Goal: Information Seeking & Learning: Learn about a topic

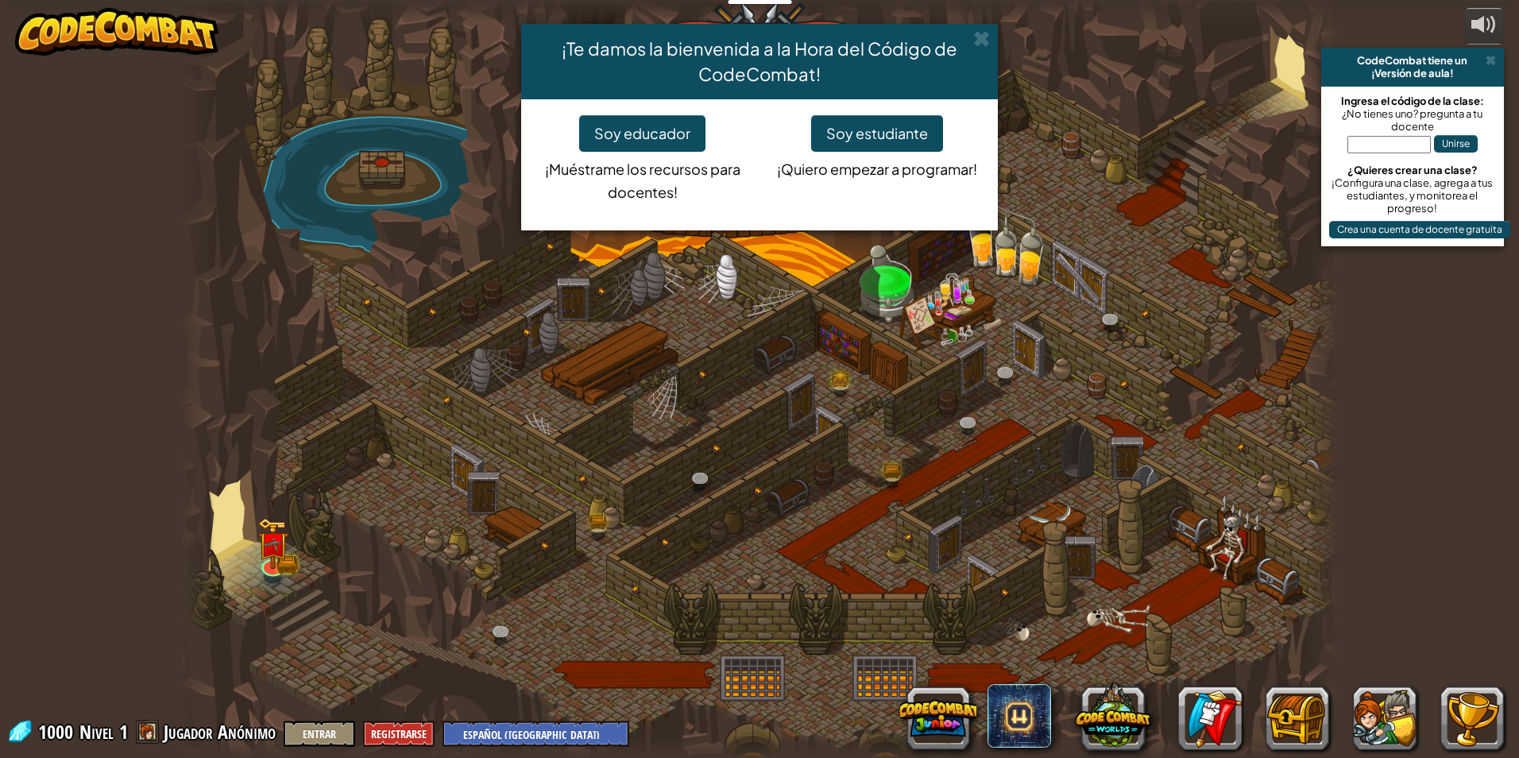
select select "es-419"
click at [857, 136] on button "Soy estudiante" at bounding box center [877, 133] width 132 height 37
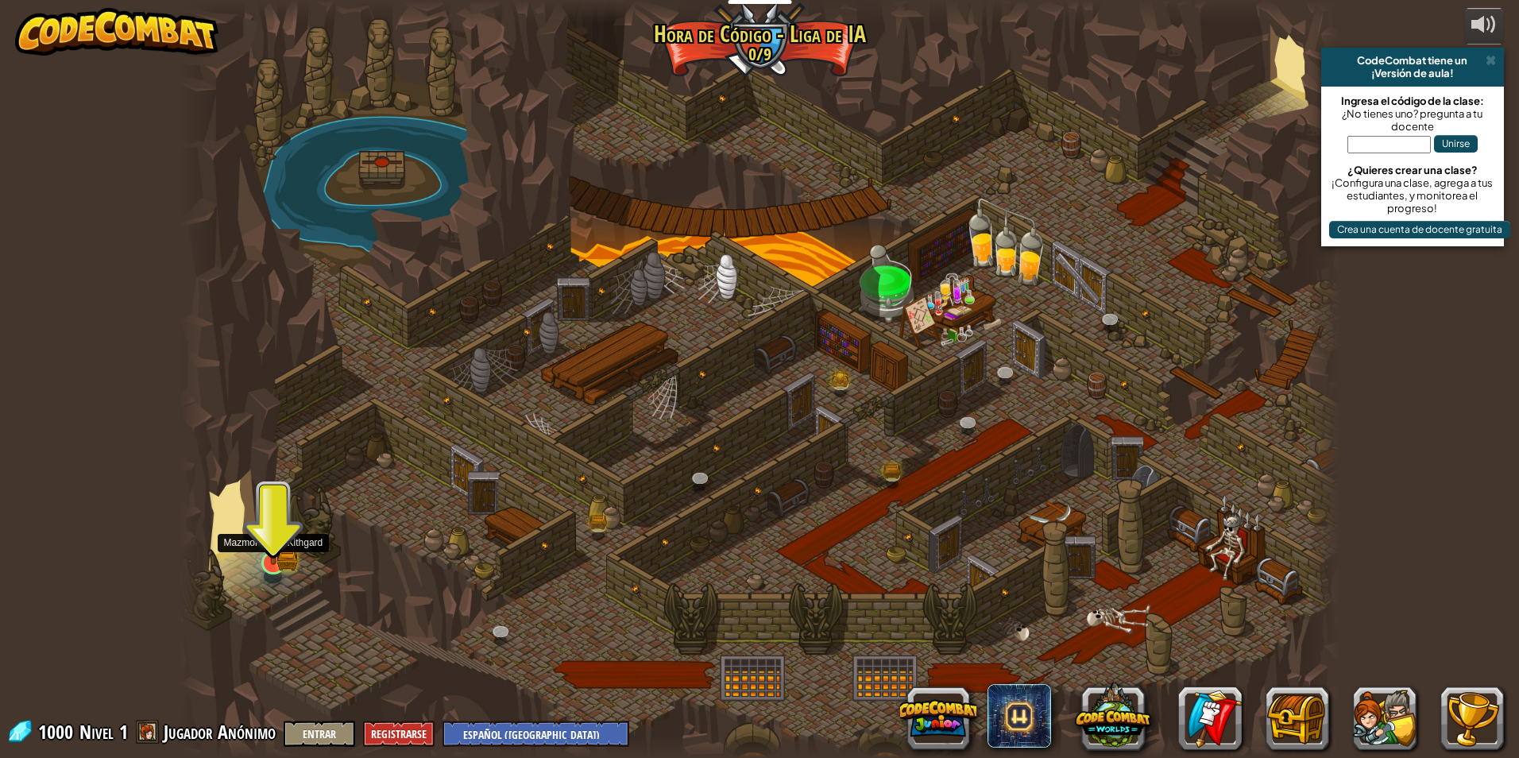
click at [286, 559] on img at bounding box center [272, 531] width 31 height 69
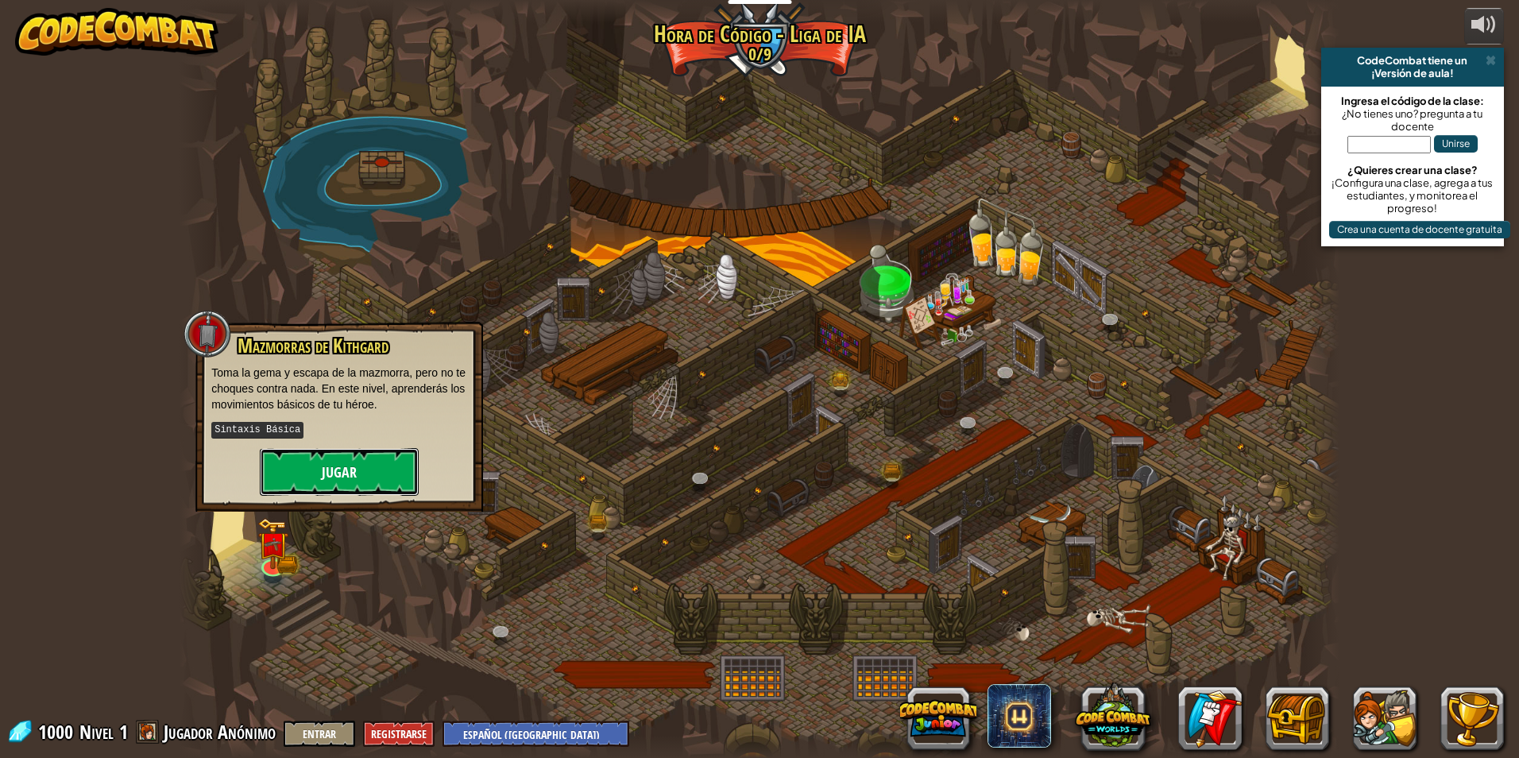
click at [351, 462] on button "Jugar" at bounding box center [339, 472] width 159 height 48
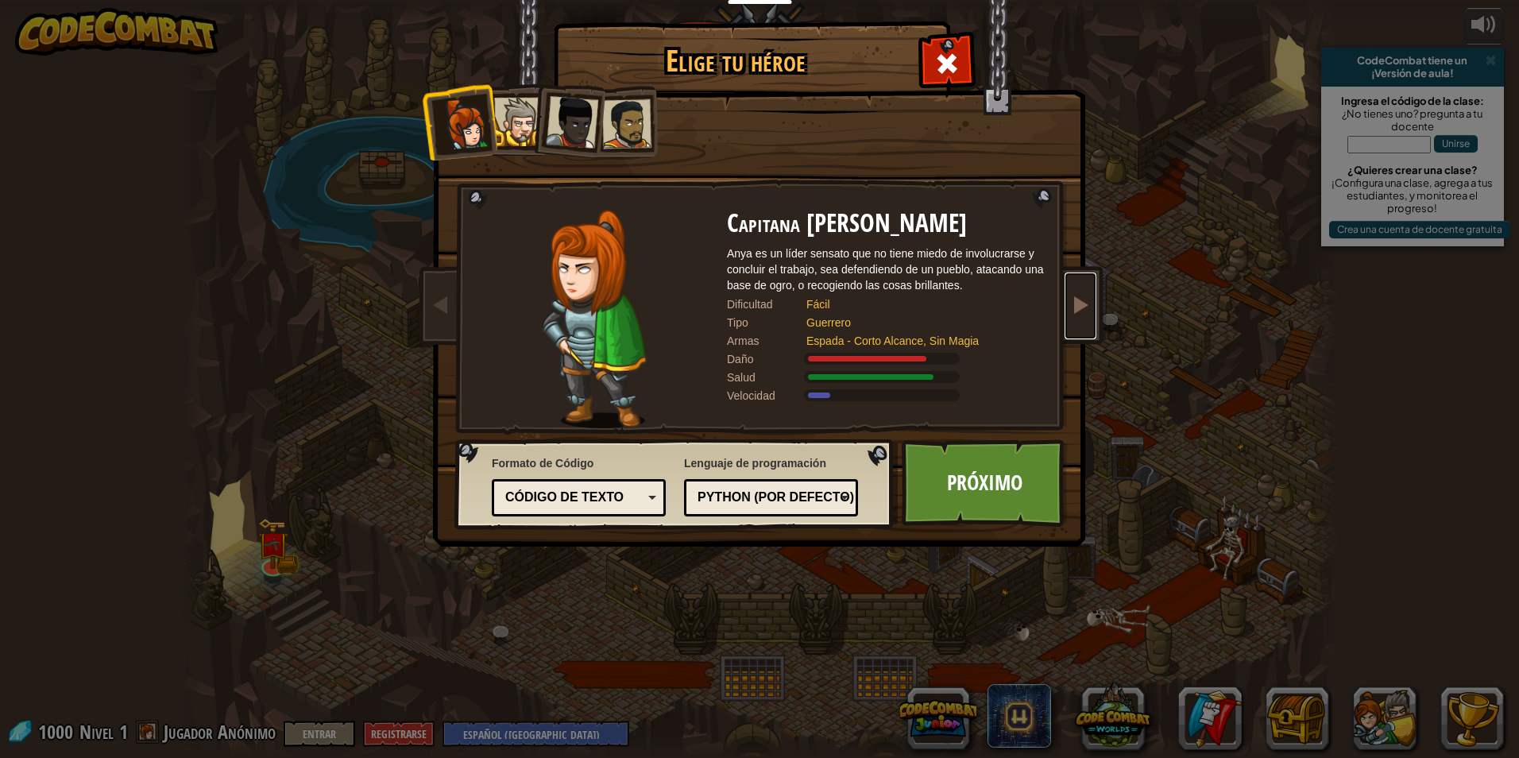
click at [1087, 300] on span at bounding box center [1080, 304] width 19 height 19
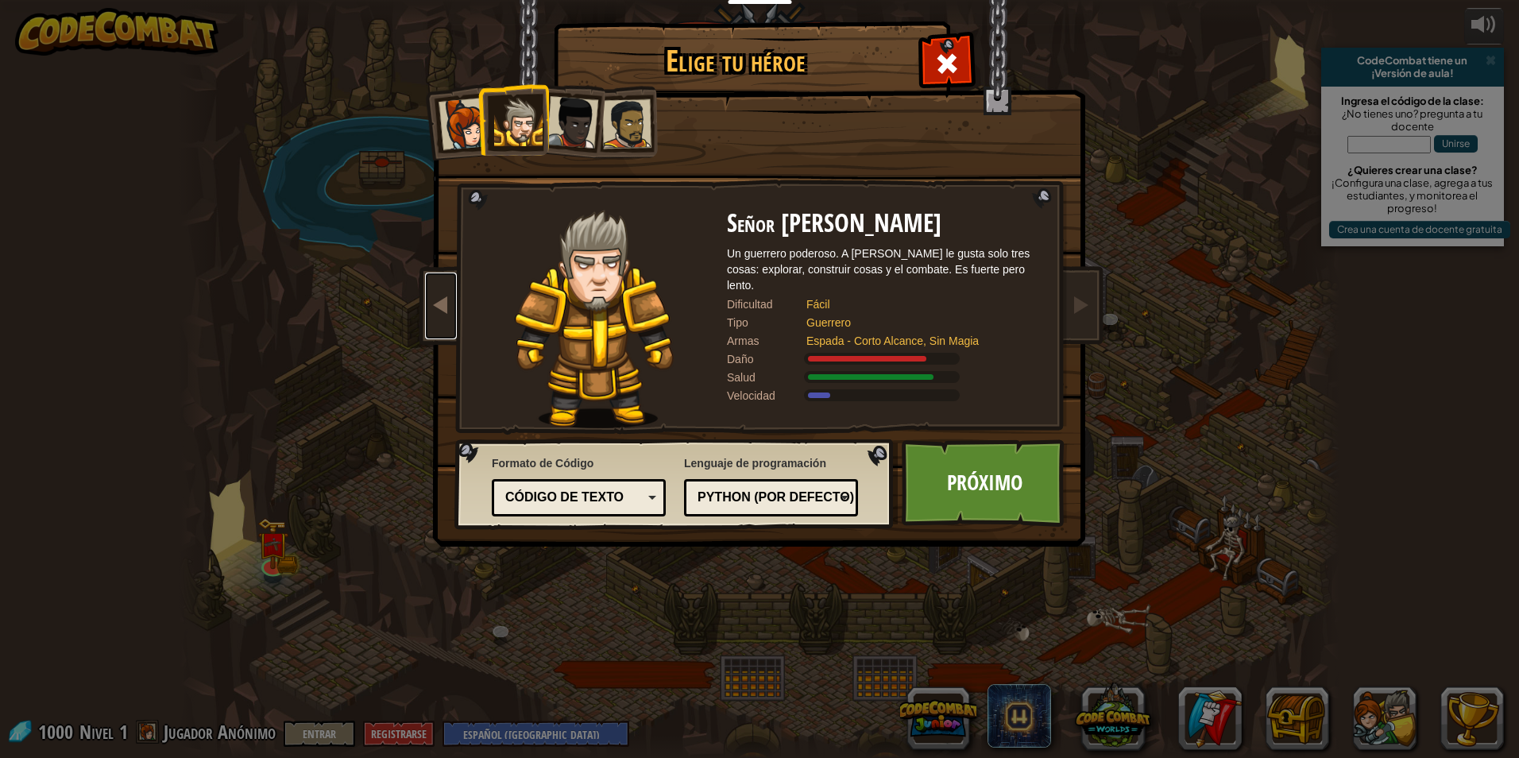
click at [433, 304] on span at bounding box center [440, 304] width 19 height 19
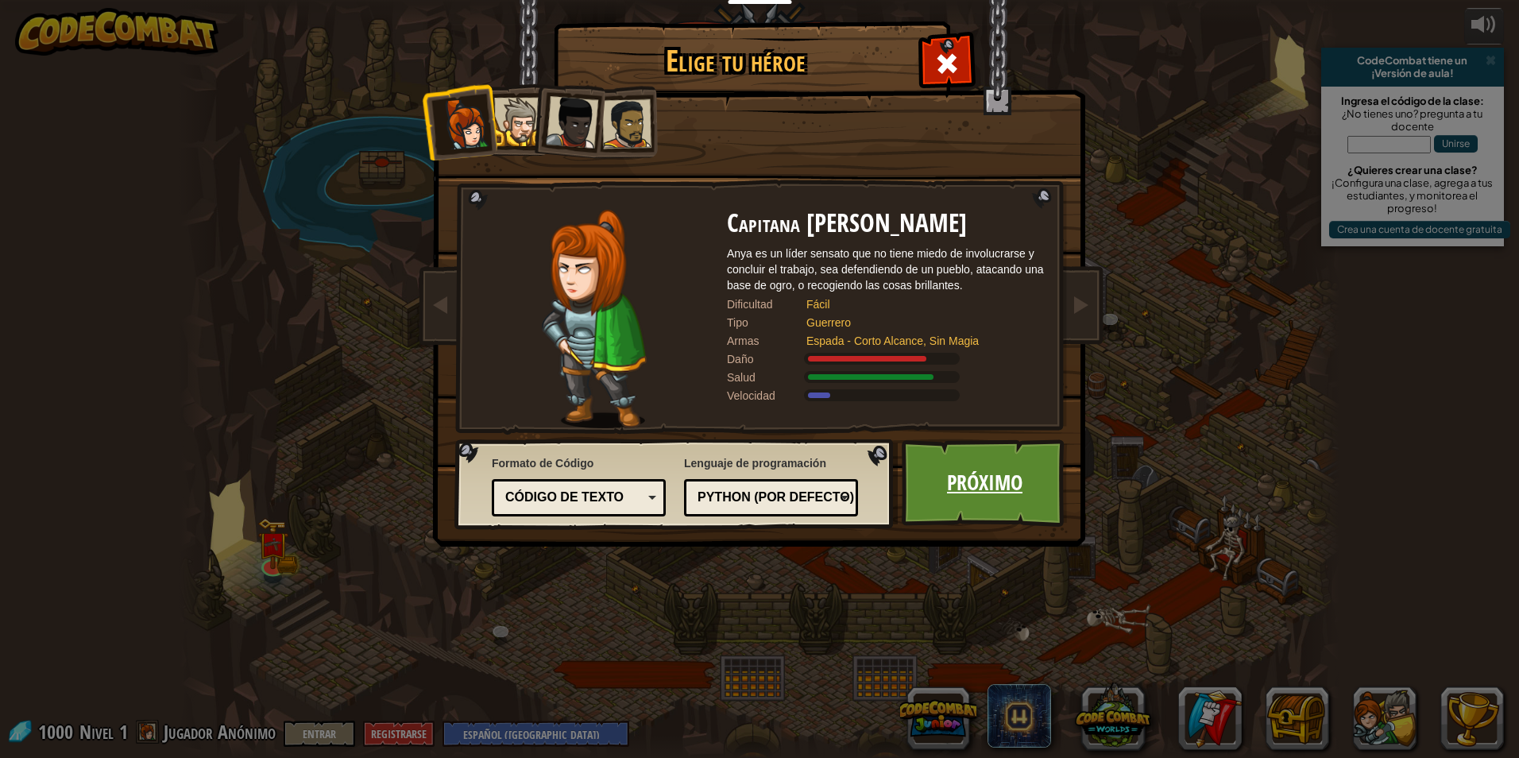
click at [961, 456] on link "Próximo" at bounding box center [985, 482] width 166 height 87
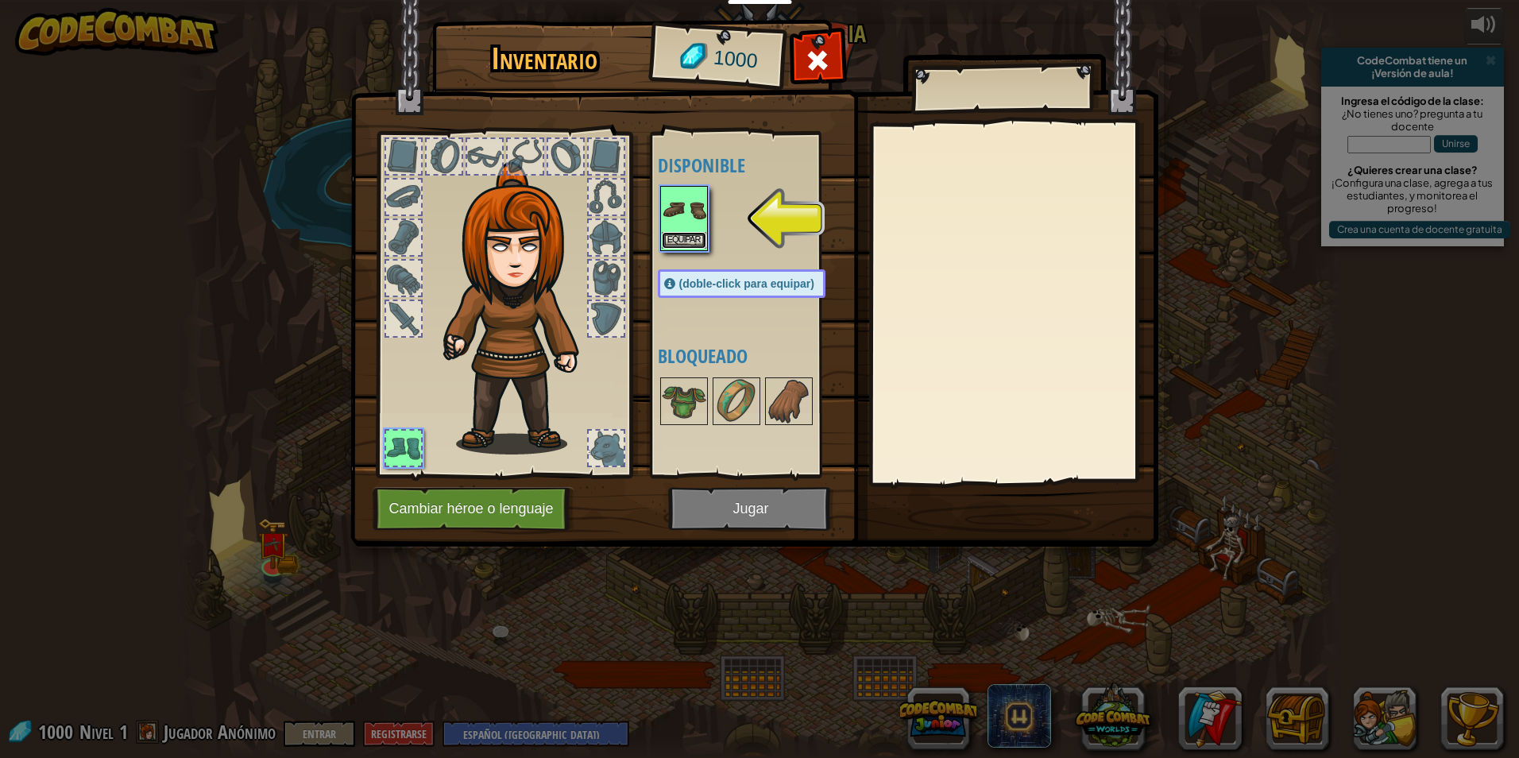
click at [691, 238] on button "Equipar" at bounding box center [684, 240] width 44 height 17
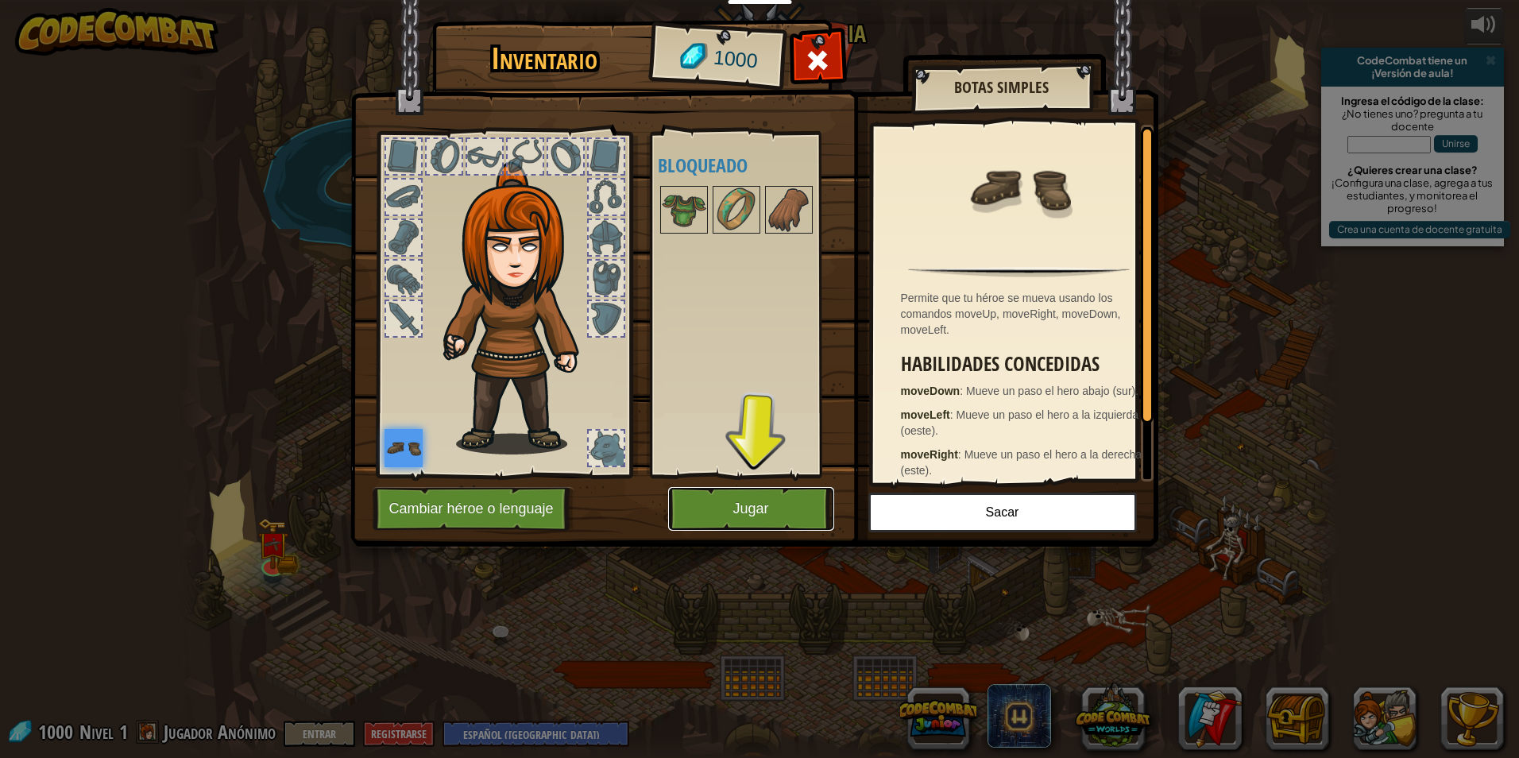
click at [804, 509] on button "Jugar" at bounding box center [751, 509] width 166 height 44
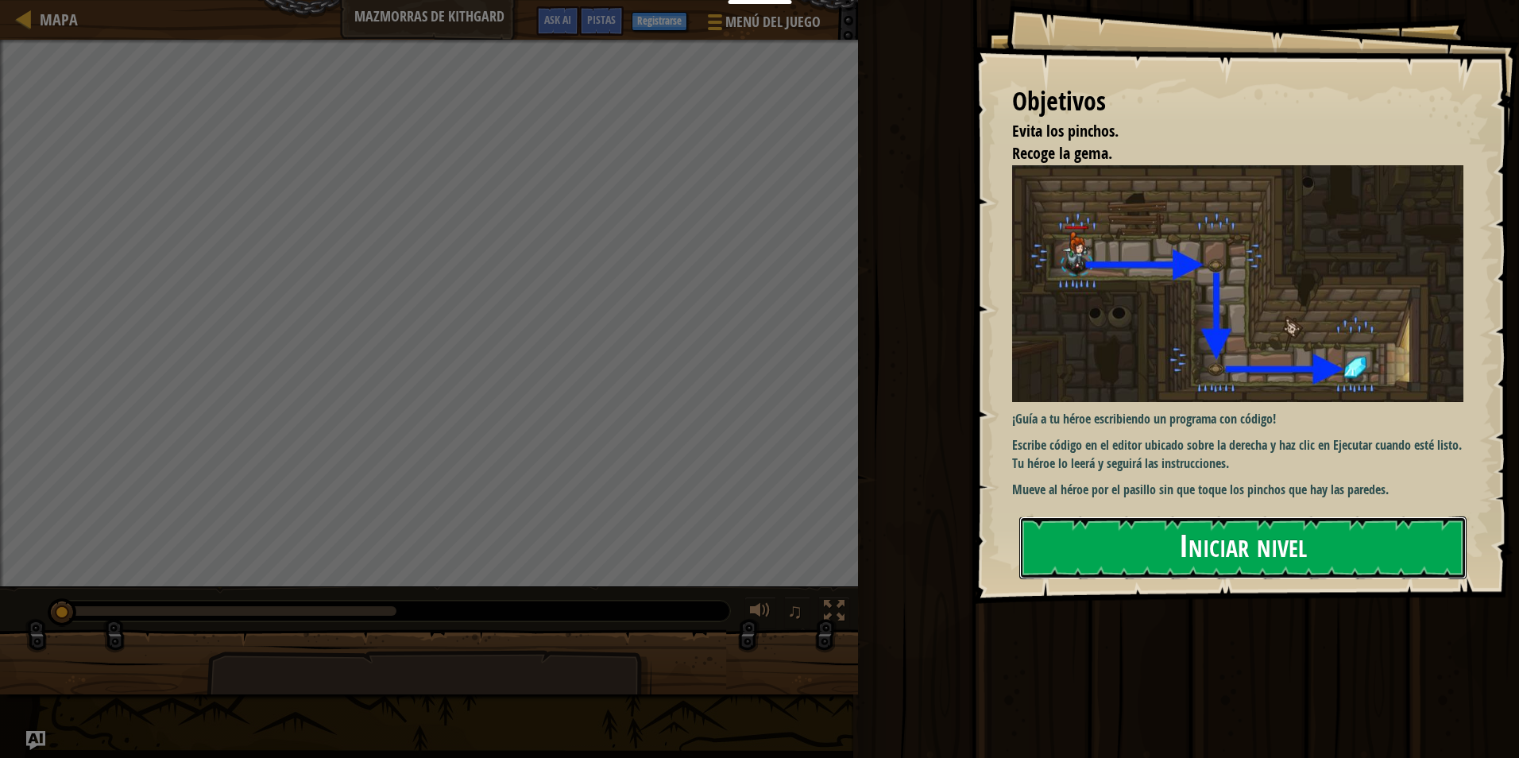
click at [1055, 528] on button "Iniciar nivel" at bounding box center [1243, 548] width 447 height 63
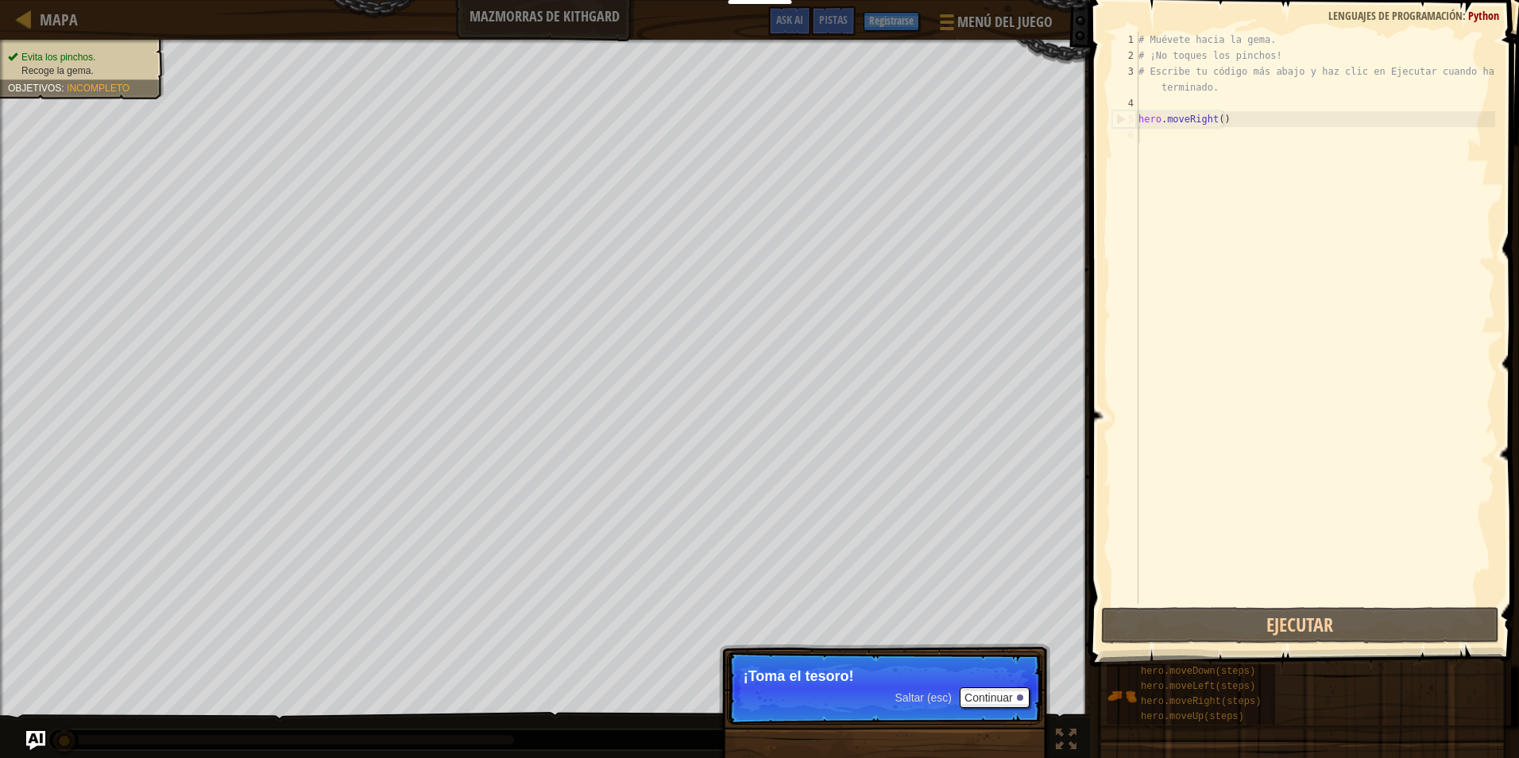
click at [853, 656] on p "Saltar (esc) Continuar ¡Toma el tesoro!" at bounding box center [884, 688] width 315 height 73
click at [974, 686] on p "Saltar (esc) Continuar ¡Toma el tesoro!" at bounding box center [884, 688] width 315 height 73
click at [974, 699] on button "Continuar" at bounding box center [995, 697] width 70 height 21
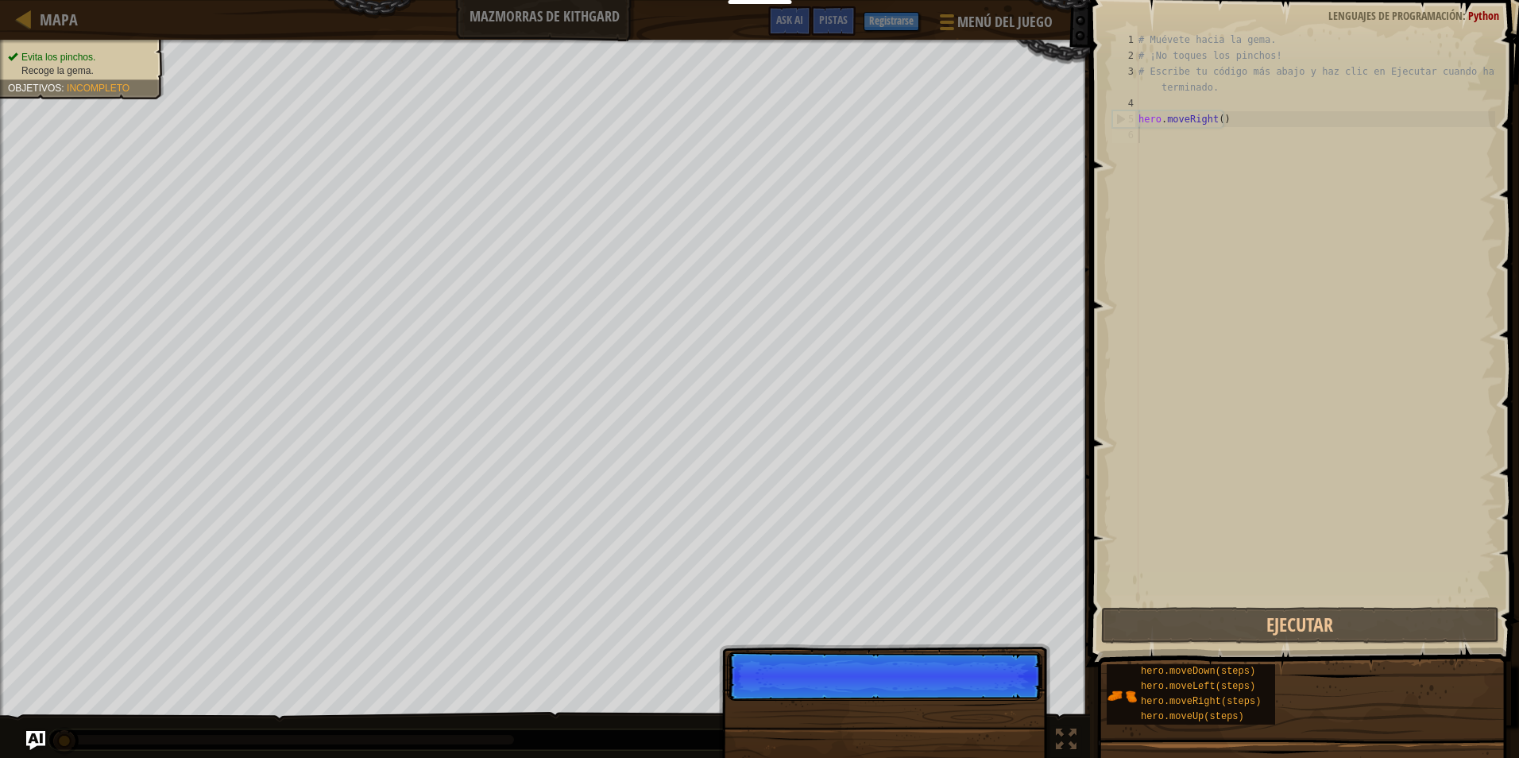
scroll to position [7, 0]
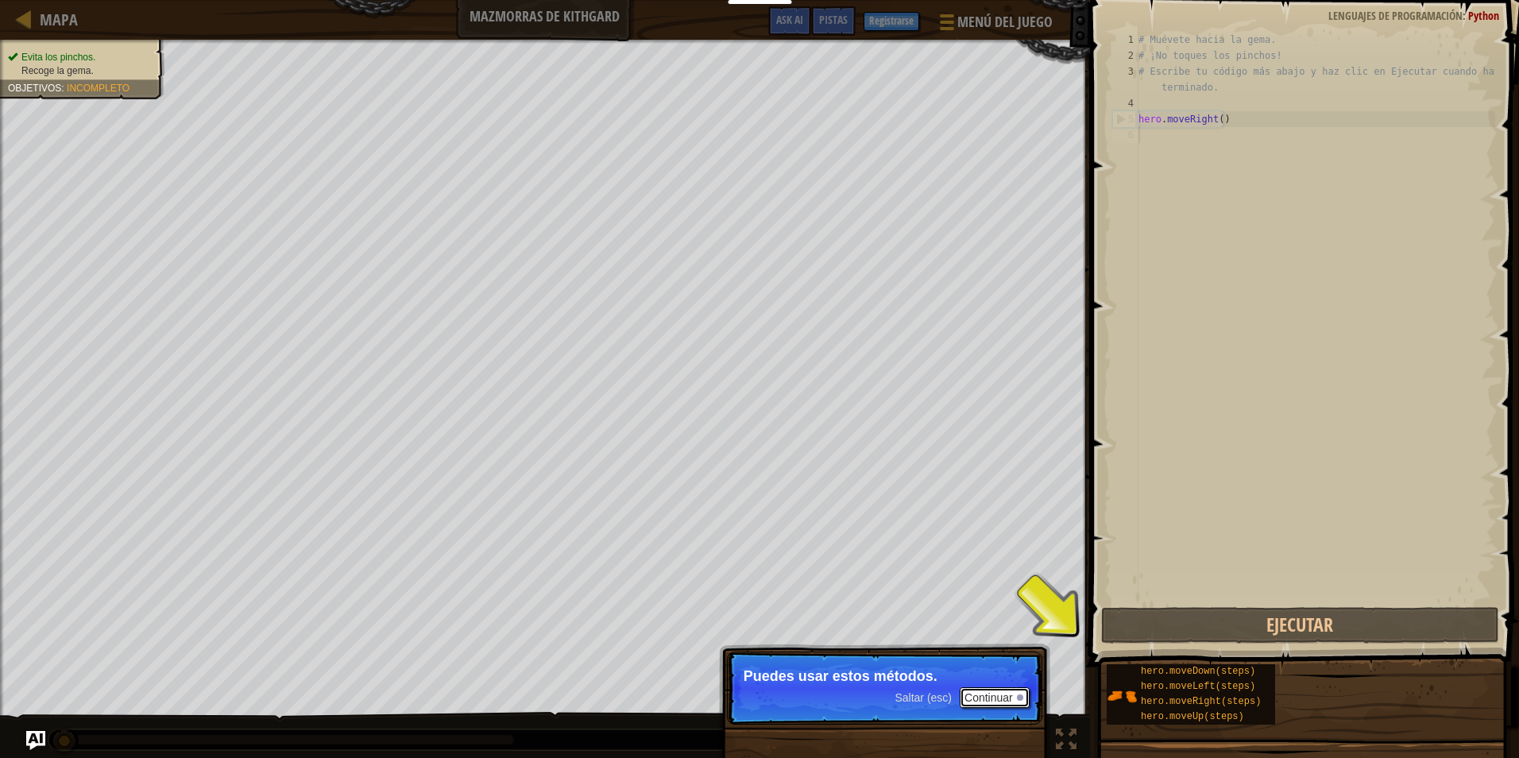
click at [1014, 688] on button "Continuar" at bounding box center [995, 697] width 70 height 21
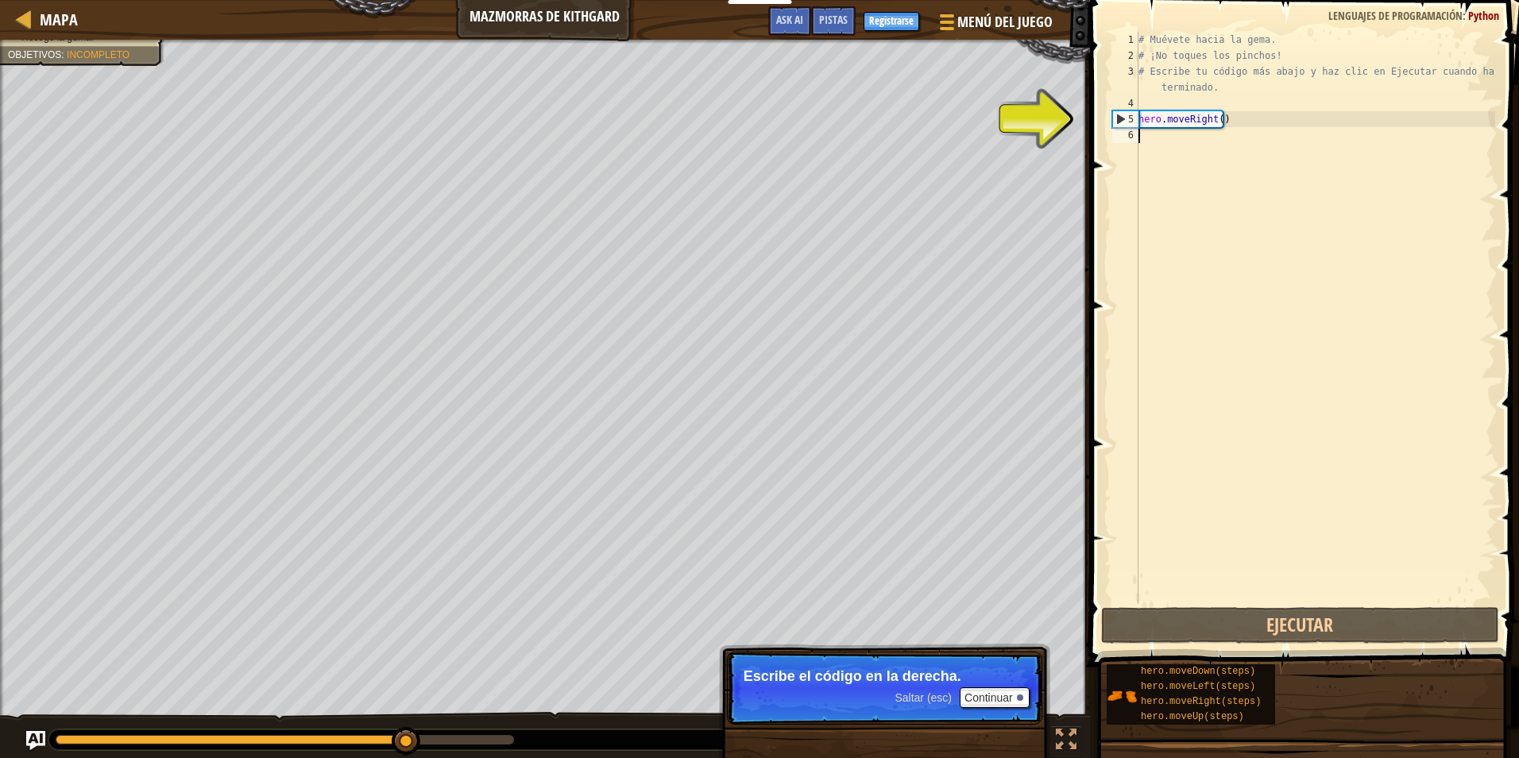
click at [1157, 604] on span at bounding box center [1306, 311] width 442 height 714
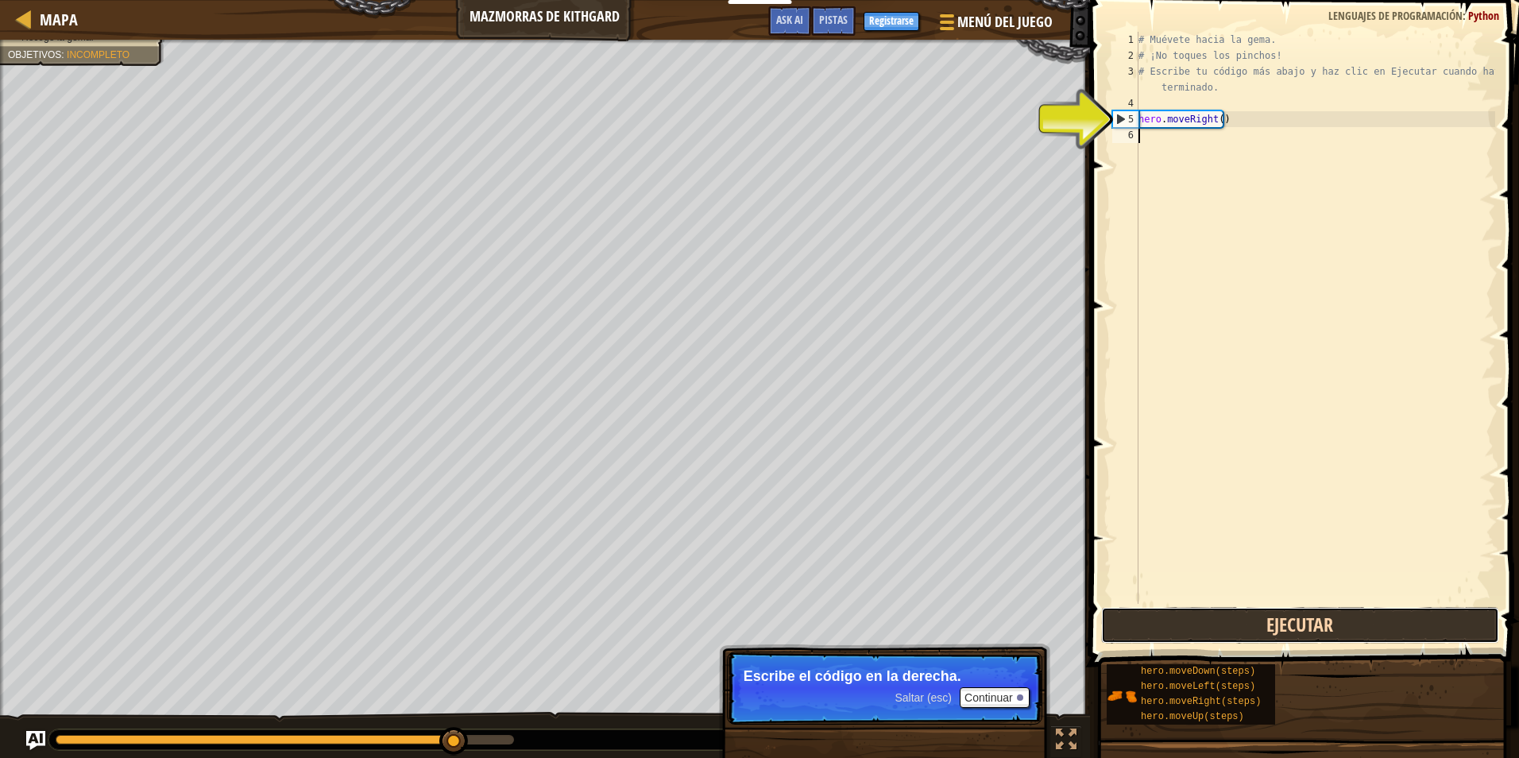
click at [1159, 608] on button "Ejecutar" at bounding box center [1300, 625] width 398 height 37
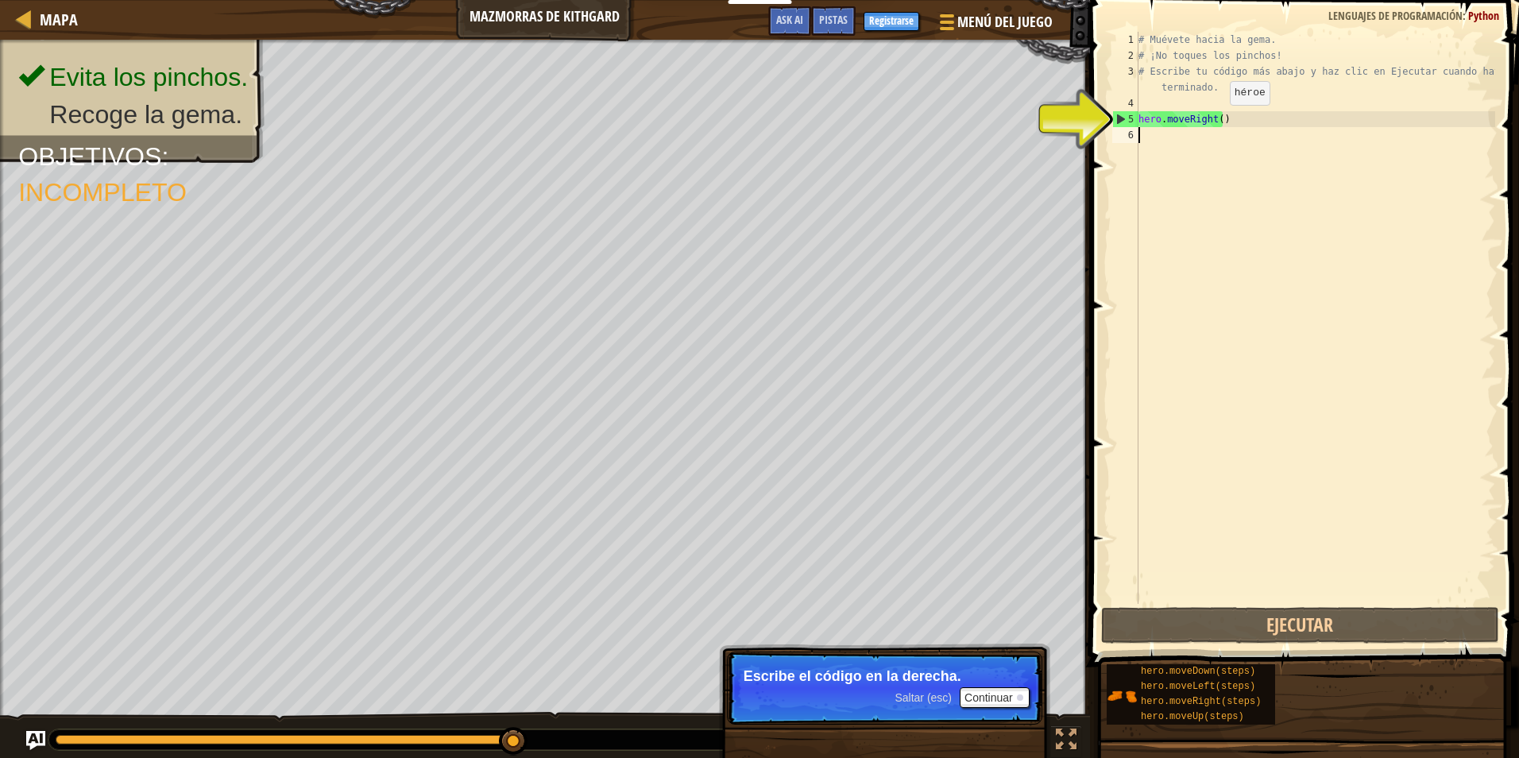
click at [1217, 121] on div "# Muévete hacia la gema. # ¡No toques los pinchos! # Escribe tu código más abaj…" at bounding box center [1316, 334] width 360 height 604
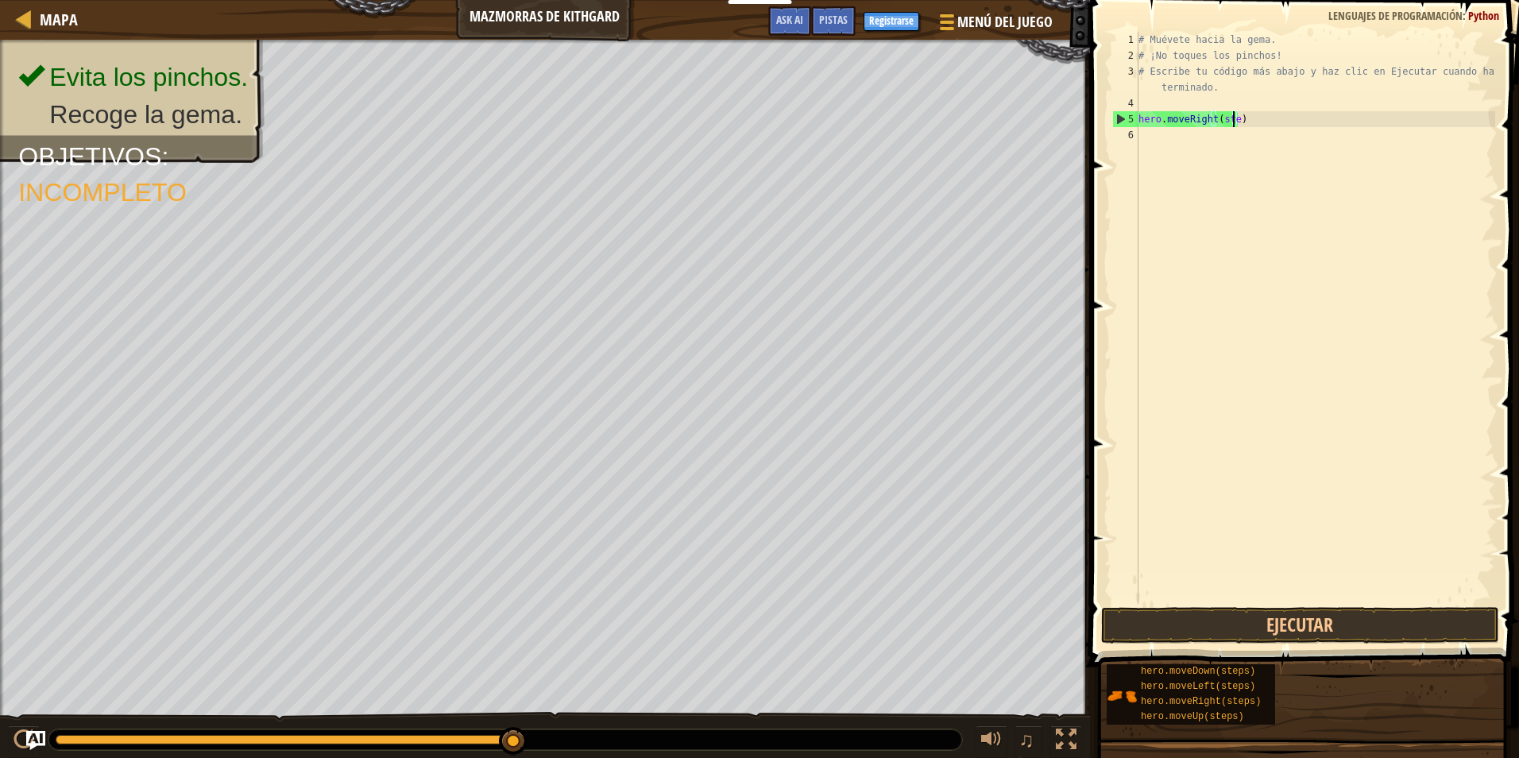
scroll to position [7, 8]
click at [1173, 621] on button "Ejecutar" at bounding box center [1300, 625] width 398 height 37
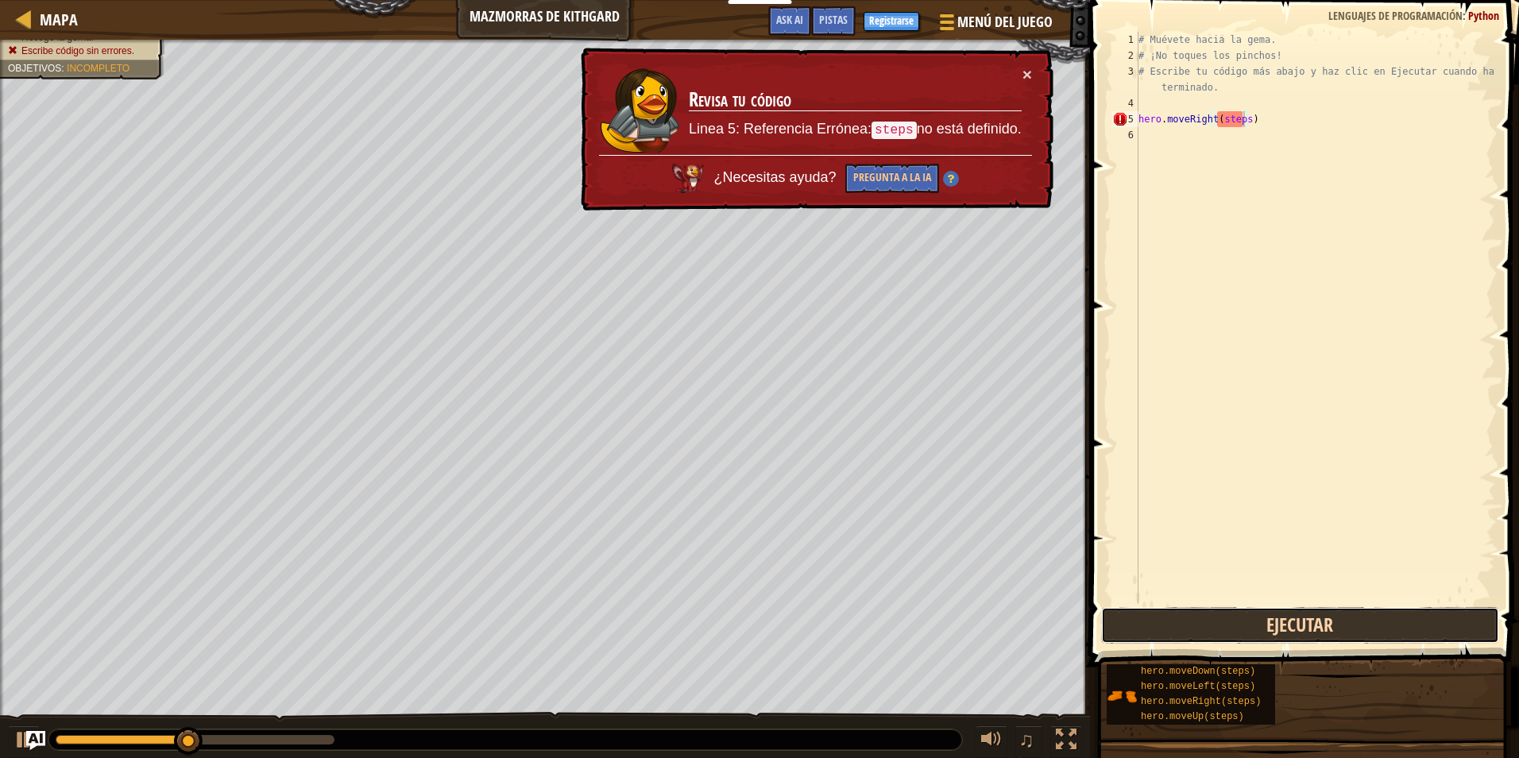
click at [1173, 621] on button "Ejecutar" at bounding box center [1300, 625] width 398 height 37
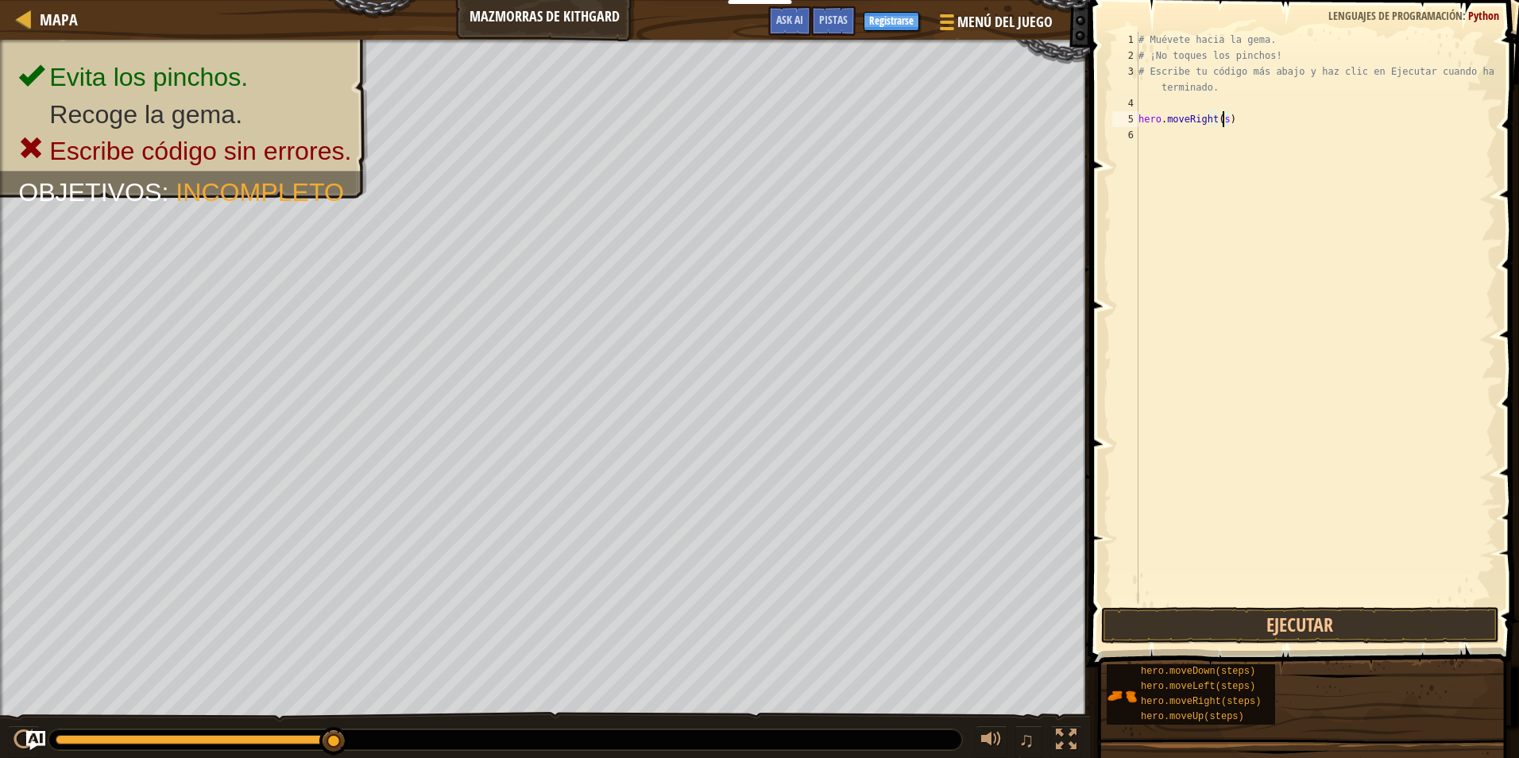
scroll to position [7, 6]
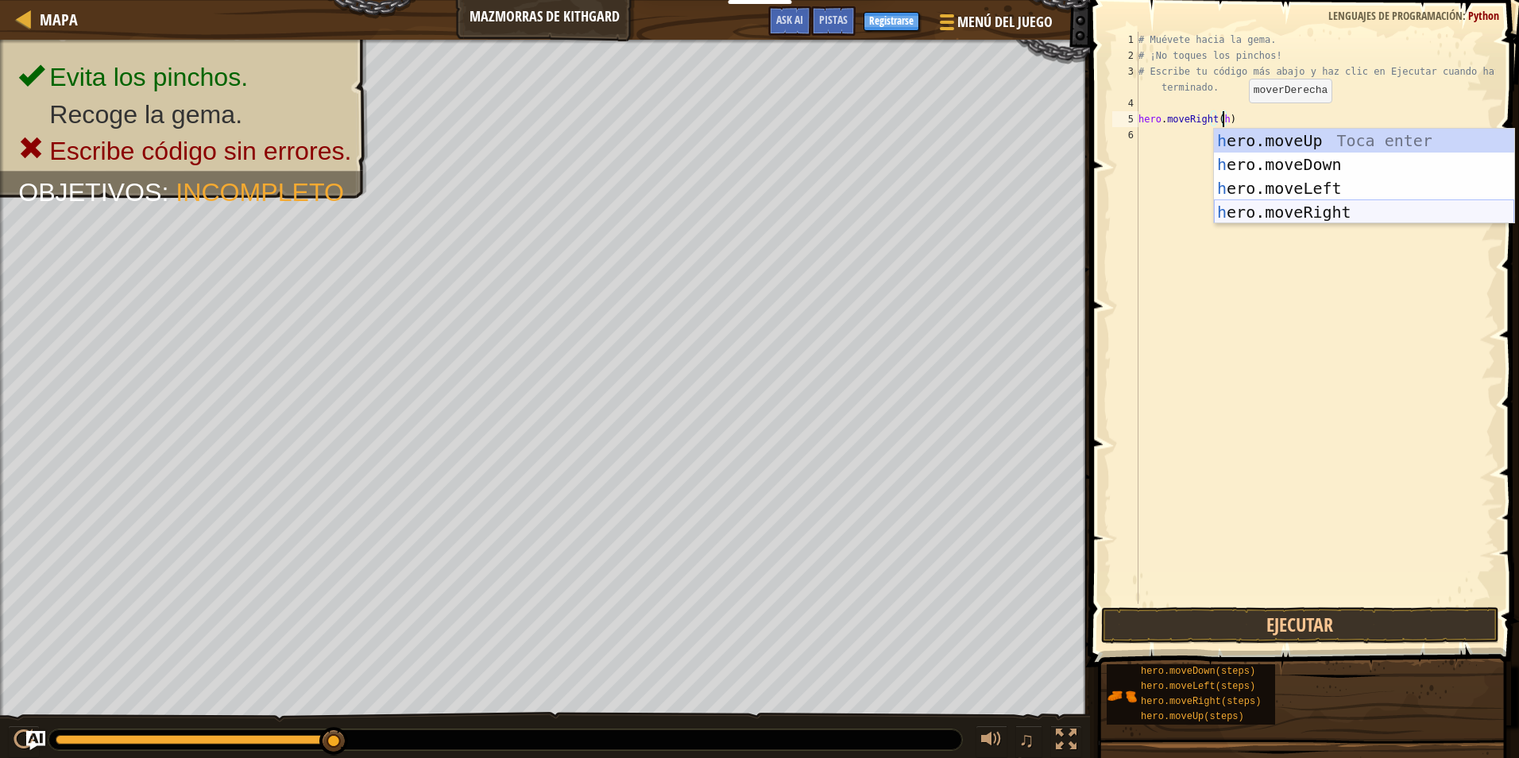
click at [1244, 201] on div "h ero.moveUp Toca enter h ero.moveDown Toca enter h ero.moveLeft Toca enter h e…" at bounding box center [1364, 200] width 300 height 143
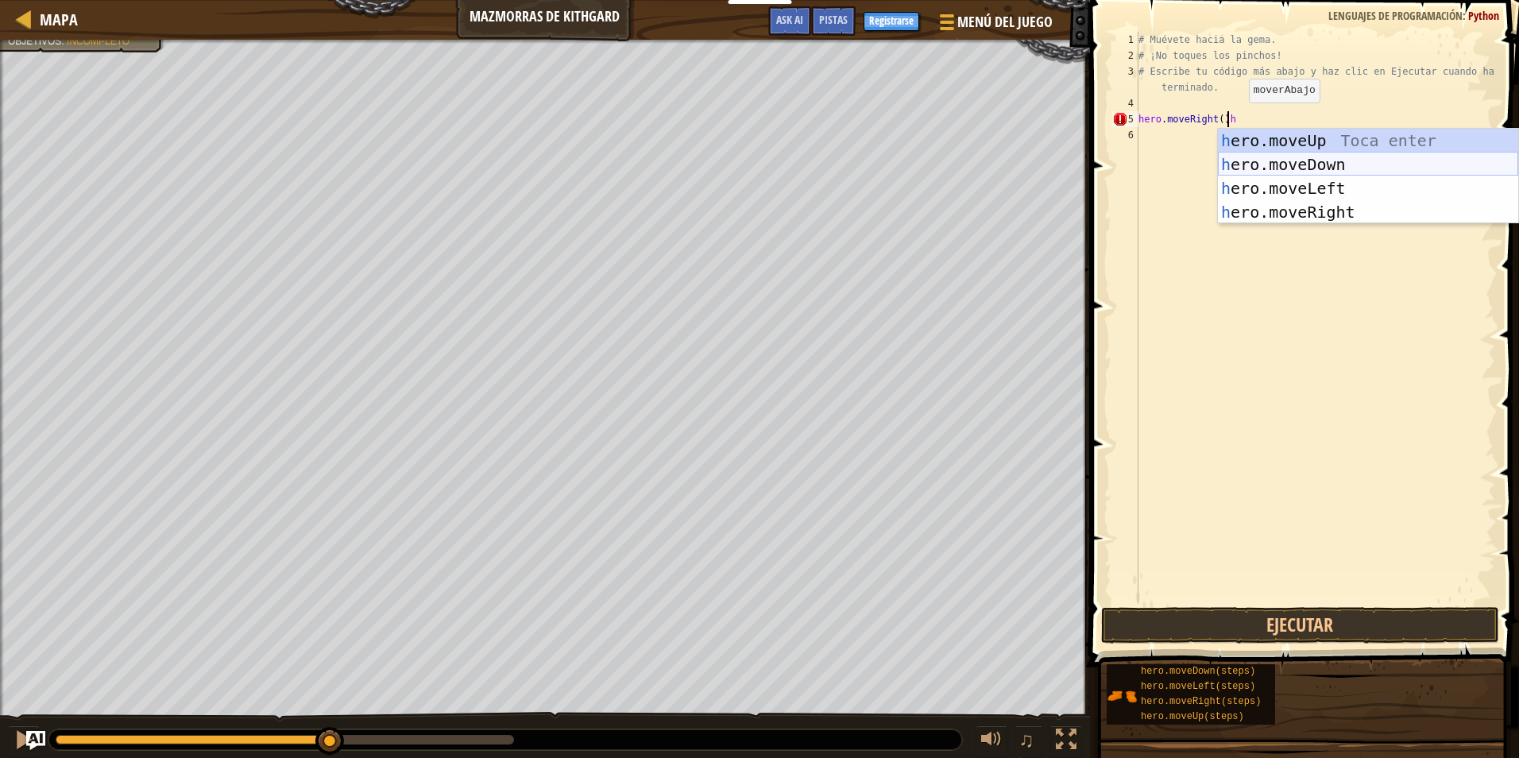
click at [1290, 169] on div "h ero.moveUp Toca enter h ero.moveDown Toca enter h ero.moveLeft Toca enter h e…" at bounding box center [1368, 200] width 300 height 143
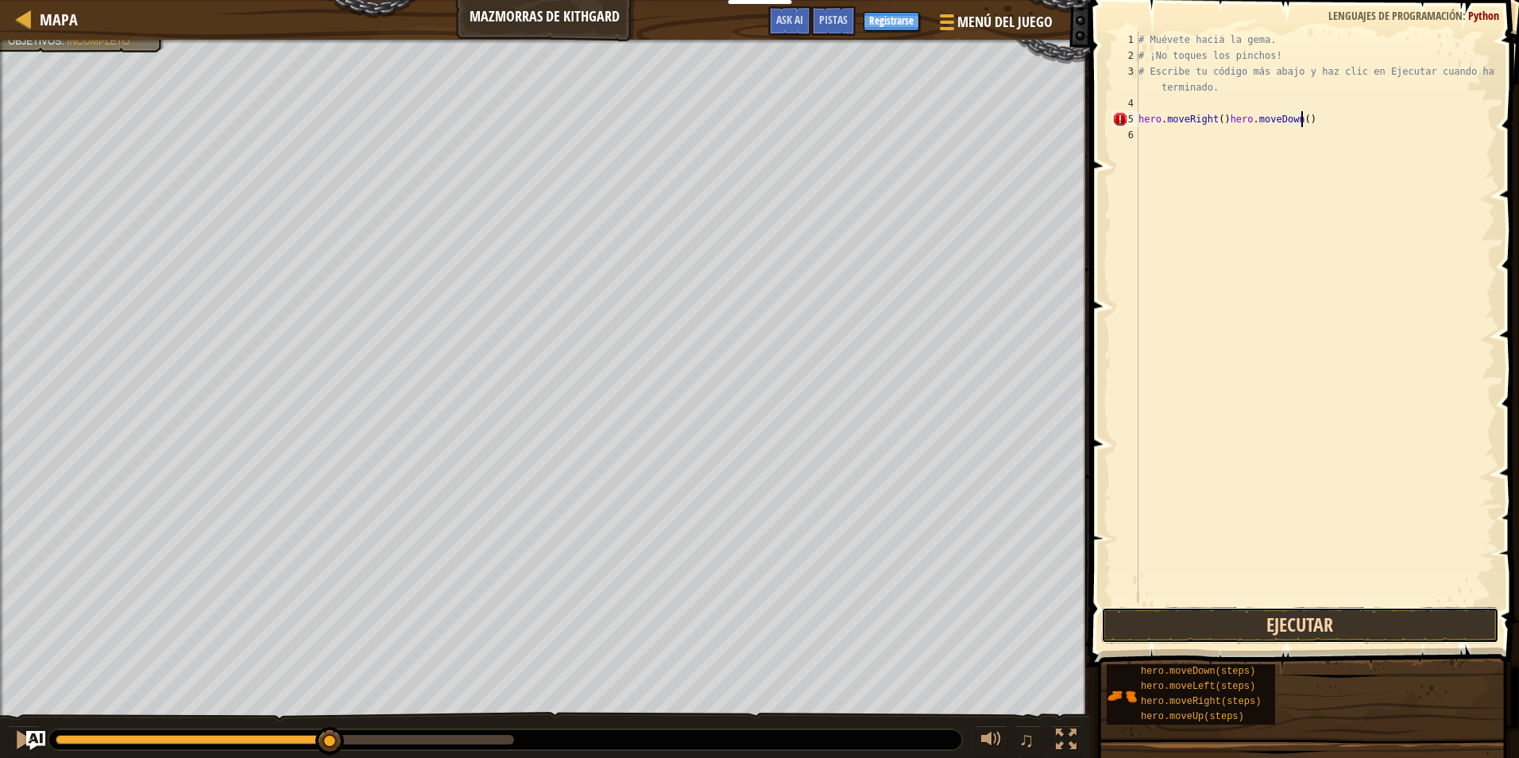
click at [1253, 621] on button "Ejecutar" at bounding box center [1300, 625] width 398 height 37
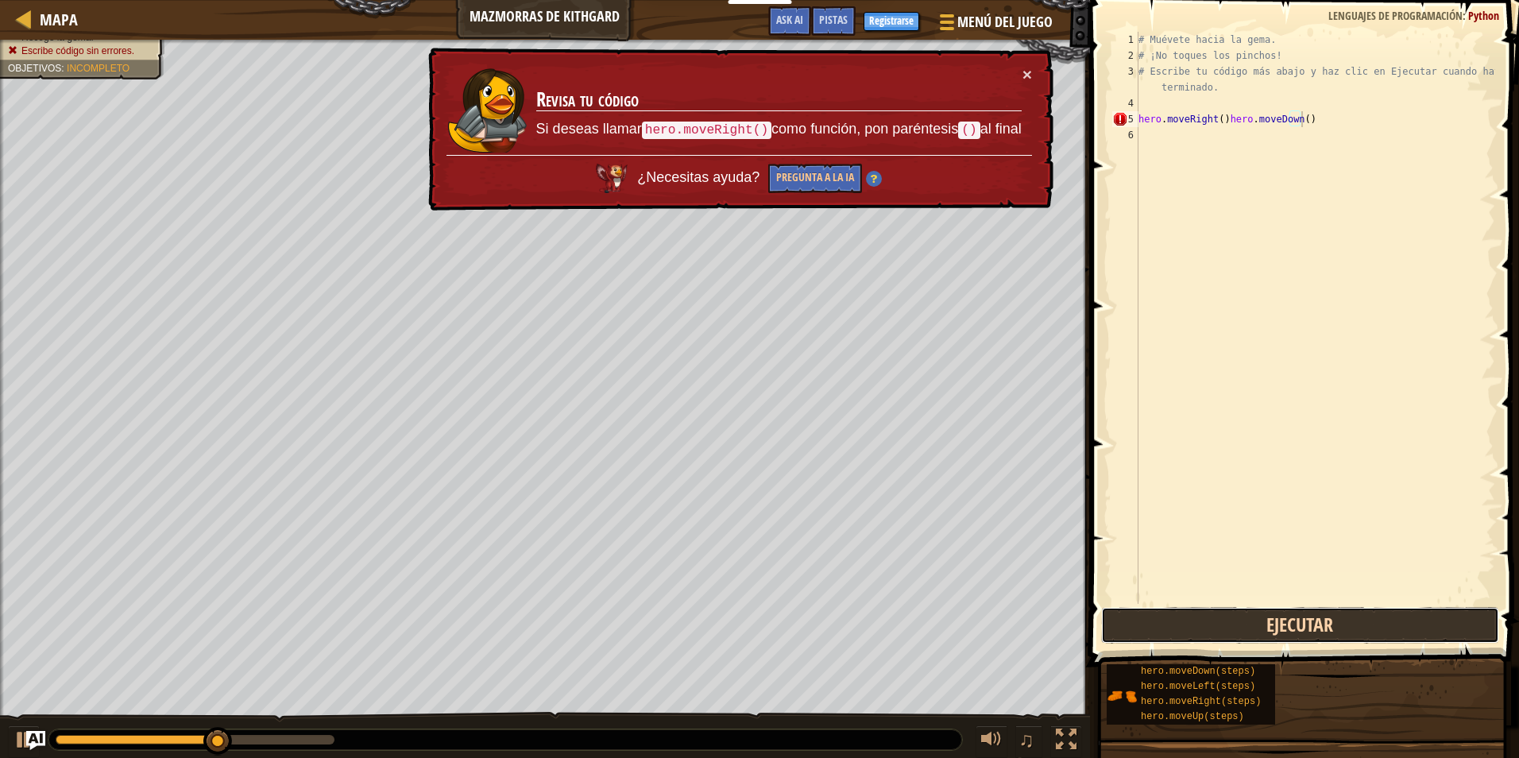
click at [1253, 620] on button "Ejecutar" at bounding box center [1300, 625] width 398 height 37
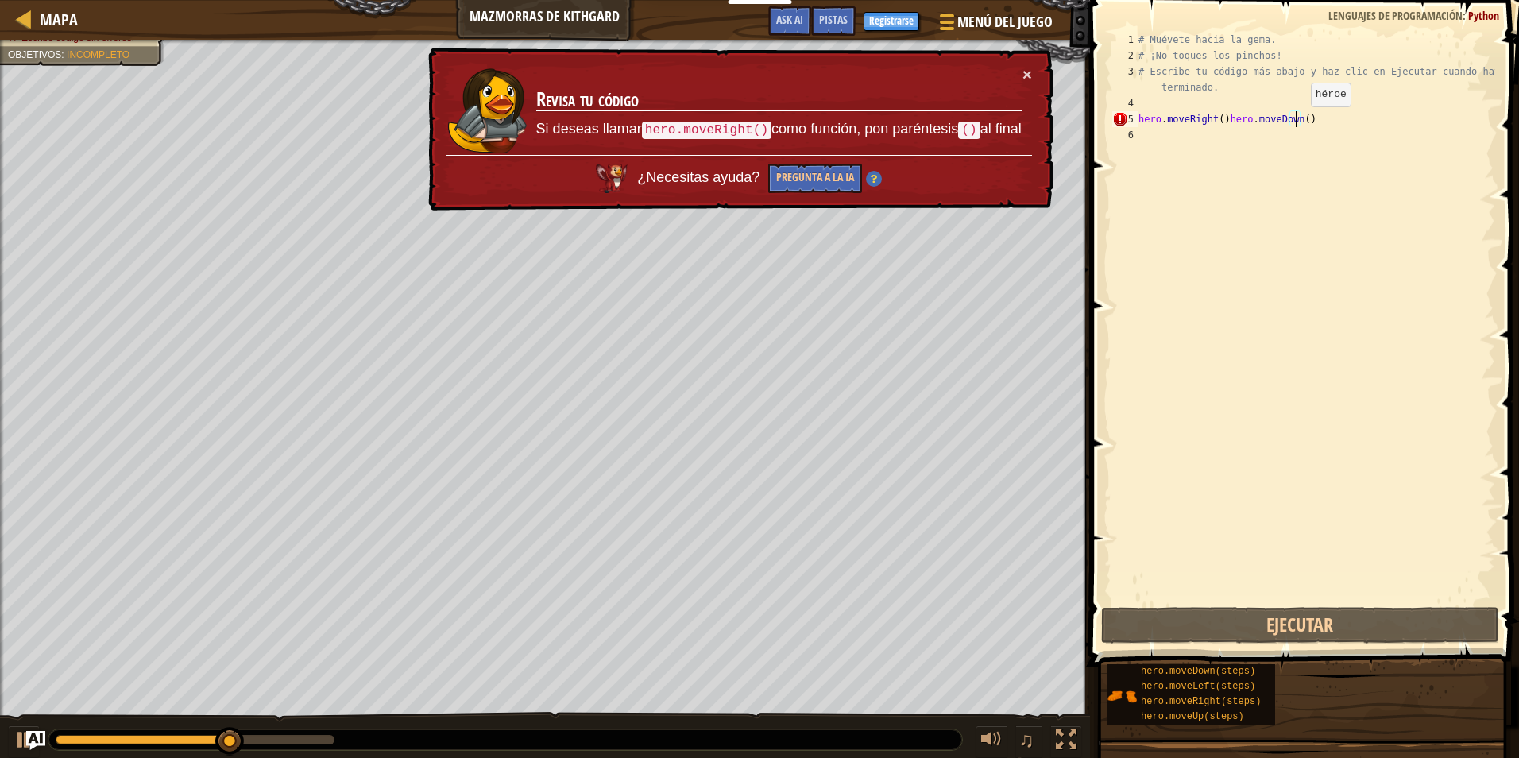
click at [1298, 122] on div "# Muévete hacia la gema. # ¡No toques los pinchos! # Escribe tu código más abaj…" at bounding box center [1316, 334] width 360 height 604
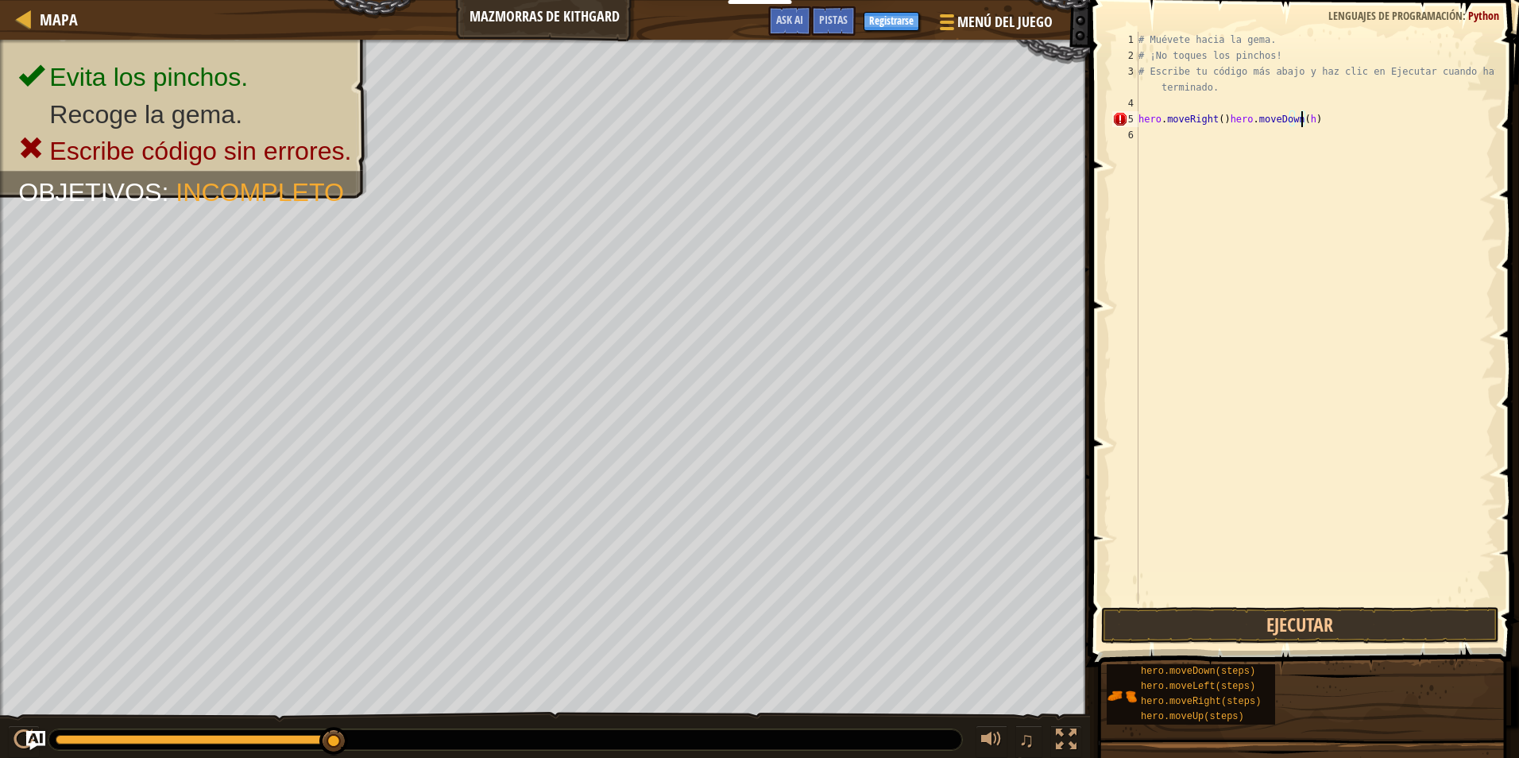
scroll to position [7, 14]
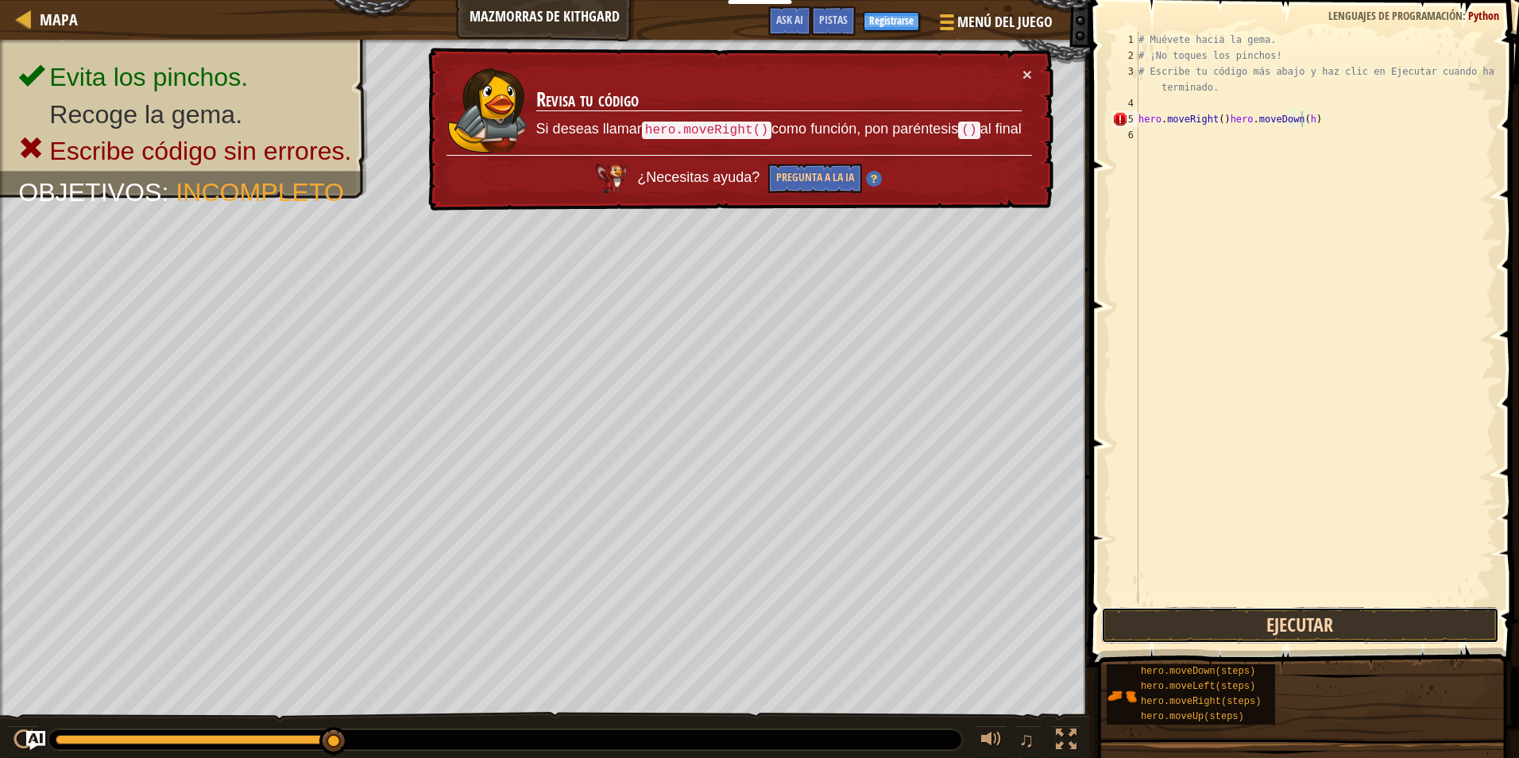
click at [1187, 617] on button "Ejecutar" at bounding box center [1300, 625] width 398 height 37
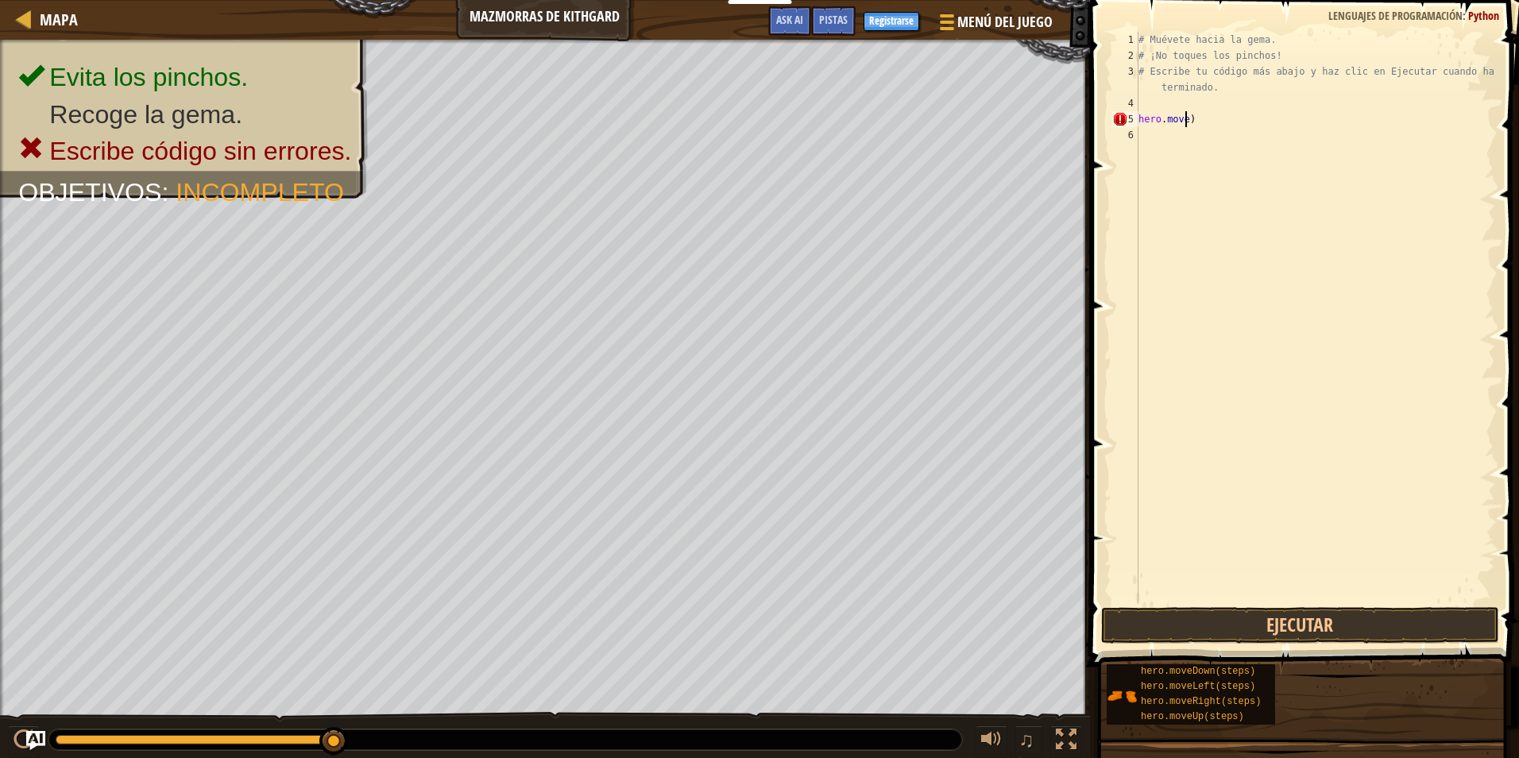
scroll to position [7, 1]
type textarea ")"
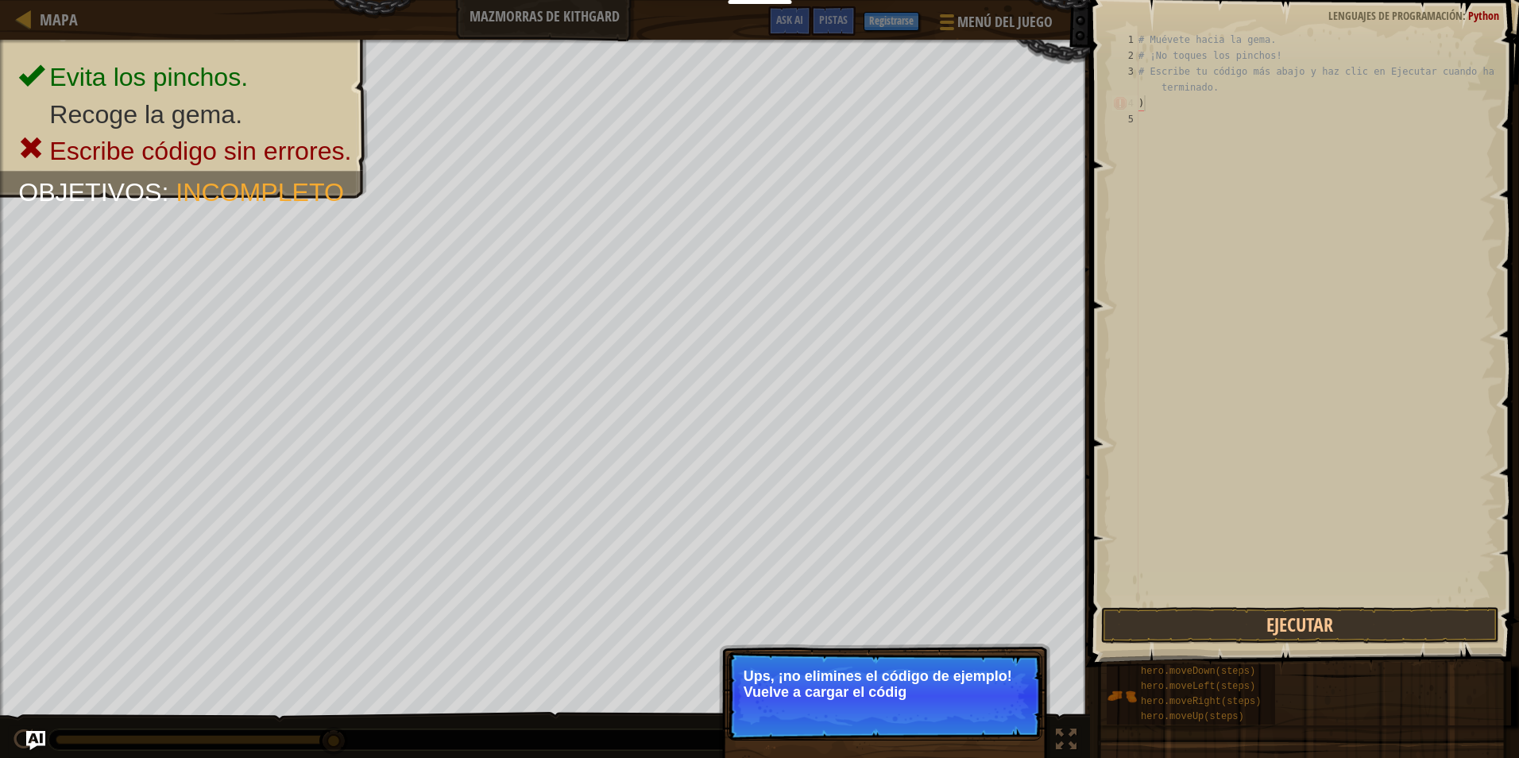
click at [991, 663] on p "↻ Reload Ups, ¡no elimines el código de ejemplo! Vuelve a cargar el códig" at bounding box center [884, 696] width 315 height 89
click at [991, 675] on p "Ups, ¡no elimines el código de ejemplo! Vuelve a cargar el código original." at bounding box center [885, 684] width 282 height 32
click at [992, 674] on p "Ups, ¡no elimines el código de ejemplo! Vuelve a cargar el código original." at bounding box center [885, 684] width 282 height 32
click at [992, 707] on button "↻ Reload" at bounding box center [994, 712] width 71 height 24
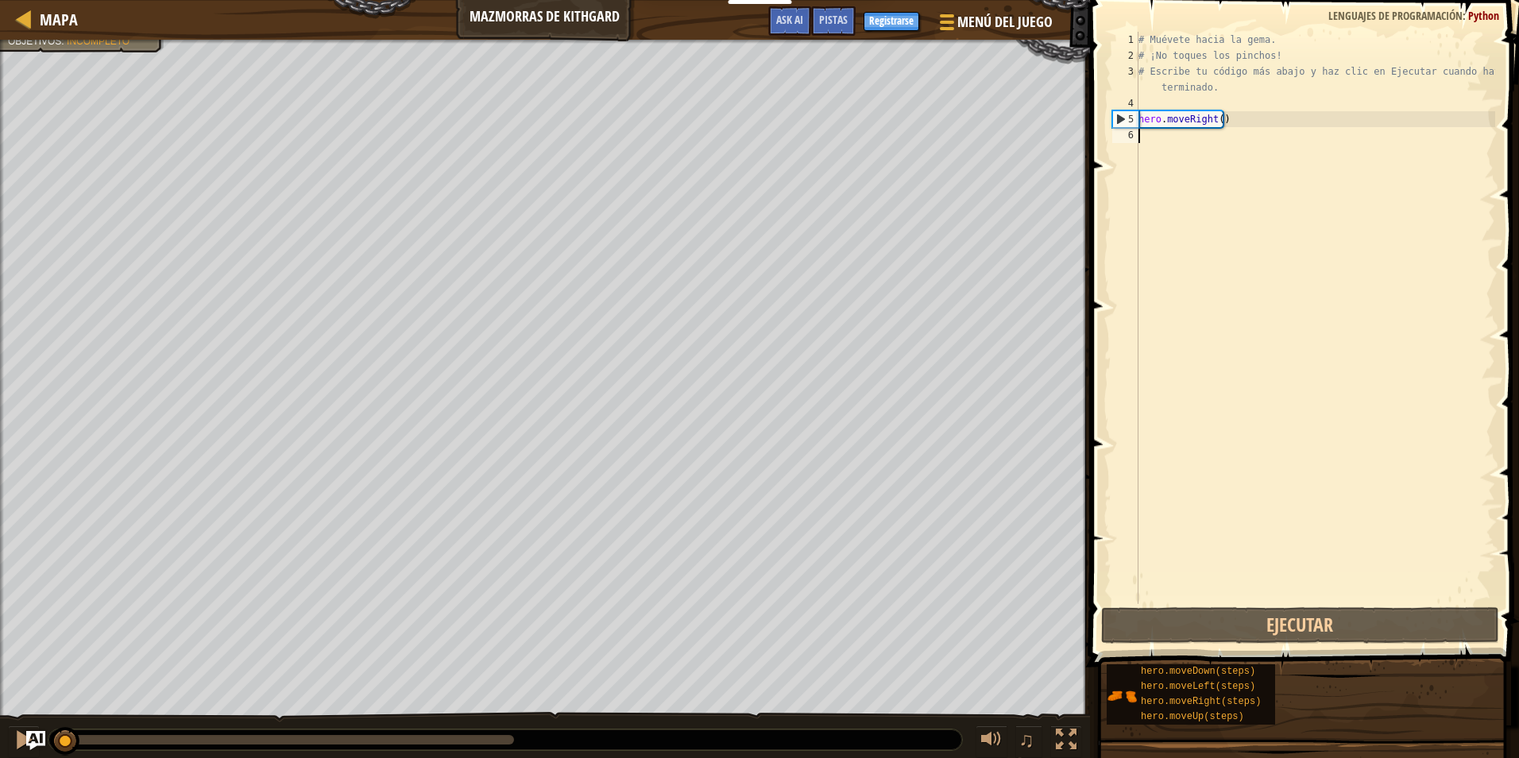
click at [1212, 151] on div "# Muévete hacia la gema. # ¡No toques los pinchos! # Escribe tu código más abaj…" at bounding box center [1316, 334] width 360 height 604
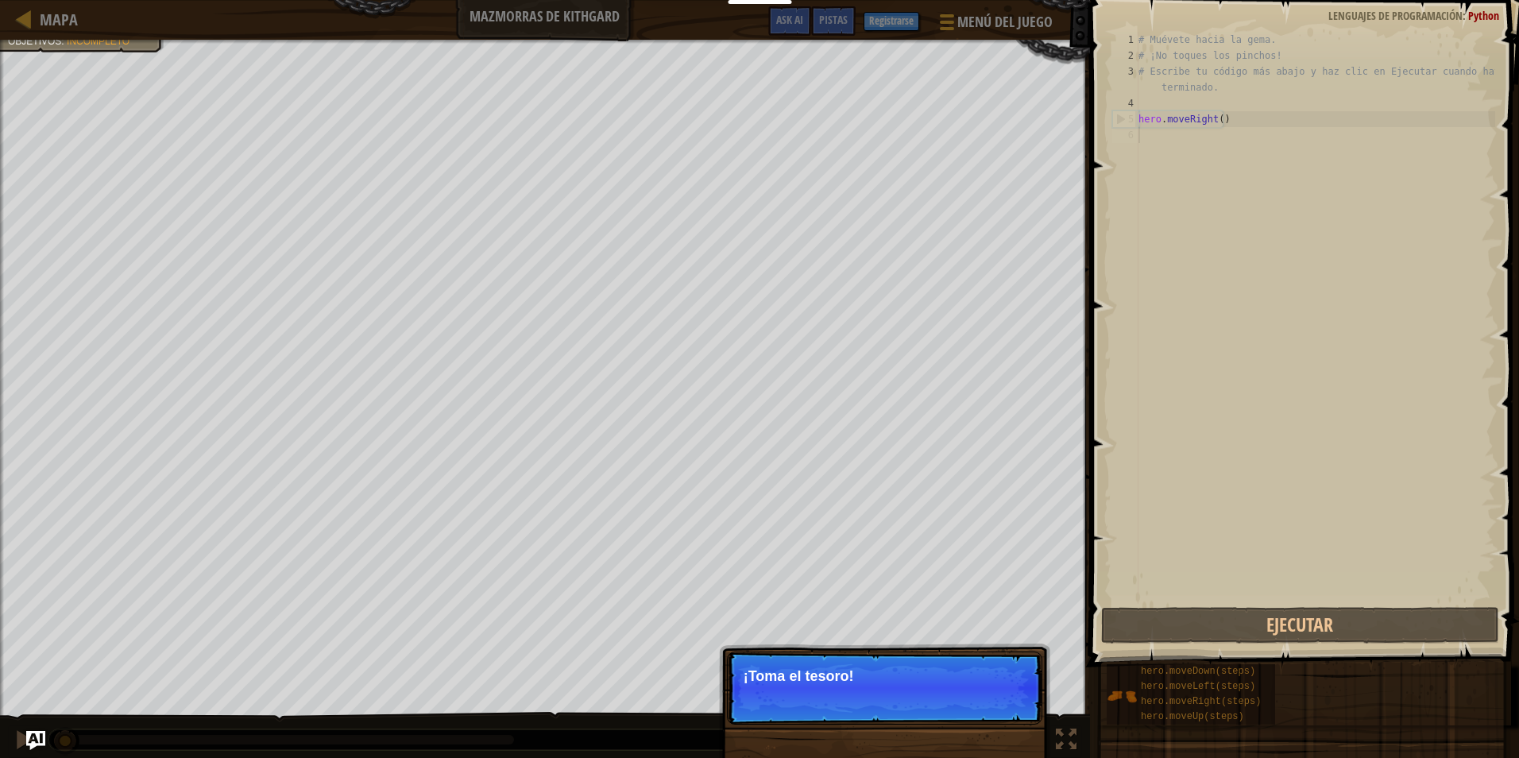
click at [1212, 135] on div "# Muévete hacia la gema. # ¡No toques los pinchos! # Escribe tu código más abaj…" at bounding box center [1316, 334] width 360 height 604
click at [1211, 139] on div "# Muévete hacia la gema. # ¡No toques los pinchos! # Escribe tu código más abaj…" at bounding box center [1316, 334] width 360 height 604
drag, startPoint x: 1159, startPoint y: 199, endPoint x: 1144, endPoint y: 232, distance: 35.9
click at [1155, 211] on div "# Muévete hacia la gema. # ¡No toques los pinchos! # Escribe tu código más abaj…" at bounding box center [1316, 334] width 360 height 604
drag, startPoint x: 1004, startPoint y: 694, endPoint x: 1004, endPoint y: 682, distance: 11.9
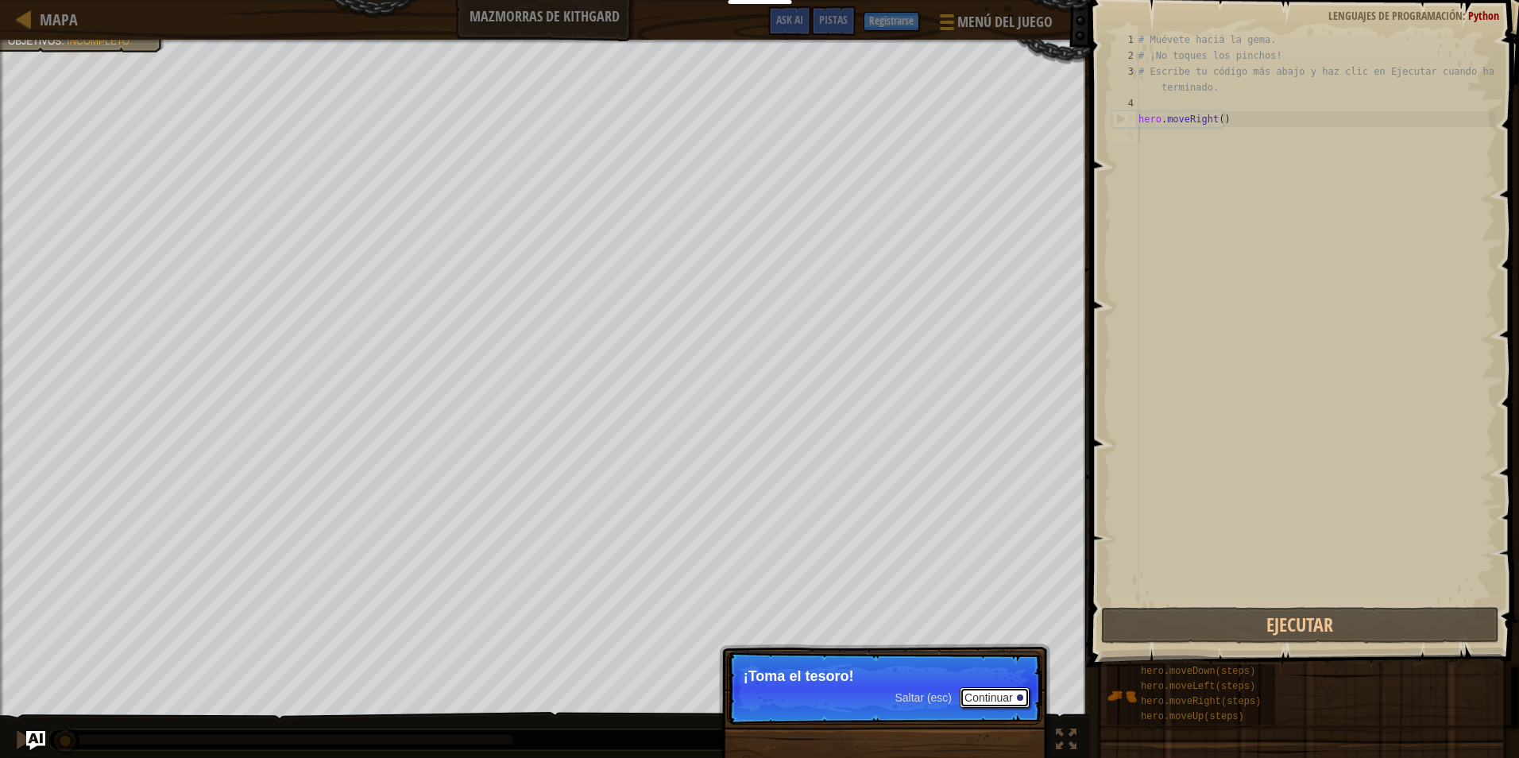
click at [1004, 692] on button "Continuar" at bounding box center [995, 697] width 70 height 21
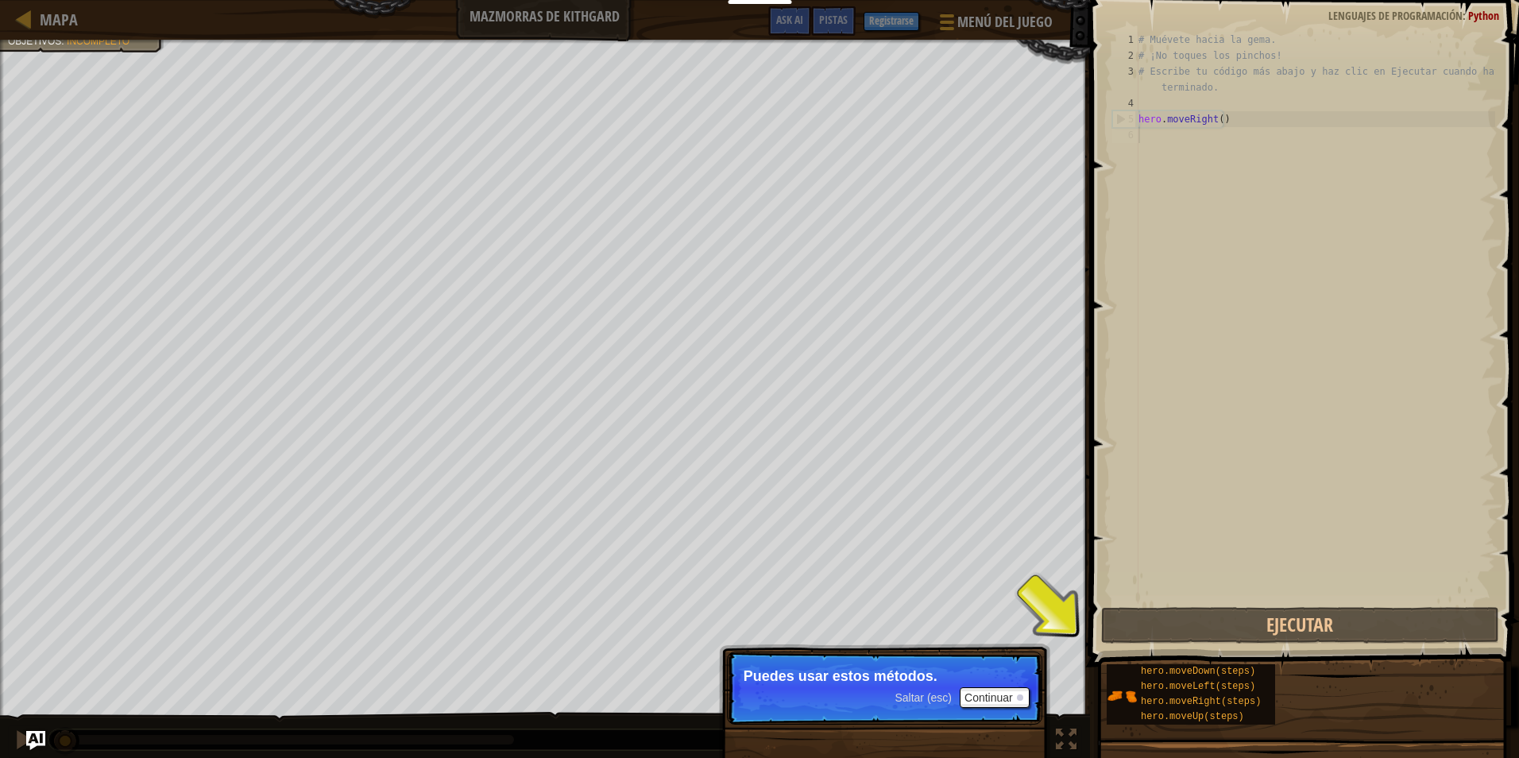
click at [1194, 166] on div "# Muévete hacia la gema. # ¡No toques los pinchos! # Escribe tu código más abaj…" at bounding box center [1316, 334] width 360 height 604
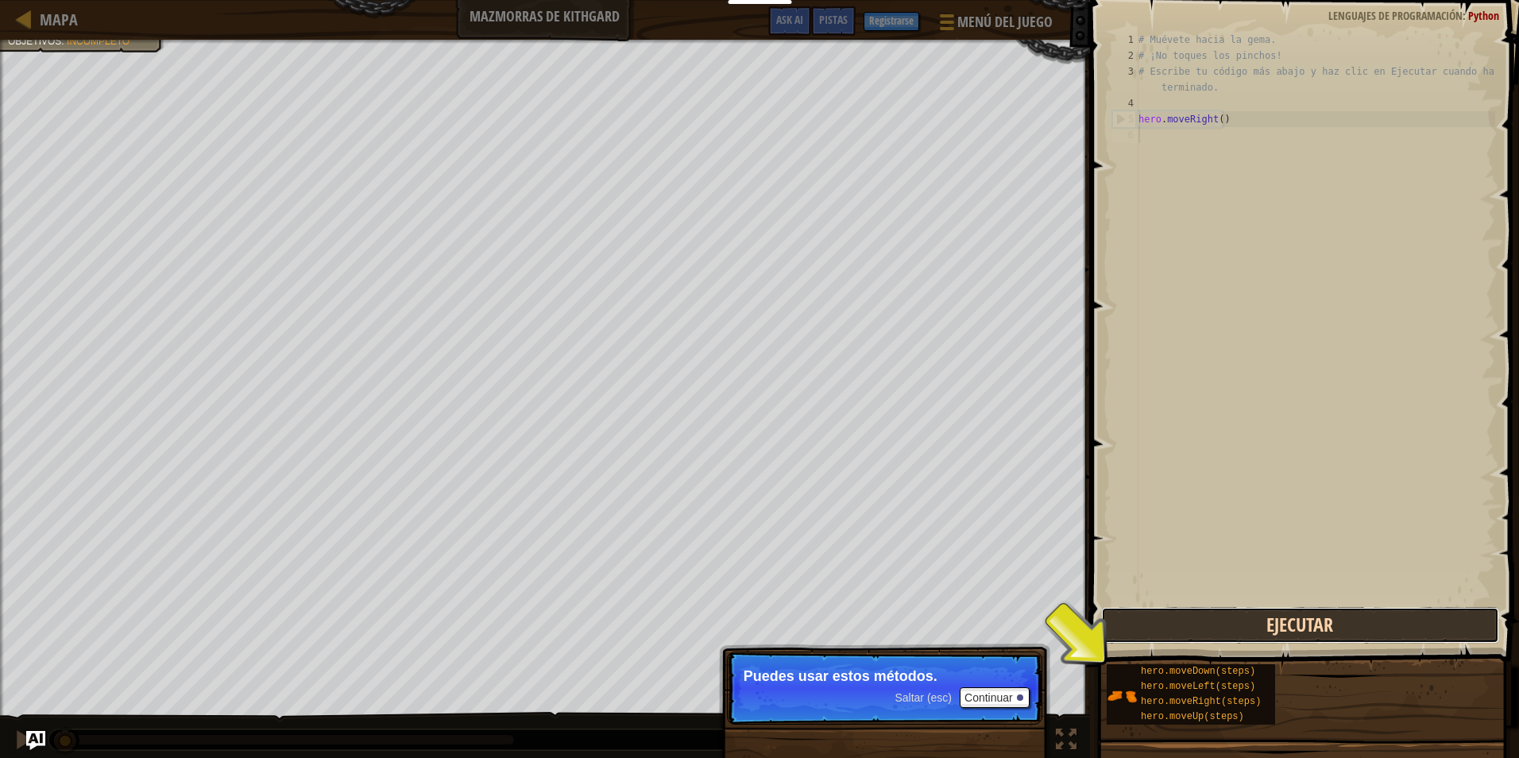
click at [1143, 621] on button "Ejecutar" at bounding box center [1300, 625] width 398 height 37
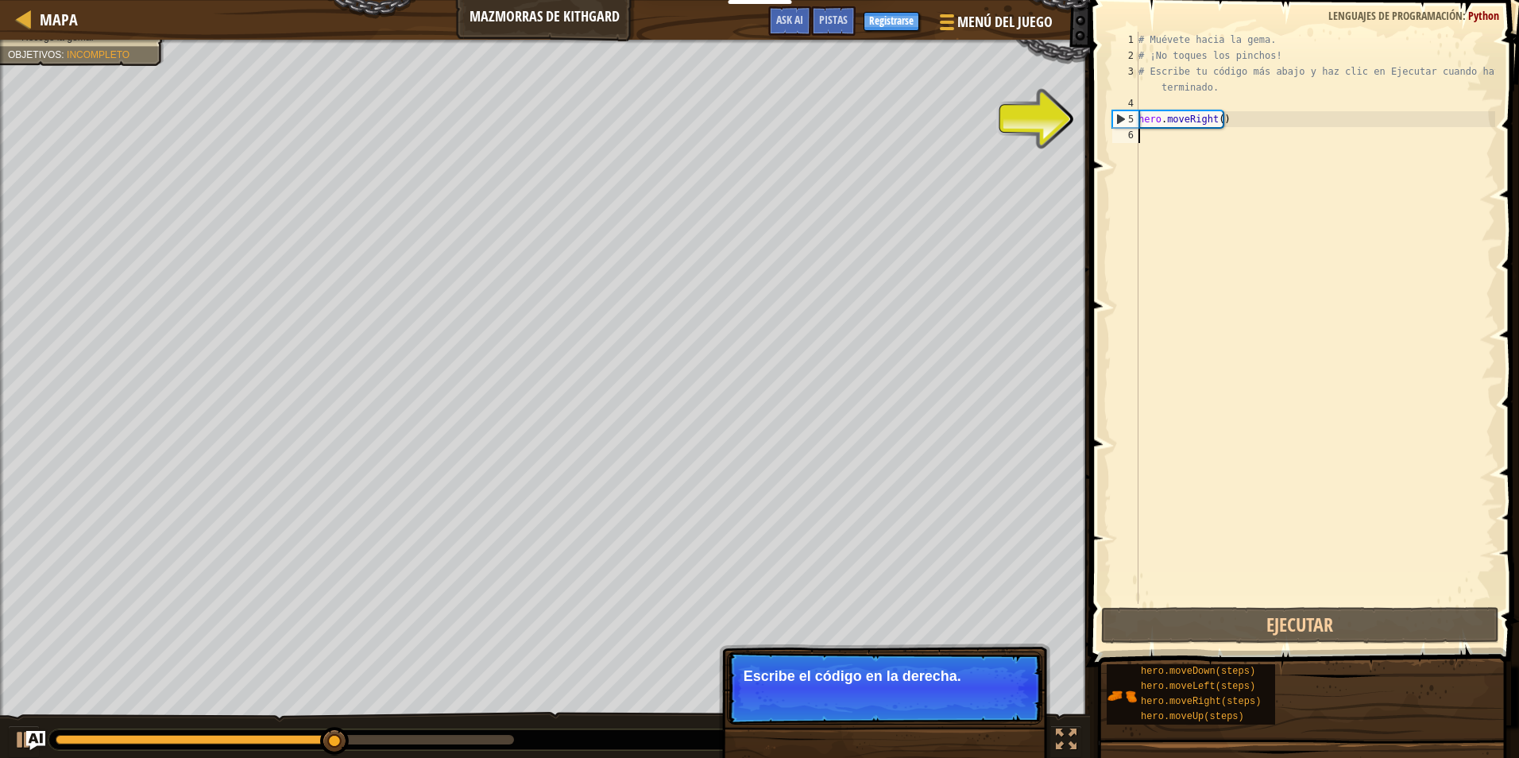
click at [1144, 136] on div "# Muévete hacia la gema. # ¡No toques los pinchos! # Escribe tu código más abaj…" at bounding box center [1316, 334] width 360 height 604
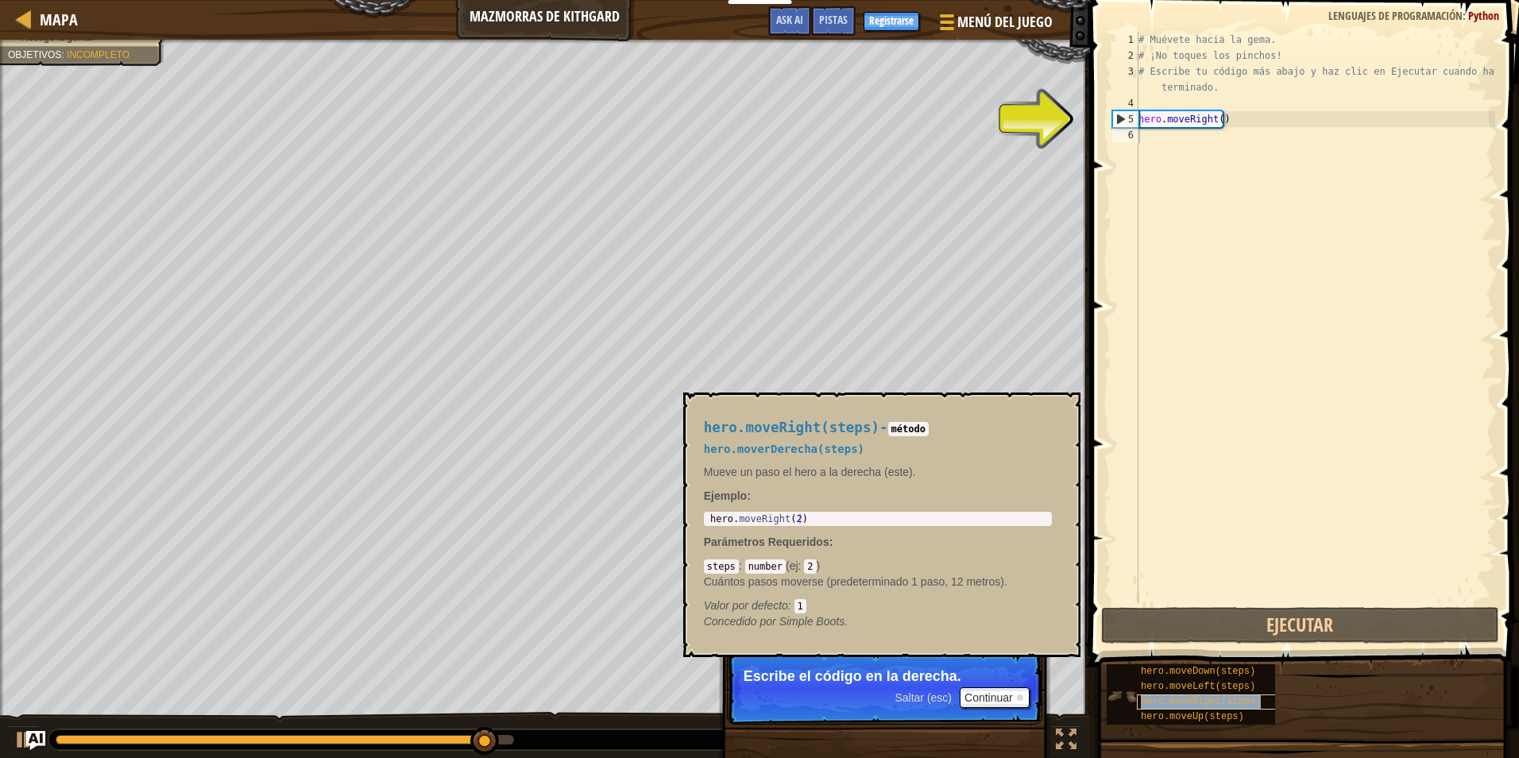
click at [1202, 698] on span "hero.moveRight(steps)" at bounding box center [1201, 701] width 120 height 11
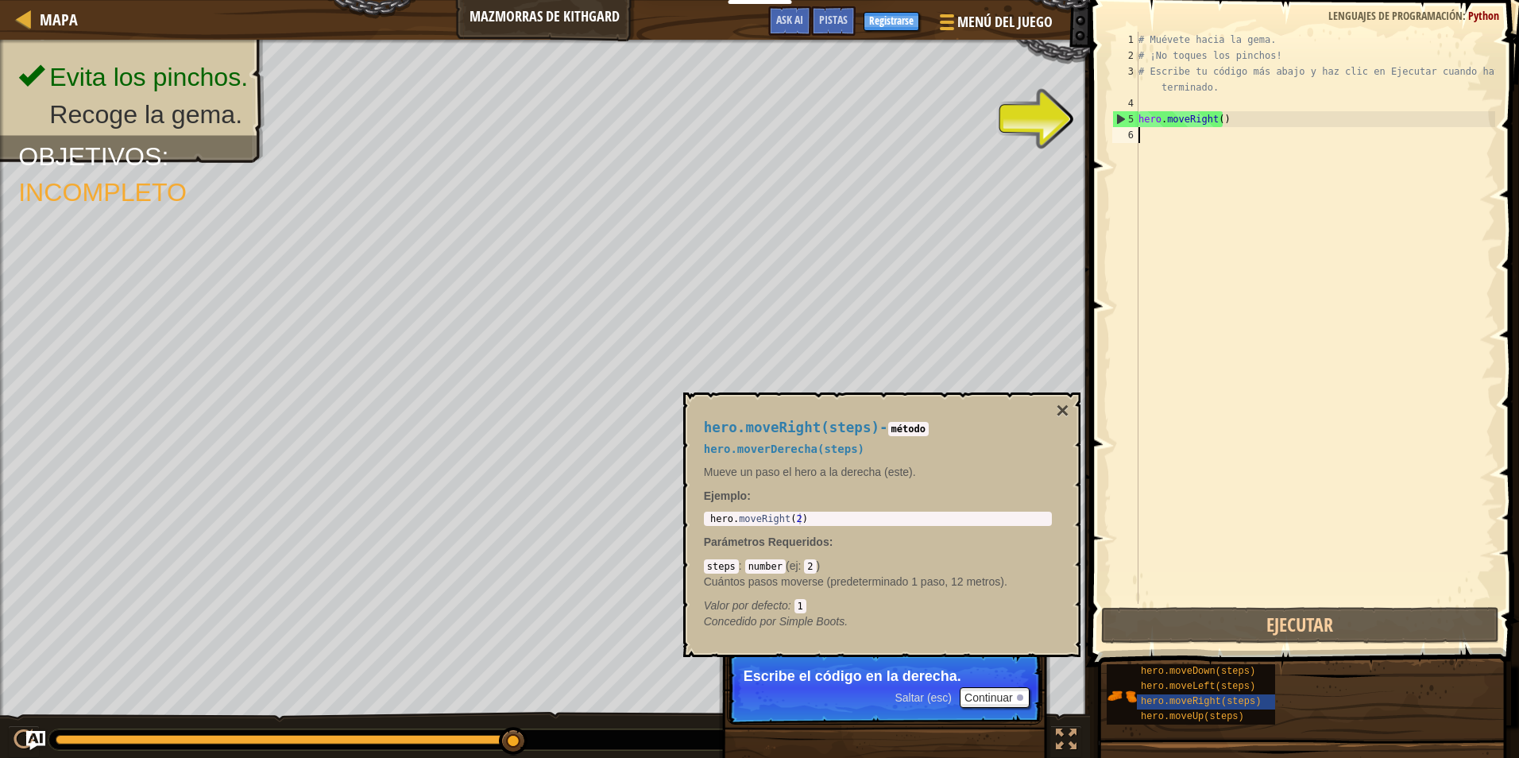
click at [1220, 114] on div "# Muévete hacia la gema. # ¡No toques los pinchos! # Escribe tu código más abaj…" at bounding box center [1316, 334] width 360 height 604
click at [1218, 122] on div "# Muévete hacia la gema. # ¡No toques los pinchos! # Escribe tu código más abaj…" at bounding box center [1316, 334] width 360 height 604
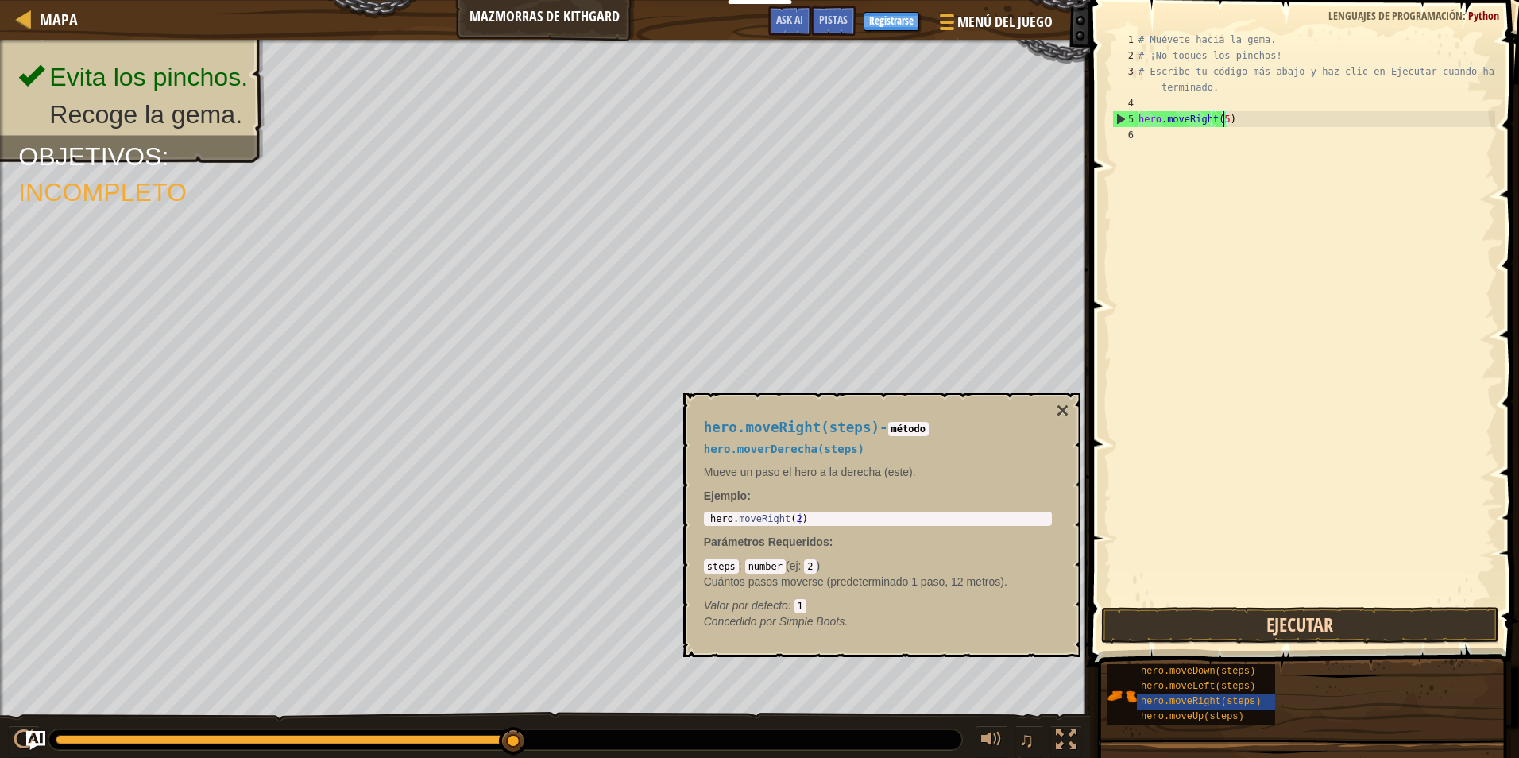
scroll to position [7, 6]
click at [1194, 628] on button "Ejecutar" at bounding box center [1300, 625] width 398 height 37
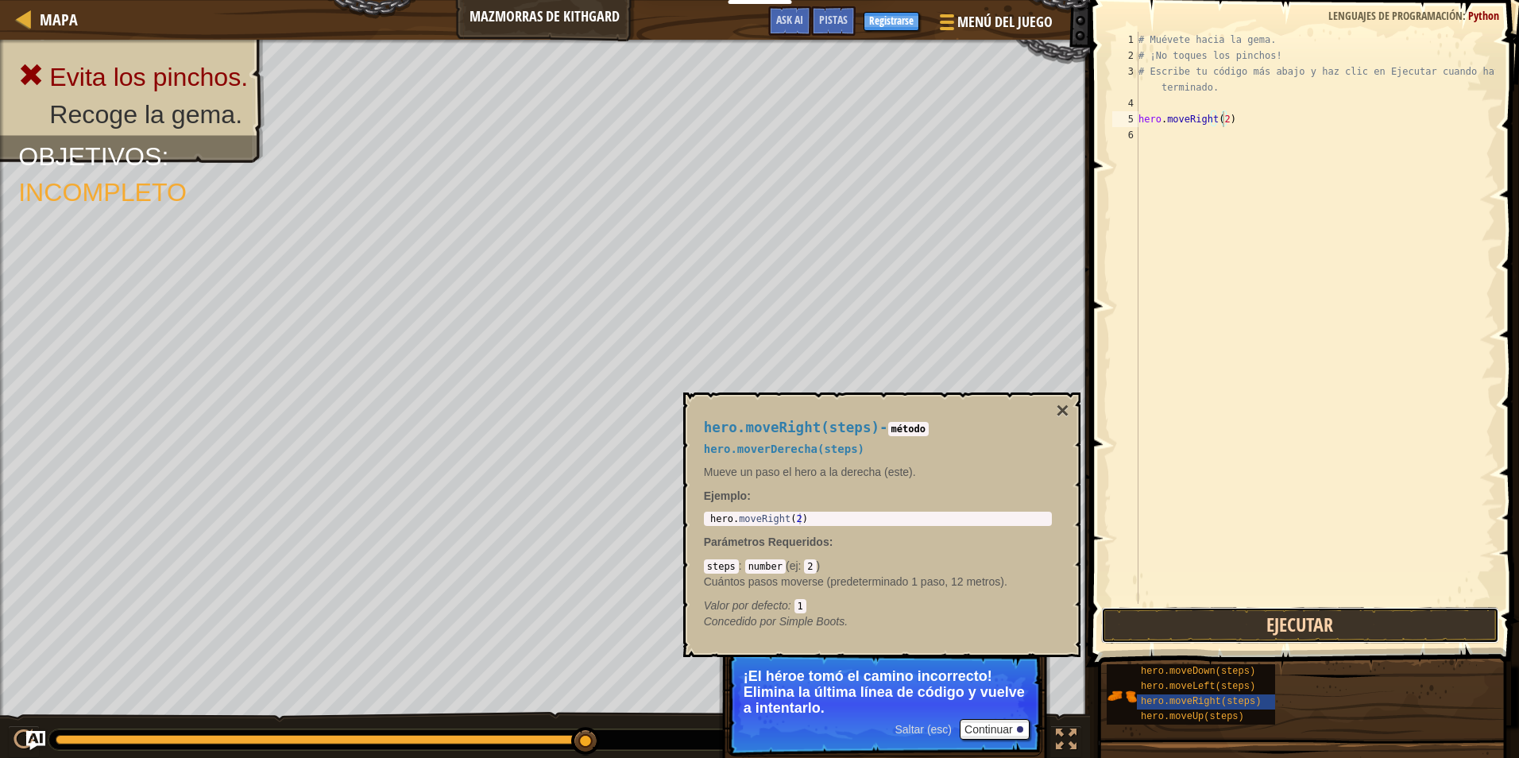
click at [1252, 617] on button "Ejecutar" at bounding box center [1300, 625] width 398 height 37
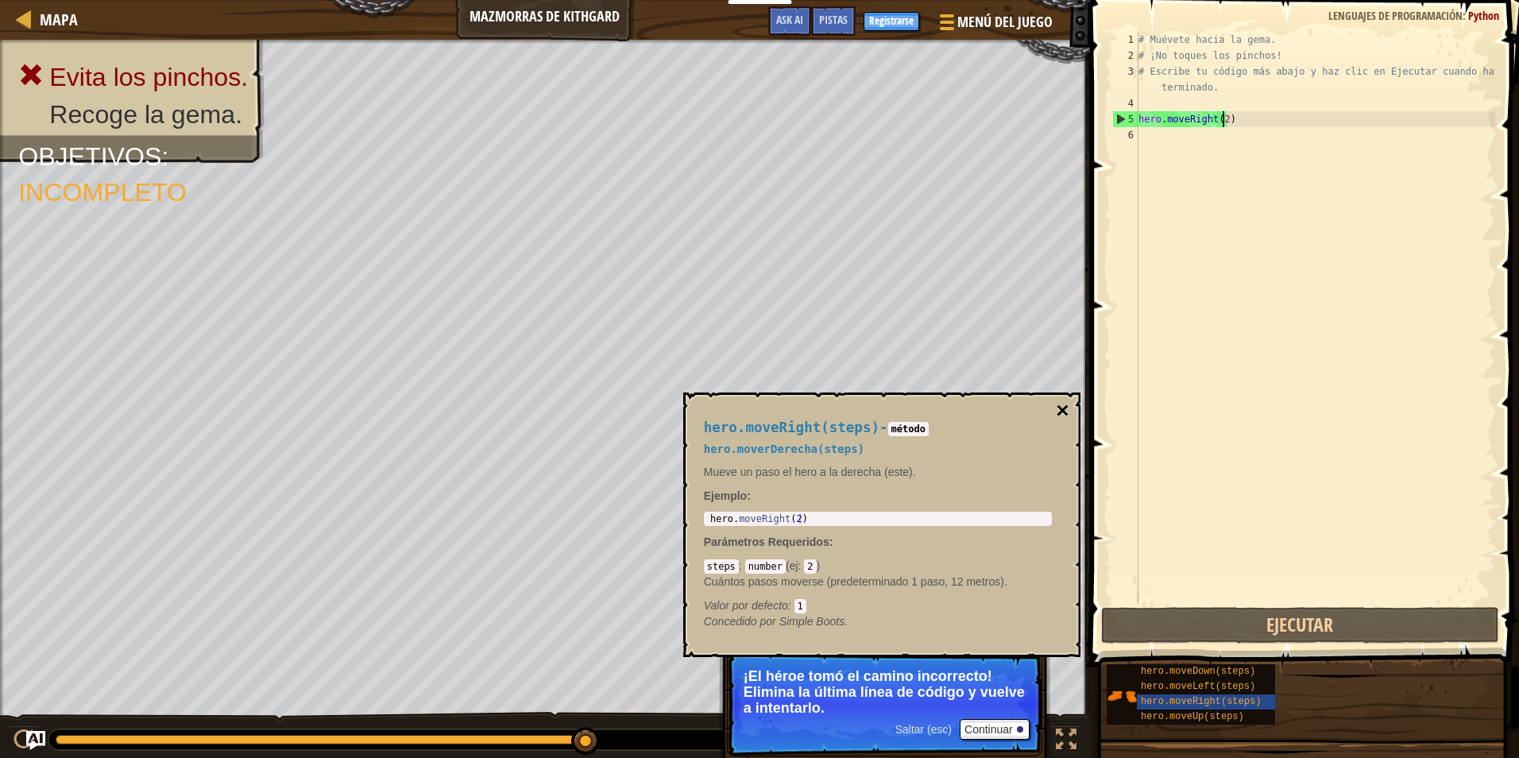
click at [1061, 415] on button "×" at bounding box center [1062, 411] width 13 height 22
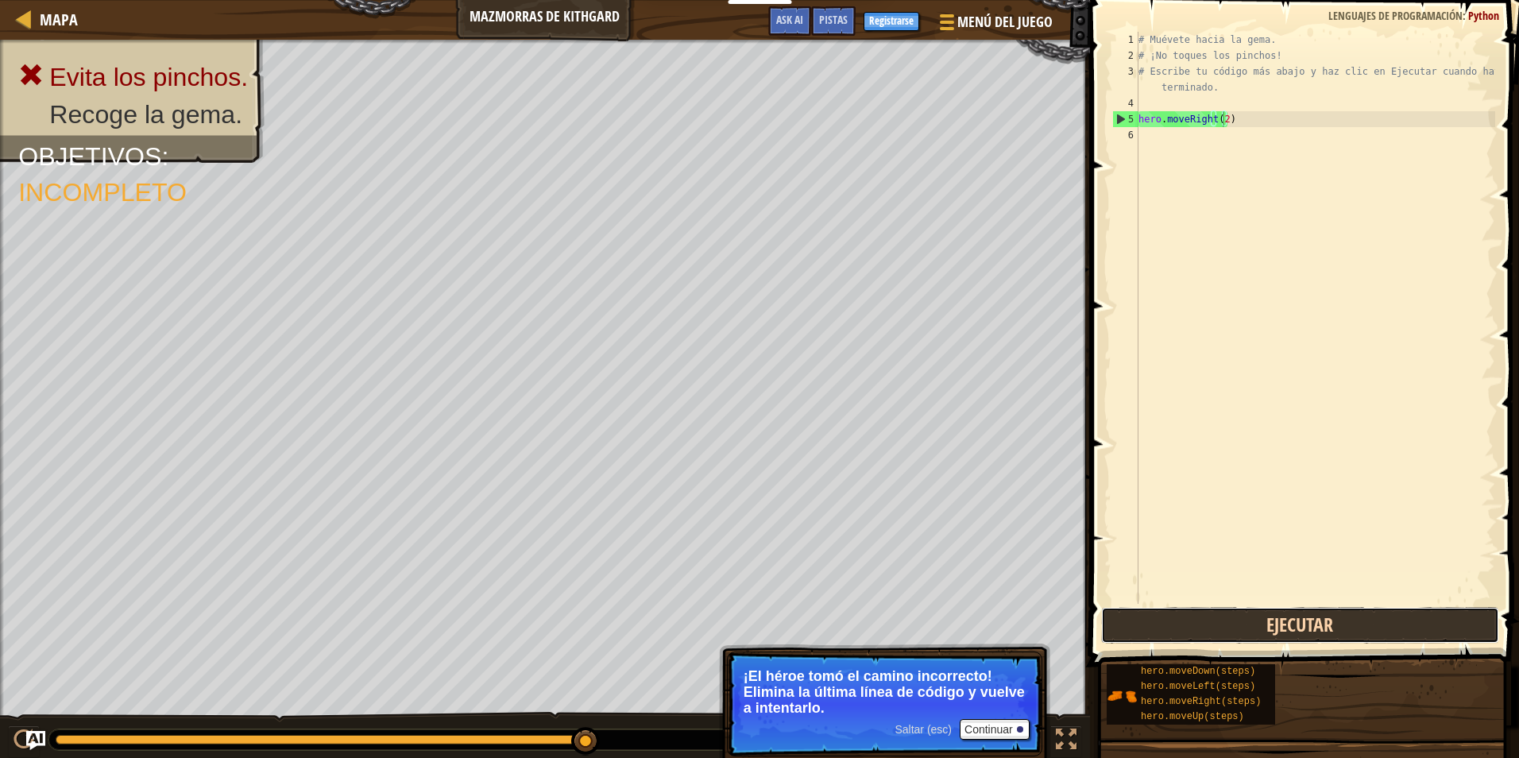
click at [1269, 611] on button "Ejecutar" at bounding box center [1300, 625] width 398 height 37
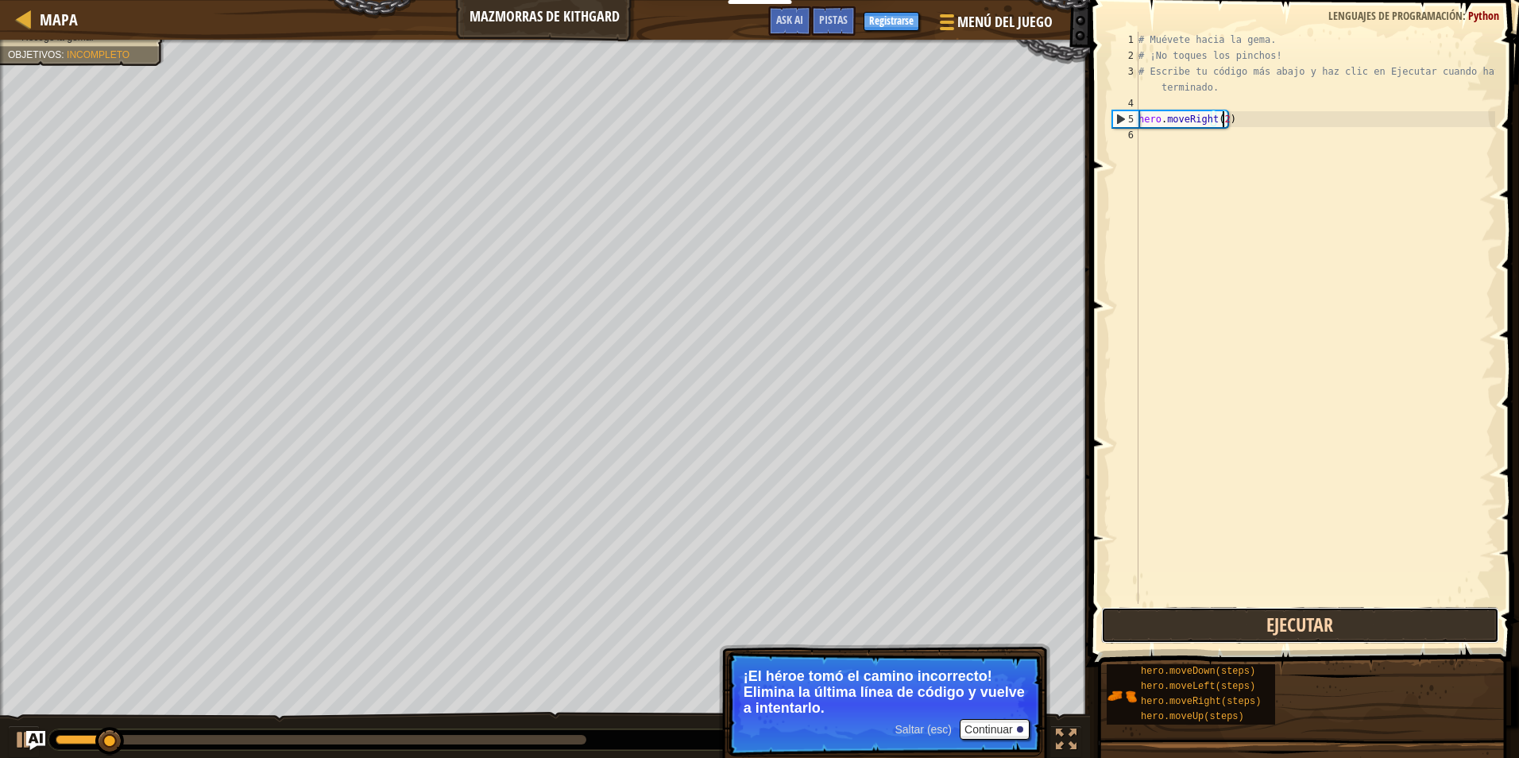
click at [1270, 609] on button "Ejecutar" at bounding box center [1300, 625] width 398 height 37
click at [1273, 609] on button "Ejecutar" at bounding box center [1300, 625] width 398 height 37
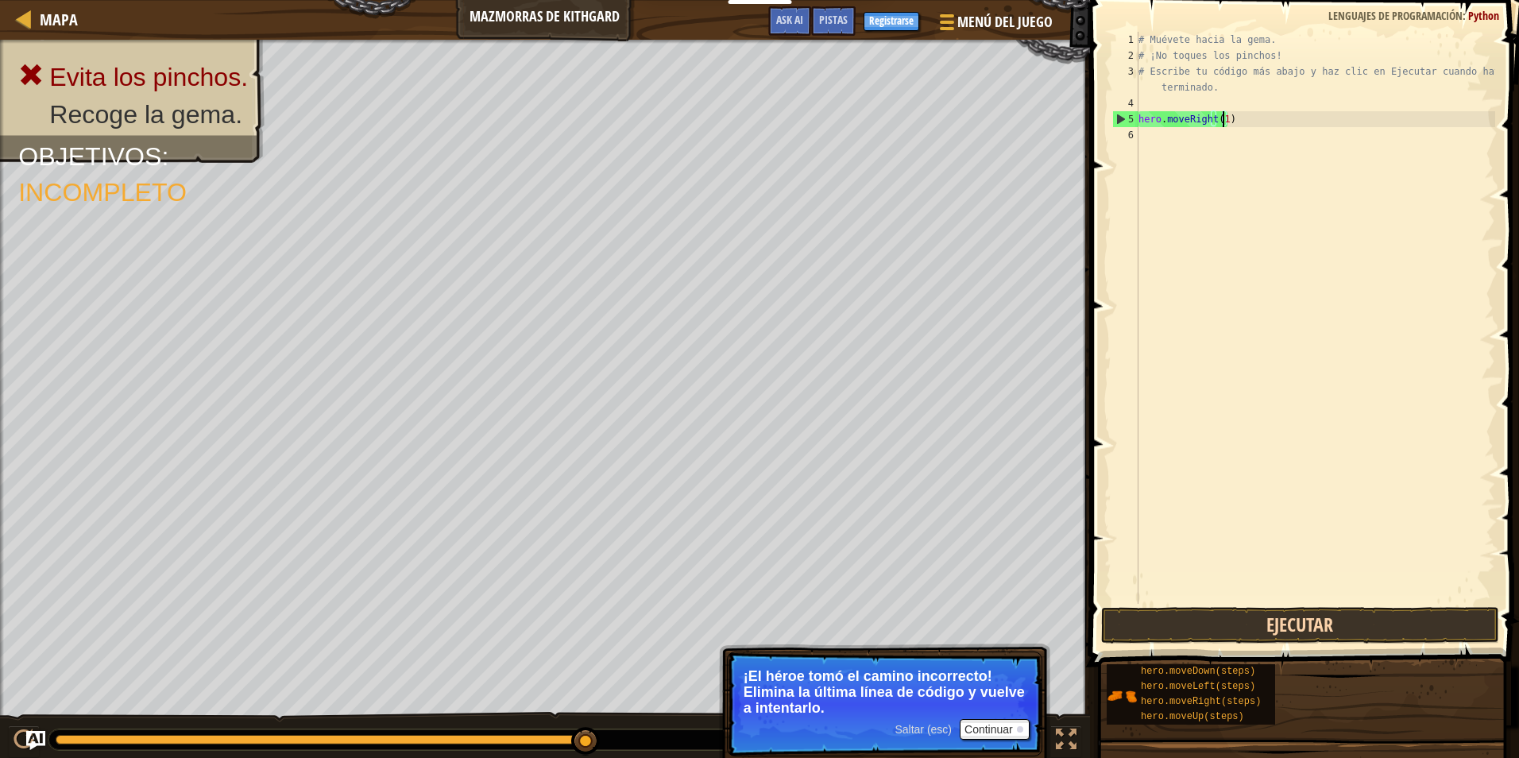
type textarea "hero.moveRight(1)"
drag, startPoint x: 1280, startPoint y: 625, endPoint x: 1274, endPoint y: 613, distance: 12.8
click at [1275, 617] on button "Ejecutar" at bounding box center [1300, 625] width 398 height 37
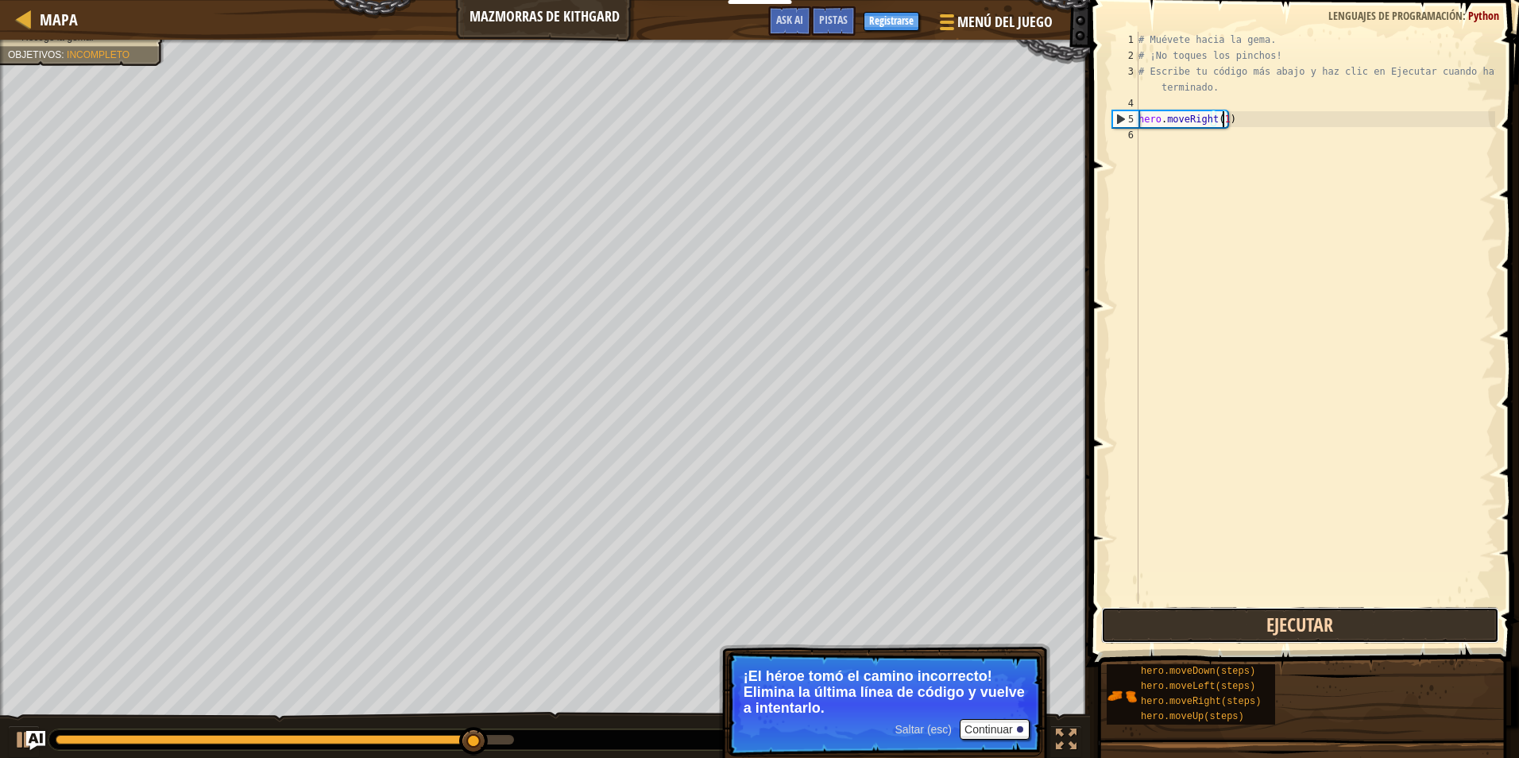
click at [1230, 616] on button "Ejecutar" at bounding box center [1300, 625] width 398 height 37
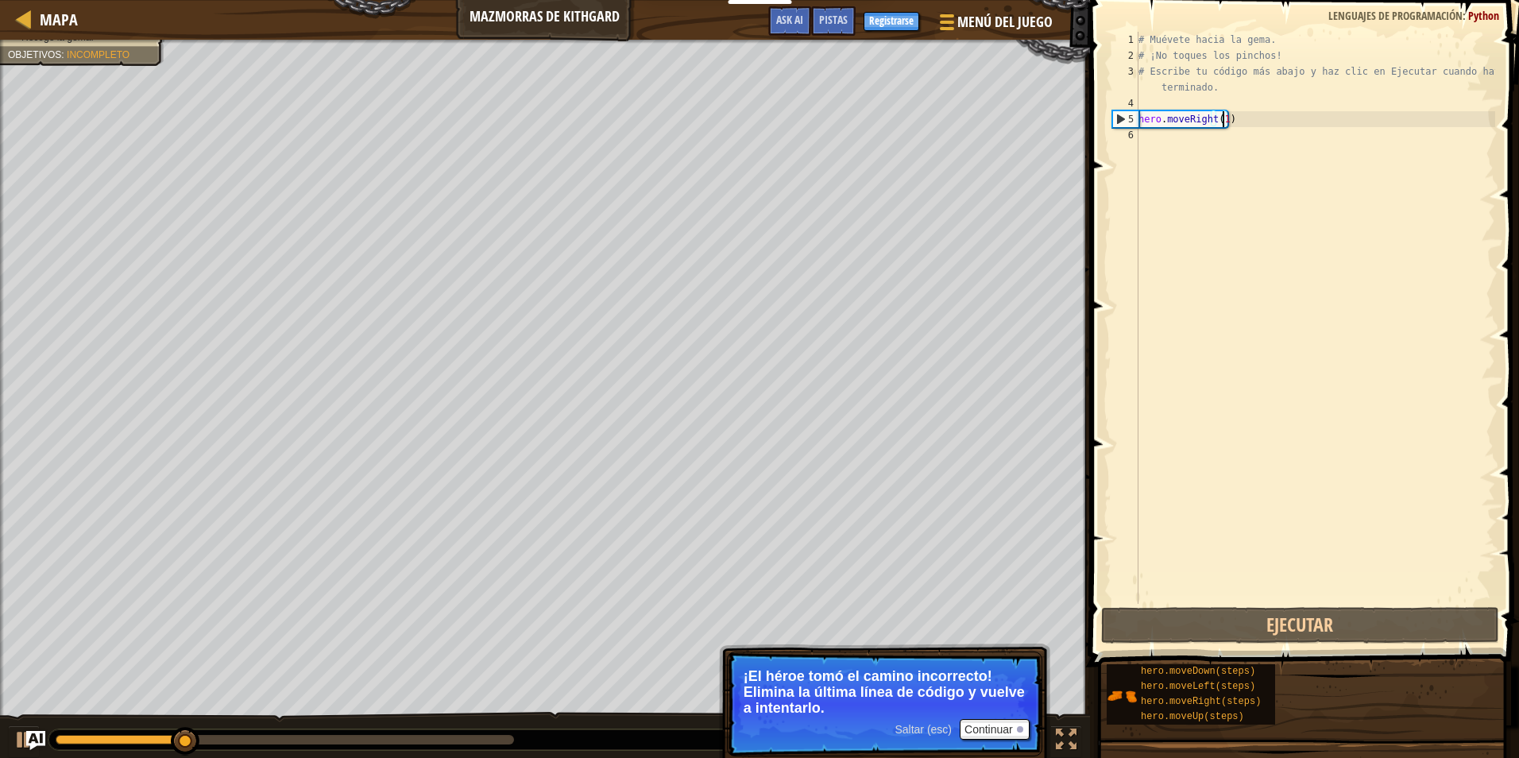
click at [1260, 131] on div "# Muévete hacia la gema. # ¡No toques los pinchos! # Escribe tu código más abaj…" at bounding box center [1316, 334] width 360 height 604
type textarea "h"
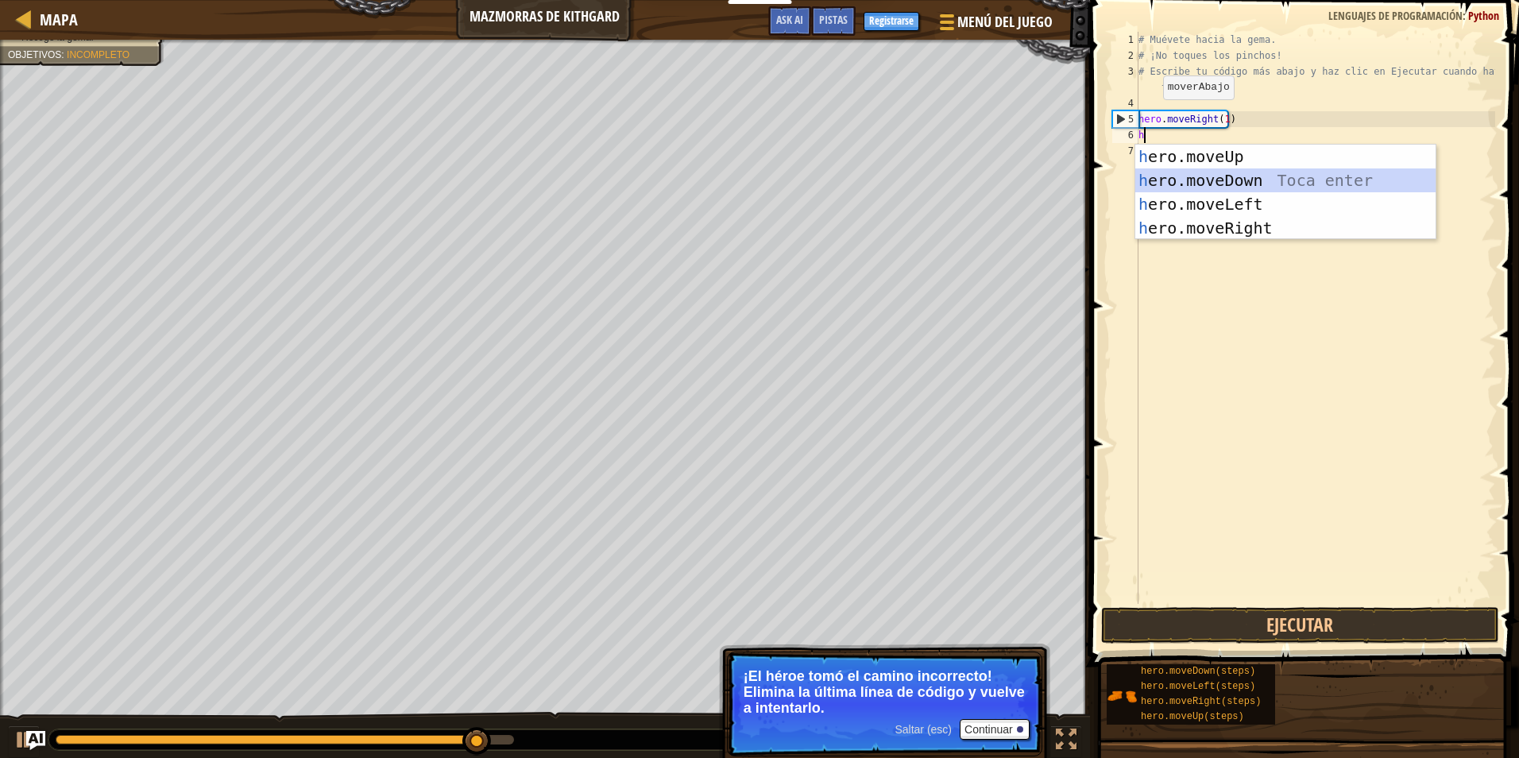
click at [1208, 185] on div "h ero.moveUp Toca enter h ero.moveDown Toca enter h ero.moveLeft Toca enter h e…" at bounding box center [1286, 216] width 300 height 143
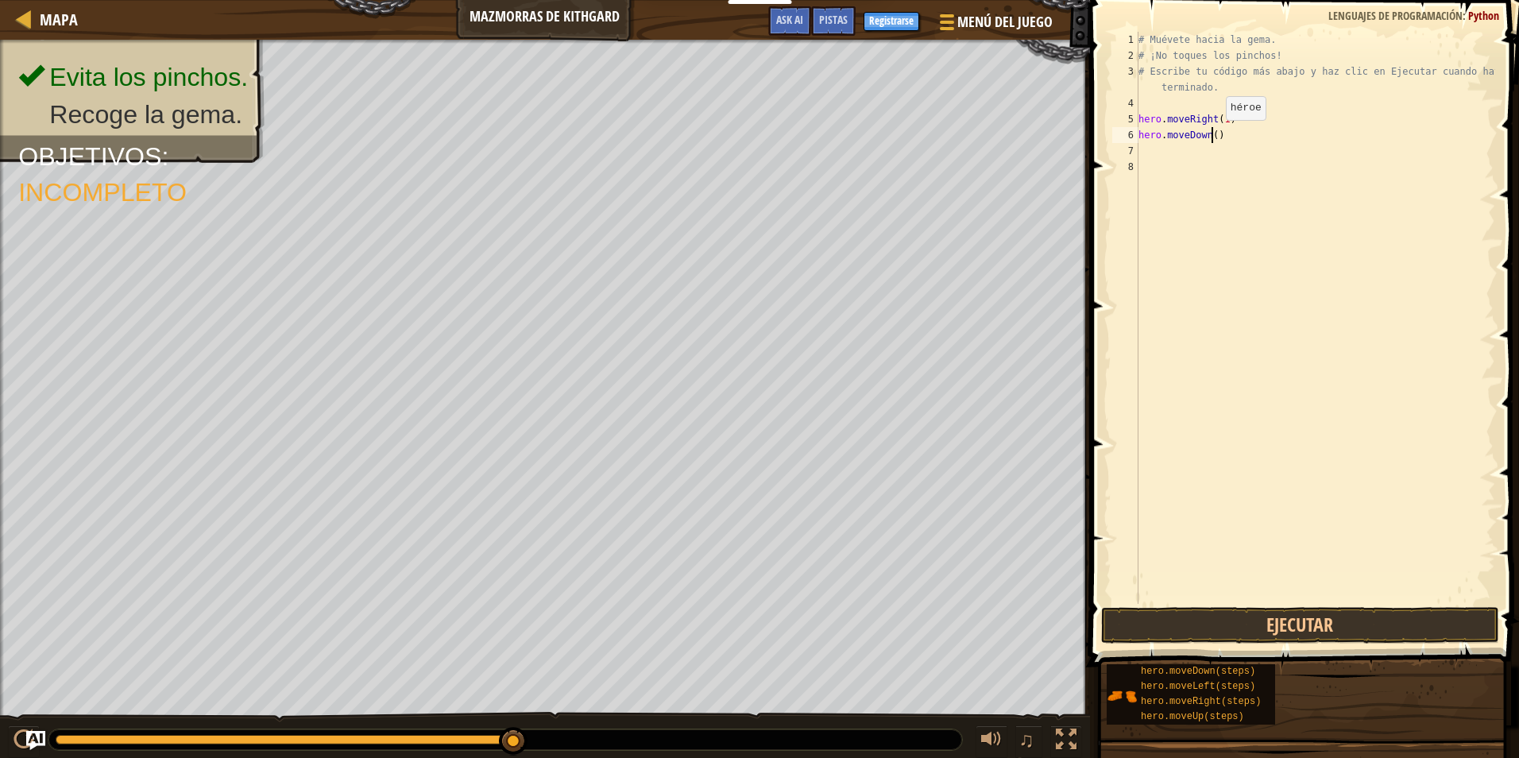
click at [1213, 136] on div "# Muévete hacia la gema. # ¡No toques los pinchos! # Escribe tu código más abaj…" at bounding box center [1316, 334] width 360 height 604
type textarea "hero.moveDown(1)"
click at [1201, 152] on div "# Muévete hacia la gema. # ¡No toques los pinchos! # Escribe tu código más abaj…" at bounding box center [1316, 334] width 360 height 604
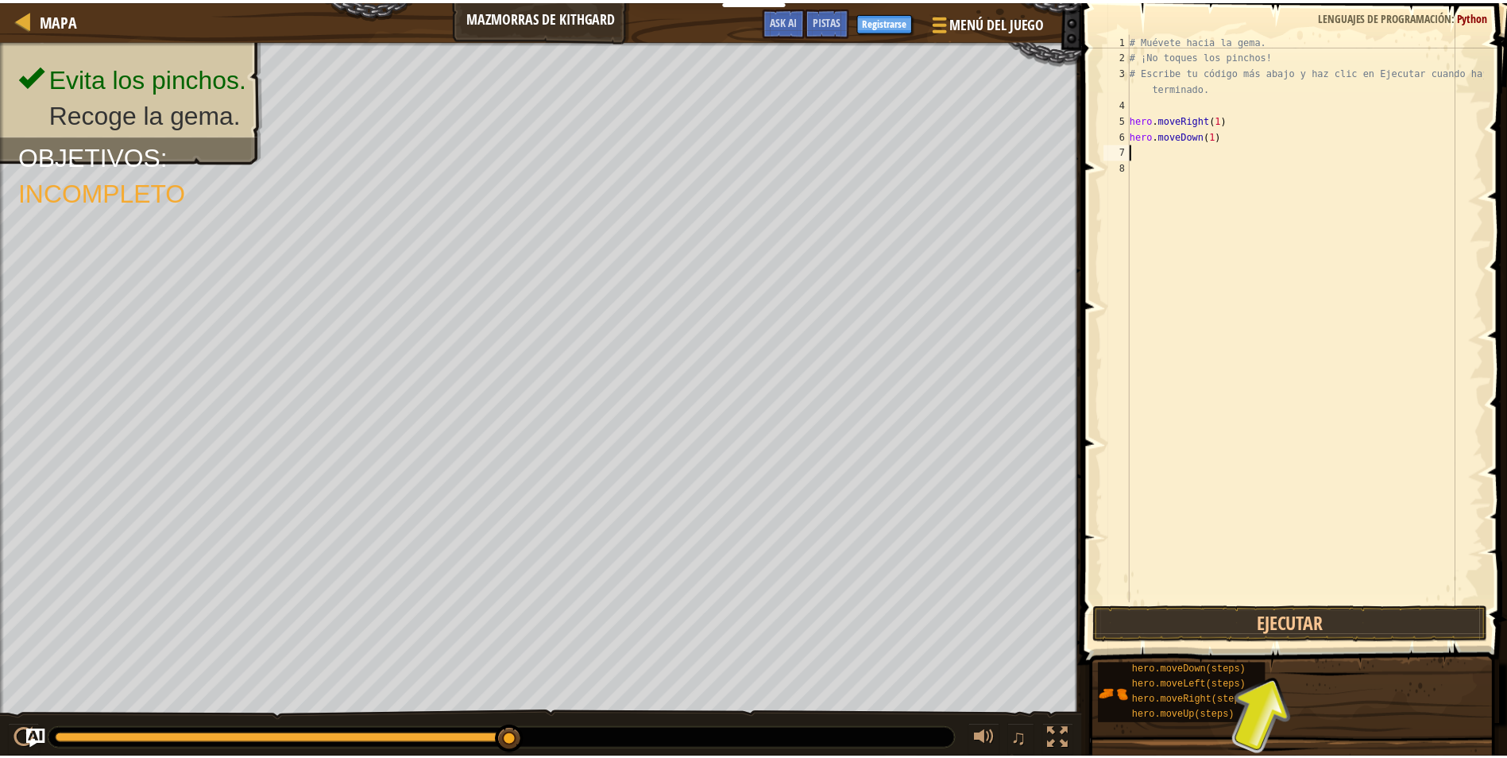
scroll to position [7, 0]
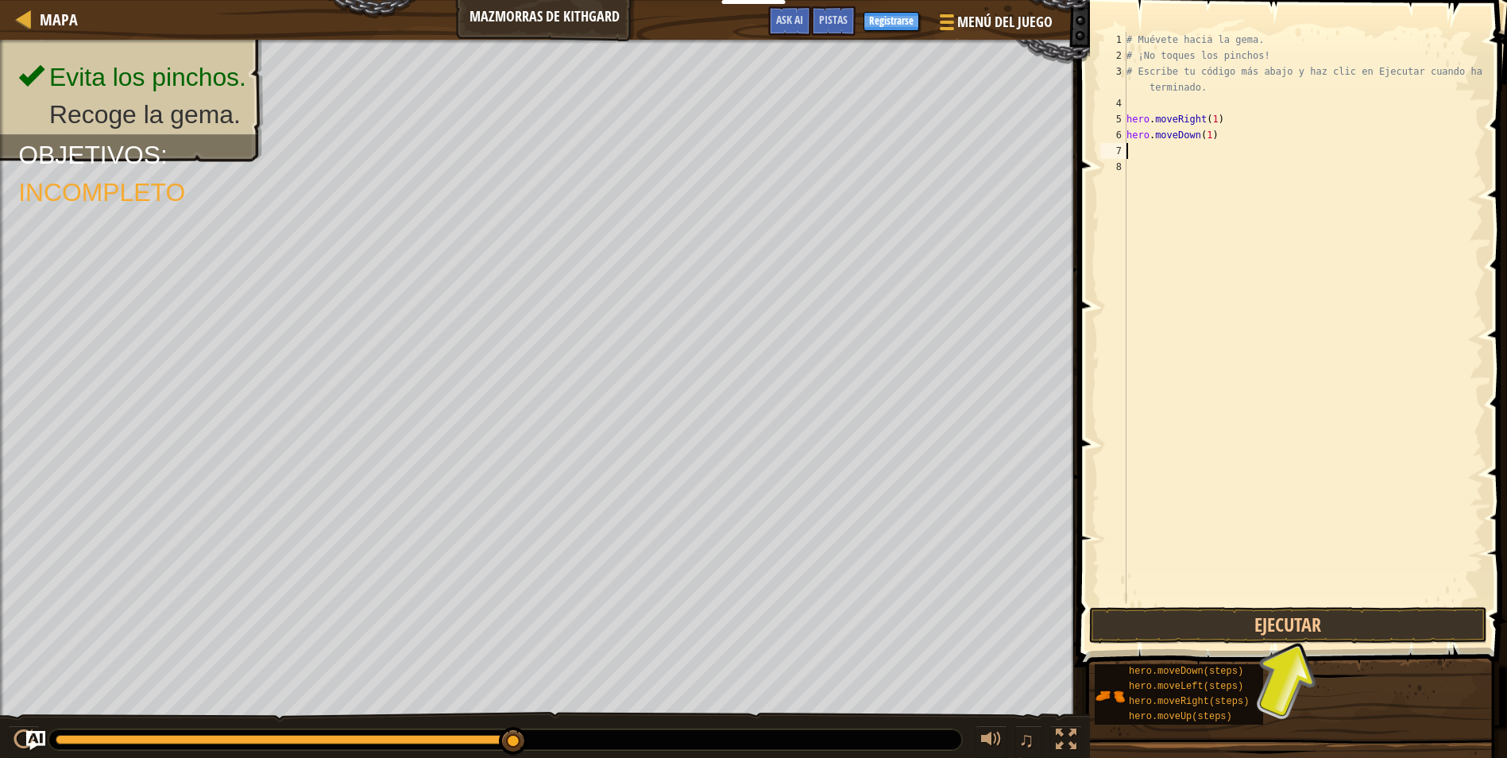
type textarea "h"
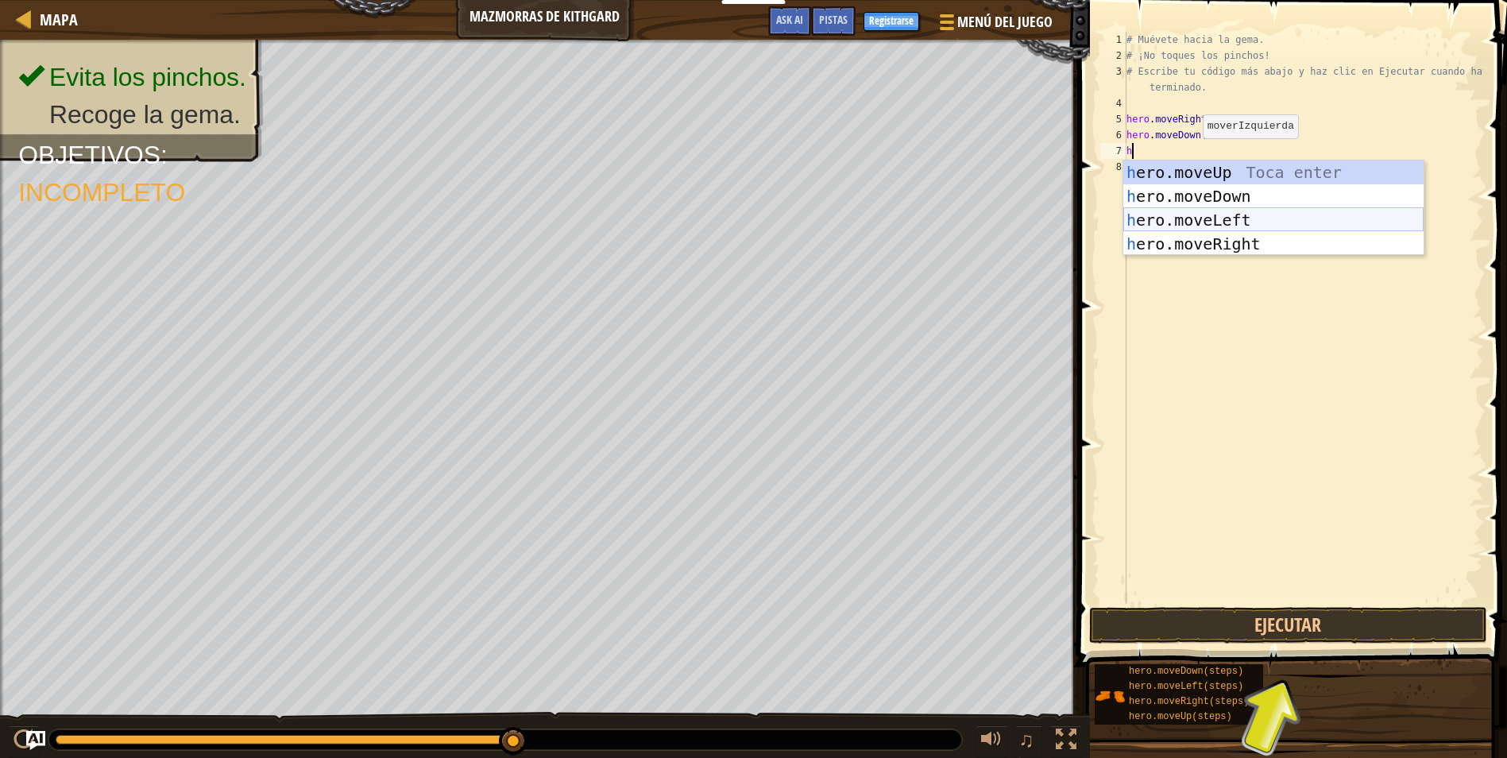
click at [1214, 216] on div "h ero.moveUp Toca enter h ero.moveDown Toca enter h ero.moveLeft Toca enter h e…" at bounding box center [1274, 232] width 300 height 143
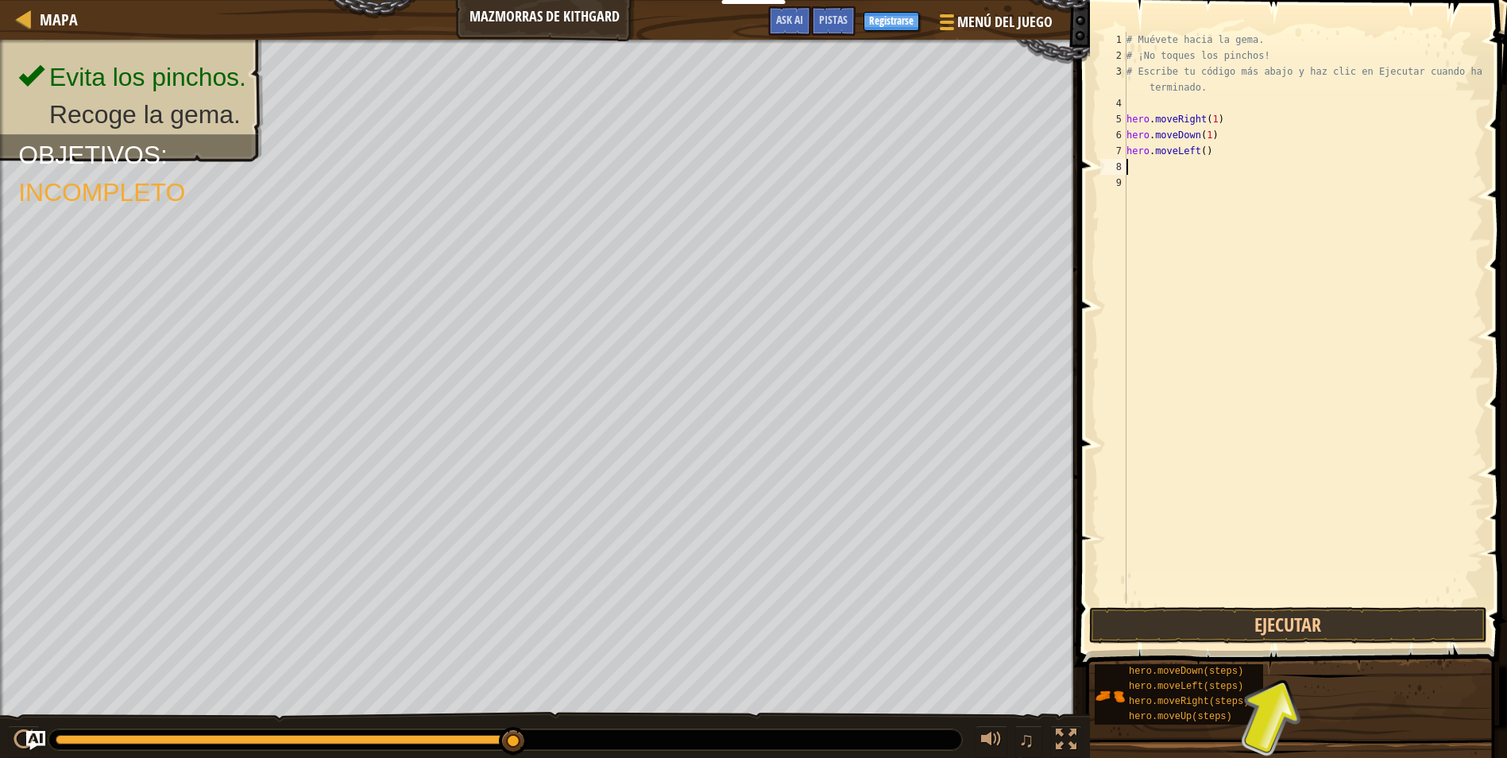
type textarea "h"
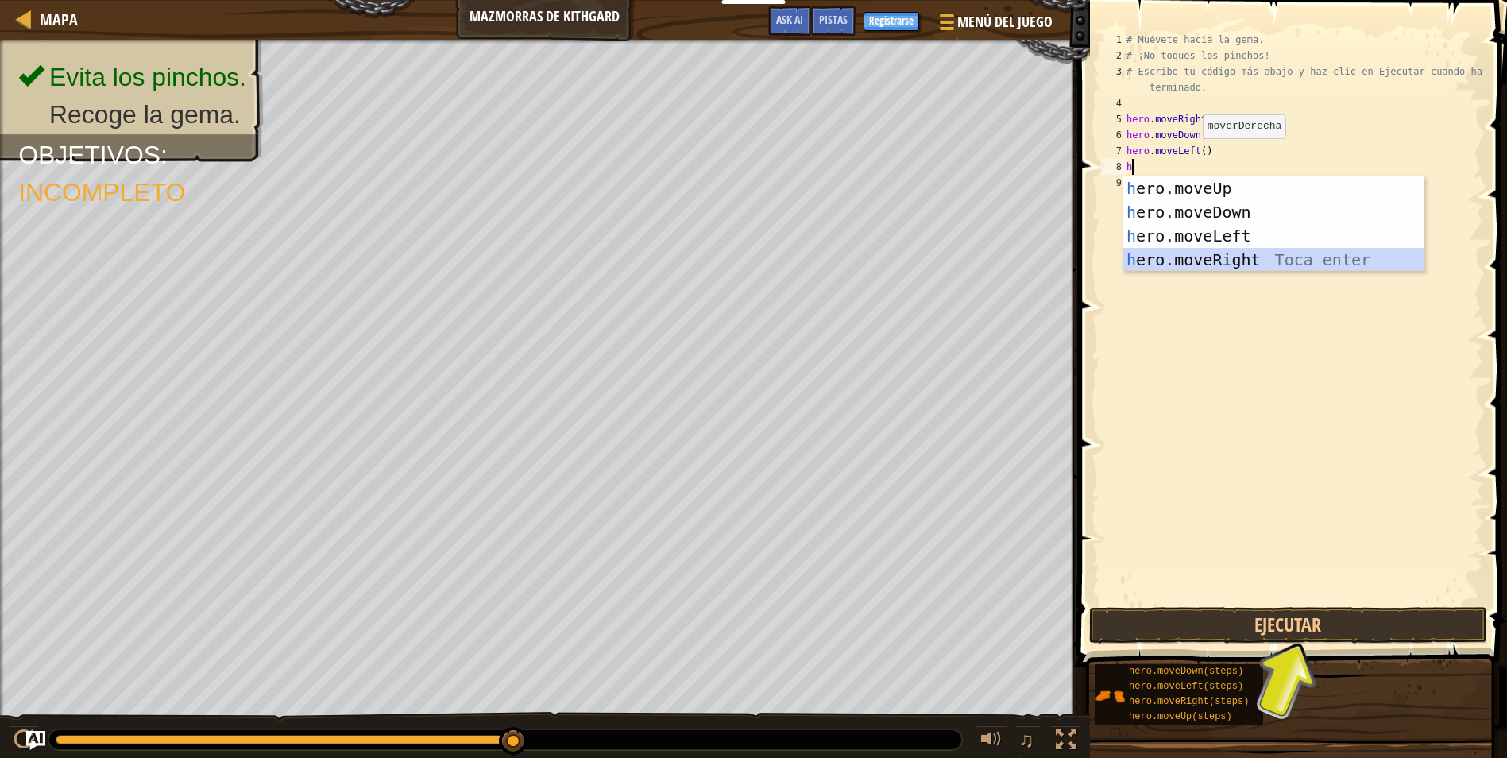
click at [1212, 257] on div "h ero.moveUp Toca enter h ero.moveDown Toca enter h ero.moveLeft Toca enter h e…" at bounding box center [1274, 247] width 300 height 143
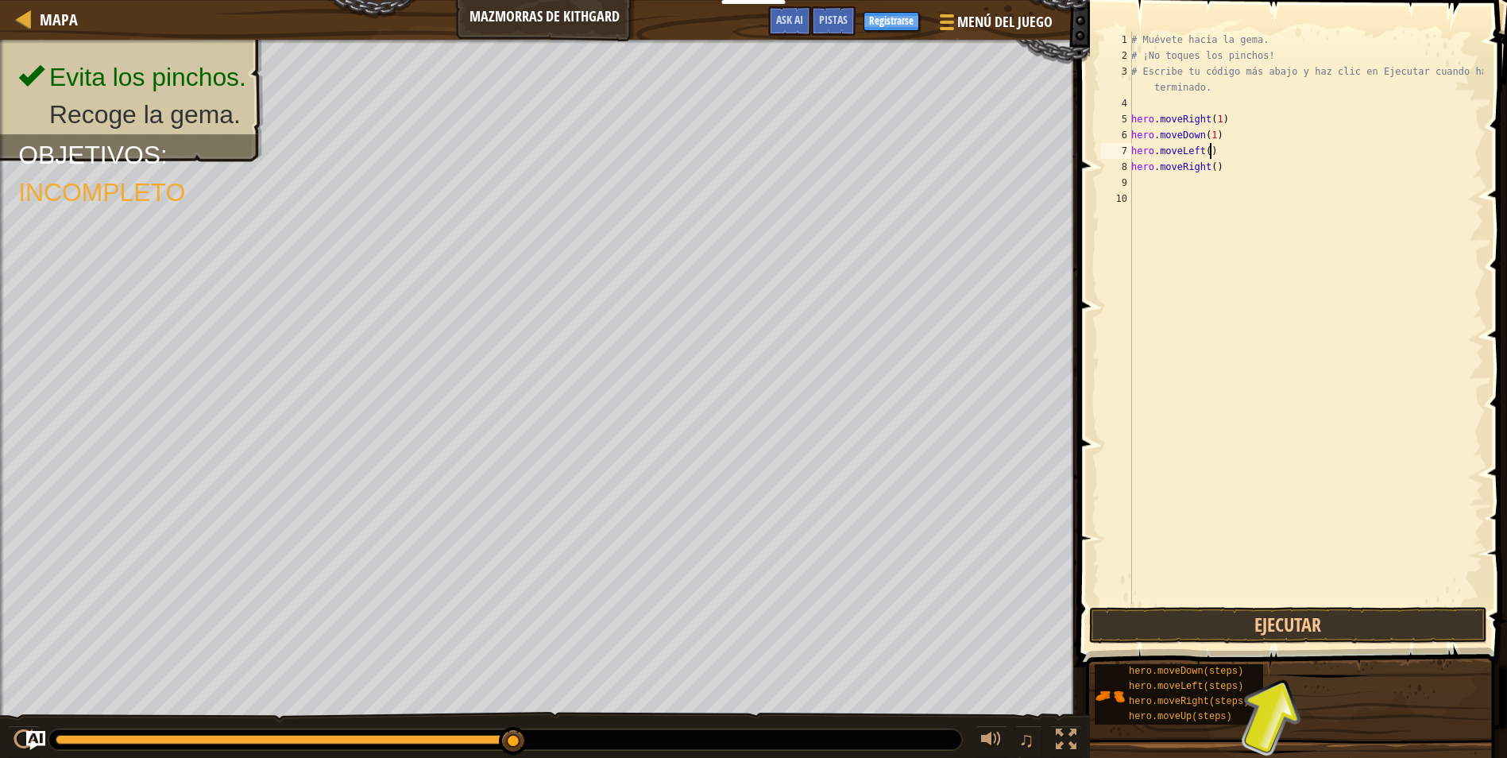
click at [1213, 149] on div "# Muévete hacia la gema. # ¡No toques los pinchos! # Escribe tu código más abaj…" at bounding box center [1305, 334] width 355 height 604
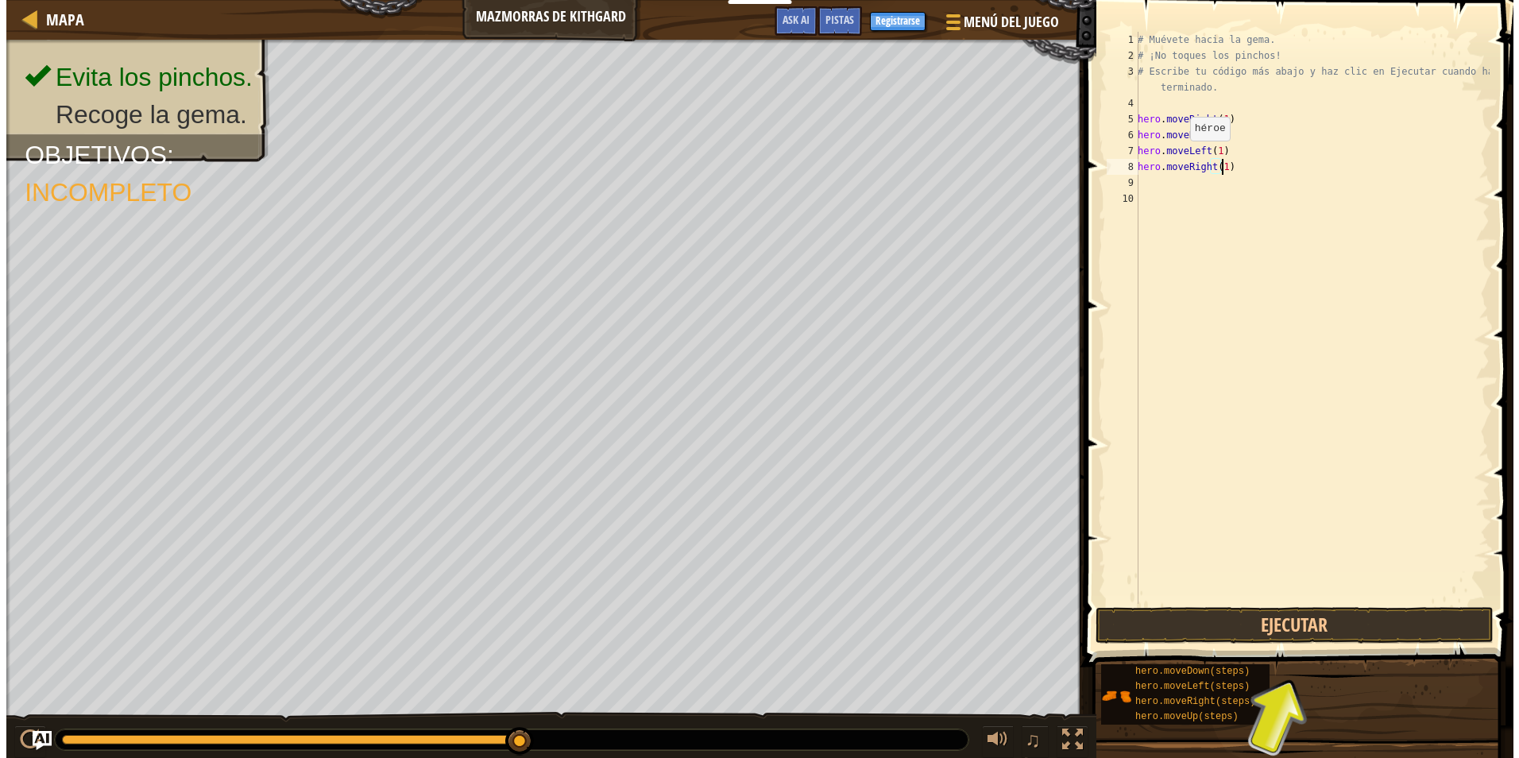
scroll to position [7, 6]
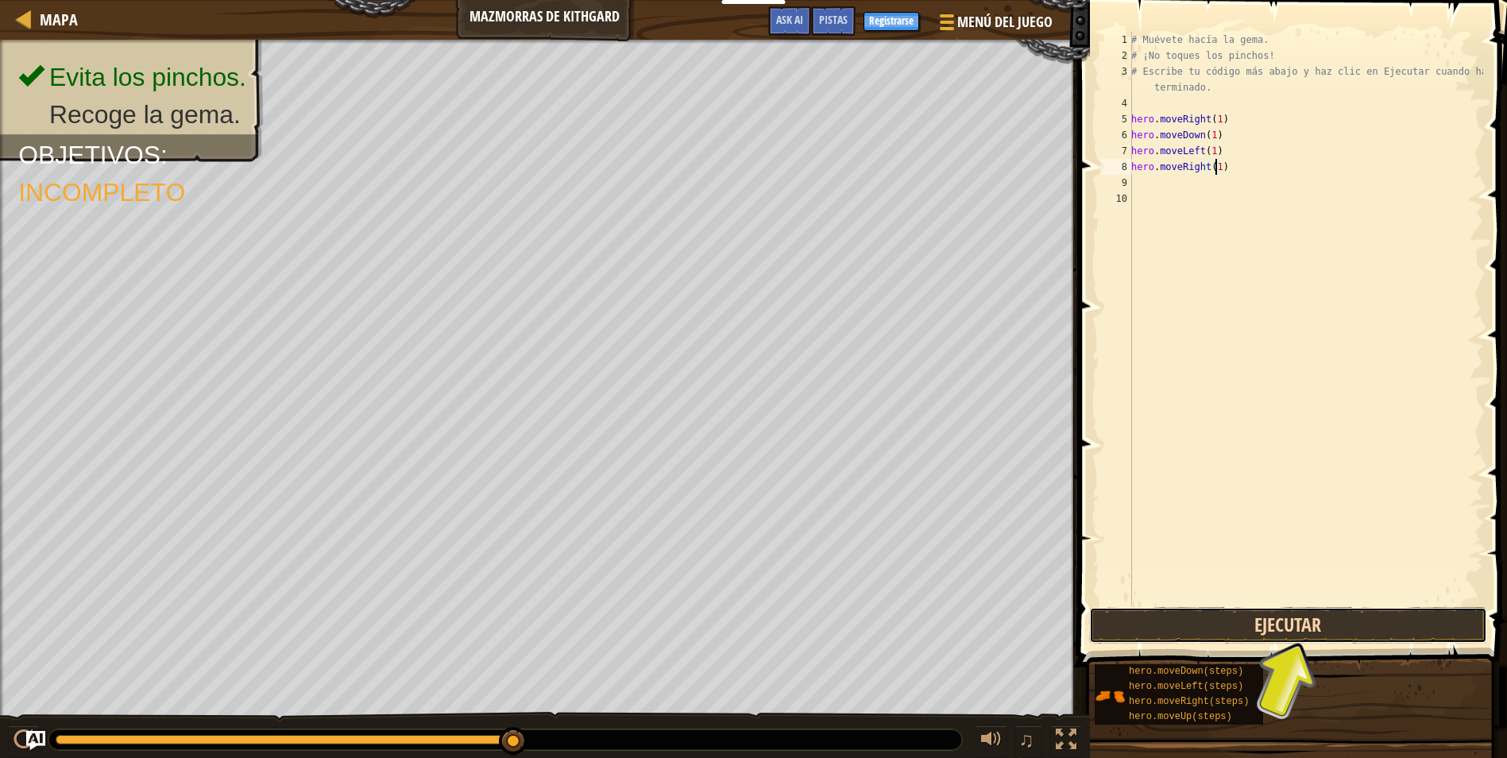
click at [1345, 615] on button "Ejecutar" at bounding box center [1288, 625] width 398 height 37
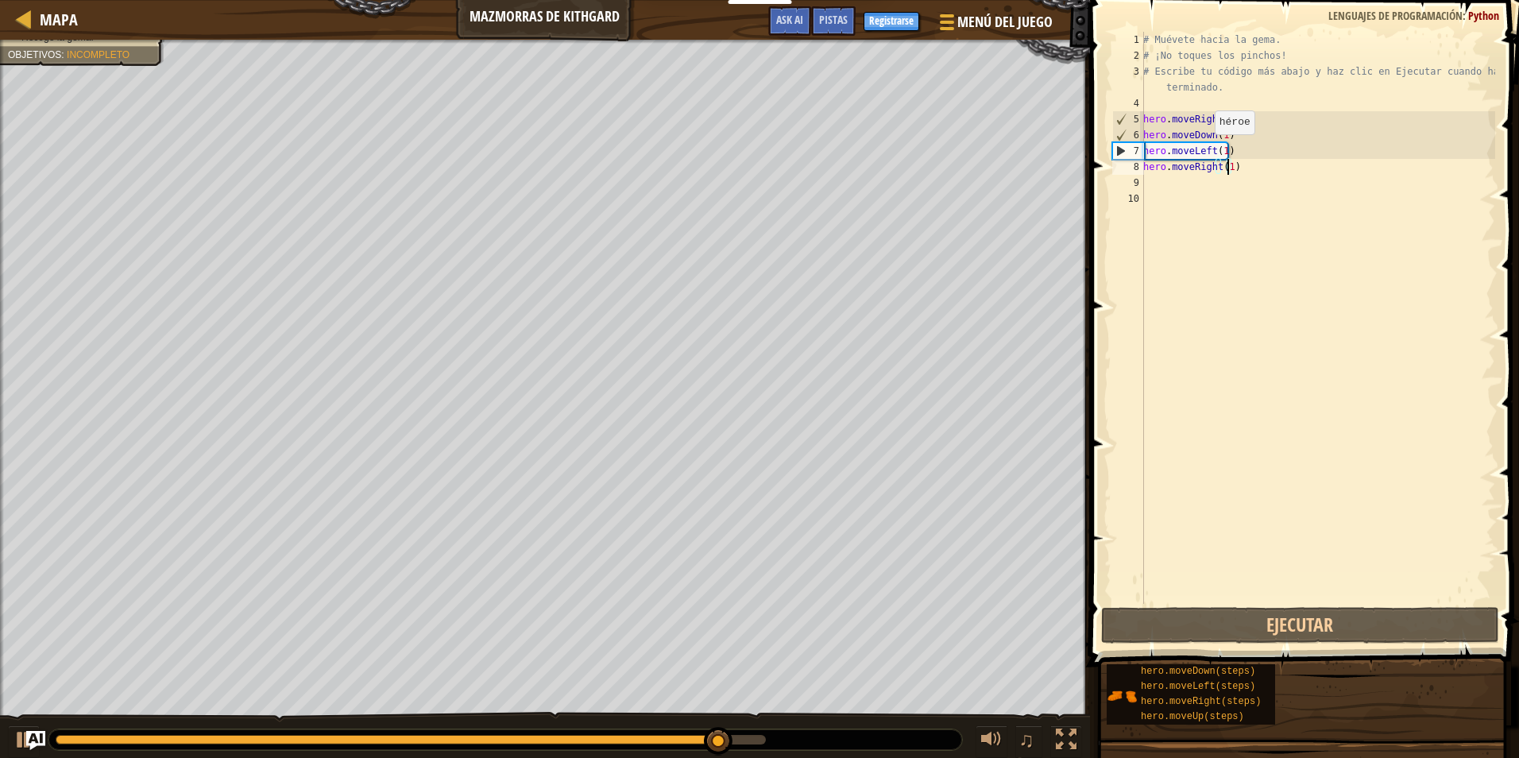
click at [1206, 150] on div "# Muévete hacia la gema. # ¡No toques los pinchos! # Escribe tu código más abaj…" at bounding box center [1317, 334] width 355 height 604
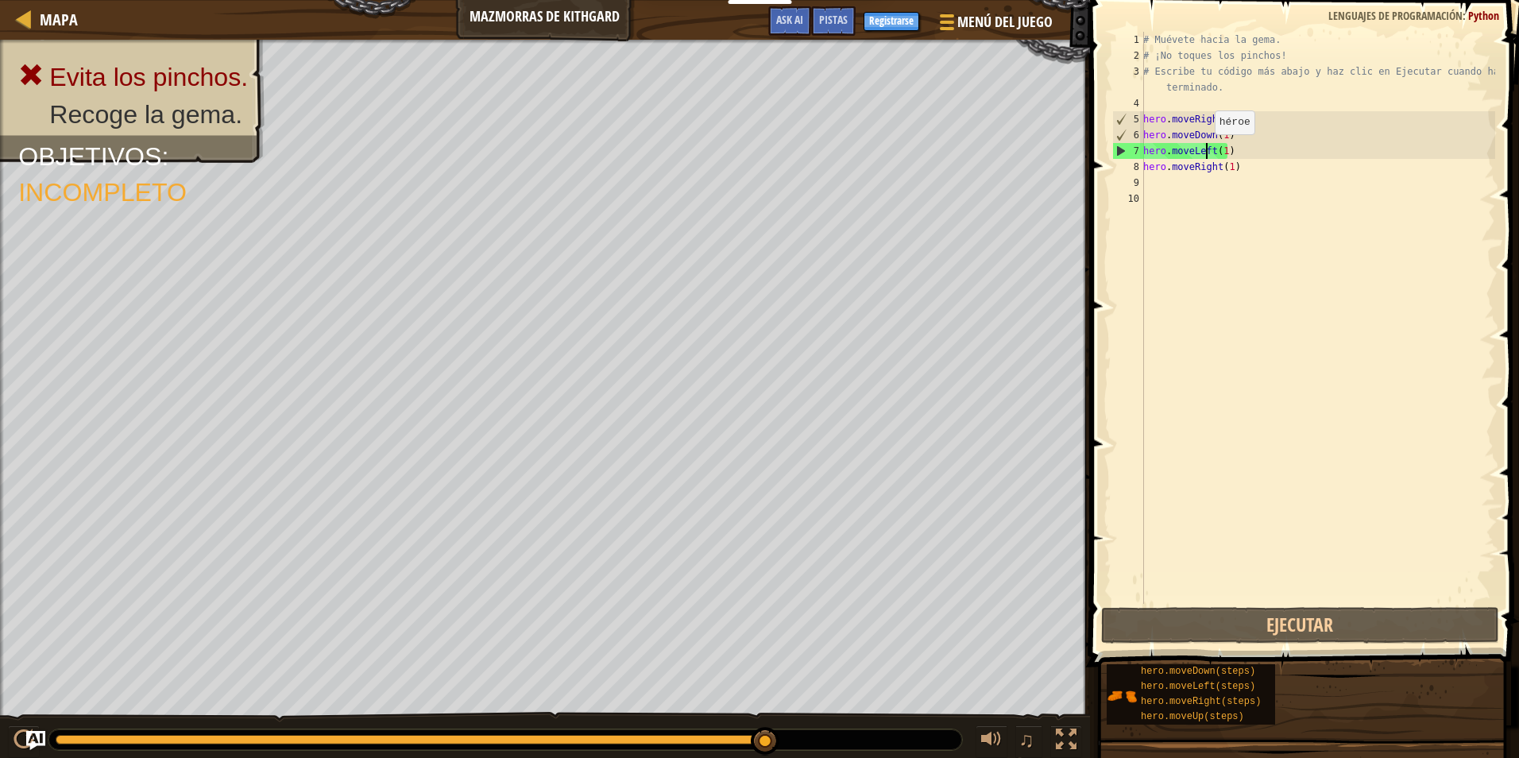
click at [1206, 150] on div "# Muévete hacia la gema. # ¡No toques los pinchos! # Escribe tu código más abaj…" at bounding box center [1317, 334] width 355 height 604
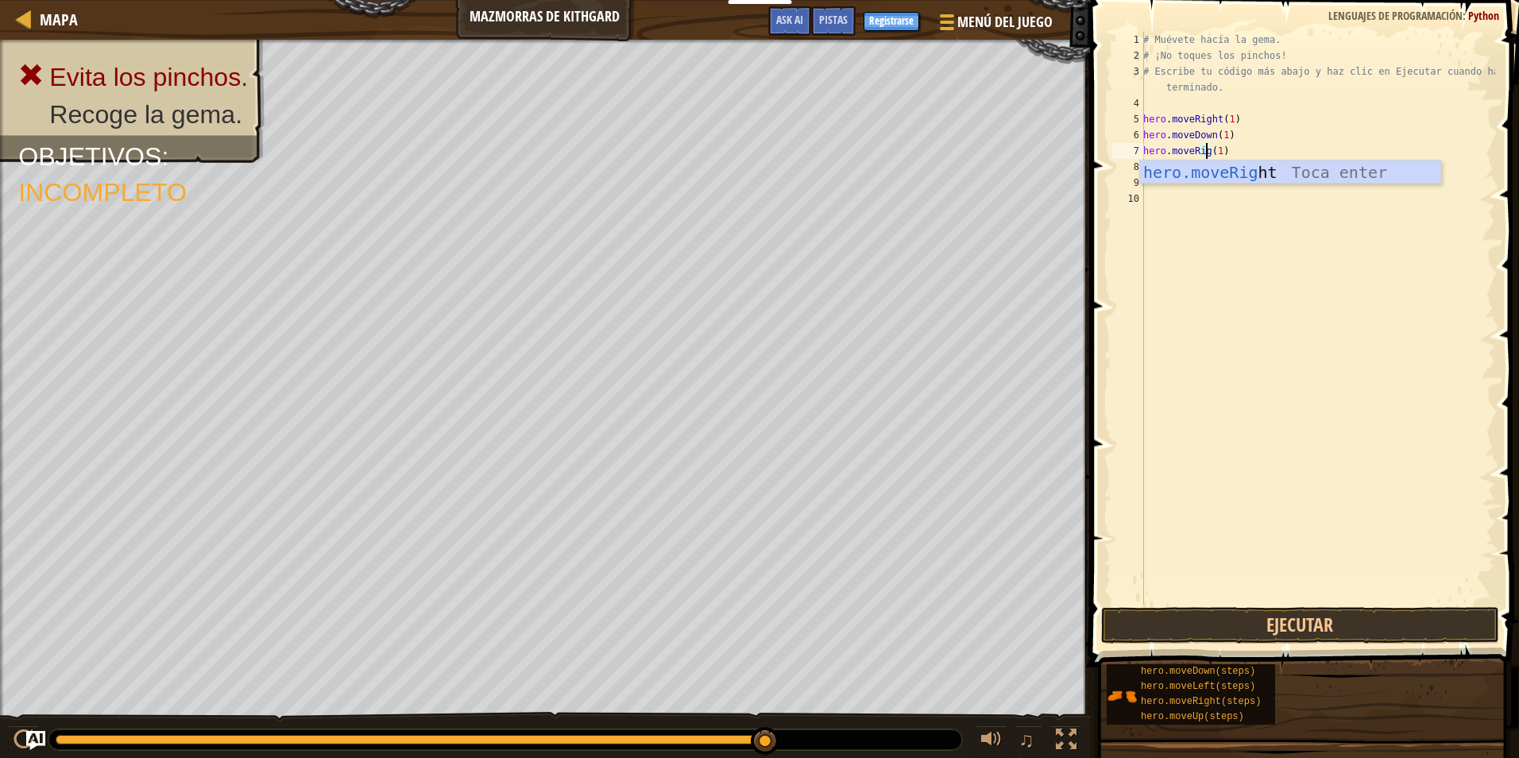
scroll to position [7, 6]
type textarea "hero.moveRight(1)"
click at [1151, 616] on button "Ejecutar" at bounding box center [1300, 625] width 398 height 37
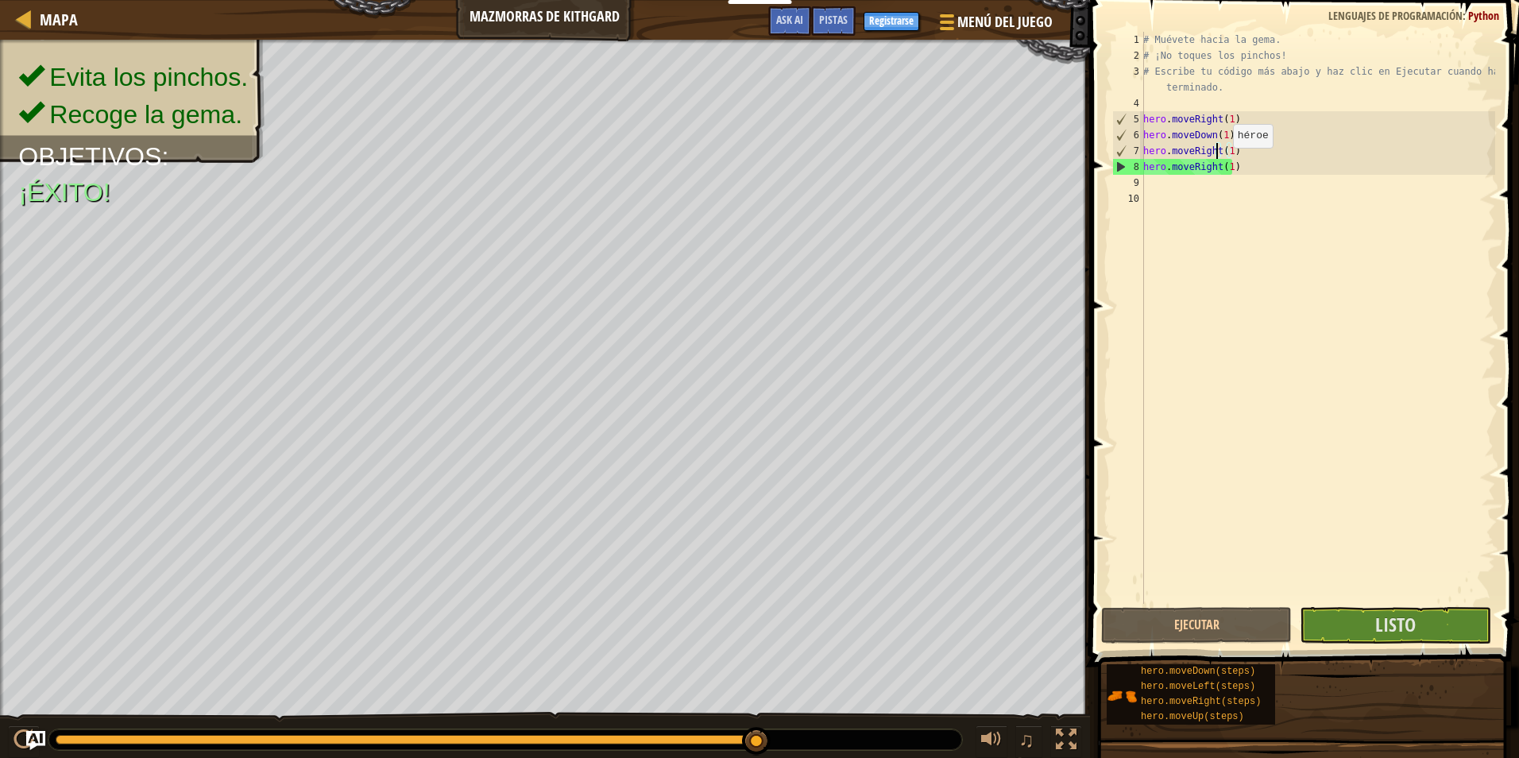
click at [1225, 164] on div "# Muévete hacia la gema. # ¡No toques los pinchos! # Escribe tu código más abaj…" at bounding box center [1317, 334] width 355 height 604
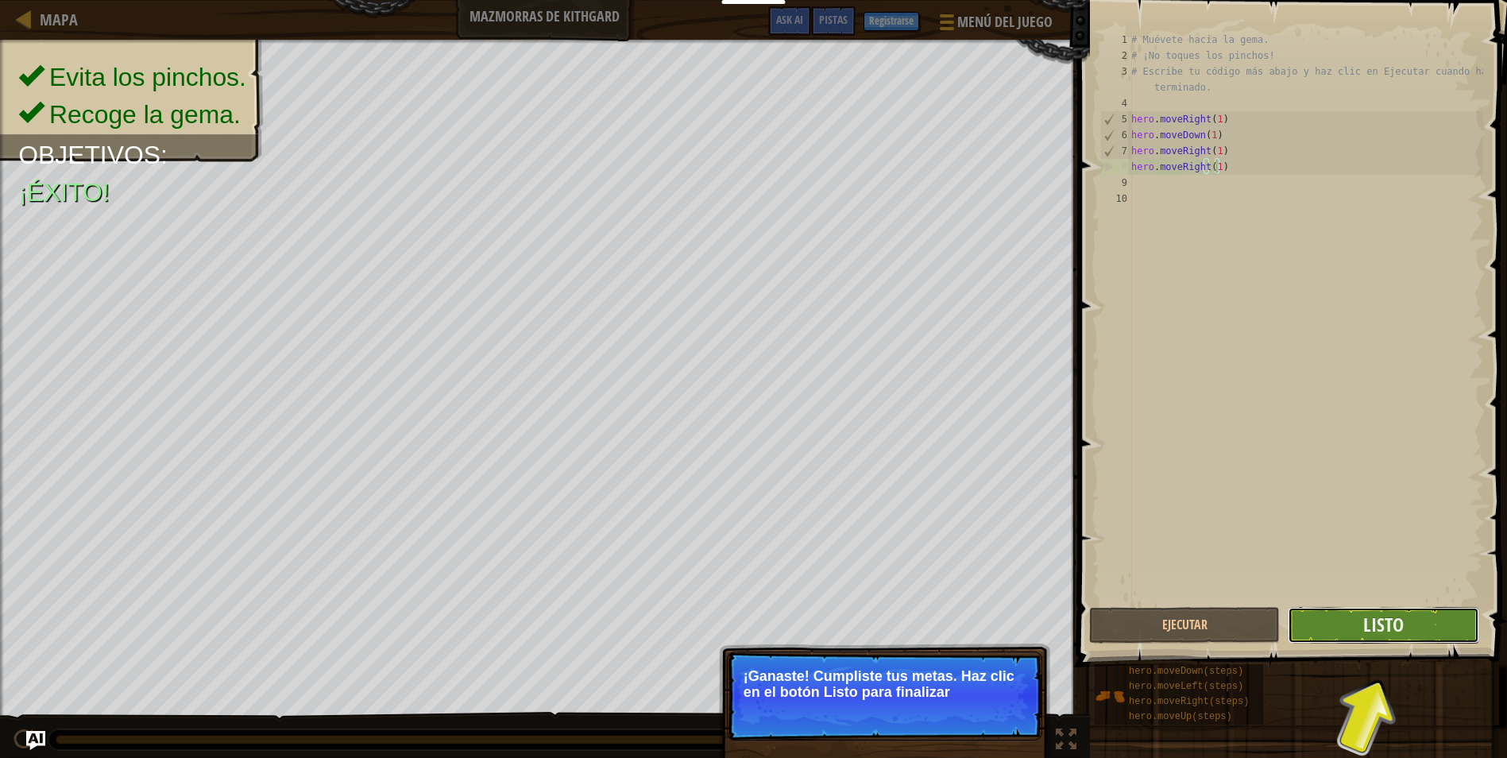
click at [1333, 632] on button "Listo" at bounding box center [1383, 625] width 191 height 37
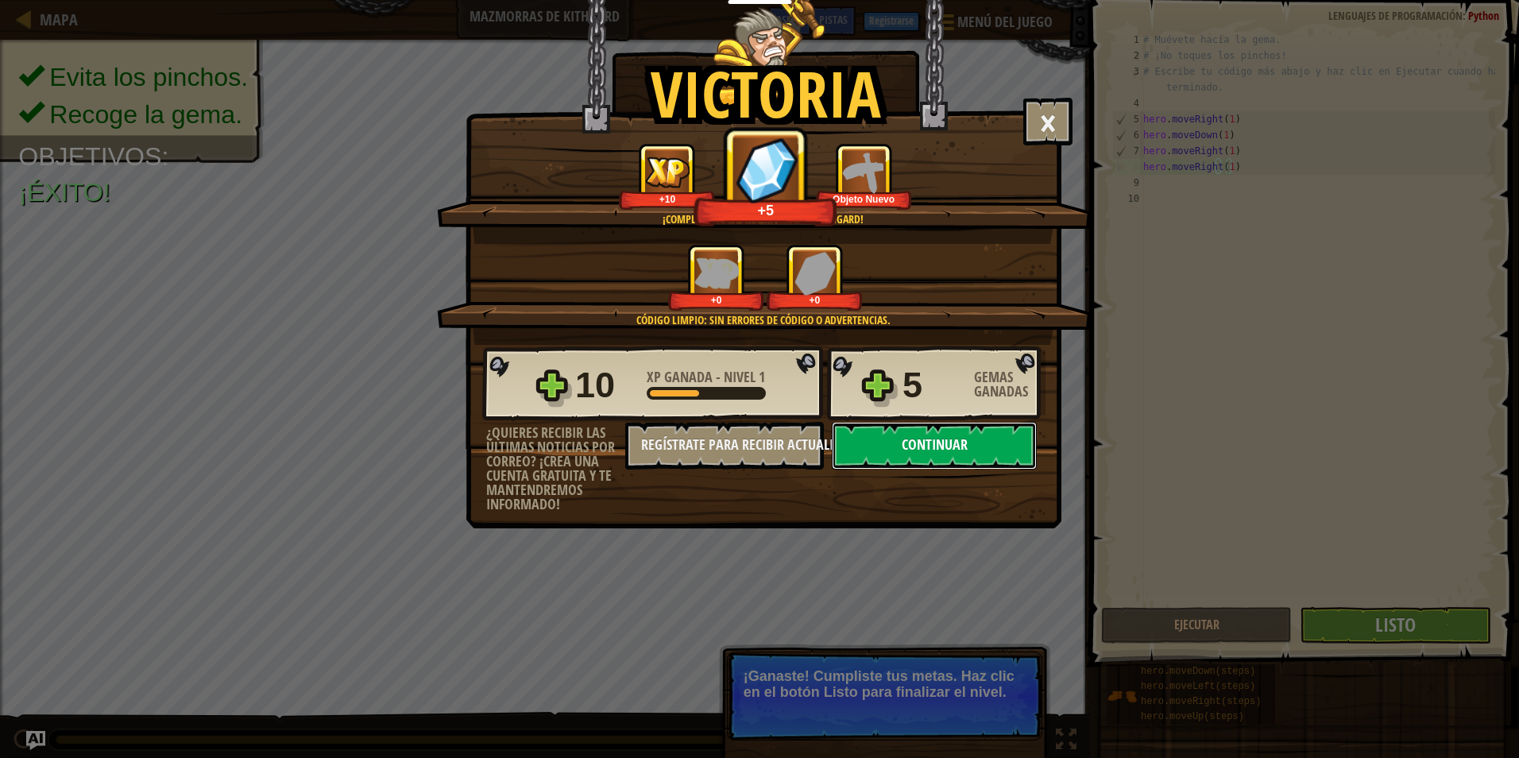
click at [1016, 431] on button "Continuar" at bounding box center [934, 446] width 205 height 48
select select "es-419"
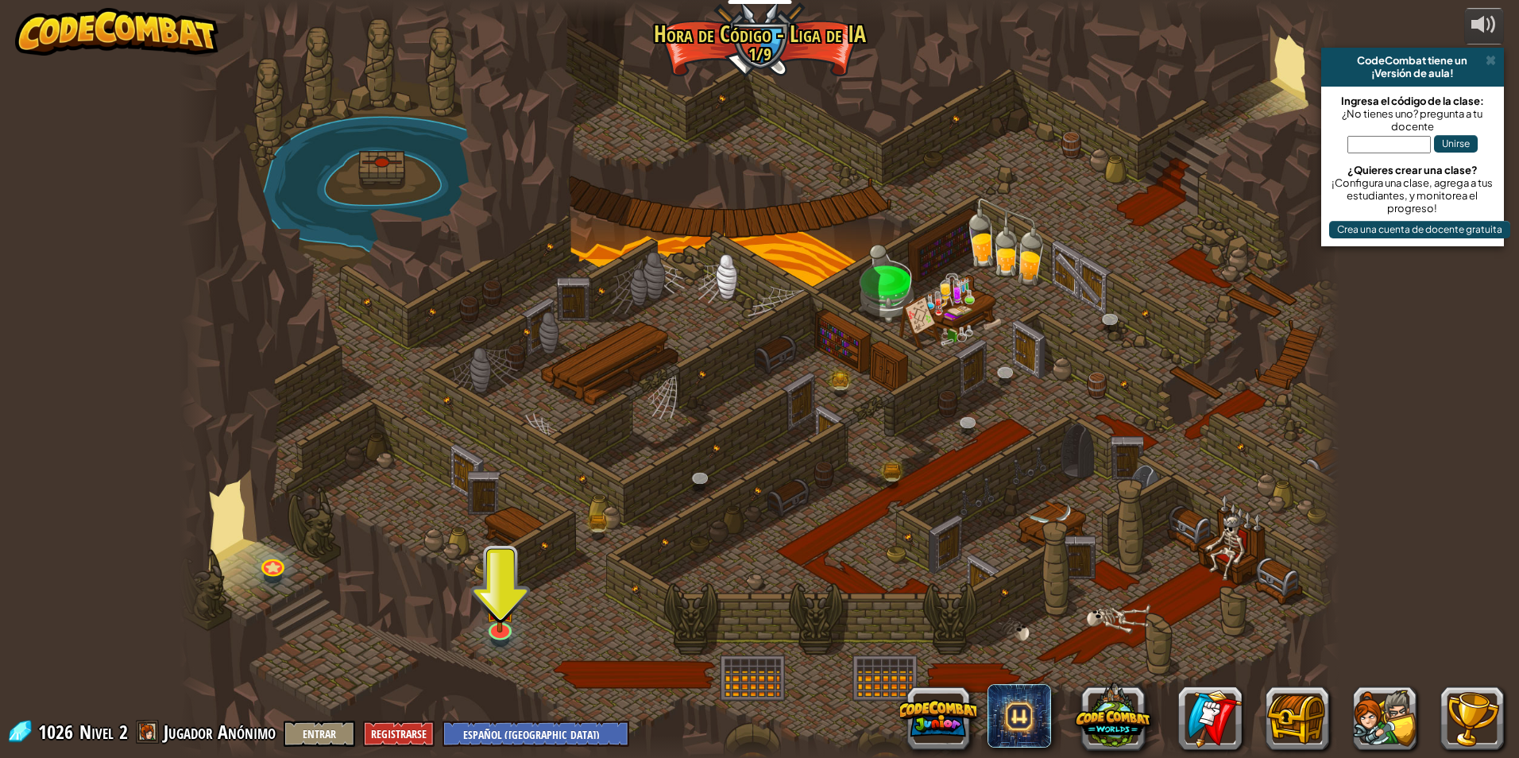
click at [482, 614] on div at bounding box center [760, 379] width 1160 height 758
click at [494, 625] on img at bounding box center [500, 593] width 31 height 72
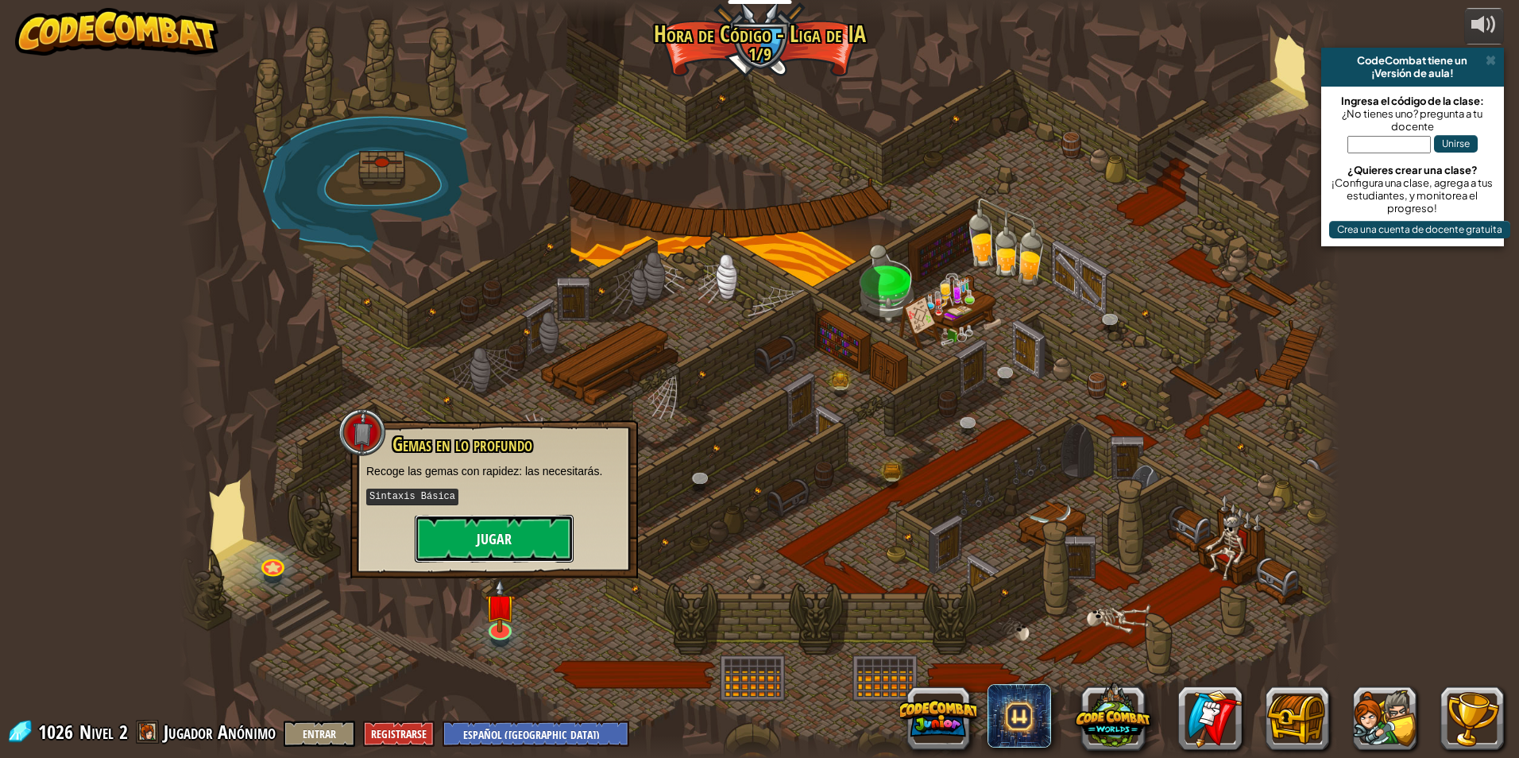
click at [508, 555] on button "Jugar" at bounding box center [494, 539] width 159 height 48
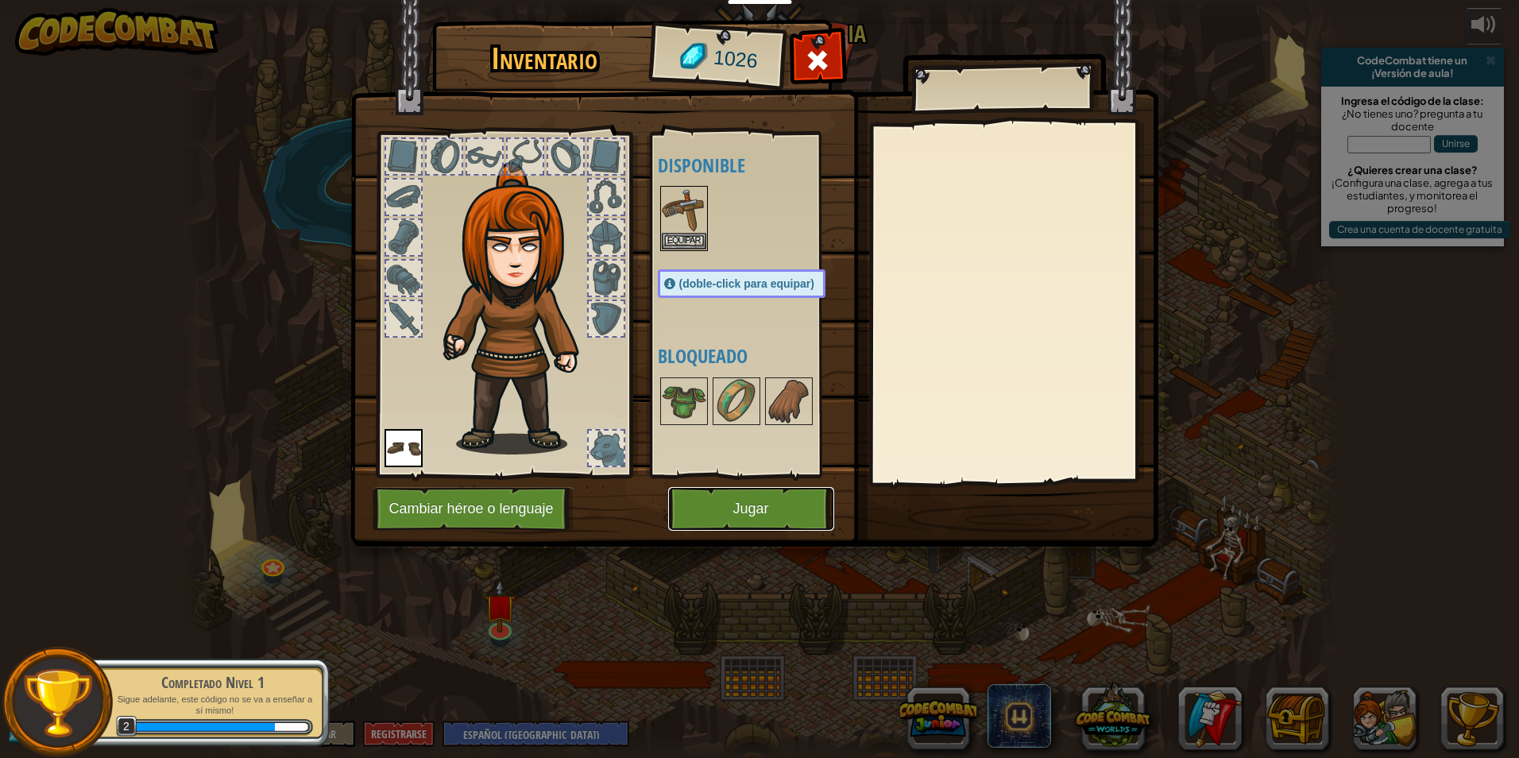
click at [708, 504] on button "Jugar" at bounding box center [751, 509] width 166 height 44
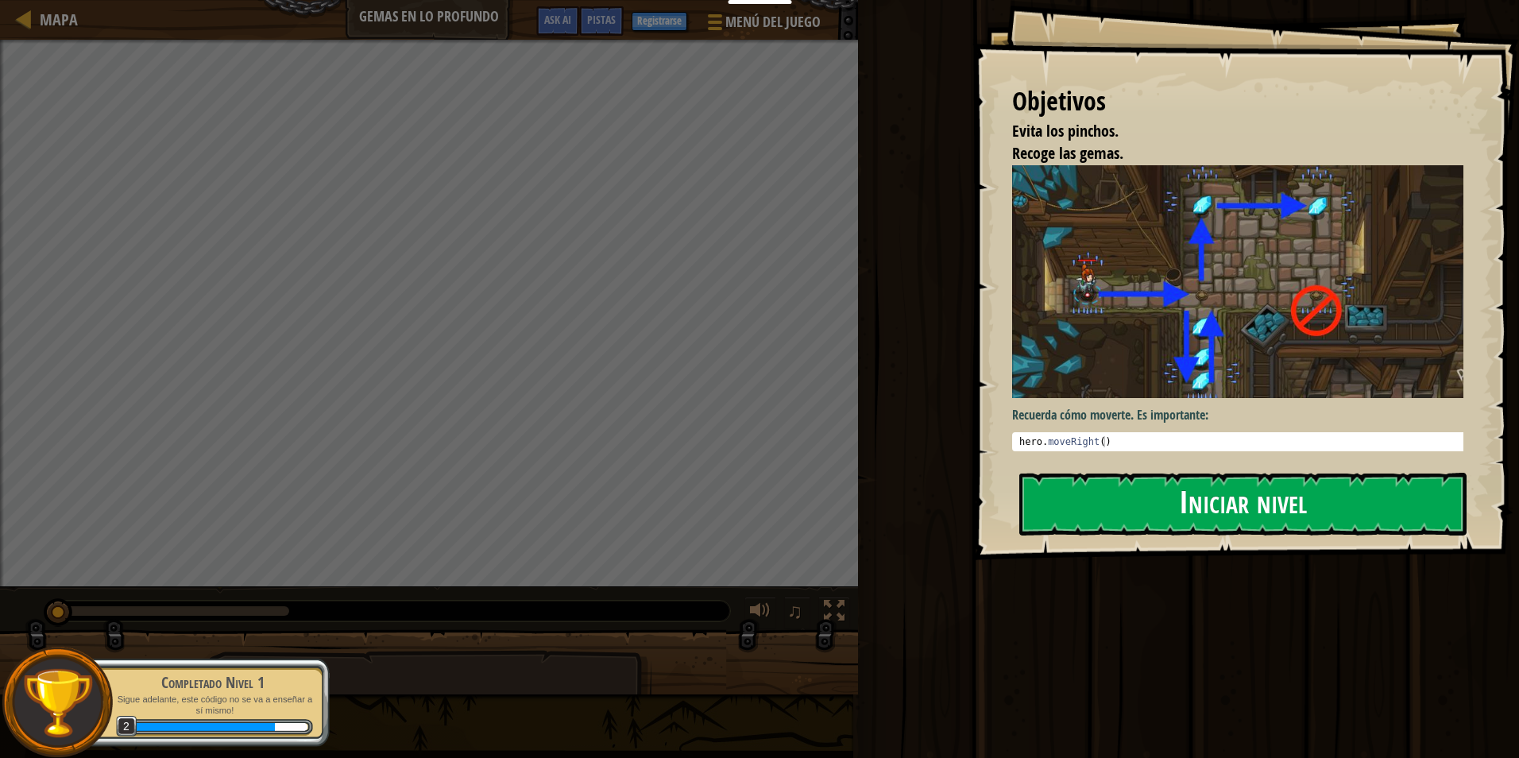
click at [1090, 500] on button "Iniciar nivel" at bounding box center [1243, 504] width 447 height 63
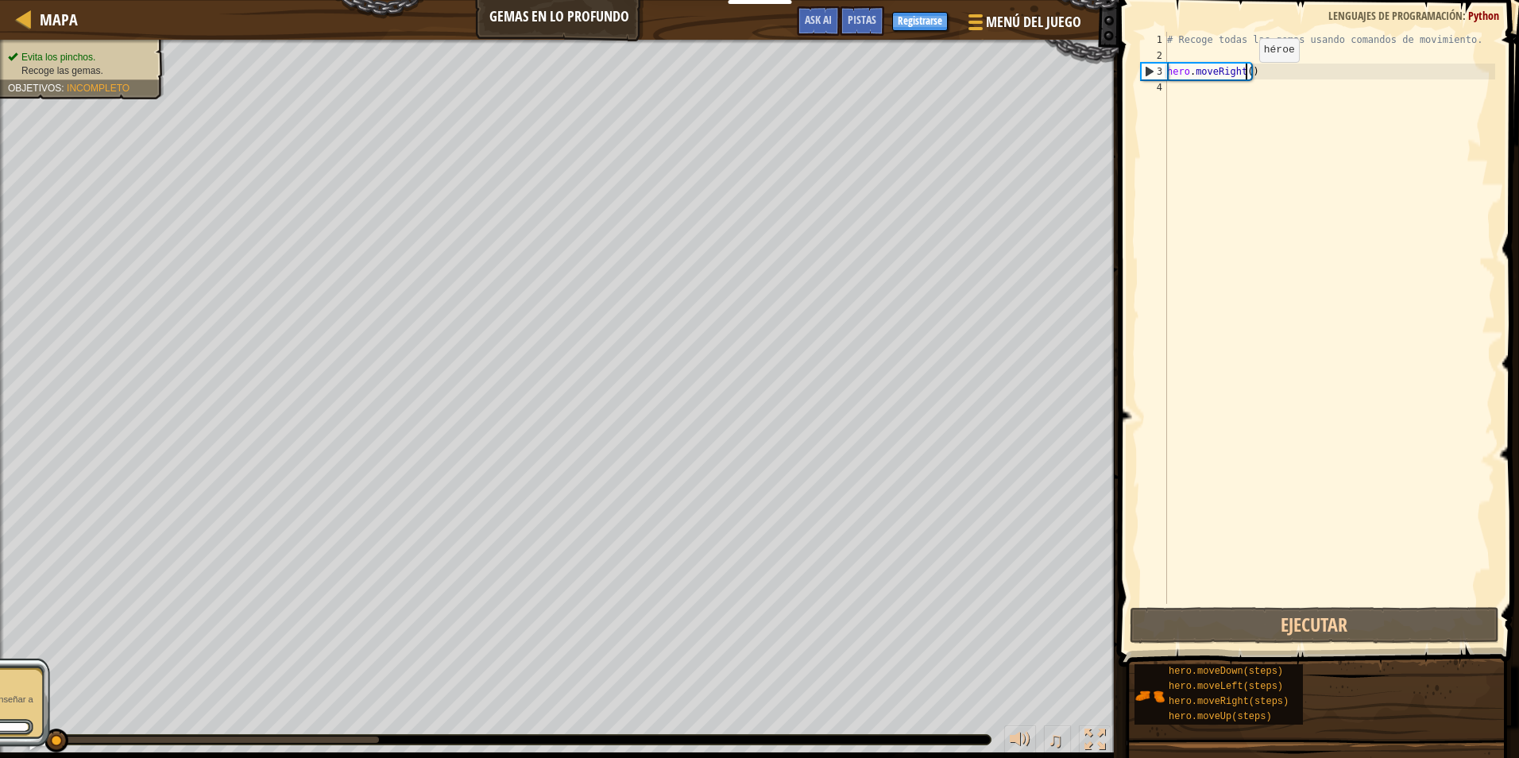
click at [1246, 78] on div "# Recoge todas las gemas usando comandos de movimiento. hero . moveRight ( )" at bounding box center [1329, 334] width 331 height 604
type textarea "hero.moveRight(2)"
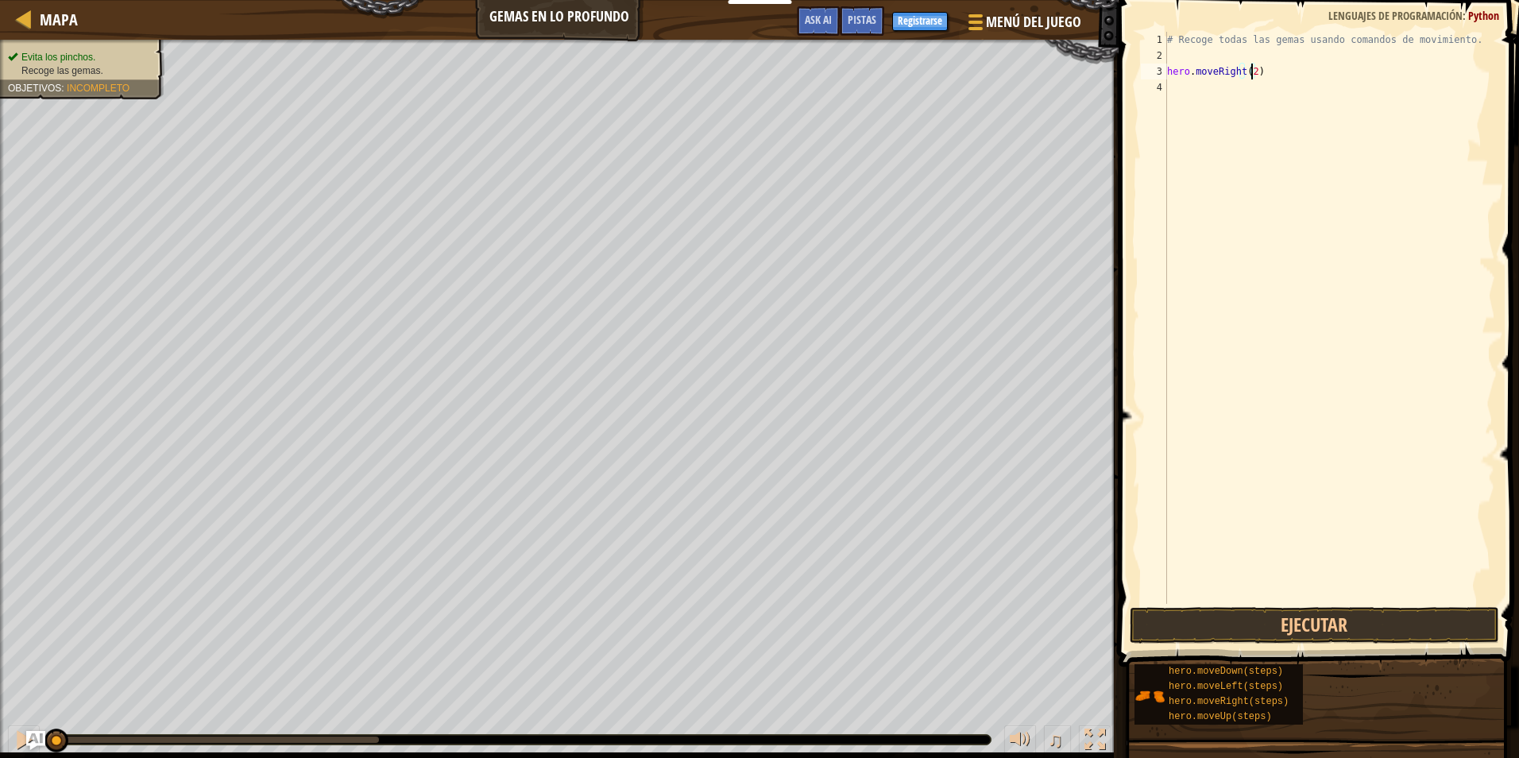
click at [1211, 93] on div "# Recoge todas las gemas usando comandos de movimiento. hero . moveRight ( 2 )" at bounding box center [1329, 334] width 331 height 604
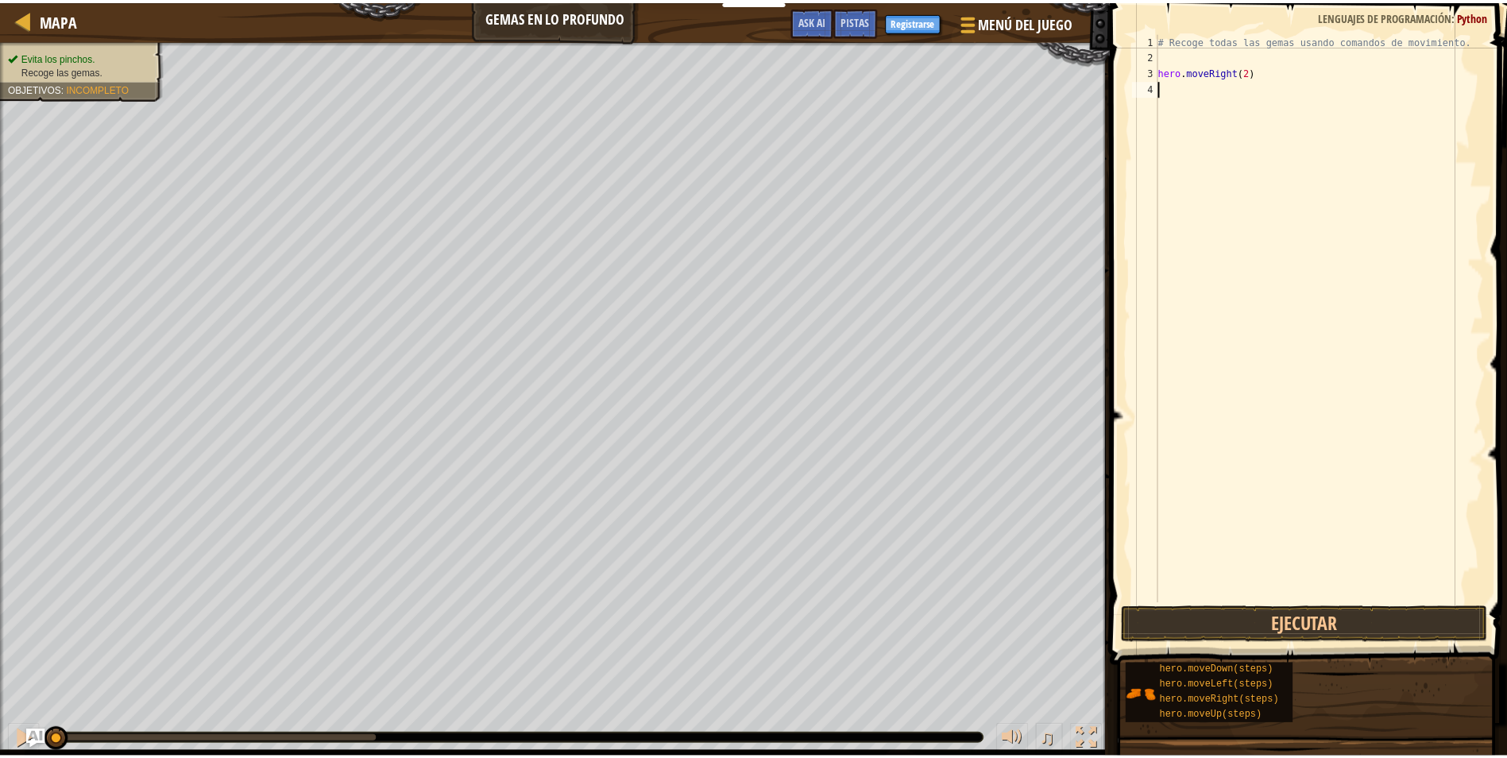
scroll to position [7, 0]
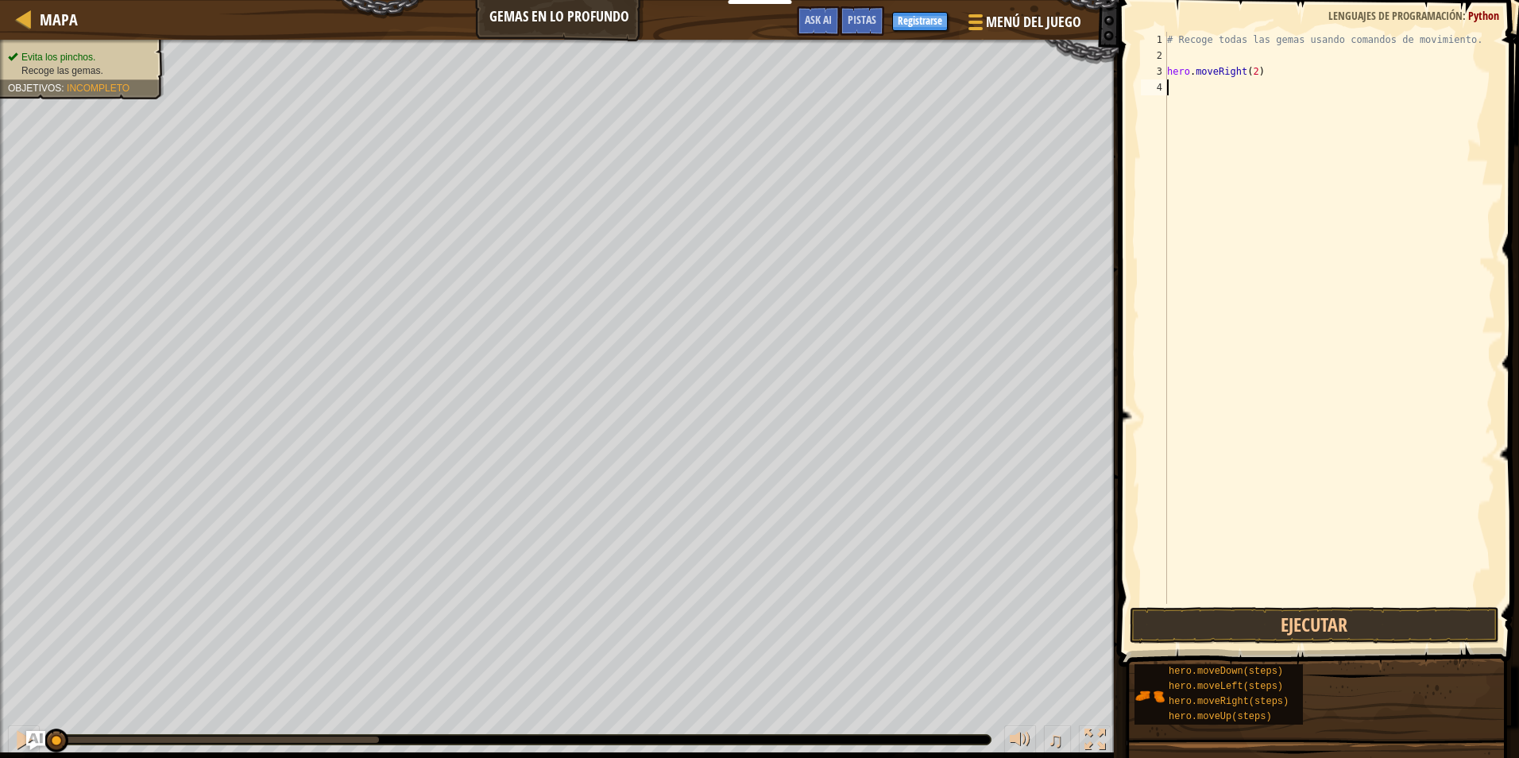
type textarea "h"
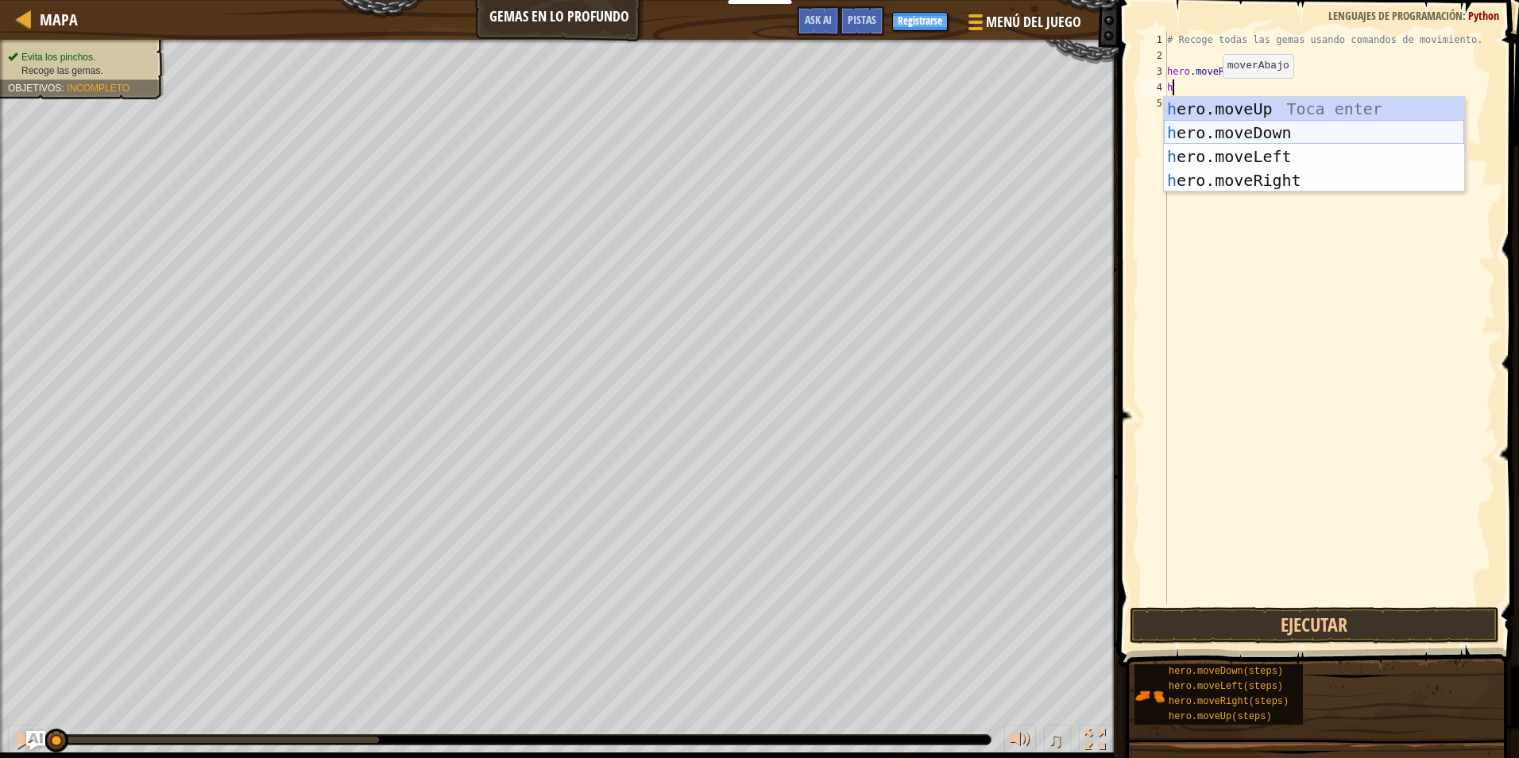
click at [1199, 137] on div "h ero.moveUp Toca enter h ero.moveDown Toca enter h ero.moveLeft Toca enter h e…" at bounding box center [1314, 168] width 300 height 143
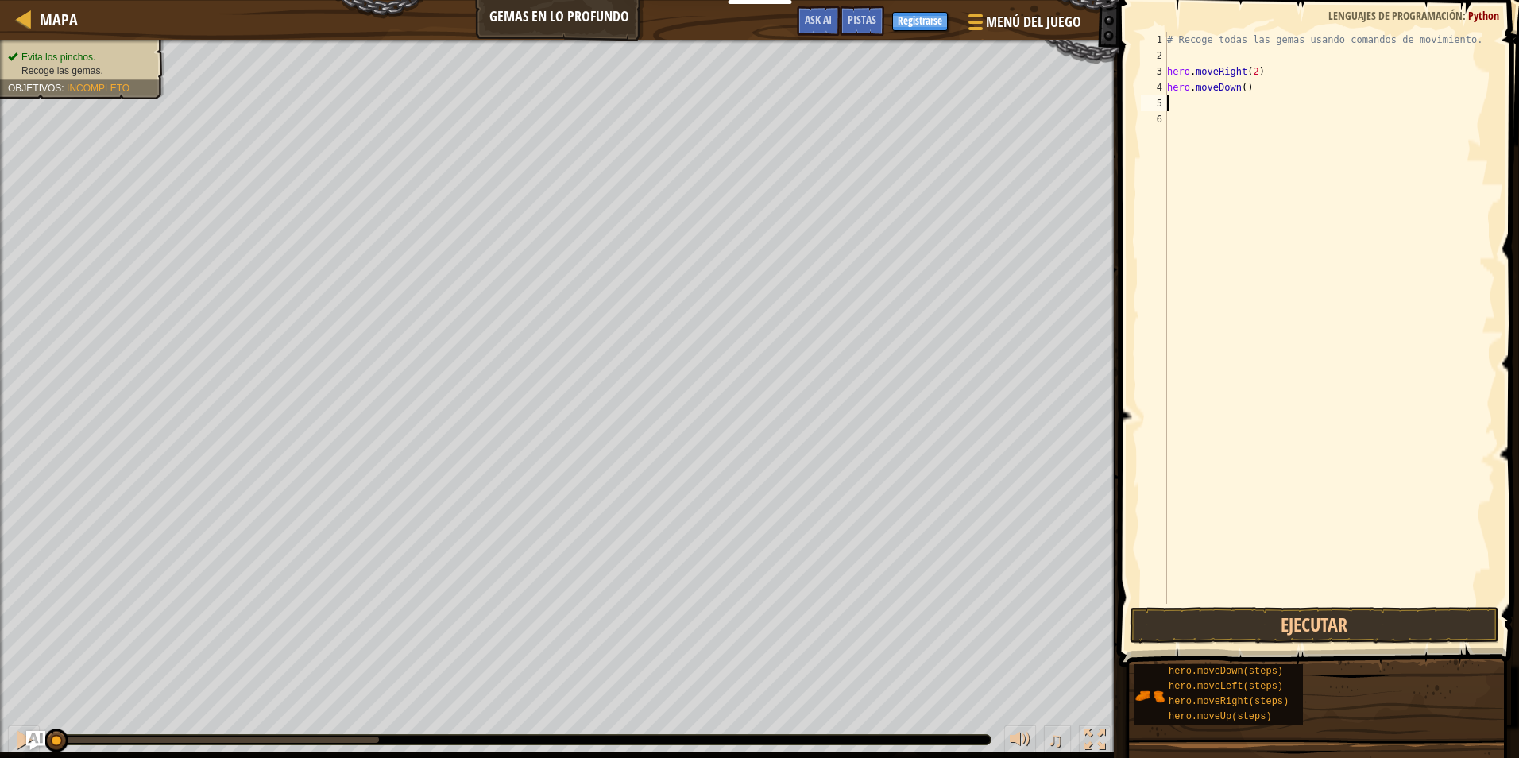
type textarea "h"
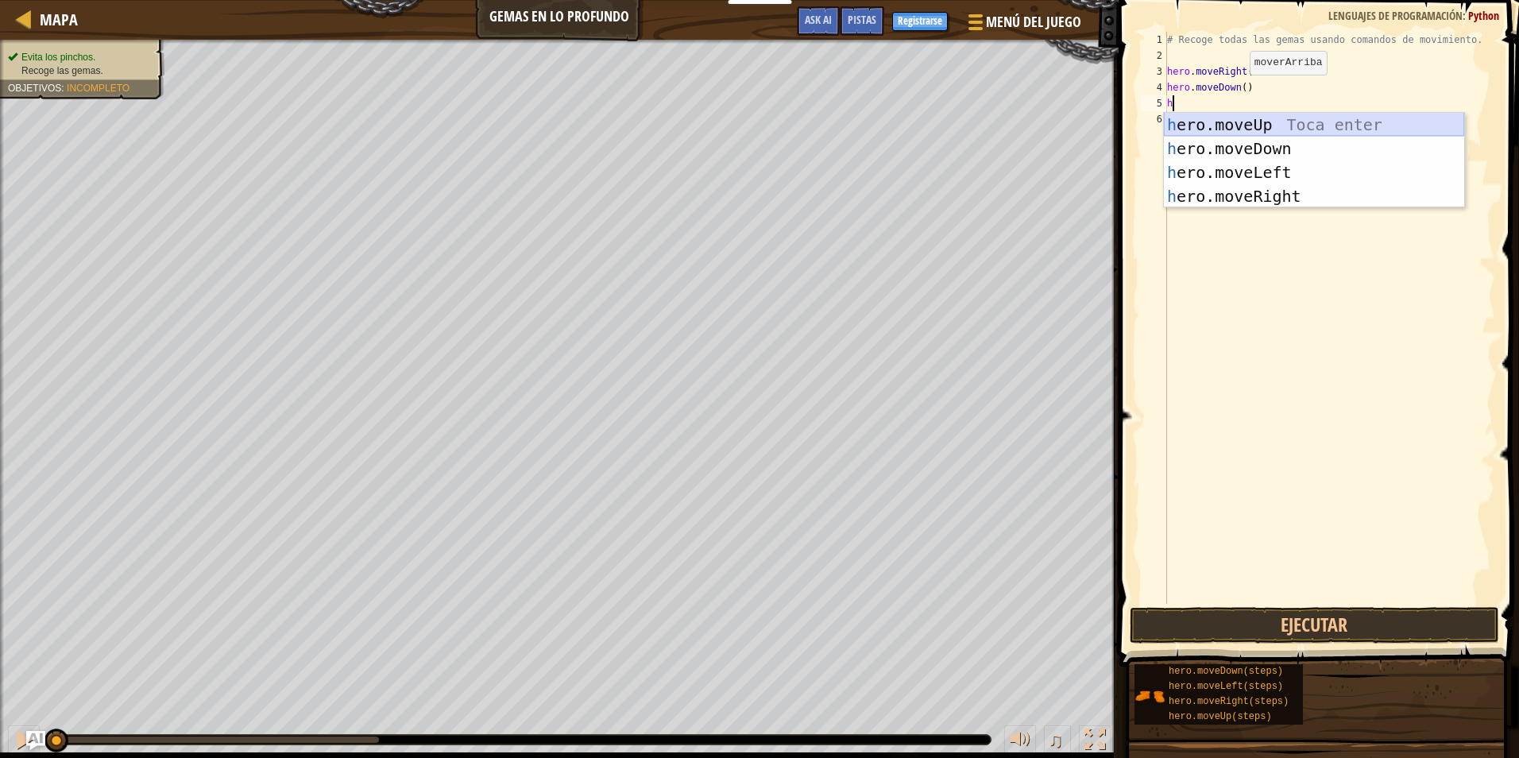
click at [1205, 130] on div "h ero.moveUp Toca enter h ero.moveDown Toca enter h ero.moveLeft Toca enter h e…" at bounding box center [1314, 184] width 300 height 143
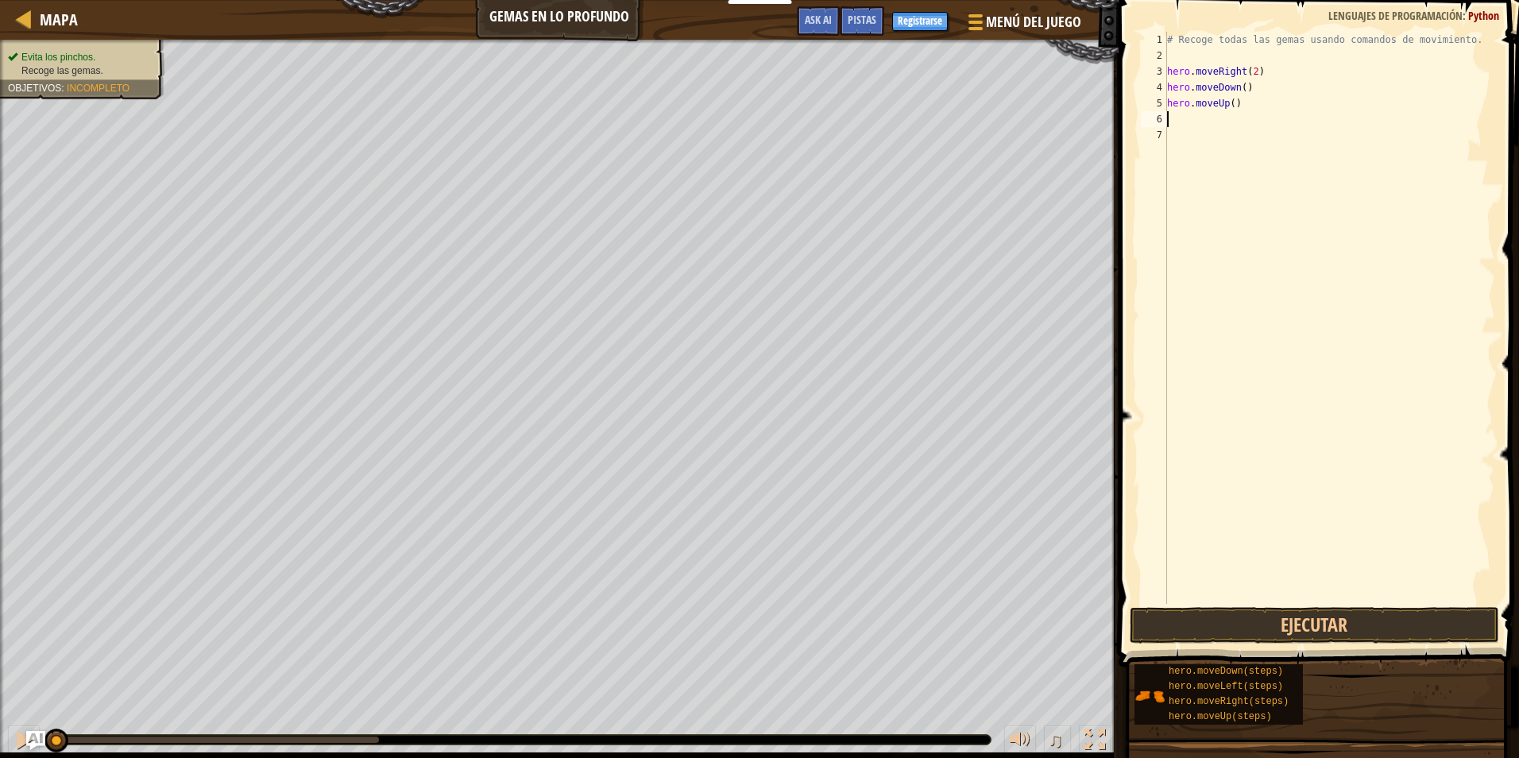
type textarea "h"
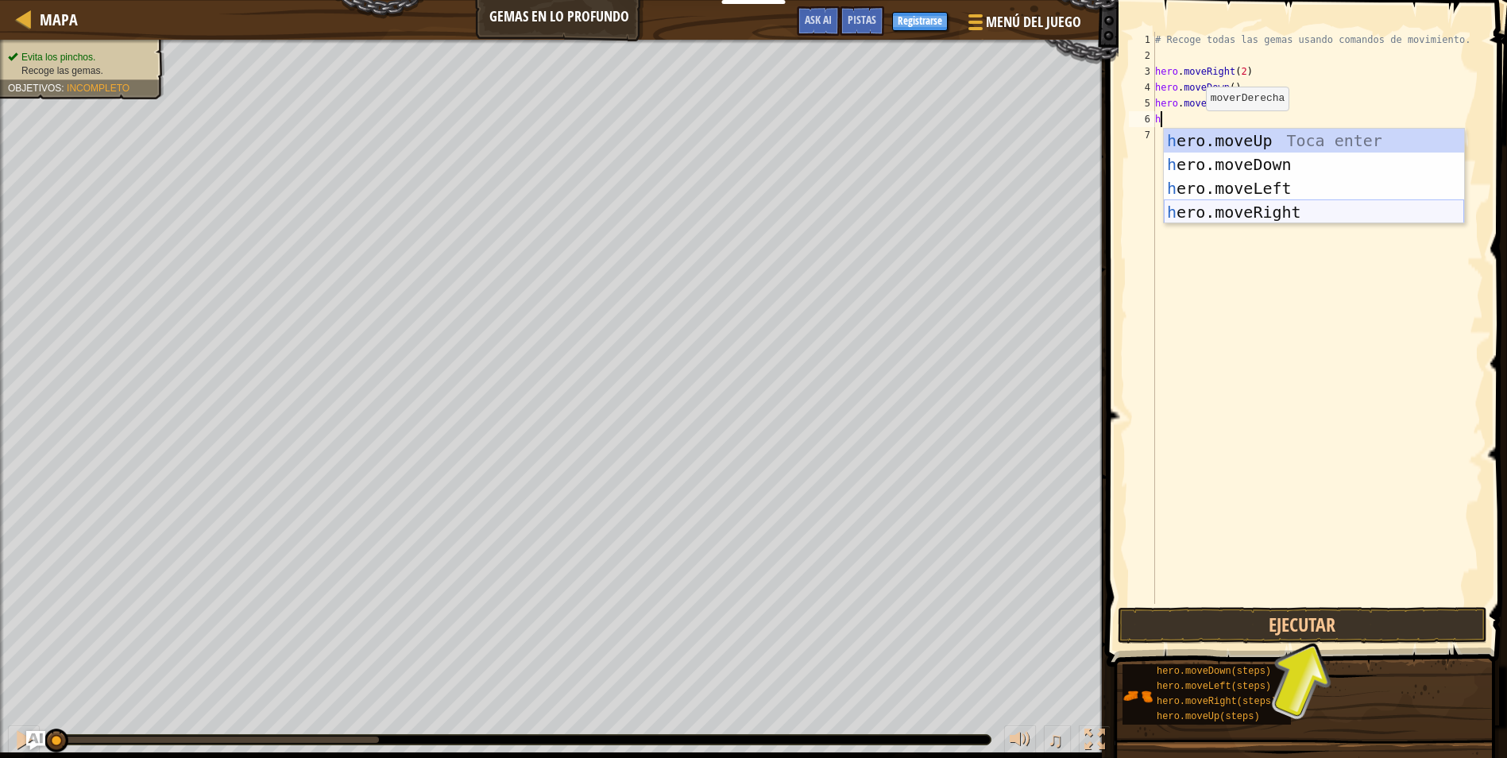
click at [1255, 210] on div "h ero.moveUp Toca enter h ero.moveDown Toca enter h ero.moveLeft Toca enter h e…" at bounding box center [1314, 200] width 300 height 143
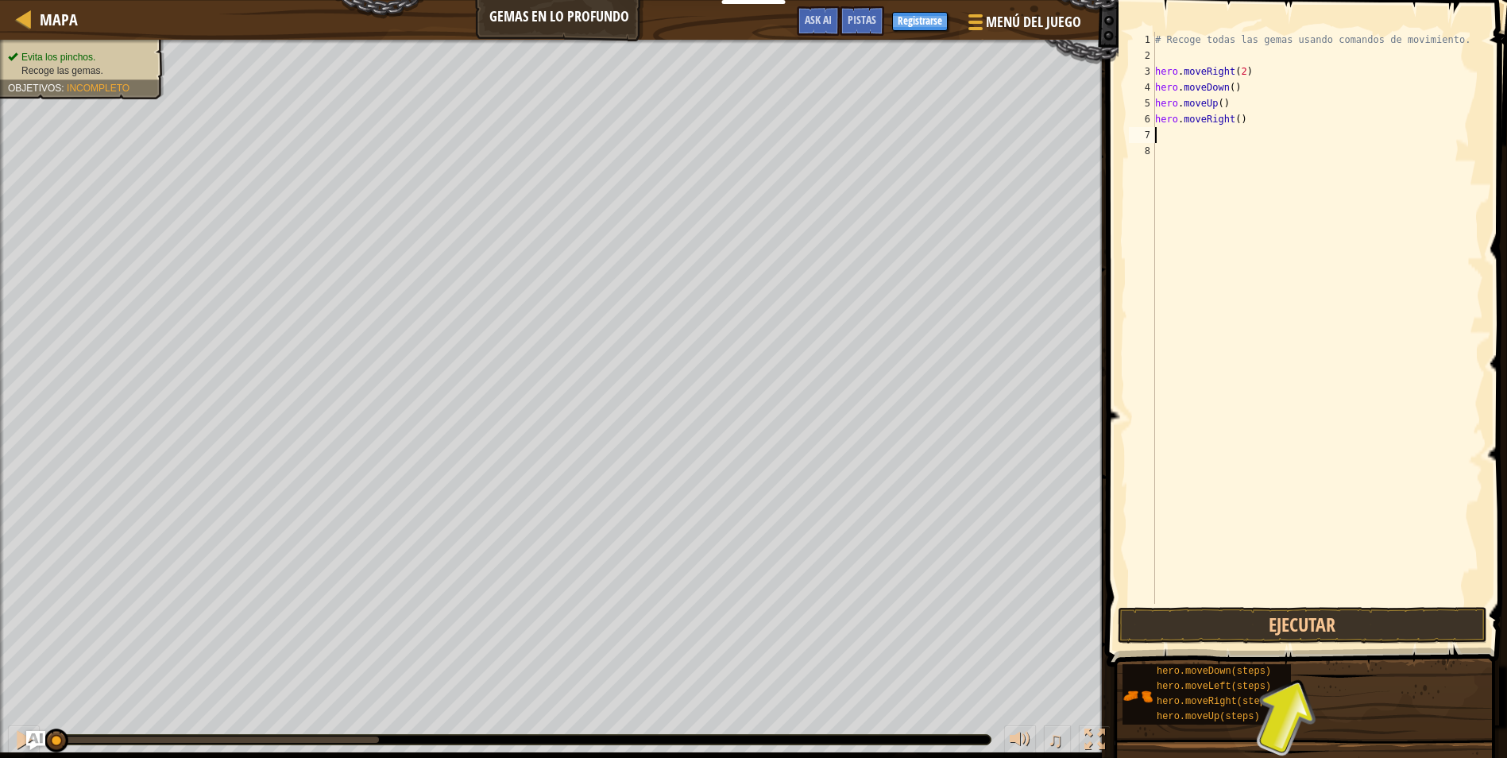
type textarea "h"
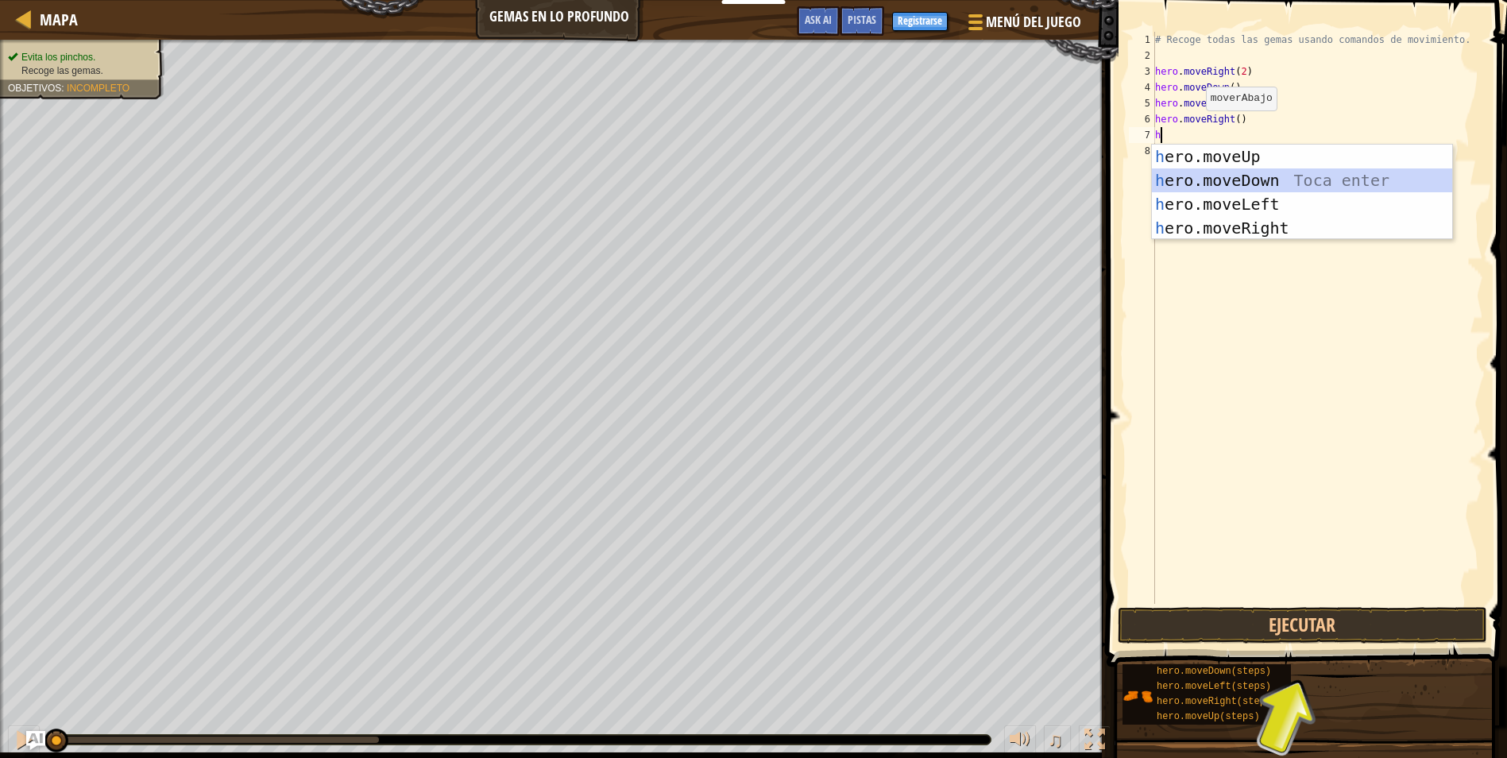
click at [1252, 183] on div "h ero.moveUp Toca enter h ero.moveDown Toca enter h ero.moveLeft Toca enter h e…" at bounding box center [1302, 216] width 300 height 143
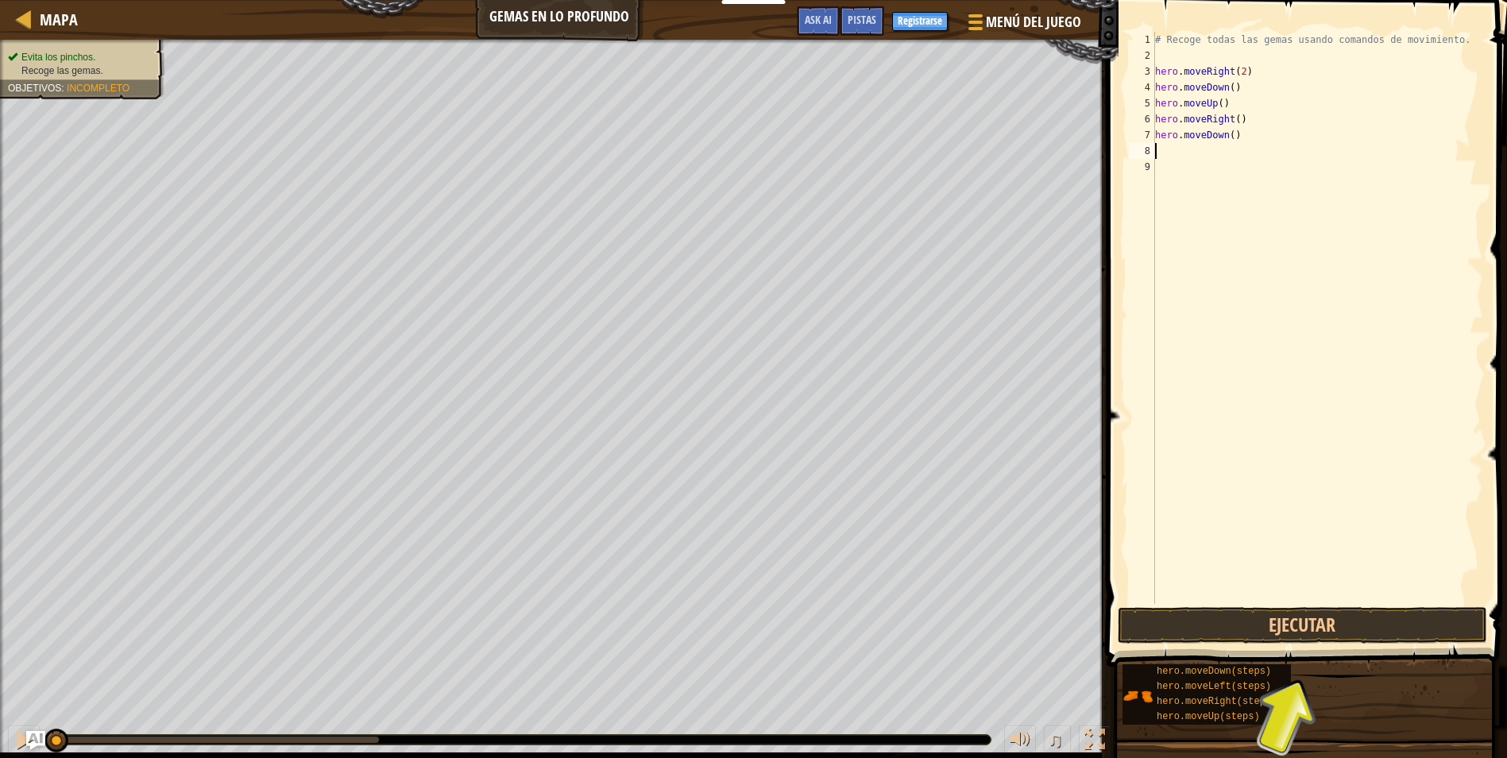
type textarea "h"
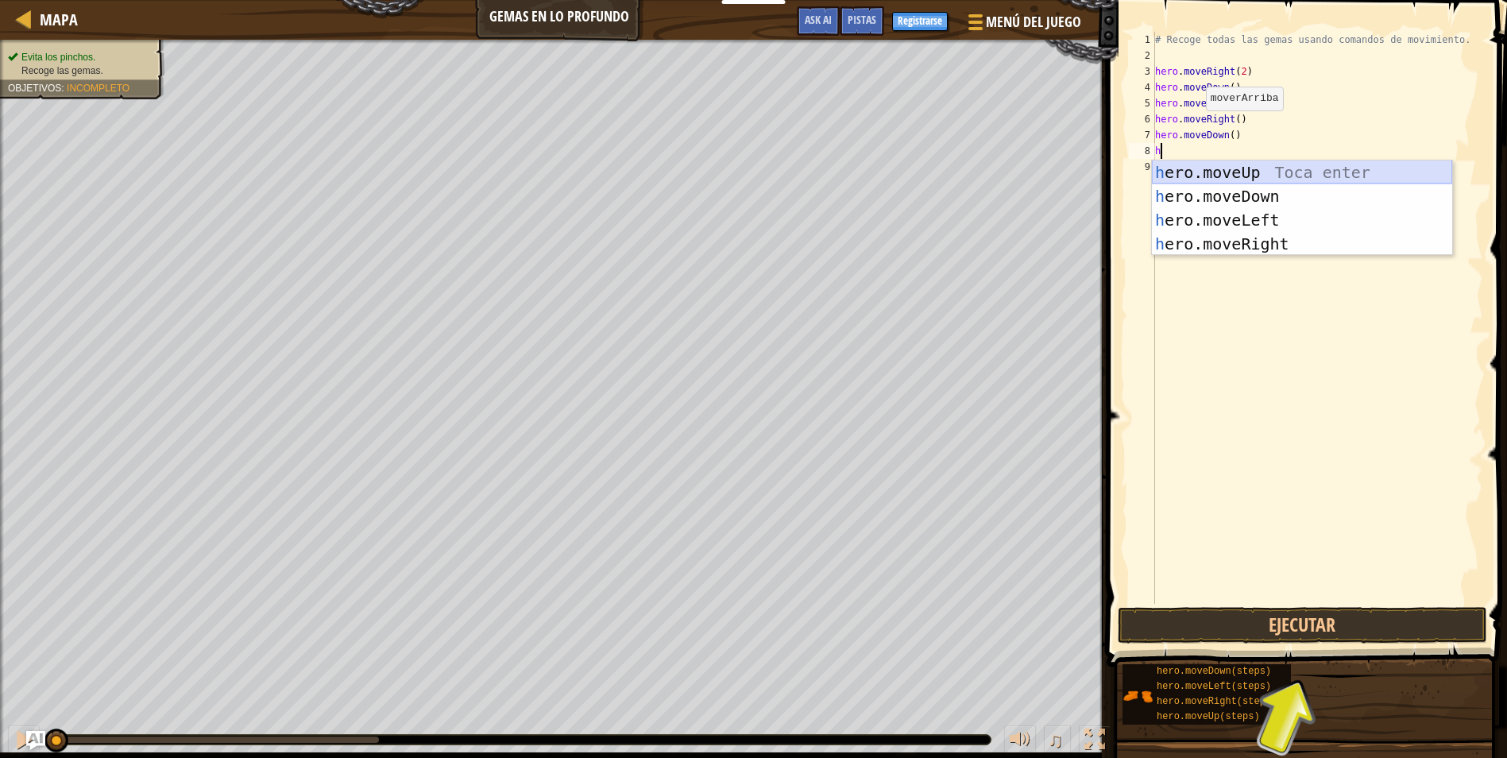
click at [1221, 164] on div "h ero.moveUp Toca enter h ero.moveDown Toca enter h ero.moveLeft Toca enter h e…" at bounding box center [1302, 232] width 300 height 143
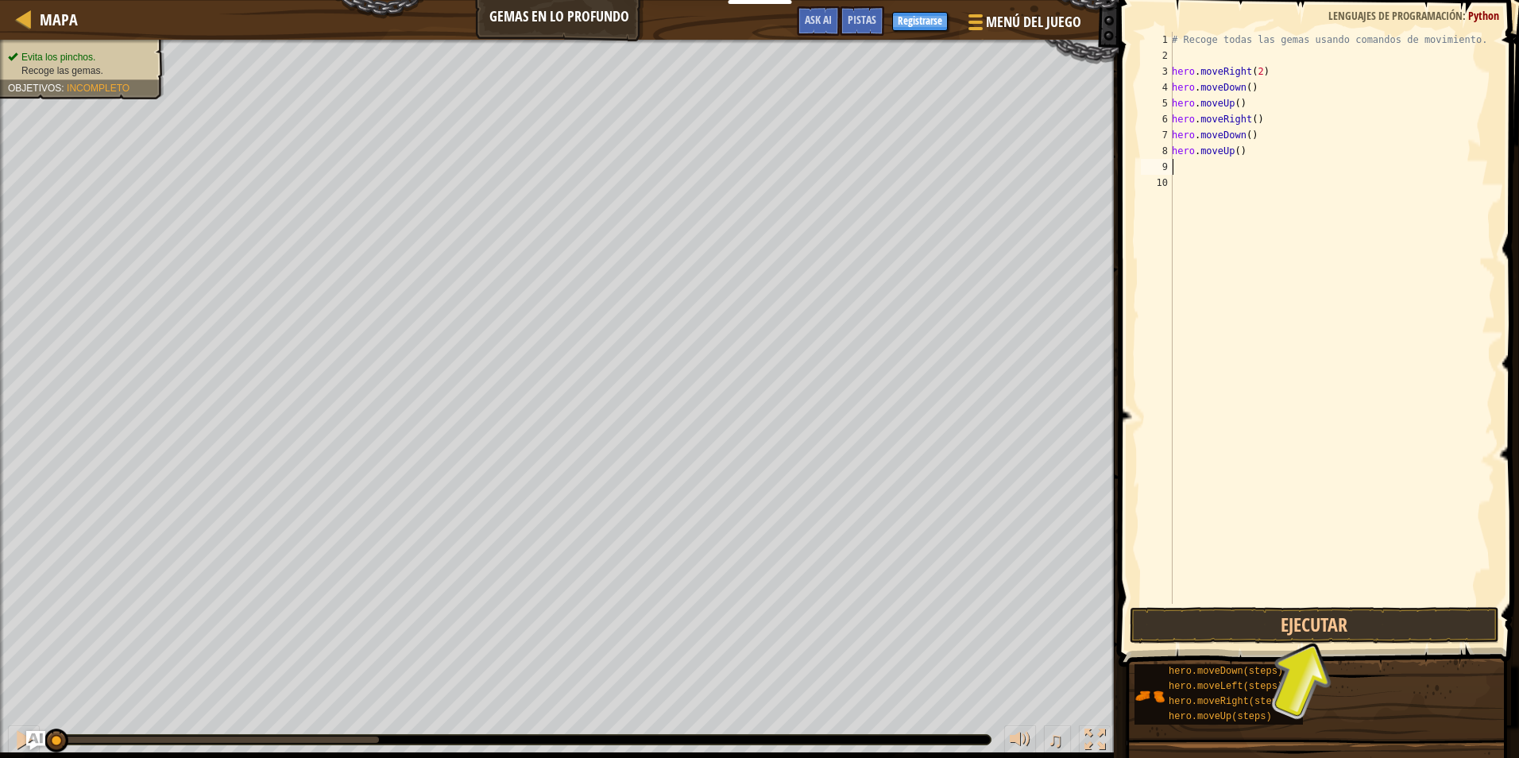
type textarea "h"
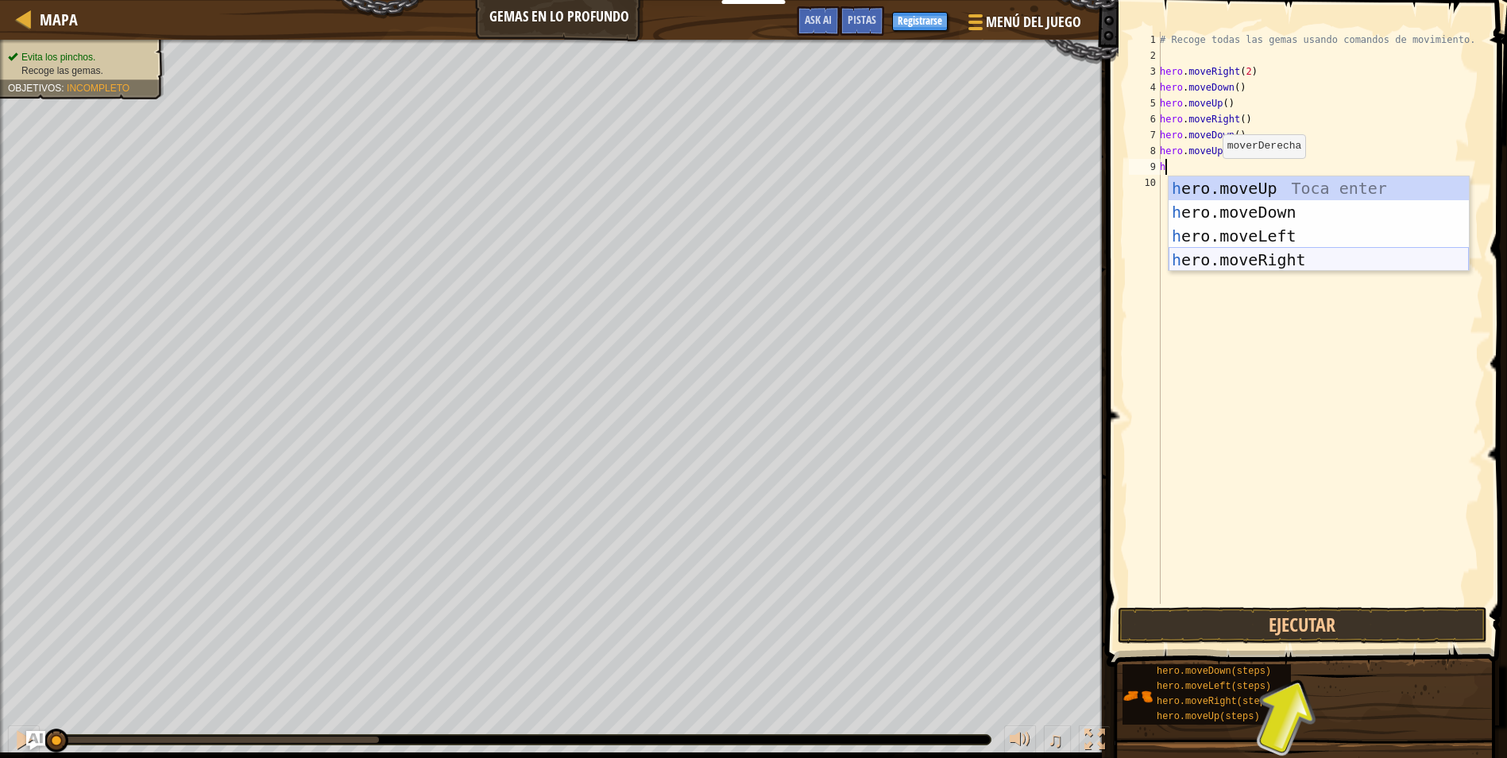
click at [1213, 250] on div "h ero.moveUp Toca enter h ero.moveDown Toca enter h ero.moveLeft Toca enter h e…" at bounding box center [1319, 247] width 300 height 143
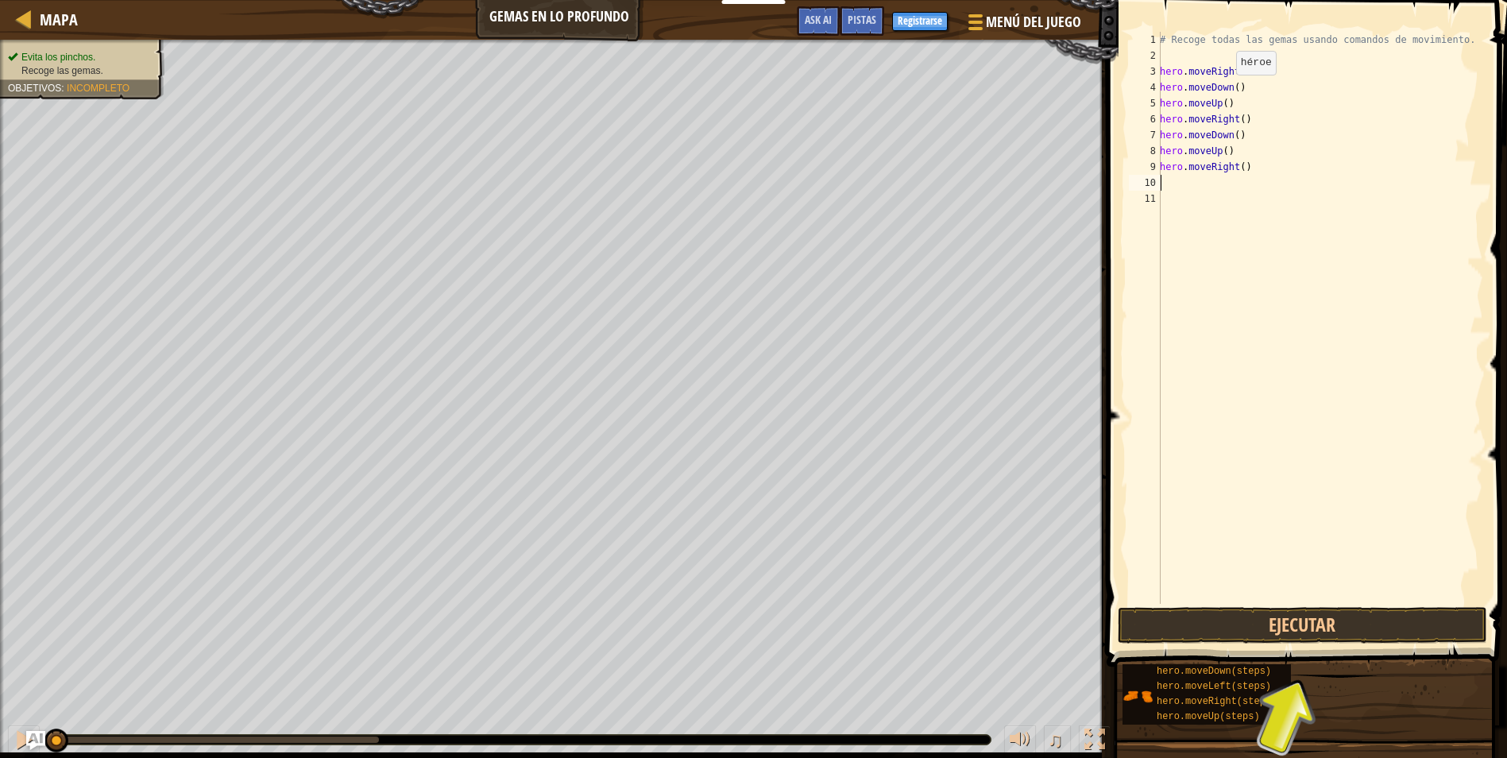
click at [1228, 91] on div "# Recoge todas las gemas usando comandos de movimiento. hero . moveRight ( 2 ) …" at bounding box center [1320, 334] width 327 height 604
click at [1232, 93] on div "# Recoge todas las gemas usando comandos de movimiento. hero . moveRight ( 2 ) …" at bounding box center [1320, 334] width 327 height 604
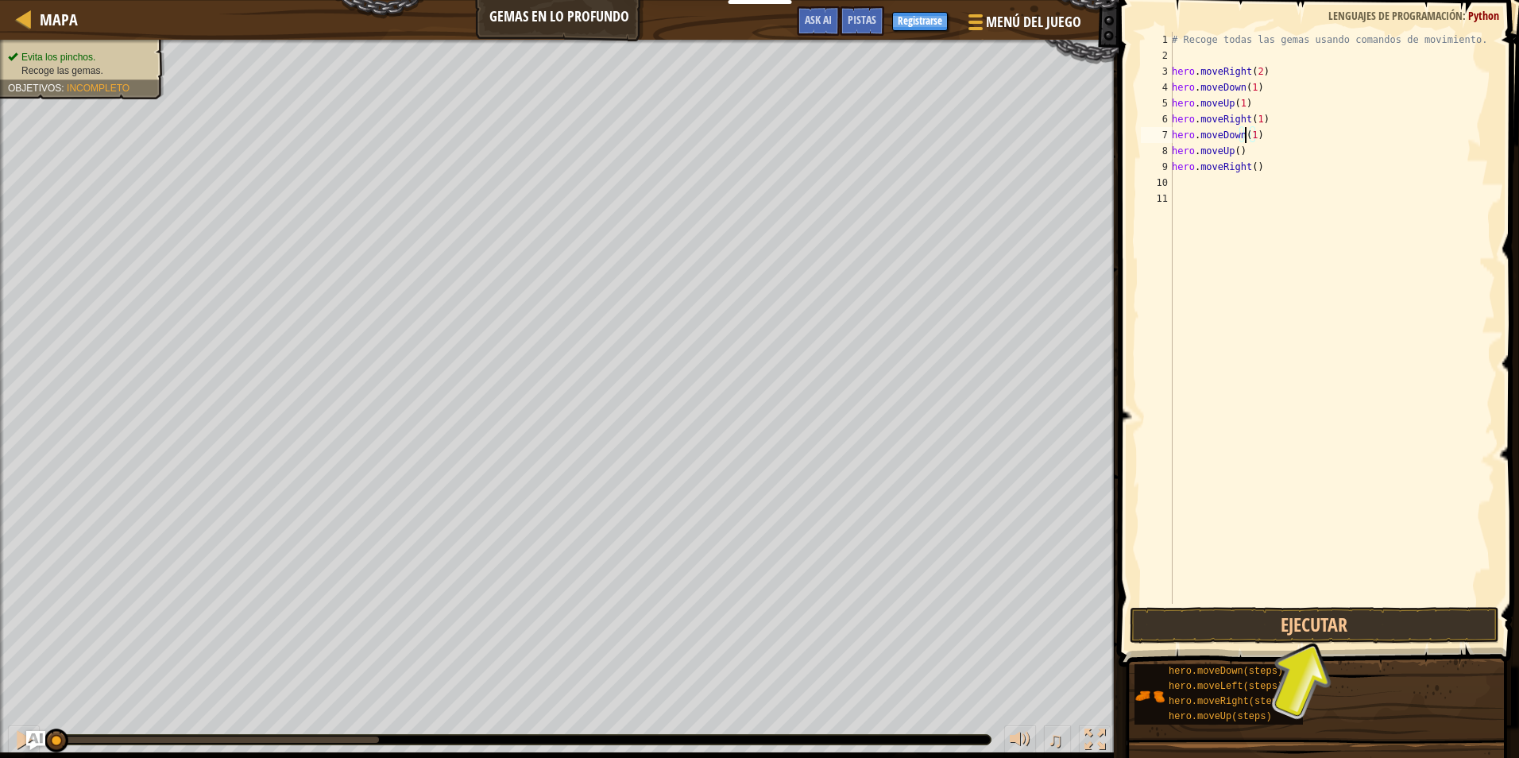
scroll to position [7, 5]
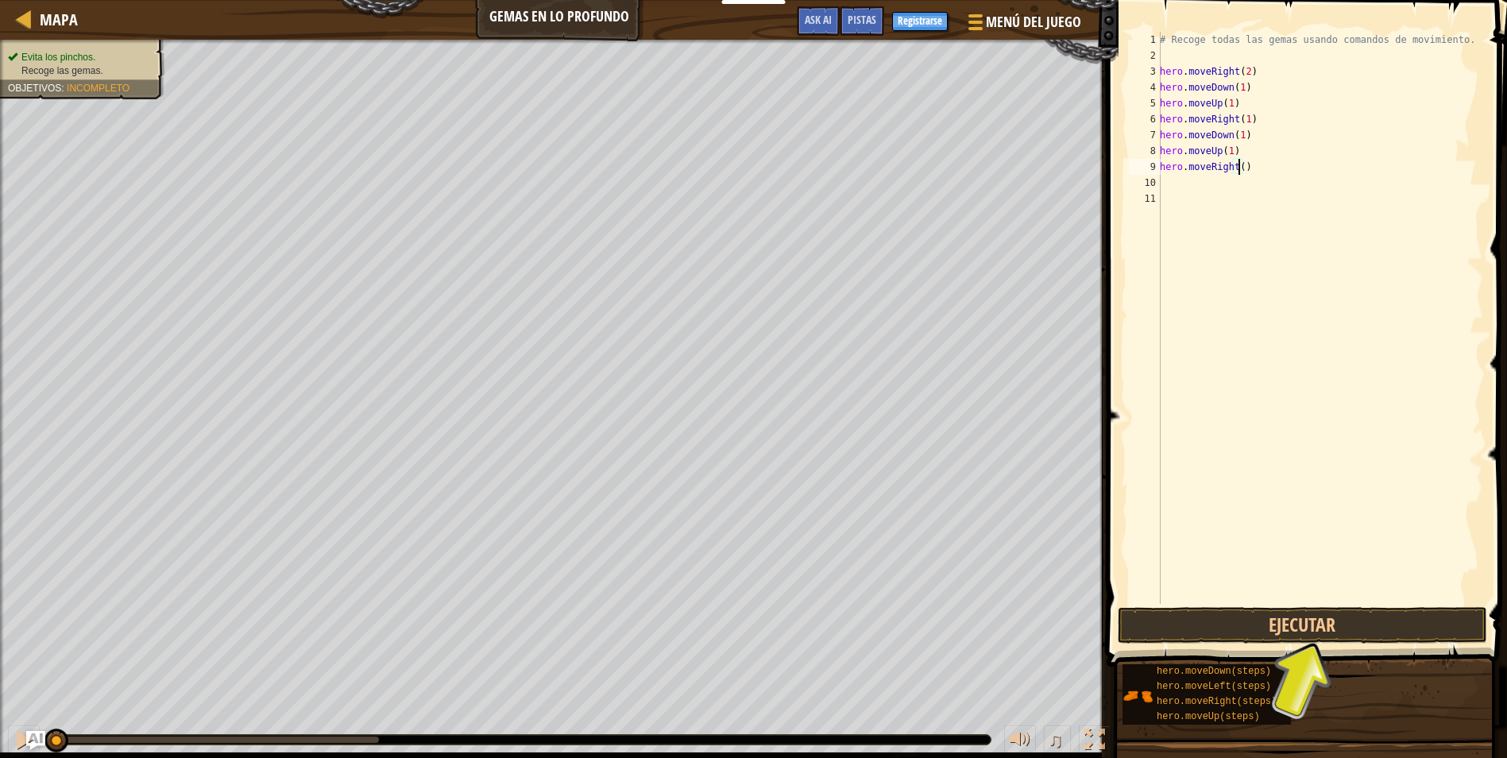
type textarea "hero.moveRight(1)"
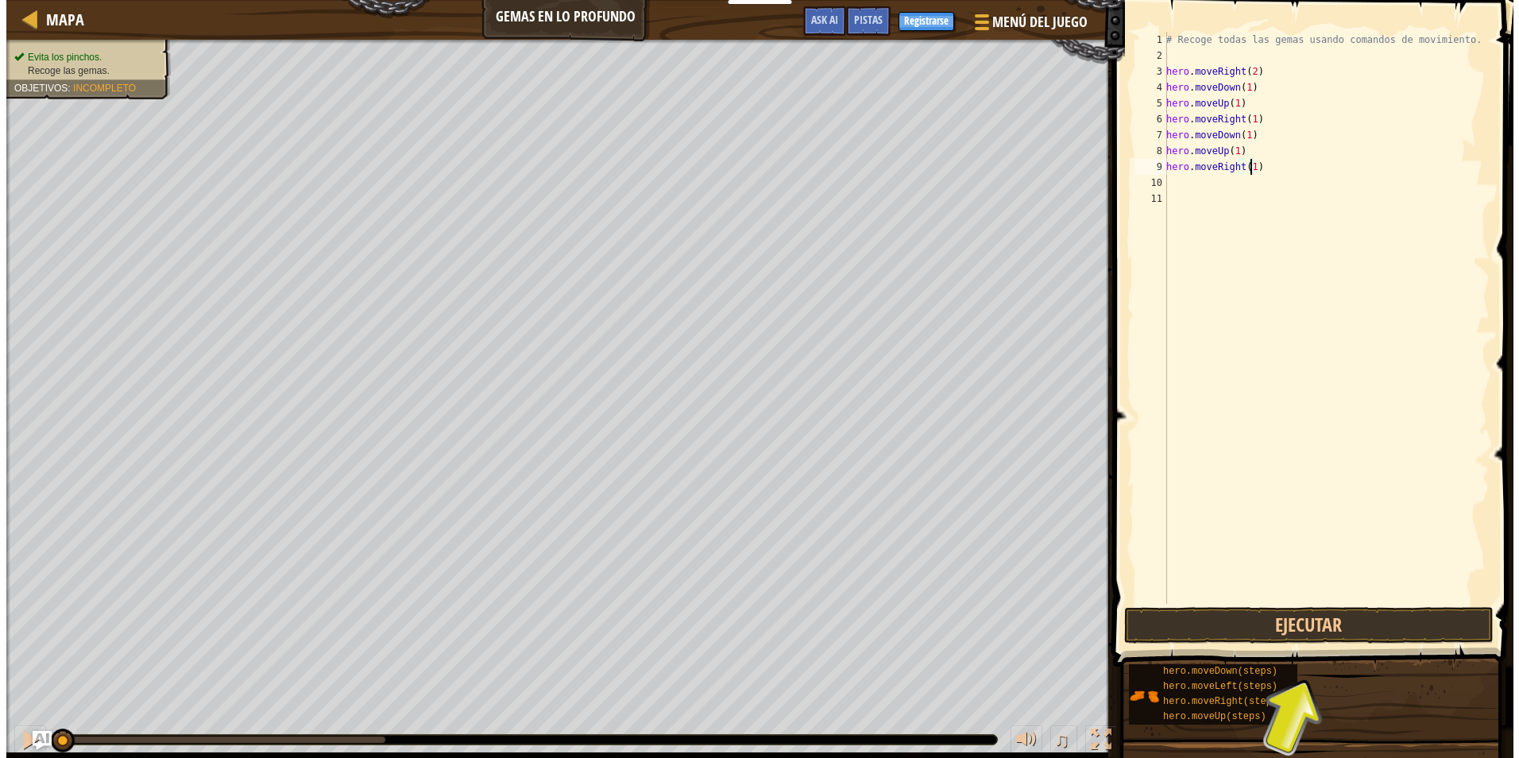
scroll to position [7, 0]
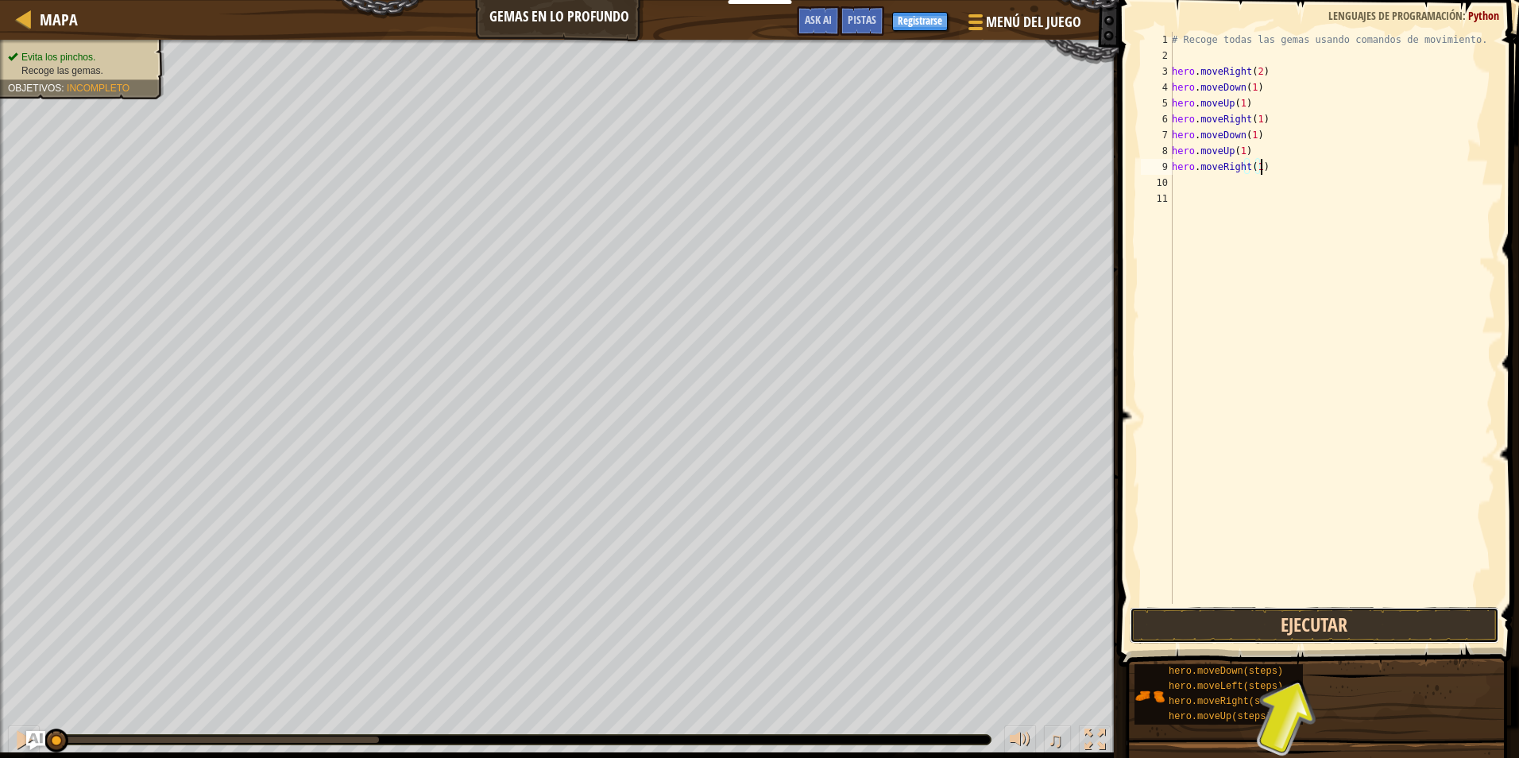
click at [1266, 610] on button "Ejecutar" at bounding box center [1315, 625] width 370 height 37
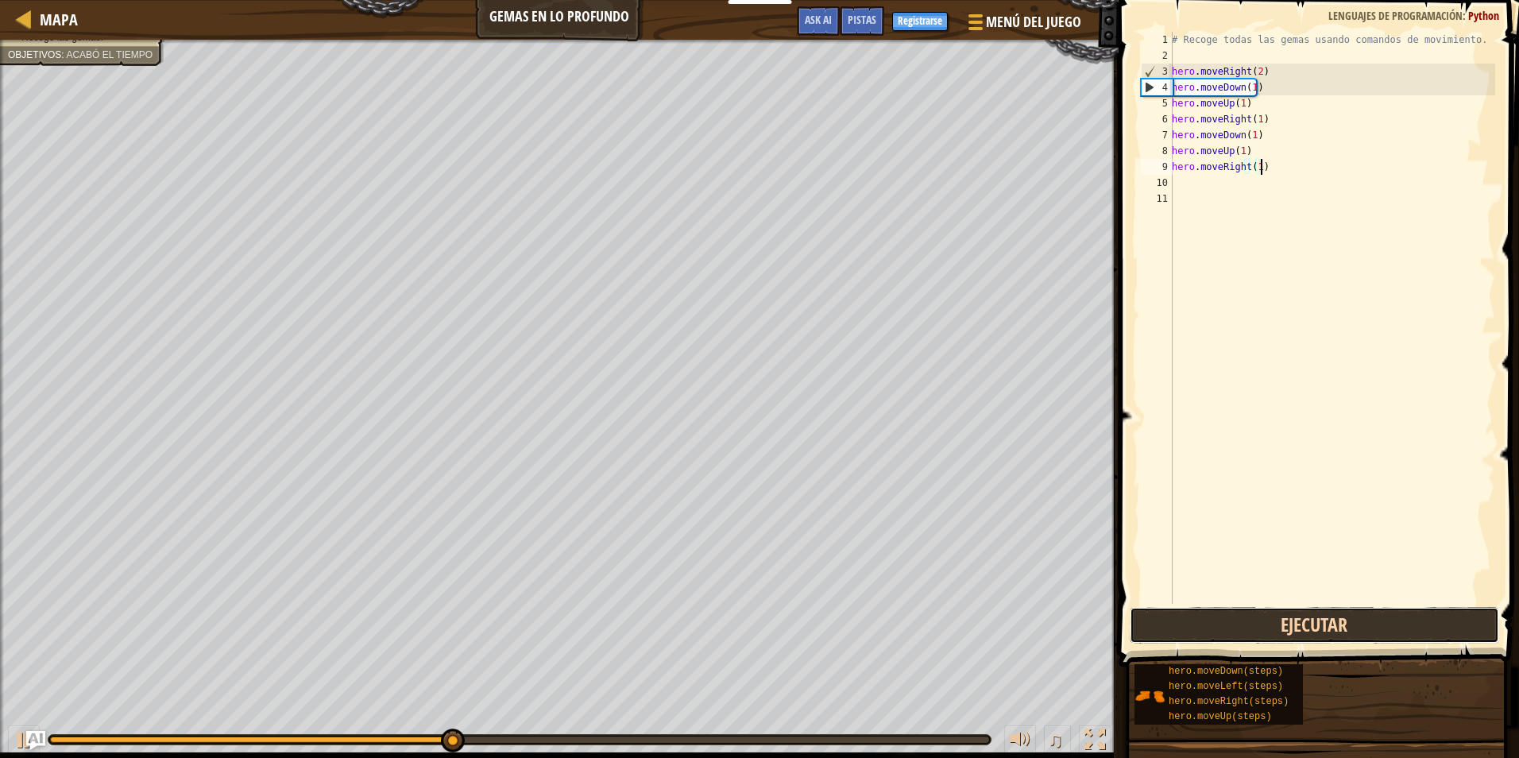
click at [1191, 621] on button "Ejecutar" at bounding box center [1315, 625] width 370 height 37
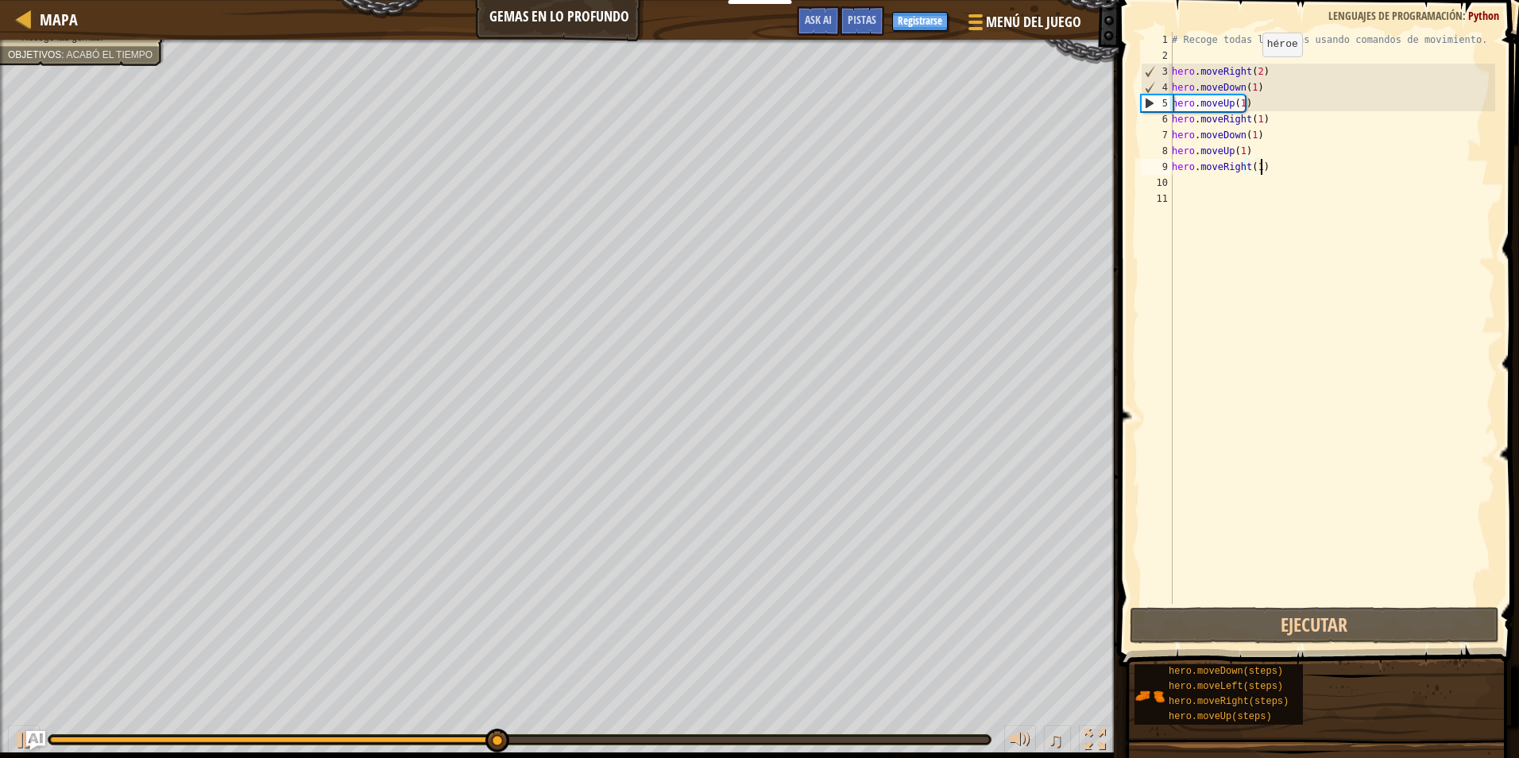
click at [1254, 72] on div "# Recoge todas las gemas usando comandos de movimiento. hero . moveRight ( 2 ) …" at bounding box center [1332, 334] width 327 height 604
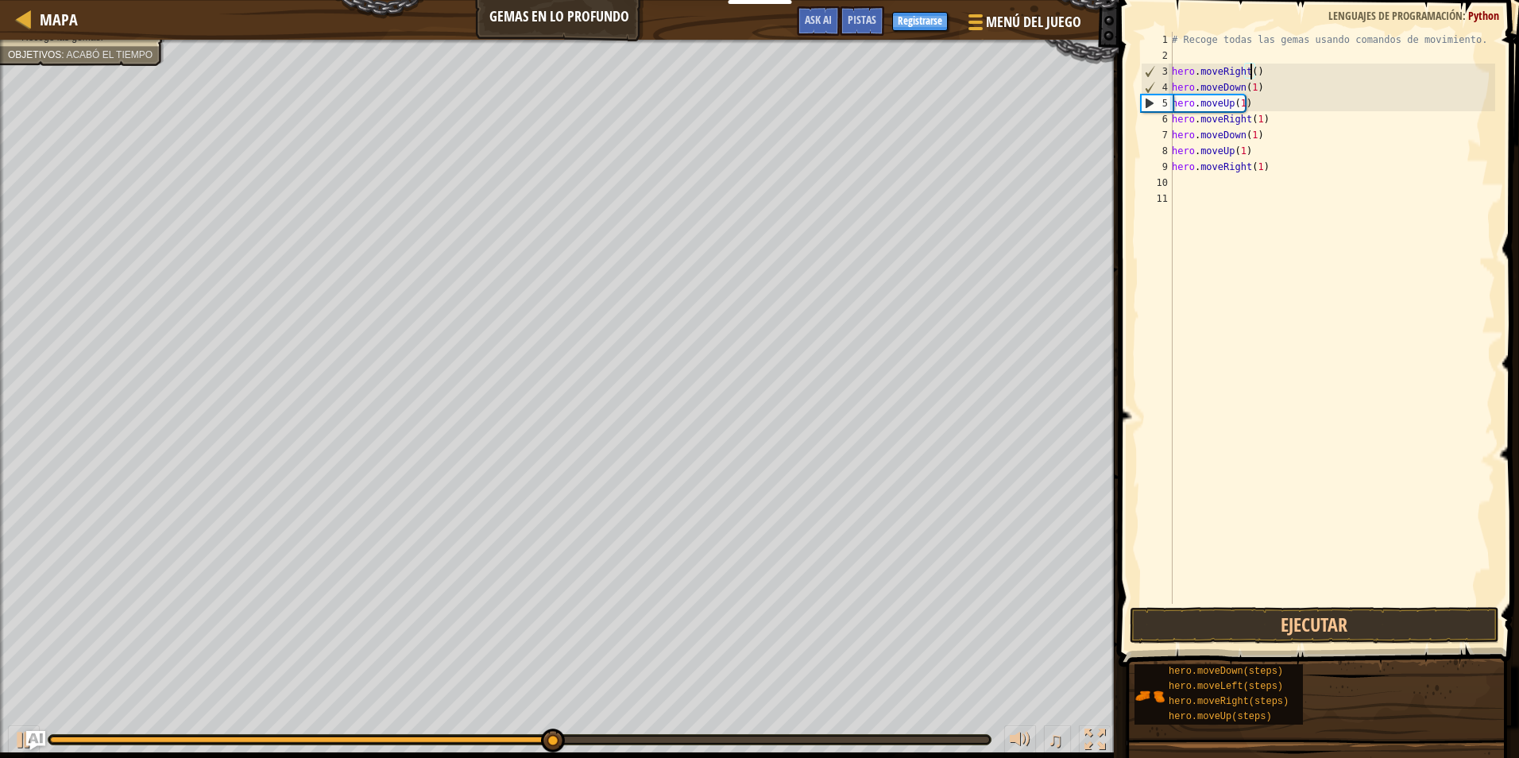
scroll to position [7, 6]
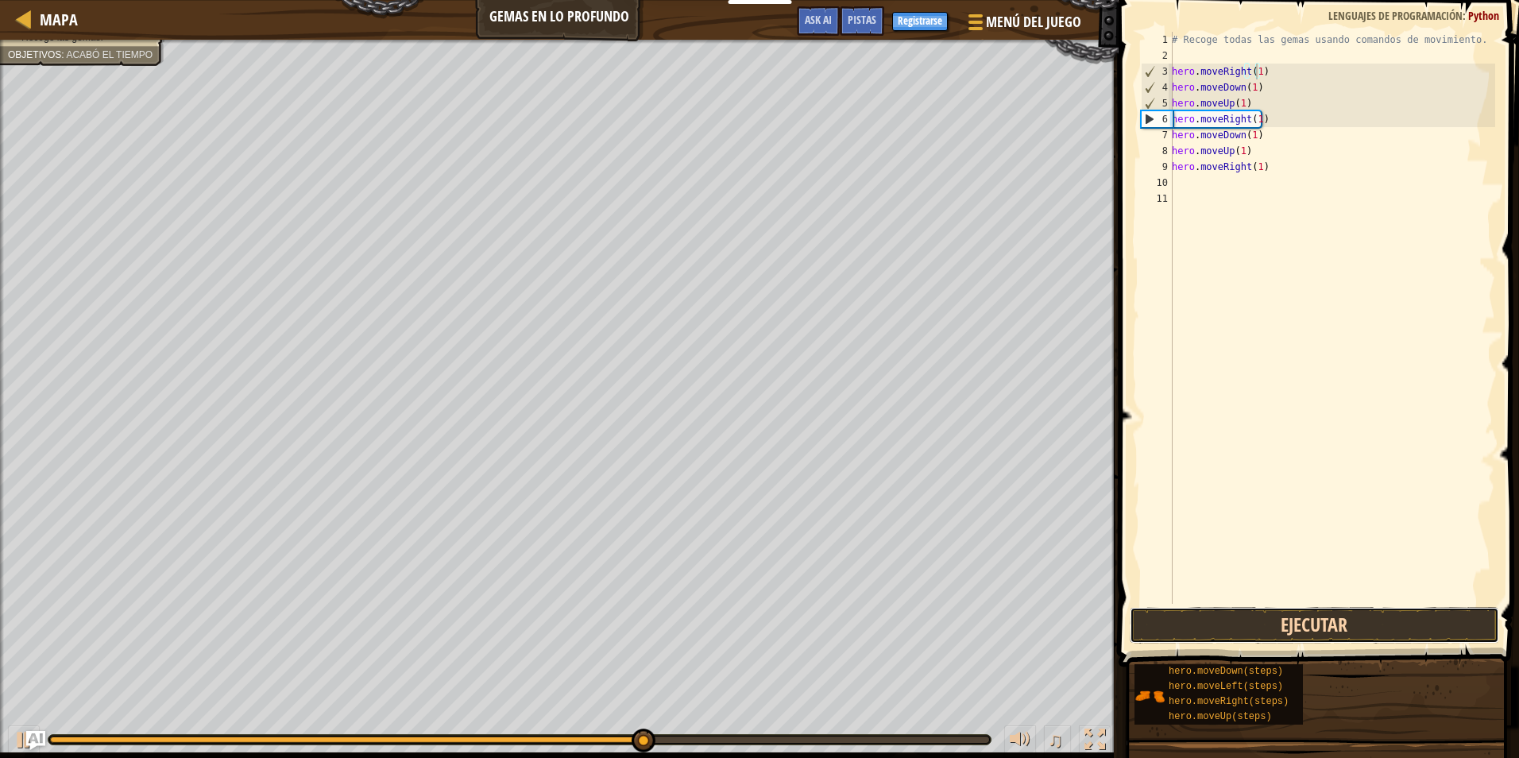
click at [1190, 617] on button "Ejecutar" at bounding box center [1315, 625] width 370 height 37
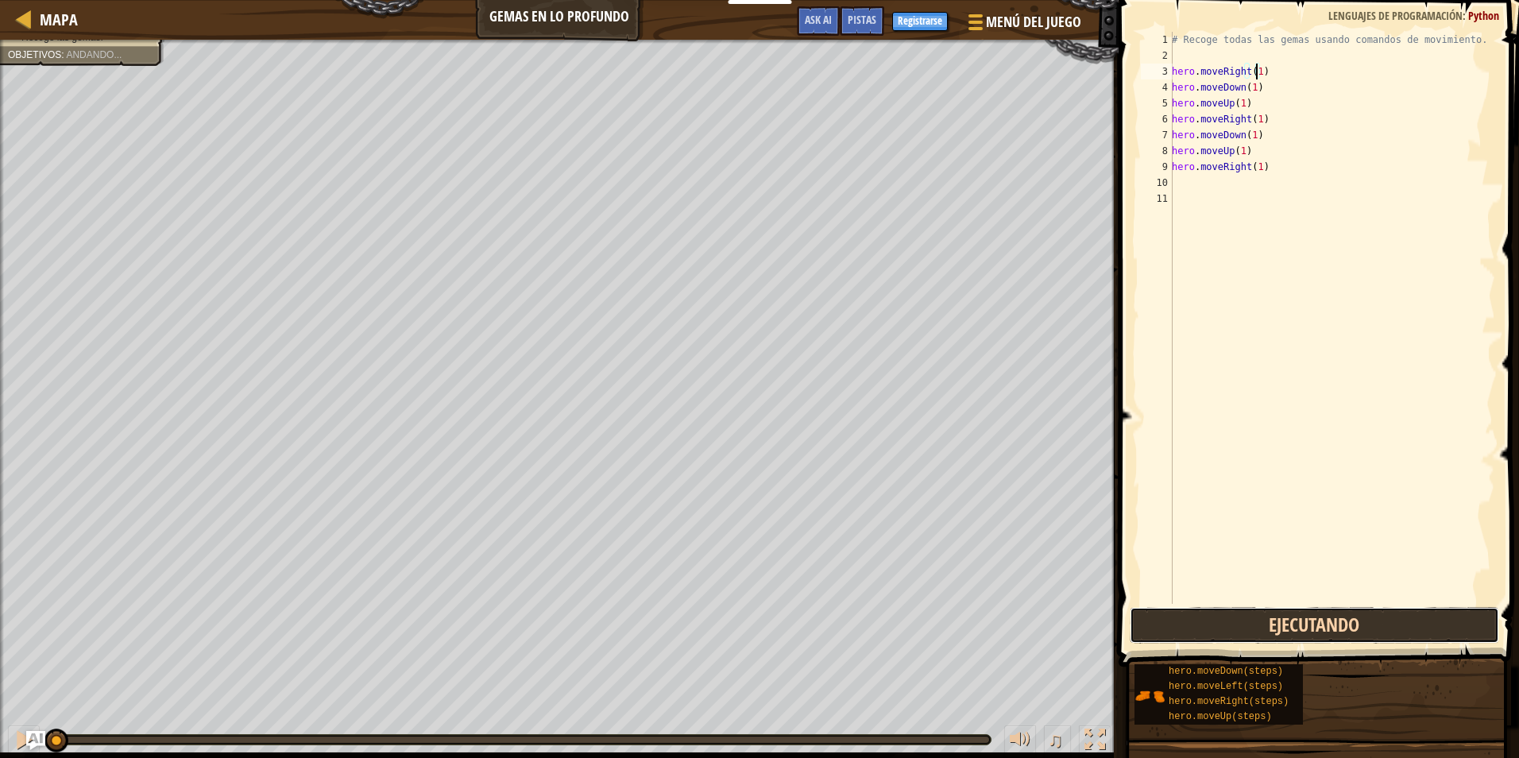
click at [1190, 617] on button "Ejecutando" at bounding box center [1315, 625] width 370 height 37
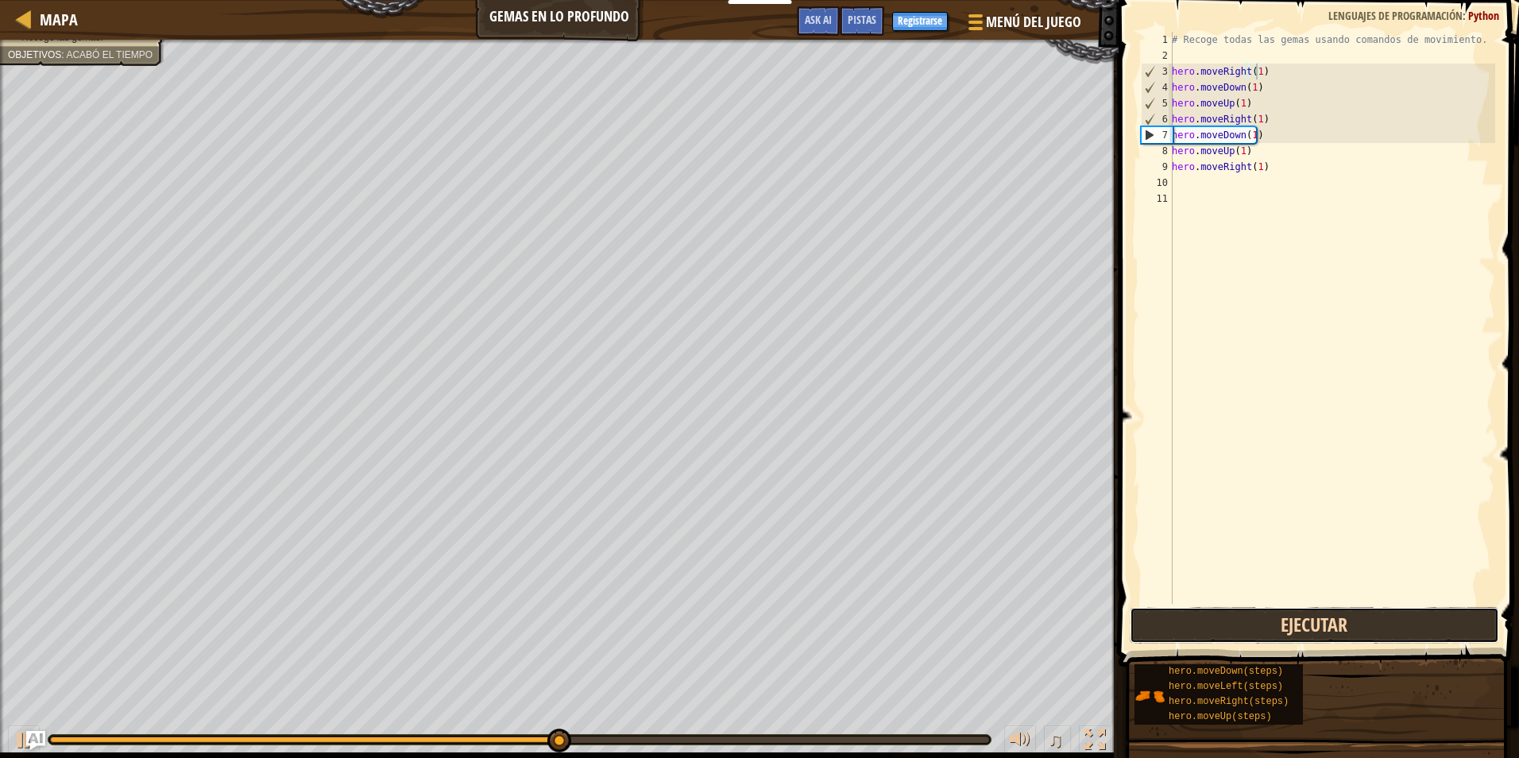
click at [1220, 622] on button "Ejecutar" at bounding box center [1315, 625] width 370 height 37
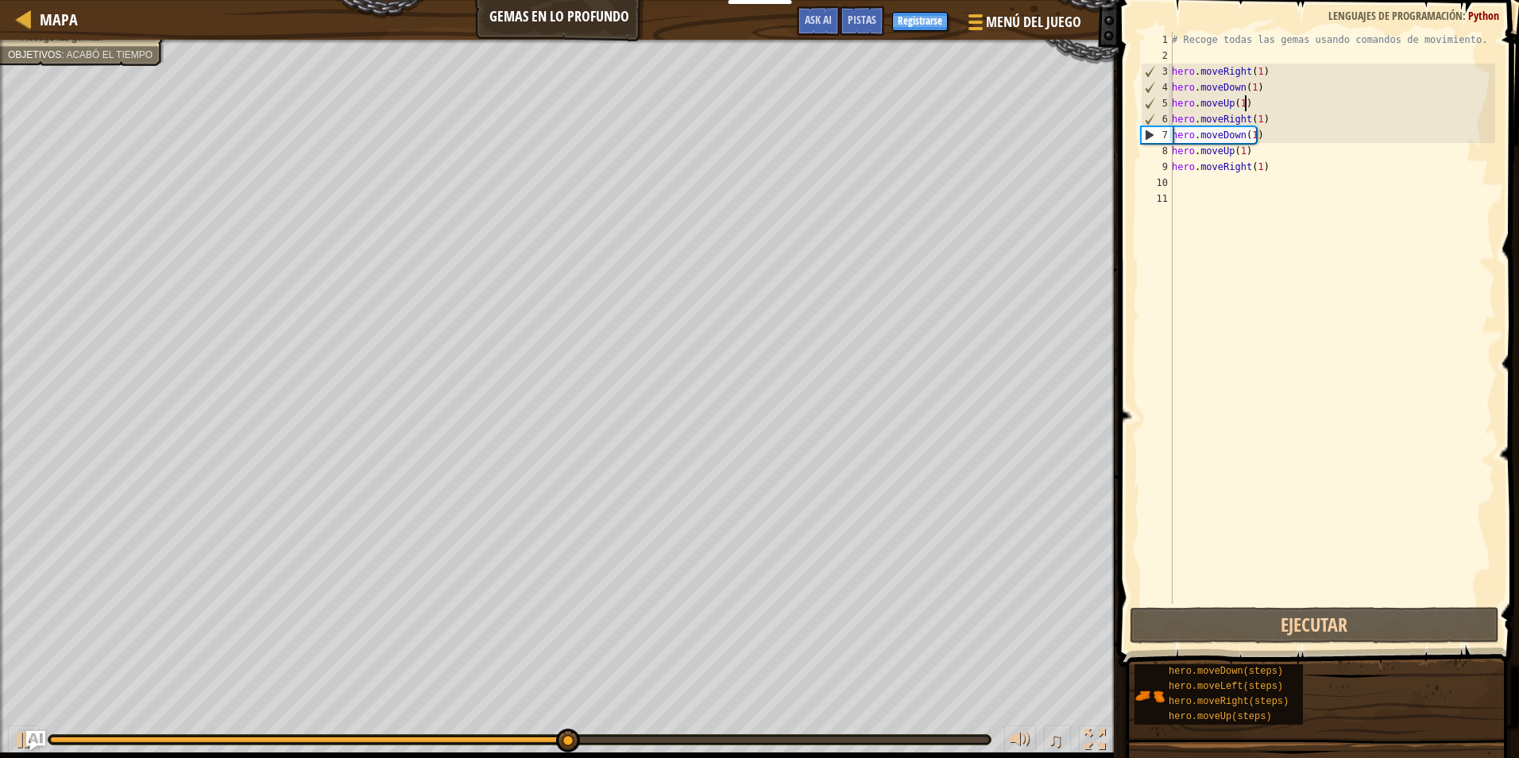
click at [1244, 103] on div "# Recoge todas las gemas usando comandos de movimiento. hero . moveRight ( 1 ) …" at bounding box center [1332, 334] width 327 height 604
click at [1242, 103] on div "# Recoge todas las gemas usando comandos de movimiento. hero . moveRight ( 1 ) …" at bounding box center [1332, 334] width 327 height 604
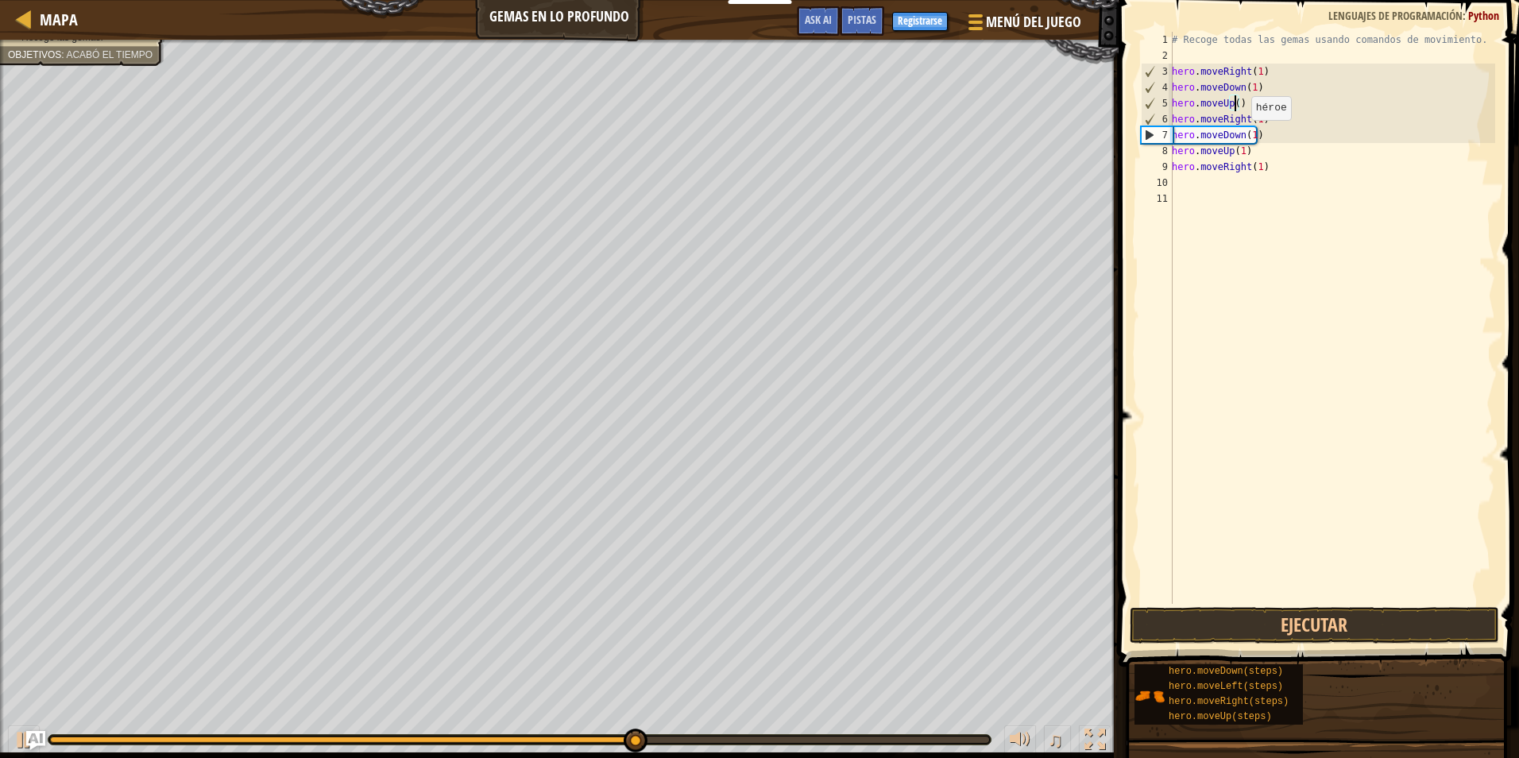
scroll to position [7, 5]
type textarea "hero.moveUp(2)"
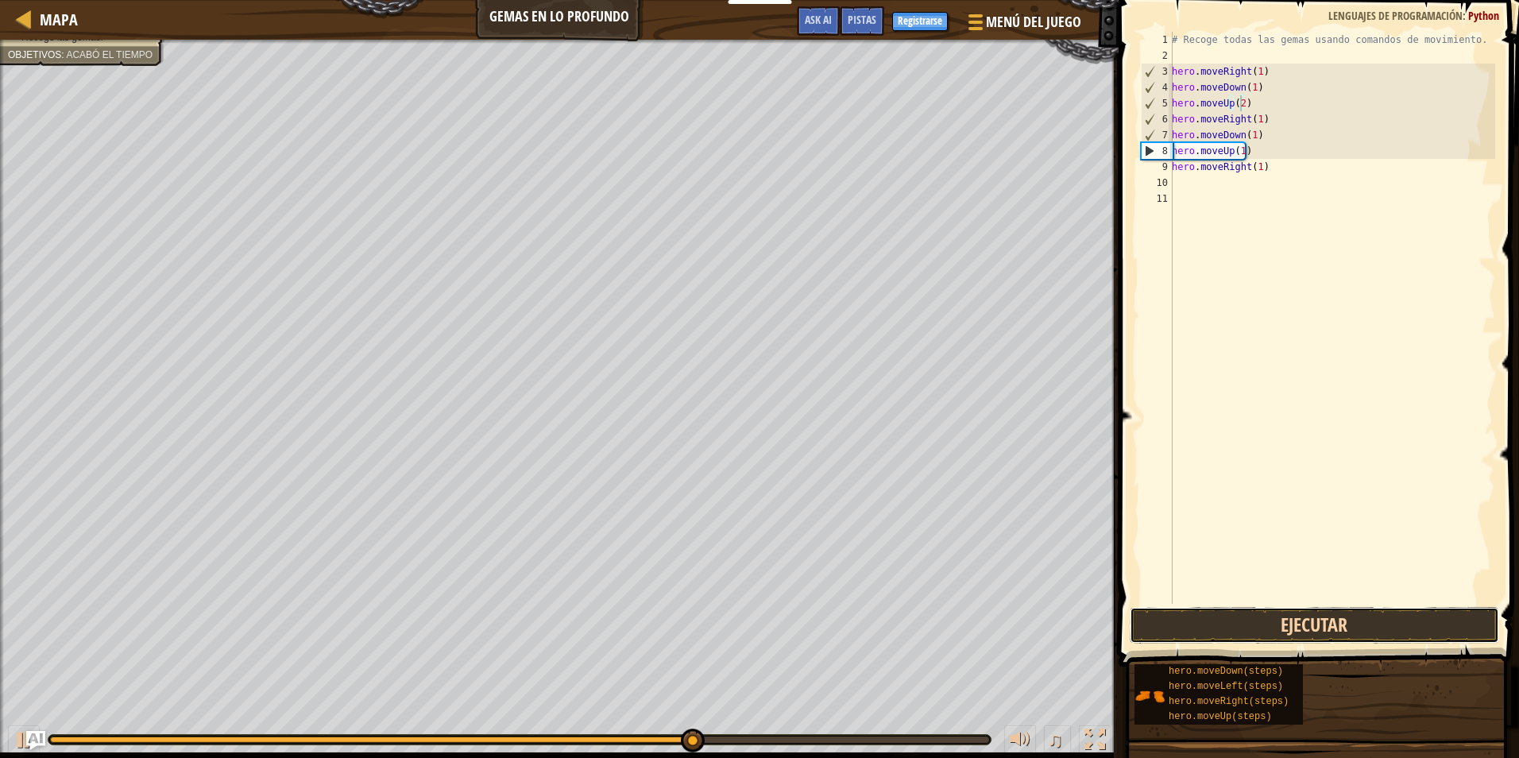
click at [1165, 613] on button "Ejecutar" at bounding box center [1315, 625] width 370 height 37
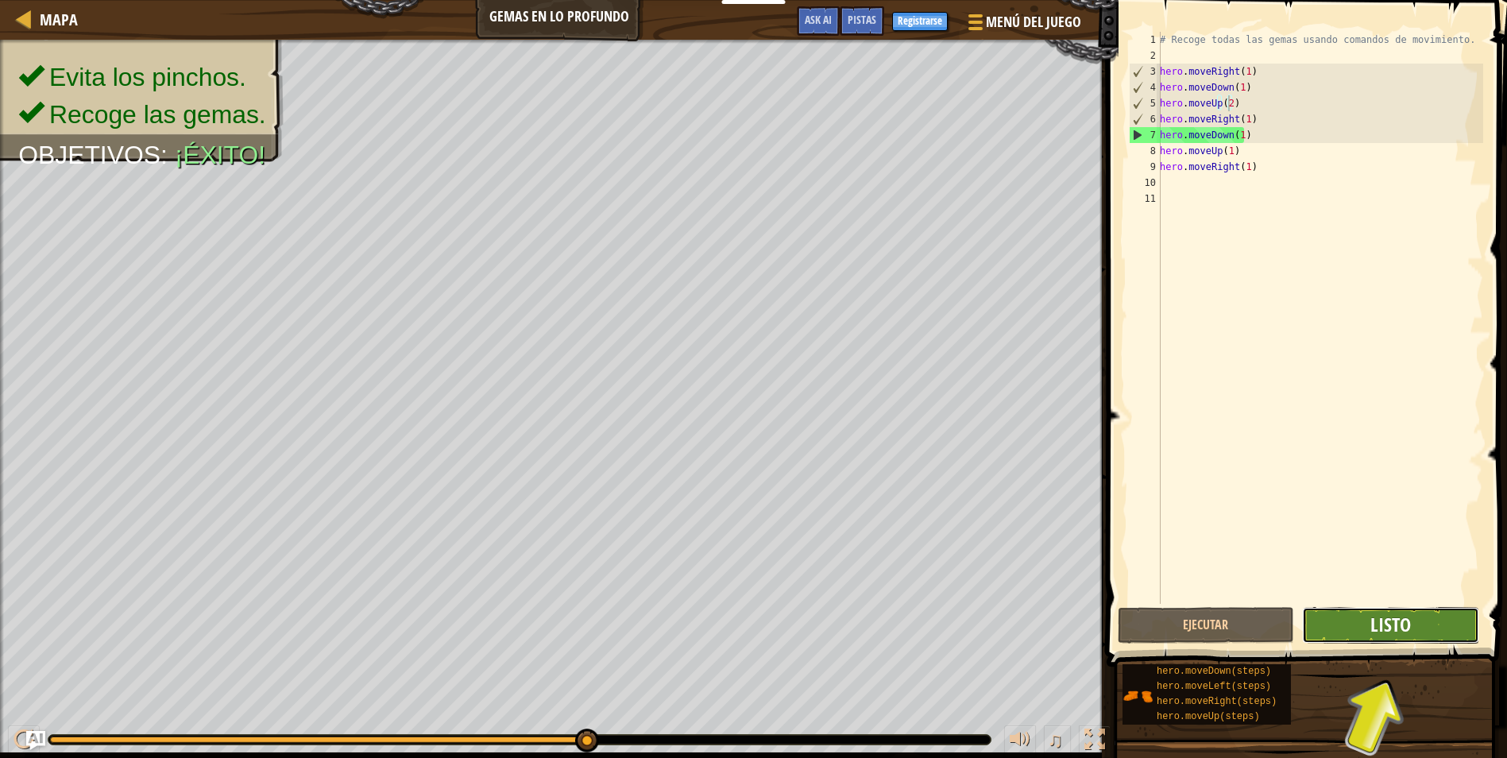
click at [1403, 620] on span "Listo" at bounding box center [1391, 624] width 41 height 25
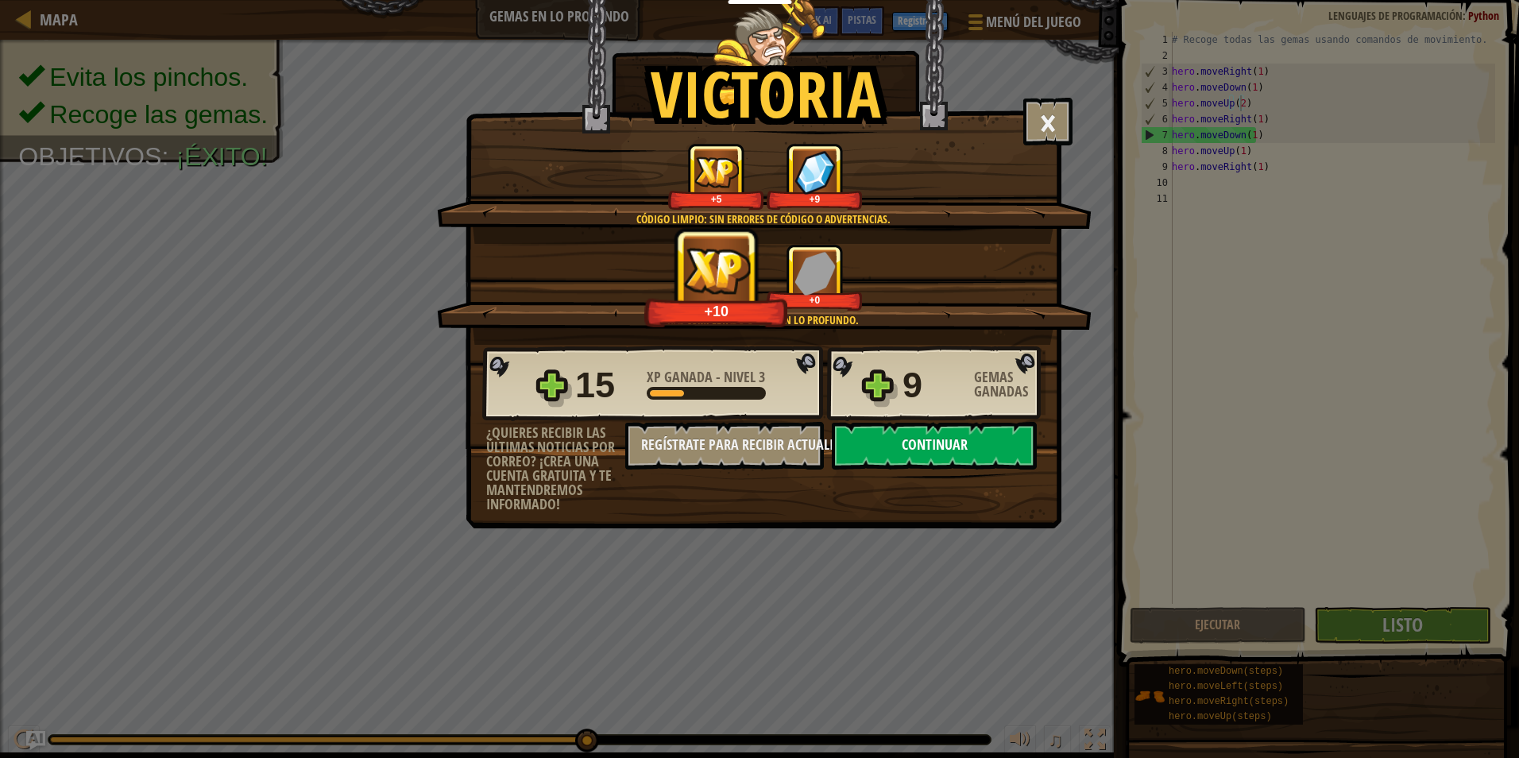
click at [865, 431] on button "Continuar" at bounding box center [934, 446] width 205 height 48
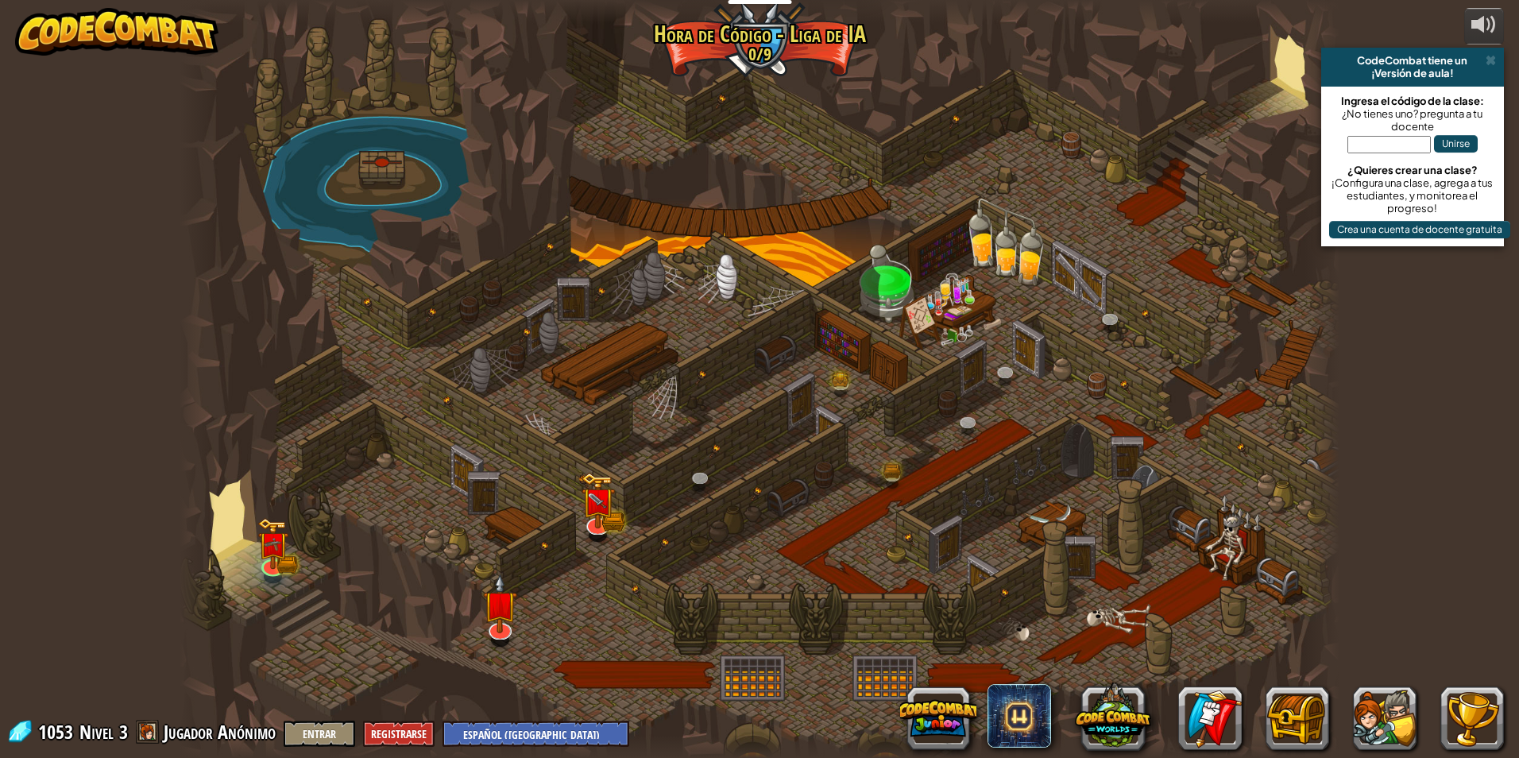
select select "es-419"
click at [621, 517] on img at bounding box center [612, 517] width 21 height 23
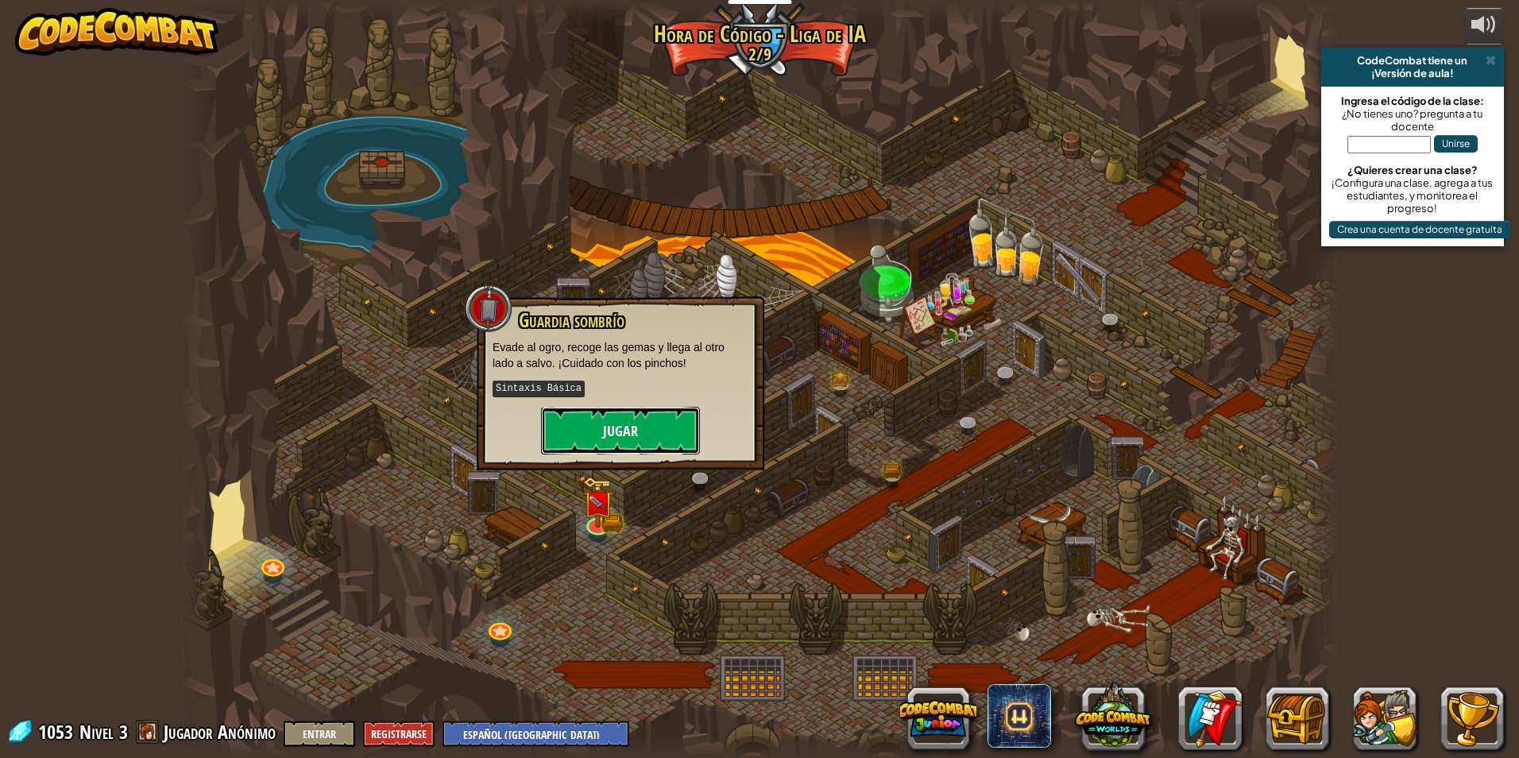
click at [633, 419] on button "Jugar" at bounding box center [620, 431] width 159 height 48
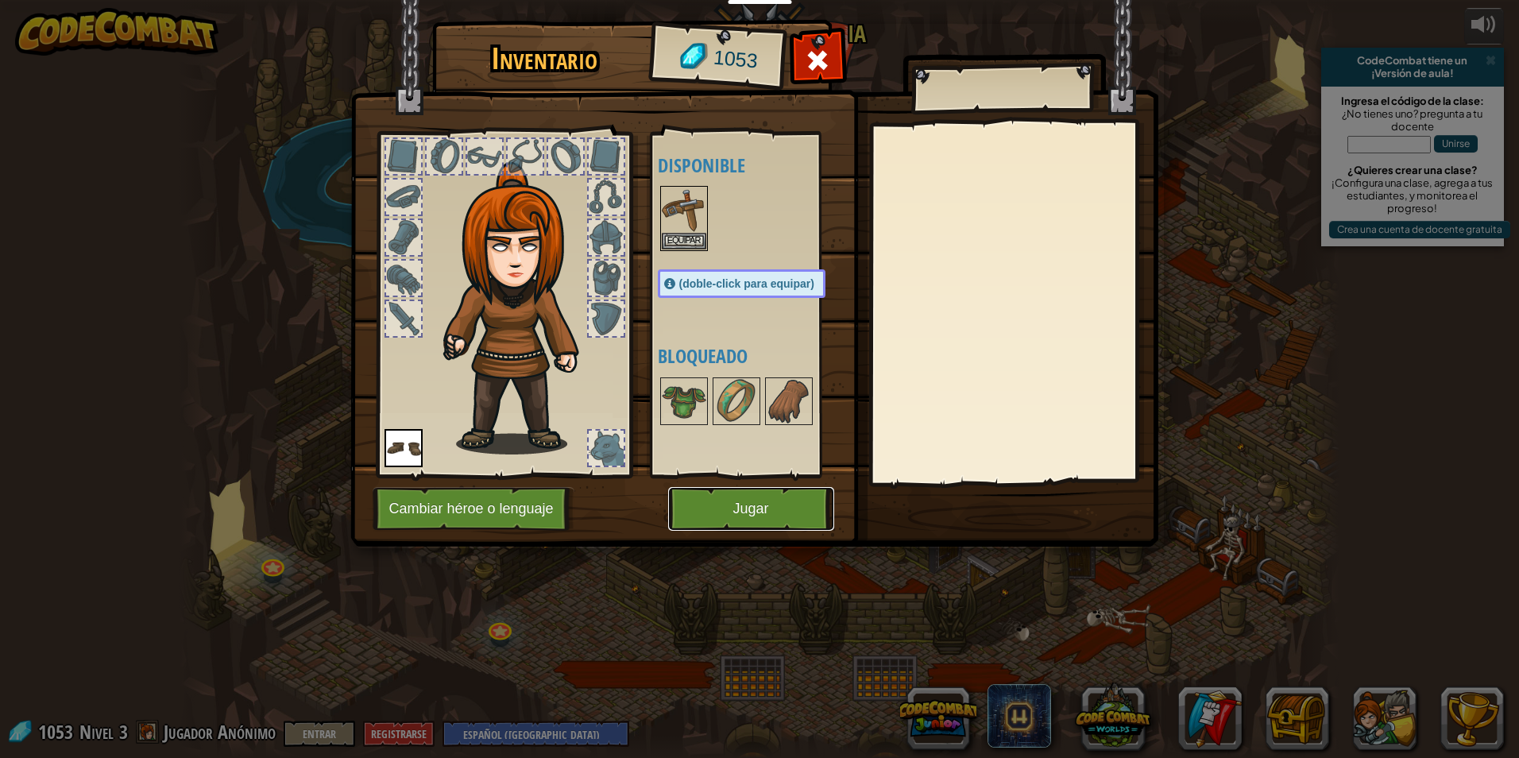
click at [700, 496] on button "Jugar" at bounding box center [751, 509] width 166 height 44
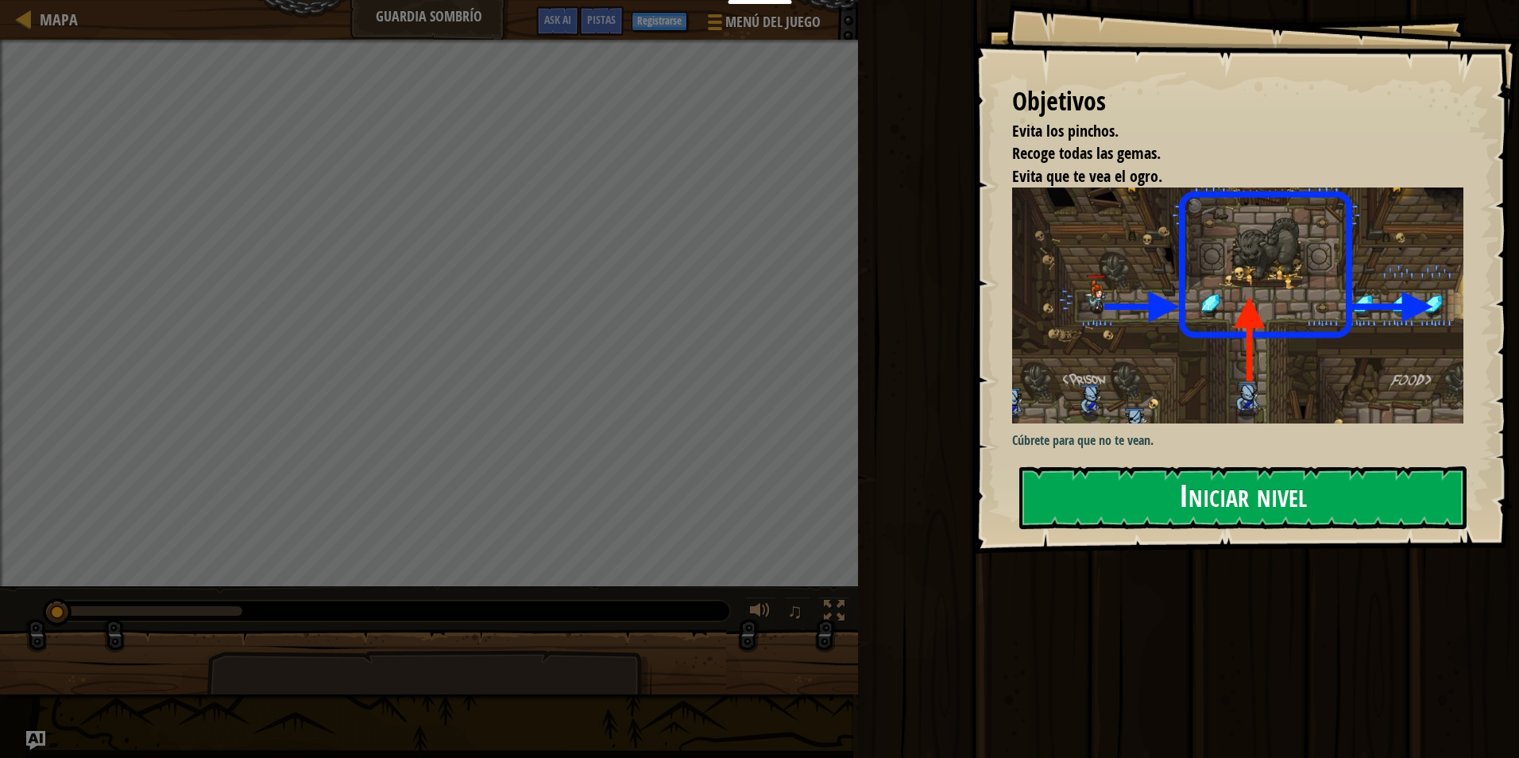
click at [1067, 482] on button "Iniciar nivel" at bounding box center [1243, 497] width 447 height 63
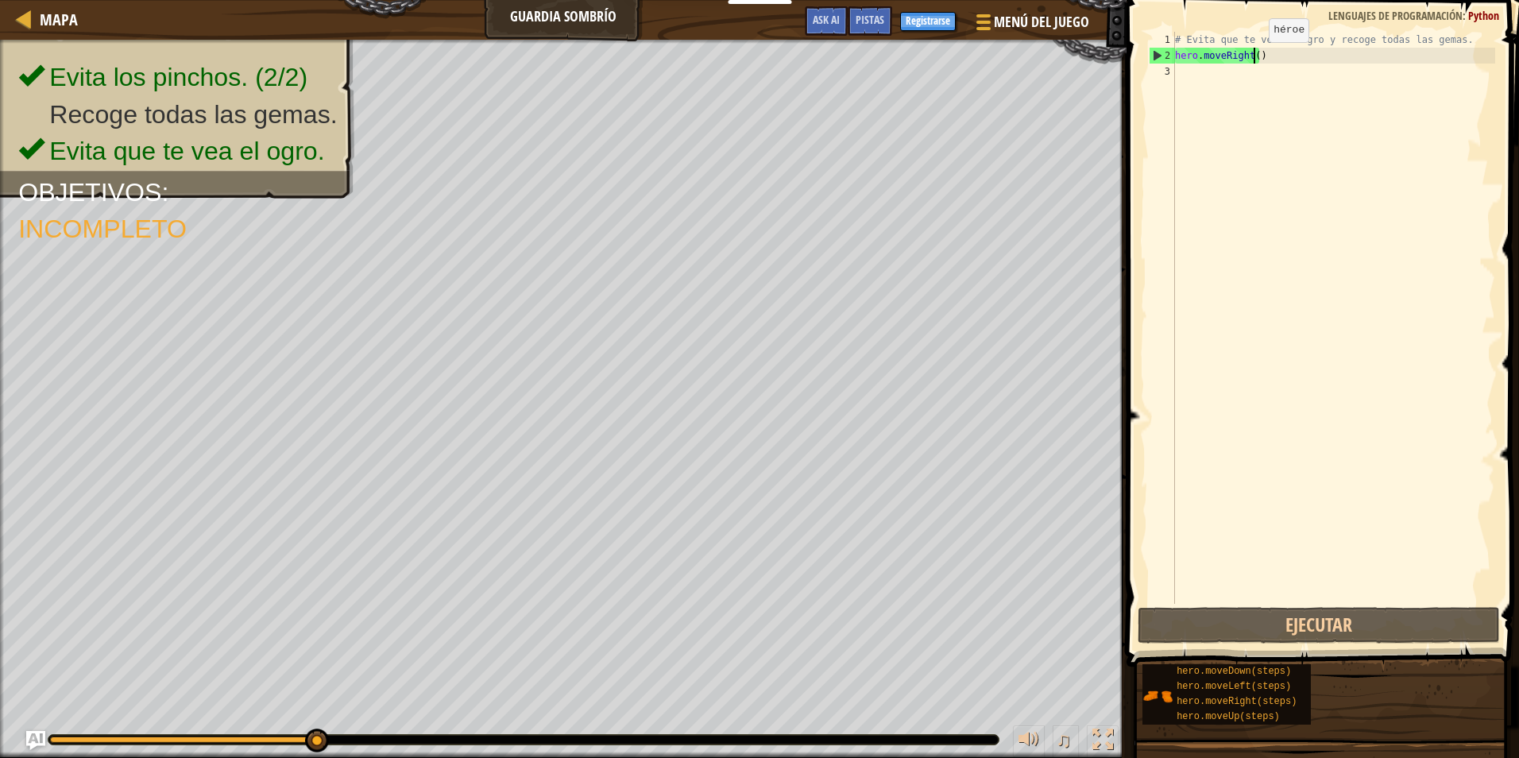
click at [1256, 58] on div "# Evita que te vea el ogro y recoge todas las gemas. hero . moveRight ( )" at bounding box center [1333, 334] width 323 height 604
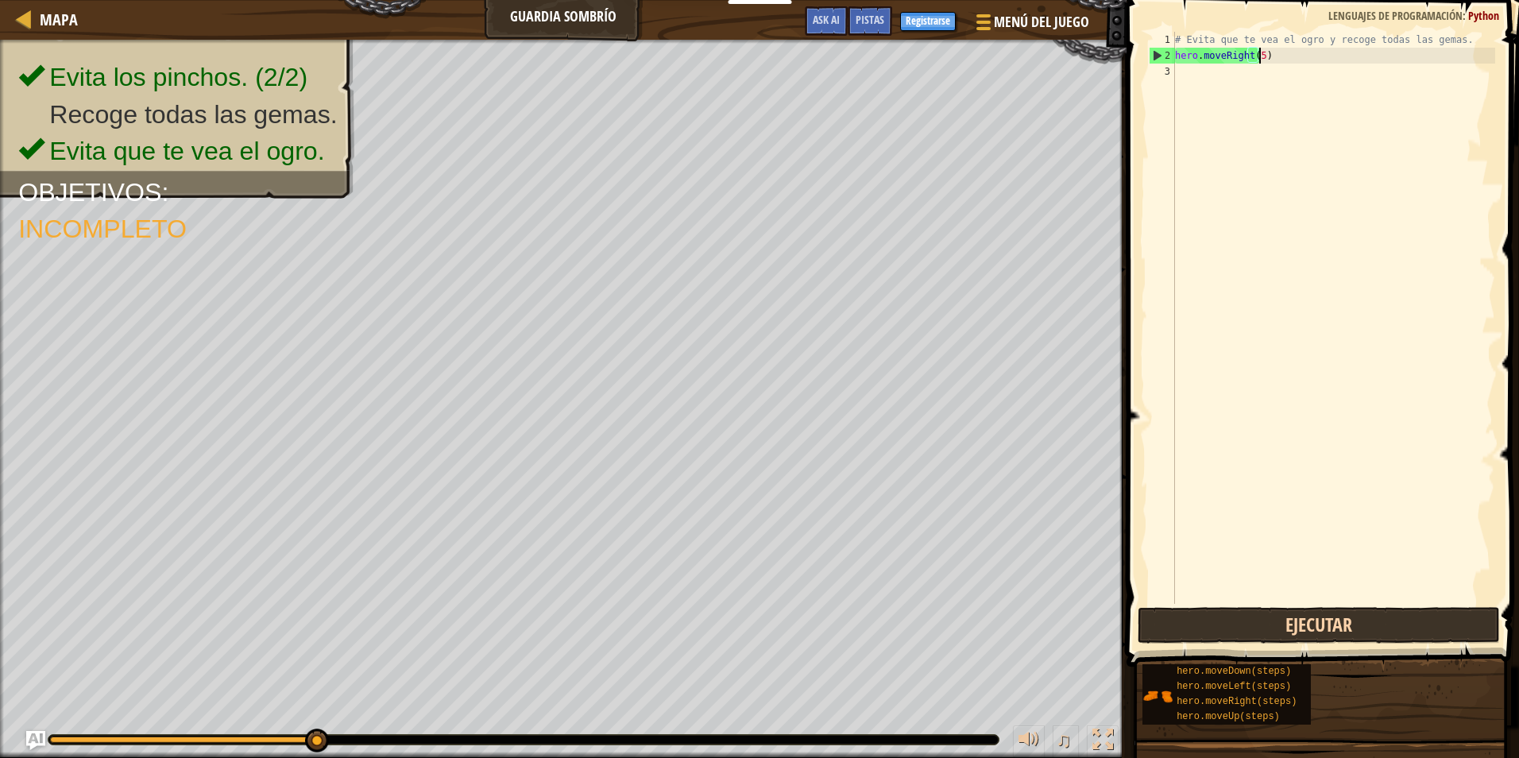
scroll to position [7, 6]
type textarea "hero.moveRight(5)"
click at [1211, 577] on div "hero.moveRight(5) 1 2 3 # Evita que te vea el ogro y recoge todas las gemas. he…" at bounding box center [1320, 365] width 397 height 714
click at [1205, 589] on div "# Evita que te vea el ogro y recoge todas las gemas. hero . moveRight ( 5 )" at bounding box center [1333, 334] width 323 height 604
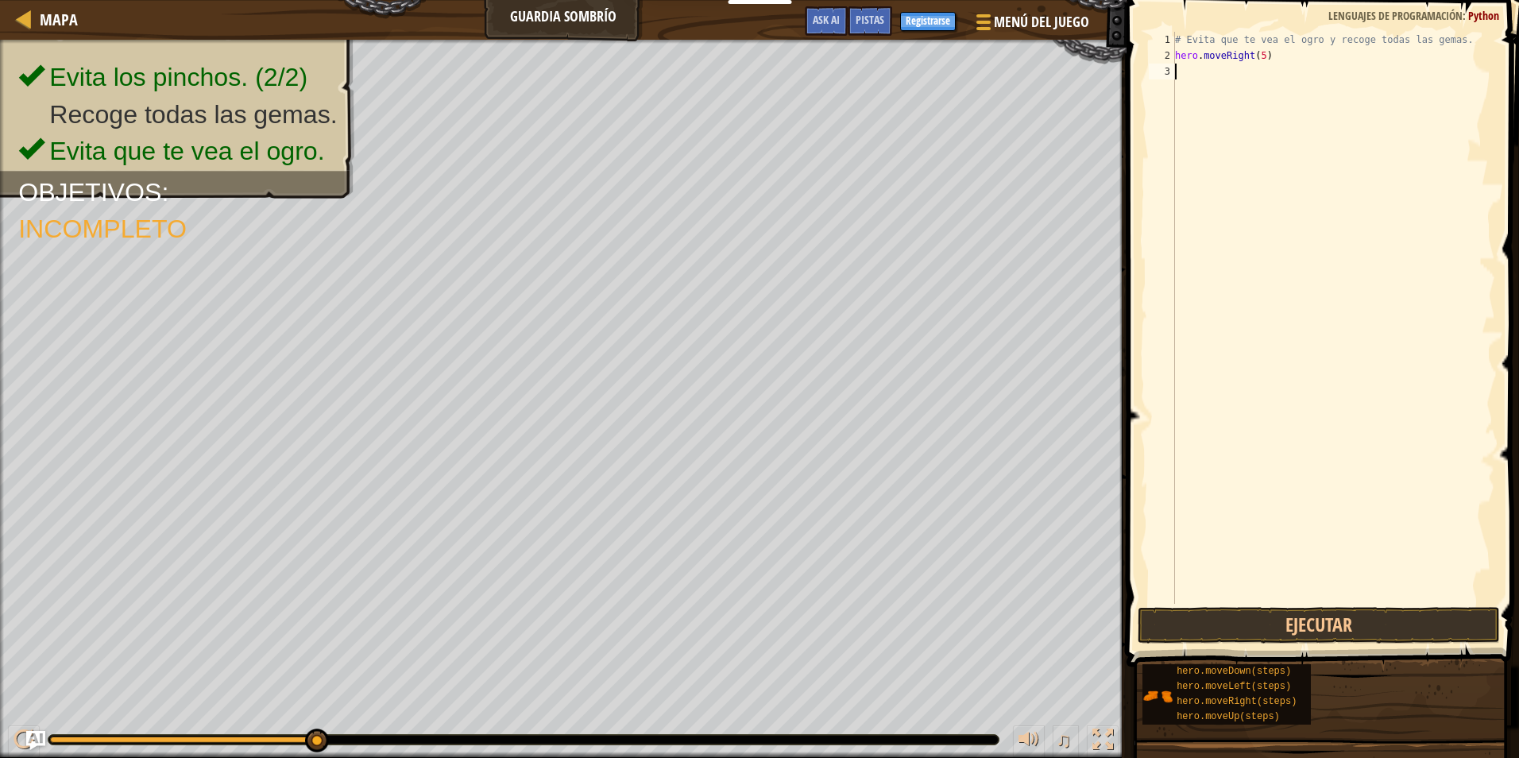
click at [1205, 577] on div "# Evita que te vea el ogro y recoge todas las gemas. hero . moveRight ( 5 )" at bounding box center [1333, 334] width 323 height 604
click at [1201, 597] on div "# Evita que te vea el ogro y recoge todas las gemas. hero . moveRight ( 5 )" at bounding box center [1333, 334] width 323 height 604
click at [1203, 608] on button "Ejecutar" at bounding box center [1319, 625] width 362 height 37
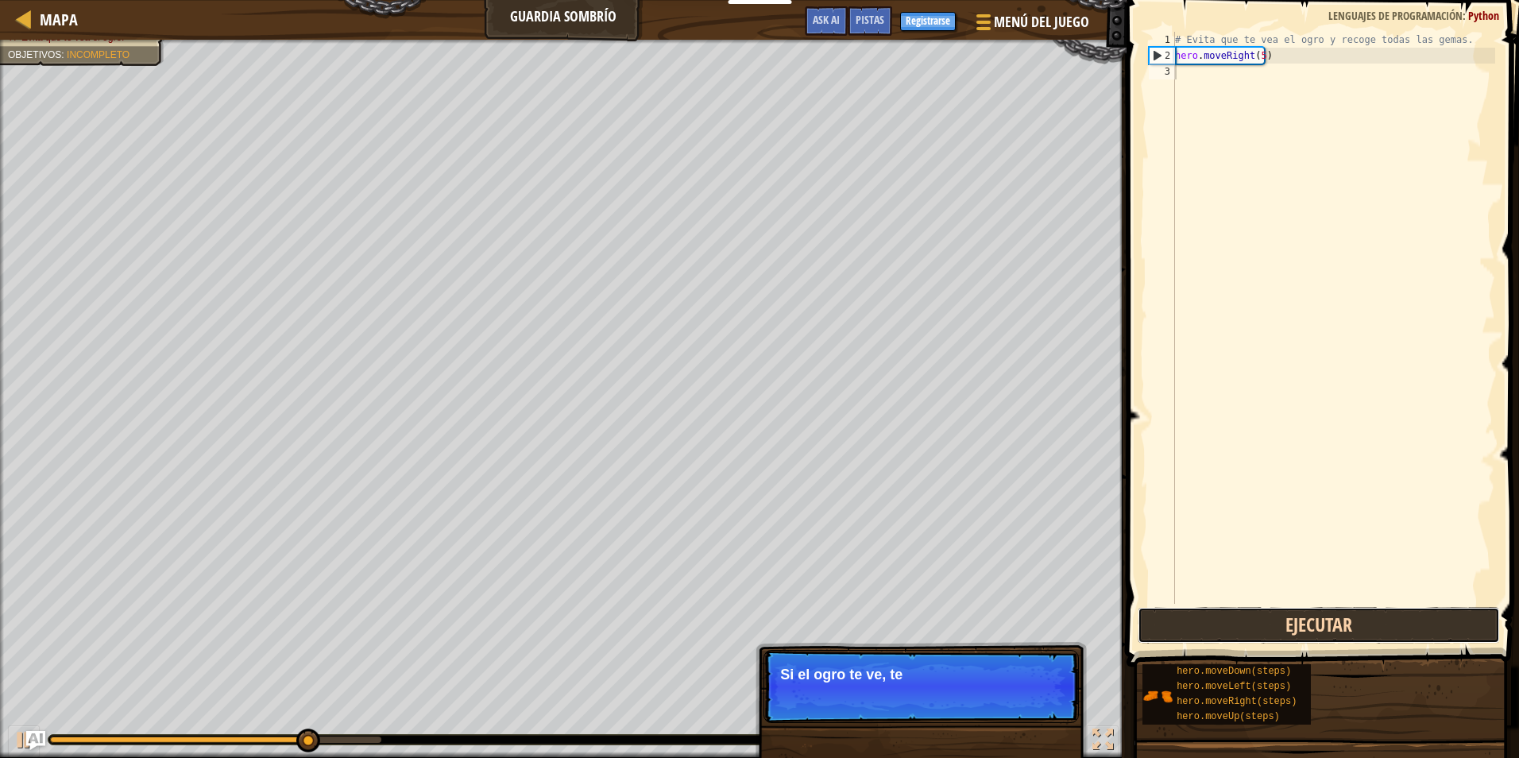
click at [1203, 610] on button "Ejecutar" at bounding box center [1319, 625] width 362 height 37
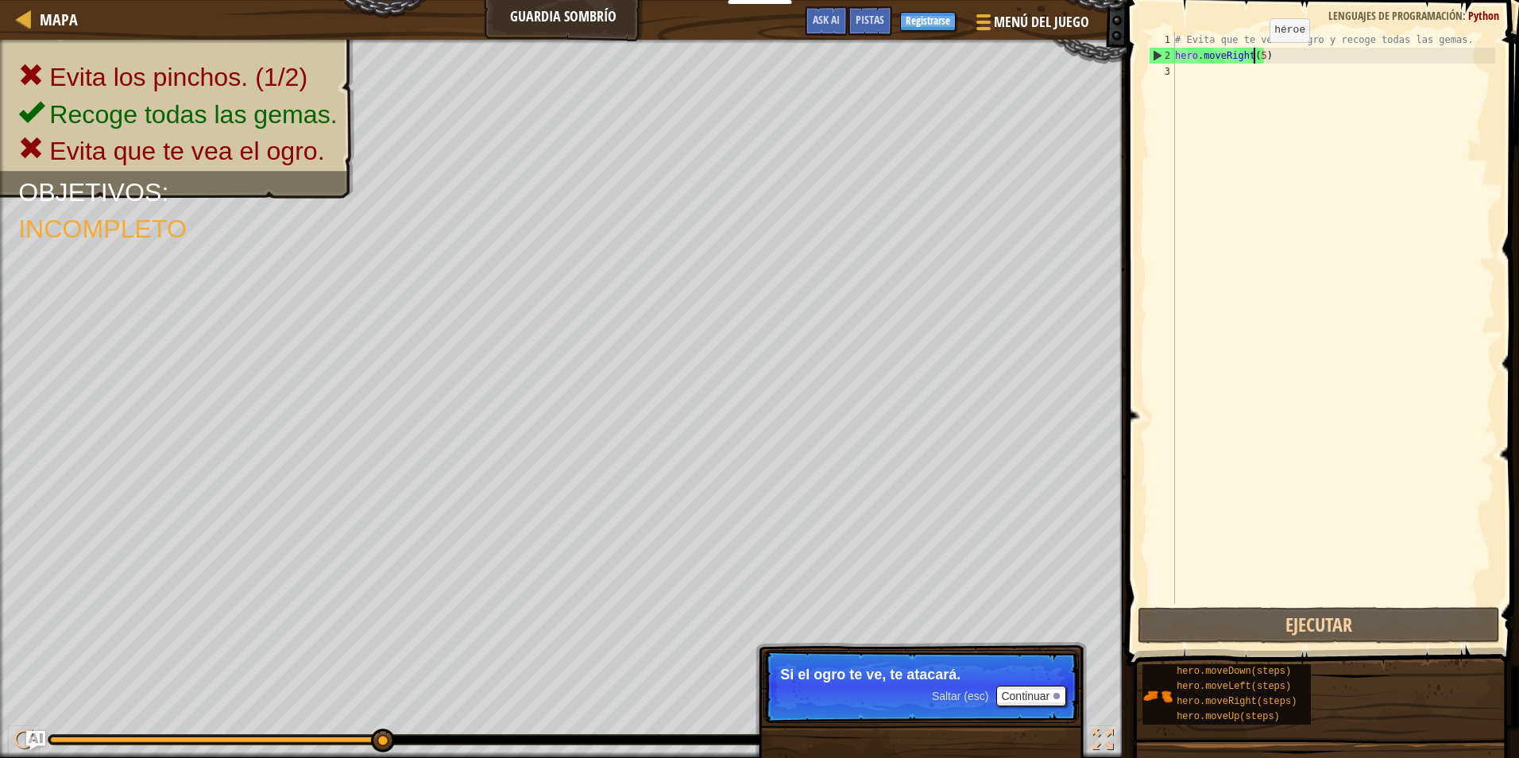
click at [1256, 58] on div "# Evita que te vea el ogro y recoge todas las gemas. hero . moveRight ( 5 )" at bounding box center [1333, 334] width 323 height 604
type textarea "hero.moveRight(1)"
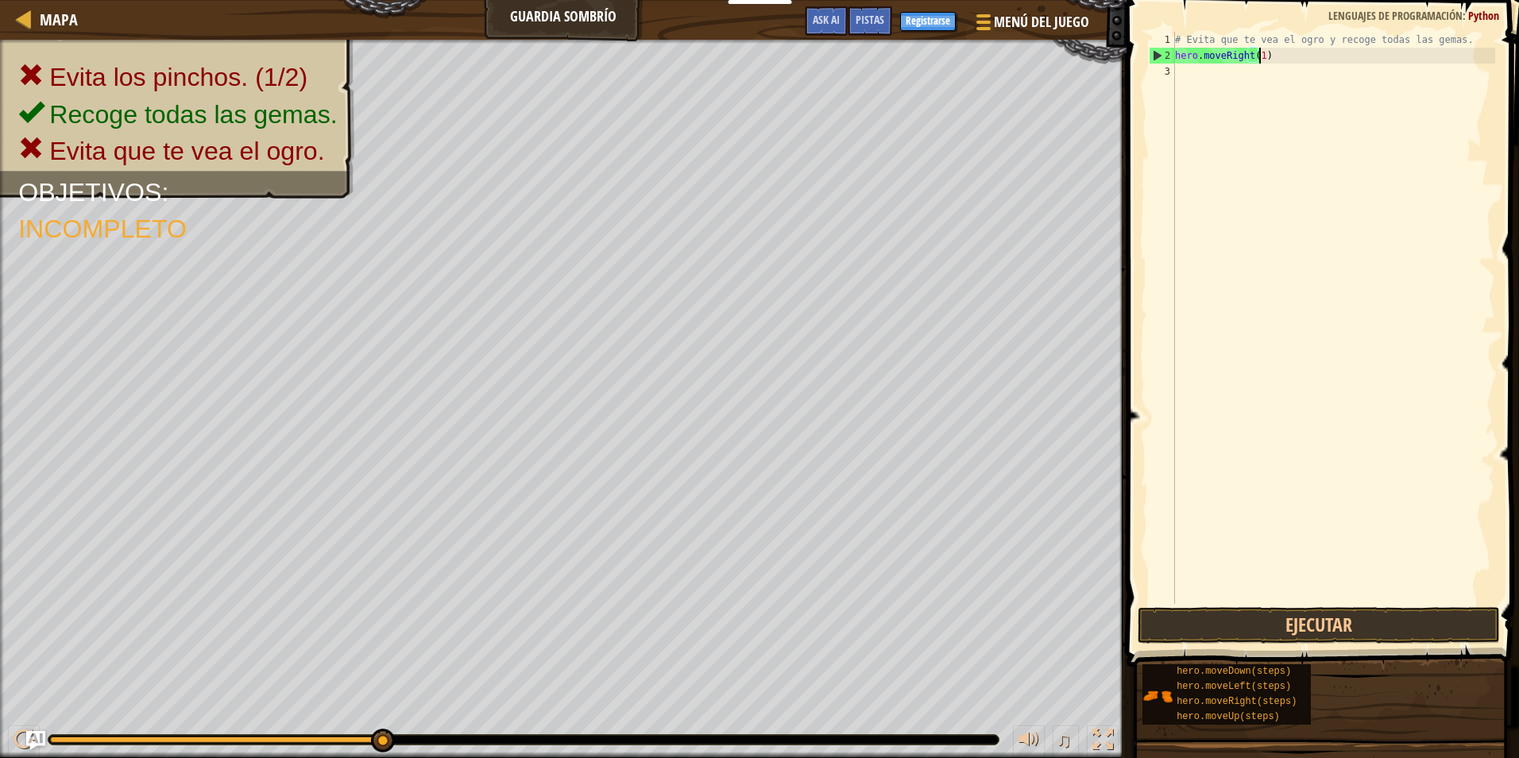
scroll to position [7, 6]
click at [1259, 76] on div "# Evita que te vea el ogro y recoge todas las gemas. hero . moveRight ( 1 )" at bounding box center [1333, 334] width 323 height 604
type textarea "h"
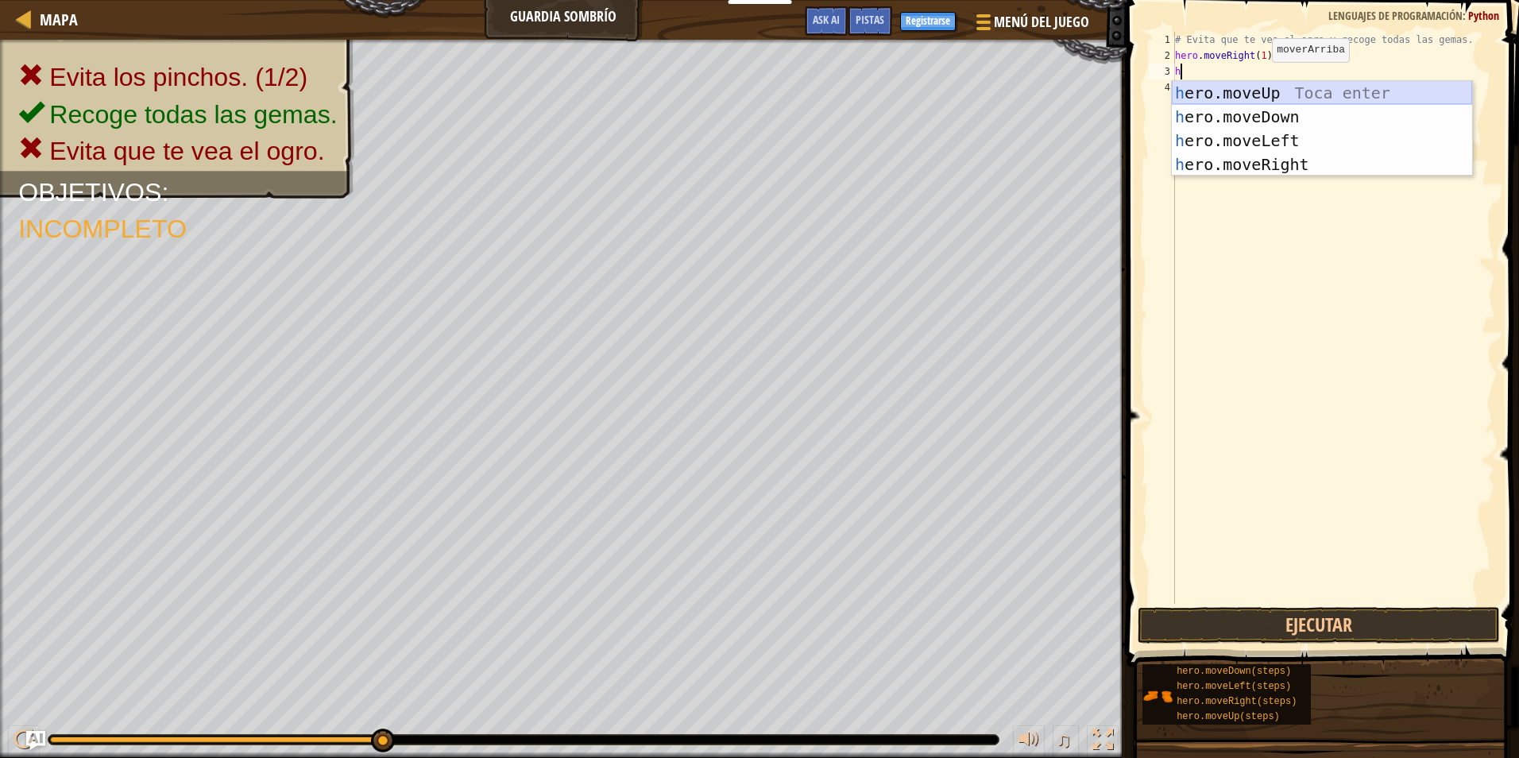
click at [1244, 95] on div "h ero.moveUp Toca enter h ero.moveDown Toca enter h ero.moveLeft Toca enter h e…" at bounding box center [1322, 152] width 300 height 143
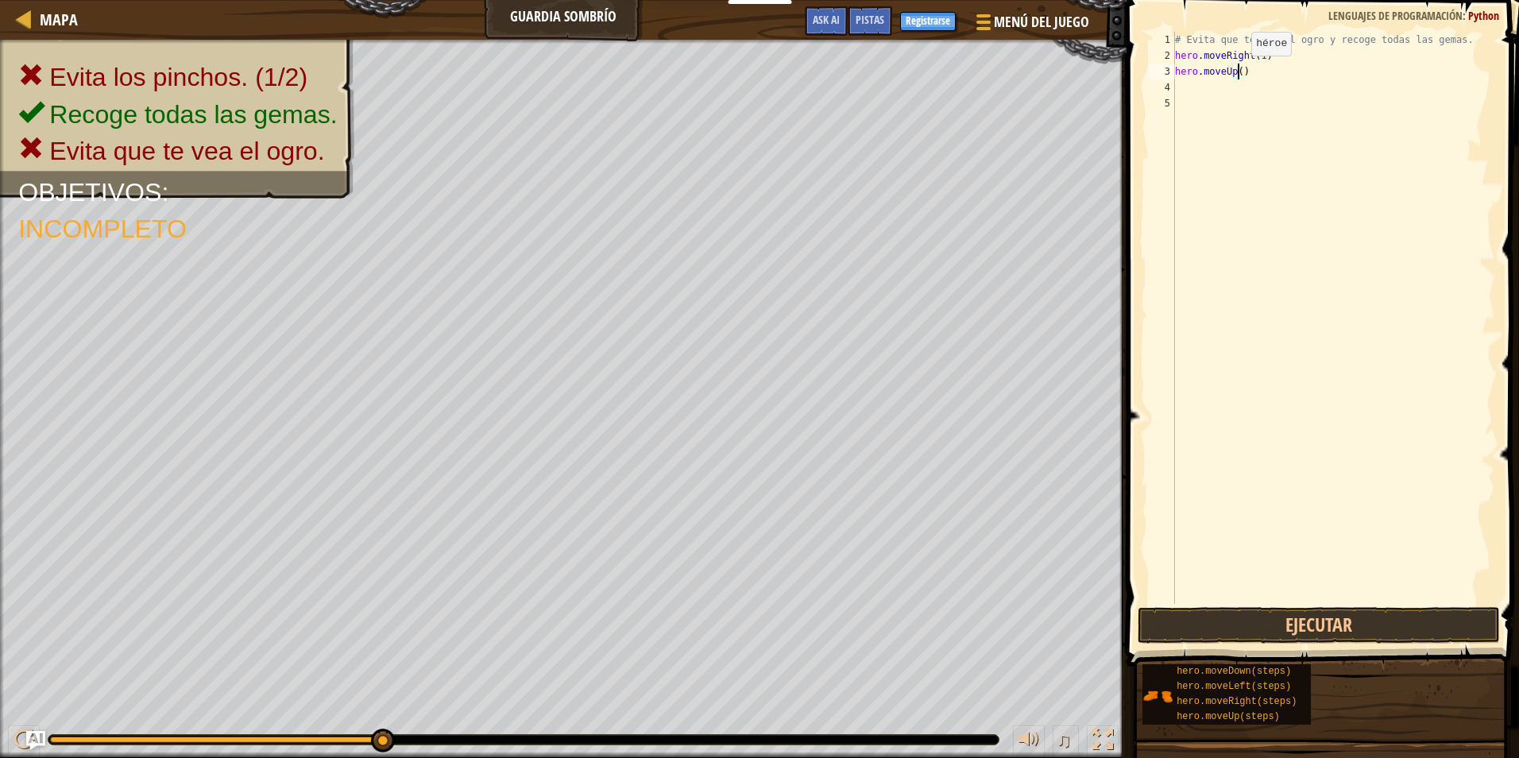
click at [1238, 72] on div "# Evita que te vea el ogro y recoge todas las gemas. hero . moveRight ( 1 ) her…" at bounding box center [1333, 334] width 323 height 604
type textarea "hero.moveUp(1)"
type textarea "h"
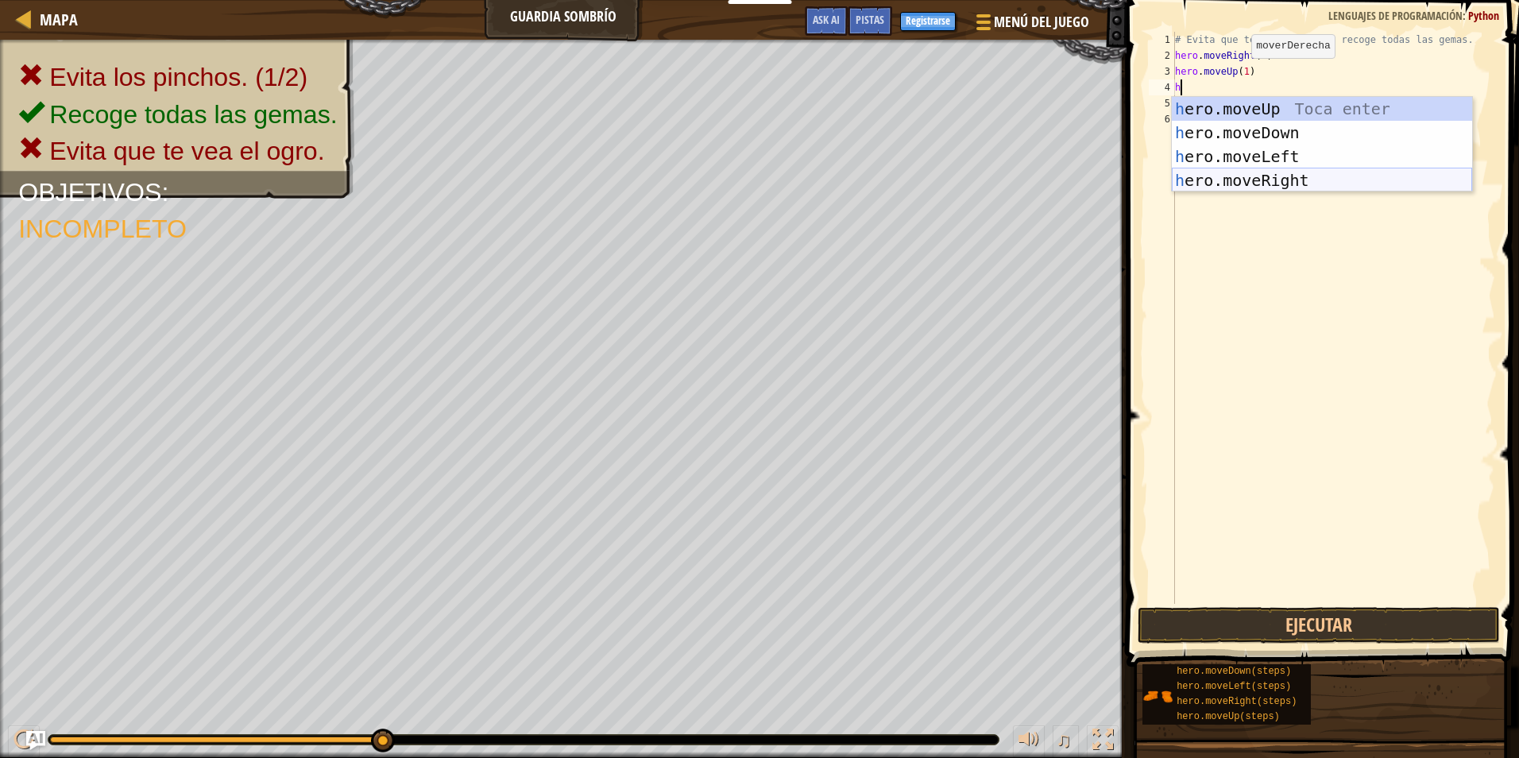
click at [1250, 177] on div "h ero.moveUp Toca enter h ero.moveDown Toca enter h ero.moveLeft Toca enter h e…" at bounding box center [1322, 168] width 300 height 143
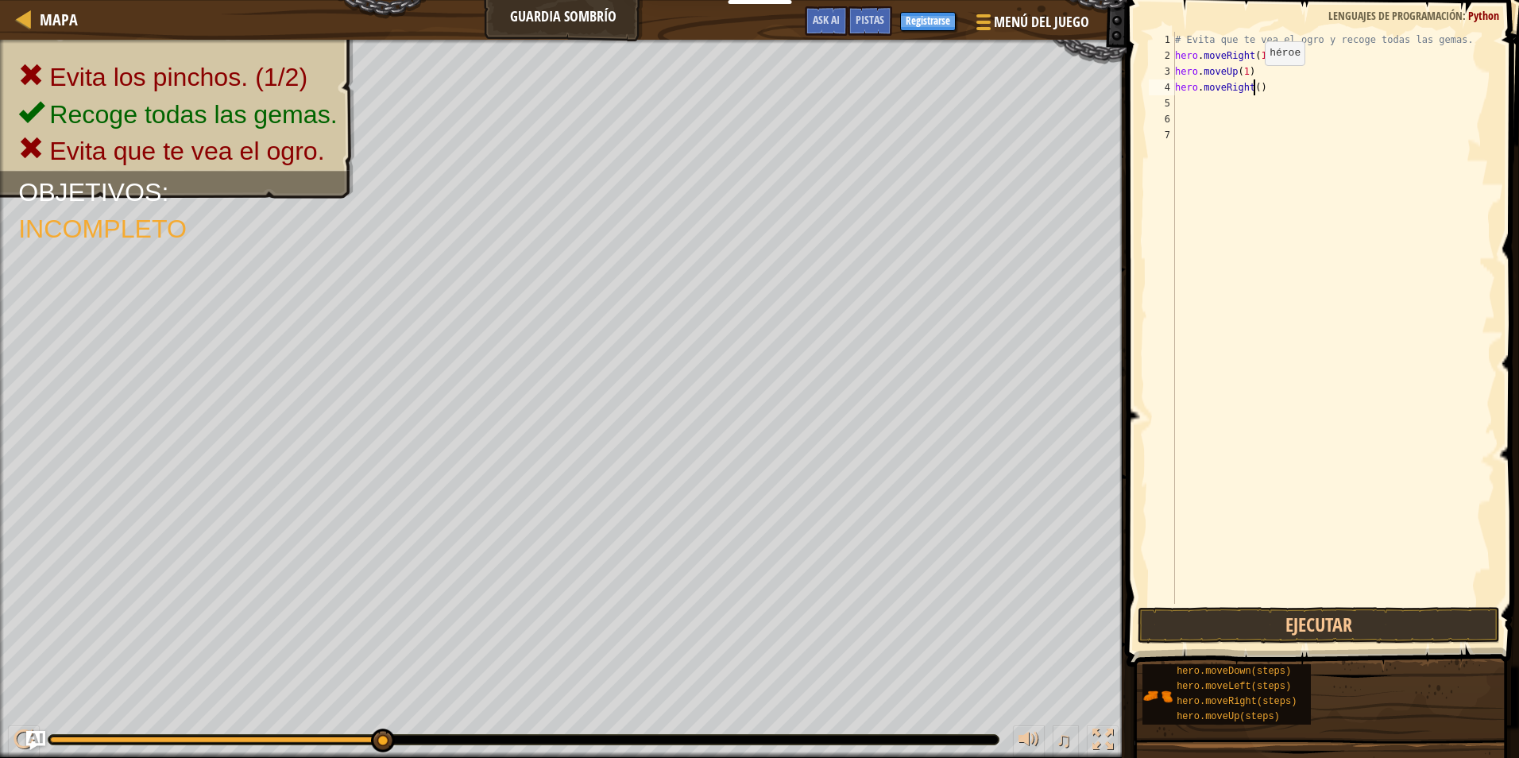
click at [1252, 81] on div "# Evita que te vea el ogro y recoge todas las gemas. hero . moveRight ( 1 ) her…" at bounding box center [1333, 334] width 323 height 604
type textarea "hero.moveRight(1)"
click at [1241, 106] on div "# Evita que te vea el ogro y recoge todas las gemas. hero . moveRight ( 1 ) her…" at bounding box center [1333, 334] width 323 height 604
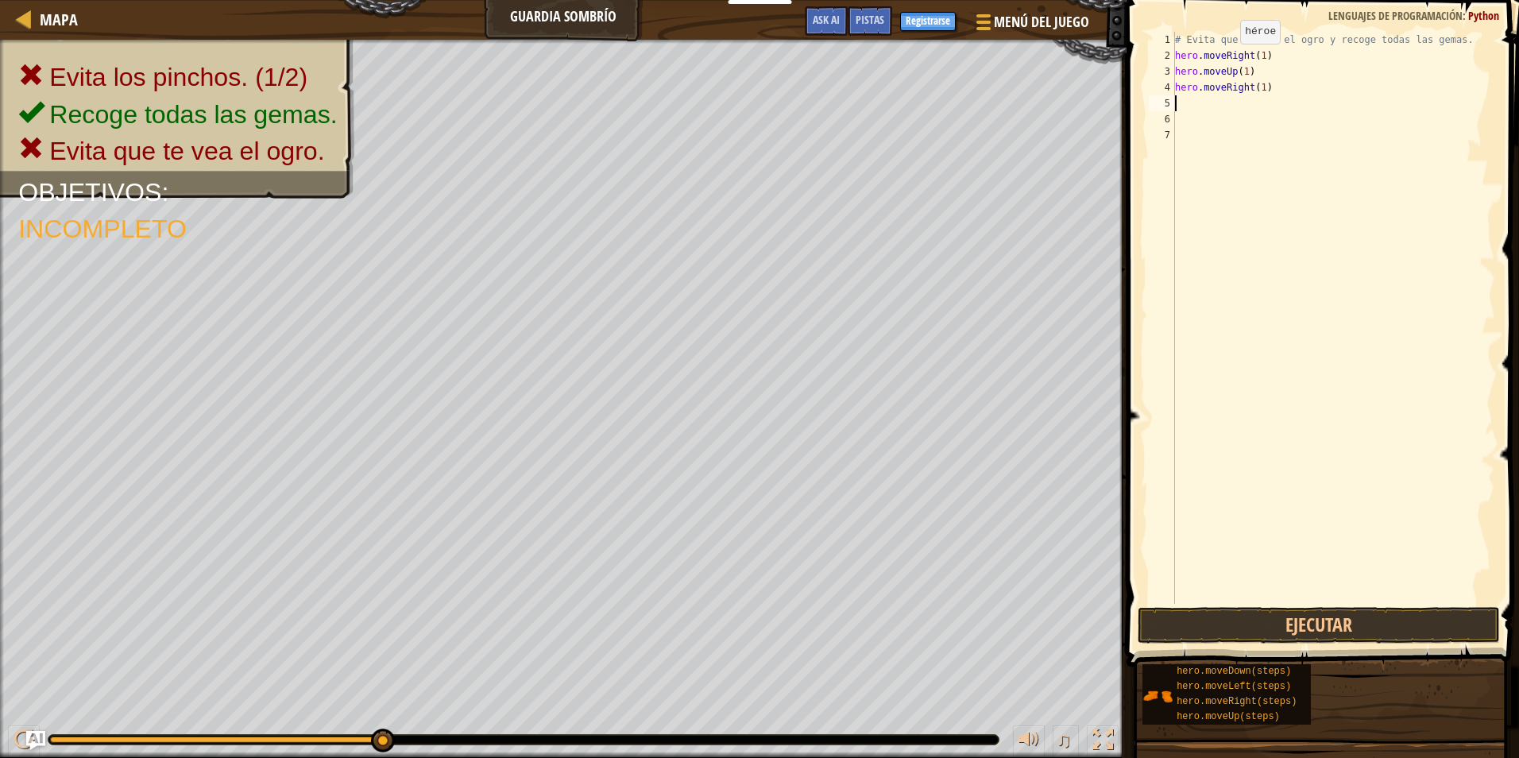
type textarea "h"
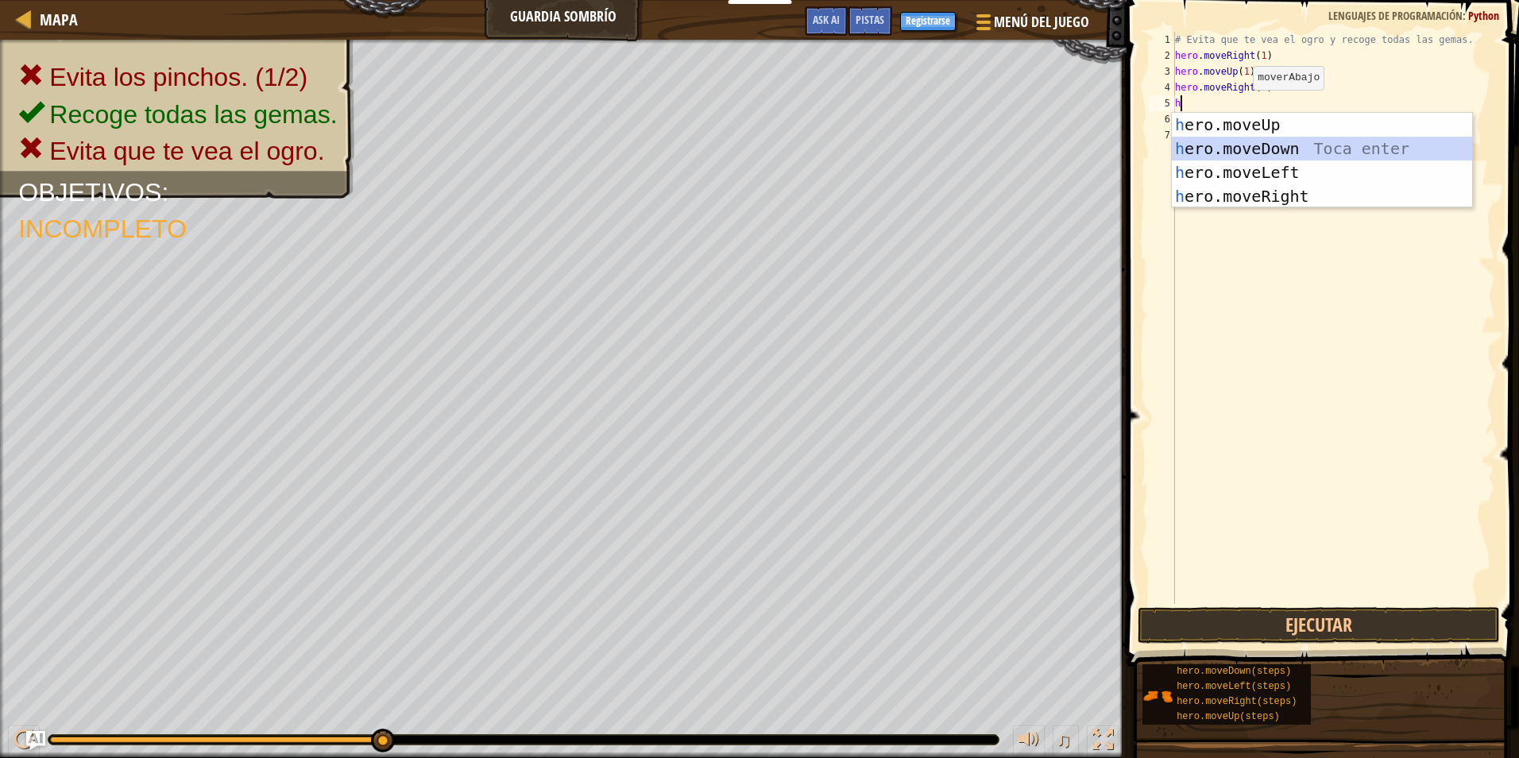
click at [1250, 141] on div "h ero.moveUp Toca enter h ero.moveDown Toca enter h ero.moveLeft Toca enter h e…" at bounding box center [1322, 184] width 300 height 143
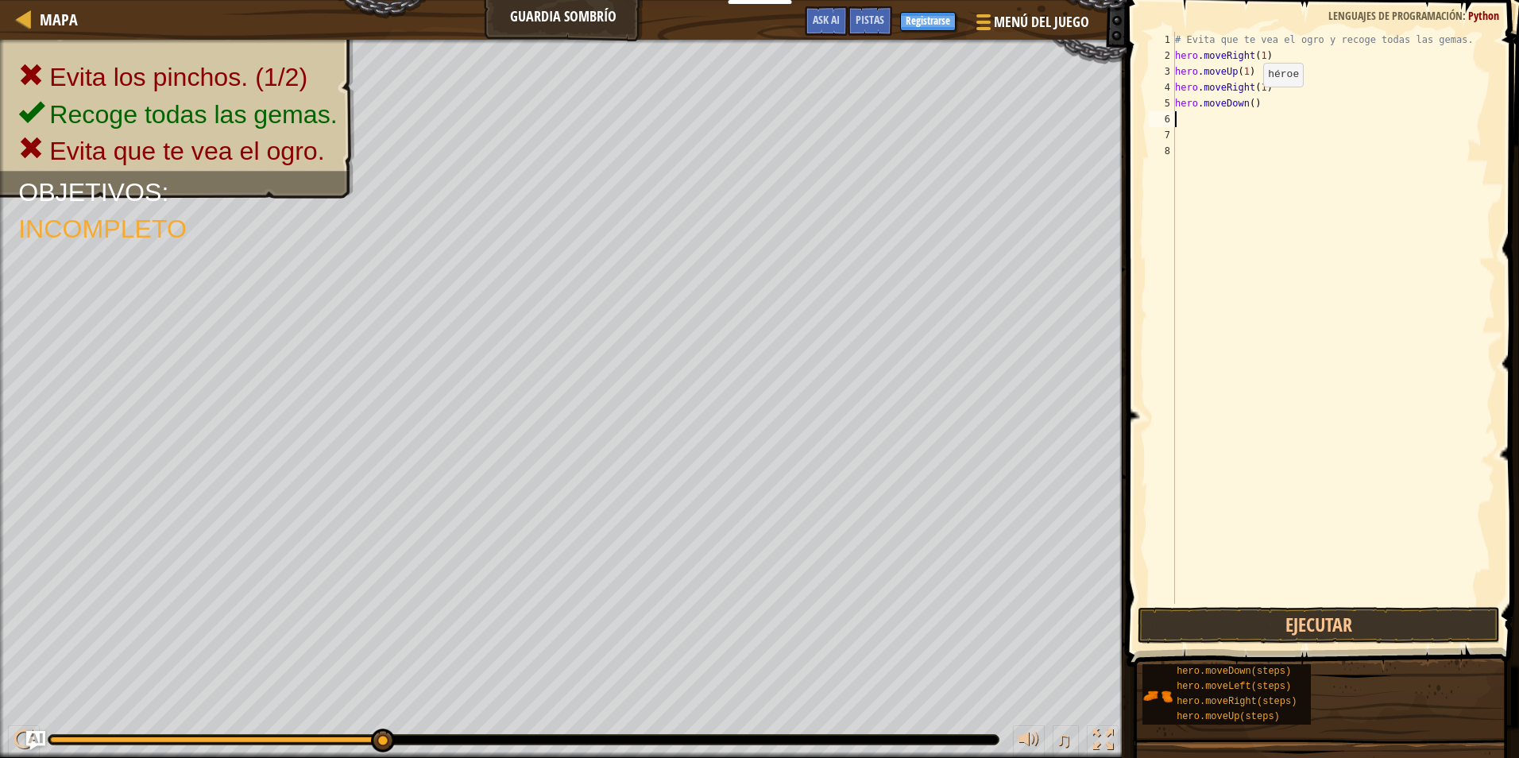
click at [1250, 103] on div "# Evita que te vea el ogro y recoge todas las gemas. hero . moveRight ( 1 ) her…" at bounding box center [1333, 334] width 323 height 604
type textarea "hero.moveDown(1)"
click at [1249, 115] on div "# Evita que te vea el ogro y recoge todas las gemas. hero . moveRight ( 1 ) her…" at bounding box center [1333, 334] width 323 height 604
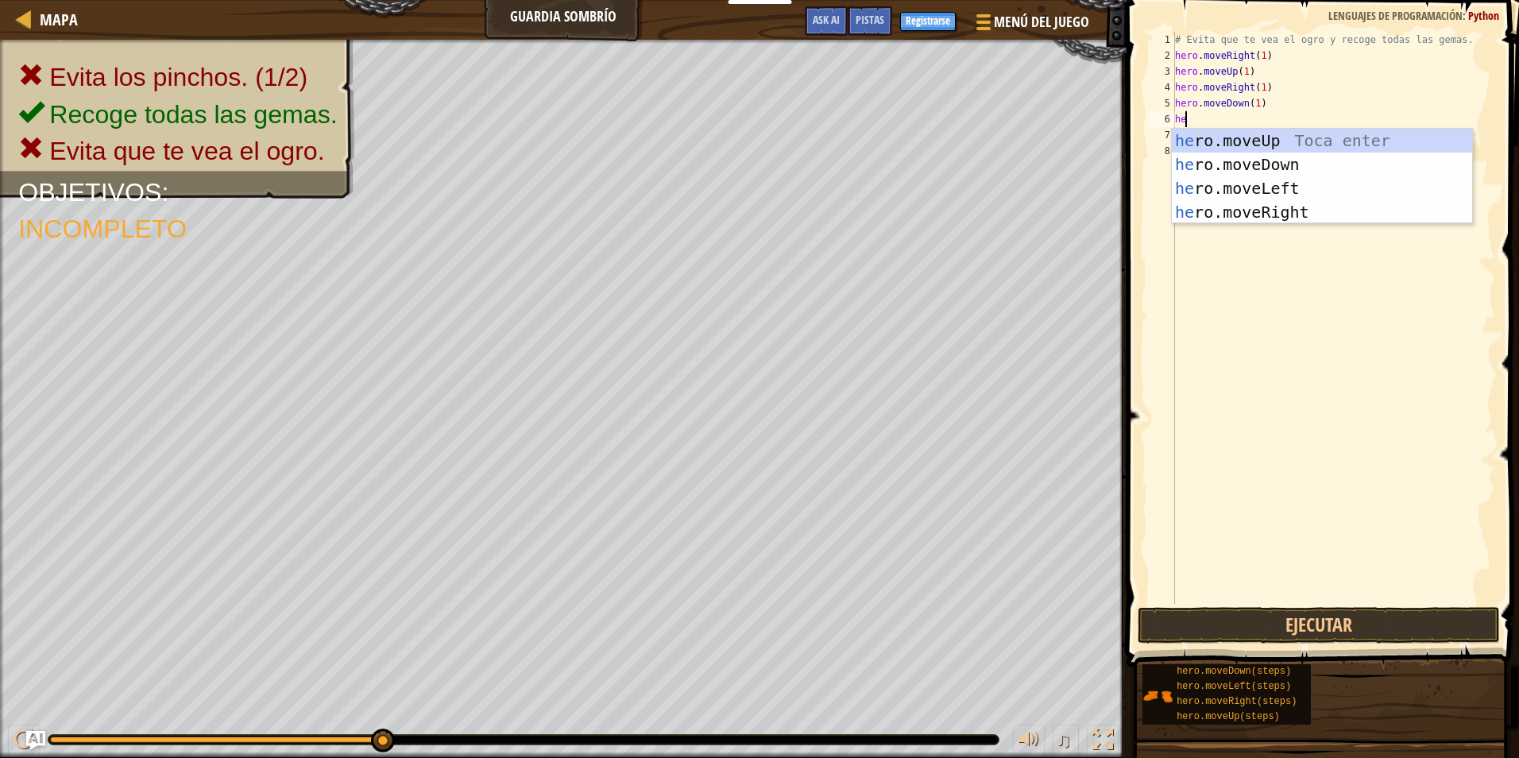
type textarea "her"
click at [1225, 207] on div "her o.moveUp Toca enter her o.moveDown Toca enter her o.moveLeft [PERSON_NAME] …" at bounding box center [1322, 200] width 300 height 143
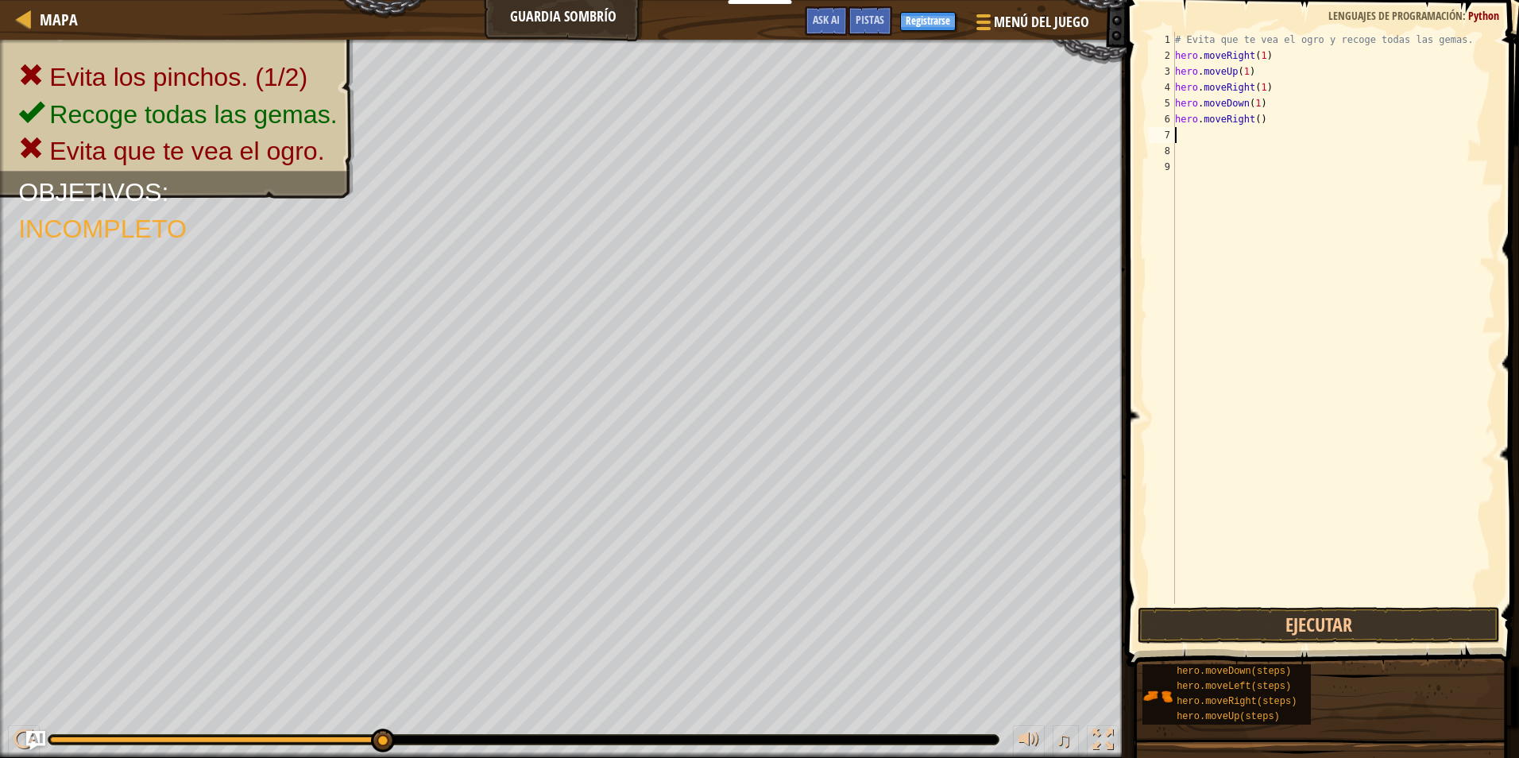
click at [1256, 121] on div "# Evita que te vea el ogro y recoge todas las gemas. hero . moveRight ( 1 ) her…" at bounding box center [1333, 334] width 323 height 604
click at [1298, 121] on div "# Evita que te vea el ogro y recoge todas las gemas. hero . moveRight ( 1 ) her…" at bounding box center [1333, 334] width 323 height 604
type textarea "hero.moveRight(131241243535235642362363464)"
click at [1209, 605] on span at bounding box center [1324, 311] width 405 height 714
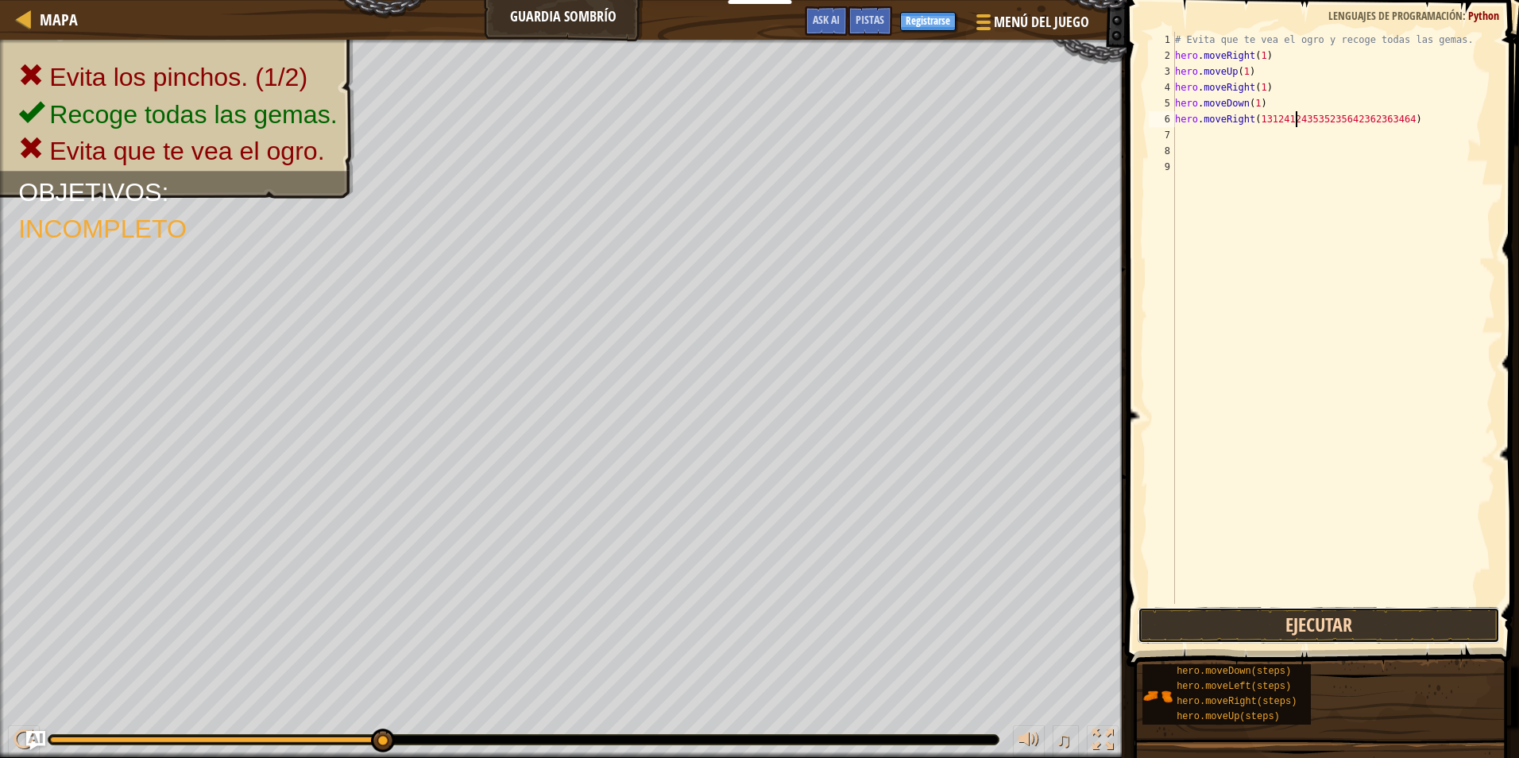
click at [1218, 612] on button "Ejecutar" at bounding box center [1319, 625] width 362 height 37
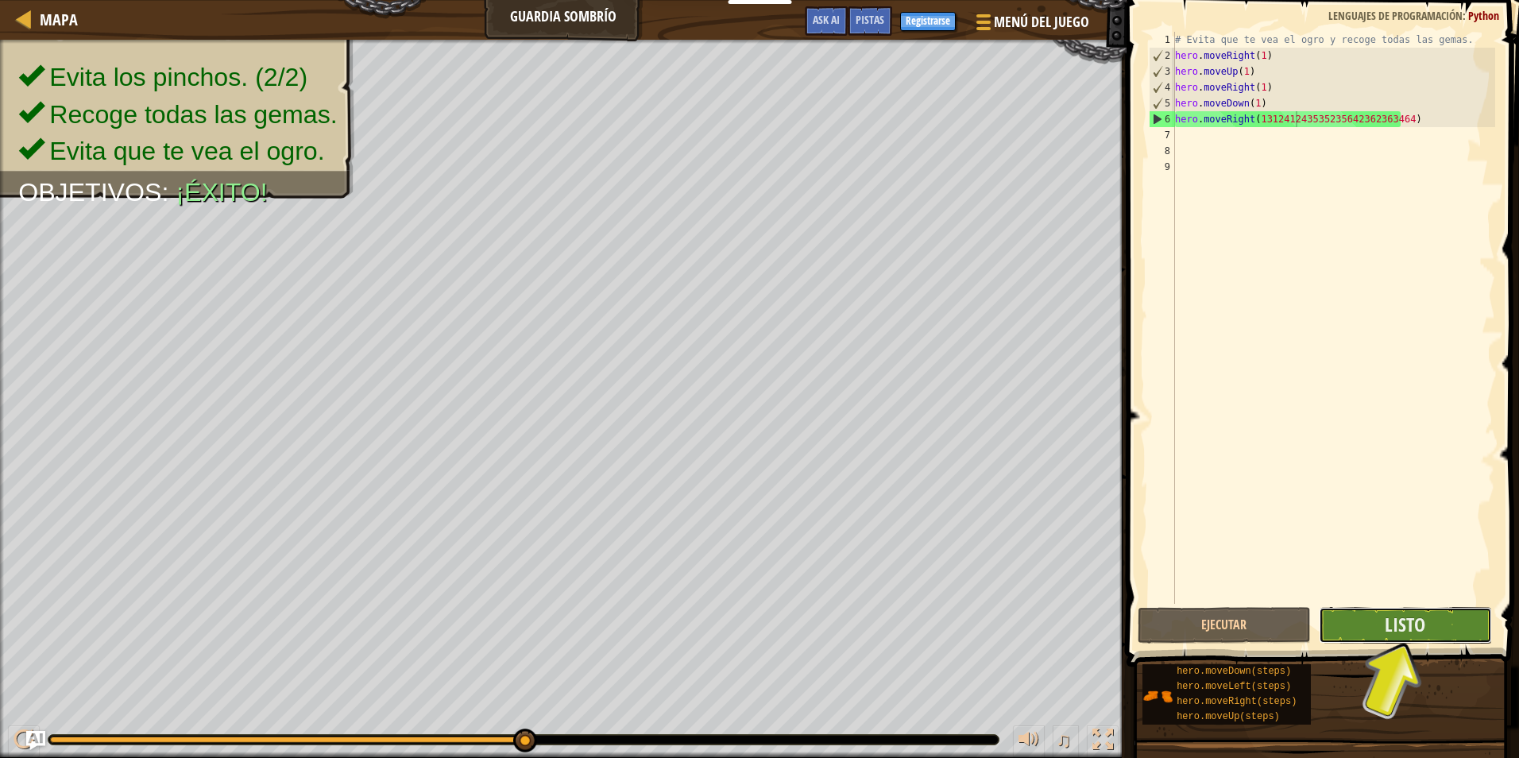
click at [1372, 611] on button "Listo" at bounding box center [1405, 625] width 173 height 37
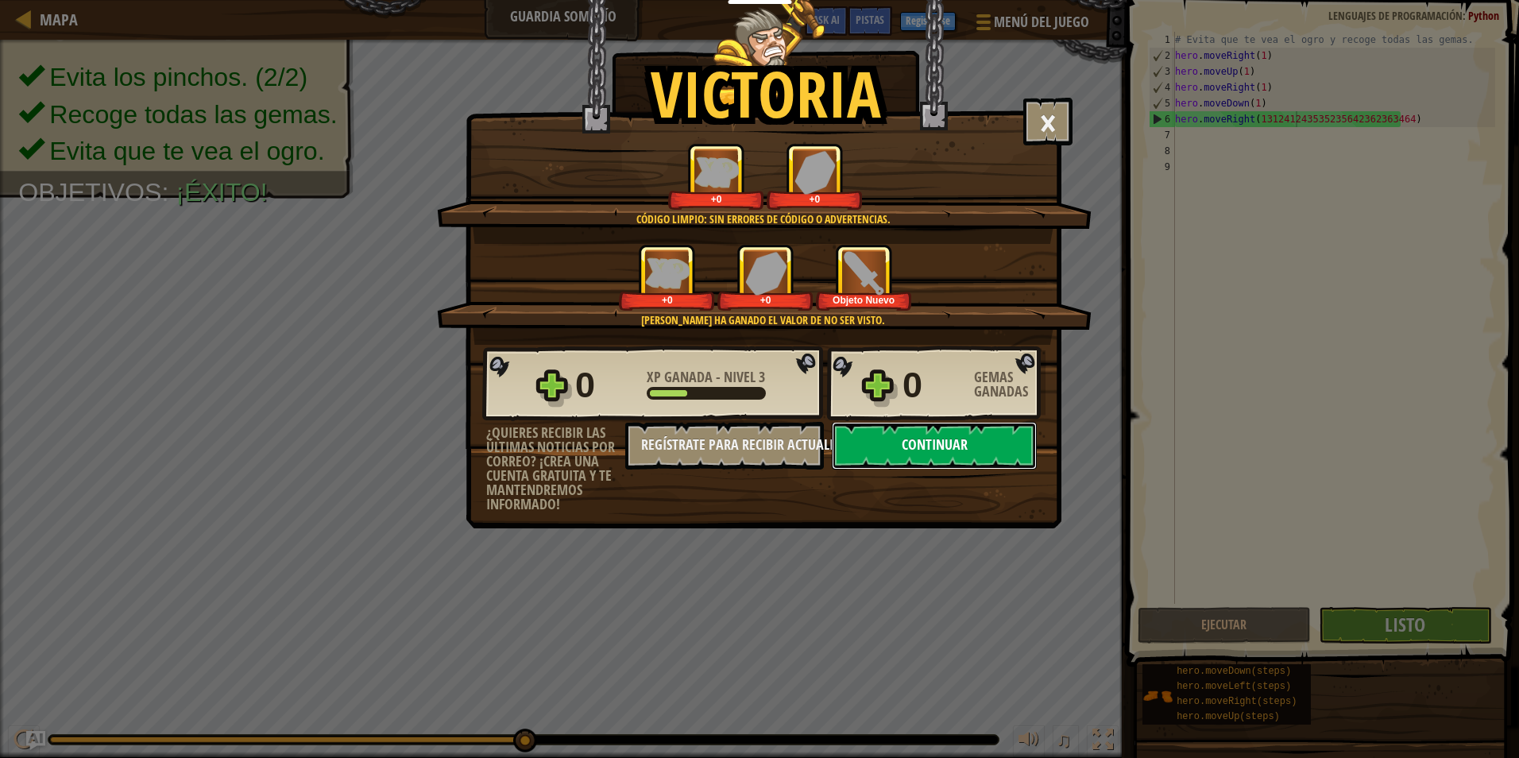
click at [1013, 449] on button "Continuar" at bounding box center [934, 446] width 205 height 48
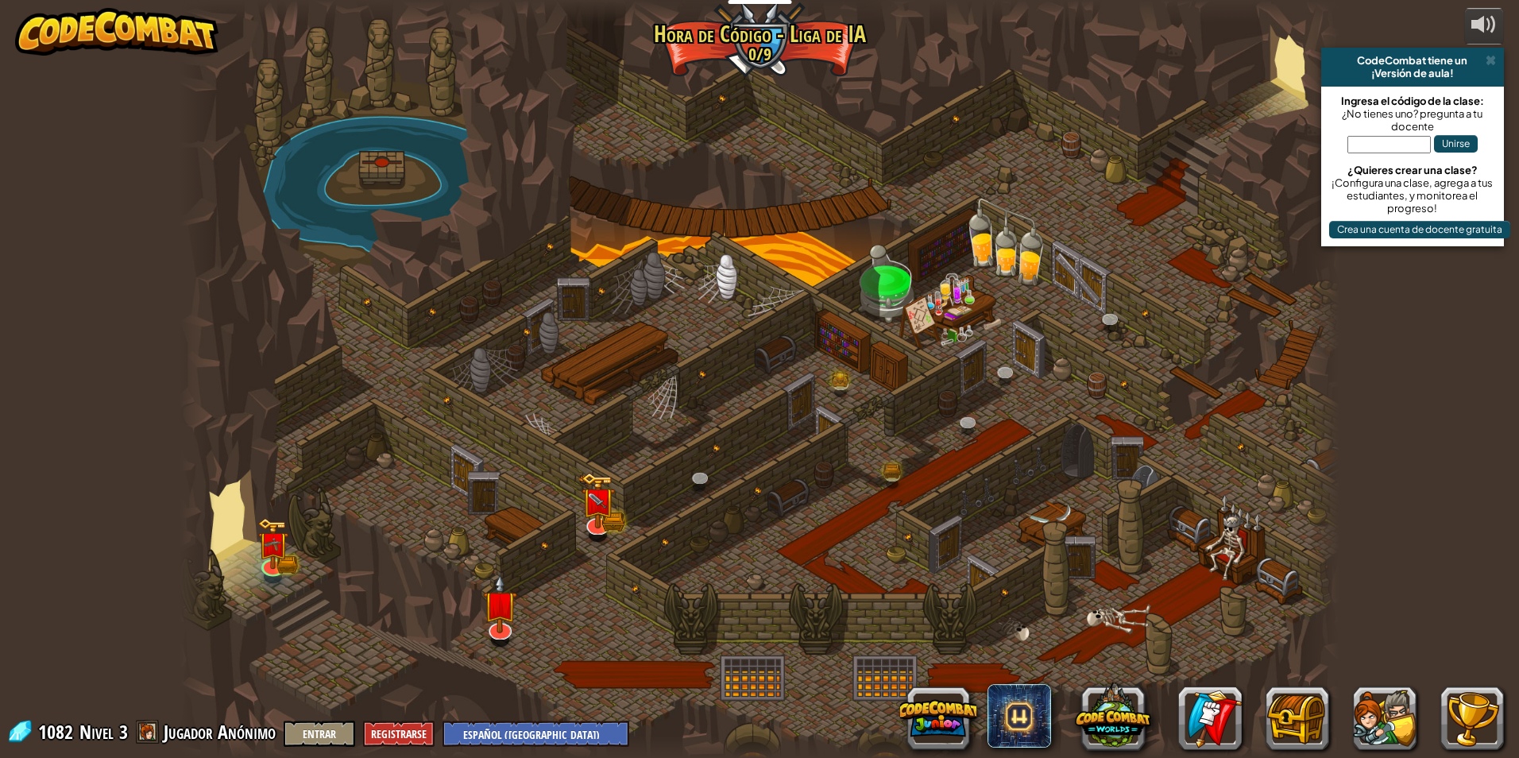
select select "es-419"
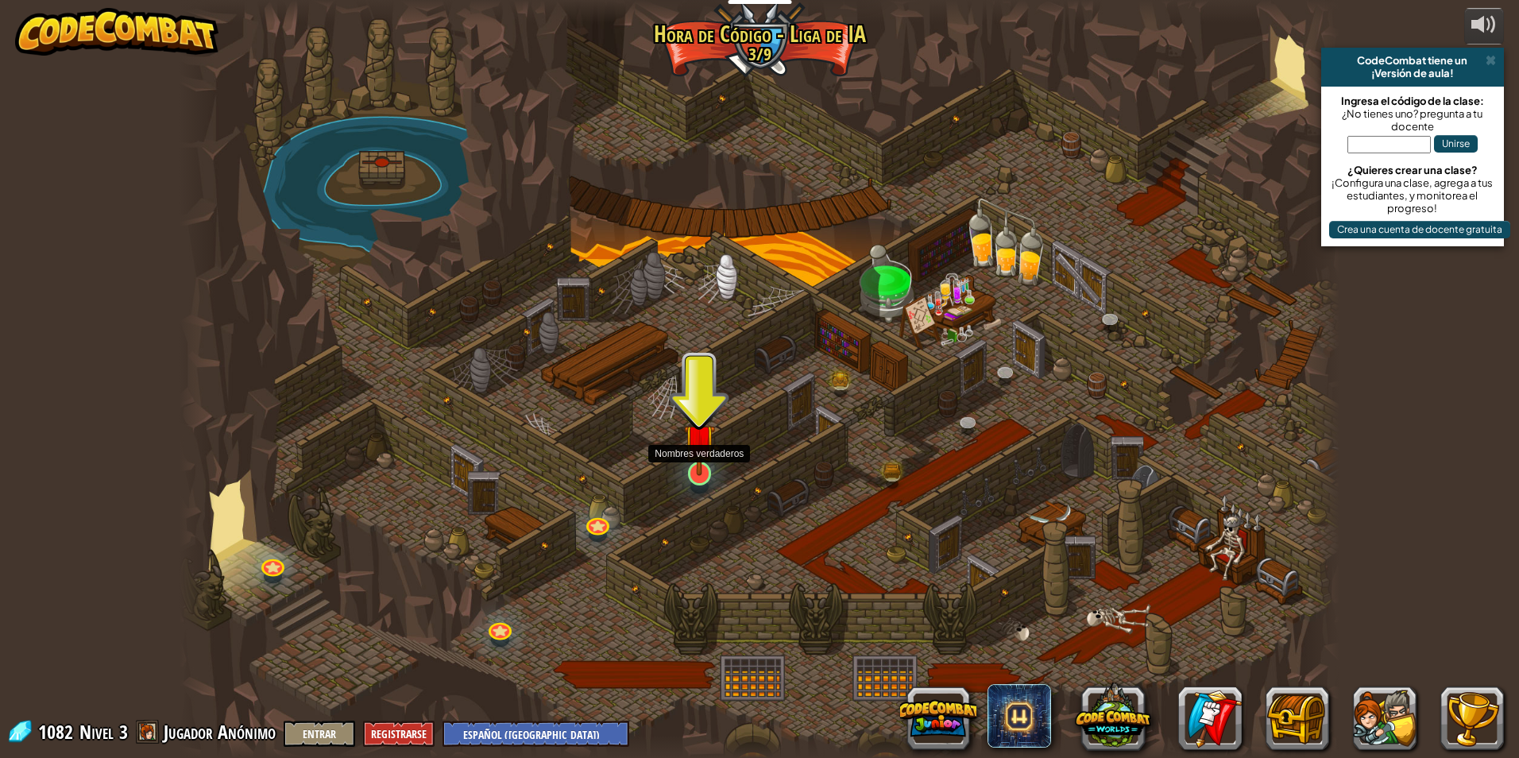
click at [710, 468] on img at bounding box center [699, 440] width 31 height 72
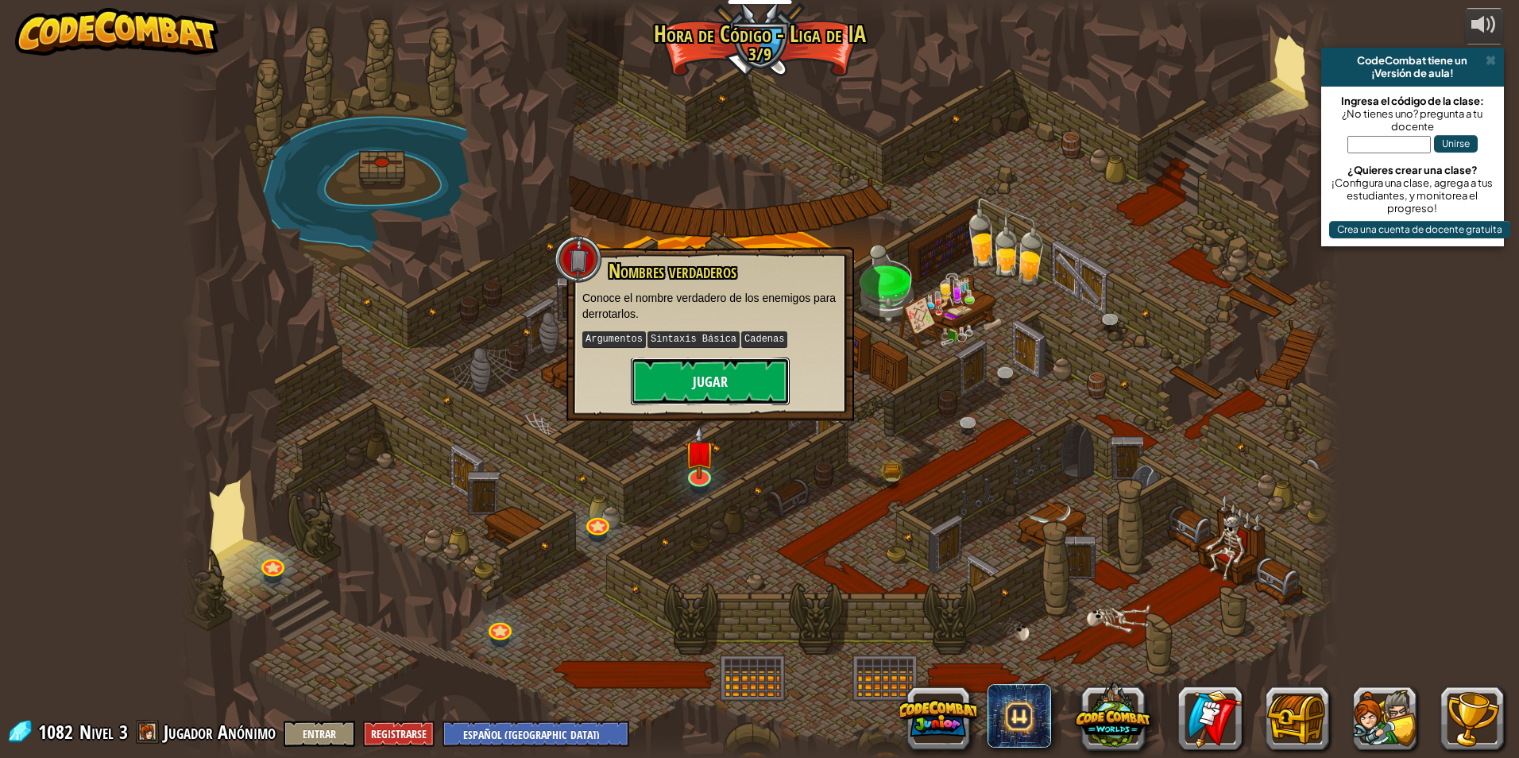
click at [732, 387] on button "Jugar" at bounding box center [710, 382] width 159 height 48
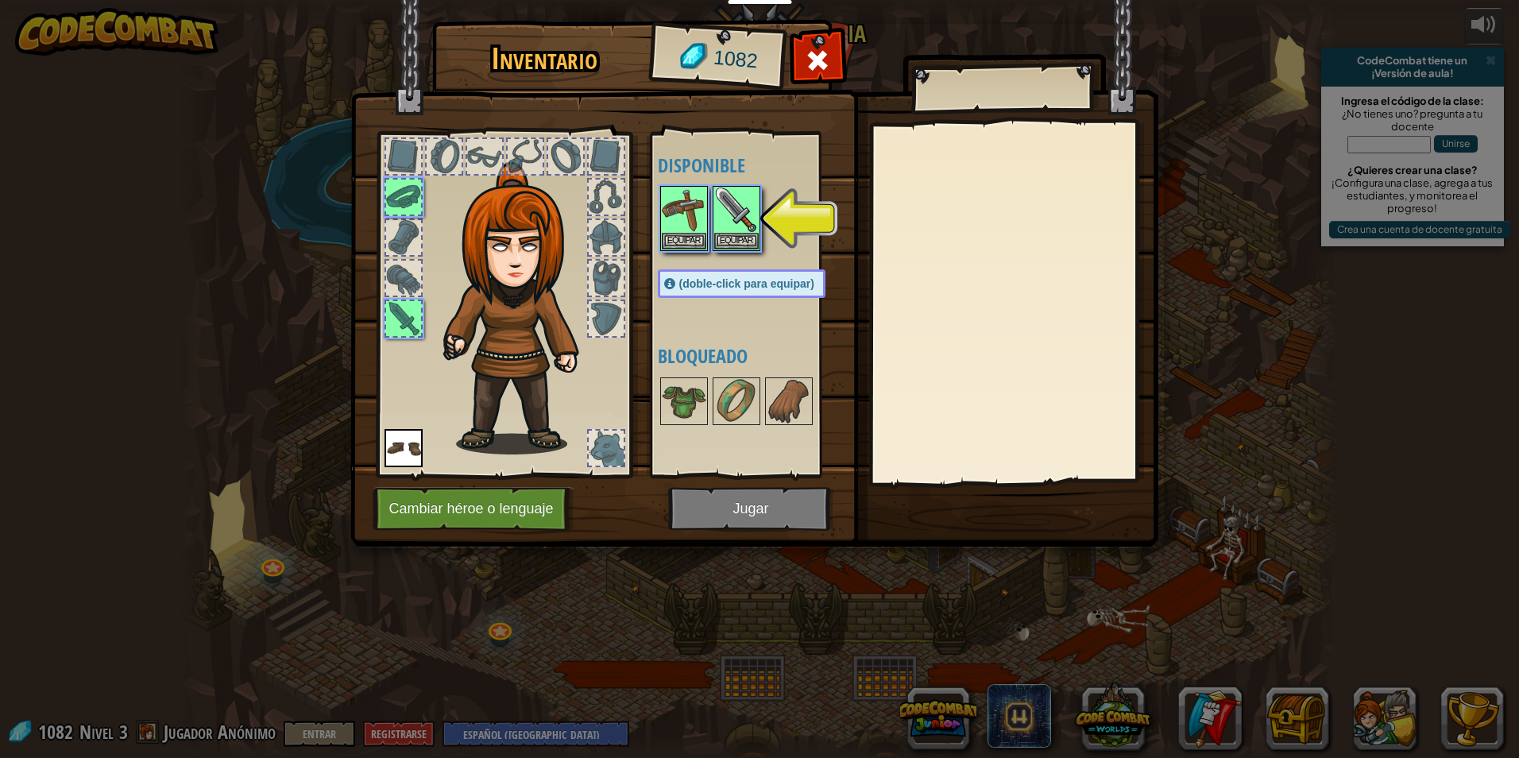
click at [706, 501] on img at bounding box center [754, 258] width 808 height 577
click at [707, 501] on img at bounding box center [754, 258] width 808 height 577
click at [692, 501] on img at bounding box center [754, 258] width 808 height 577
click at [730, 509] on img at bounding box center [754, 258] width 808 height 577
drag, startPoint x: 724, startPoint y: 229, endPoint x: 726, endPoint y: 239, distance: 10.5
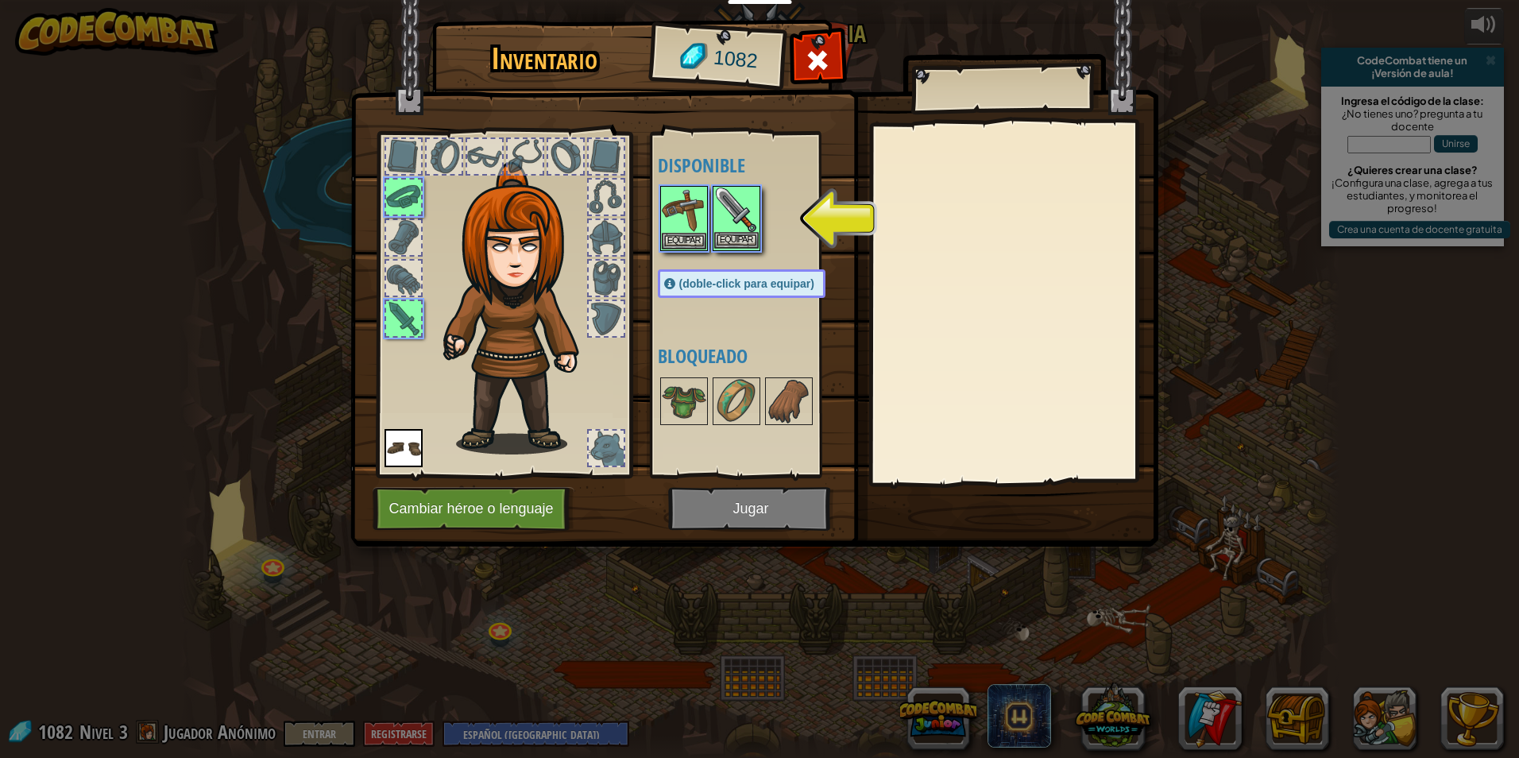
click at [725, 235] on div "Equipar" at bounding box center [737, 218] width 48 height 65
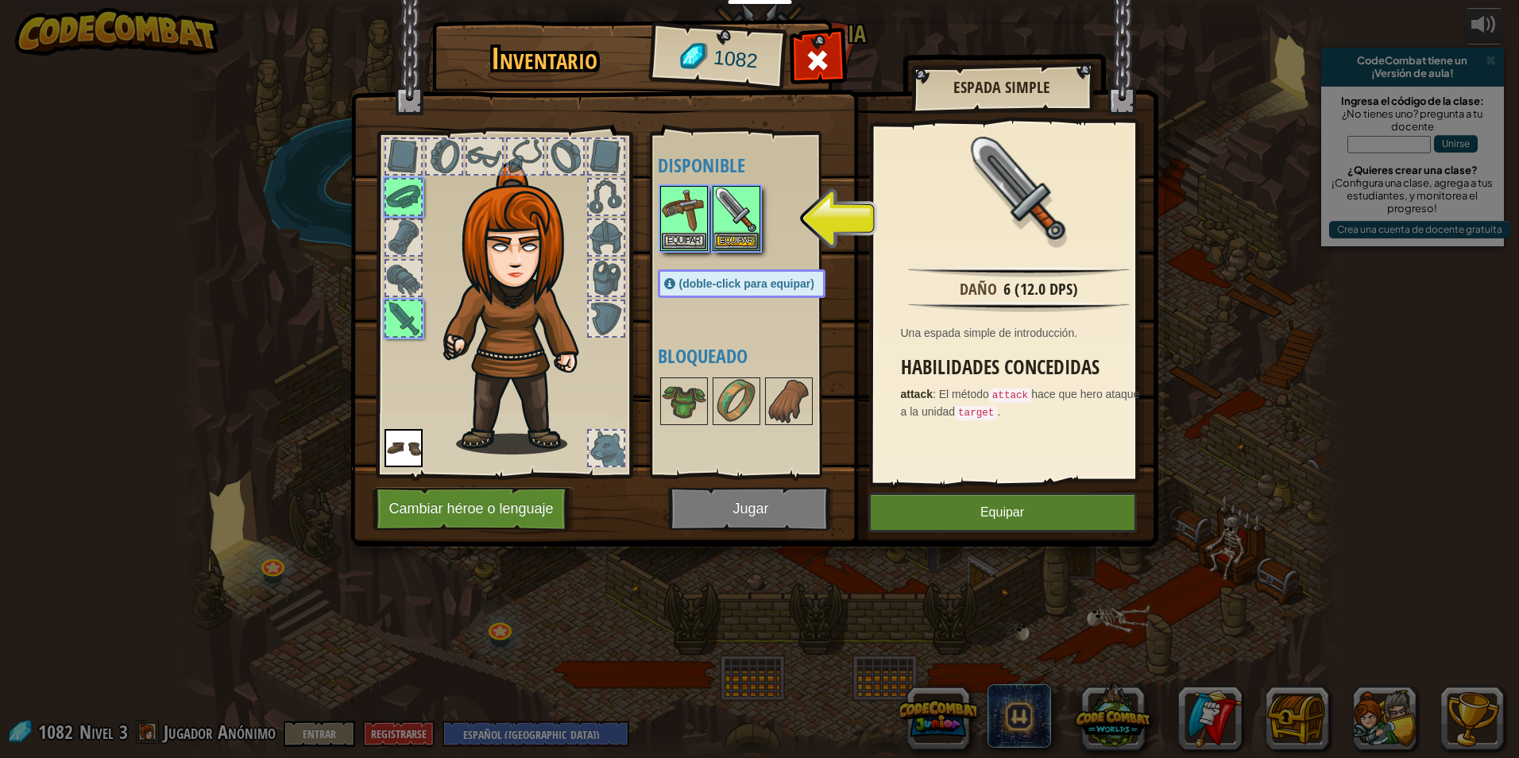
click at [901, 492] on img at bounding box center [754, 258] width 808 height 577
click at [904, 502] on button "Equipar" at bounding box center [1003, 513] width 269 height 40
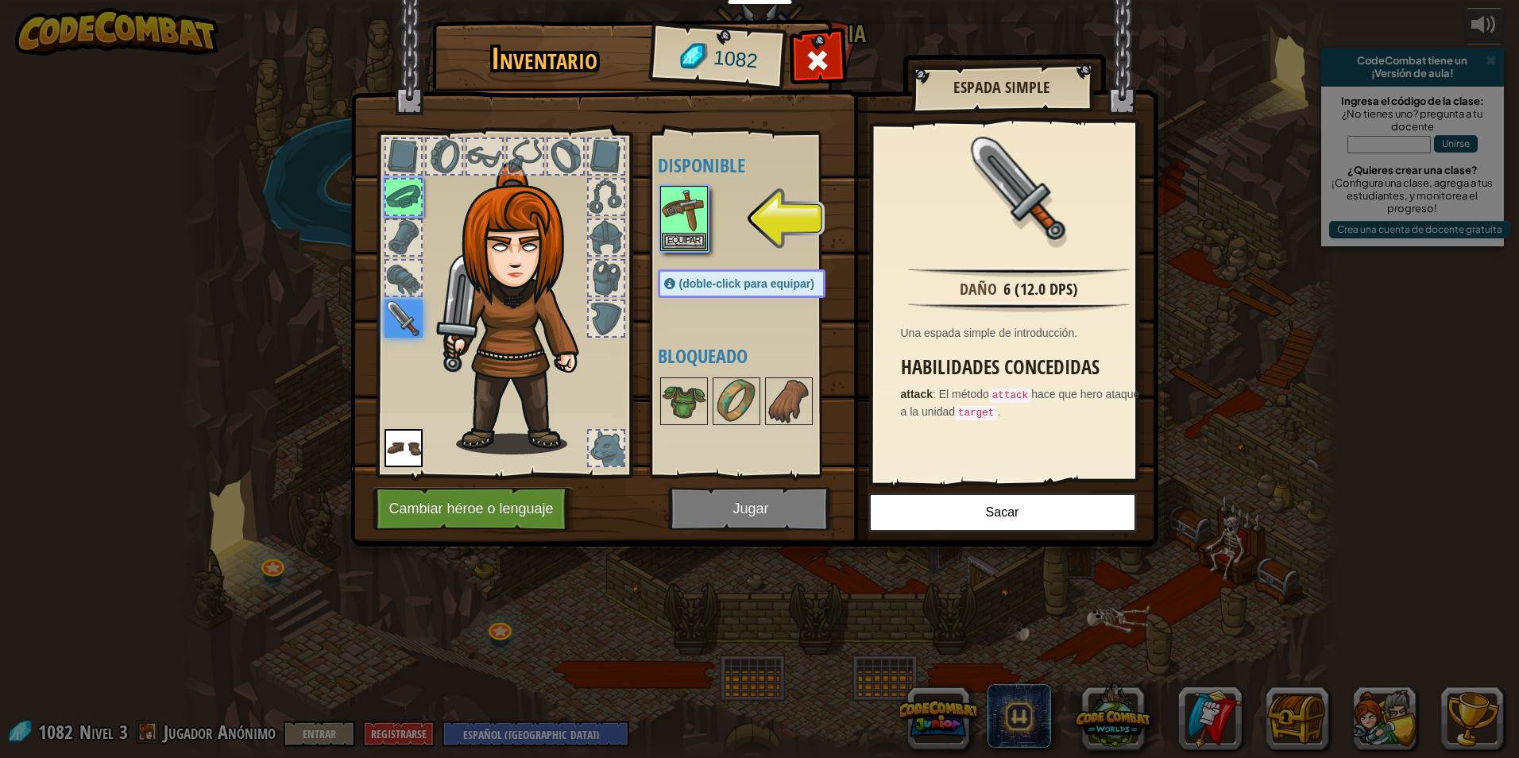
click at [794, 504] on img at bounding box center [754, 258] width 808 height 577
click at [697, 241] on button "Equipar" at bounding box center [684, 240] width 44 height 17
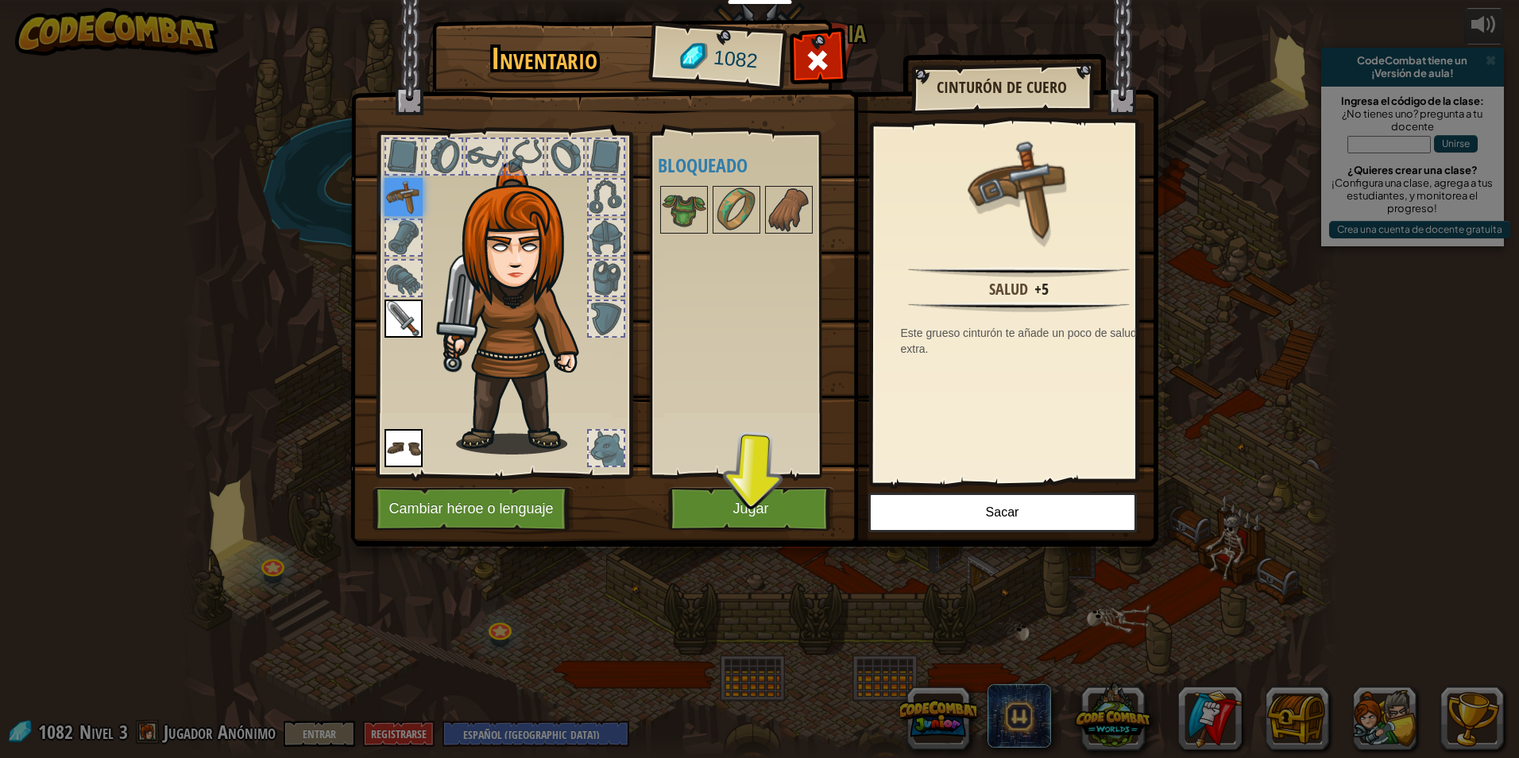
click at [736, 539] on img at bounding box center [754, 258] width 808 height 577
click at [733, 517] on button "Jugar" at bounding box center [751, 509] width 166 height 44
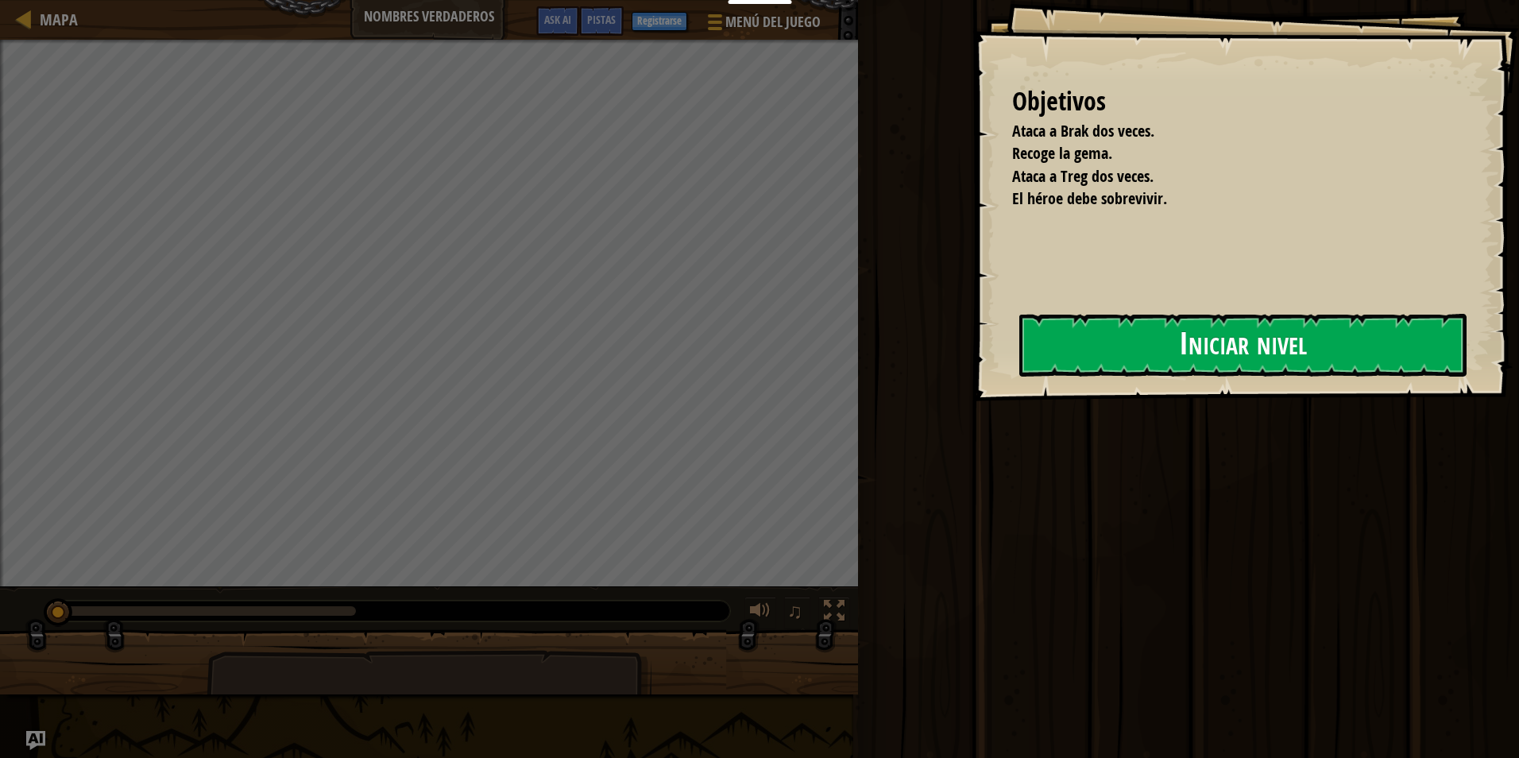
click at [1097, 349] on button "Iniciar nivel" at bounding box center [1243, 345] width 447 height 63
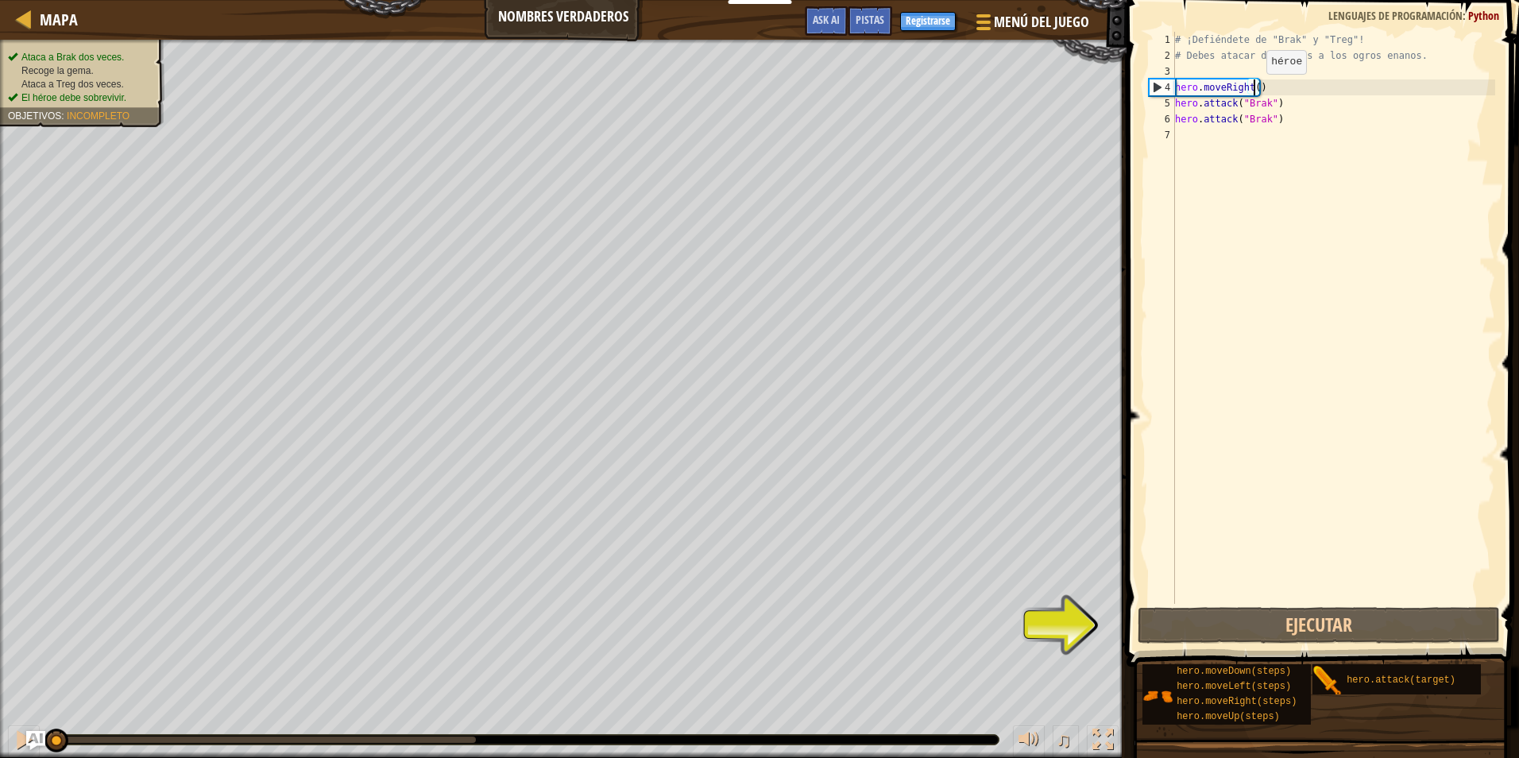
click at [1253, 90] on div "# ¡Defiéndete de "Brak" y "Treg"! # Debes atacar dos veces a los ogros enanos. …" at bounding box center [1333, 334] width 323 height 604
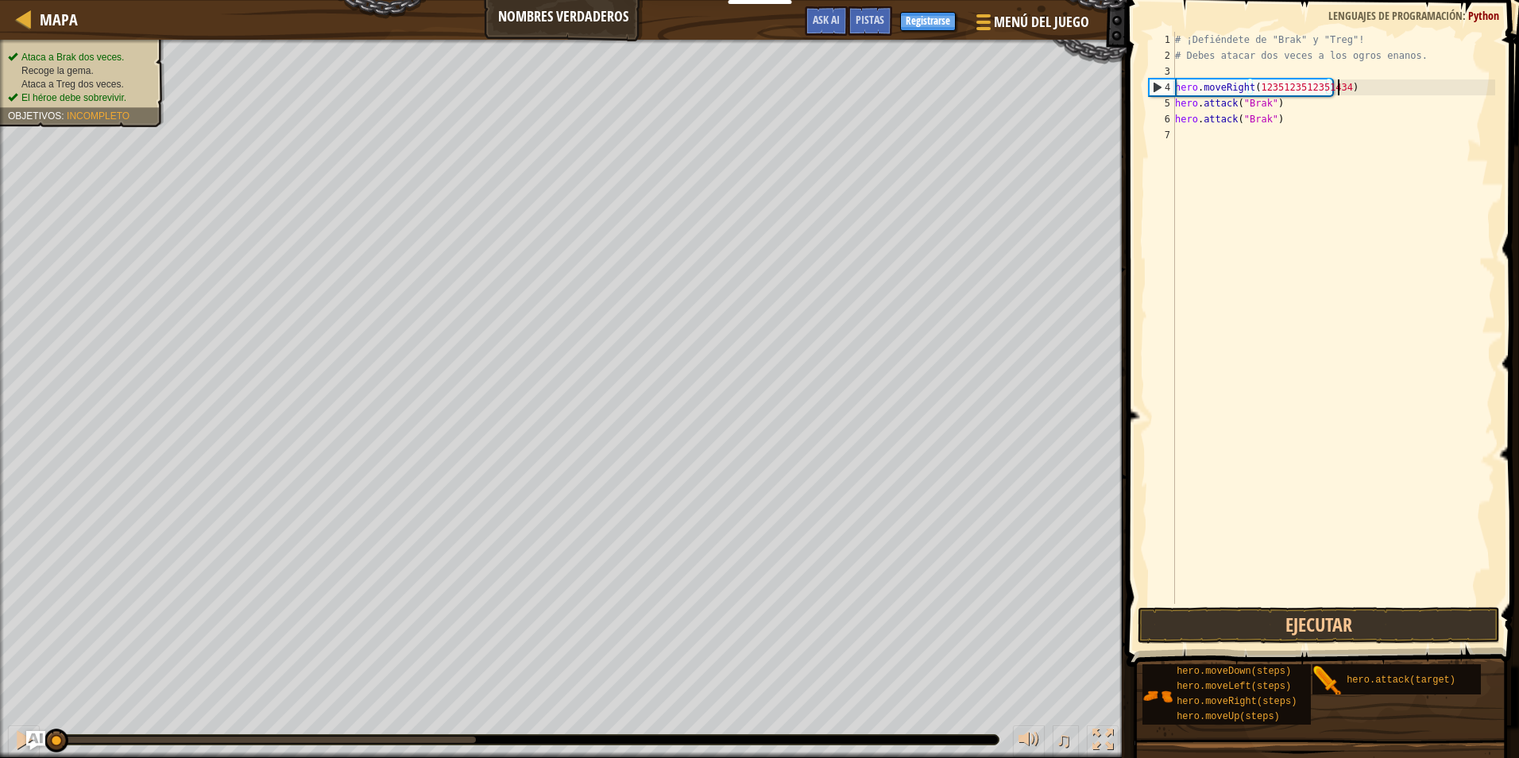
scroll to position [7, 14]
click at [1410, 619] on button "Ejecutar" at bounding box center [1319, 625] width 362 height 37
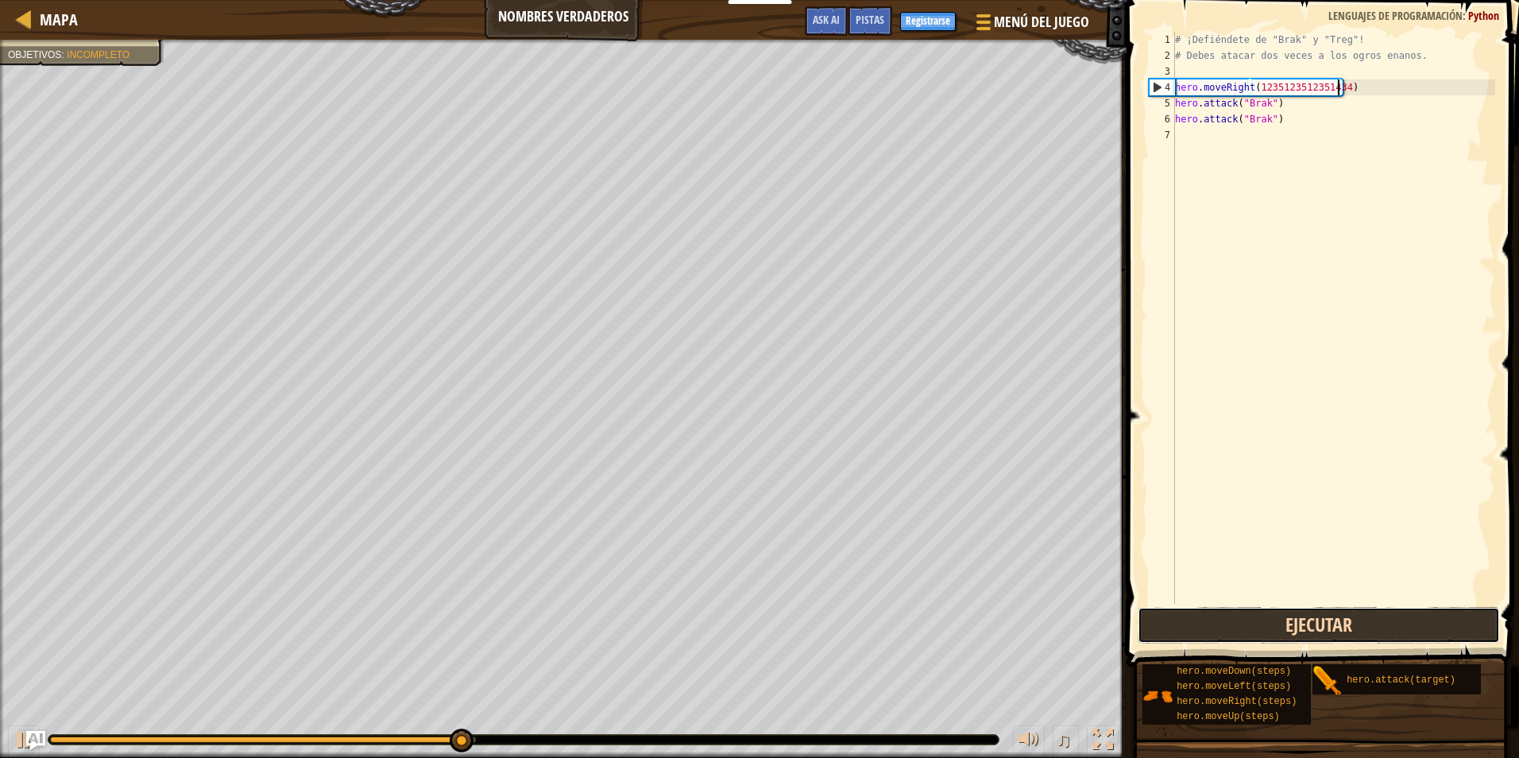
click at [1396, 630] on button "Ejecutar" at bounding box center [1319, 625] width 362 height 37
click at [1401, 627] on button "Ejecutar" at bounding box center [1319, 625] width 362 height 37
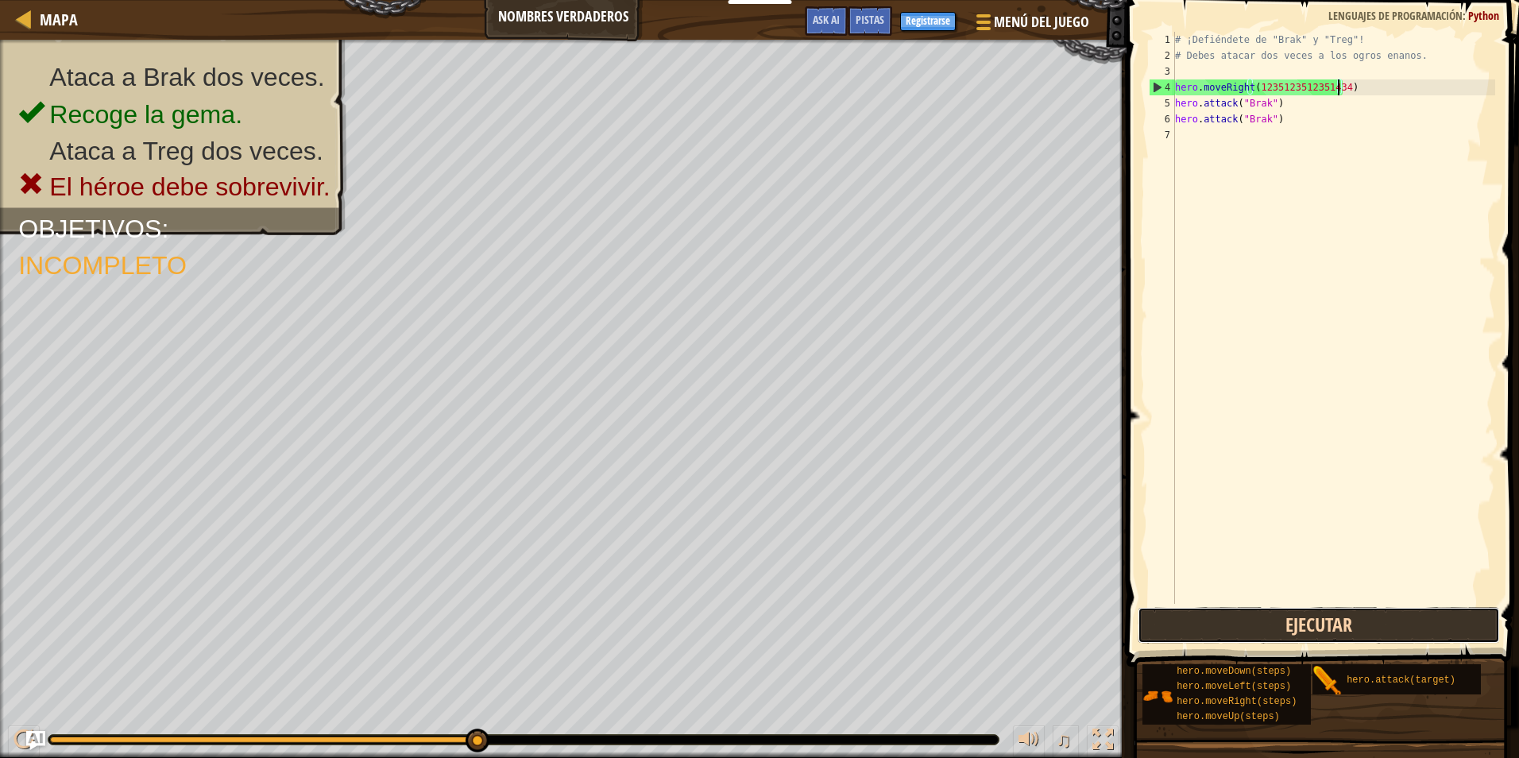
click at [1171, 637] on button "Ejecutar" at bounding box center [1319, 625] width 362 height 37
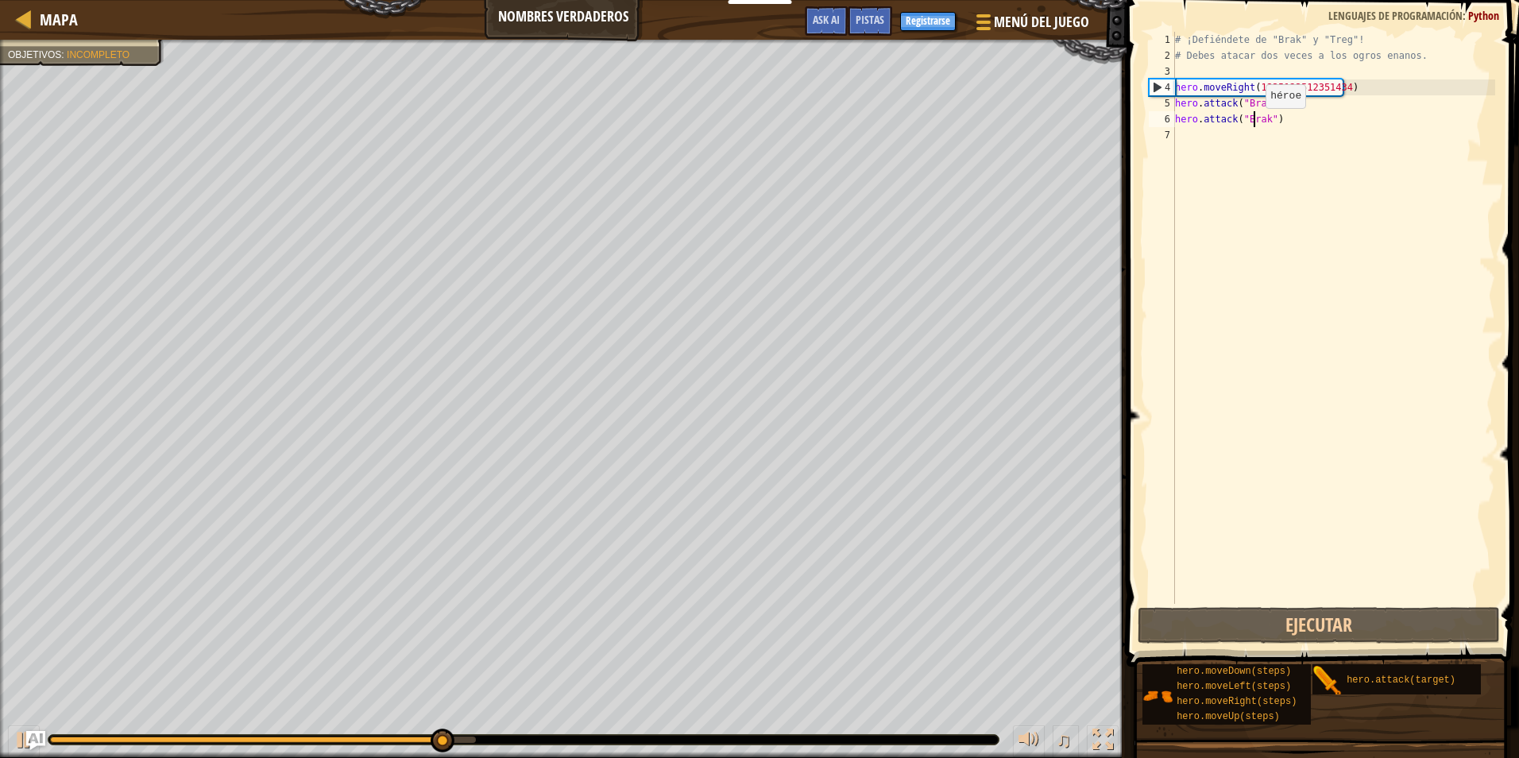
click at [1252, 124] on div "# ¡Defiéndete de "Brak" y "Treg"! # Debes atacar dos veces a los ogros enanos. …" at bounding box center [1333, 334] width 323 height 604
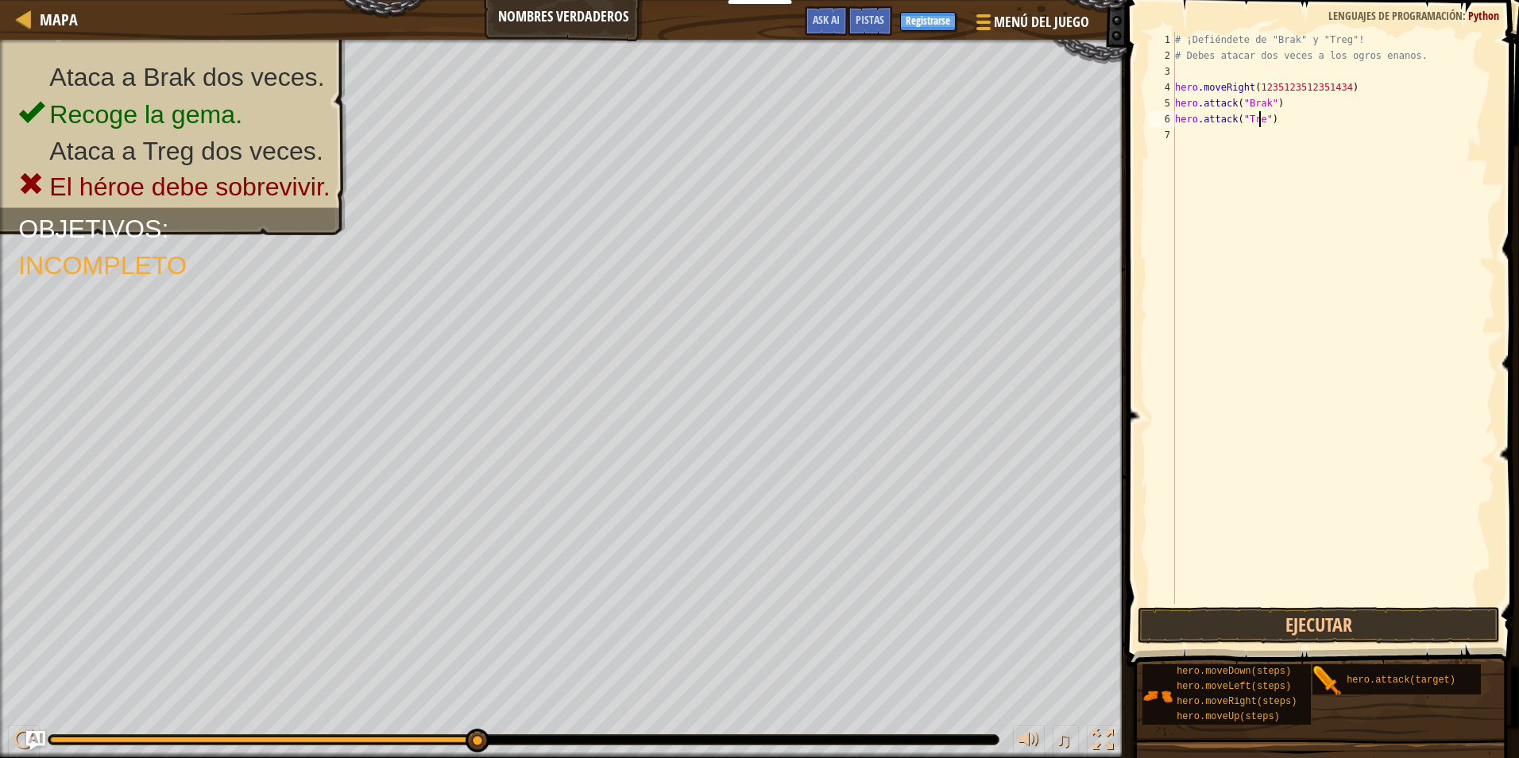
scroll to position [7, 7]
click at [1339, 91] on div "# ¡Defiéndete de "Brak" y "Treg"! # Debes atacar dos veces a los ogros enanos. …" at bounding box center [1333, 334] width 323 height 604
click at [1283, 619] on button "Ejecutar" at bounding box center [1319, 625] width 362 height 37
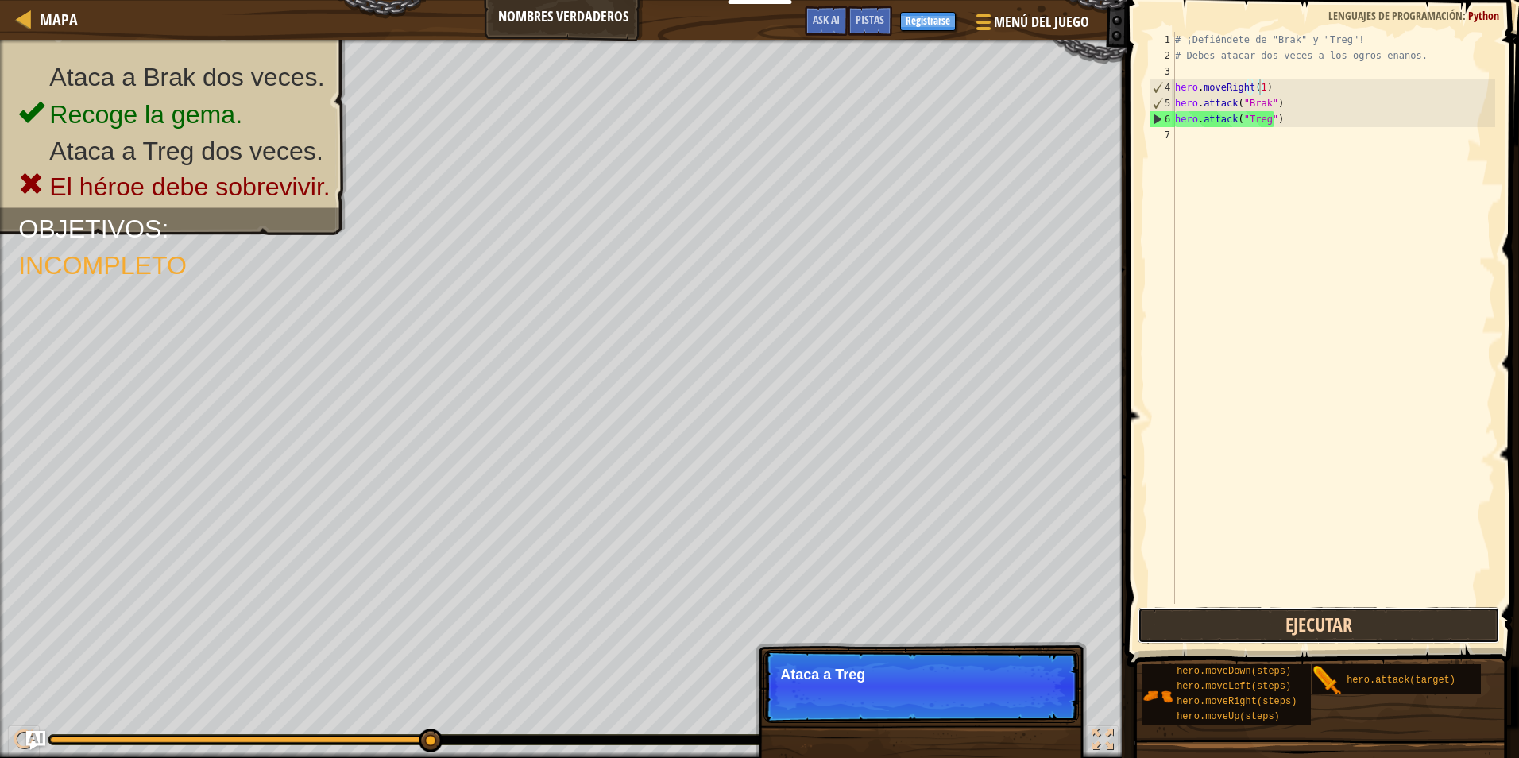
click at [1258, 617] on button "Ejecutar" at bounding box center [1319, 625] width 362 height 37
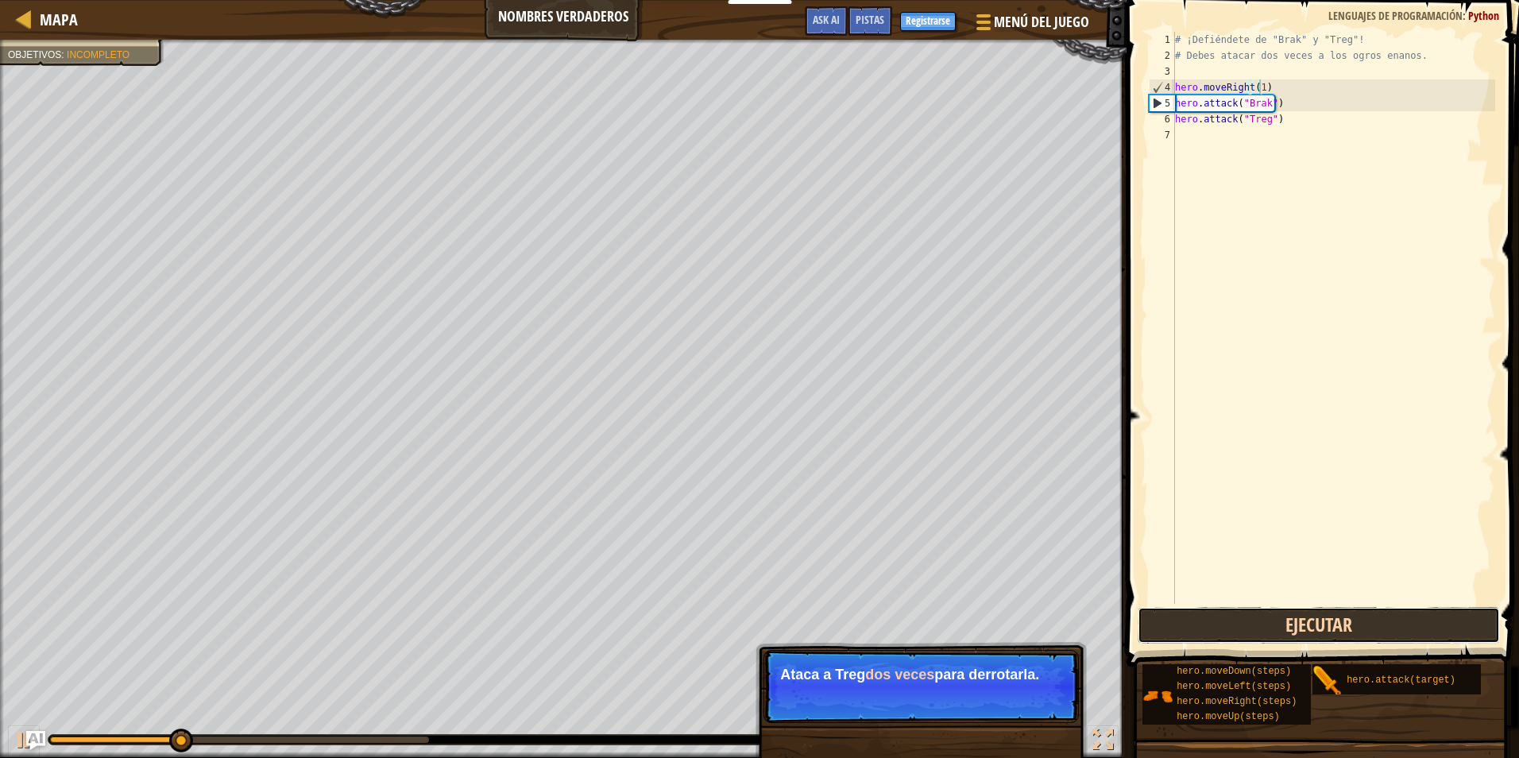
click at [1202, 620] on button "Ejecutar" at bounding box center [1319, 625] width 362 height 37
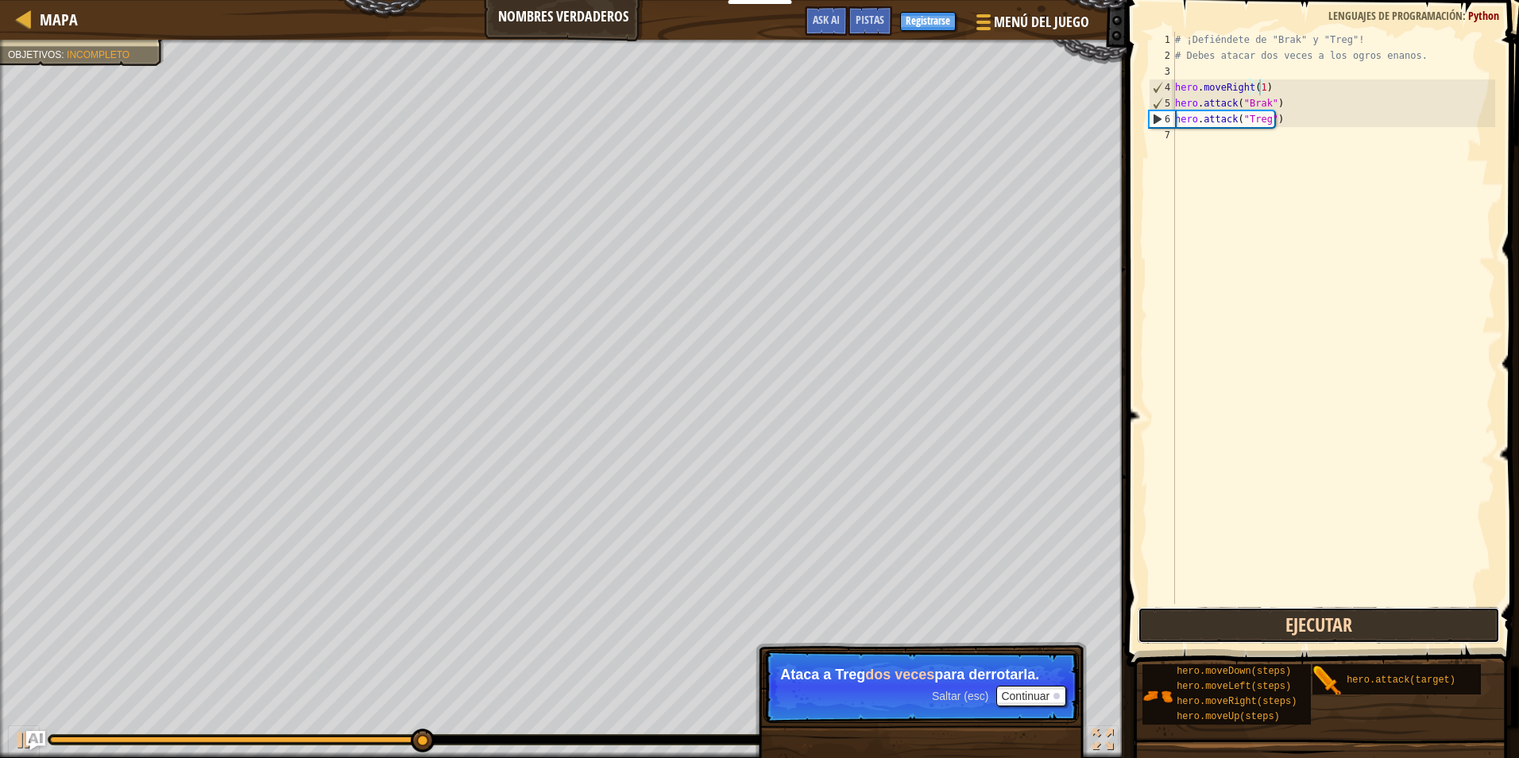
click at [1199, 623] on button "Ejecutar" at bounding box center [1319, 625] width 362 height 37
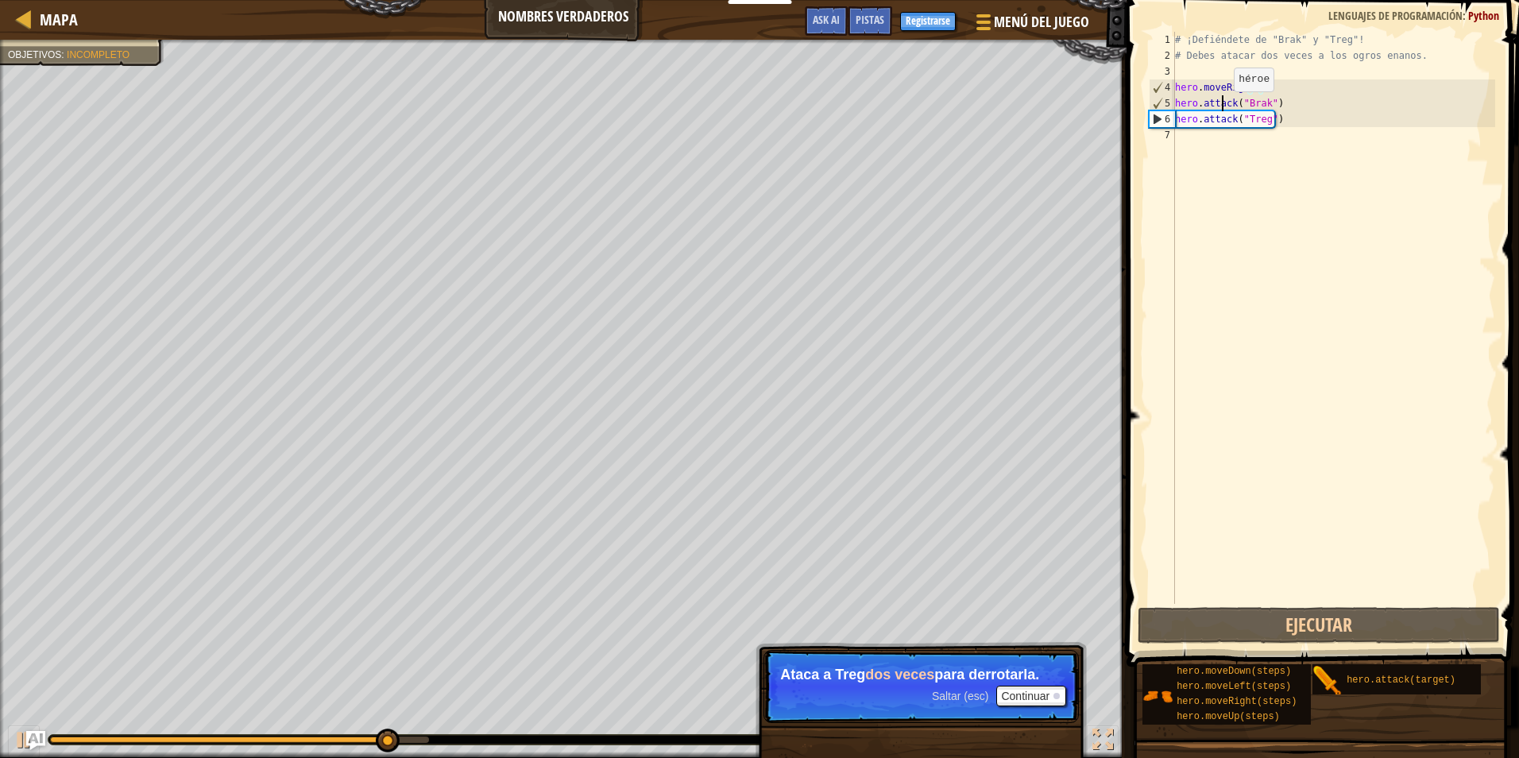
click at [1221, 107] on div "# ¡Defiéndete de "Brak" y "Treg"! # Debes atacar dos veces a los ogros enanos. …" at bounding box center [1333, 334] width 323 height 604
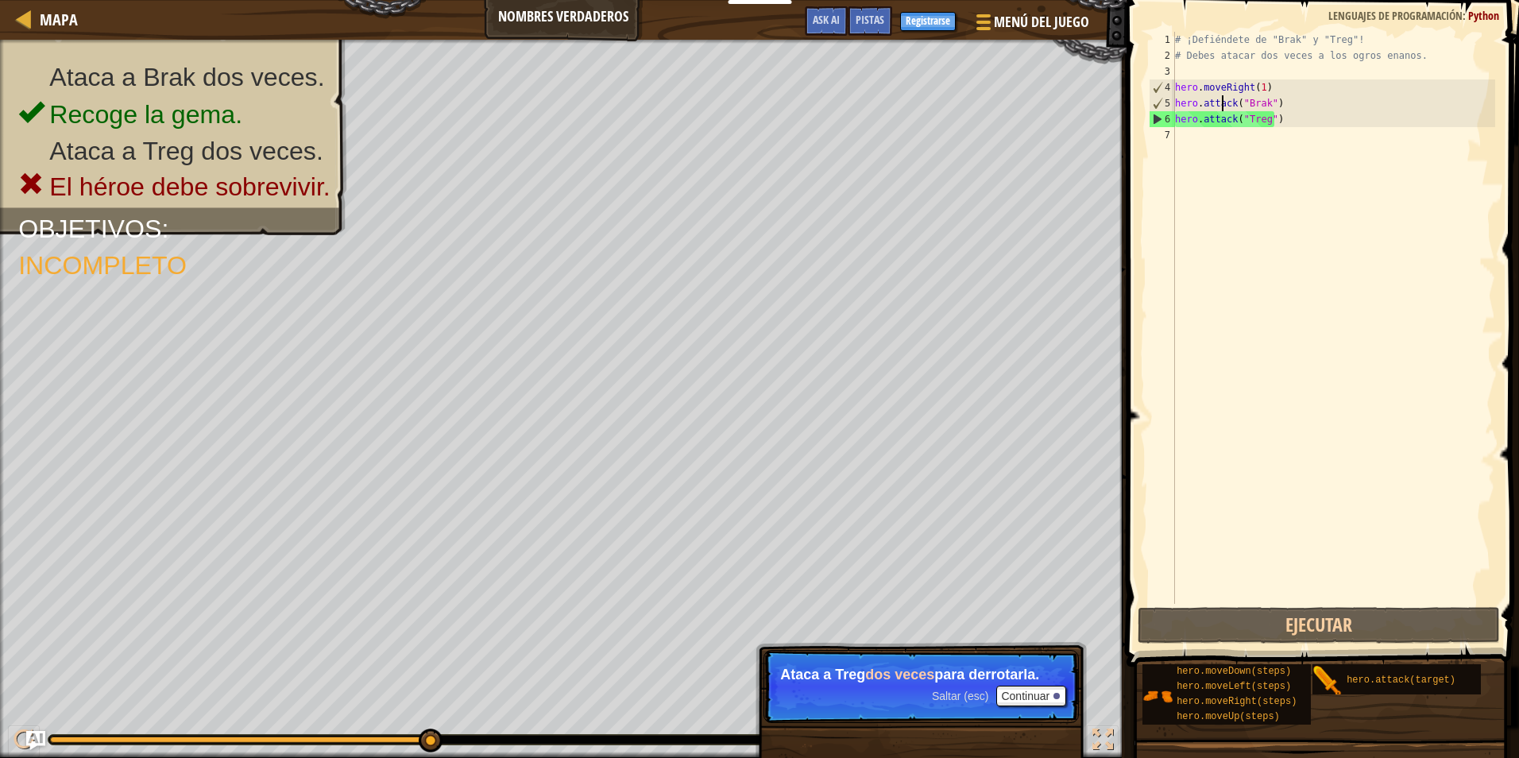
drag, startPoint x: 1275, startPoint y: 124, endPoint x: 1255, endPoint y: 124, distance: 20.7
click at [1275, 125] on div "# ¡Defiéndete de "Brak" y "Treg"! # Debes atacar dos veces a los ogros enanos. …" at bounding box center [1333, 334] width 323 height 604
click at [1255, 124] on div "# ¡Defiéndete de "Brak" y "Treg"! # Debes atacar dos veces a los ogros enanos. …" at bounding box center [1333, 334] width 323 height 604
click at [1261, 123] on div "# ¡Defiéndete de "Brak" y "Treg"! # Debes atacar dos veces a los ogros enanos. …" at bounding box center [1333, 334] width 323 height 604
click at [1263, 123] on div "# ¡Defiéndete de "Brak" y "Treg"! # Debes atacar dos veces a los ogros enanos. …" at bounding box center [1333, 334] width 323 height 604
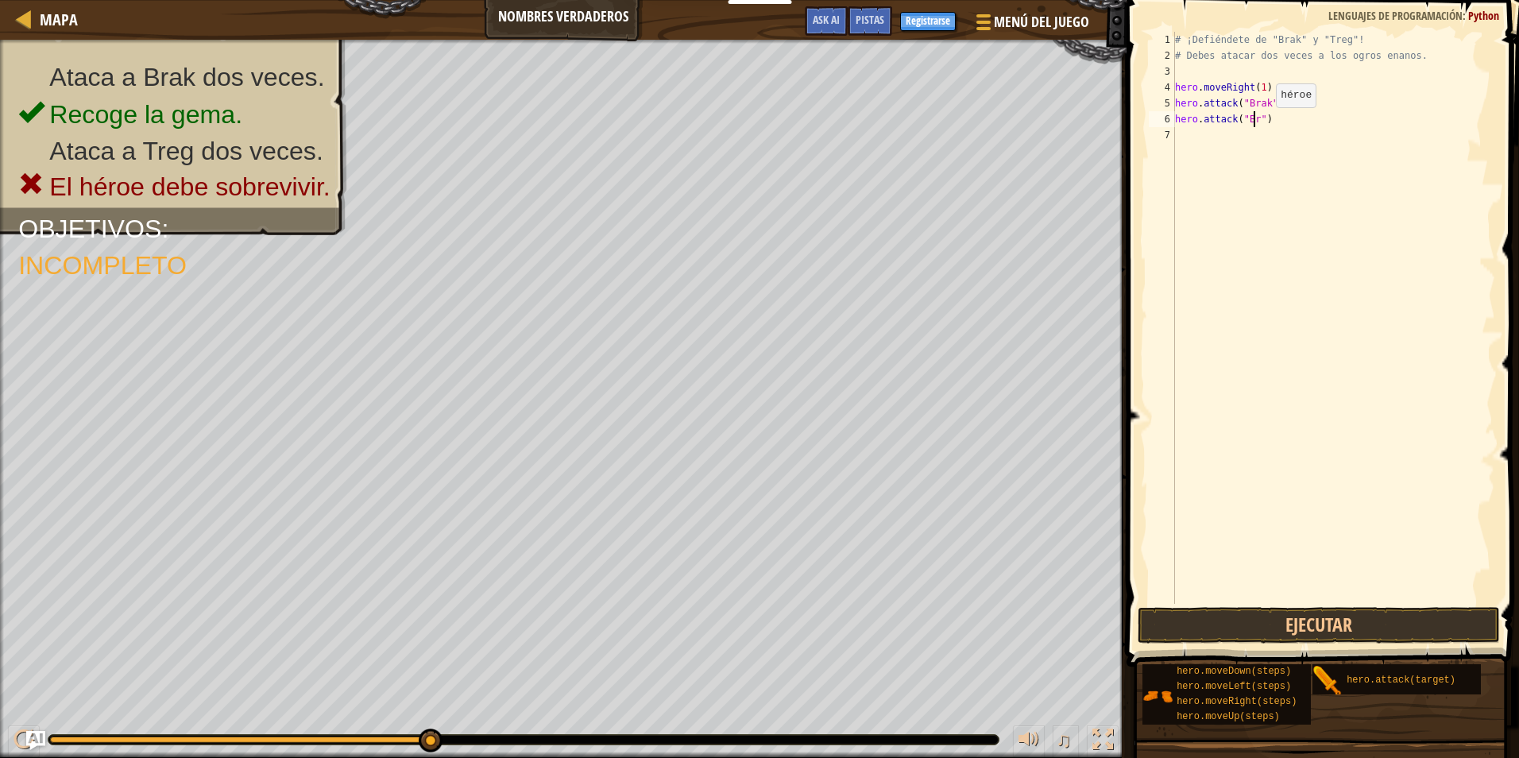
scroll to position [7, 7]
type textarea "hero.attack("Brak")"
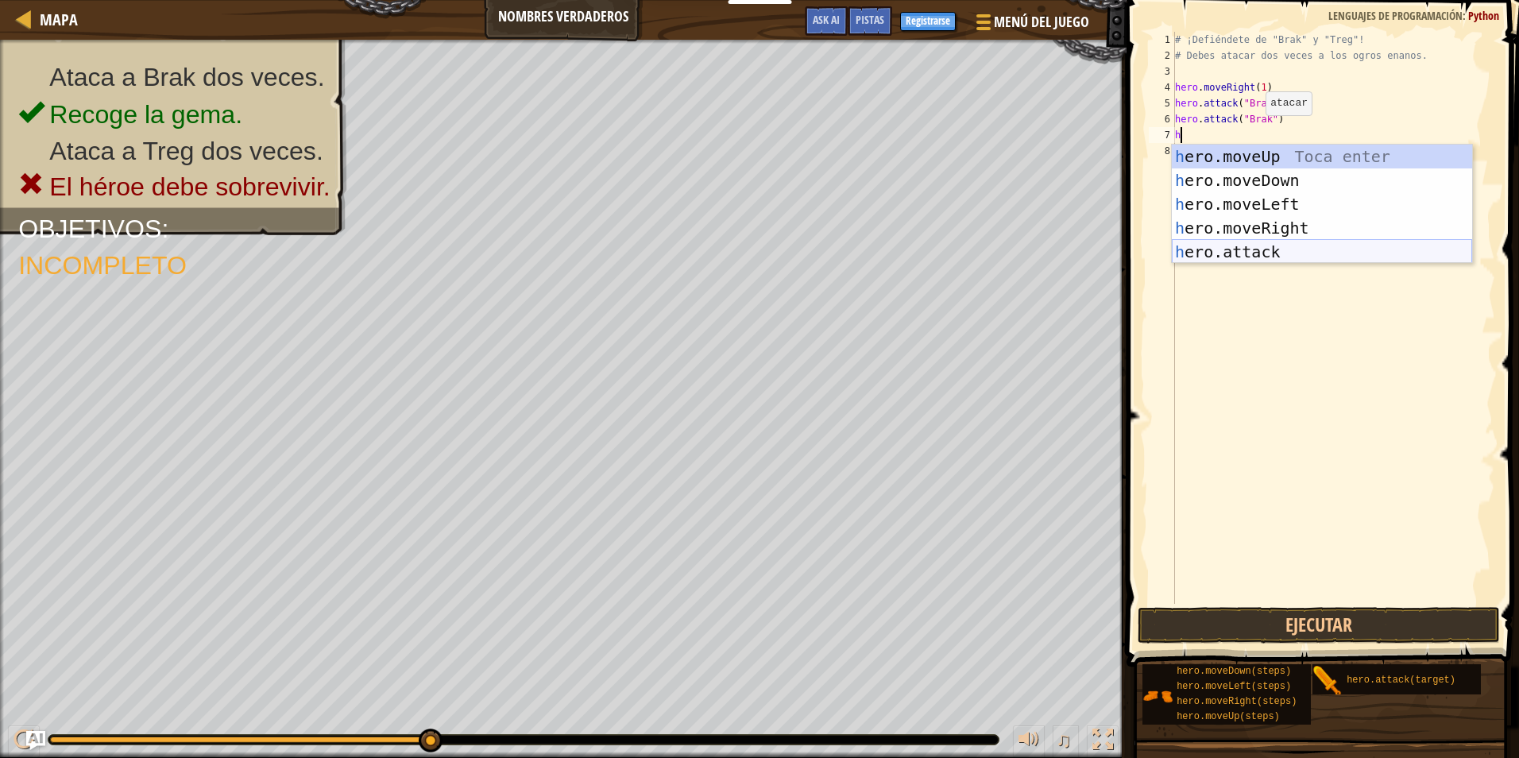
click at [1264, 255] on div "h ero.moveUp Toca enter h ero.moveDown Toca enter h ero.moveLeft Toca enter h e…" at bounding box center [1322, 228] width 300 height 167
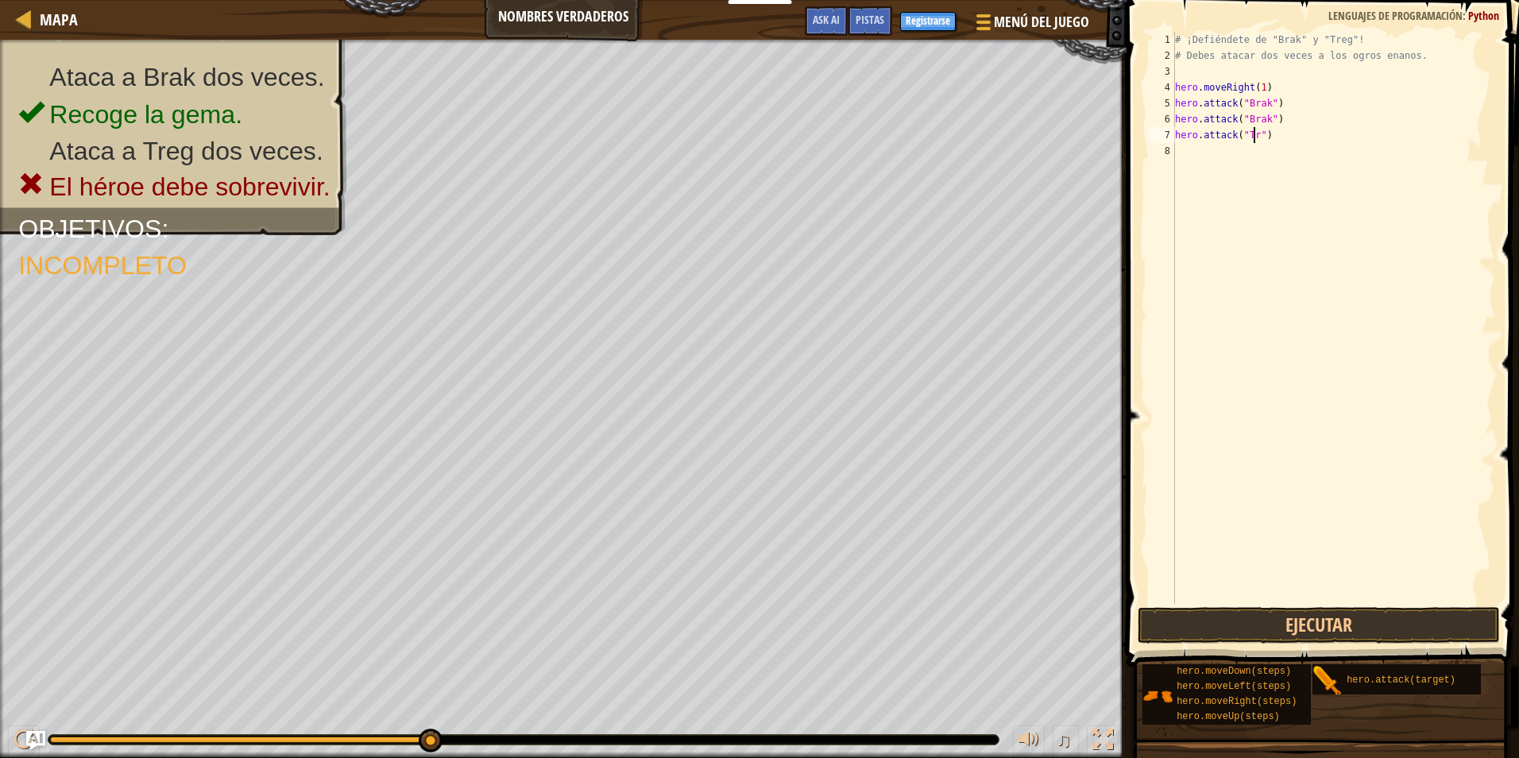
scroll to position [7, 7]
type textarea "hero.attack("Treg")"
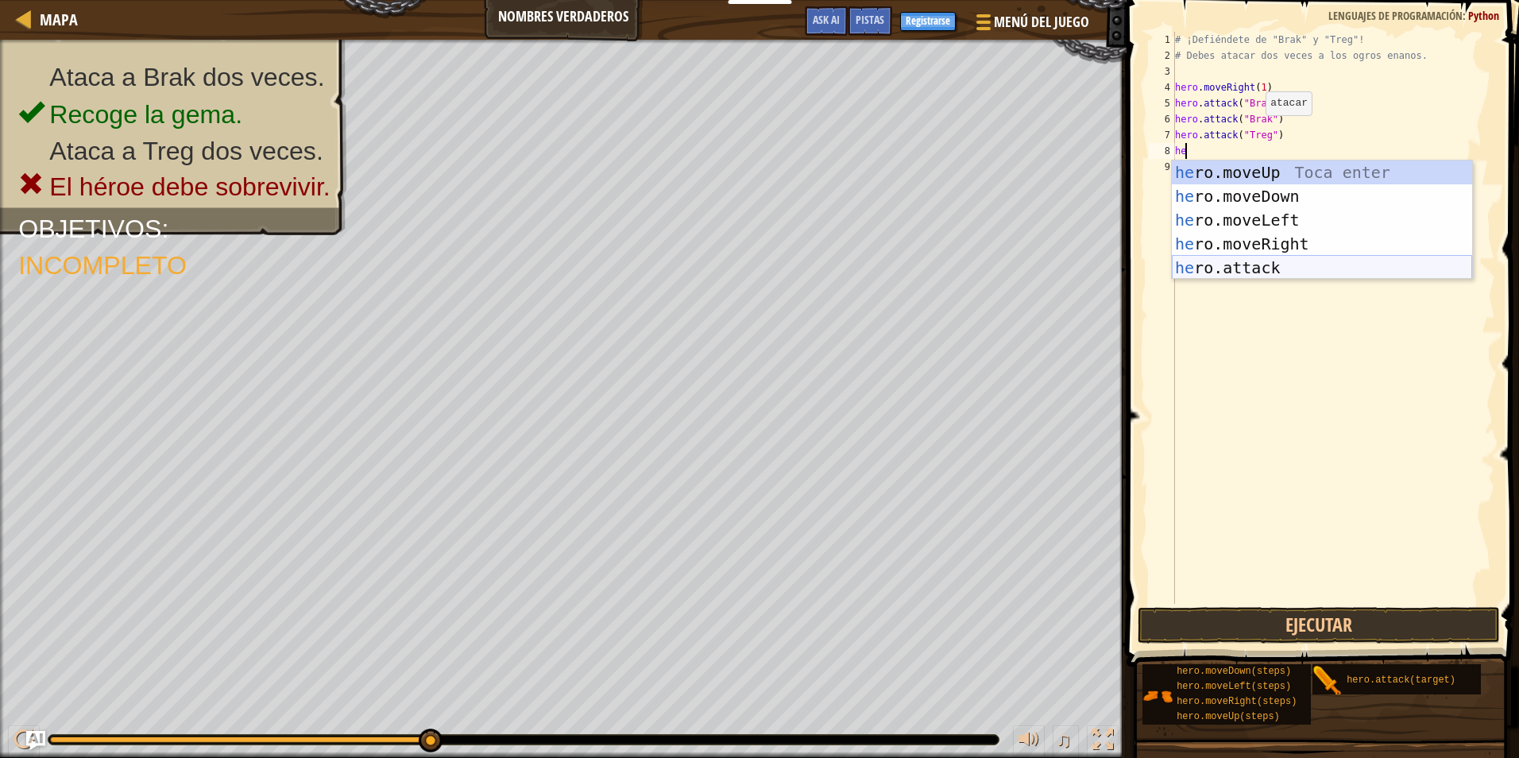
click at [1287, 257] on div "he ro.moveUp Toca enter he ro.moveDown Toca enter he ro.moveLeft Toca enter he …" at bounding box center [1322, 244] width 300 height 167
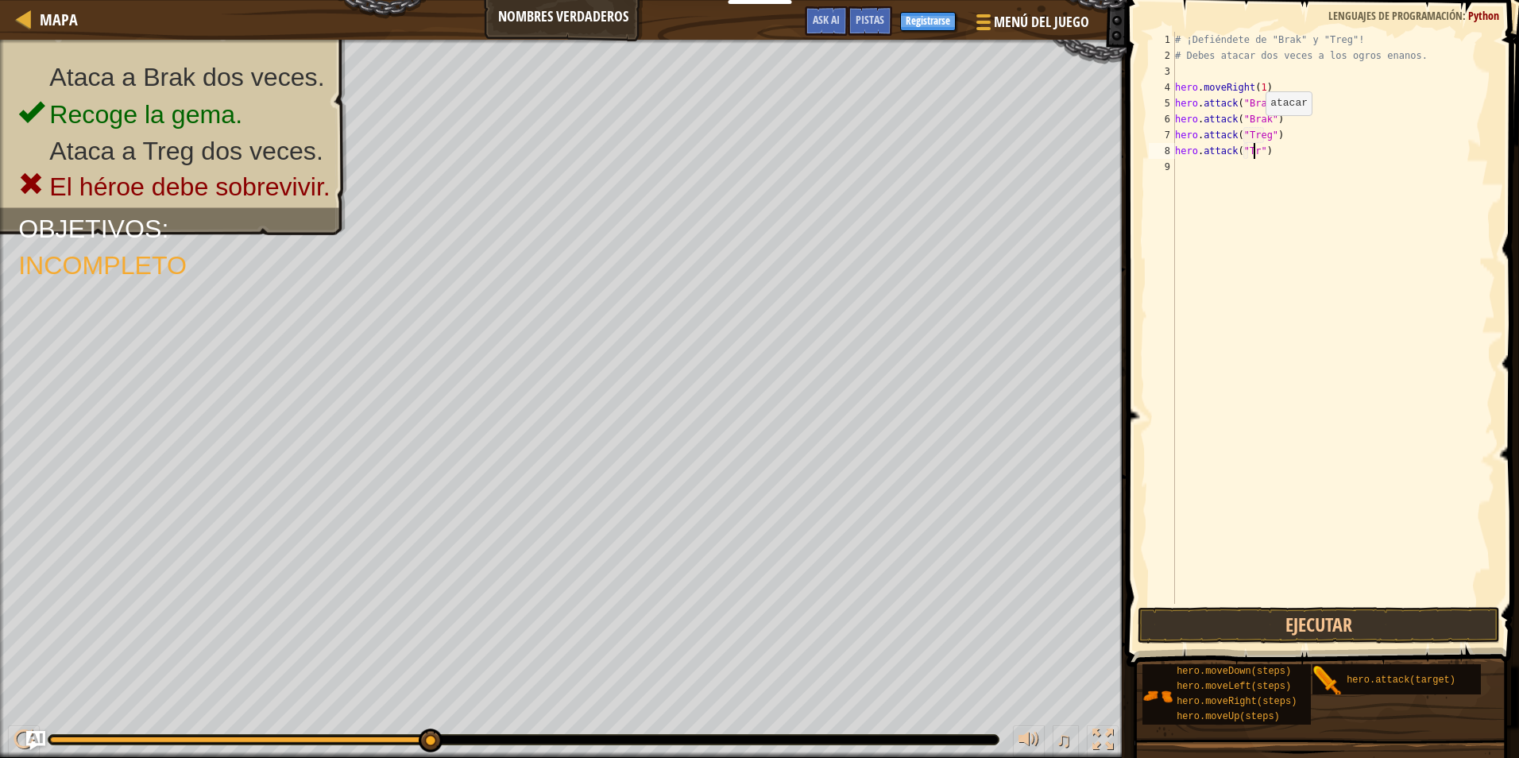
scroll to position [7, 7]
type textarea "hero.attack("Treg")"
click at [1204, 609] on button "Ejecutar" at bounding box center [1319, 625] width 362 height 37
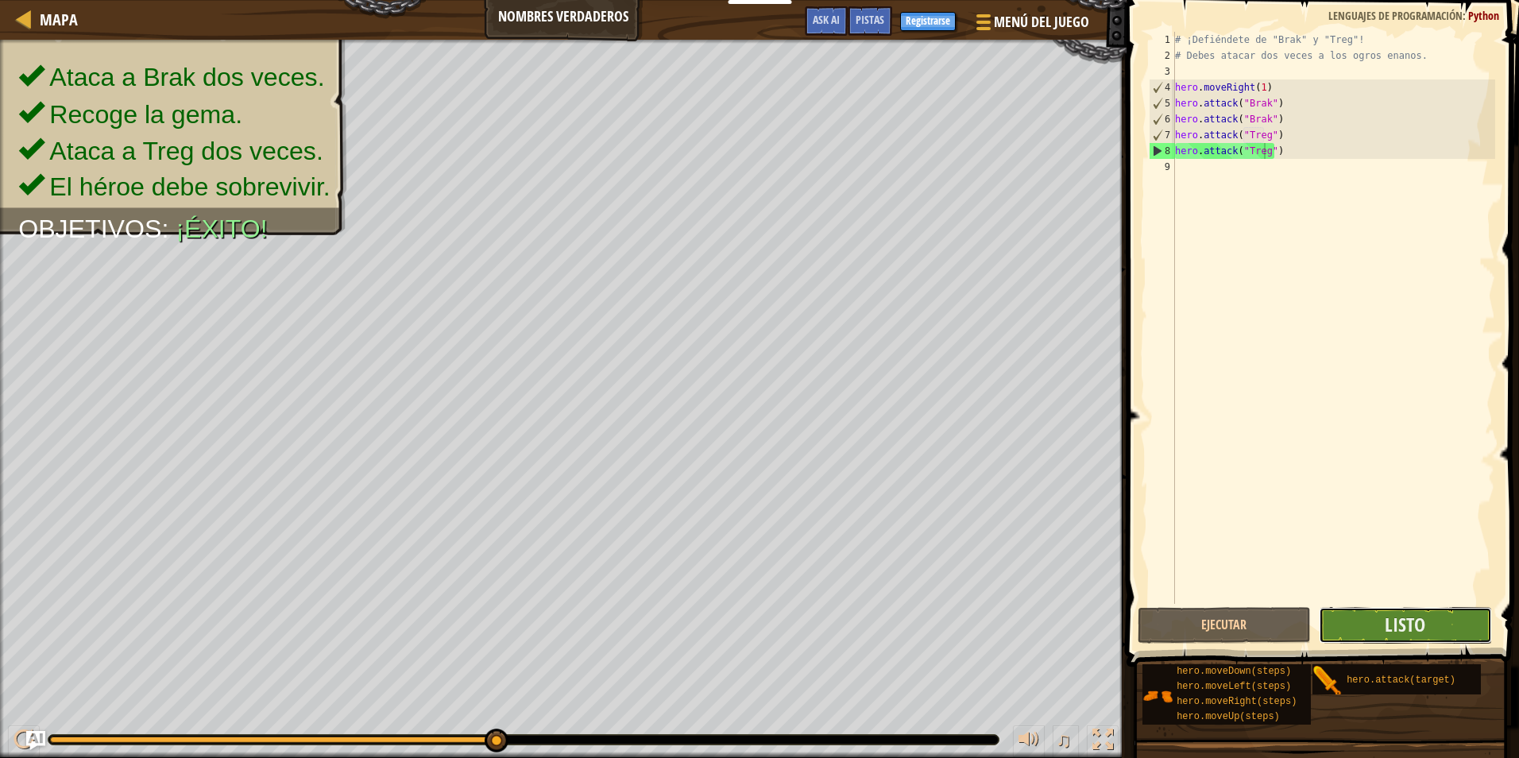
click at [1353, 629] on button "Listo" at bounding box center [1405, 625] width 173 height 37
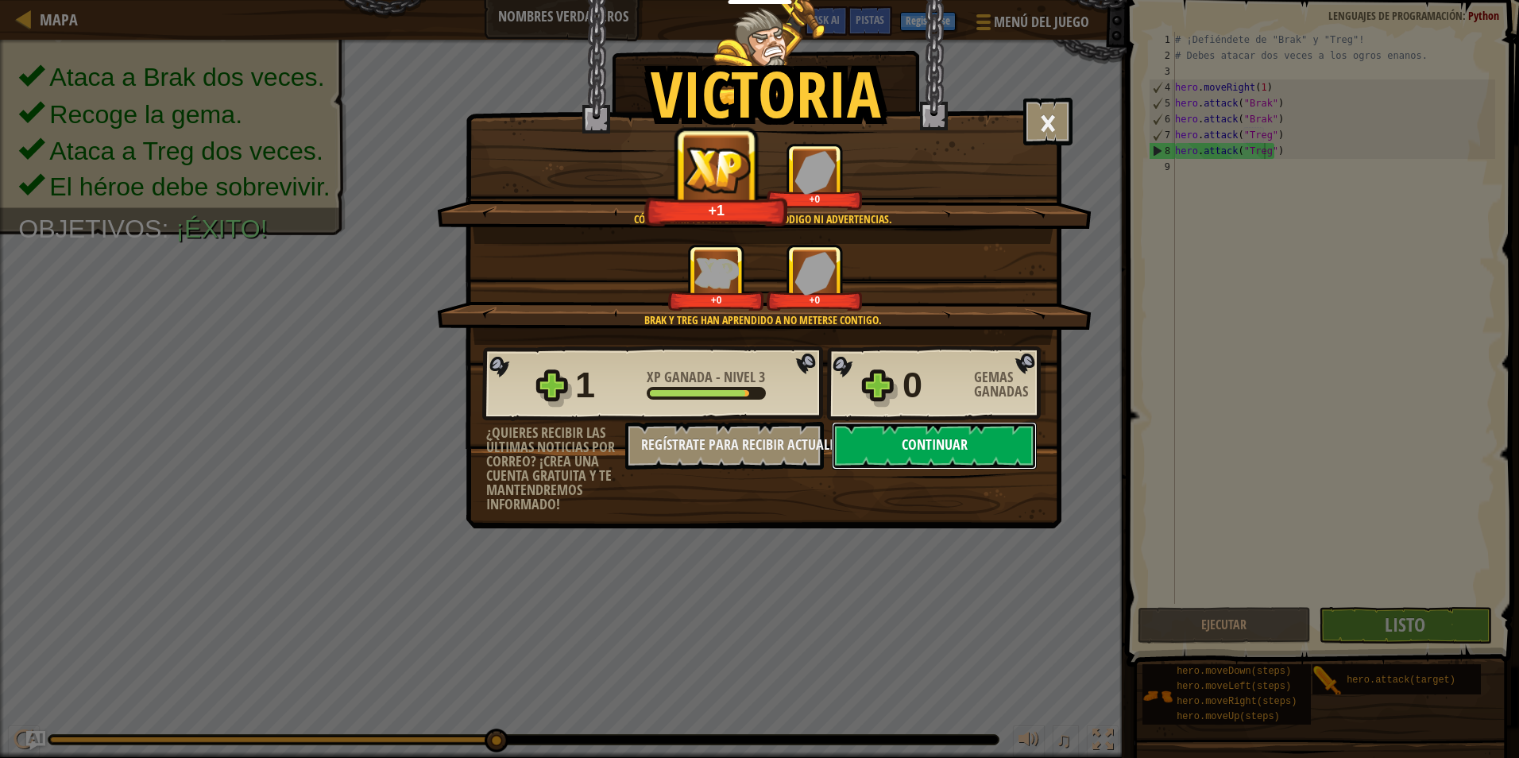
click at [1019, 460] on button "Continuar" at bounding box center [934, 446] width 205 height 48
select select "es-419"
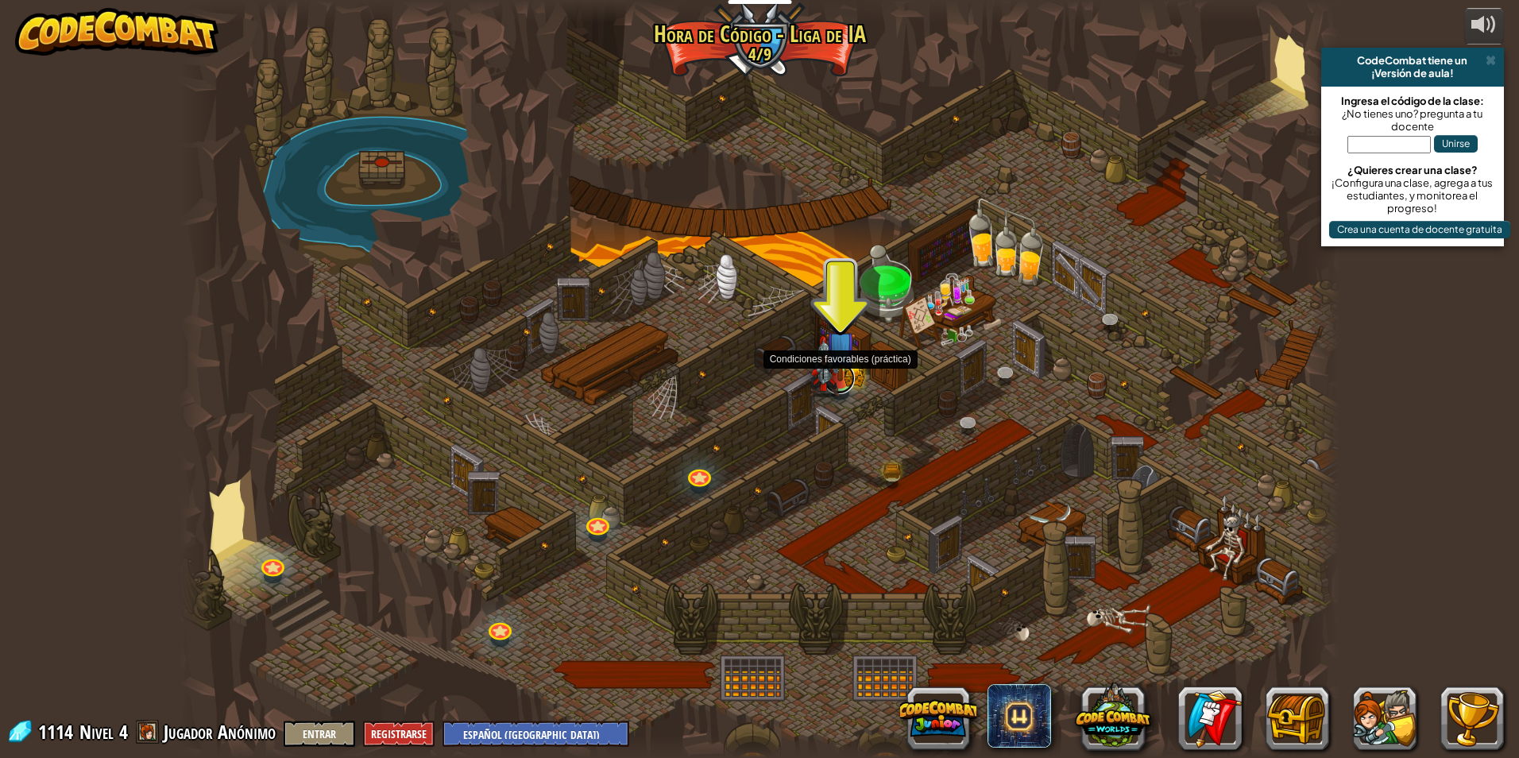
click at [847, 388] on link at bounding box center [839, 378] width 32 height 32
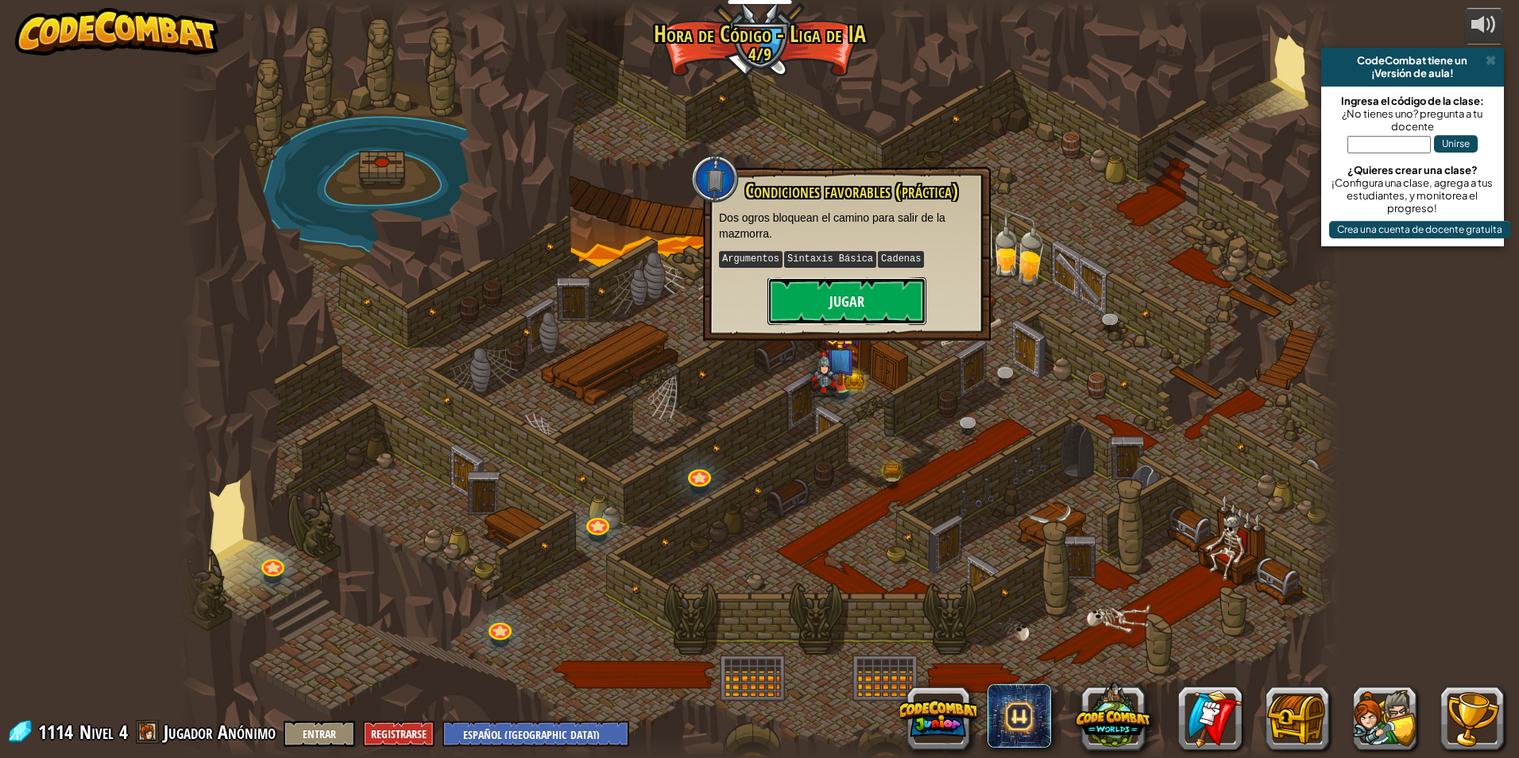
click at [869, 311] on button "Jugar" at bounding box center [847, 301] width 159 height 48
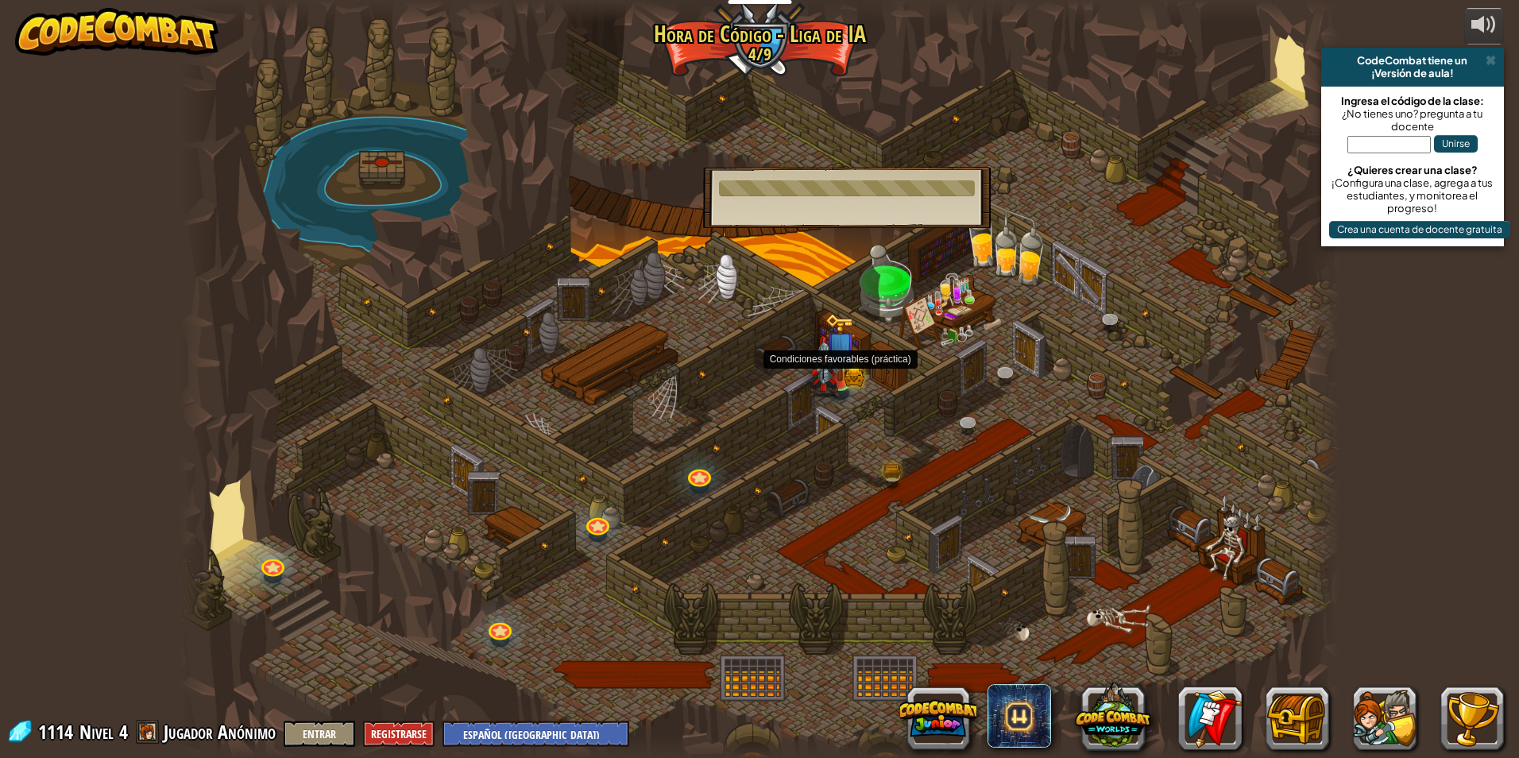
click at [830, 374] on img at bounding box center [824, 366] width 31 height 61
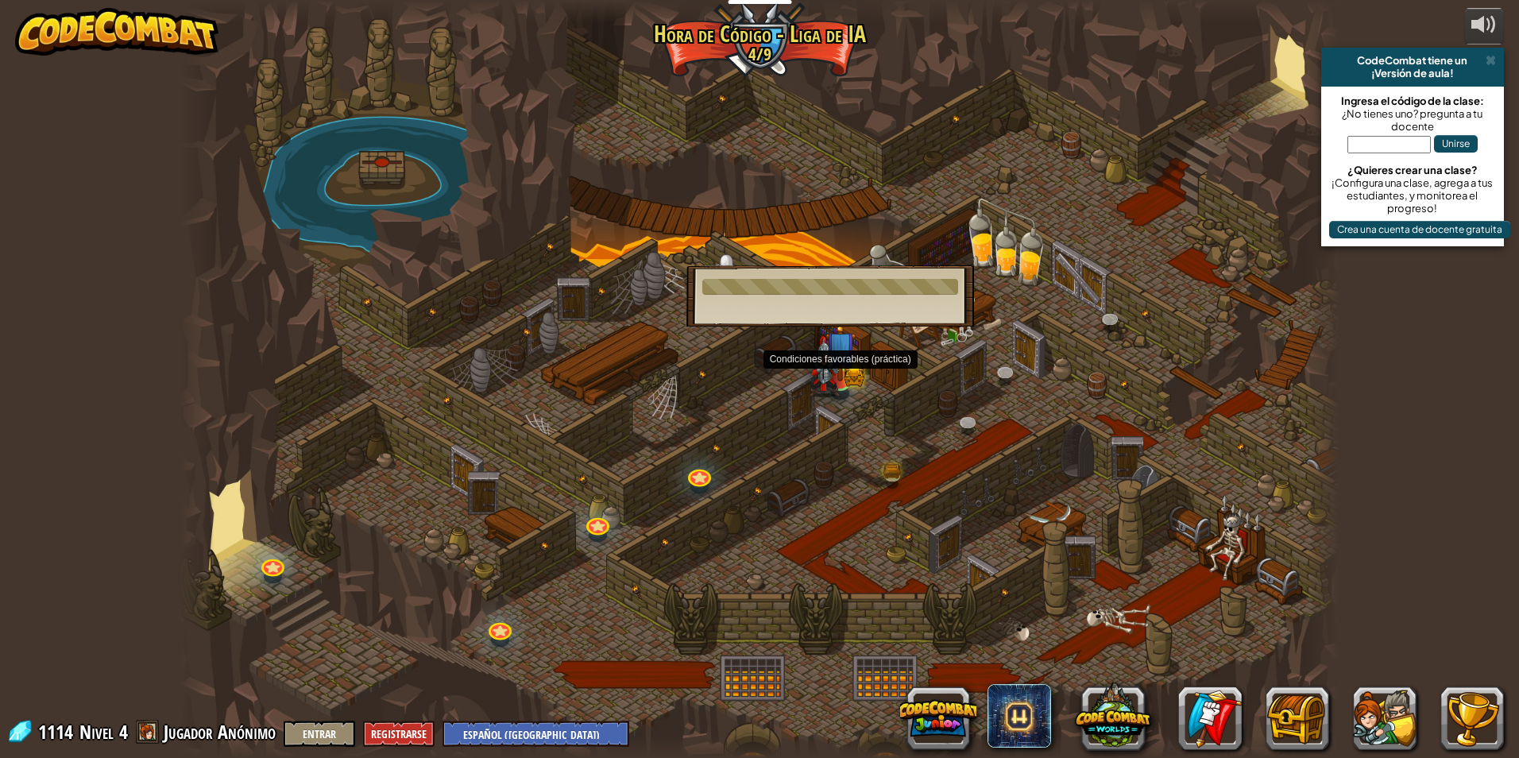
click at [830, 374] on img at bounding box center [824, 366] width 31 height 61
click at [914, 384] on div at bounding box center [760, 379] width 1160 height 758
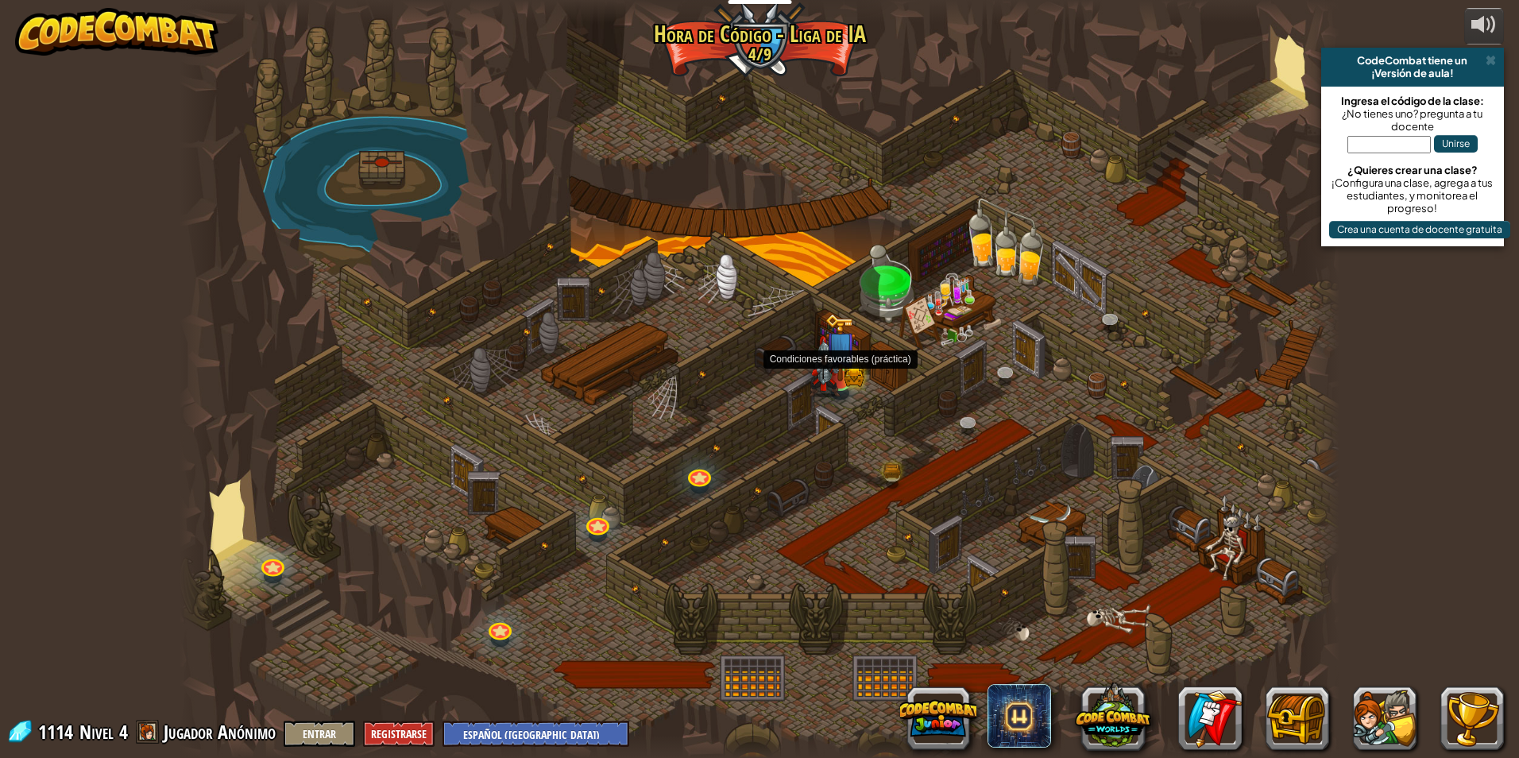
click at [849, 377] on img at bounding box center [840, 347] width 31 height 69
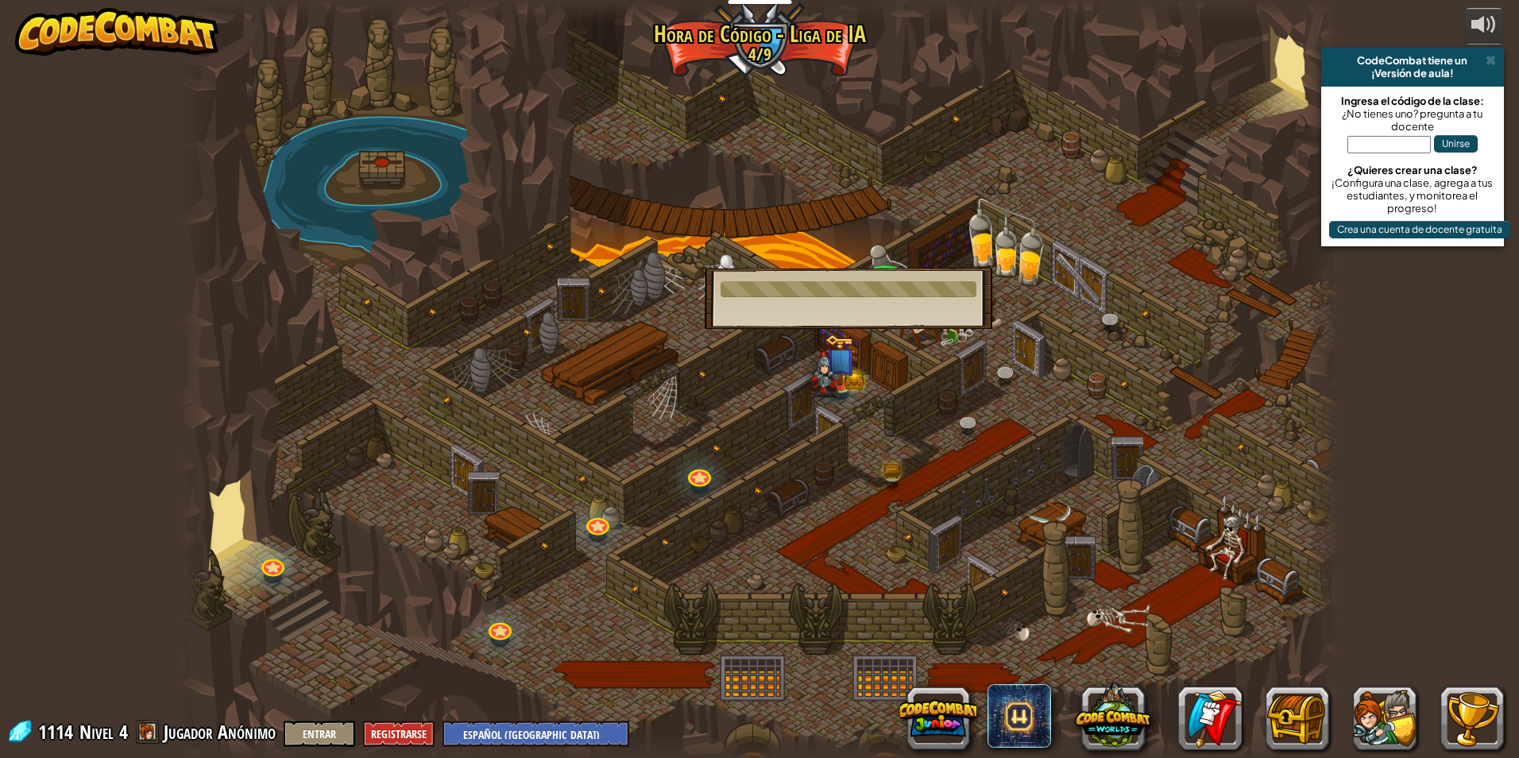
drag, startPoint x: 882, startPoint y: 316, endPoint x: 873, endPoint y: 336, distance: 21.7
click at [873, 336] on div "Asedio de Tormenta (Bloqueado) En lo profundo de las montañas Cloudrip... ¡surg…" at bounding box center [760, 379] width 1160 height 758
click at [872, 338] on div at bounding box center [760, 379] width 1160 height 758
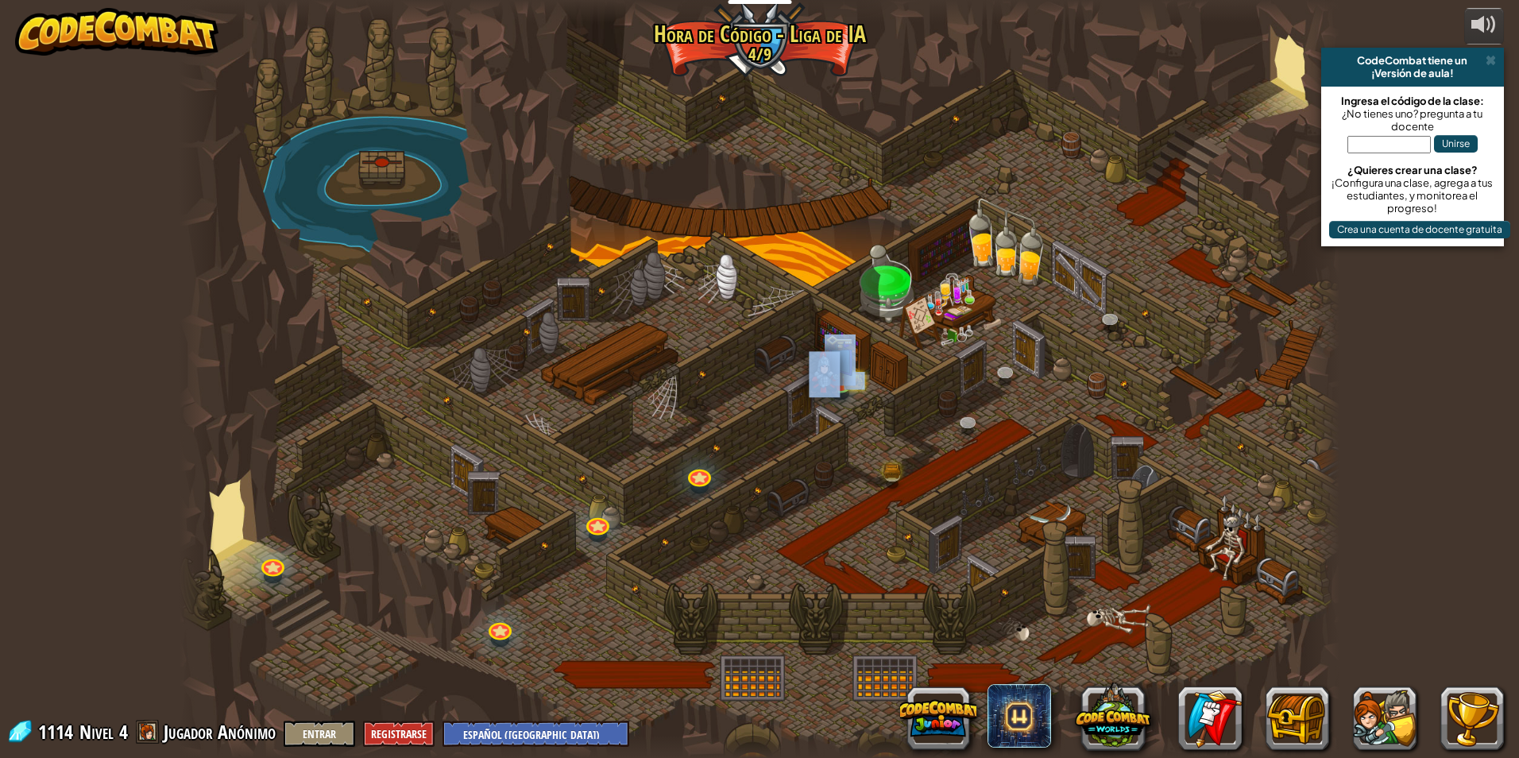
click at [771, 389] on div at bounding box center [760, 379] width 1160 height 758
drag, startPoint x: 778, startPoint y: 385, endPoint x: 815, endPoint y: 361, distance: 44.3
click at [782, 382] on div at bounding box center [760, 379] width 1160 height 758
click at [862, 333] on div at bounding box center [760, 379] width 1160 height 758
click at [884, 436] on div at bounding box center [760, 379] width 1160 height 758
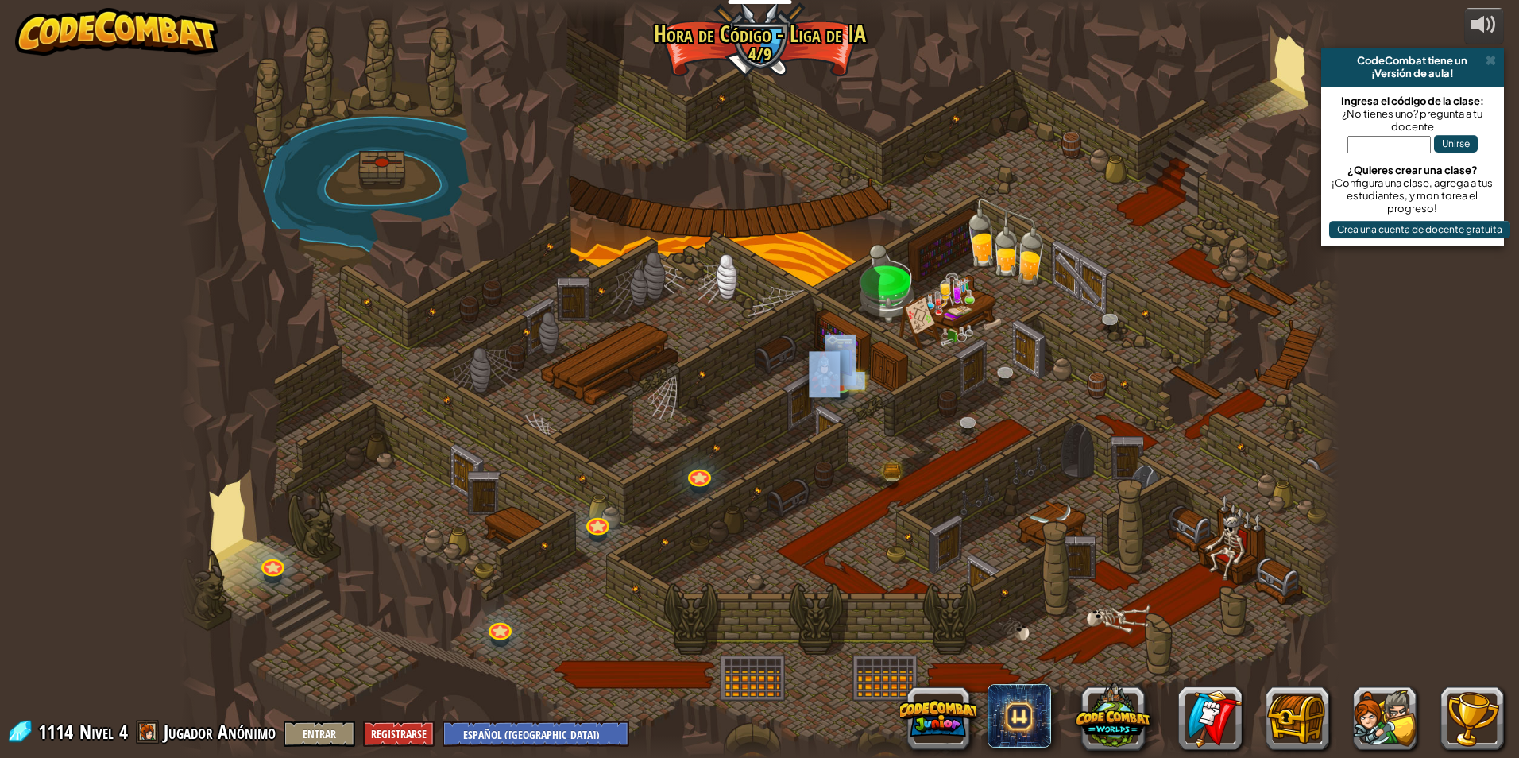
click at [751, 451] on div at bounding box center [760, 379] width 1160 height 758
click at [717, 460] on div at bounding box center [760, 379] width 1160 height 758
click at [709, 472] on link at bounding box center [699, 472] width 32 height 32
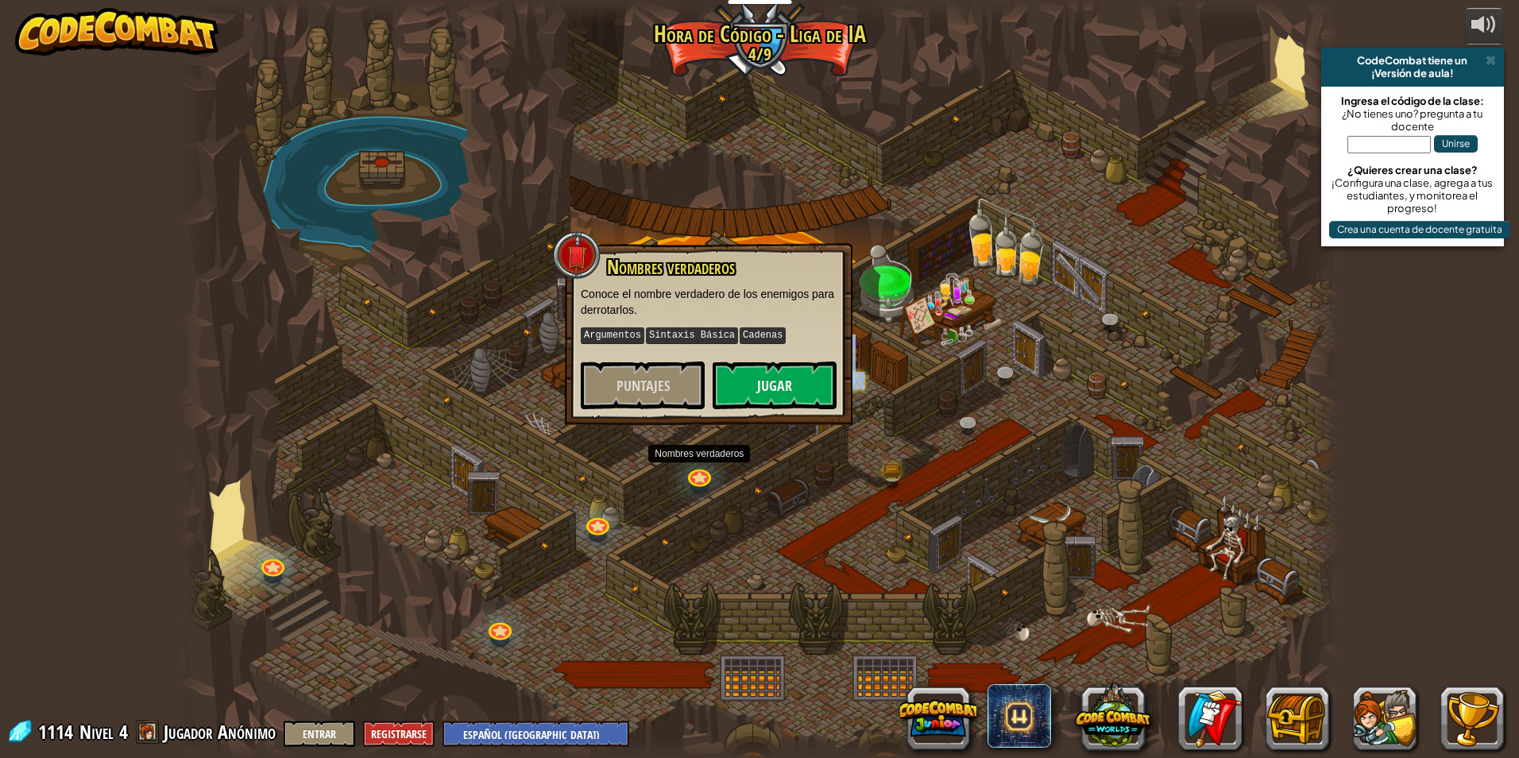
click at [813, 482] on div at bounding box center [760, 379] width 1160 height 758
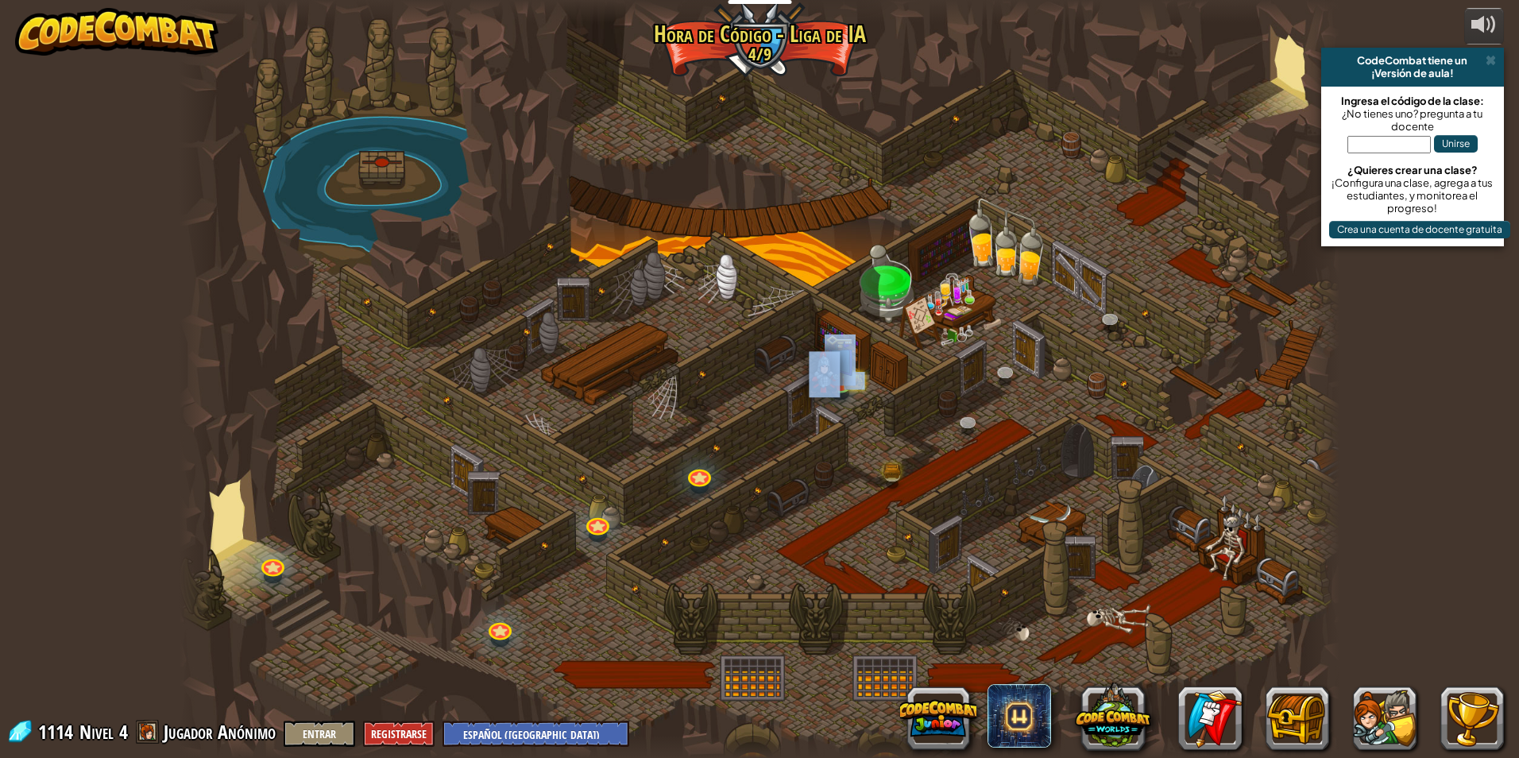
click at [847, 394] on div at bounding box center [840, 393] width 18 height 14
click at [850, 376] on img at bounding box center [840, 347] width 31 height 69
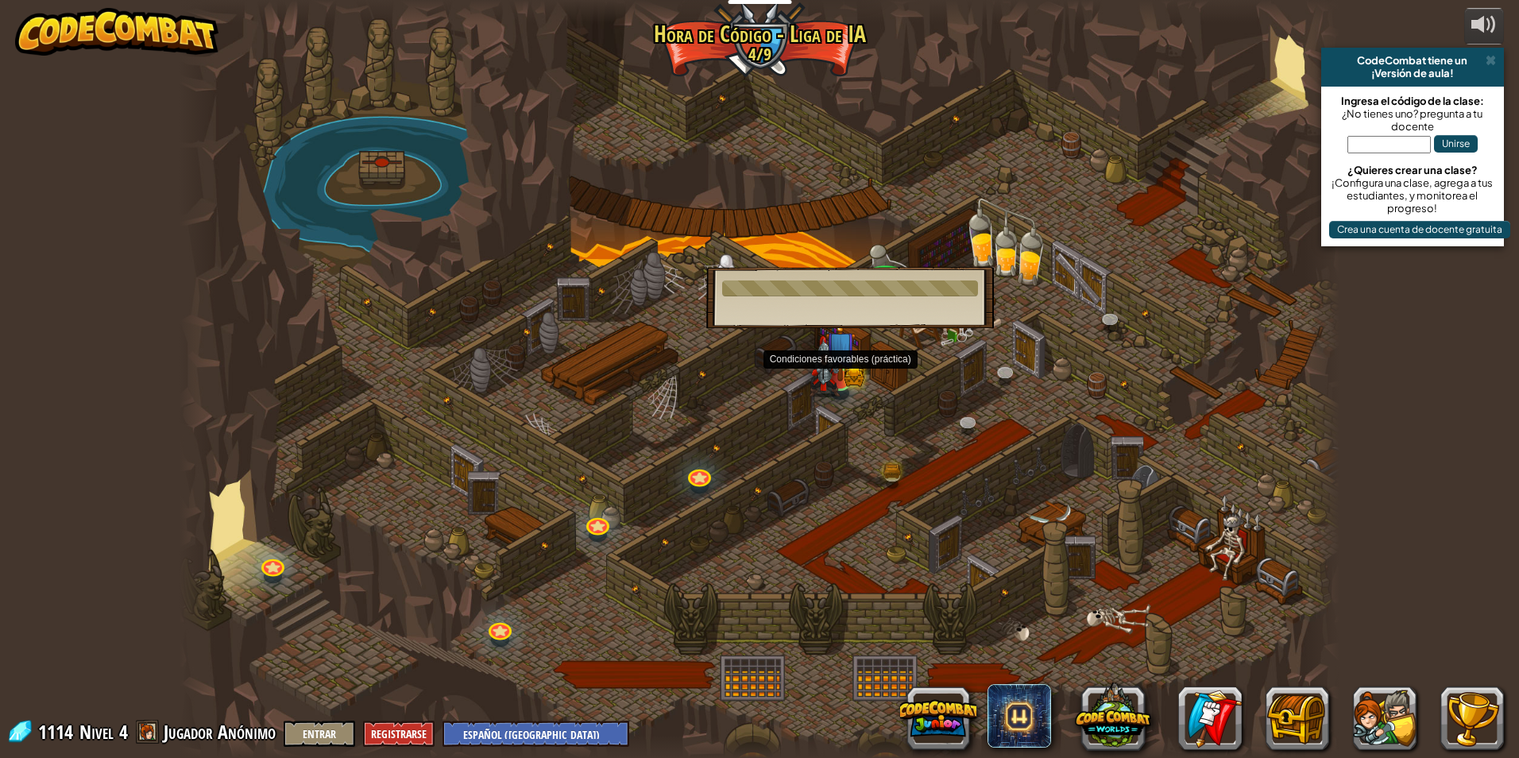
click at [849, 377] on img at bounding box center [840, 347] width 31 height 69
click at [896, 461] on div at bounding box center [760, 379] width 1160 height 758
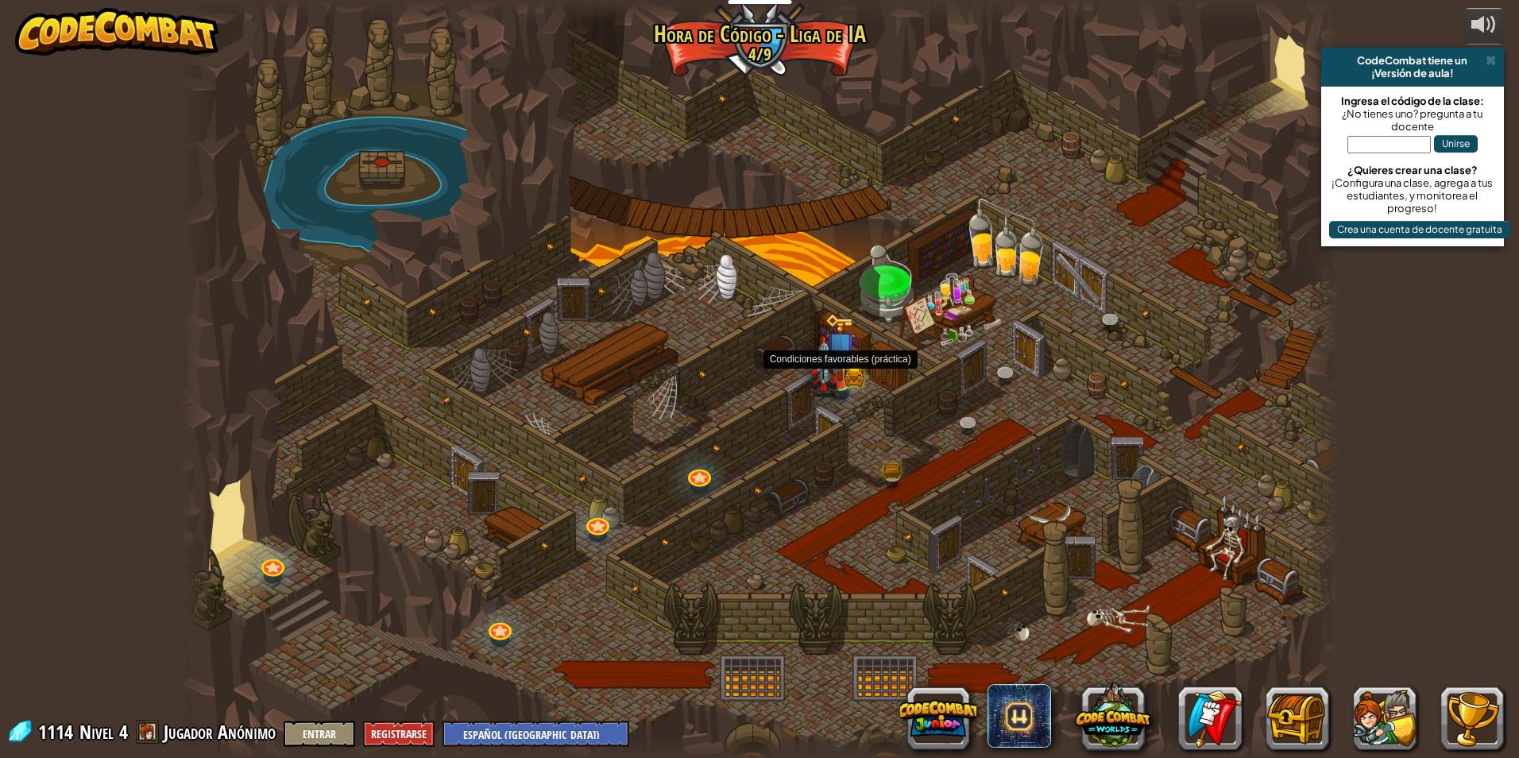
click at [845, 393] on div at bounding box center [840, 393] width 18 height 14
click at [844, 386] on link at bounding box center [839, 378] width 32 height 32
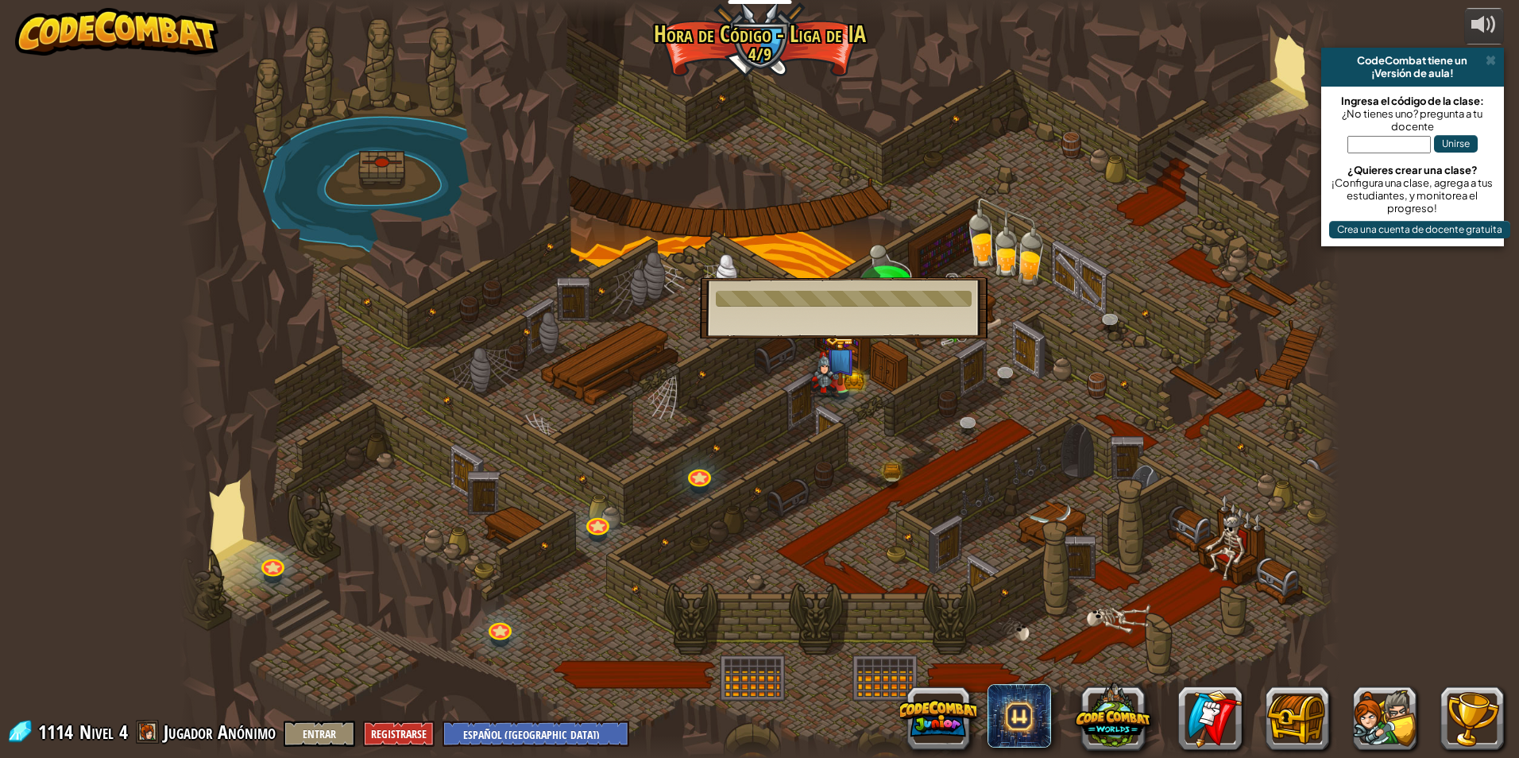
click at [1119, 461] on div at bounding box center [760, 379] width 1160 height 758
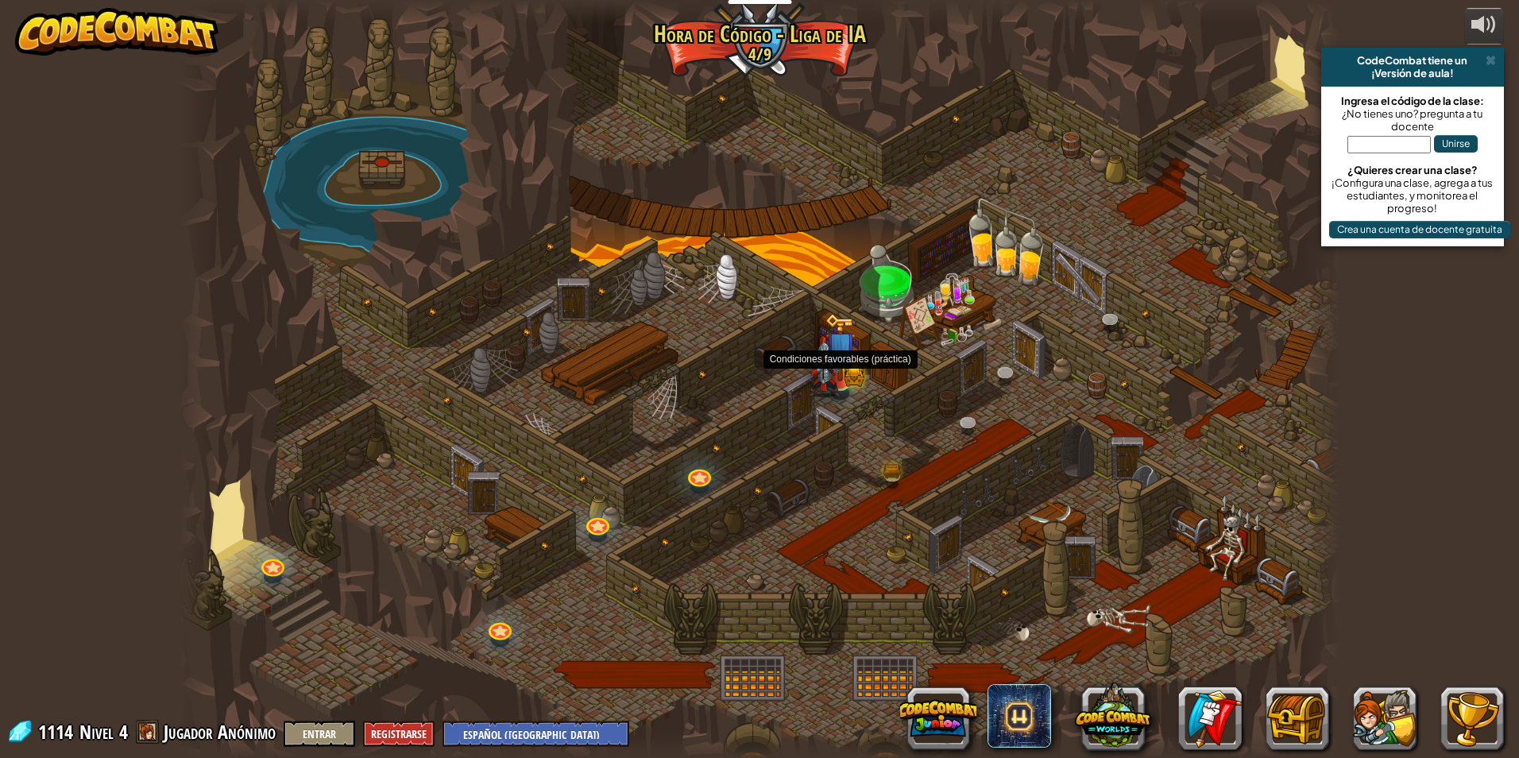
click at [833, 373] on img at bounding box center [824, 366] width 31 height 61
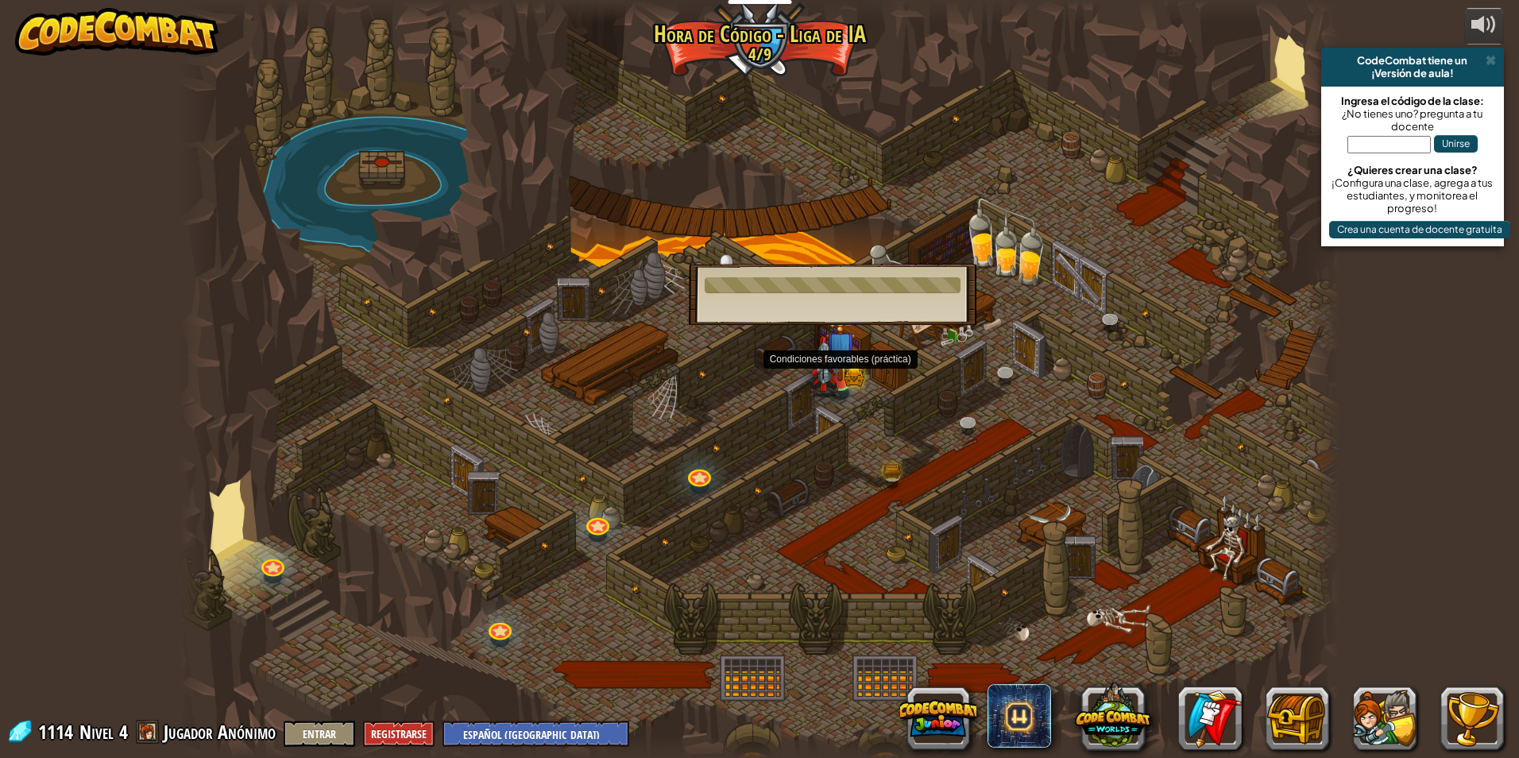
click at [838, 380] on img at bounding box center [824, 366] width 31 height 61
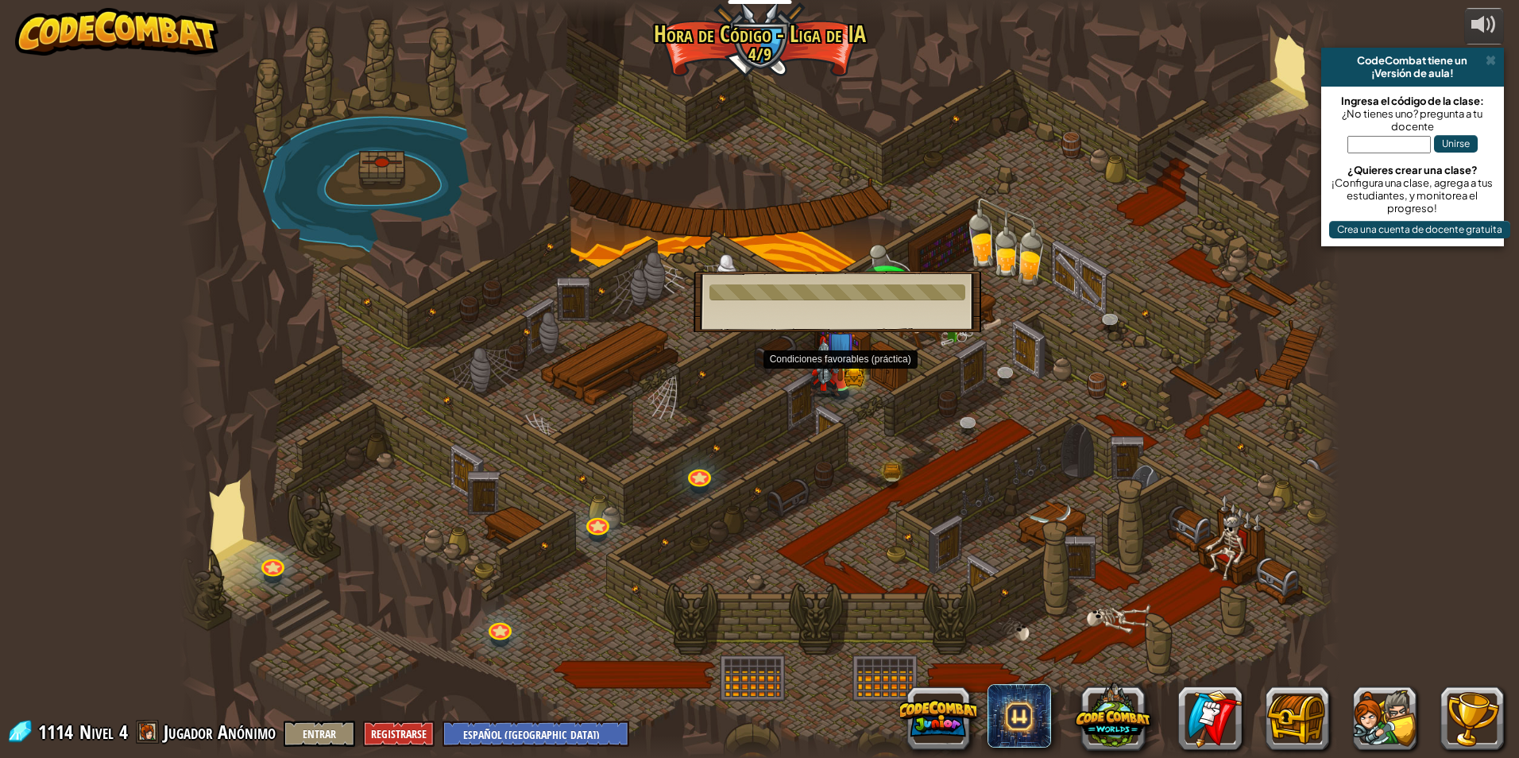
click at [838, 380] on img at bounding box center [824, 366] width 31 height 61
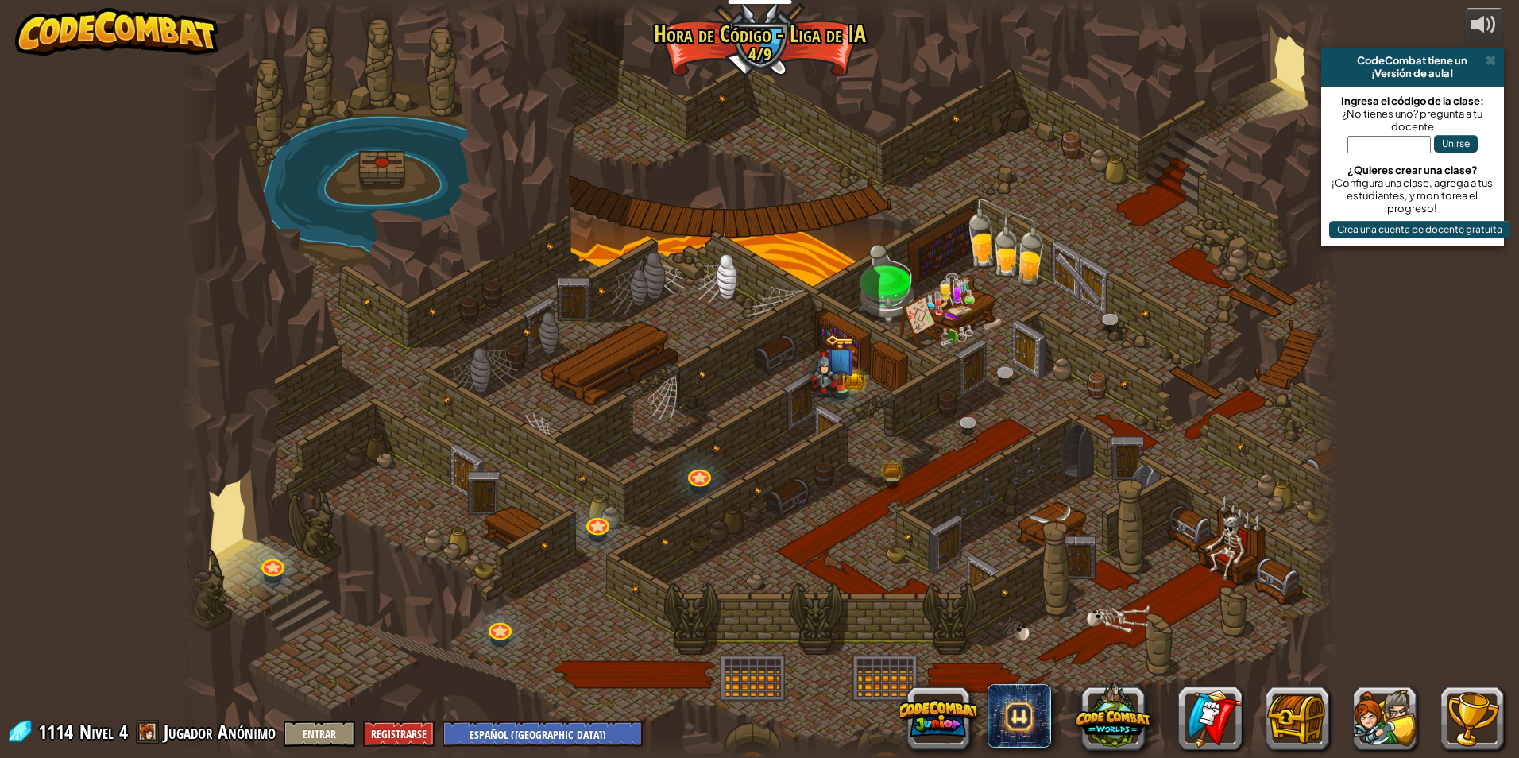
select select "es-419"
click at [821, 381] on img at bounding box center [824, 366] width 31 height 61
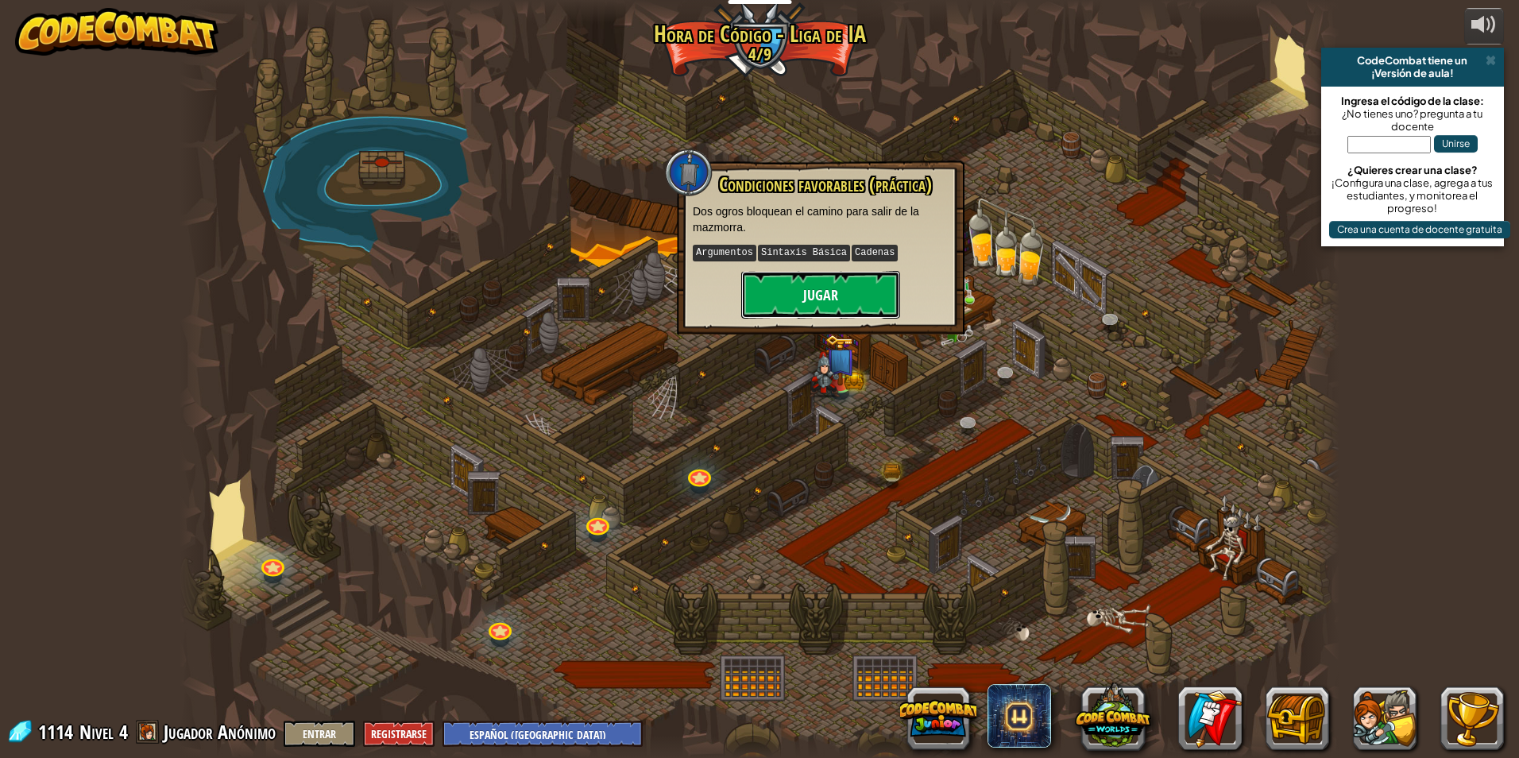
click at [829, 300] on button "Jugar" at bounding box center [820, 295] width 159 height 48
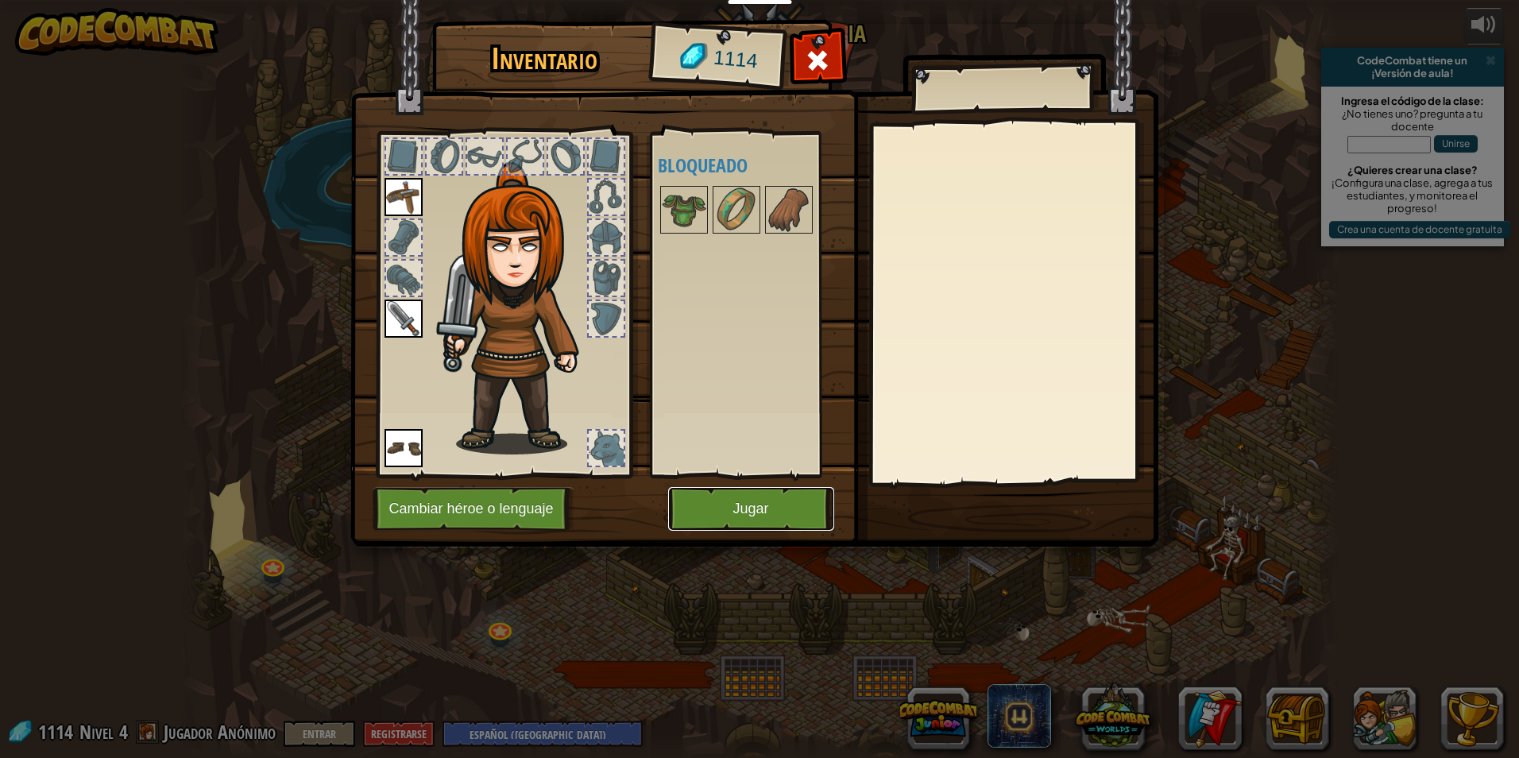
click at [795, 489] on button "Jugar" at bounding box center [751, 509] width 166 height 44
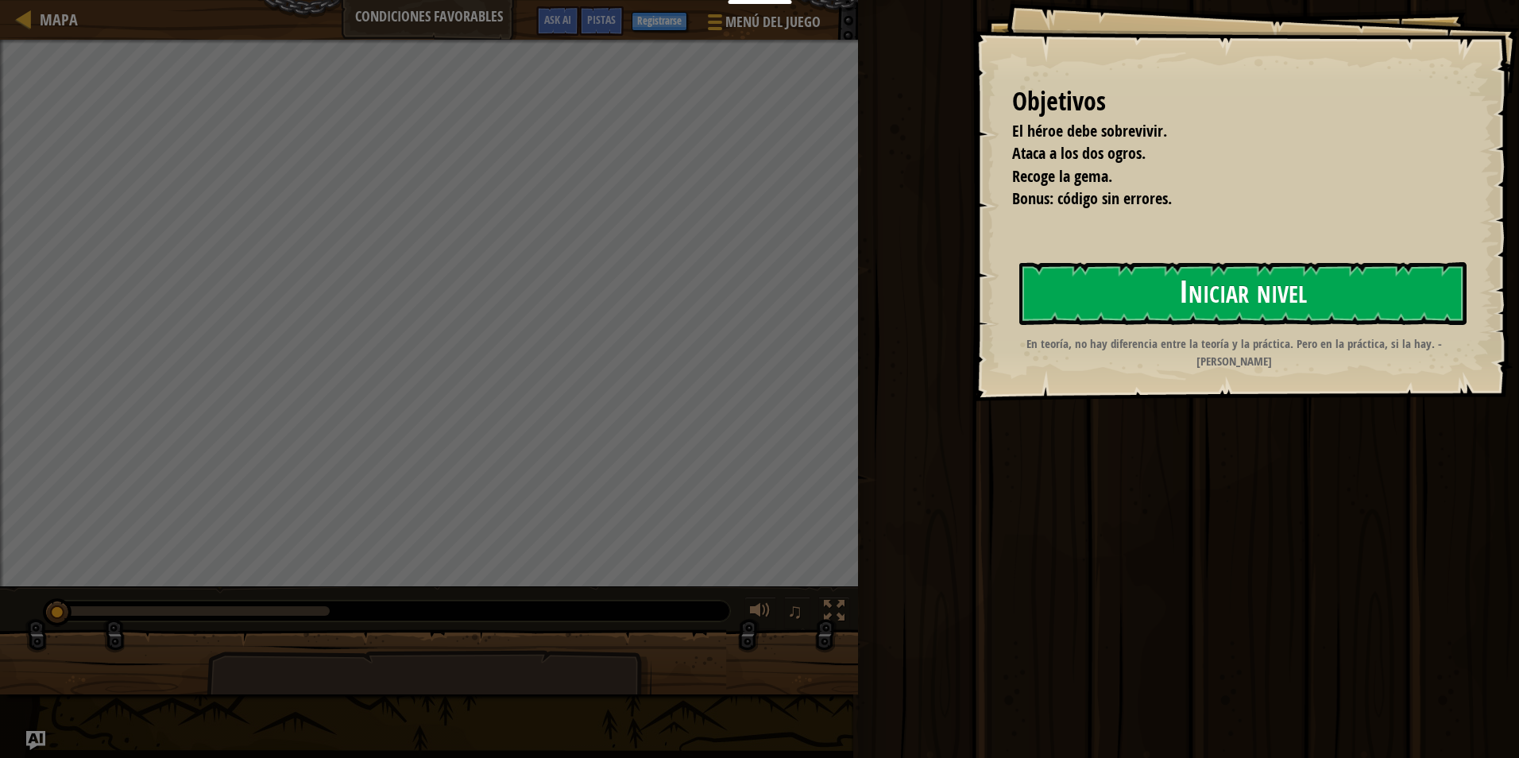
click at [1036, 288] on button "Iniciar nivel" at bounding box center [1243, 293] width 447 height 63
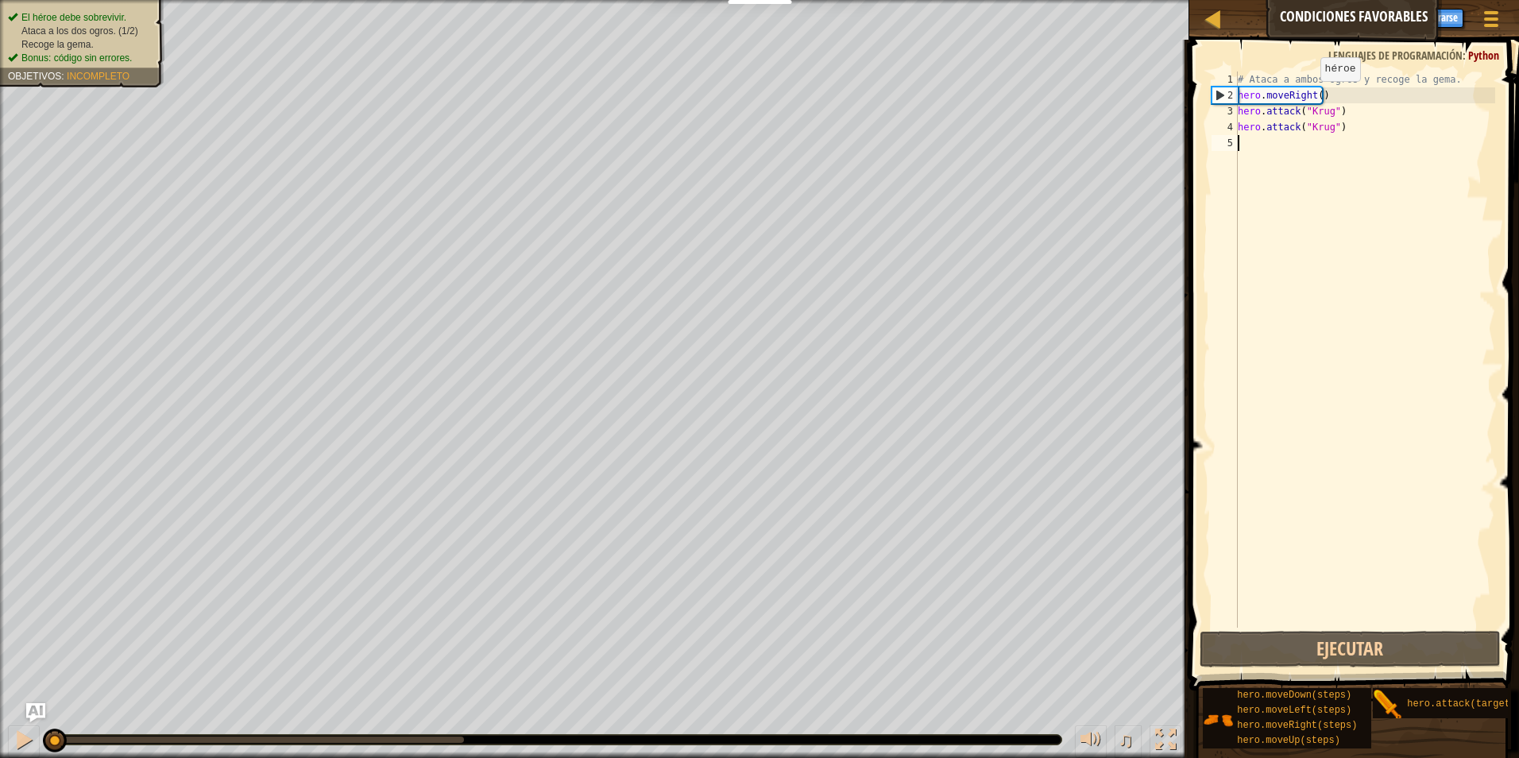
click at [1307, 97] on div "# Ataca a ambos ogros y recoge la gema. hero . moveRight ( ) hero . attack ( "K…" at bounding box center [1365, 366] width 261 height 588
click at [1311, 95] on div "# Ataca a ambos ogros y recoge la gema. hero . moveRight ( ) hero . attack ( "K…" at bounding box center [1365, 366] width 261 height 588
click at [1314, 94] on div "# Ataca a ambos ogros y recoge la gema. hero . moveRight ( ) hero . attack ( "K…" at bounding box center [1365, 366] width 261 height 588
click at [1314, 94] on div "# Ataca a ambos ogros y recoge la gema. hero . moveRight ( ) hero . attack ( "K…" at bounding box center [1365, 350] width 261 height 556
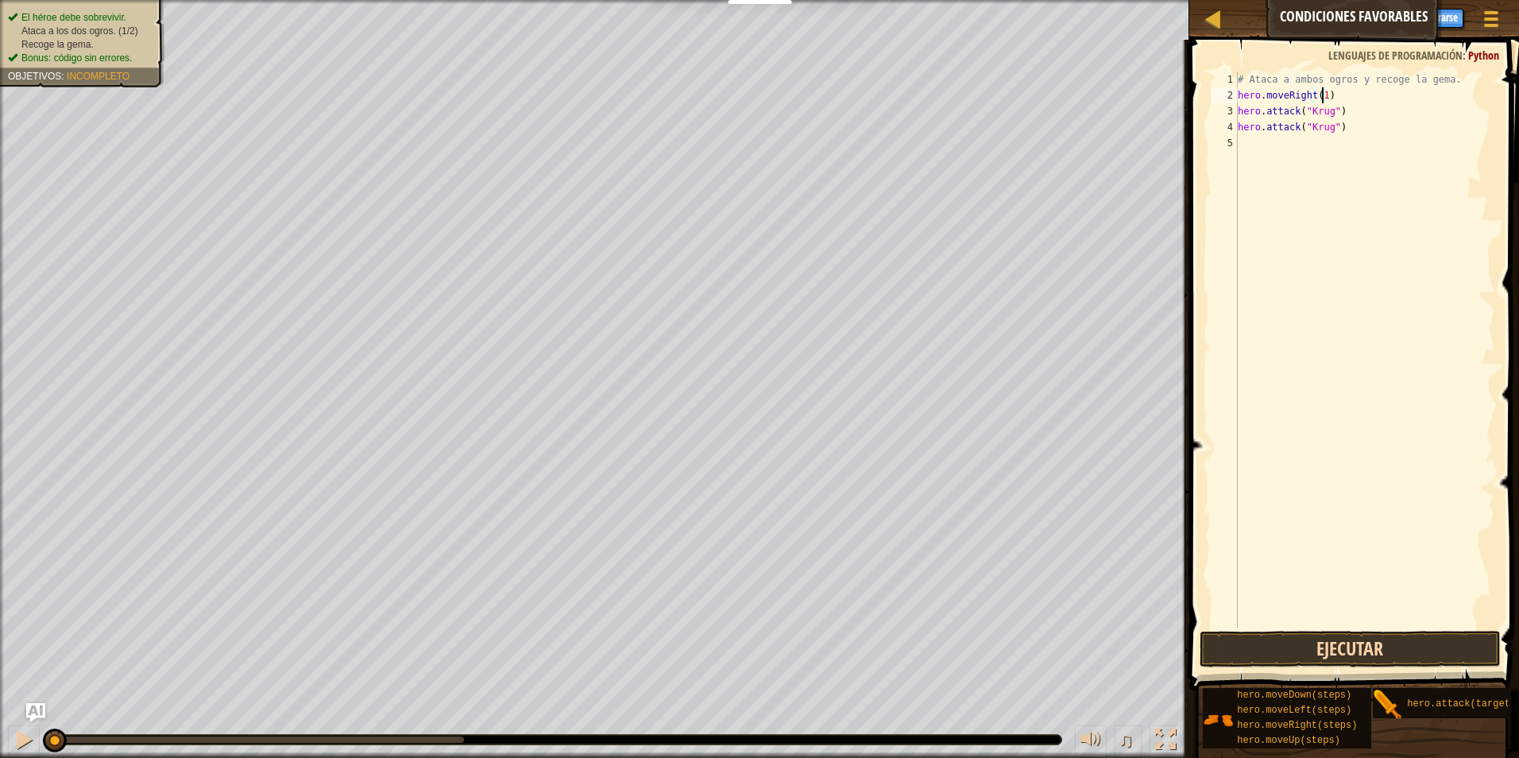
type textarea "hero.moveRight(1)"
click at [1291, 644] on button "Ejecutar" at bounding box center [1351, 649] width 302 height 37
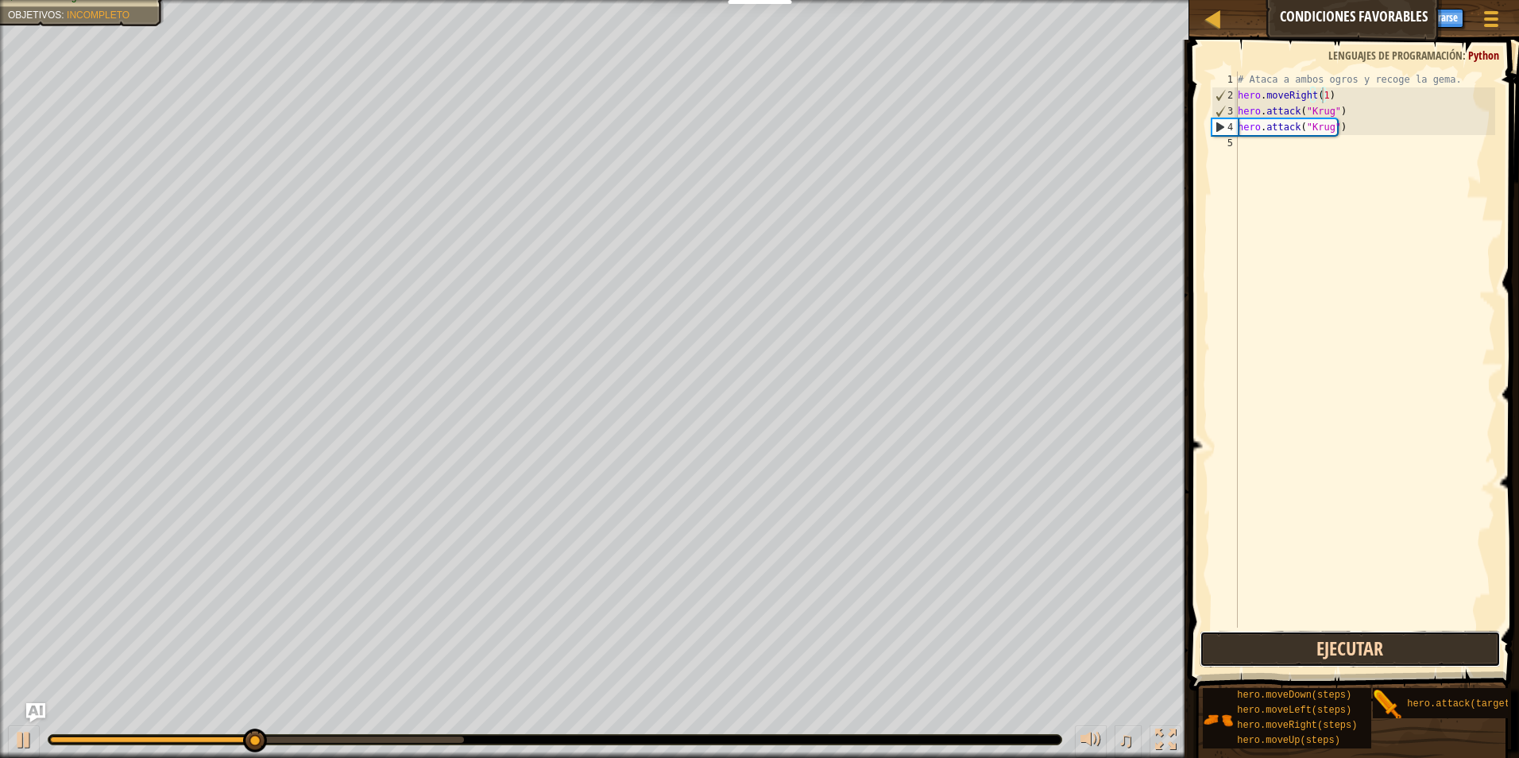
click at [1291, 644] on button "Ejecutar" at bounding box center [1351, 649] width 302 height 37
click at [1281, 146] on div "# Ataca a ambos ogros y recoge la gema. hero . moveRight ( 1 ) hero . attack ( …" at bounding box center [1365, 366] width 261 height 588
click at [1280, 149] on div "# Ataca a ambos ogros y recoge la gema. hero . moveRight ( 1 ) hero . attack ( …" at bounding box center [1365, 366] width 261 height 588
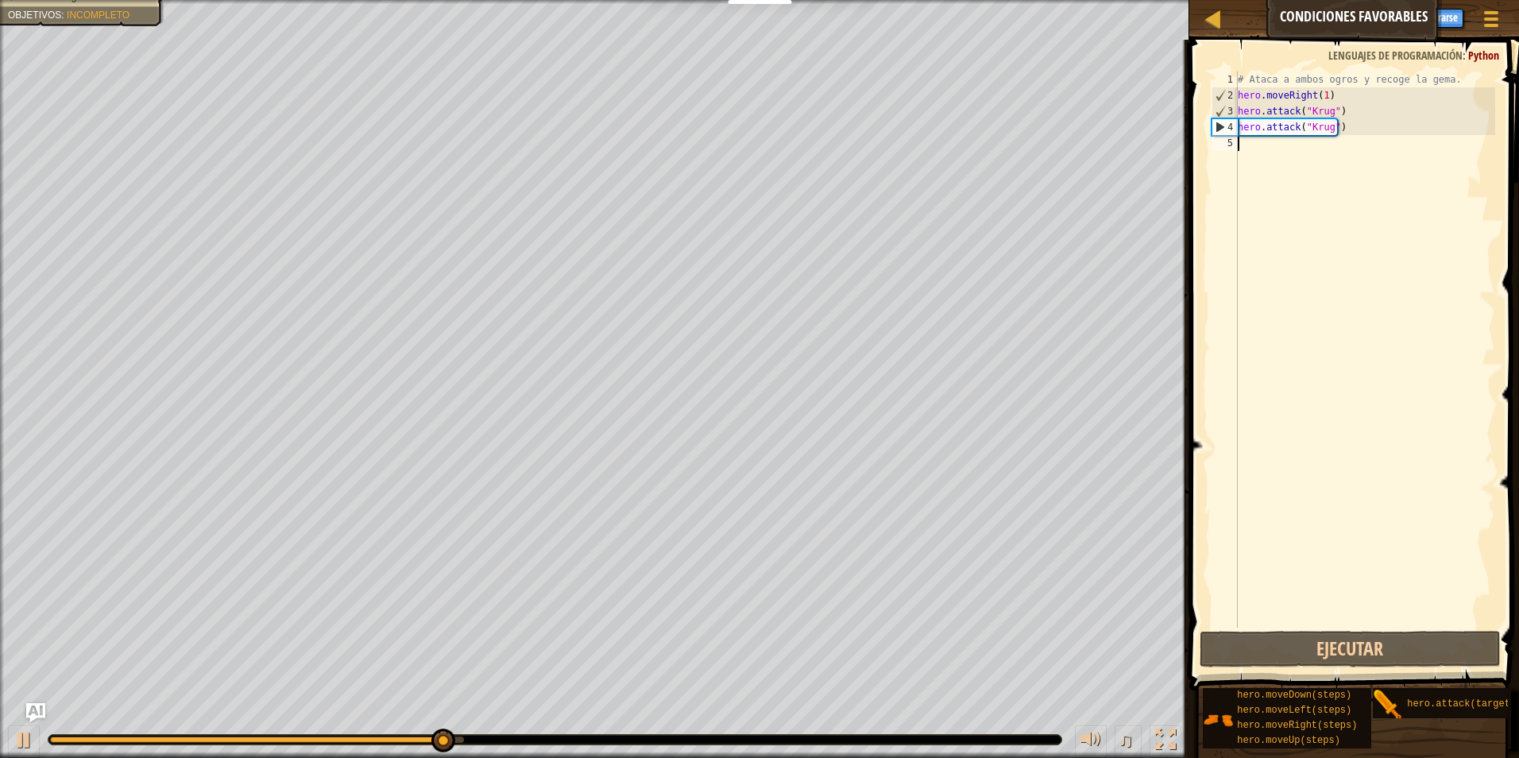
type textarea "h"
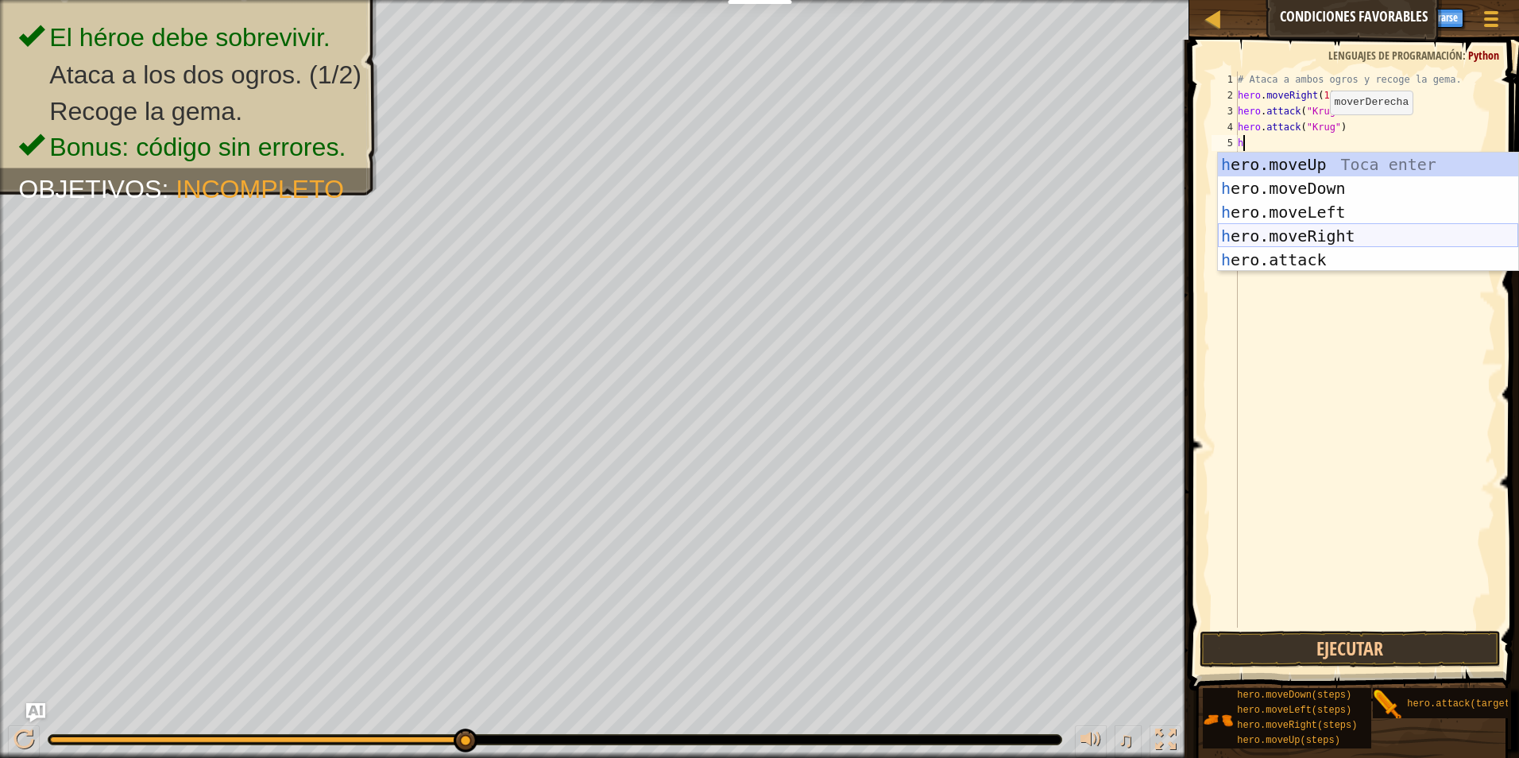
click at [1314, 230] on div "h ero.moveUp Toca enter h ero.moveDown Toca enter h ero.moveLeft Toca enter h e…" at bounding box center [1368, 236] width 300 height 167
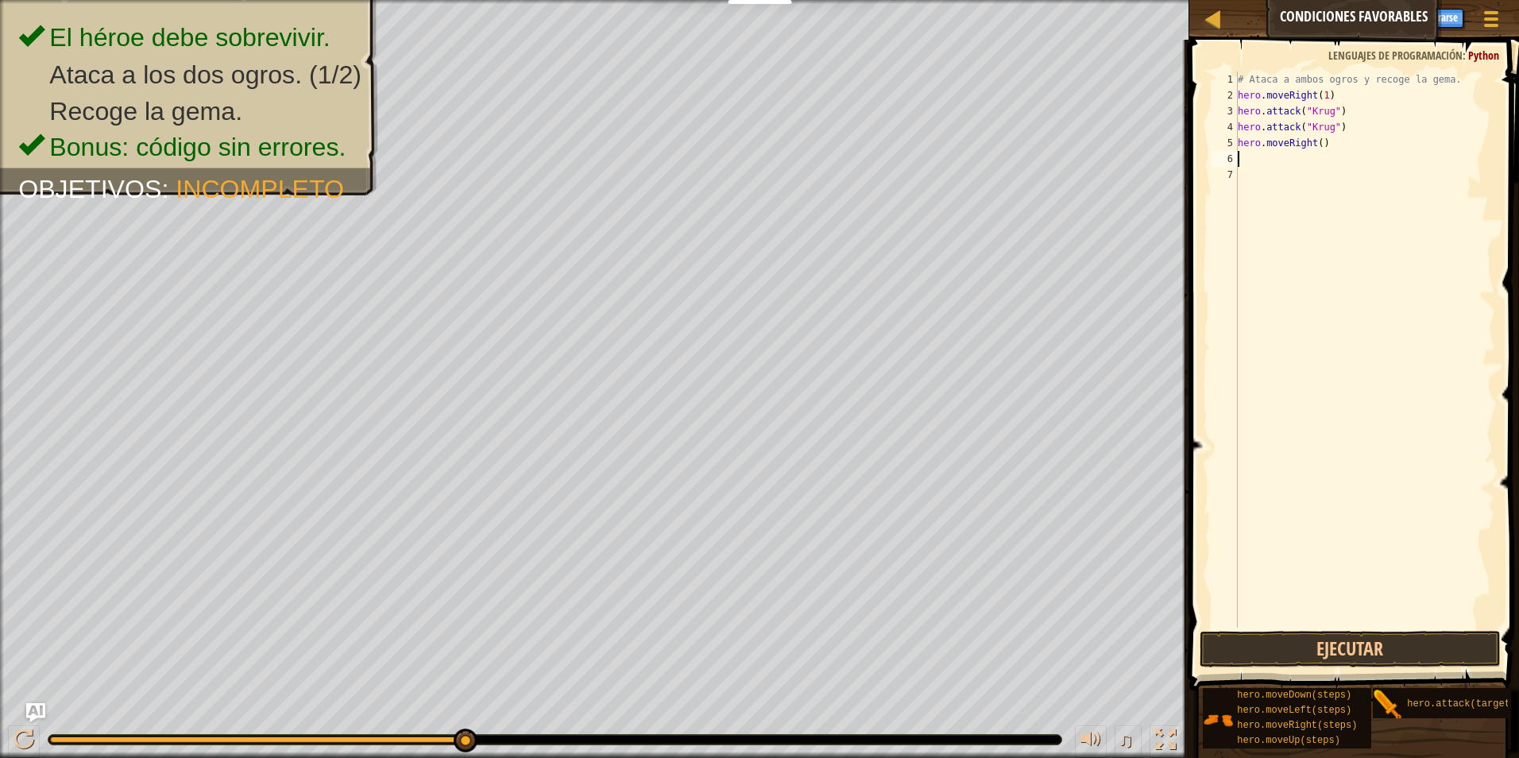
type textarea "h"
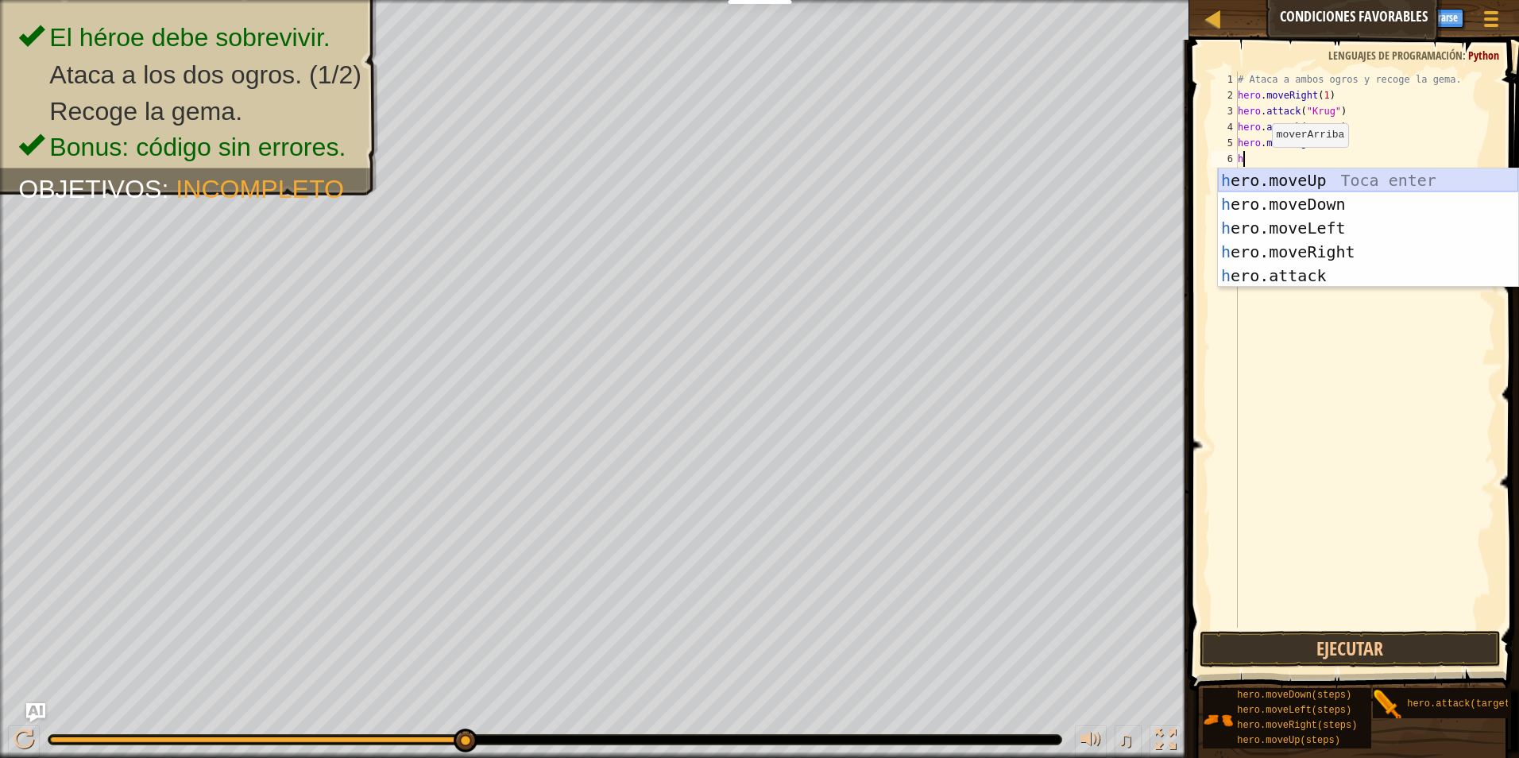
click at [1287, 178] on div "h ero.moveUp Toca enter h ero.moveDown Toca enter h ero.moveLeft Toca enter h e…" at bounding box center [1368, 251] width 300 height 167
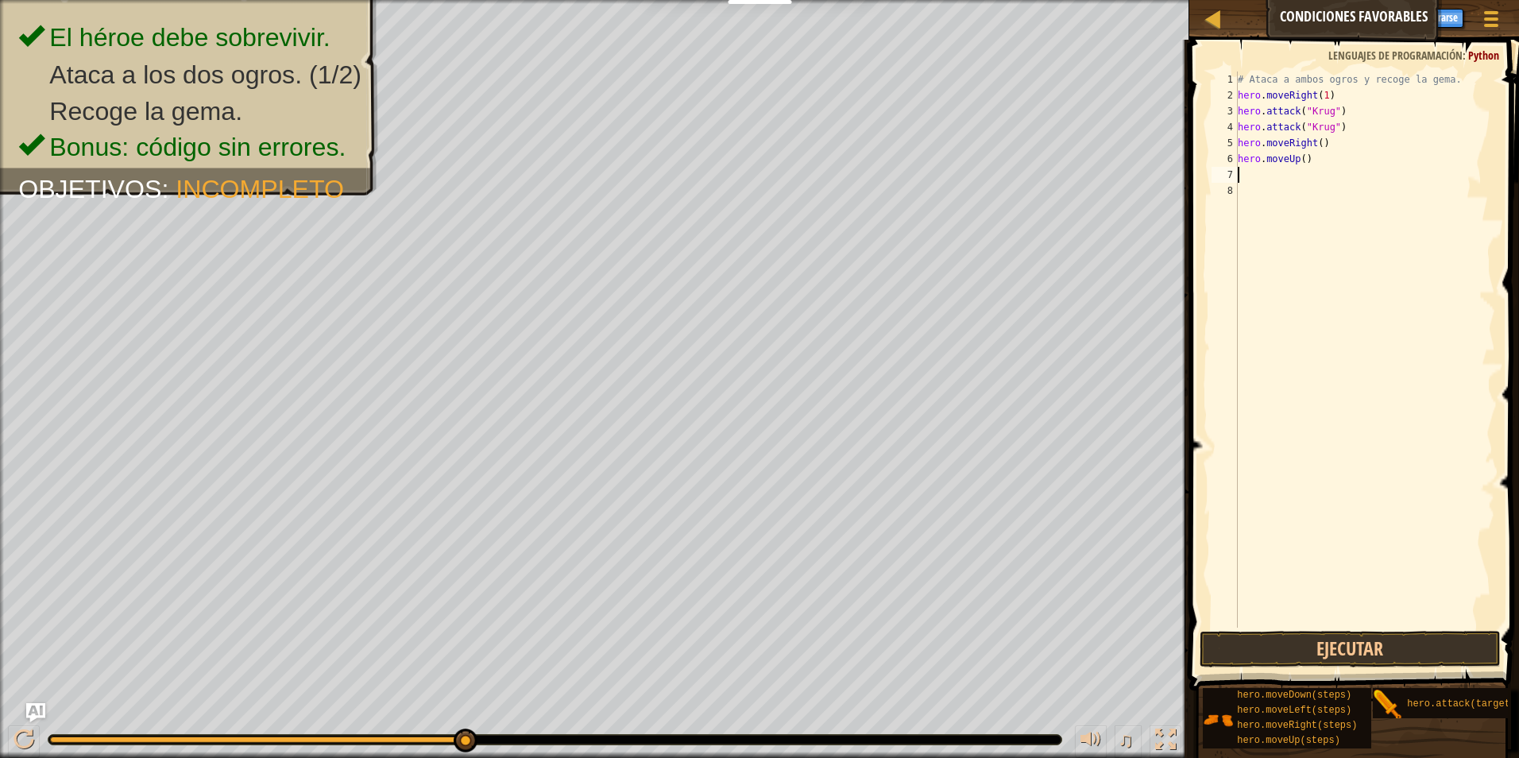
type textarea "h"
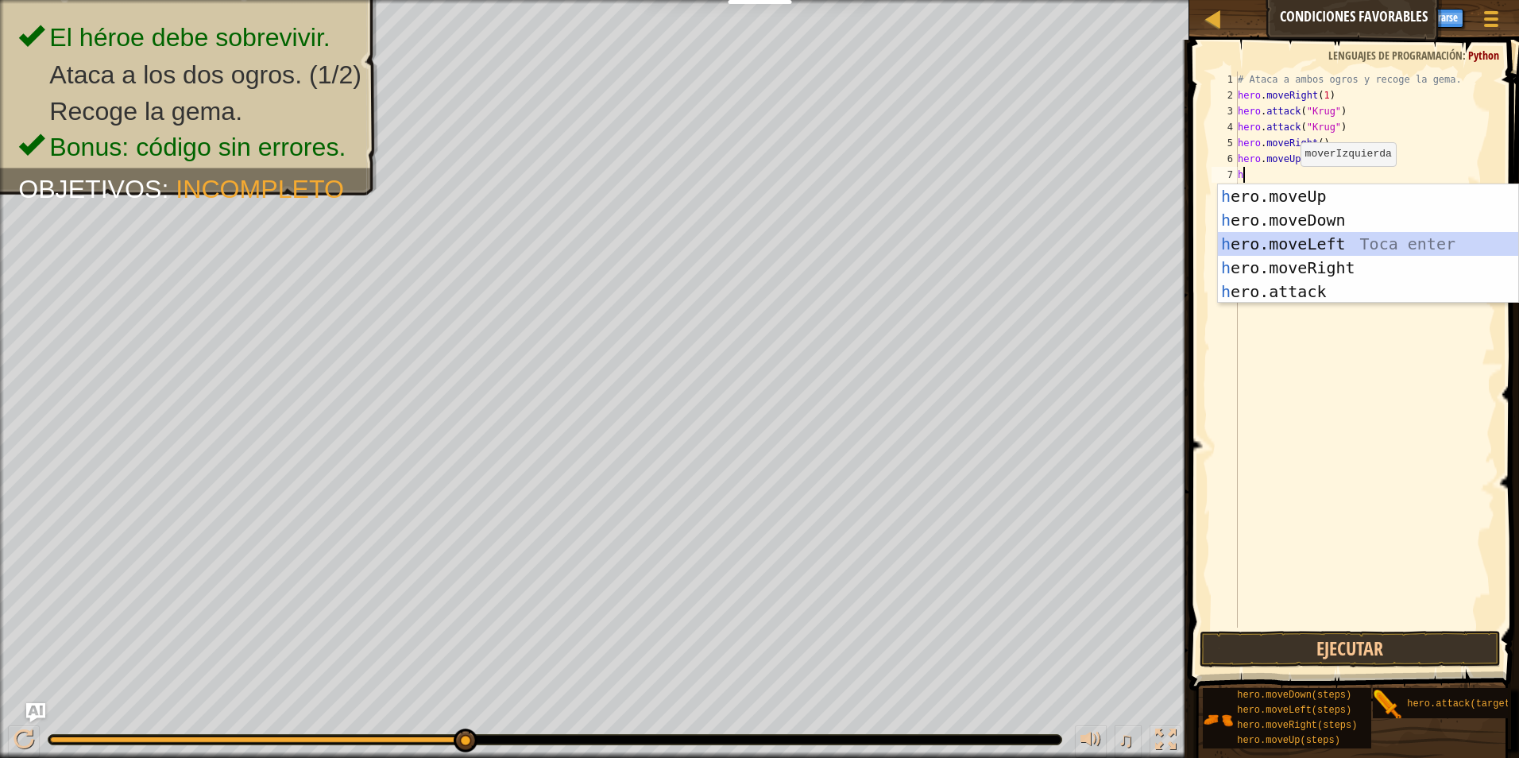
click at [1312, 249] on div "h ero.moveUp Toca enter h ero.moveDown Toca enter h ero.moveLeft Toca enter h e…" at bounding box center [1368, 267] width 300 height 167
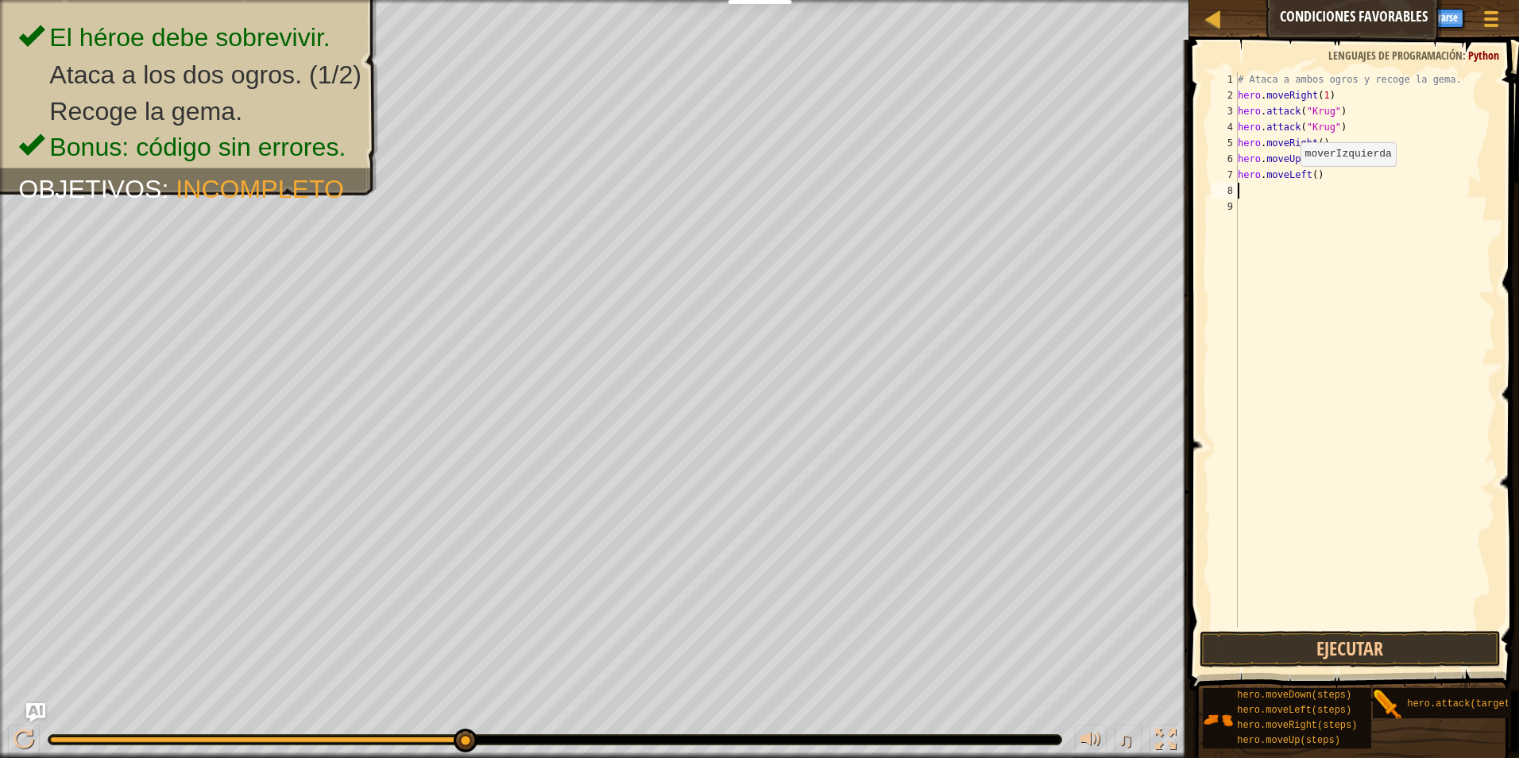
type textarea "h"
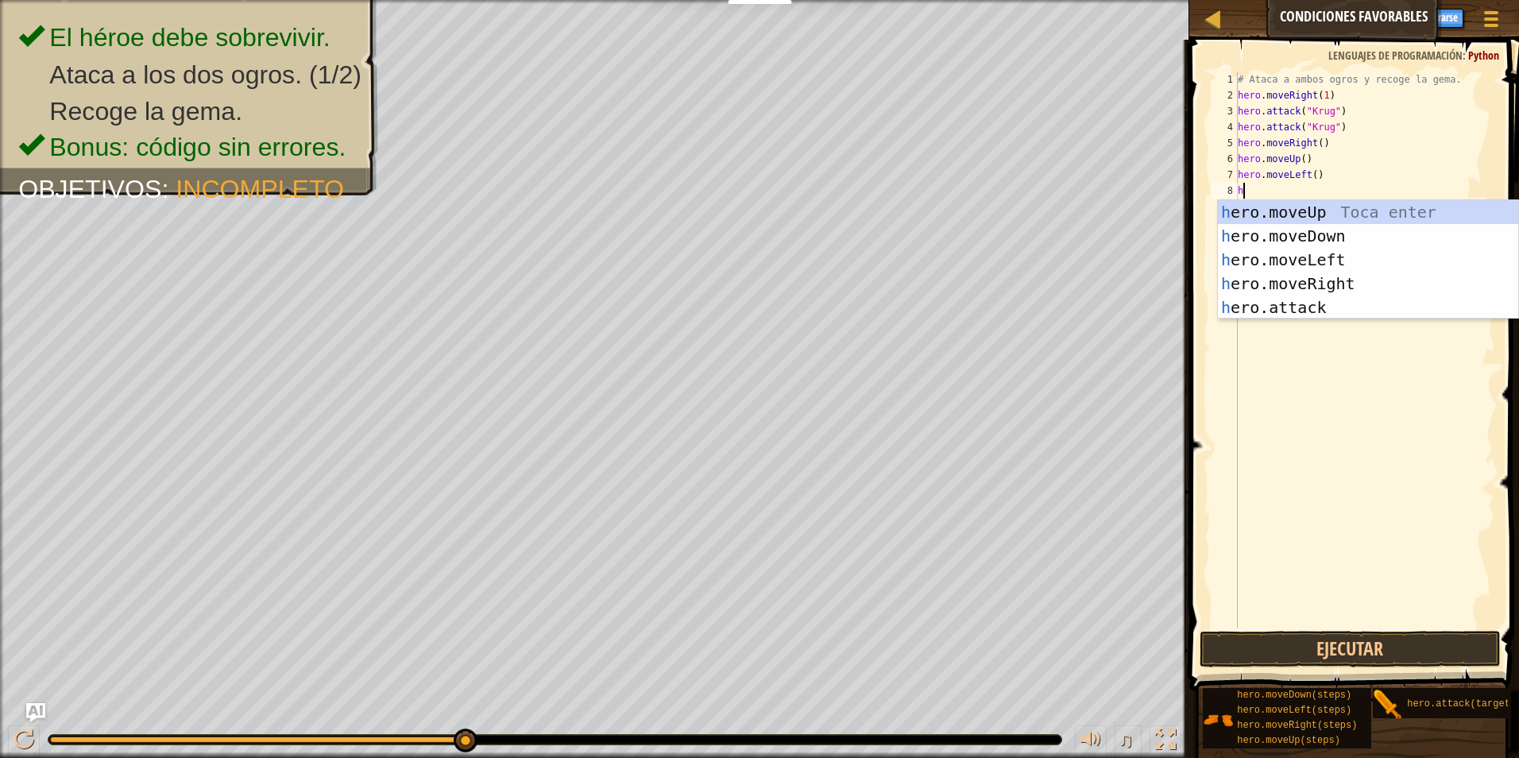
click at [1269, 382] on div "# Ataca a ambos ogros y recoge la gema. hero . moveRight ( 1 ) hero . attack ( …" at bounding box center [1365, 366] width 261 height 588
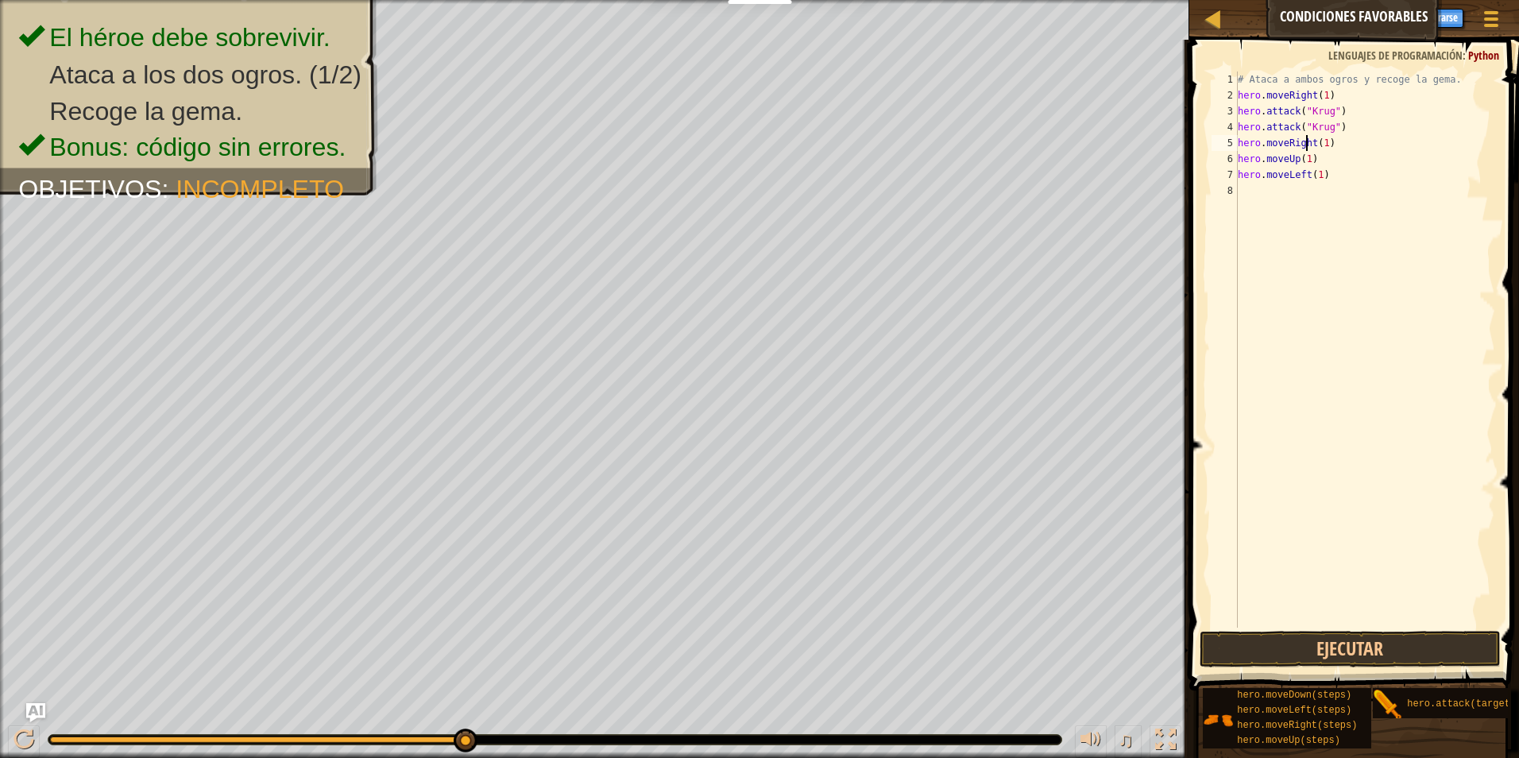
scroll to position [7, 6]
type textarea "hero.moveLeft(1)"
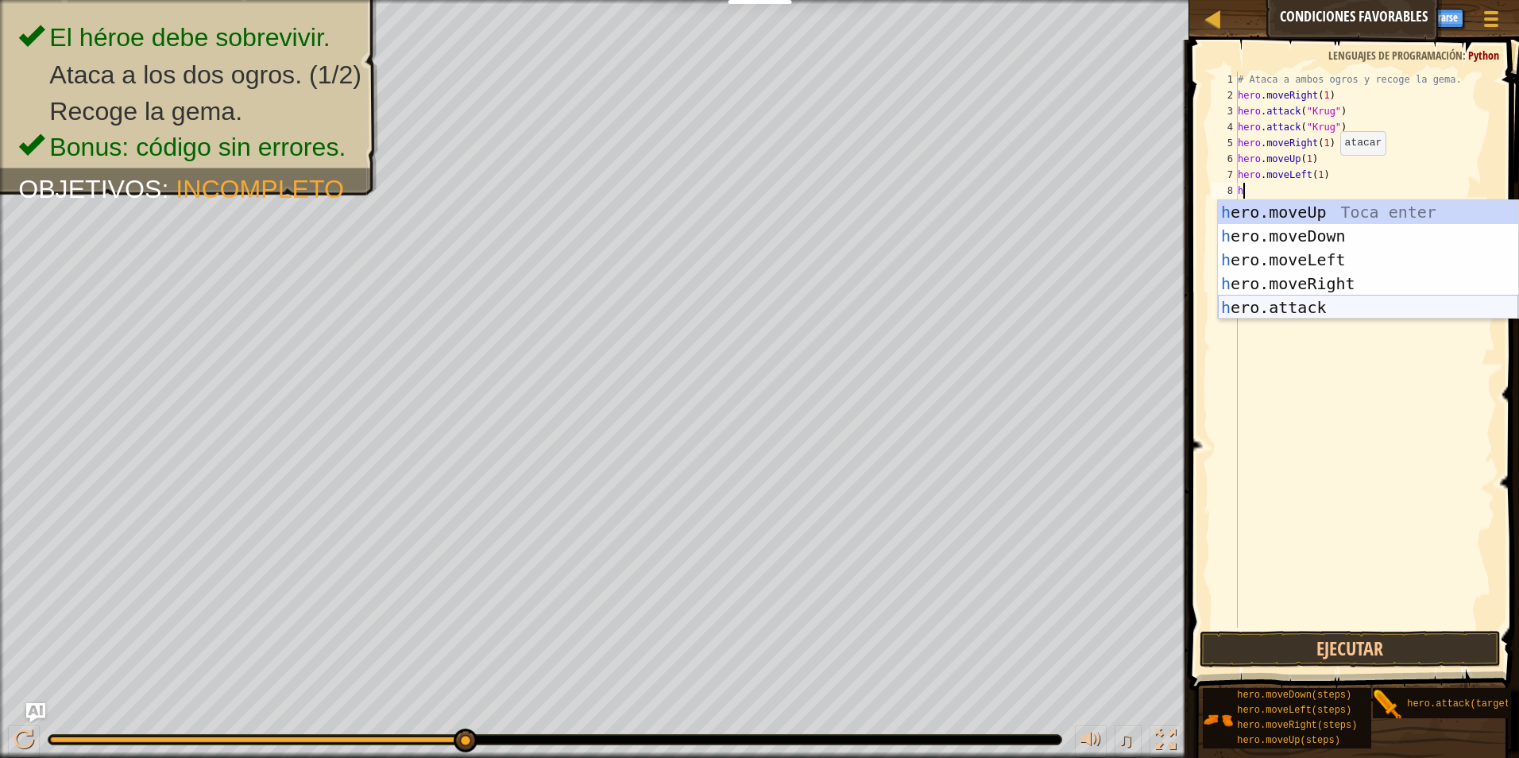
click at [1379, 300] on div "h ero.moveUp Toca enter h ero.moveDown Toca enter h ero.moveLeft Toca enter h e…" at bounding box center [1368, 283] width 300 height 167
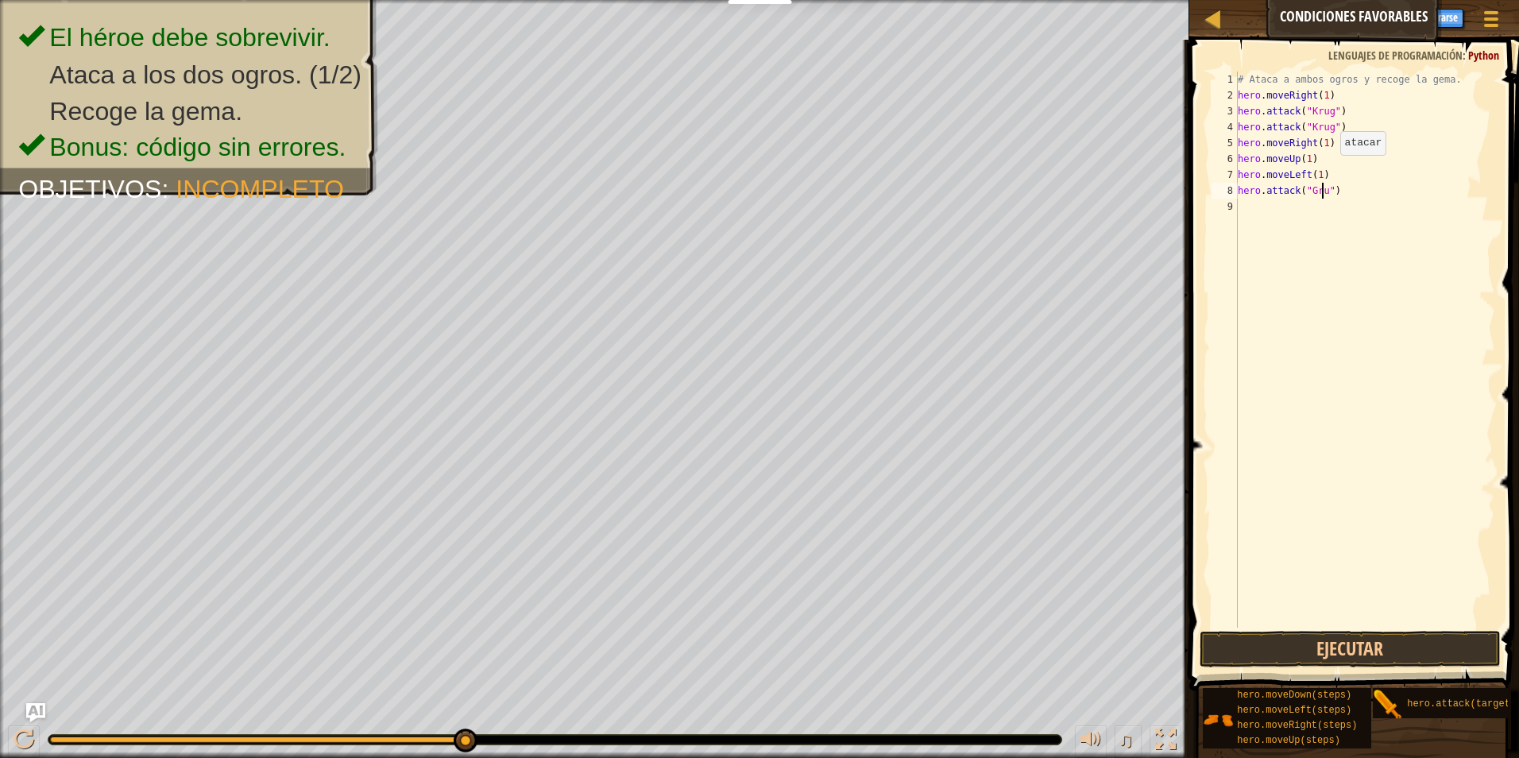
scroll to position [7, 7]
type textarea "hero.attack("Grump")"
click at [1314, 639] on button "Ejecutar" at bounding box center [1351, 649] width 302 height 37
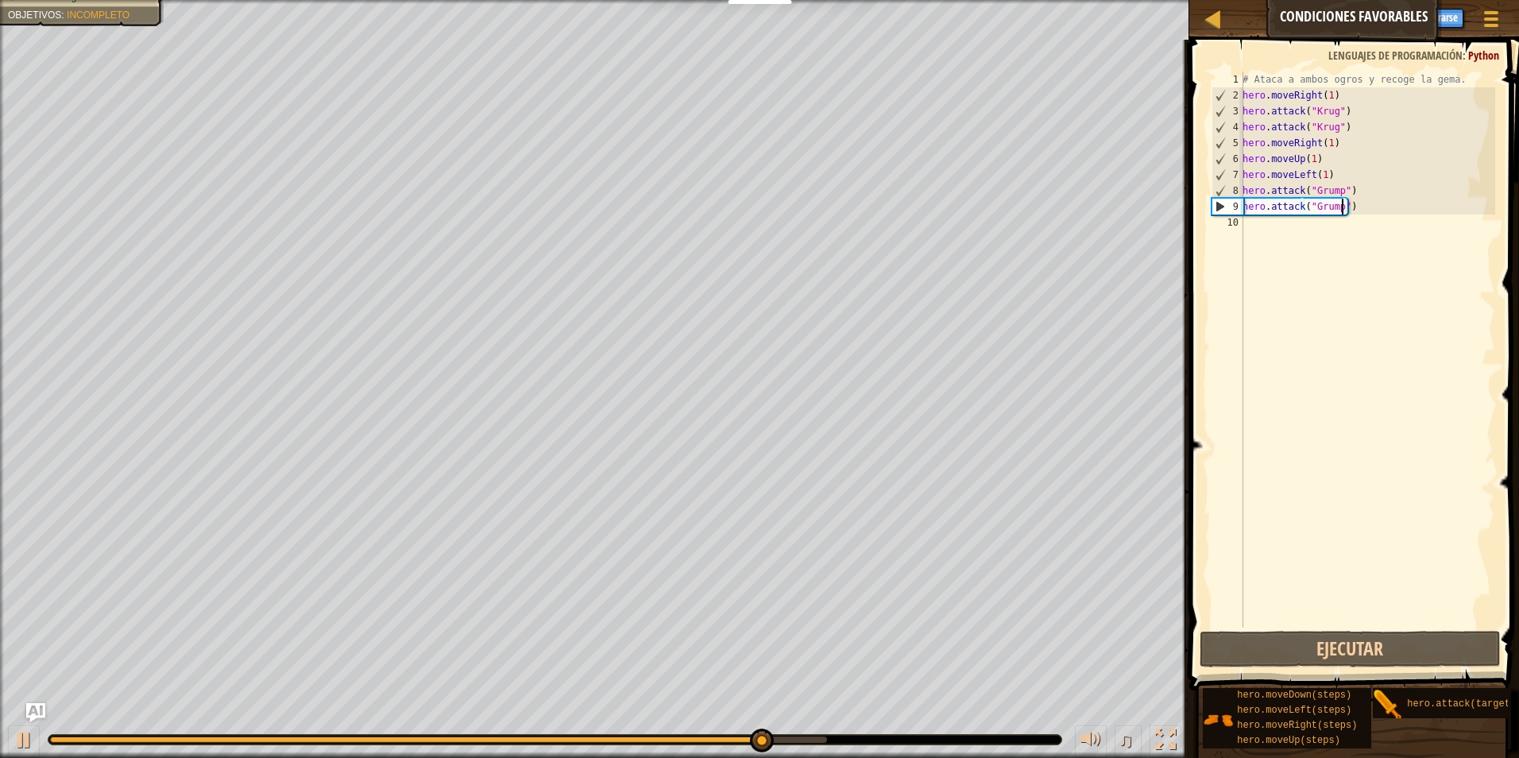
click at [1266, 227] on div "# Ataca a ambos ogros y recoge la gema. hero . moveRight ( 1 ) hero . attack ( …" at bounding box center [1368, 366] width 256 height 588
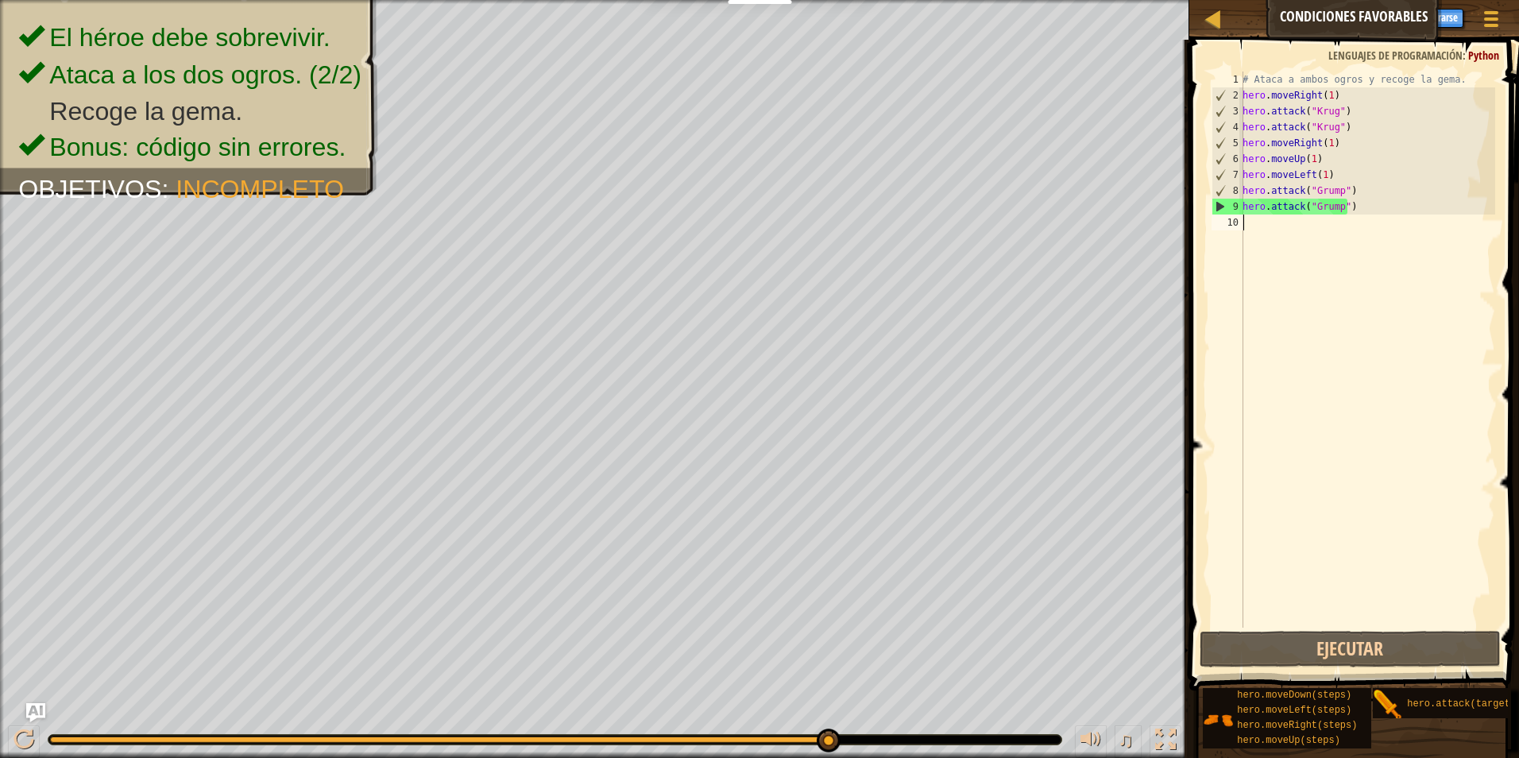
type textarea "h"
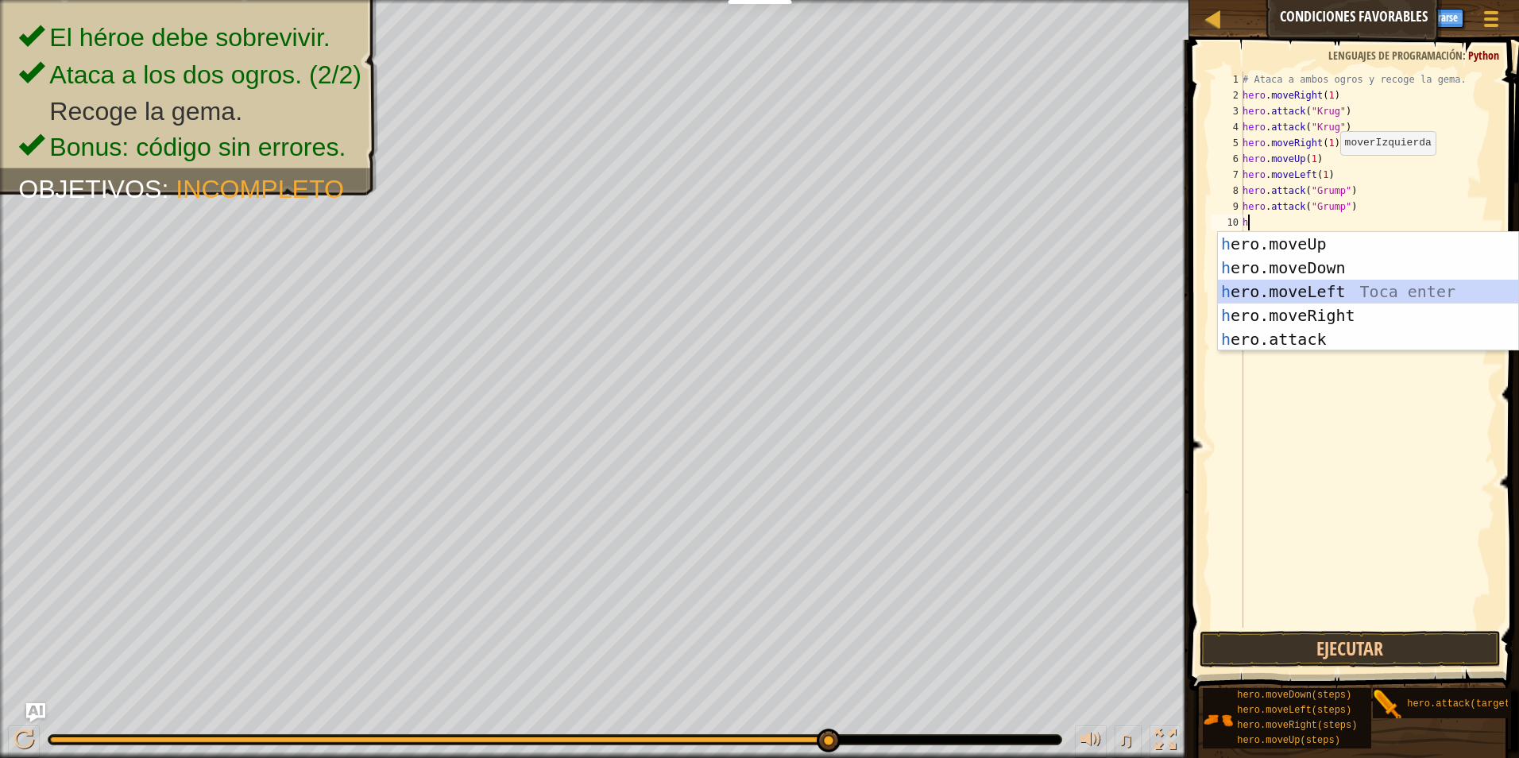
drag, startPoint x: 1315, startPoint y: 292, endPoint x: 1303, endPoint y: 234, distance: 58.4
click at [1314, 287] on div "h ero.moveUp Toca enter h ero.moveDown Toca enter h ero.moveLeft Toca enter h e…" at bounding box center [1368, 315] width 300 height 167
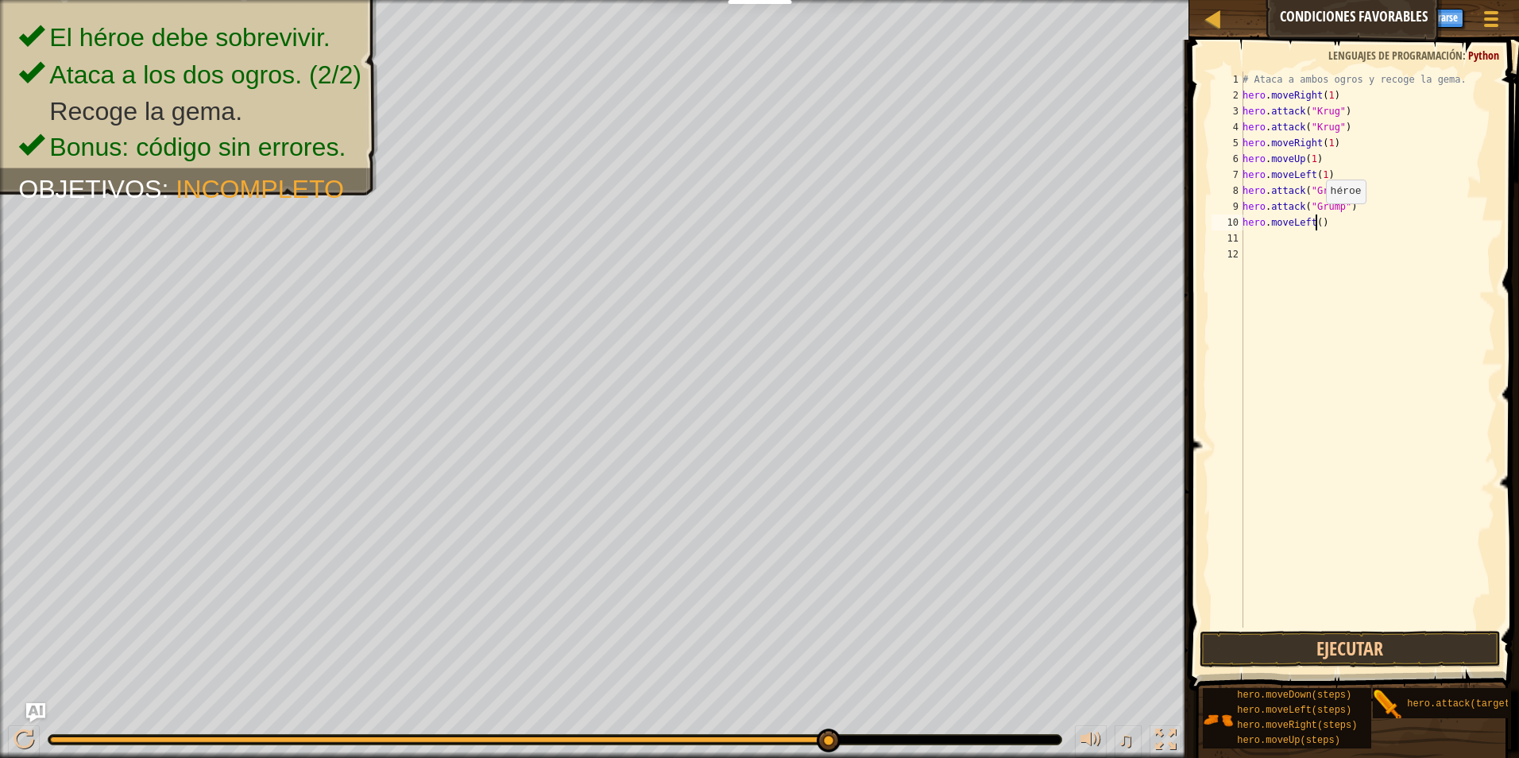
click at [1318, 219] on div "# Ataca a ambos ogros y recoge la gema. hero . moveRight ( 1 ) hero . attack ( …" at bounding box center [1368, 366] width 256 height 588
type textarea "hero.moveLeft(1)"
click at [1319, 625] on div "# Ataca a ambos ogros y recoge la gema. hero . moveRight ( 1 ) hero . attack ( …" at bounding box center [1368, 366] width 256 height 588
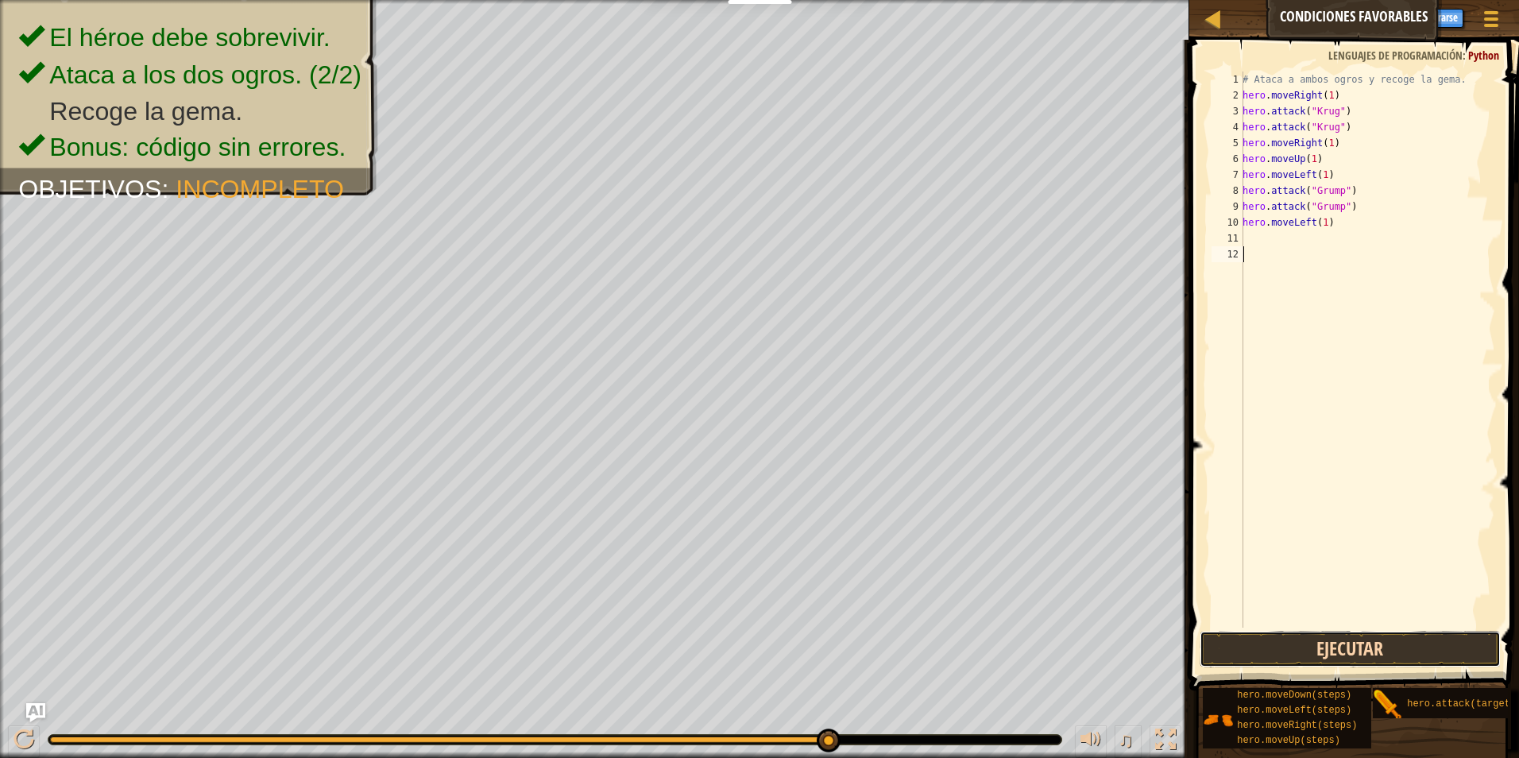
click at [1314, 646] on button "Ejecutar" at bounding box center [1351, 649] width 302 height 37
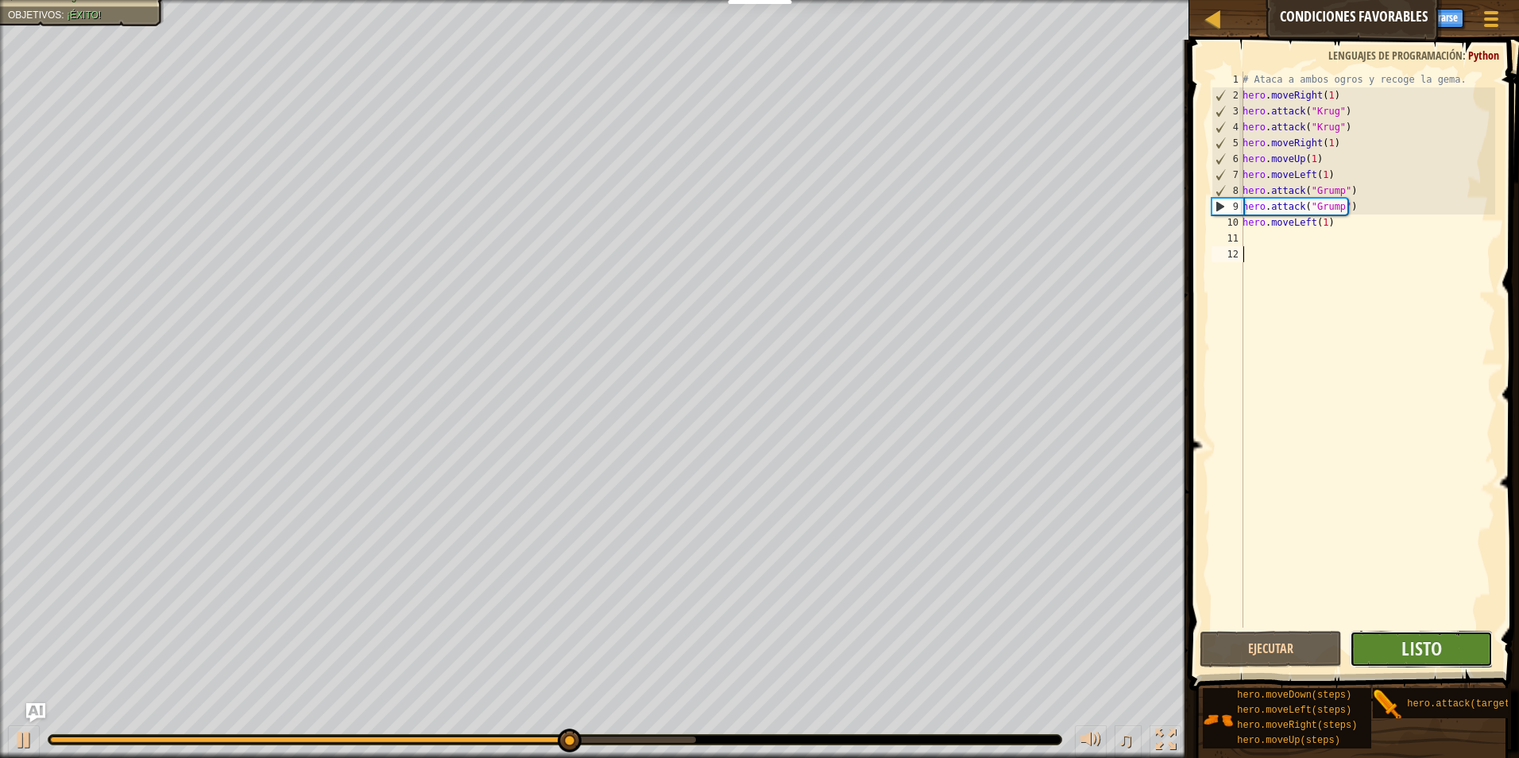
click at [1473, 654] on button "Listo" at bounding box center [1421, 649] width 143 height 37
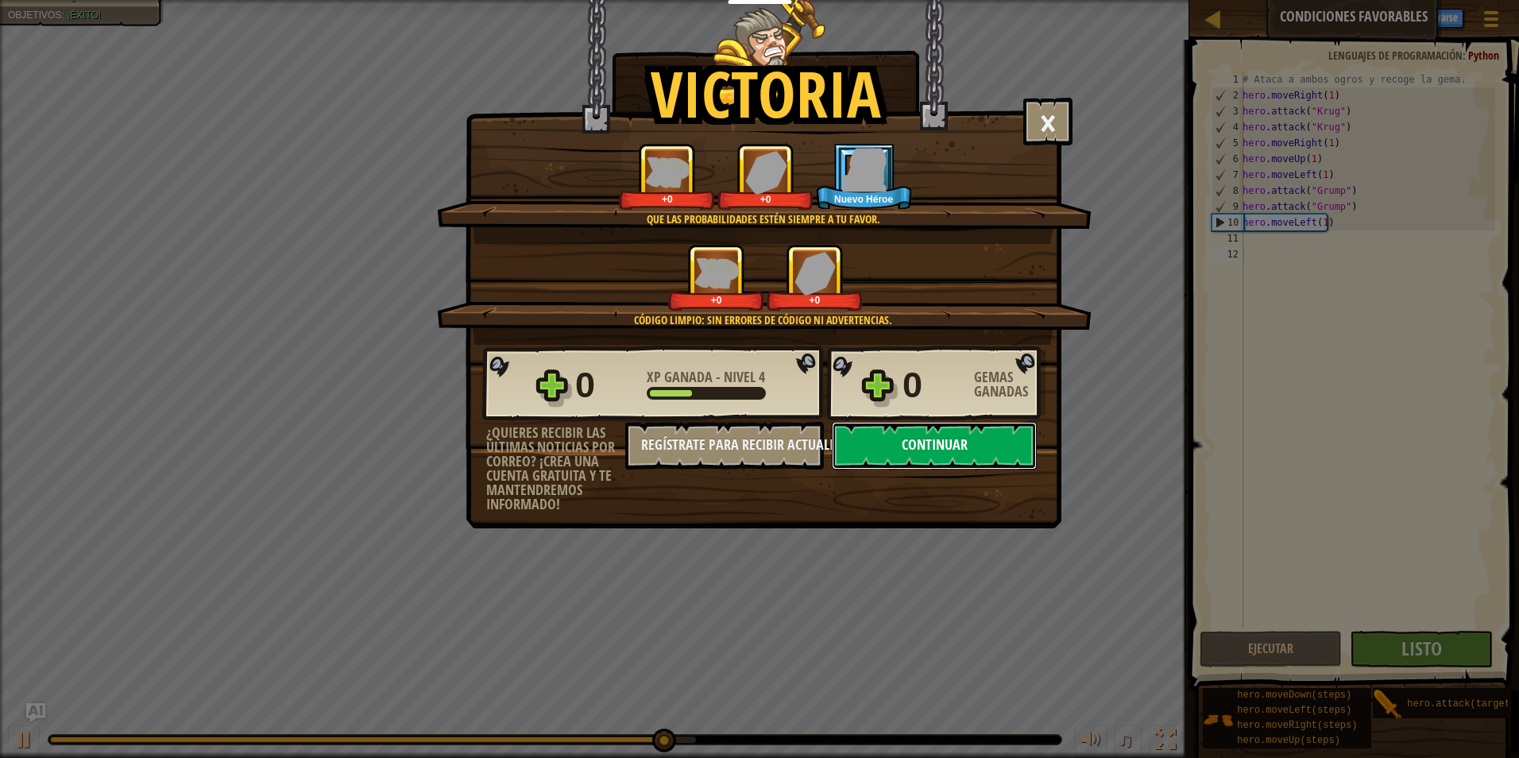
click at [964, 466] on button "Continuar" at bounding box center [934, 446] width 205 height 48
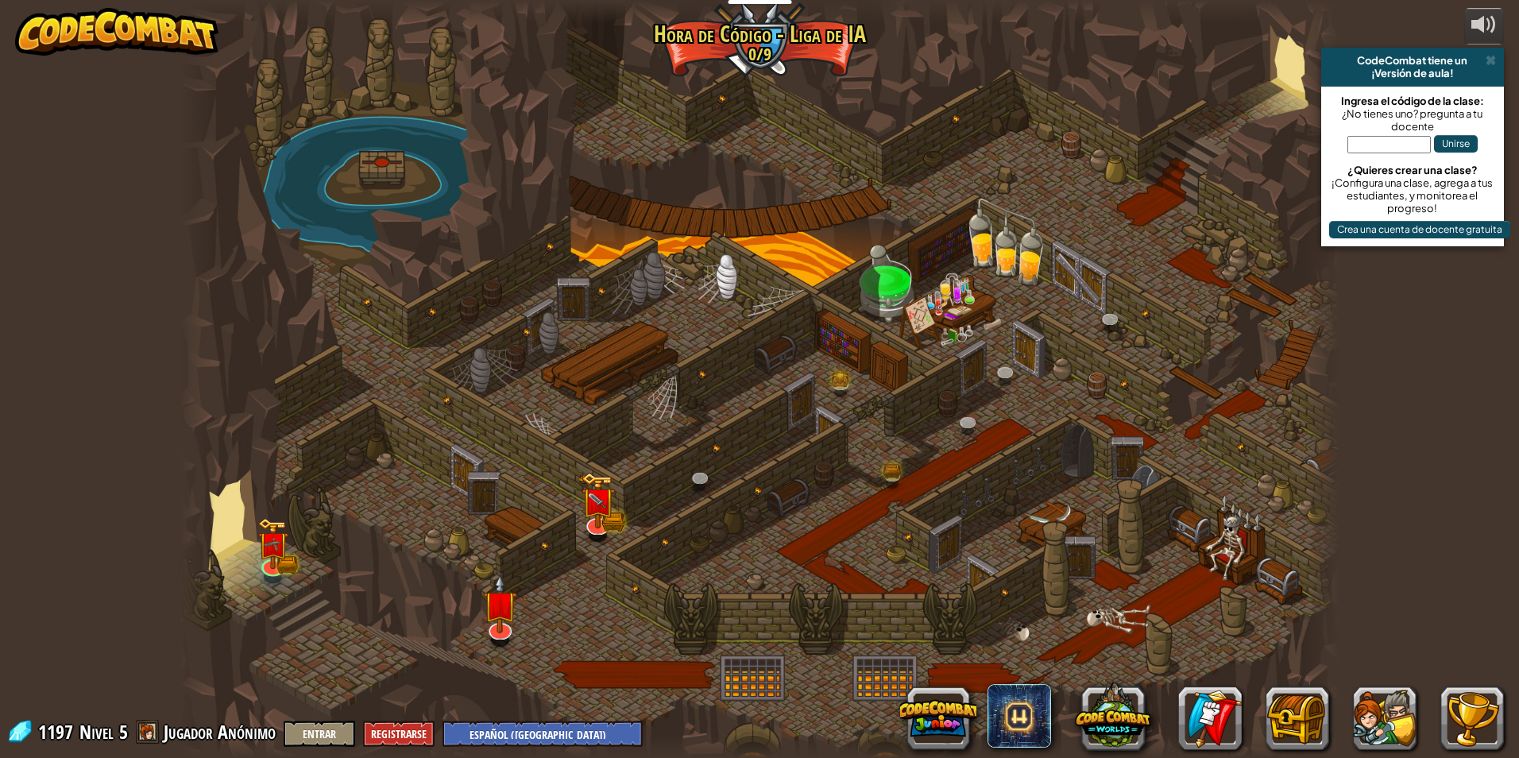
select select "es-419"
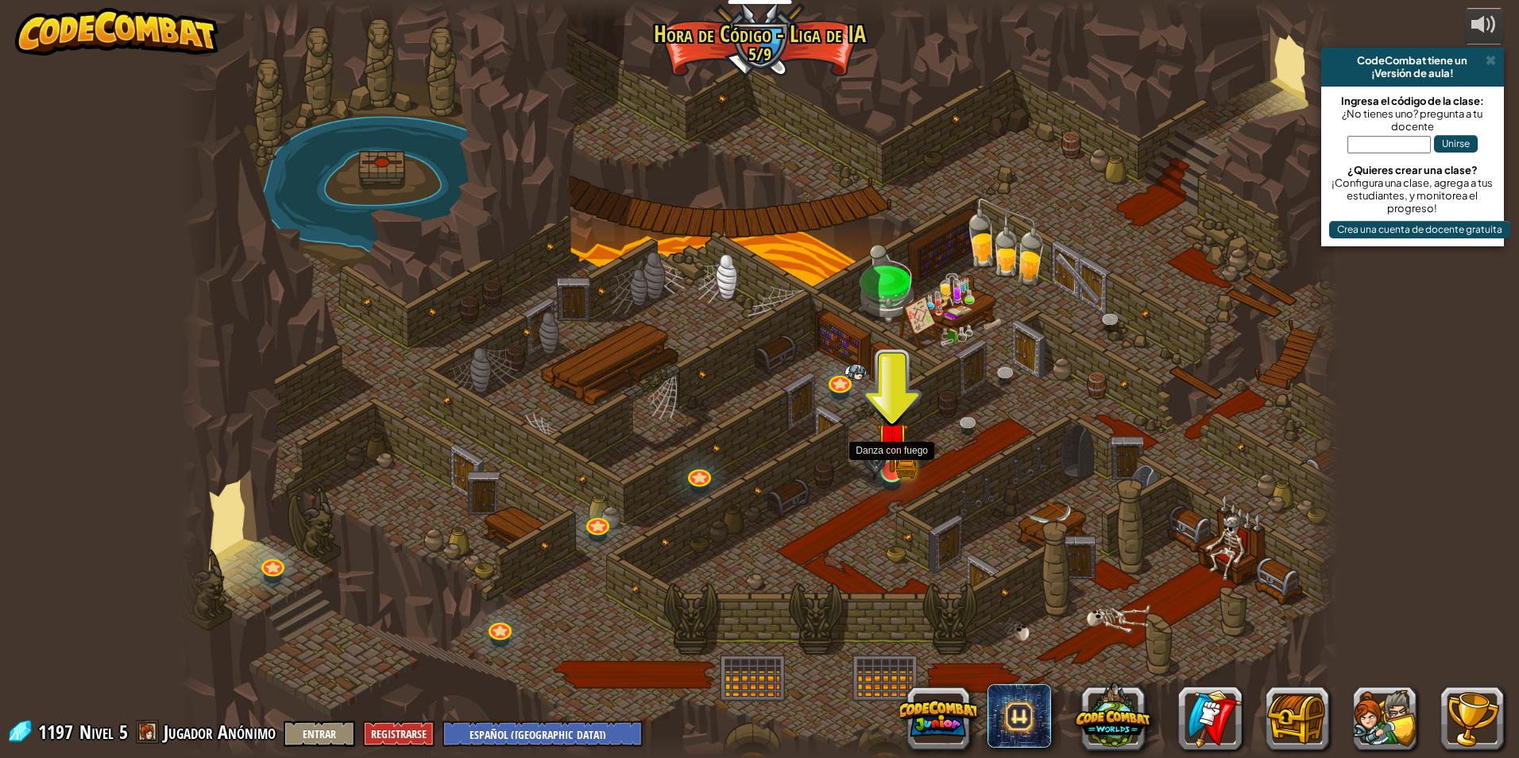
click at [878, 443] on img at bounding box center [891, 438] width 31 height 69
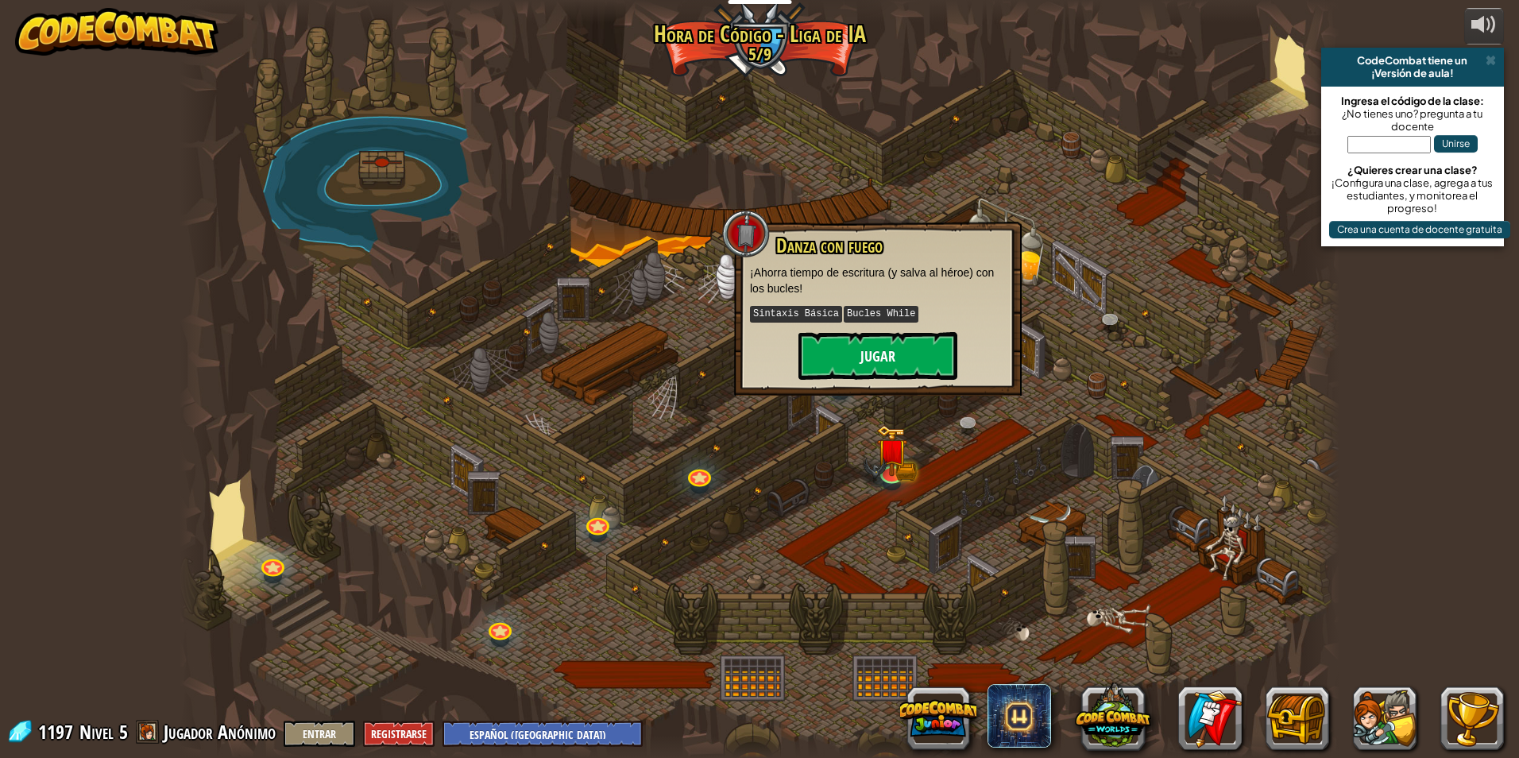
drag, startPoint x: 884, startPoint y: 391, endPoint x: 888, endPoint y: 373, distance: 17.9
click at [886, 387] on div "Danza con fuego ¡Ahorra tiempo de escritura (y salva al héroe) con los bucles! …" at bounding box center [878, 309] width 288 height 174
click at [888, 371] on button "Jugar" at bounding box center [878, 356] width 159 height 48
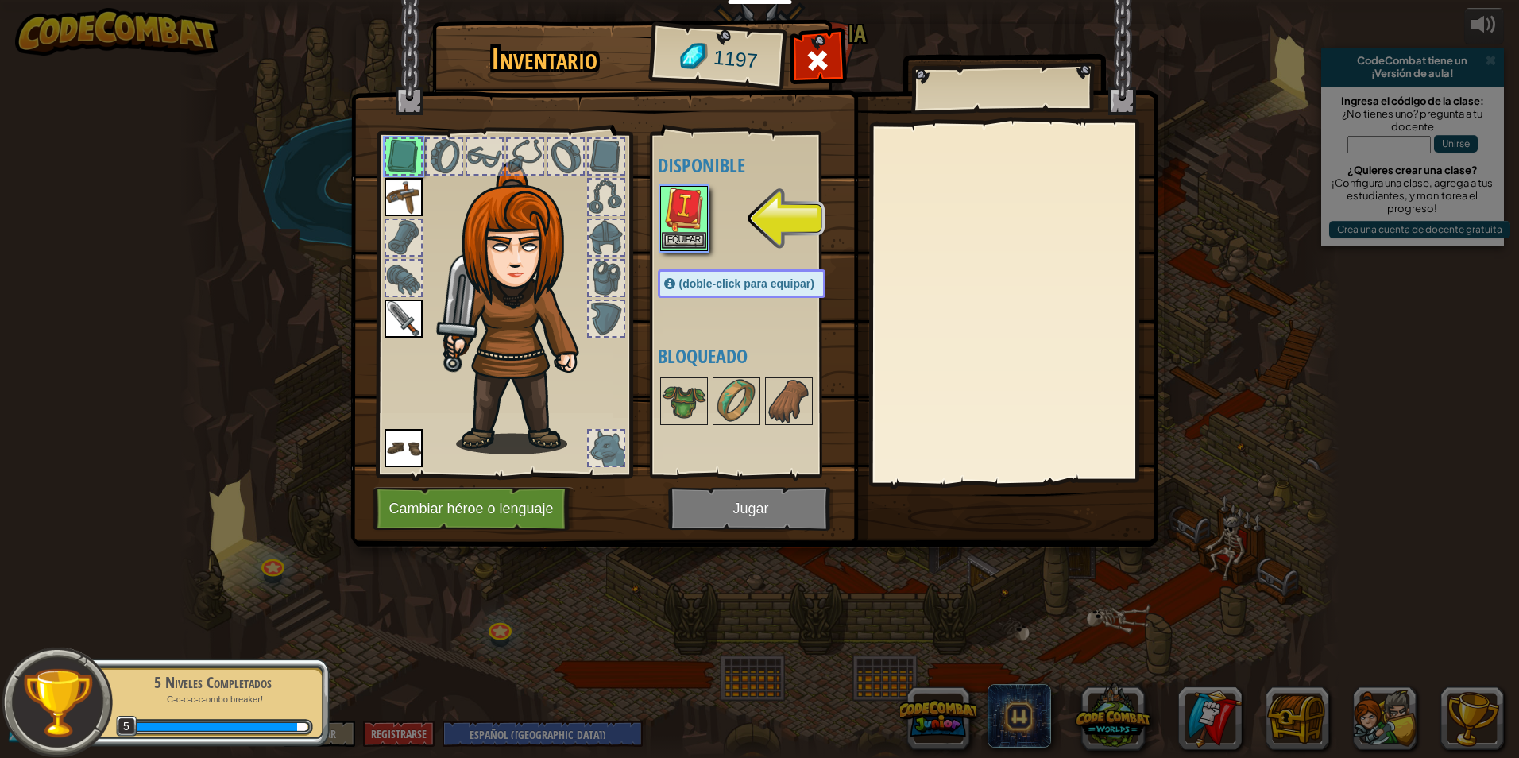
click at [683, 220] on img at bounding box center [684, 210] width 44 height 44
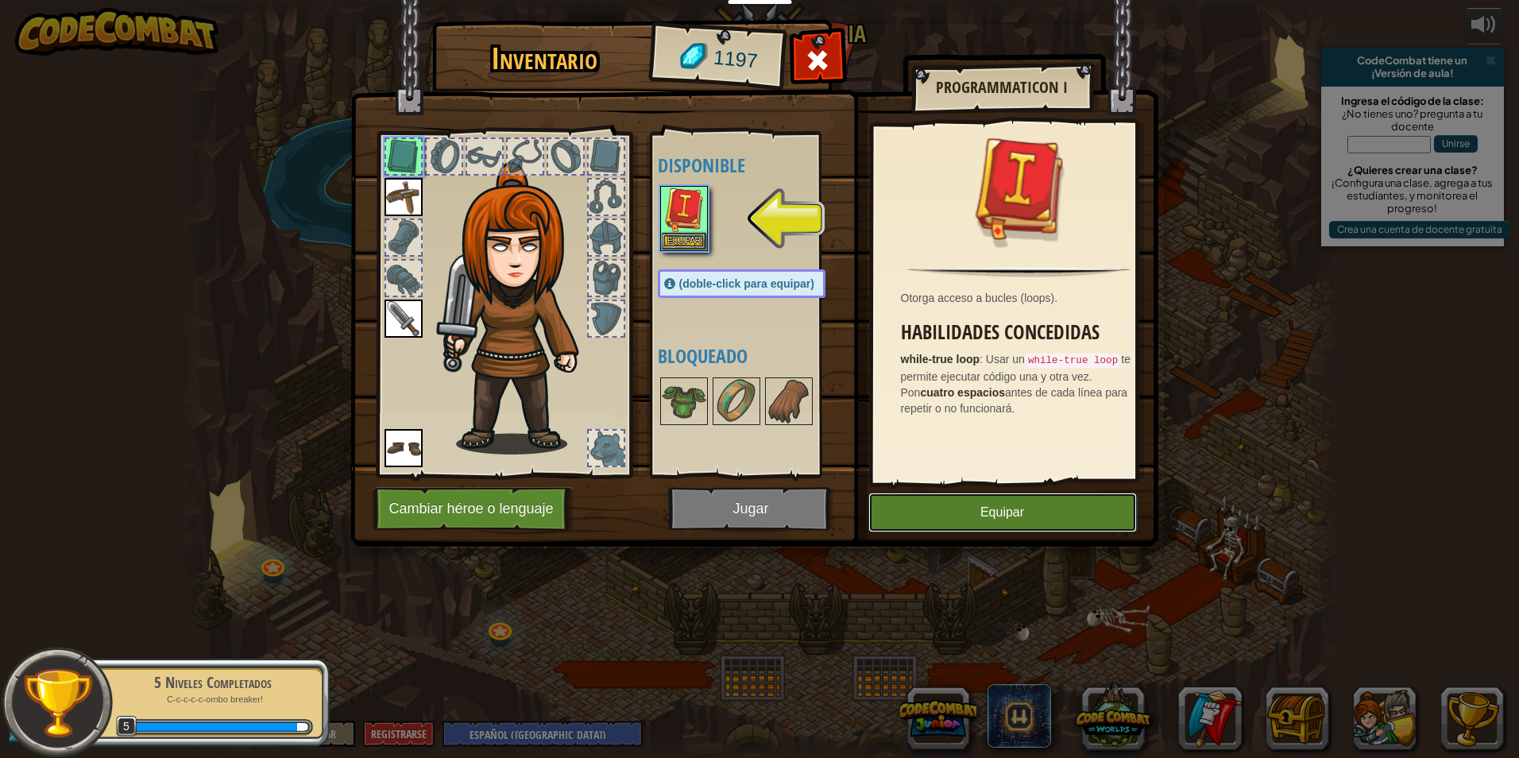
click at [889, 503] on button "Equipar" at bounding box center [1003, 513] width 269 height 40
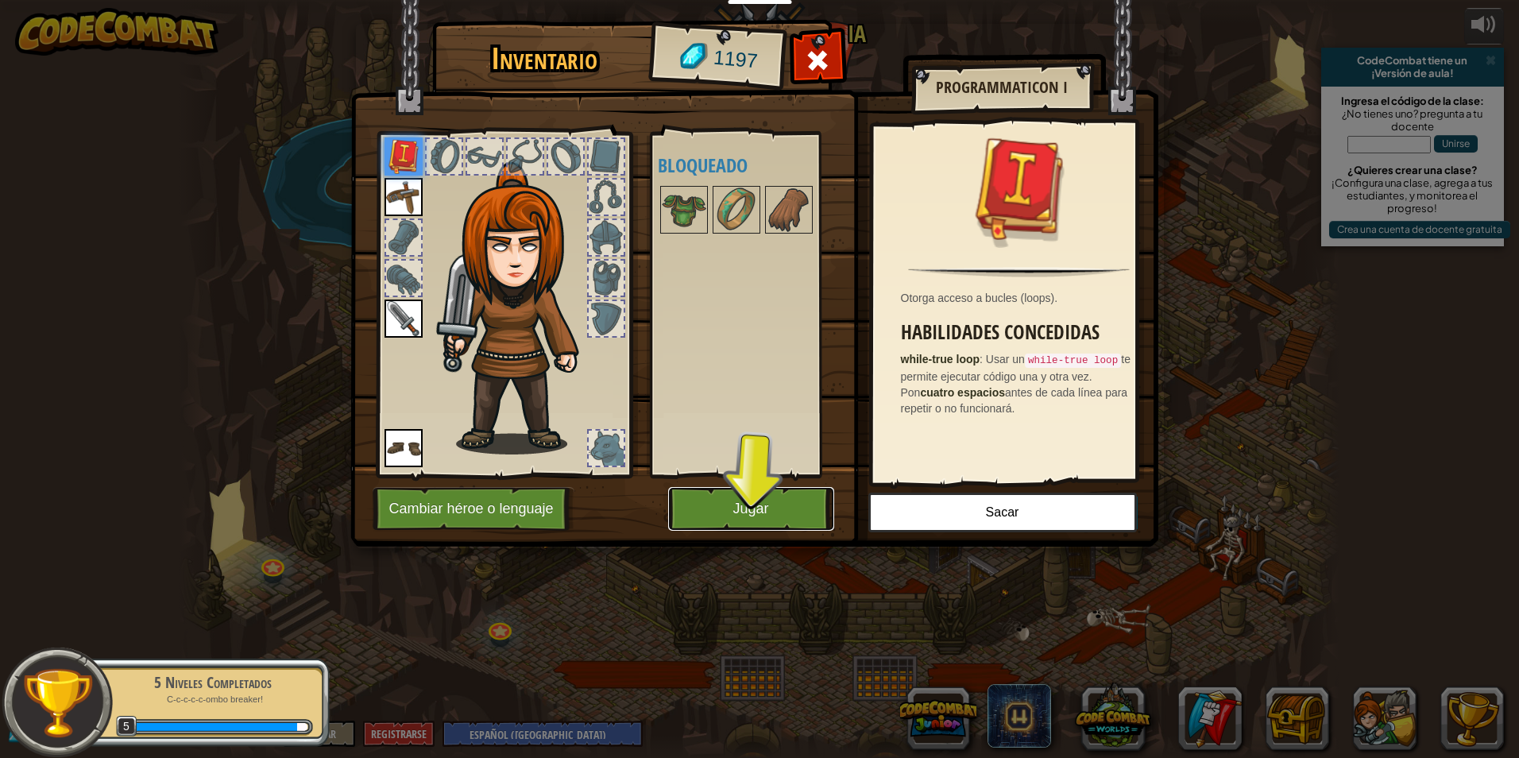
click at [782, 492] on button "Jugar" at bounding box center [751, 509] width 166 height 44
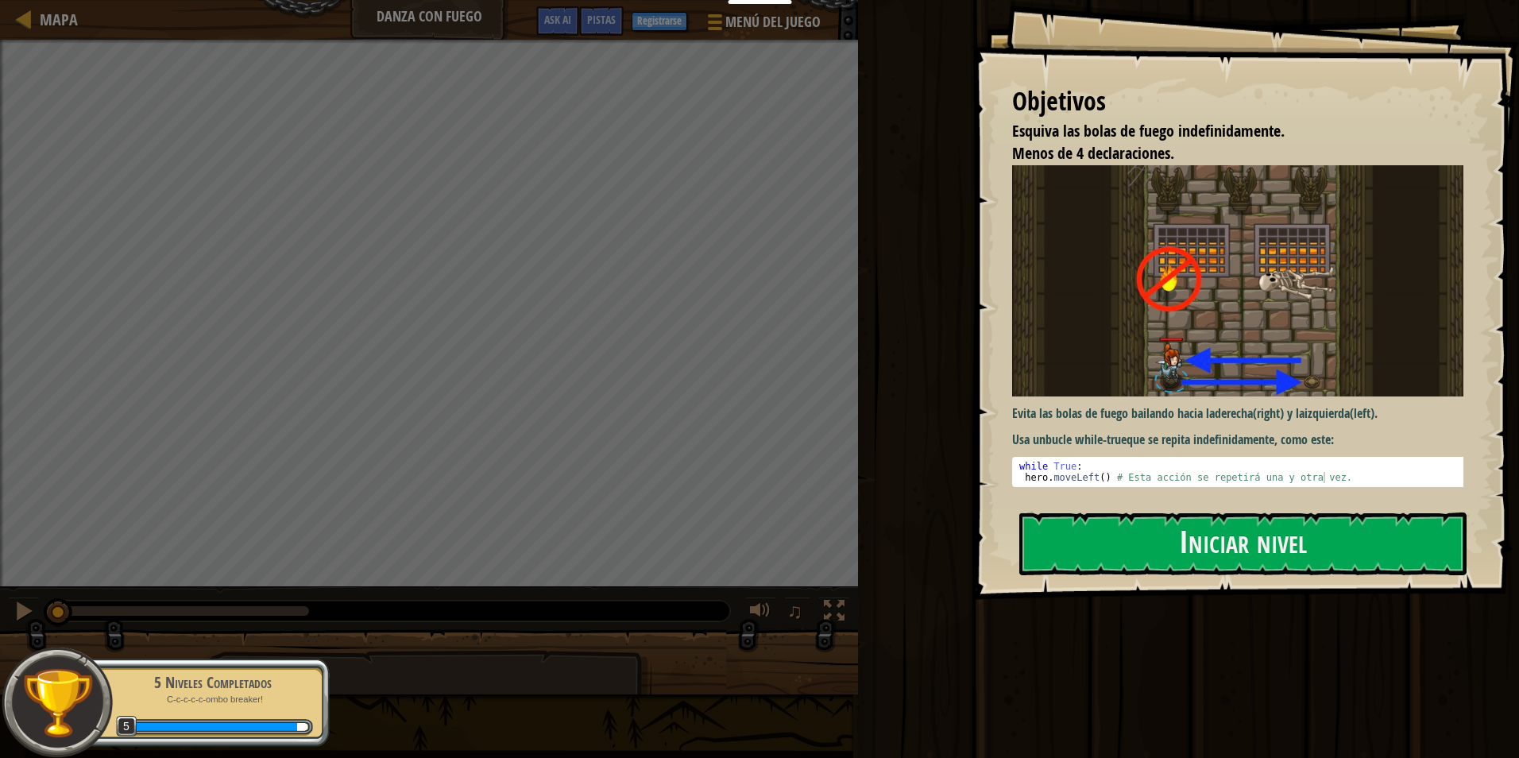
click at [1131, 415] on p "Evita las bolas de fuego bailando hacia la derecha (right) y la izquierda (left…" at bounding box center [1243, 413] width 463 height 18
drag, startPoint x: 1129, startPoint y: 452, endPoint x: 1158, endPoint y: 501, distance: 57.0
click at [1134, 470] on pre "1 2 while True : hero . moveLeft ( ) # Esta acción se repetirá una y otra vez. …" at bounding box center [1243, 472] width 463 height 30
drag, startPoint x: 1158, startPoint y: 501, endPoint x: 1162, endPoint y: 514, distance: 13.3
click at [1156, 502] on div "Objetivos Esquiva las bolas de fuego indefinidamente. Menos de 4 declaraciones.…" at bounding box center [1246, 300] width 547 height 600
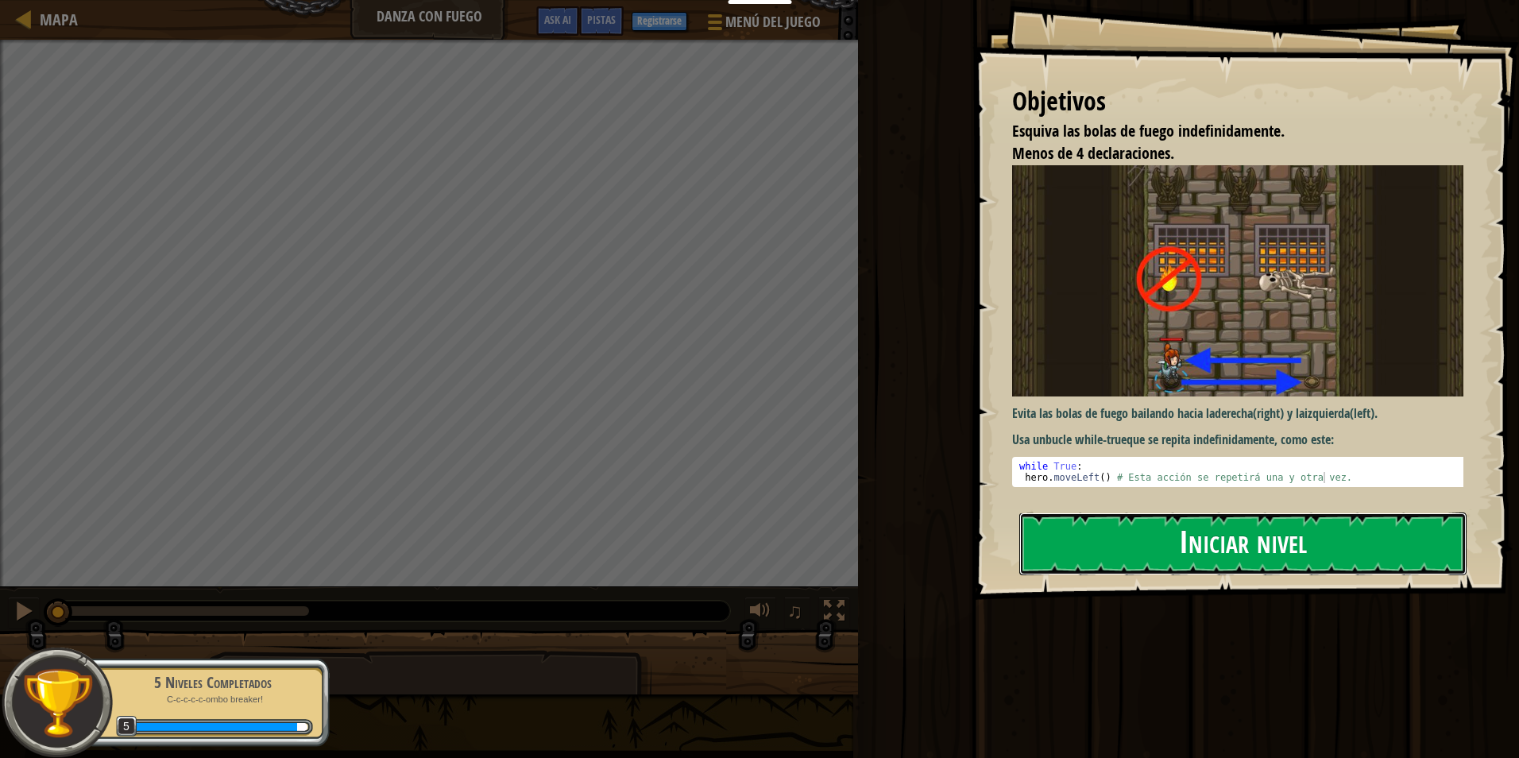
click at [1169, 524] on button "Iniciar nivel" at bounding box center [1243, 544] width 447 height 63
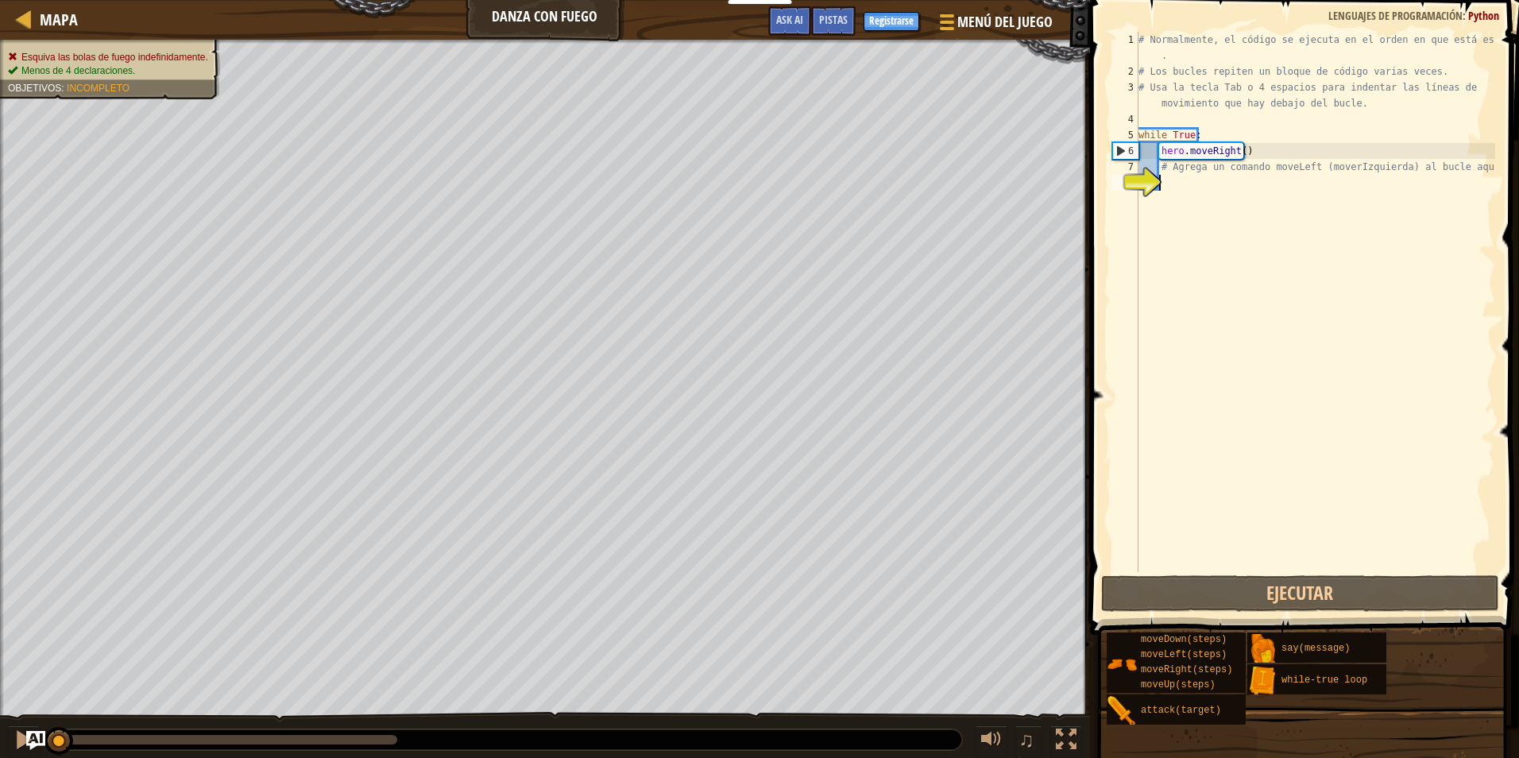
drag, startPoint x: 1232, startPoint y: 181, endPoint x: 1236, endPoint y: 169, distance: 12.8
click at [1232, 180] on div "# Normalmente, el código se ejecuta en el orden en que está escrito . # Los buc…" at bounding box center [1316, 326] width 360 height 588
click at [1236, 169] on div "# Normalmente, el código se ejecuta en el orden en que está escrito . # Los buc…" at bounding box center [1316, 326] width 360 height 588
type textarea "# Agrega un comando moveLeft (moverIzquierda) al bucle aquí."
click at [1229, 199] on div "# Normalmente, el código se ejecuta en el orden en que está escrito . # Los buc…" at bounding box center [1316, 326] width 360 height 588
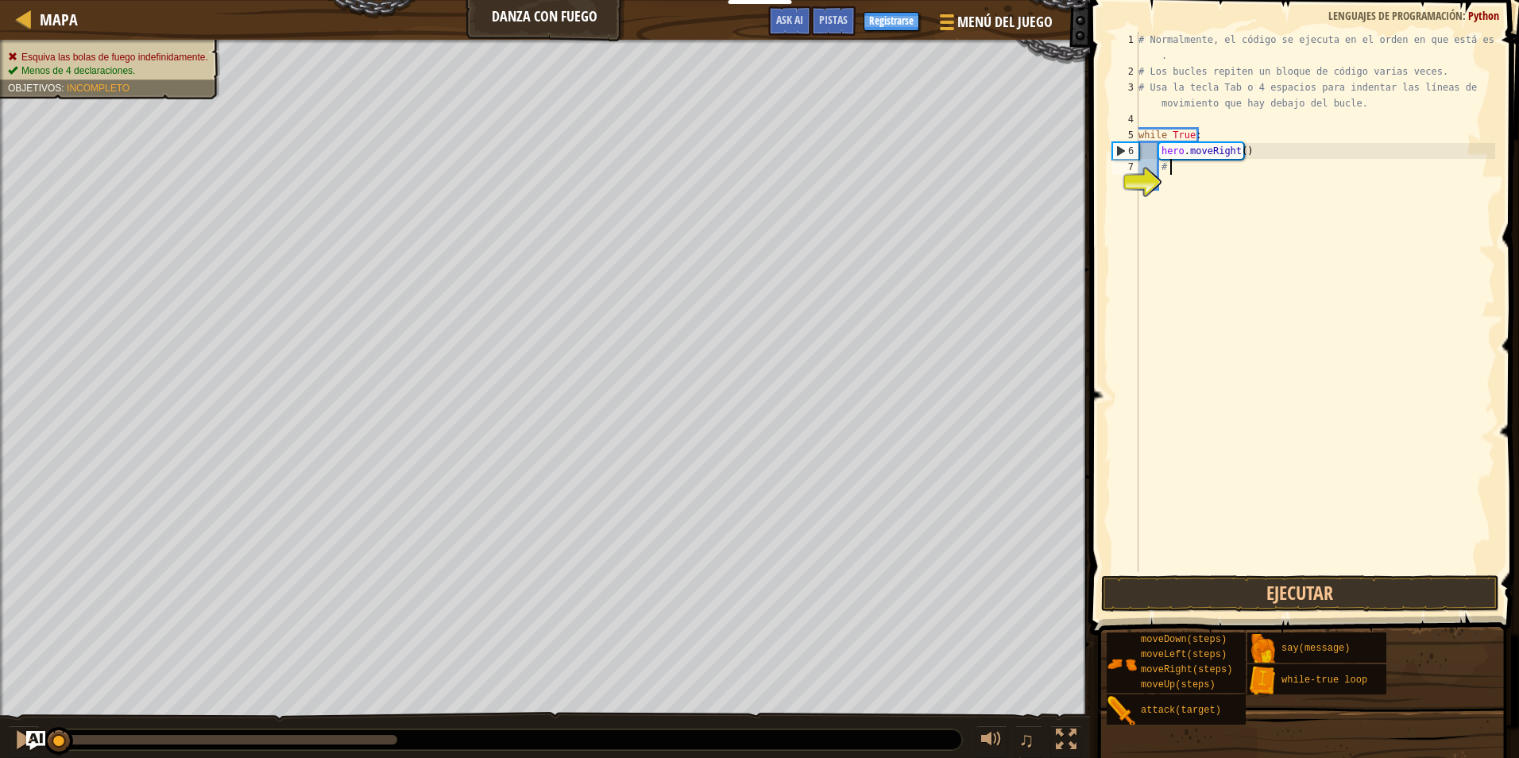
type textarea "#"
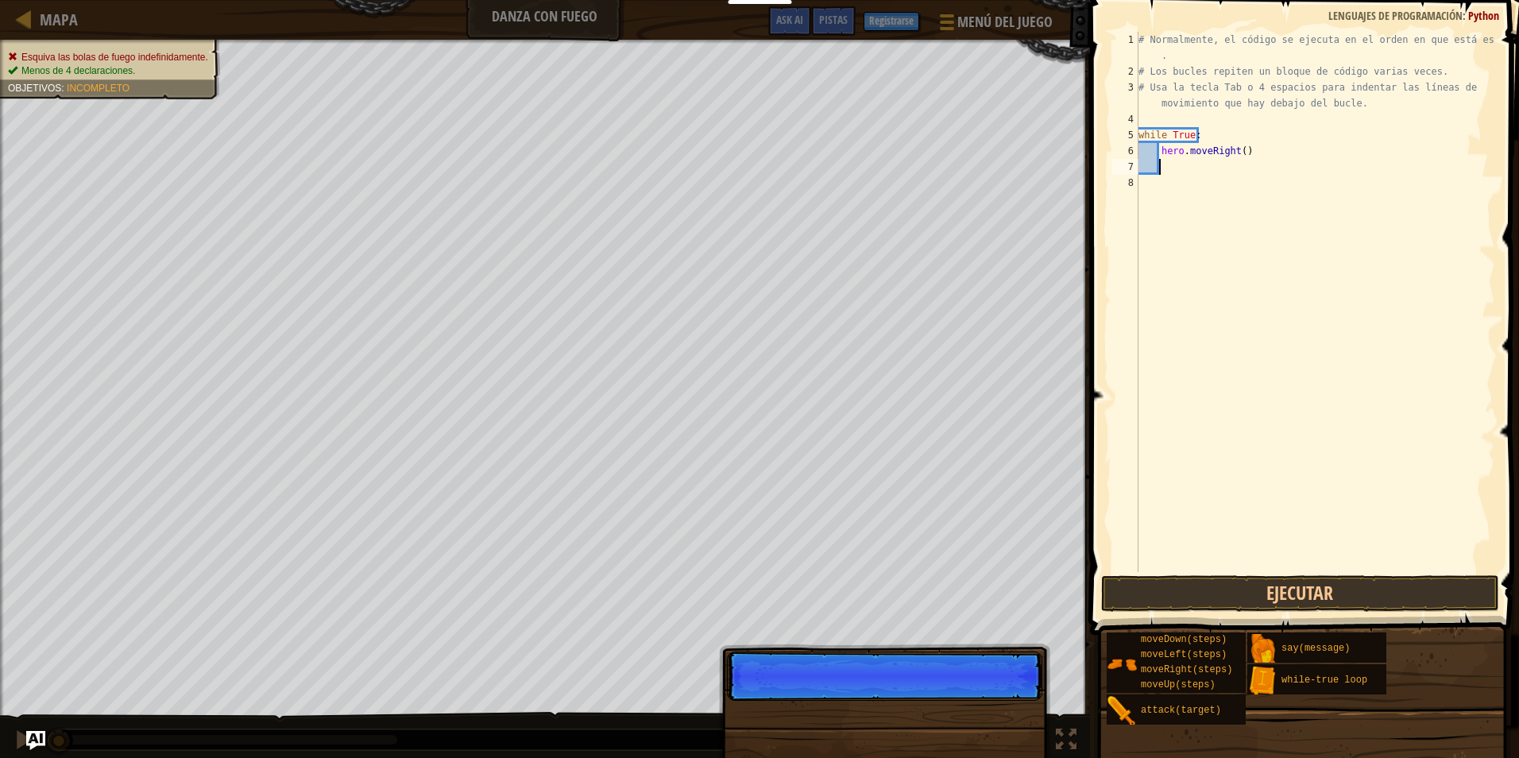
type textarea "h"
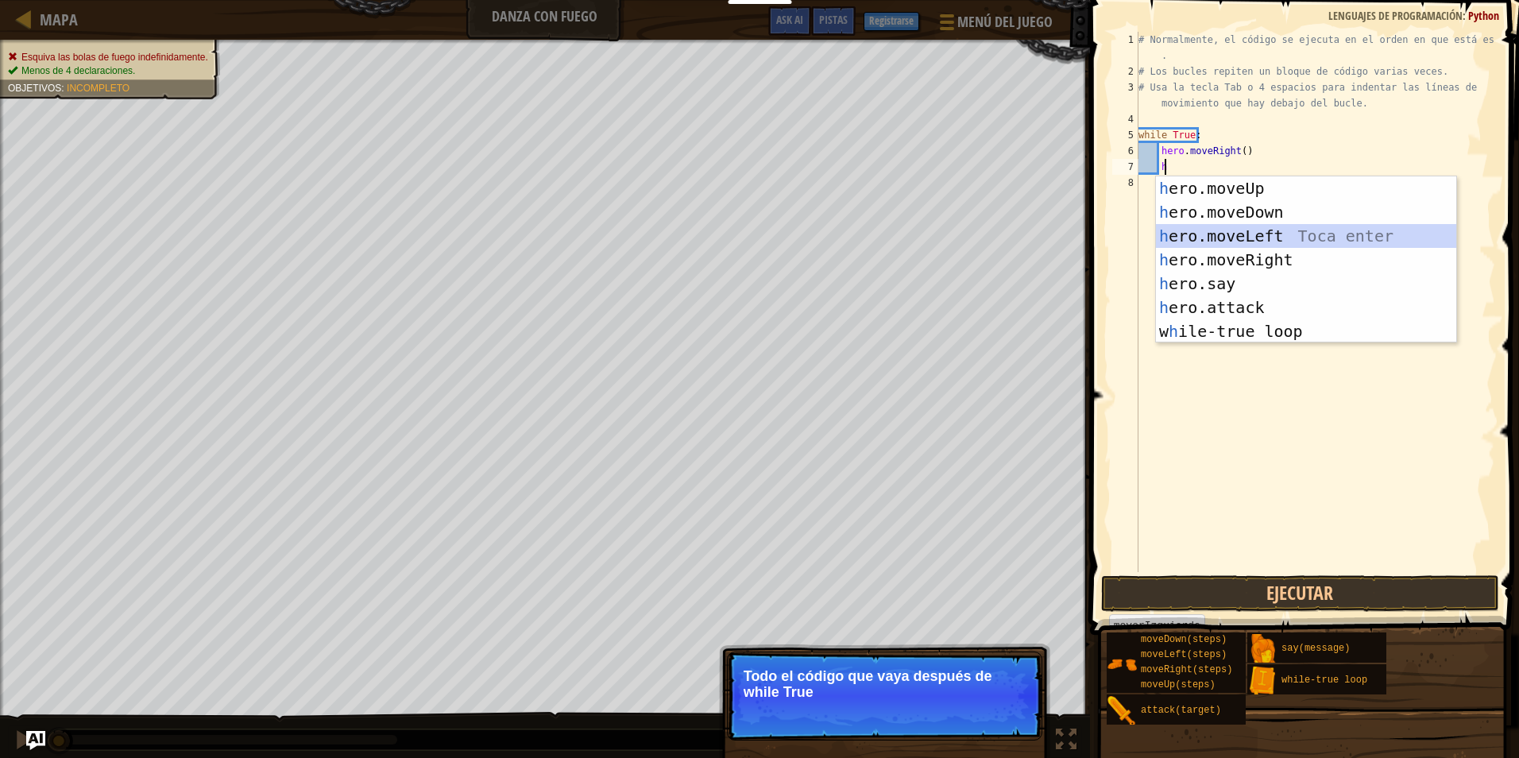
click at [1232, 229] on div "h ero.moveUp Toca enter h ero.moveDown Toca enter h ero.moveLeft Toca enter h e…" at bounding box center [1306, 283] width 300 height 215
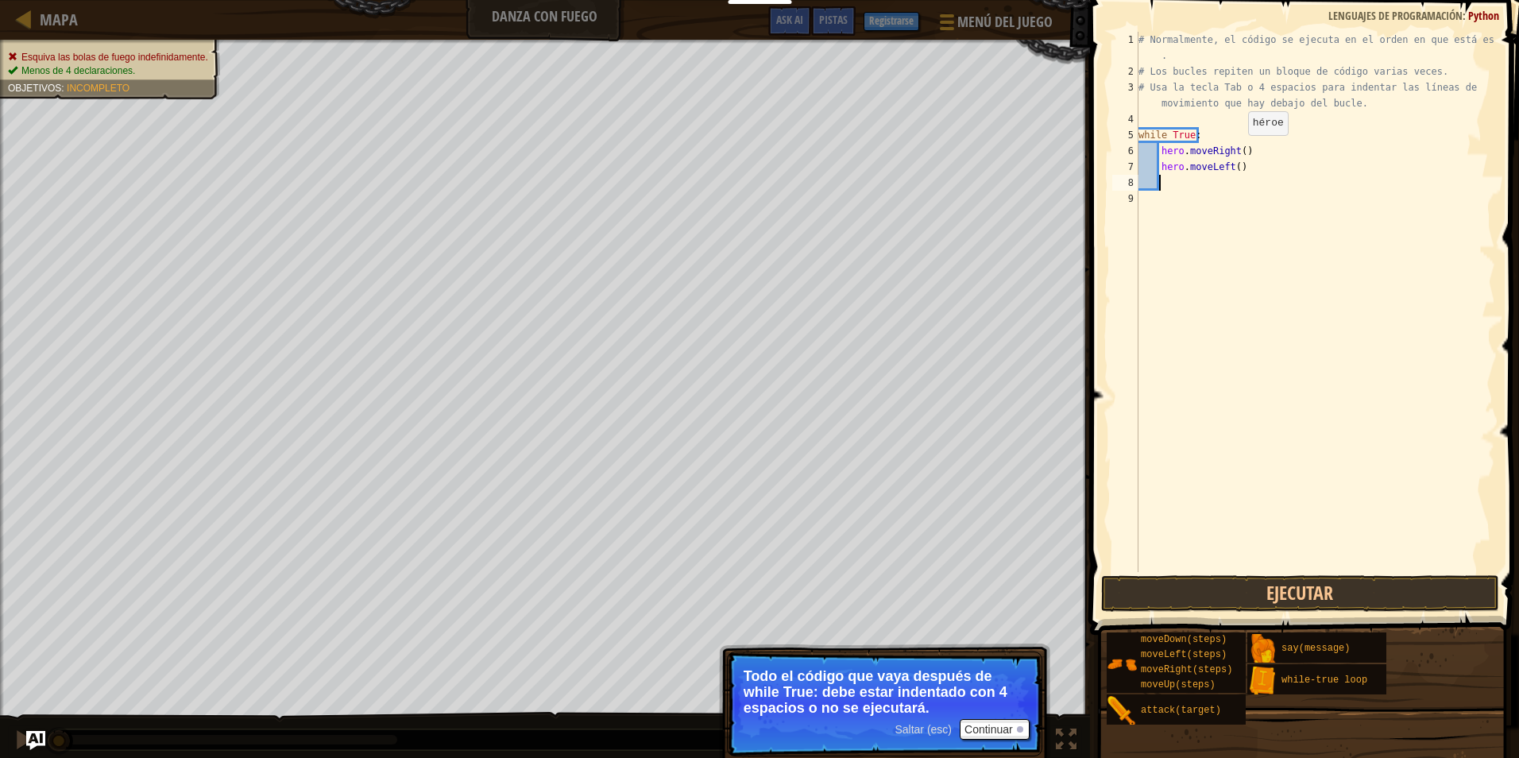
click at [1235, 151] on div "# Normalmente, el código se ejecuta en el orden en que está escrito . # Los buc…" at bounding box center [1316, 326] width 360 height 588
type textarea "hero.moveLeft(1)"
click at [1289, 592] on button "Ejecutar" at bounding box center [1300, 593] width 398 height 37
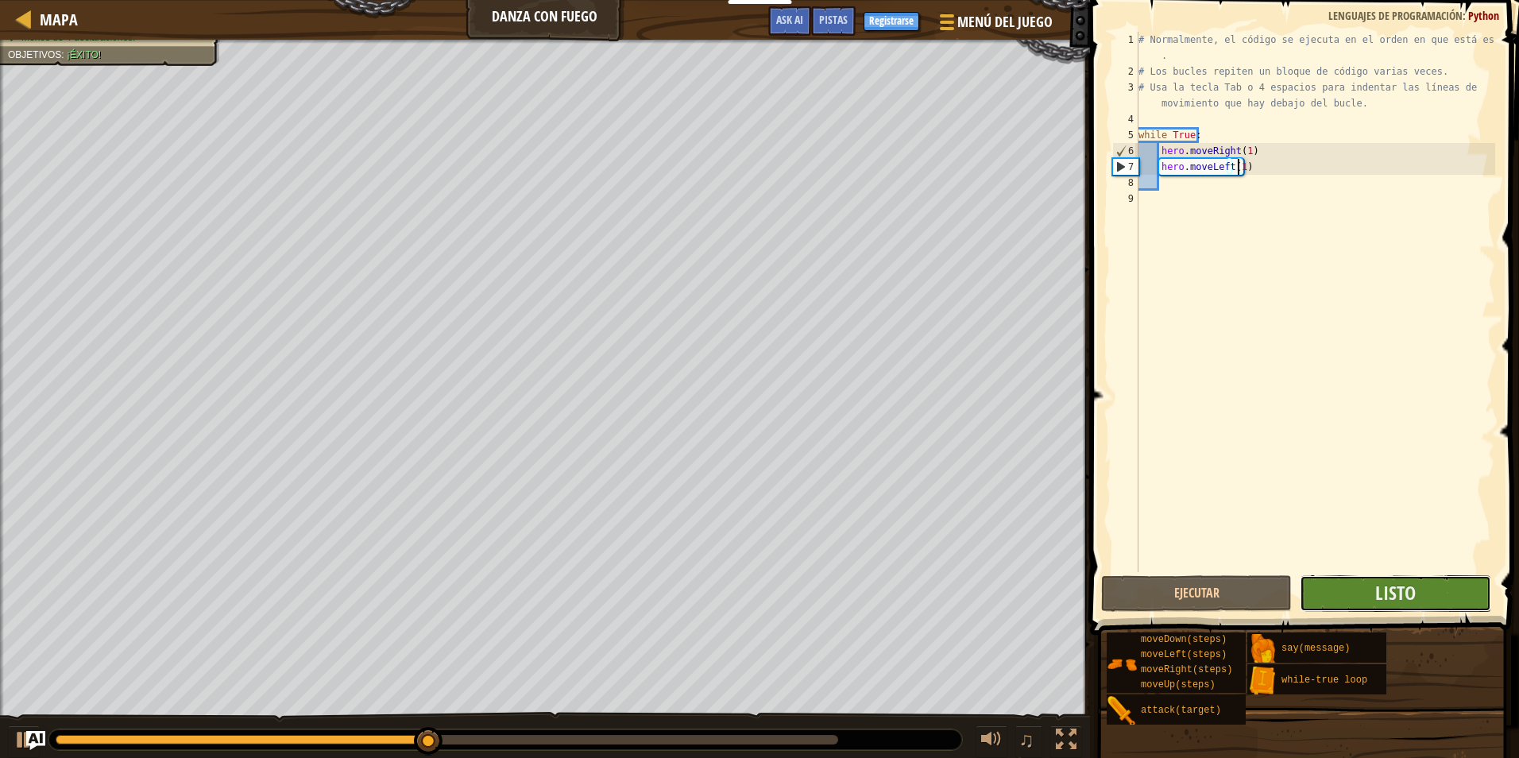
click at [1344, 590] on button "Listo" at bounding box center [1395, 593] width 191 height 37
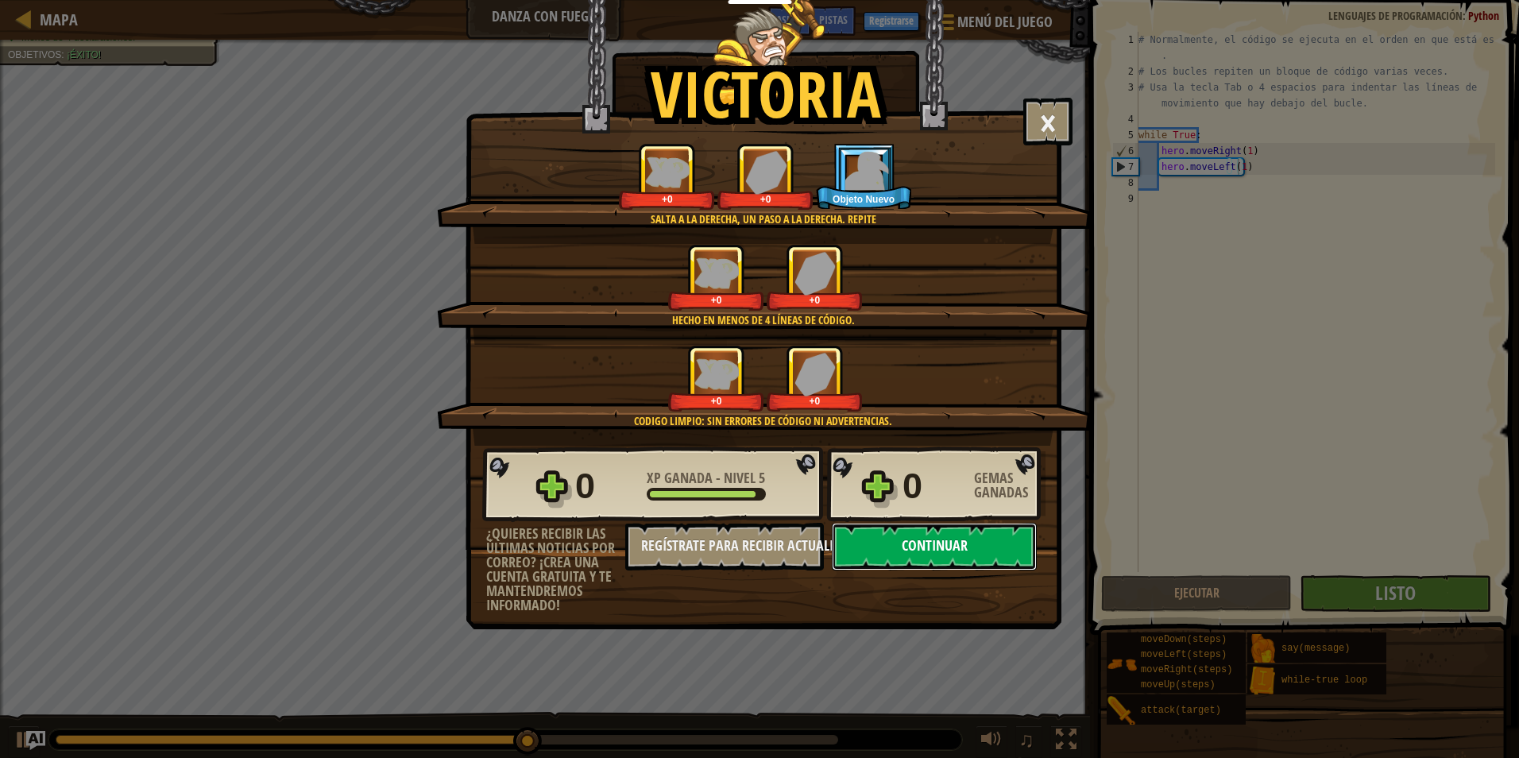
click at [974, 539] on button "Continuar" at bounding box center [934, 547] width 205 height 48
select select "es-419"
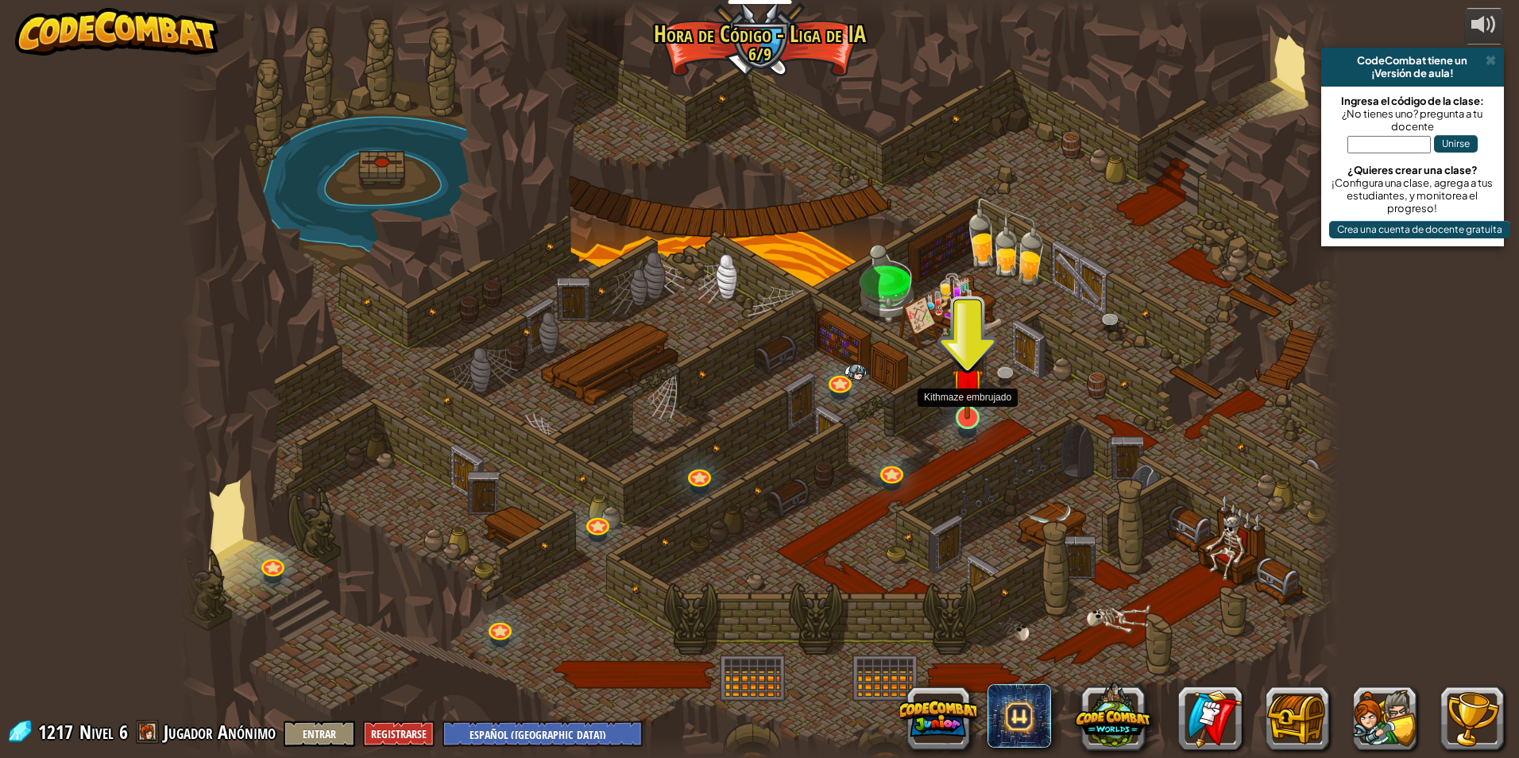
click at [959, 412] on img at bounding box center [967, 384] width 31 height 72
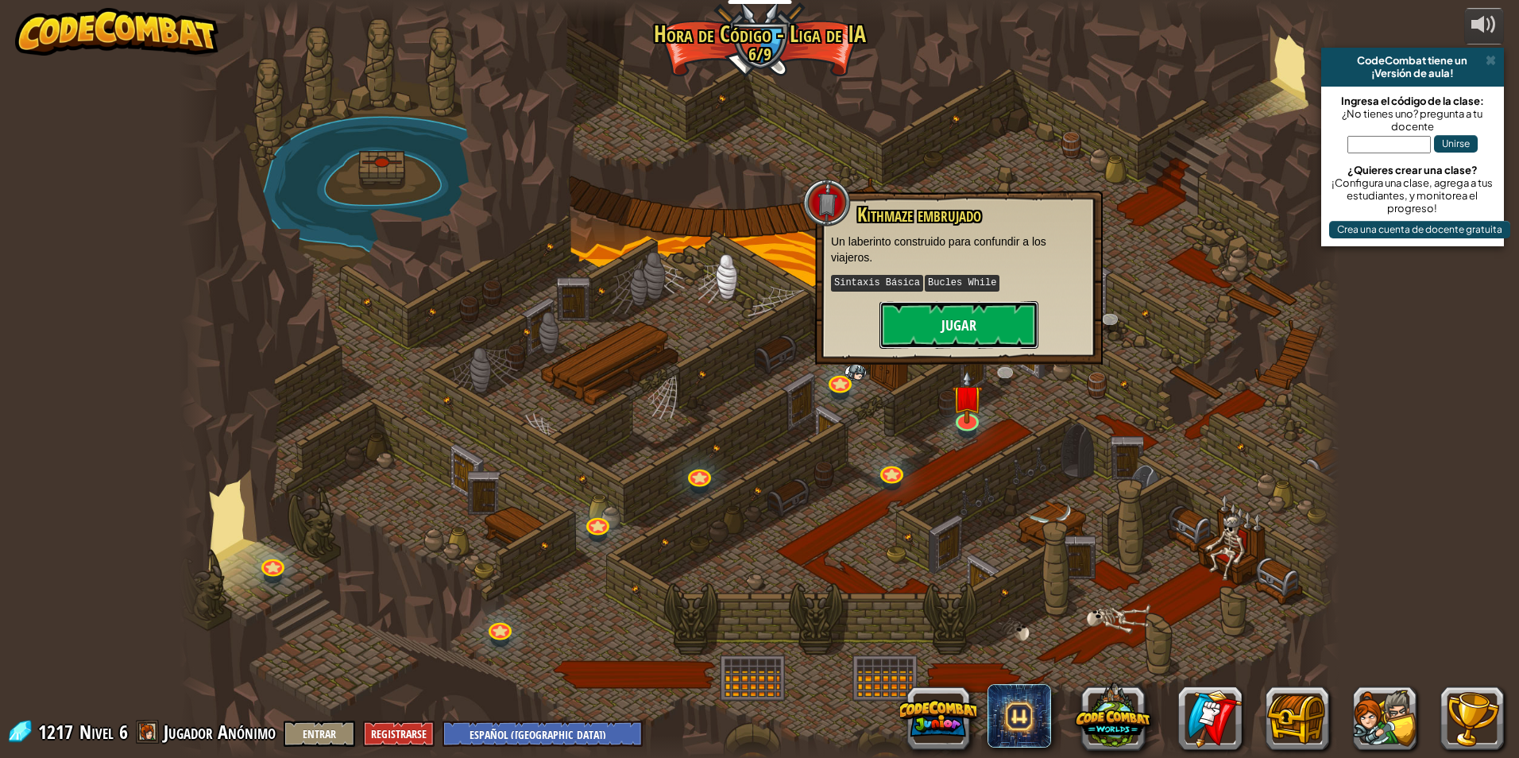
click at [981, 340] on button "Jugar" at bounding box center [959, 325] width 159 height 48
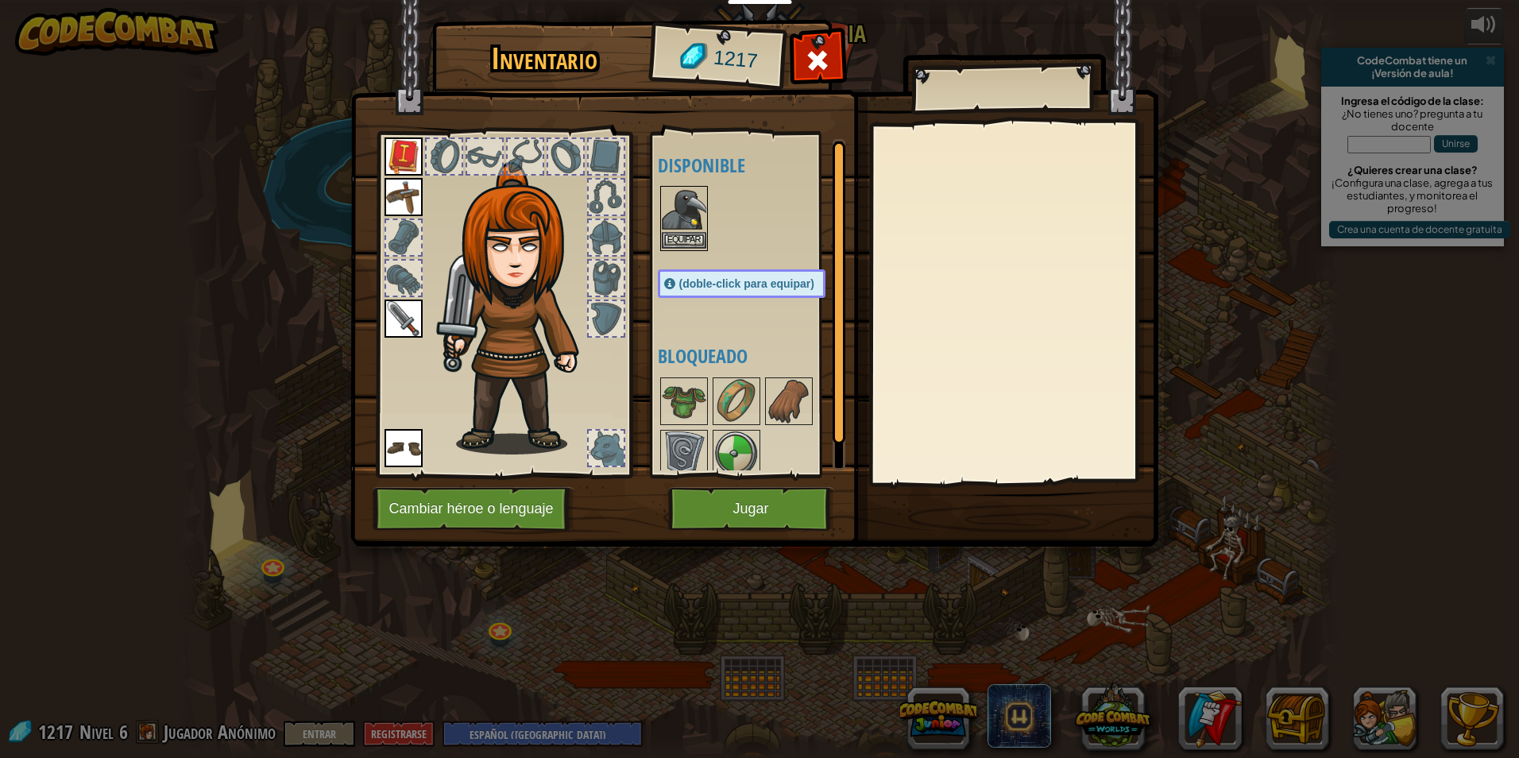
drag, startPoint x: 706, startPoint y: 241, endPoint x: 687, endPoint y: 238, distance: 19.2
click at [687, 238] on div "Disponible Equipar Equipar Equipar Equipar (doble-click para equipar) Bloqueado" at bounding box center [757, 304] width 199 height 331
click at [679, 235] on button "Equipar" at bounding box center [684, 240] width 44 height 17
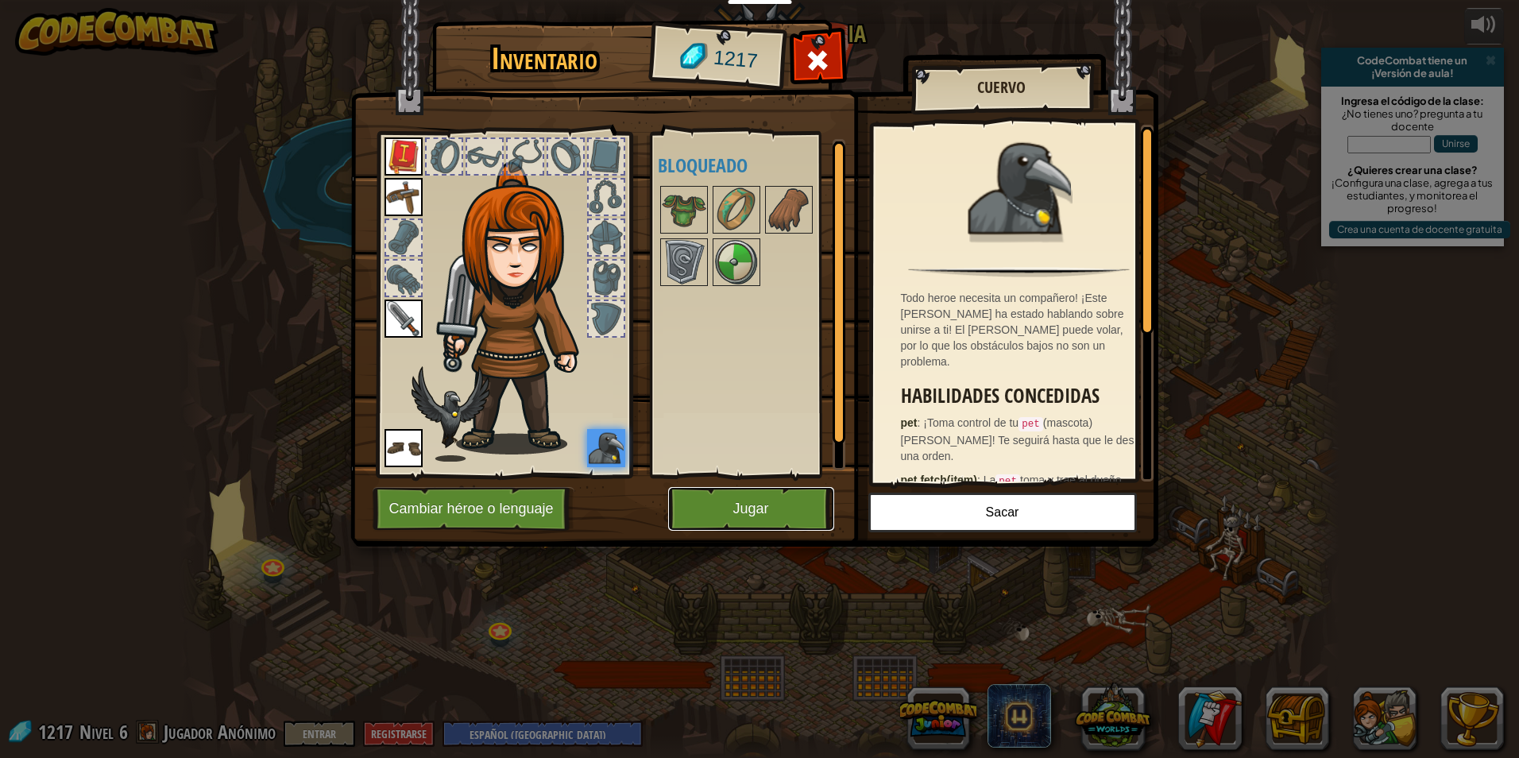
drag, startPoint x: 798, startPoint y: 524, endPoint x: 793, endPoint y: 517, distance: 8.6
click at [795, 520] on button "Jugar" at bounding box center [751, 509] width 166 height 44
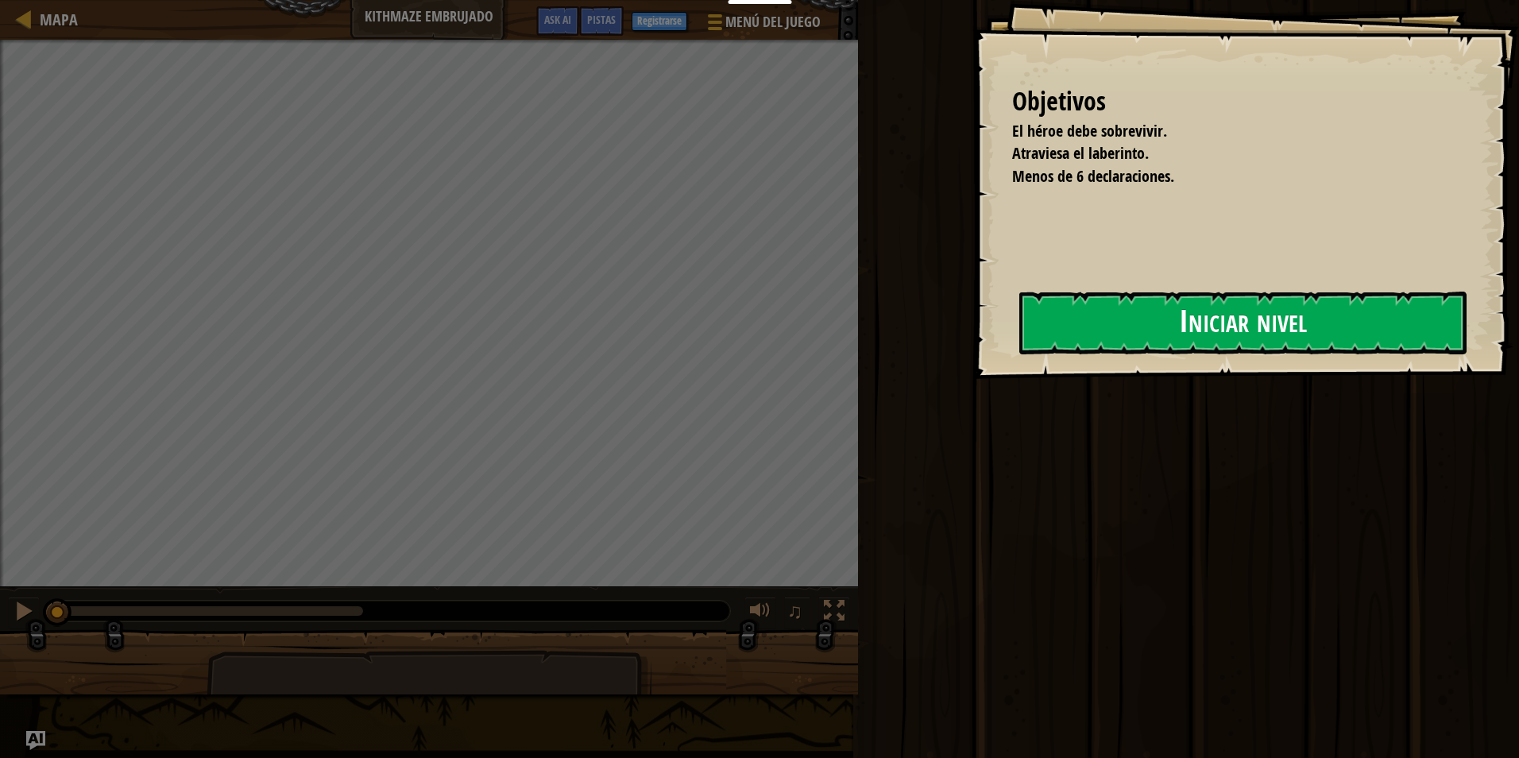
click at [1103, 335] on button "Iniciar nivel" at bounding box center [1243, 323] width 447 height 63
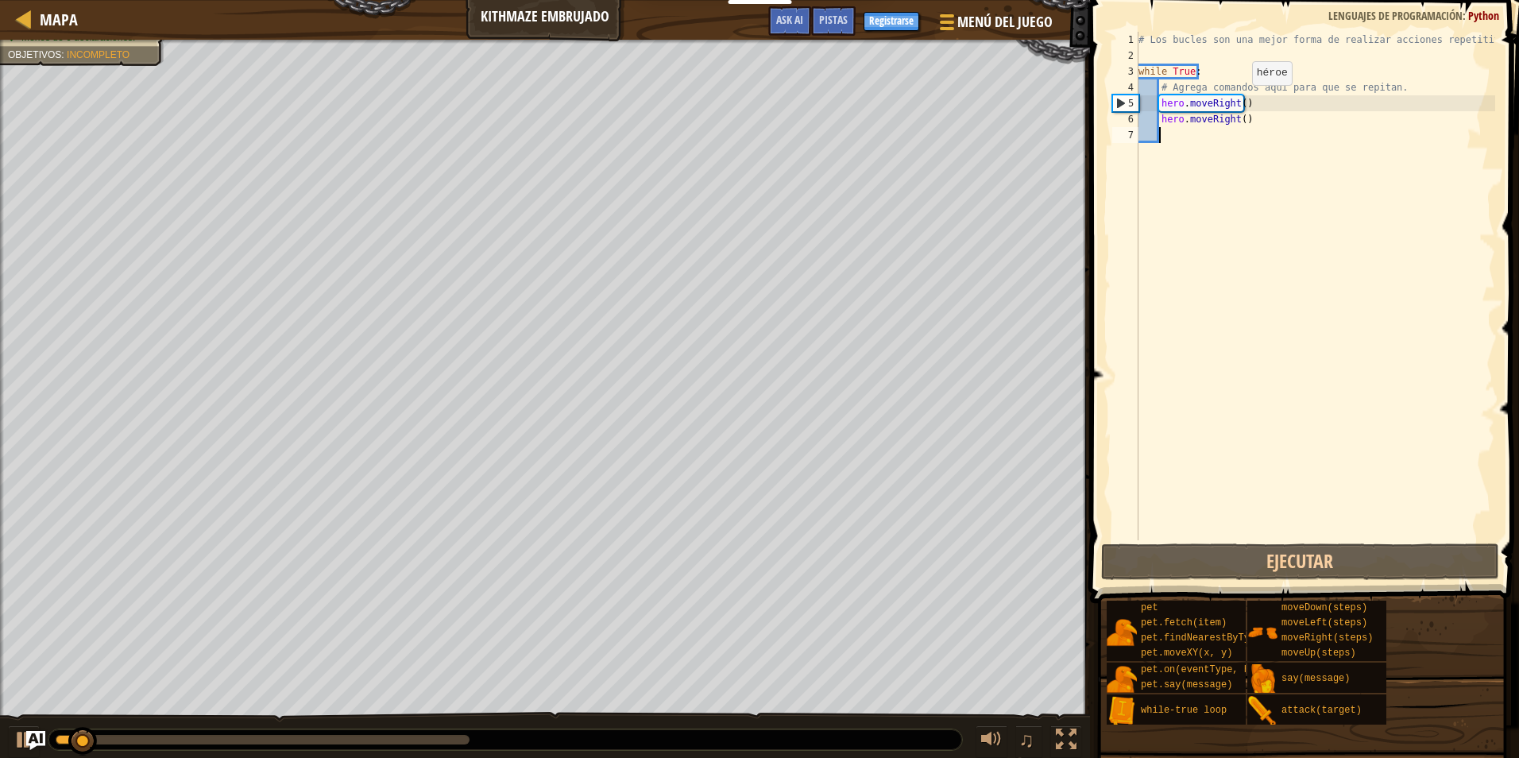
click at [1237, 102] on div "# Los bucles son una mejor forma de realizar acciones repetitivas. while True :…" at bounding box center [1316, 302] width 360 height 540
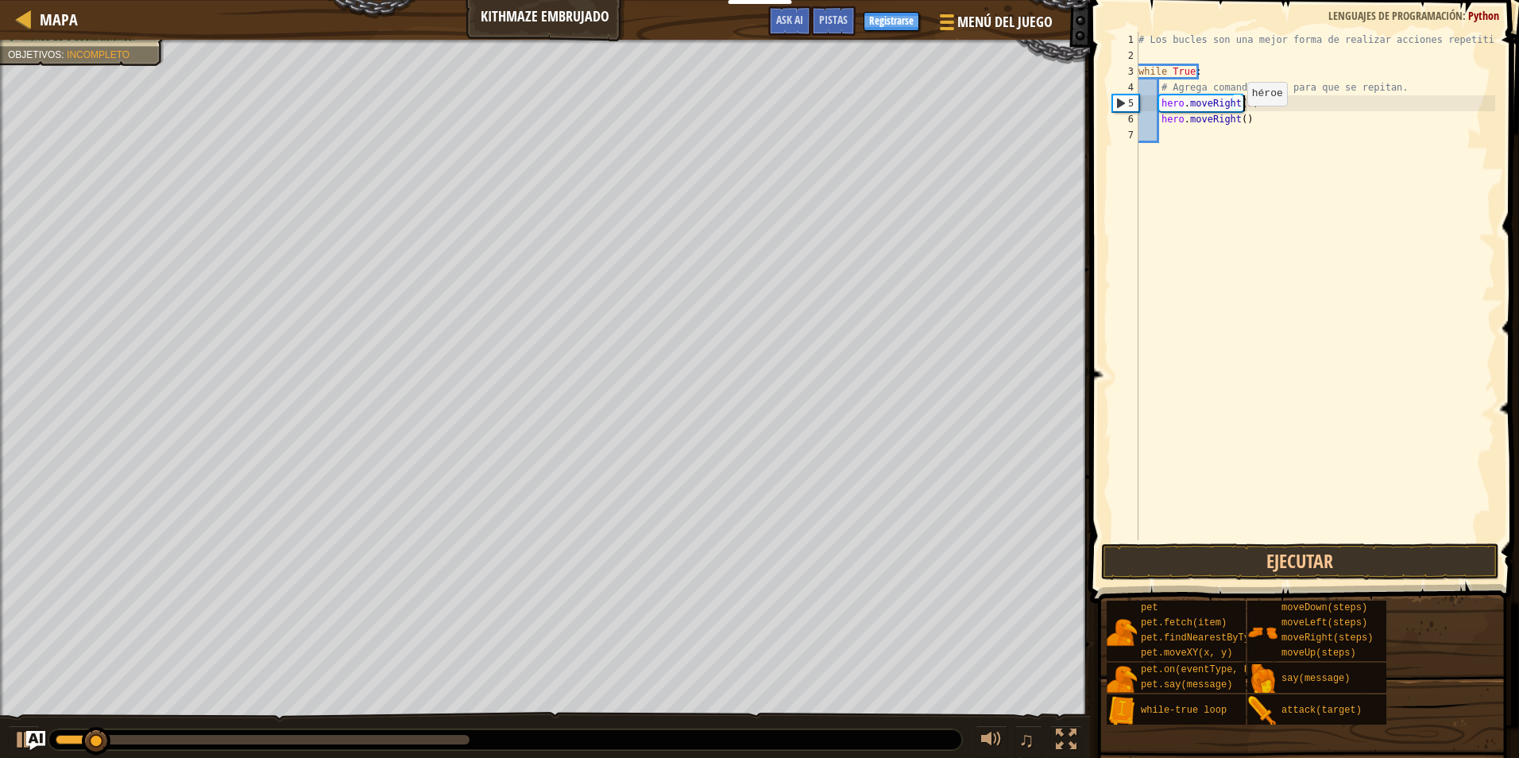
scroll to position [7, 8]
click at [1240, 122] on div "# Los bucles son una mejor forma de realizar acciones repetitivas. while True :…" at bounding box center [1316, 302] width 360 height 540
type textarea "hero.moveRight(1)"
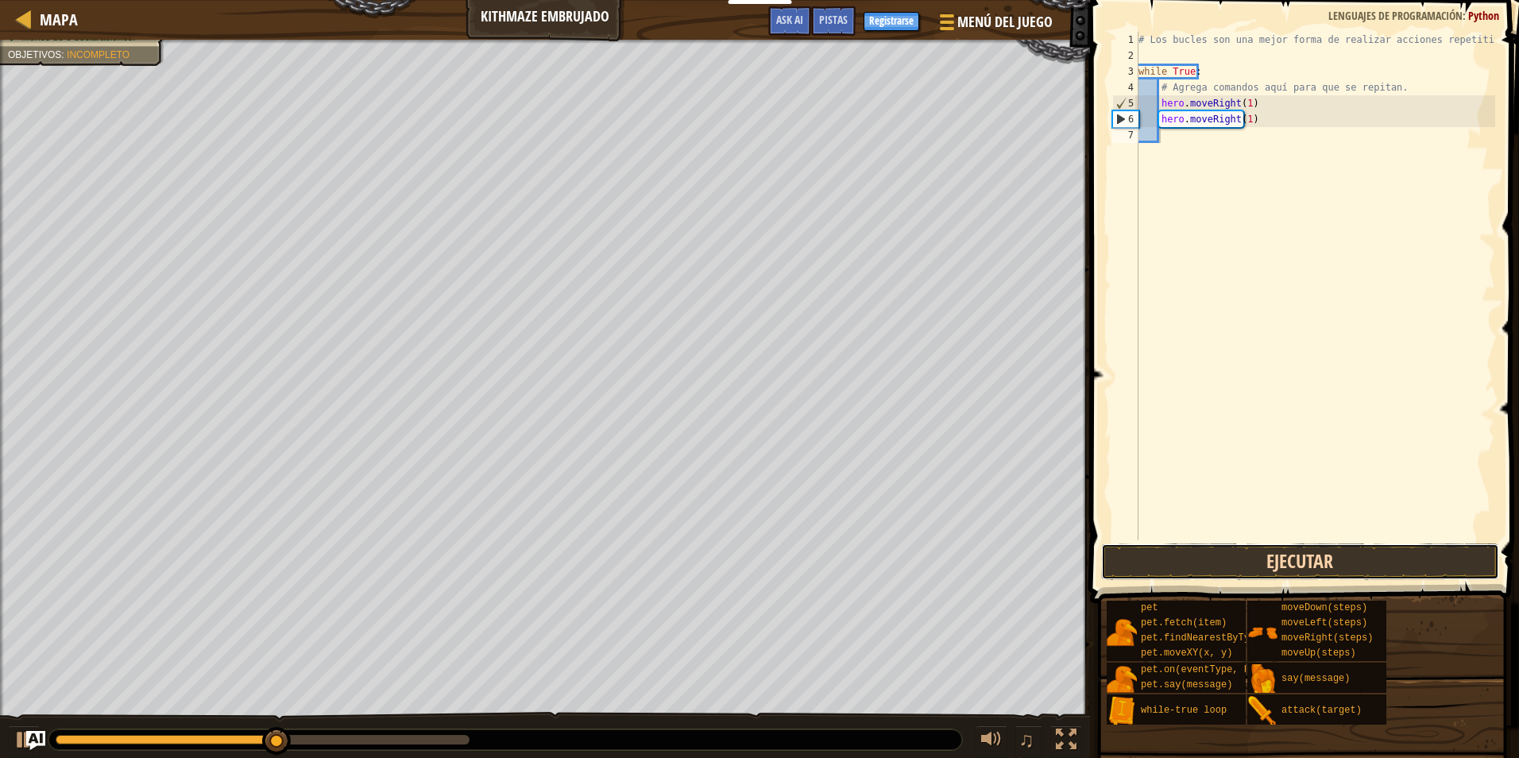
click at [1205, 556] on button "Ejecutar" at bounding box center [1300, 562] width 398 height 37
click at [1155, 562] on button "Ejecutar" at bounding box center [1300, 562] width 398 height 37
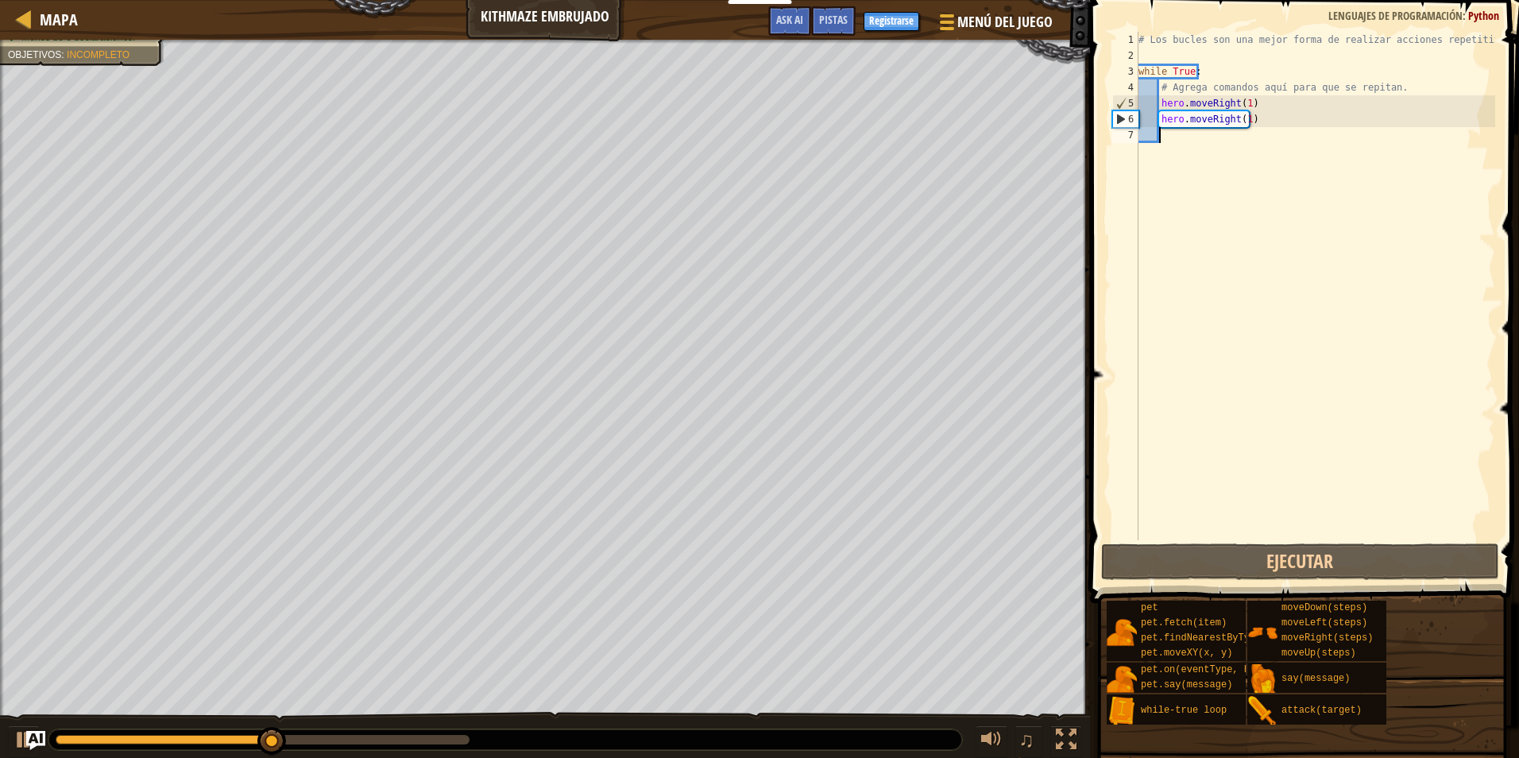
click at [1333, 242] on div "# Los bucles son una mejor forma de realizar acciones repetitivas. while True :…" at bounding box center [1316, 302] width 360 height 540
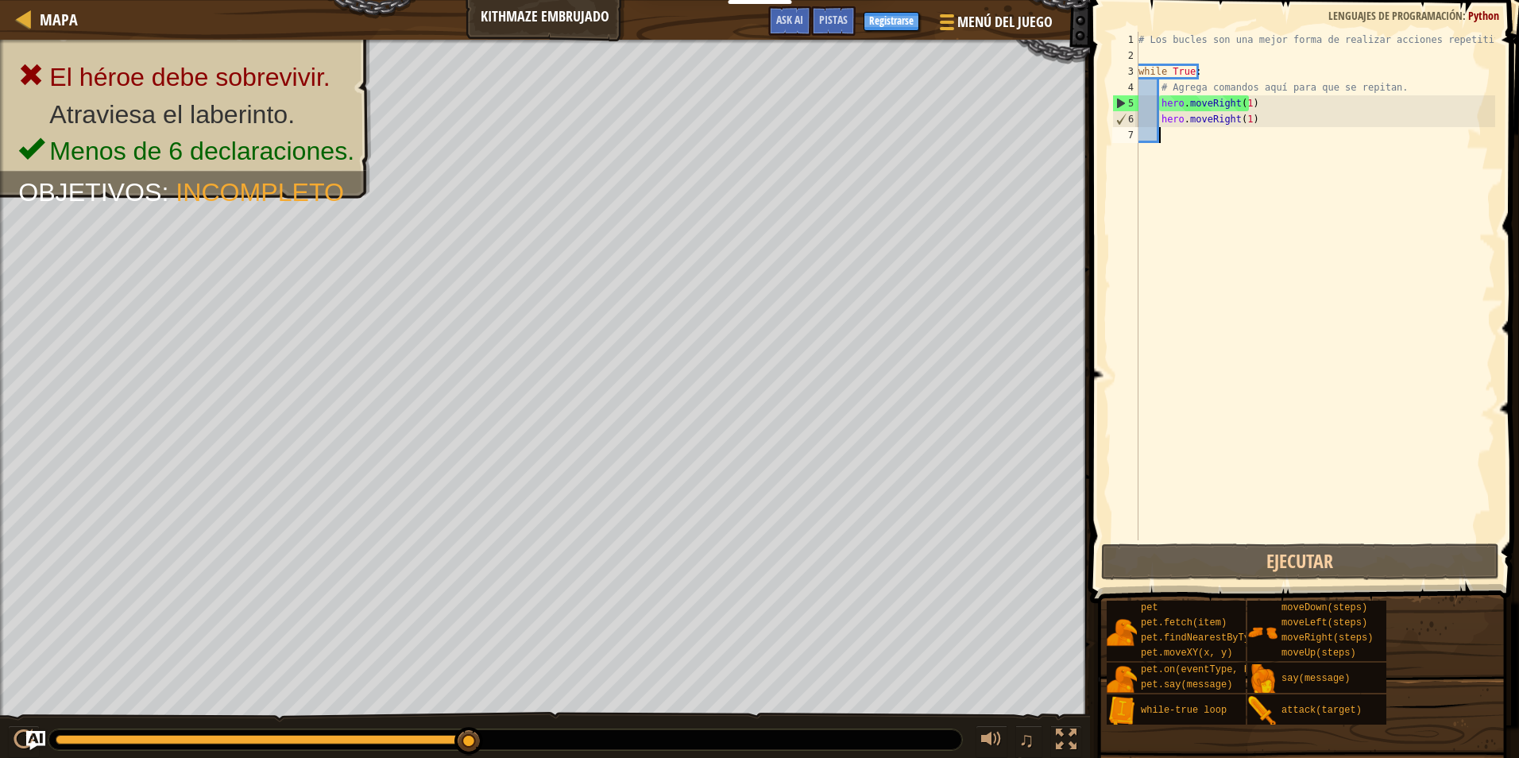
click at [1134, 118] on div "6" at bounding box center [1125, 119] width 25 height 16
click at [1167, 115] on div "# Los bucles son una mejor forma de realizar acciones repetitivas. while True :…" at bounding box center [1316, 302] width 360 height 540
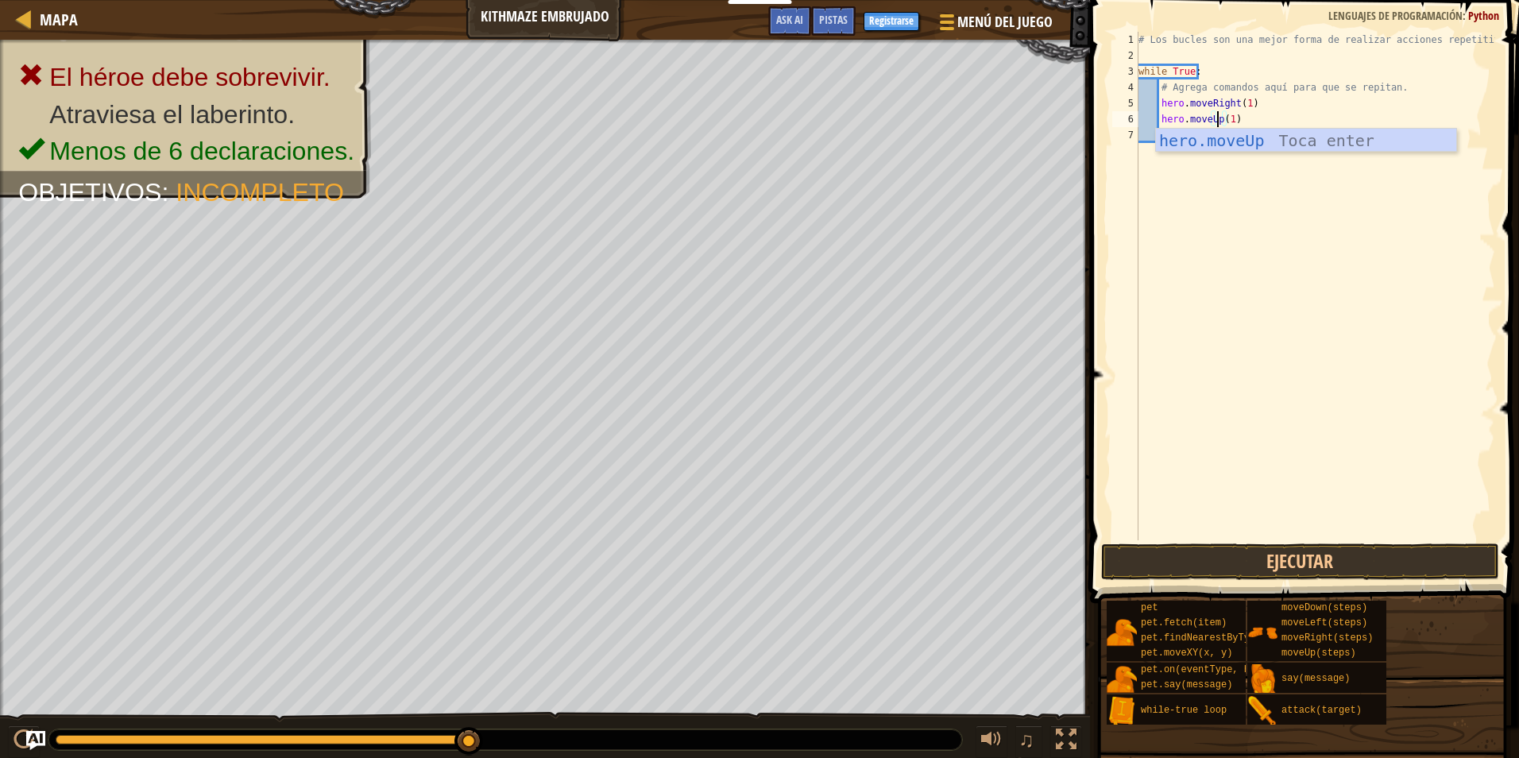
scroll to position [7, 6]
click at [1146, 548] on button "Ejecutar" at bounding box center [1300, 562] width 398 height 37
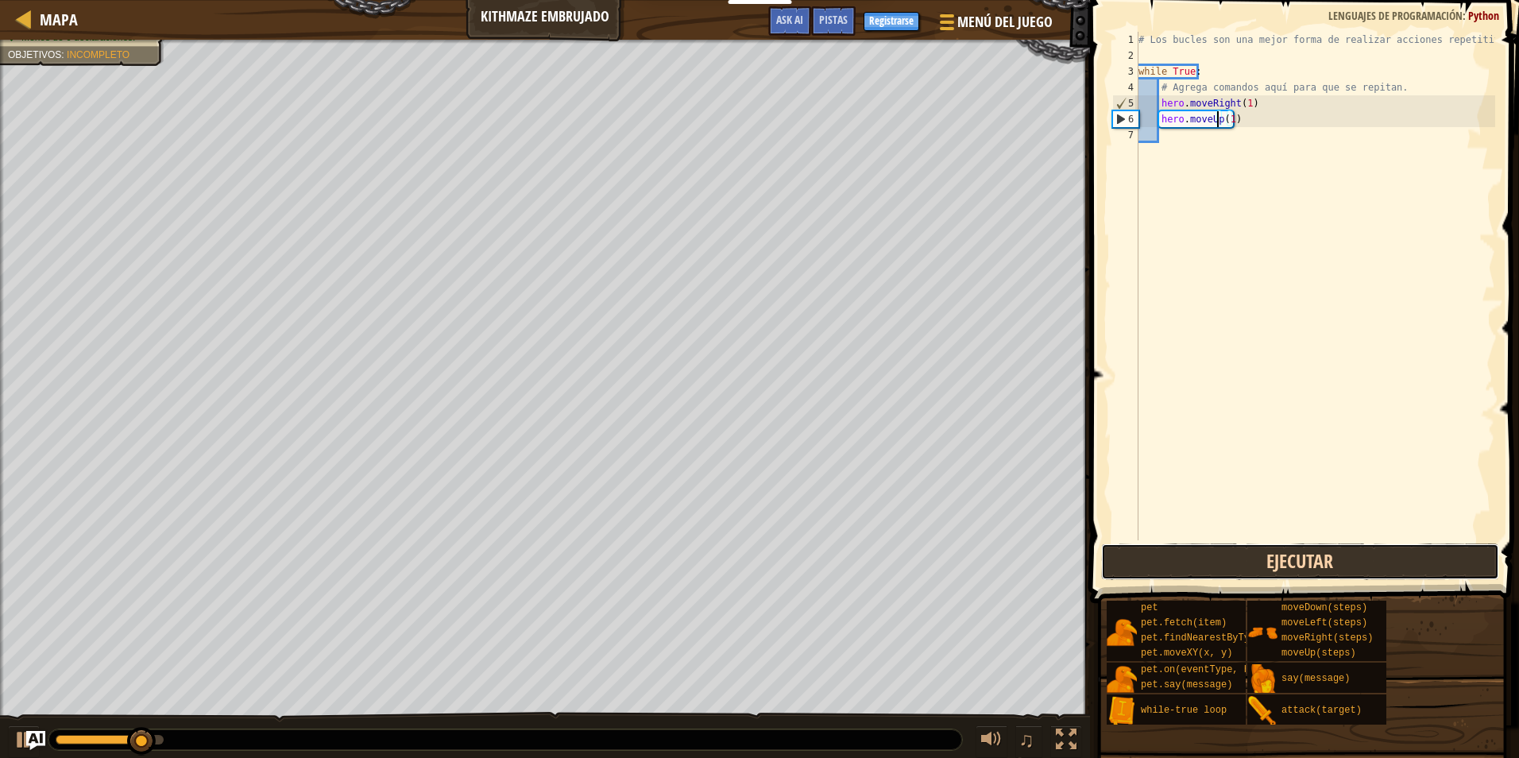
click at [1146, 548] on button "Ejecutar" at bounding box center [1300, 562] width 398 height 37
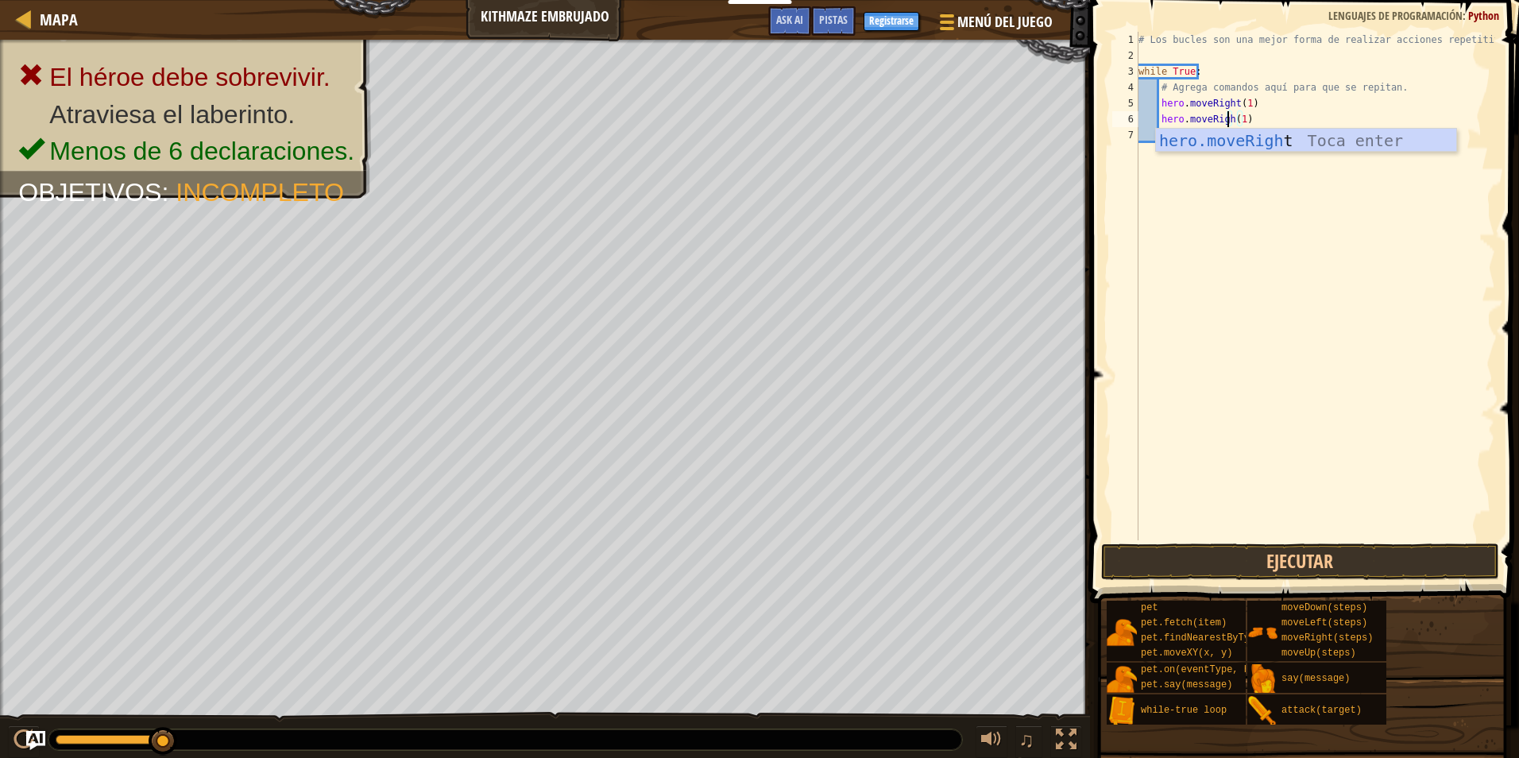
scroll to position [7, 7]
type textarea "hero.moveRight(1)"
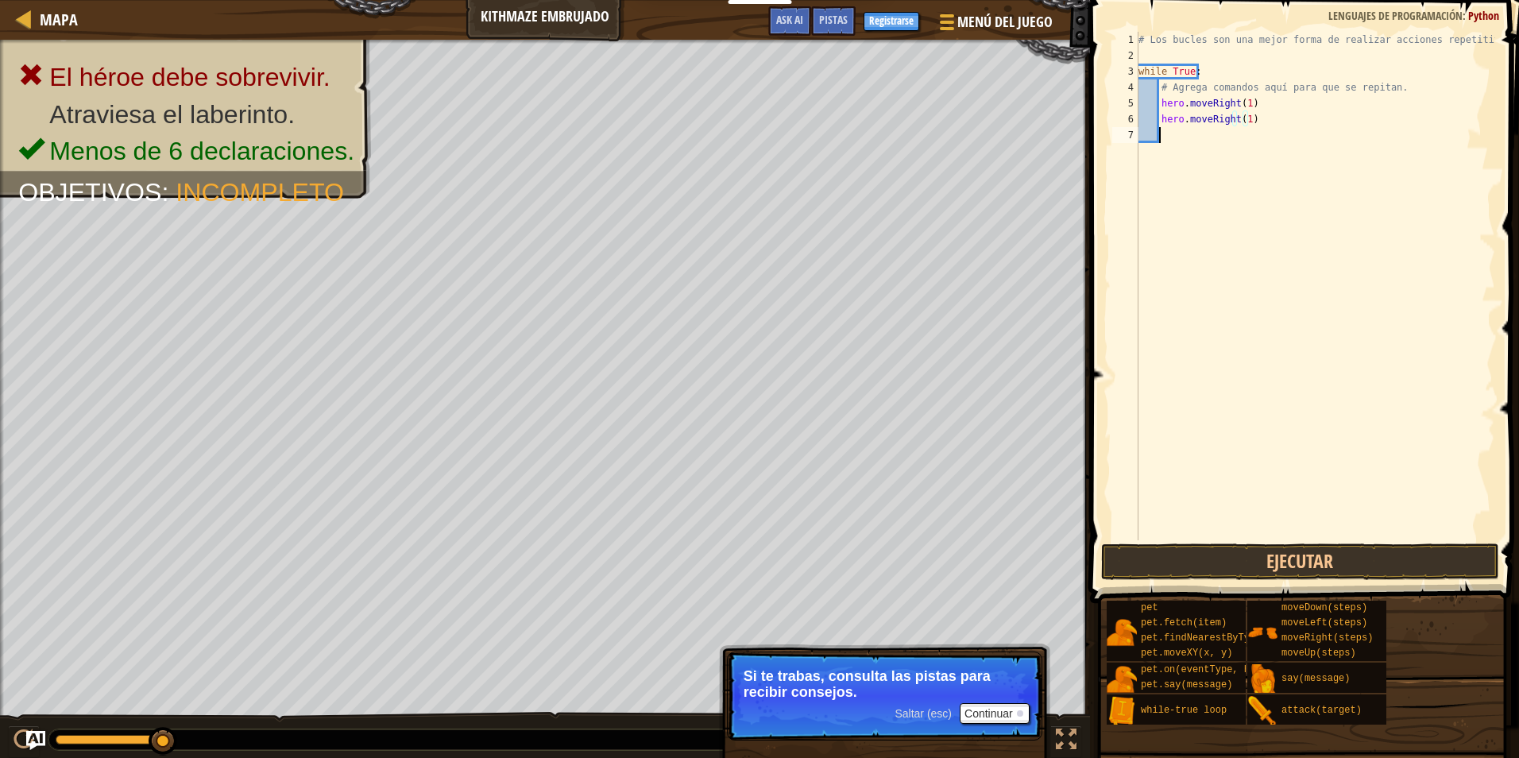
click at [1200, 222] on div "# Los bucles son una mejor forma de realizar acciones repetitivas. while True :…" at bounding box center [1316, 302] width 360 height 540
click at [1242, 121] on div "# Los bucles son una mejor forma de realizar acciones repetitivas. while True :…" at bounding box center [1316, 302] width 360 height 540
click at [1241, 107] on div "# Los bucles son una mejor forma de realizar acciones repetitivas. while True :…" at bounding box center [1316, 302] width 360 height 540
type textarea "hero.moveRight()"
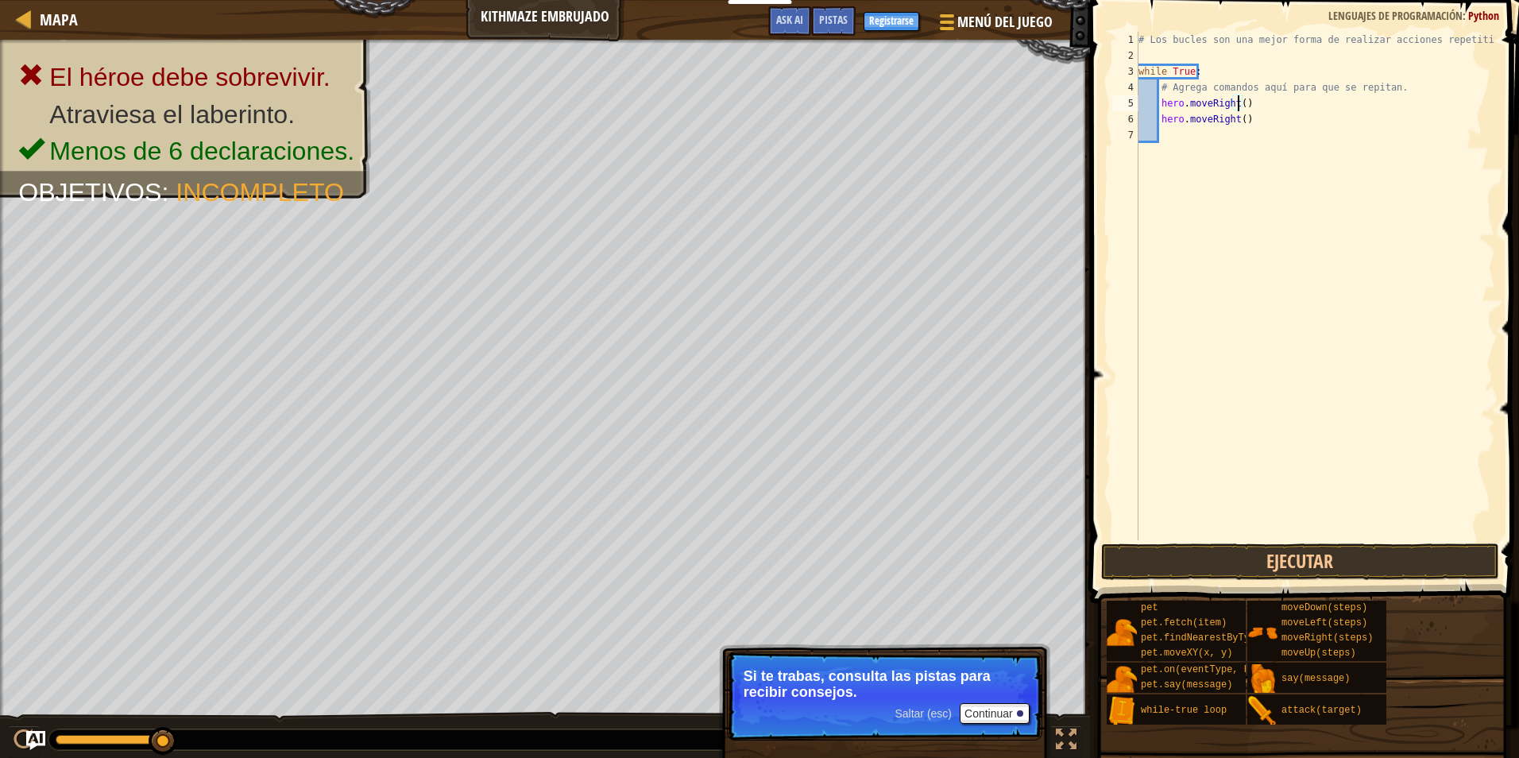
drag, startPoint x: 1238, startPoint y: 457, endPoint x: 1229, endPoint y: 423, distance: 35.3
click at [1230, 428] on div "# Los bucles son una mejor forma de realizar acciones repetitivas. while True :…" at bounding box center [1316, 302] width 360 height 540
click at [1223, 591] on div "Pistas 1 2 3 4 5 6 7 # Los bucles son una mejor forma de realizar acciones repe…" at bounding box center [1302, 375] width 434 height 750
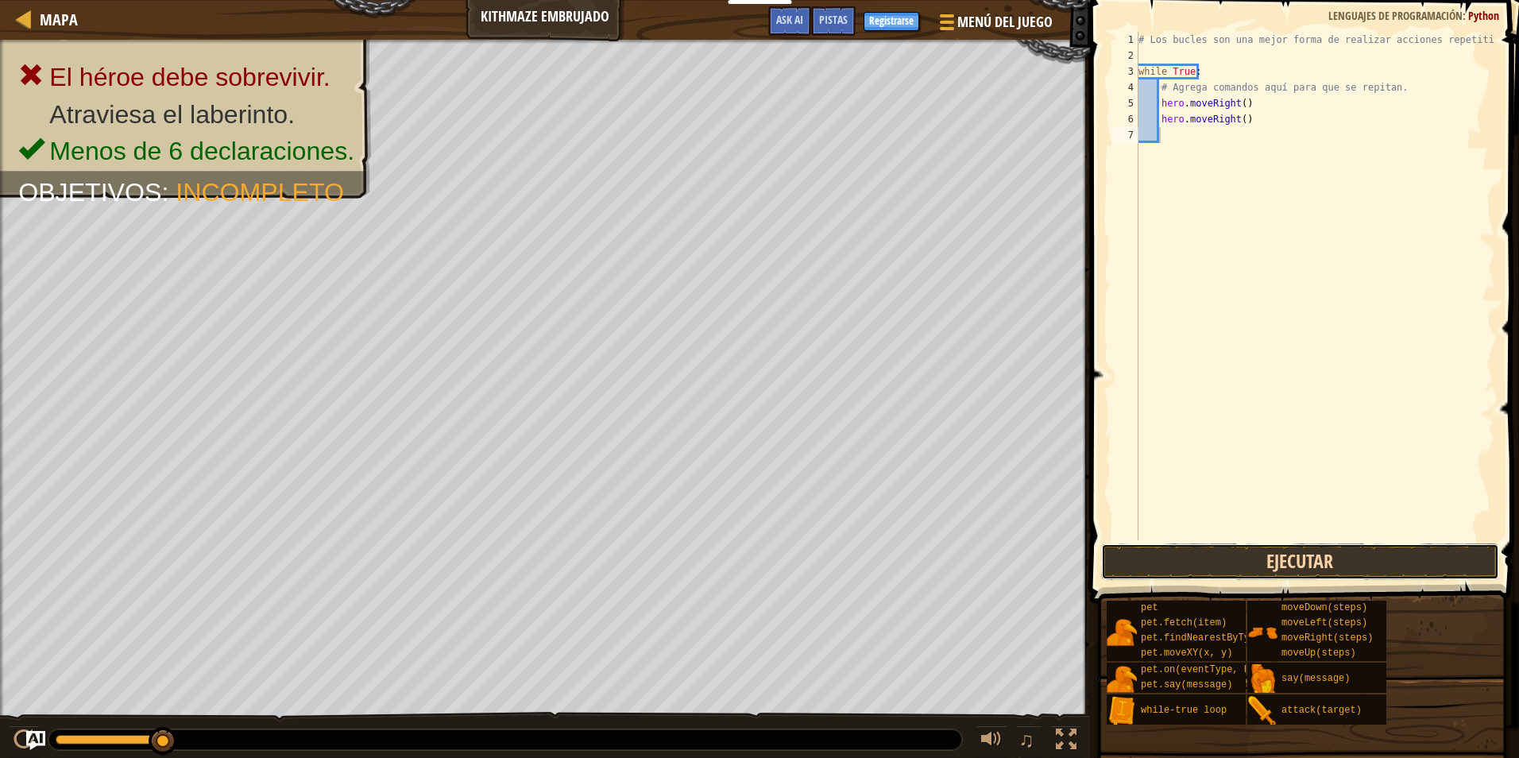
click at [1232, 555] on button "Ejecutar" at bounding box center [1300, 562] width 398 height 37
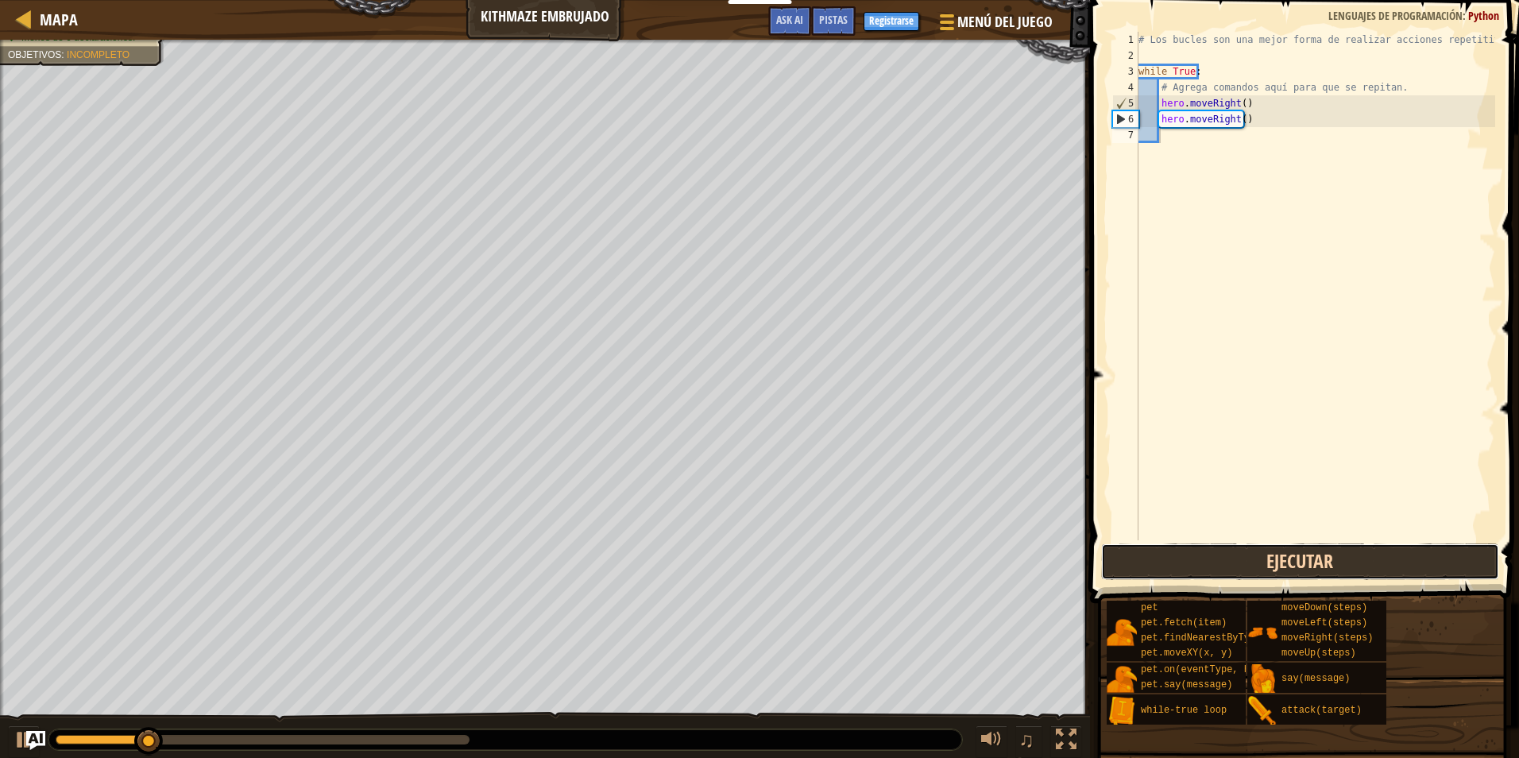
click at [1232, 555] on button "Ejecutar" at bounding box center [1300, 562] width 398 height 37
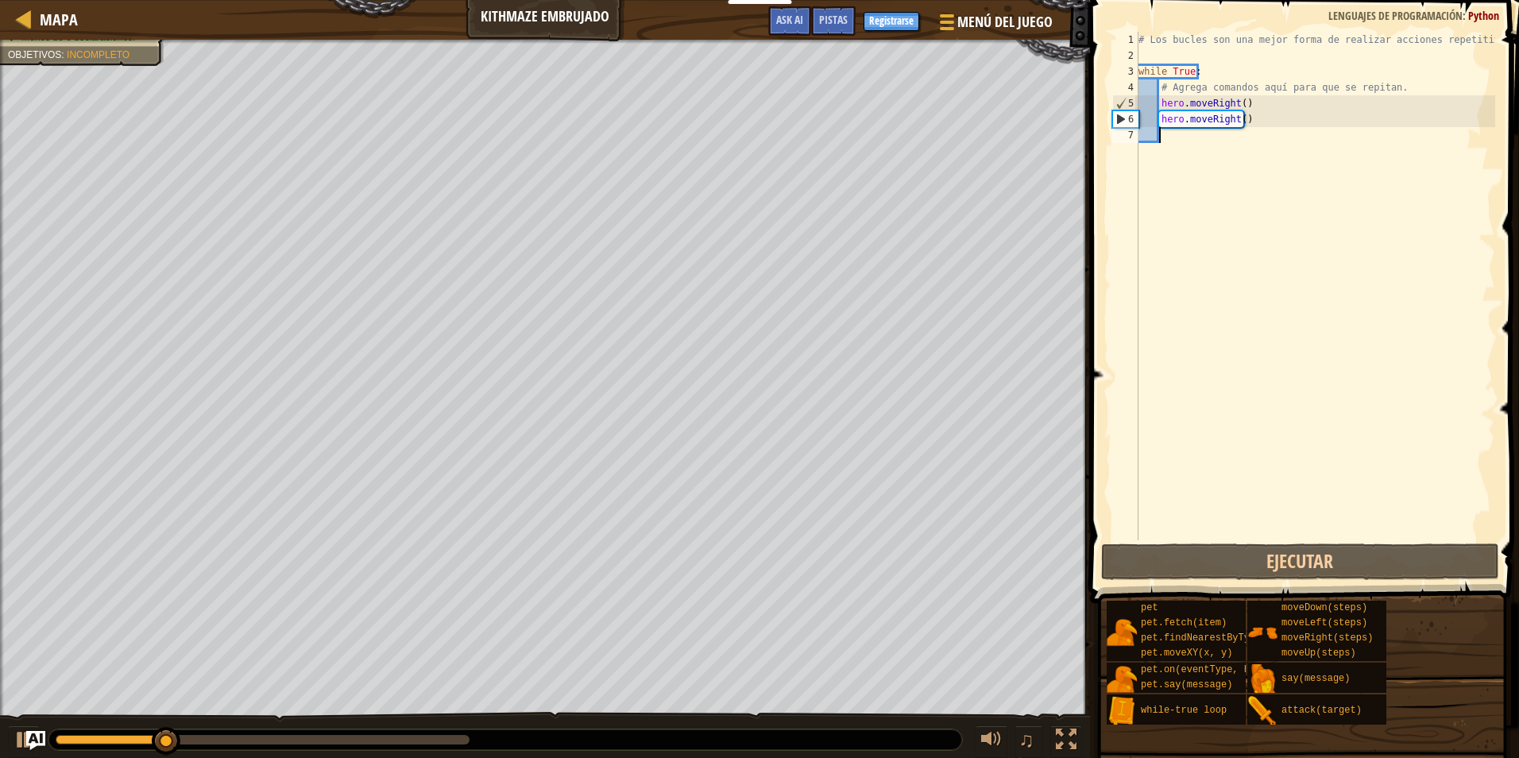
type textarea "h"
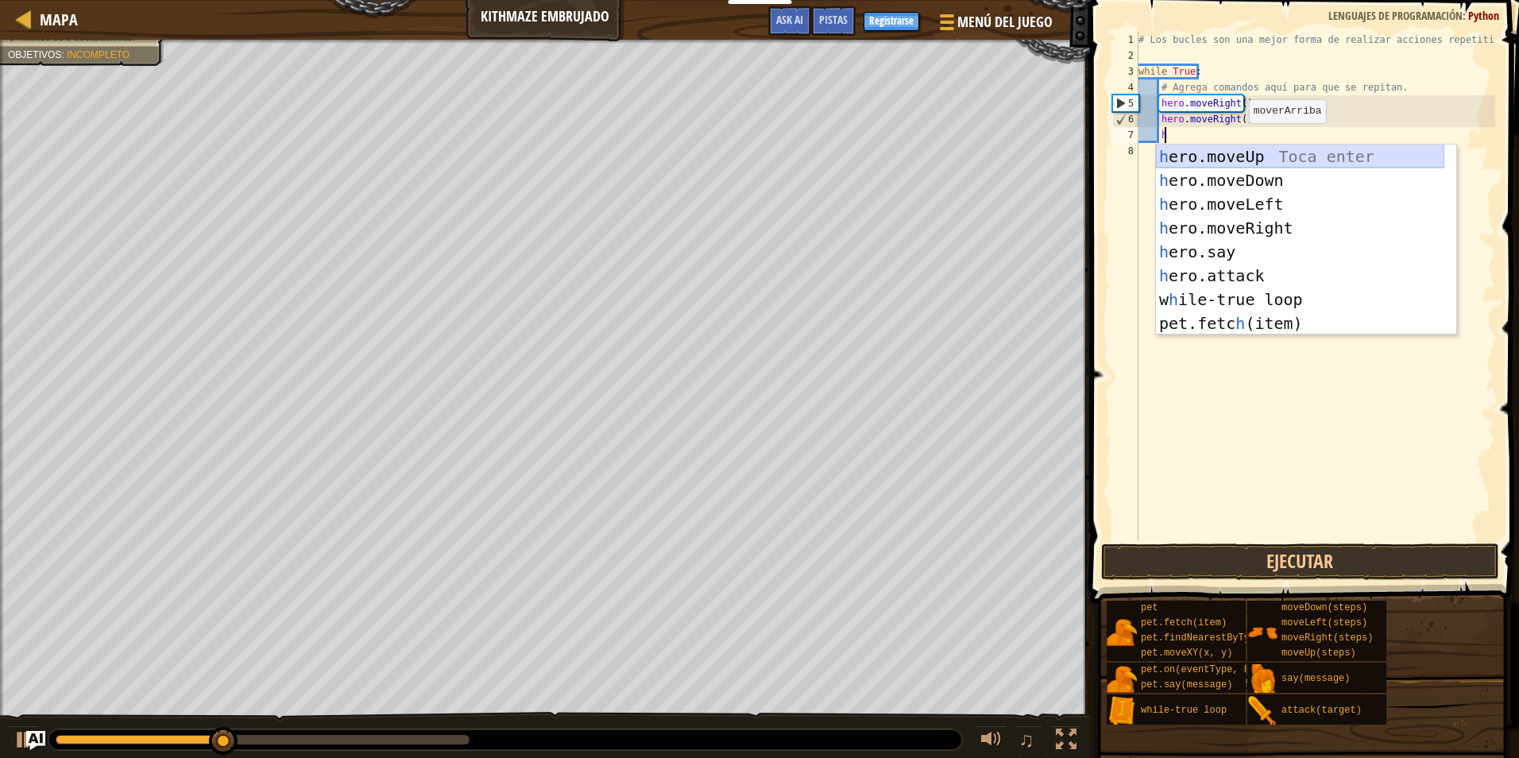
click at [1240, 163] on div "h ero.moveUp Toca enter h ero.moveDown Toca enter h ero.moveLeft Toca enter h e…" at bounding box center [1300, 264] width 288 height 238
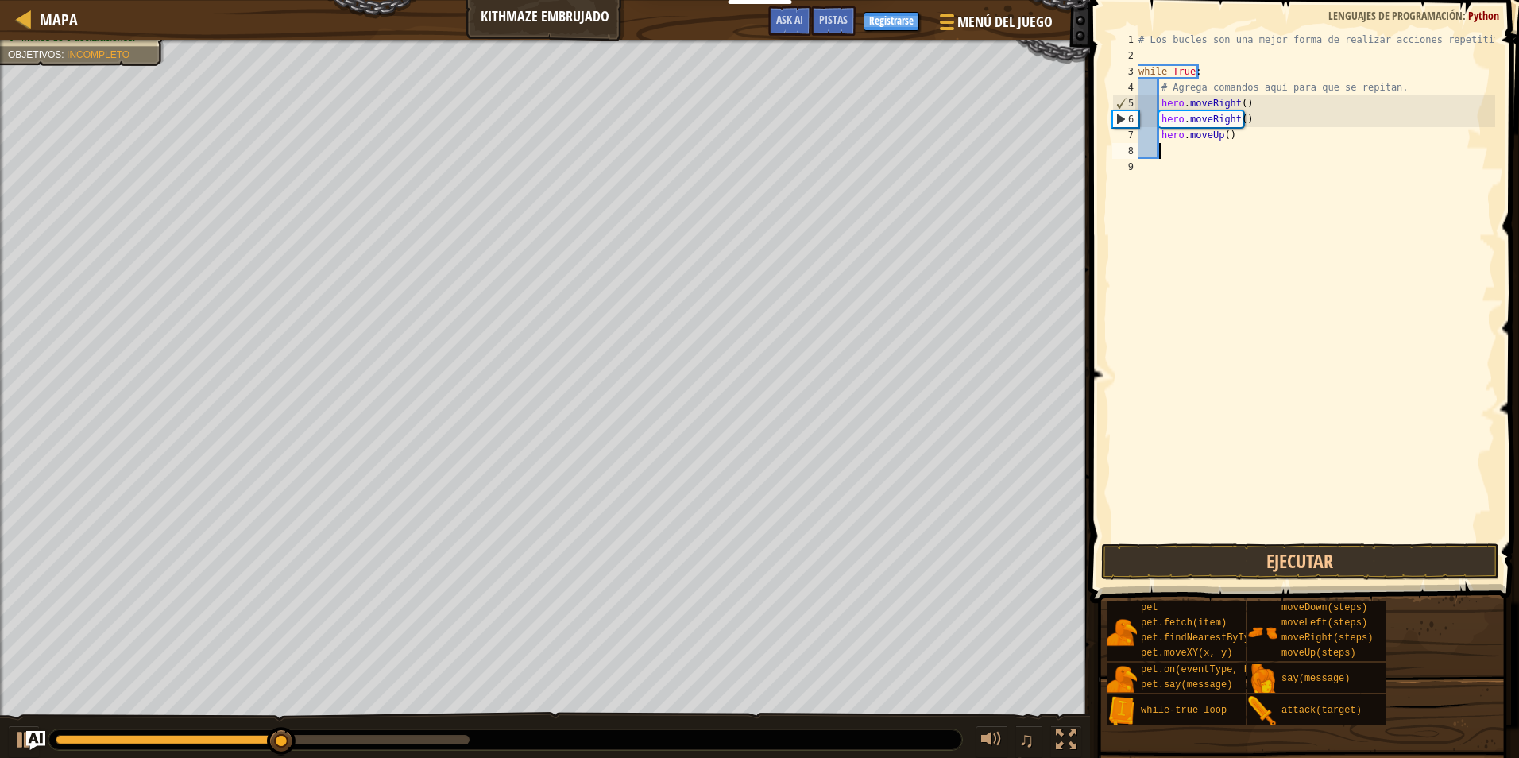
type textarea "g"
type textarea "h"
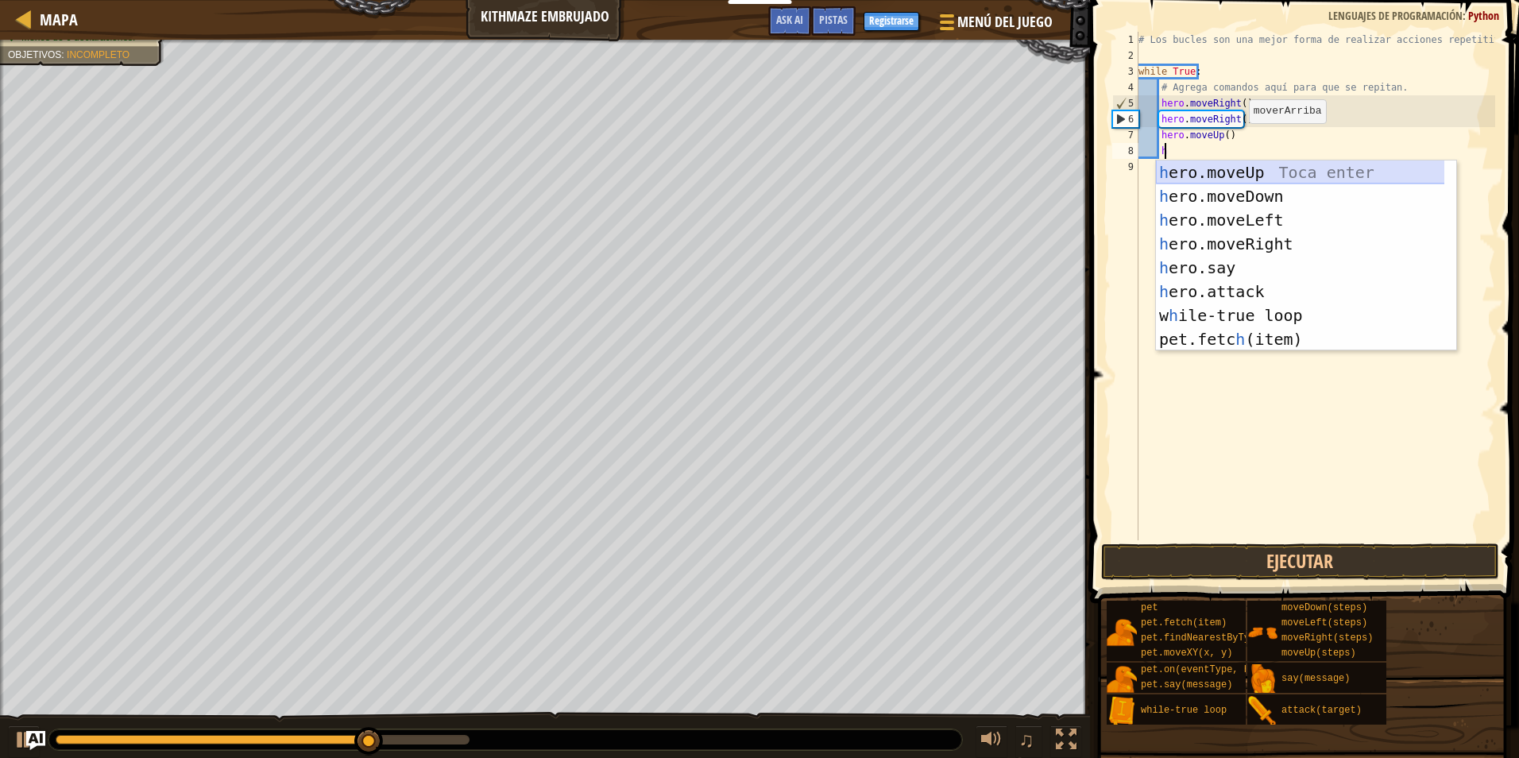
click at [1209, 174] on div "h ero.moveUp Toca enter h ero.moveDown Toca enter h ero.moveLeft Toca enter h e…" at bounding box center [1306, 280] width 300 height 238
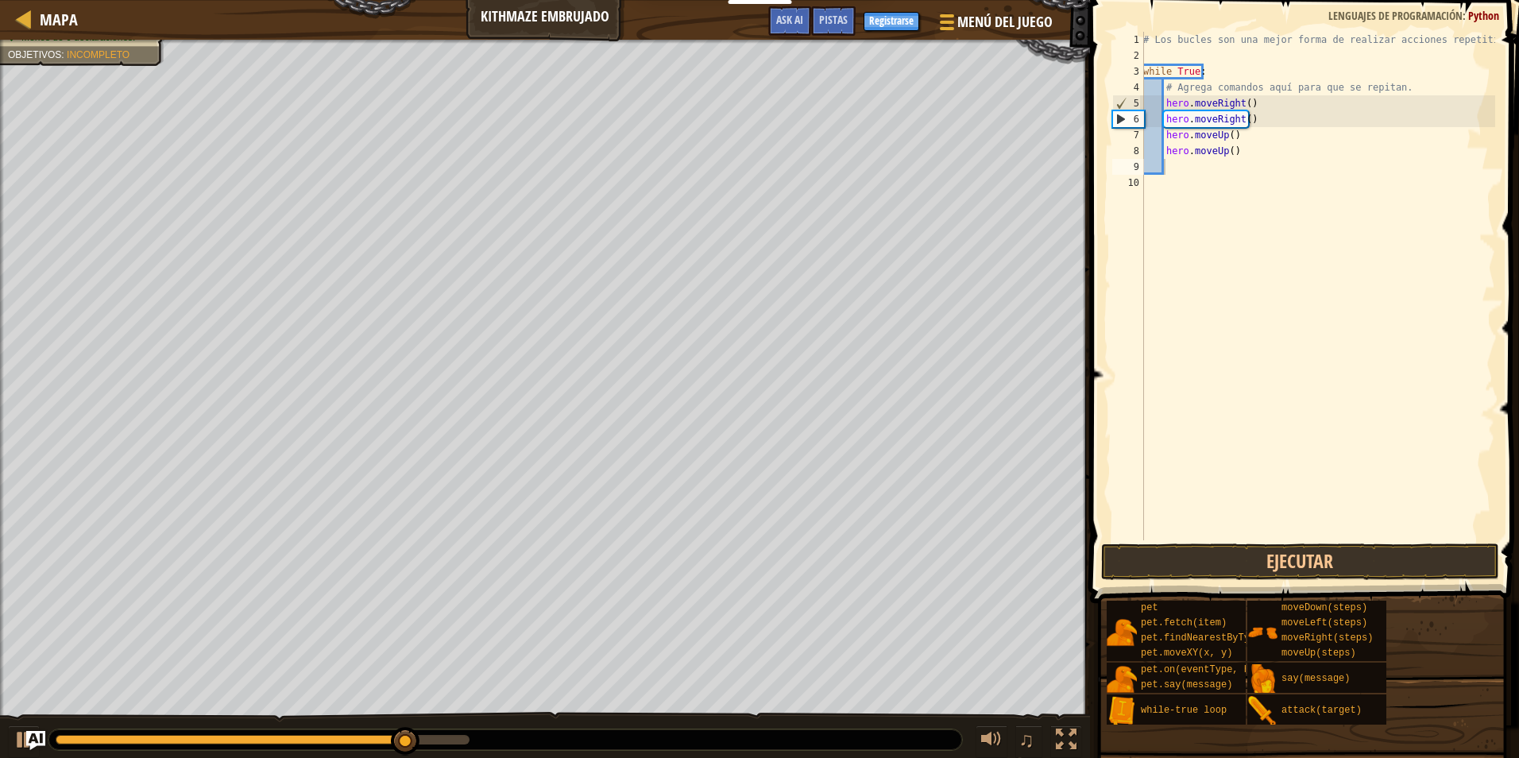
click at [1172, 542] on span at bounding box center [1306, 279] width 442 height 650
click at [1173, 549] on button "Ejecutar" at bounding box center [1300, 562] width 398 height 37
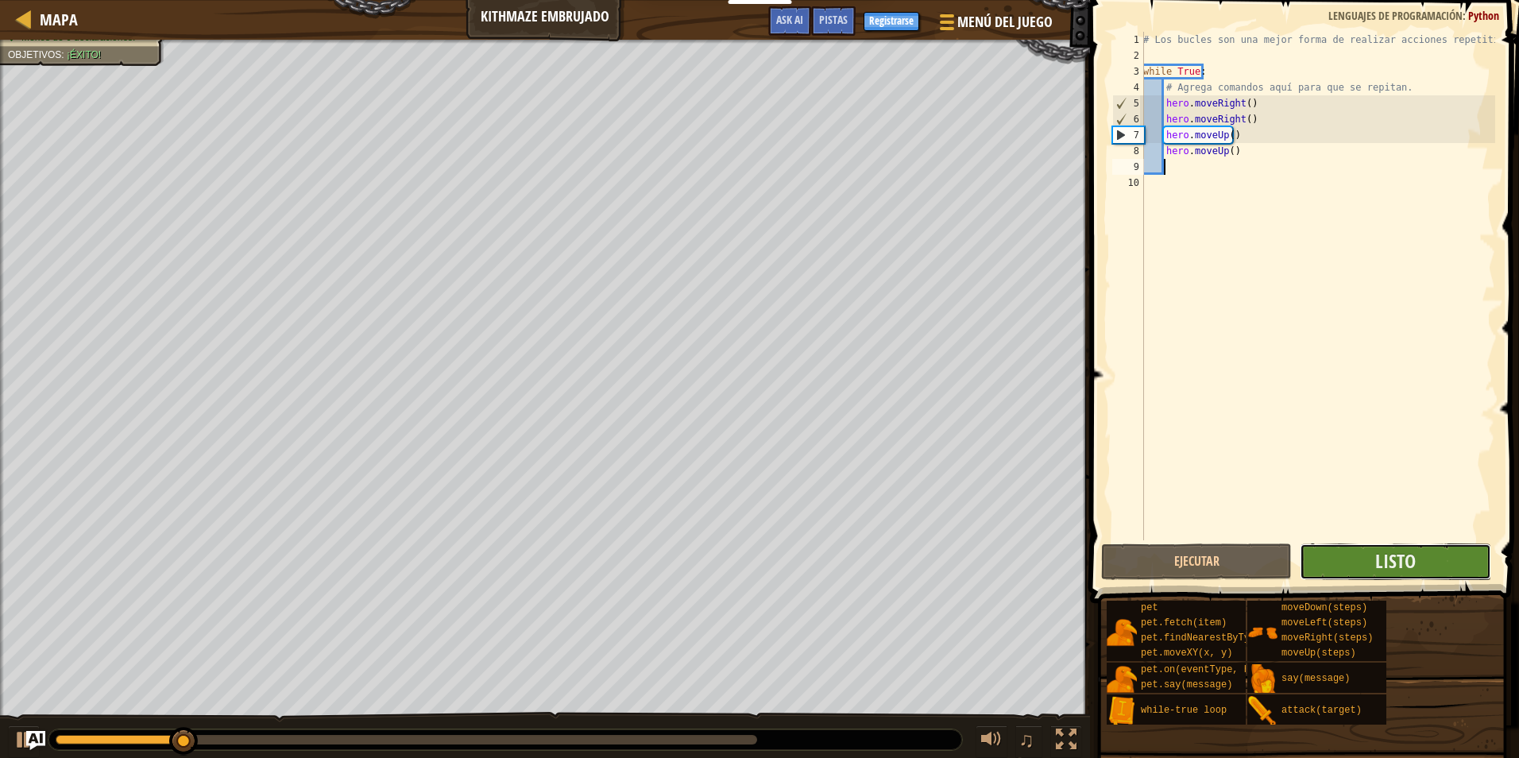
click at [1310, 560] on button "Listo" at bounding box center [1395, 562] width 191 height 37
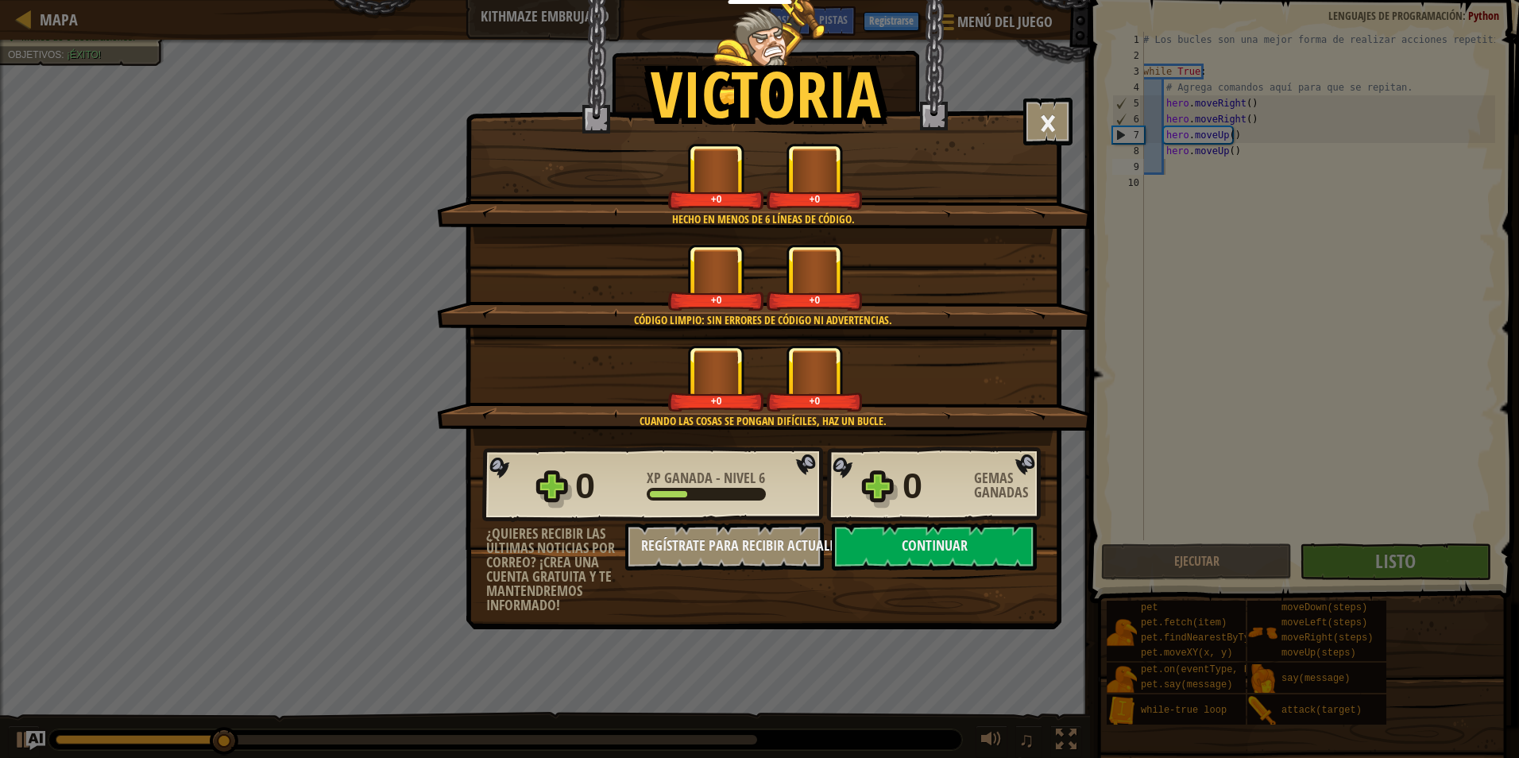
click at [1040, 561] on div "Continuar" at bounding box center [934, 547] width 221 height 48
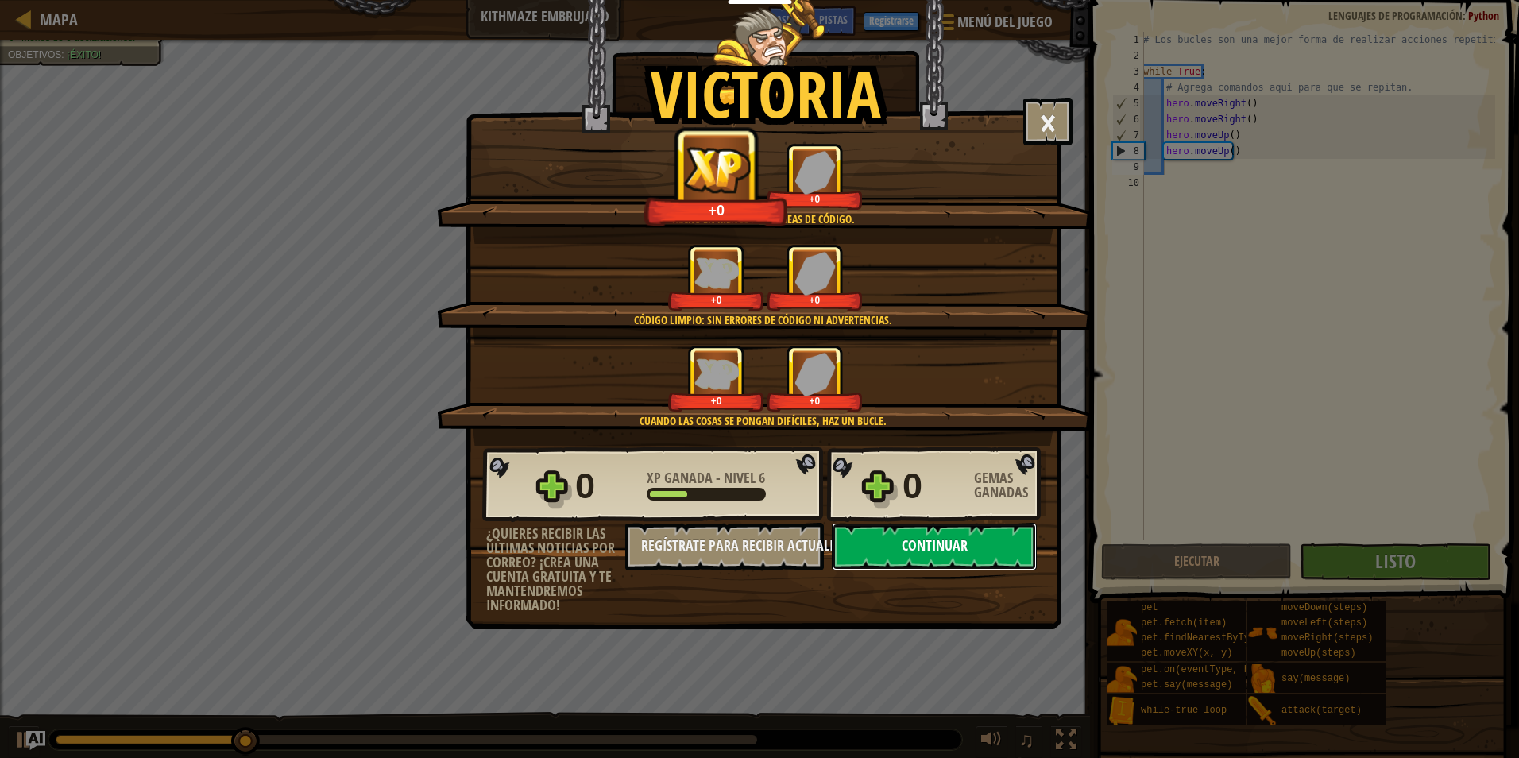
click at [1020, 560] on button "Continuar" at bounding box center [934, 547] width 205 height 48
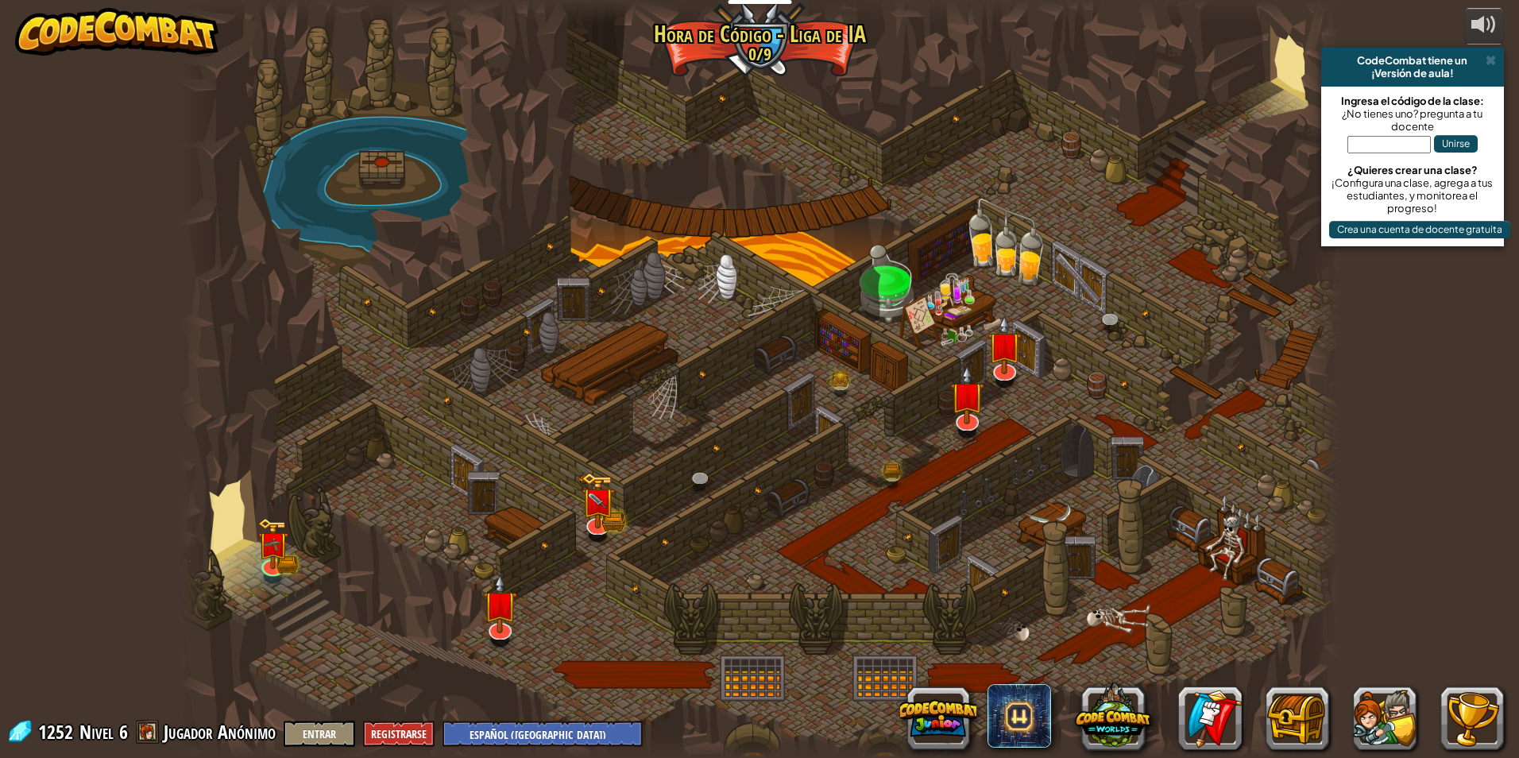
select select "es-419"
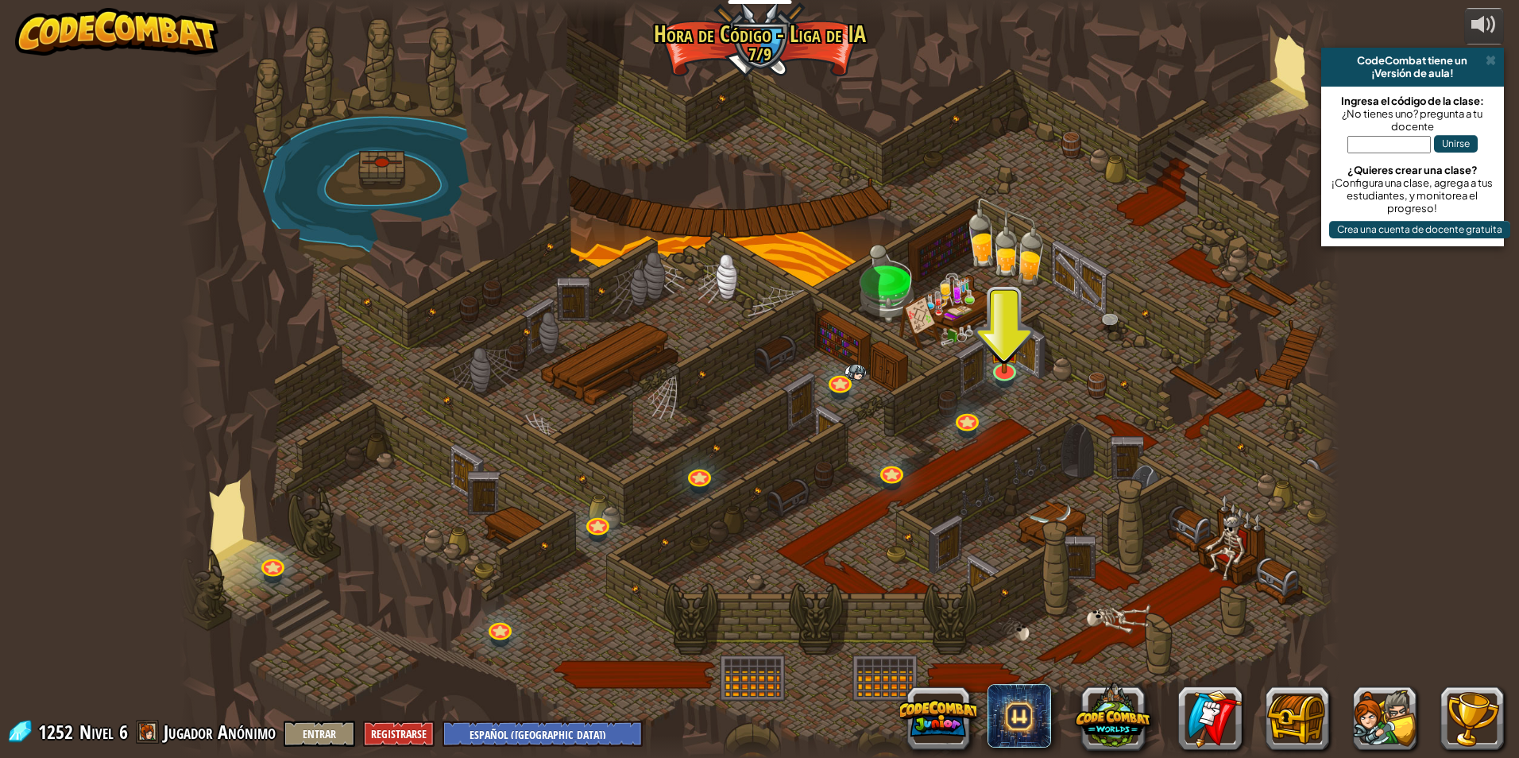
click at [993, 383] on div at bounding box center [760, 379] width 1160 height 758
click at [964, 430] on div "Asedio de Tormenta (Bloqueado) En lo profundo de las montañas Cloudrip... ¡surg…" at bounding box center [760, 379] width 1160 height 758
click at [987, 376] on div at bounding box center [760, 379] width 1160 height 758
click at [1004, 375] on link at bounding box center [1004, 366] width 32 height 32
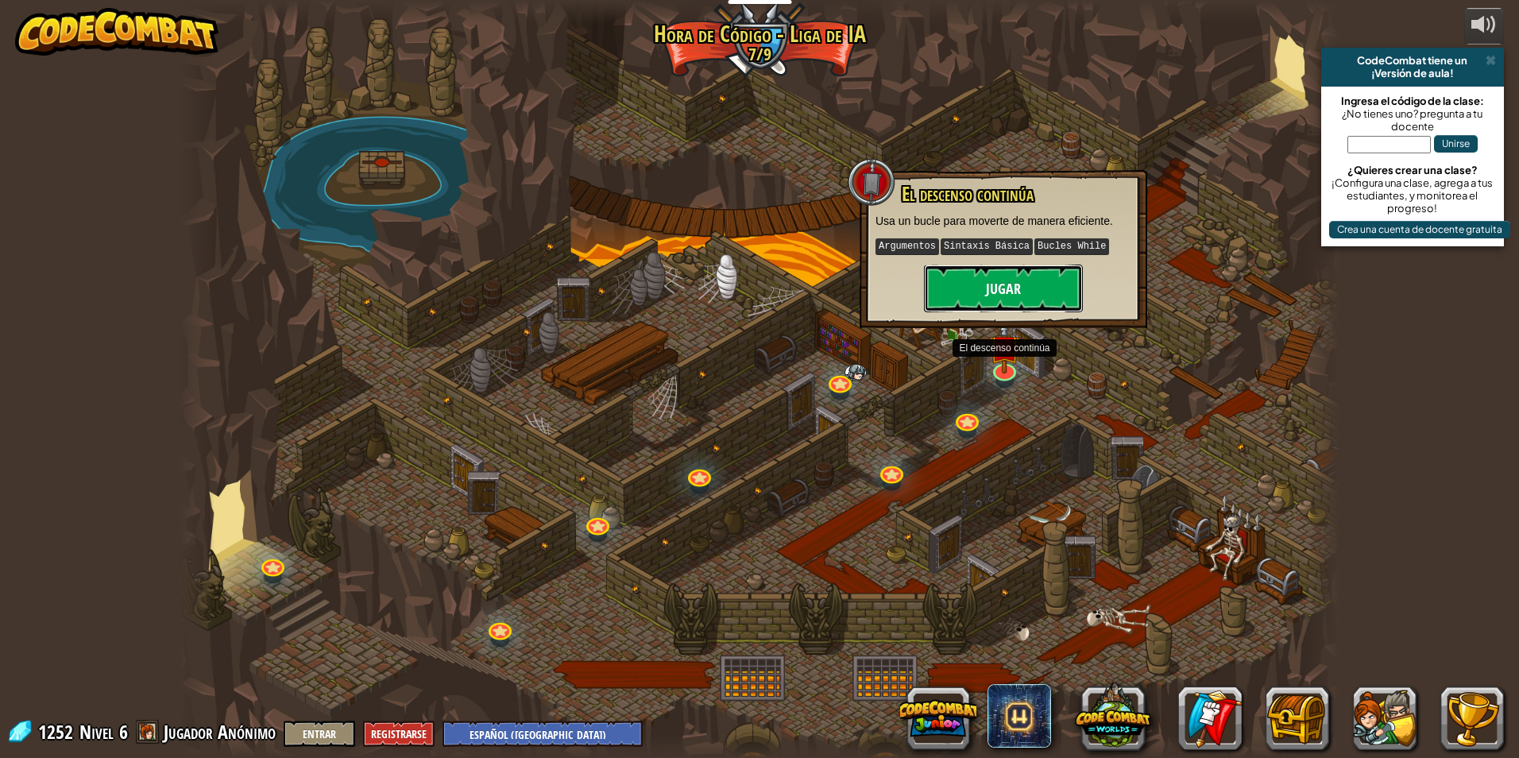
click at [1029, 307] on button "Jugar" at bounding box center [1003, 289] width 159 height 48
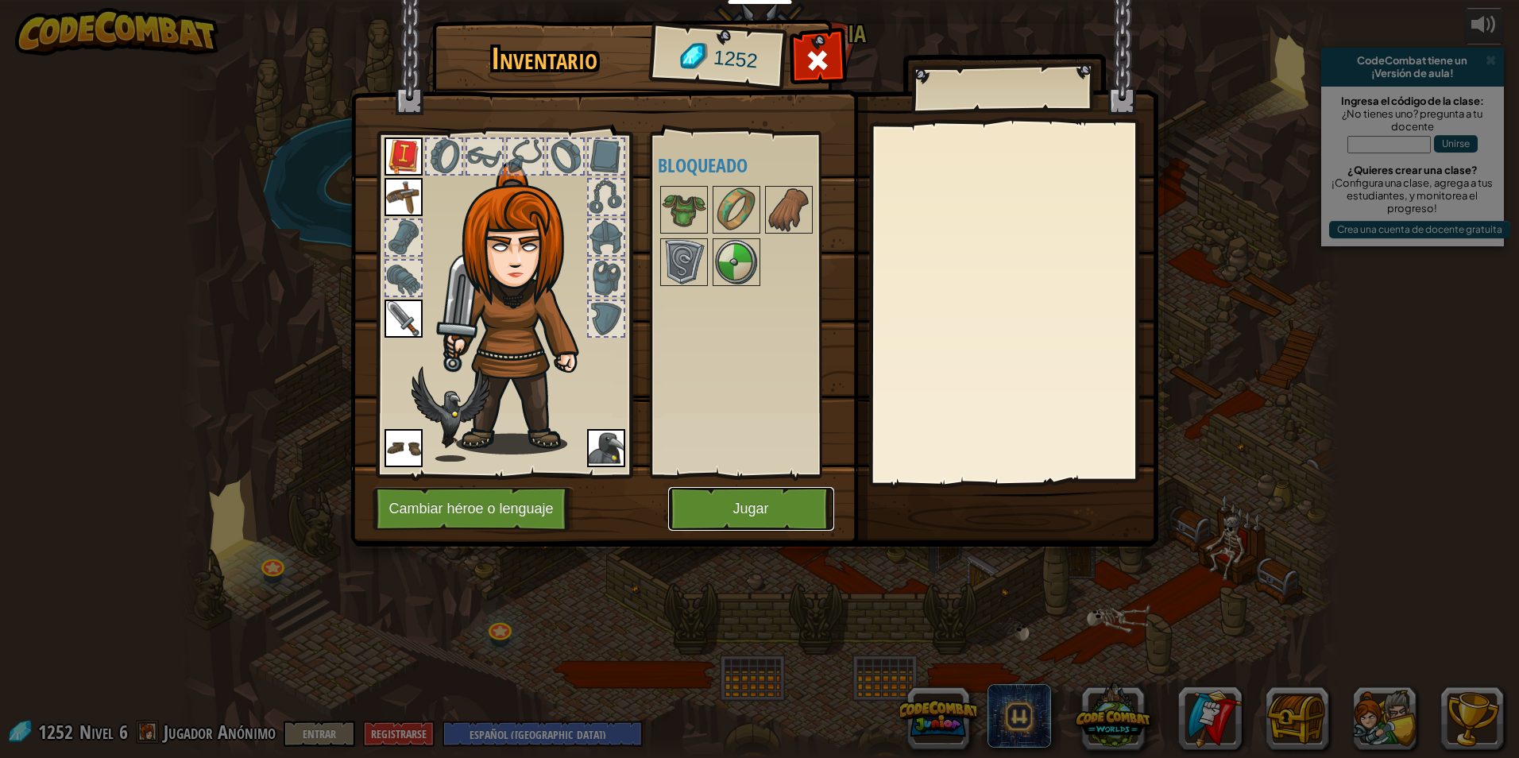
click at [812, 501] on button "Jugar" at bounding box center [751, 509] width 166 height 44
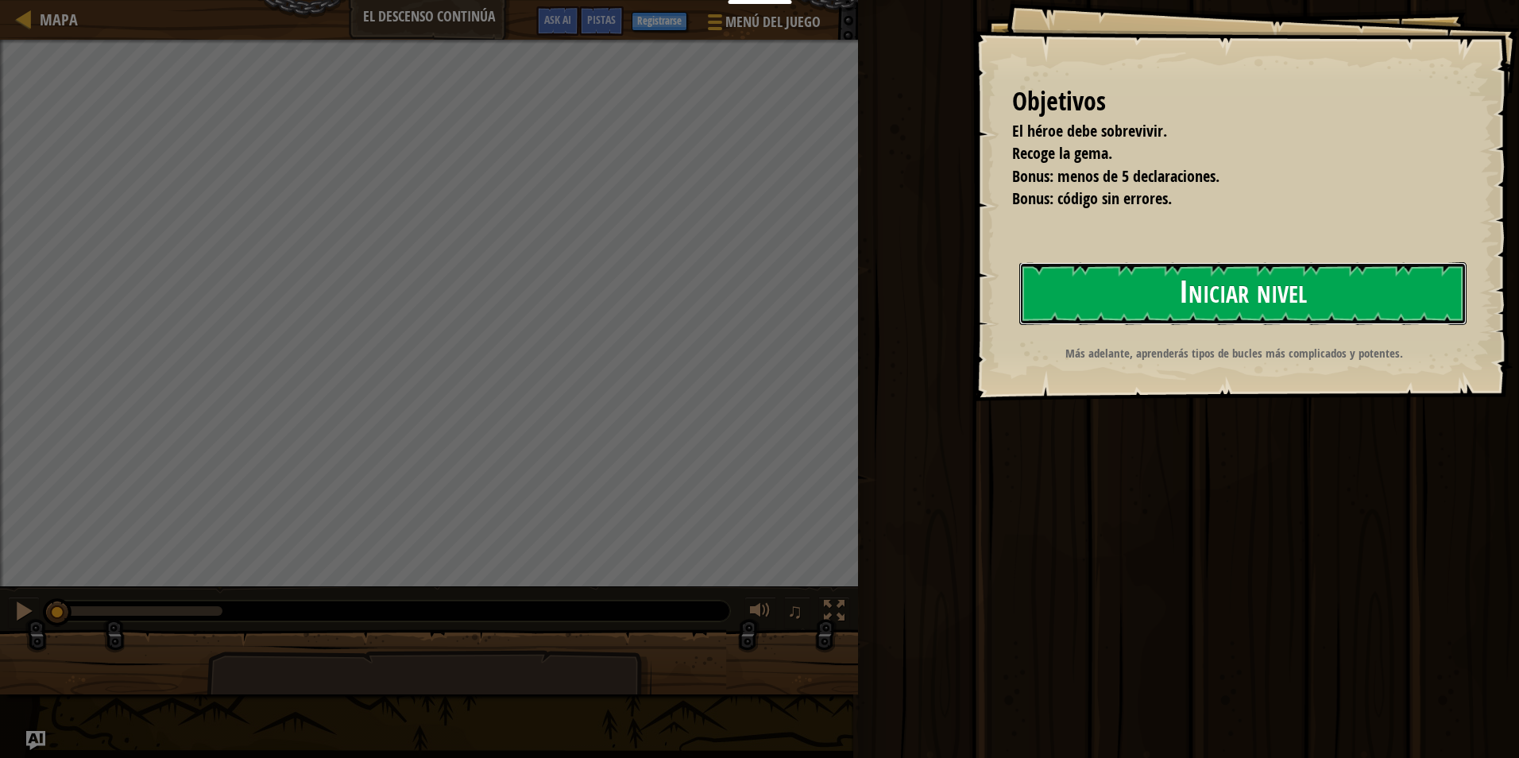
click at [1140, 298] on button "Iniciar nivel" at bounding box center [1243, 293] width 447 height 63
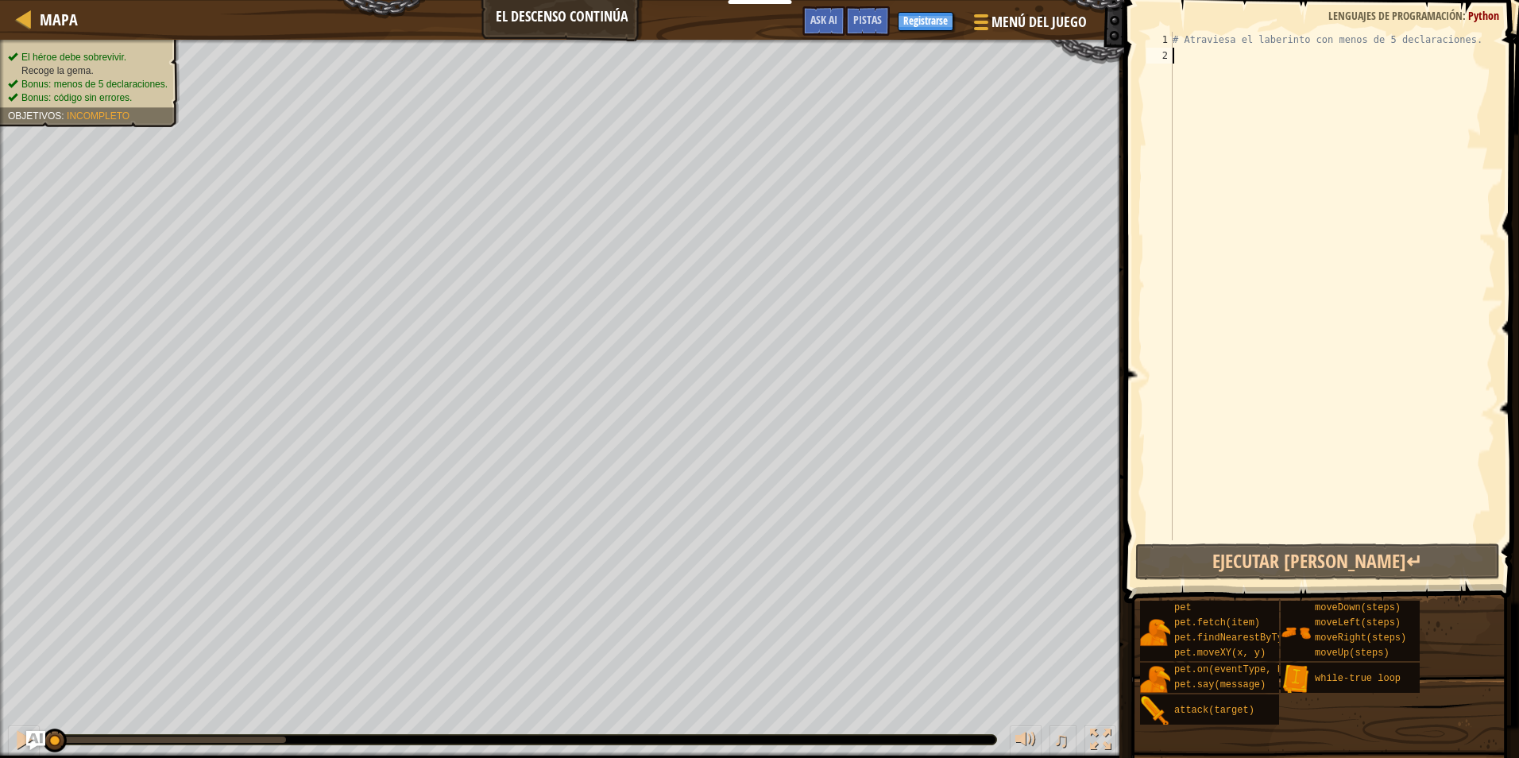
type textarea "h"
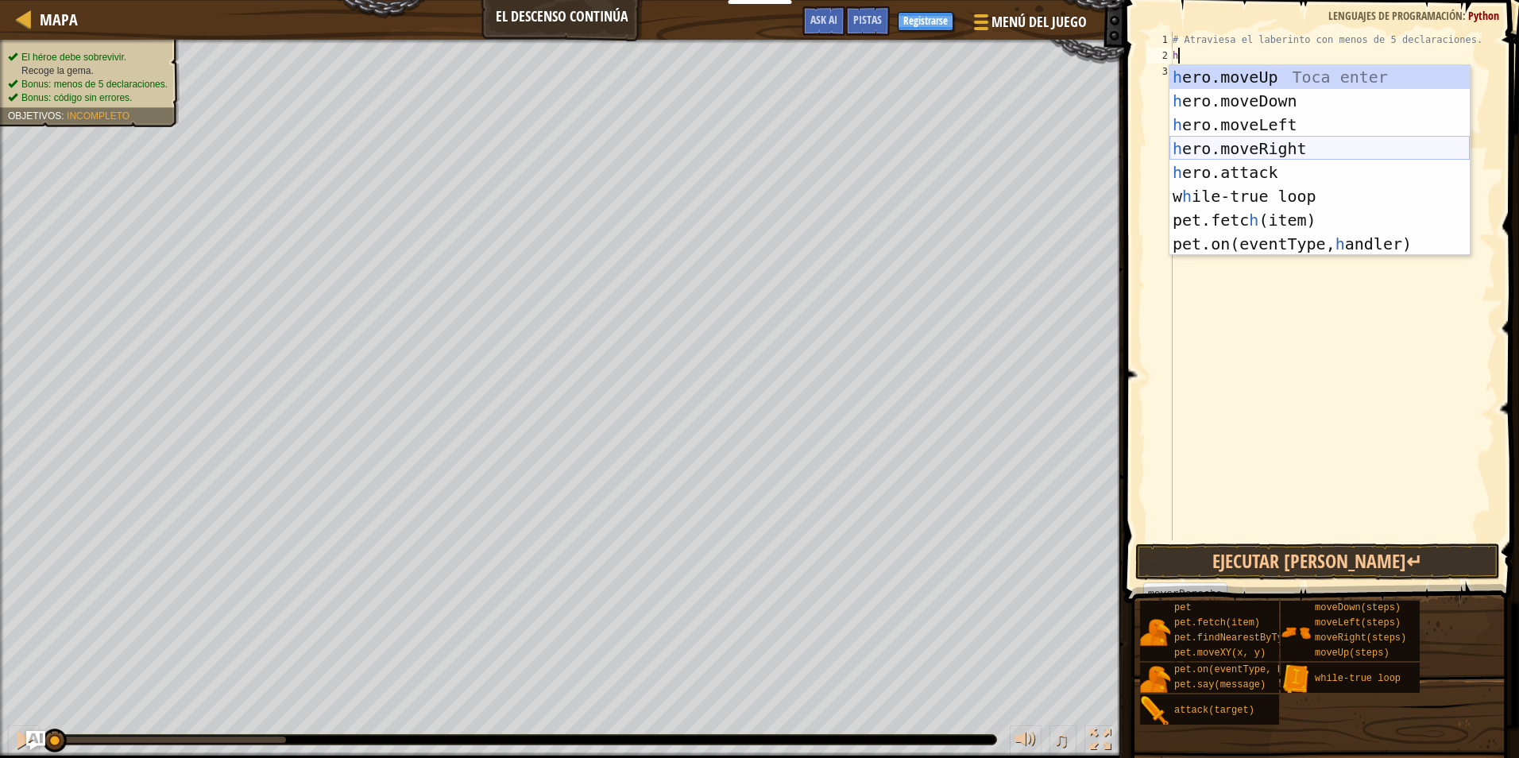
click at [1204, 153] on div "h ero.moveUp Toca enter h ero.moveDown Toca enter h ero.moveLeft Toca enter h e…" at bounding box center [1320, 184] width 300 height 238
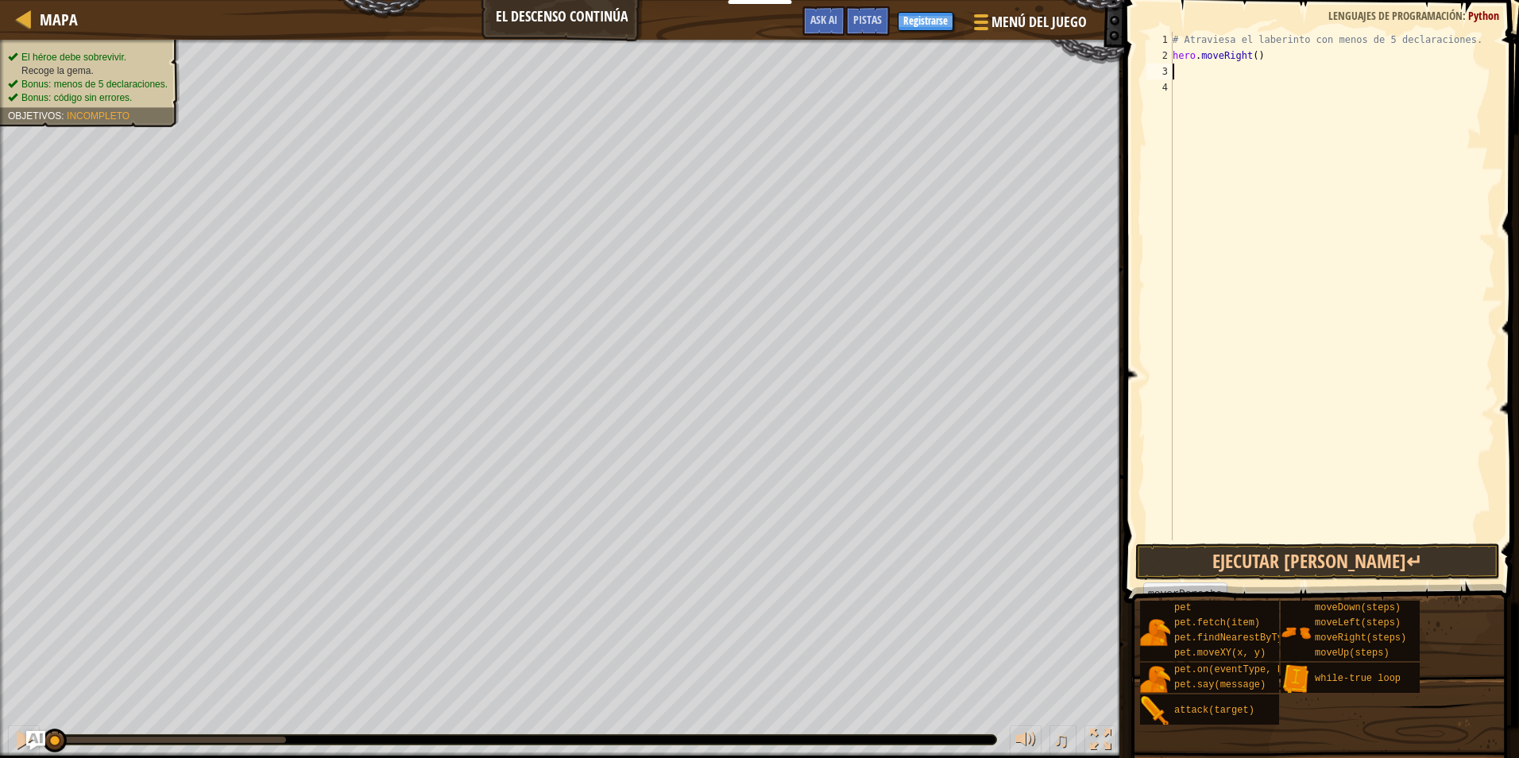
type textarea "h"
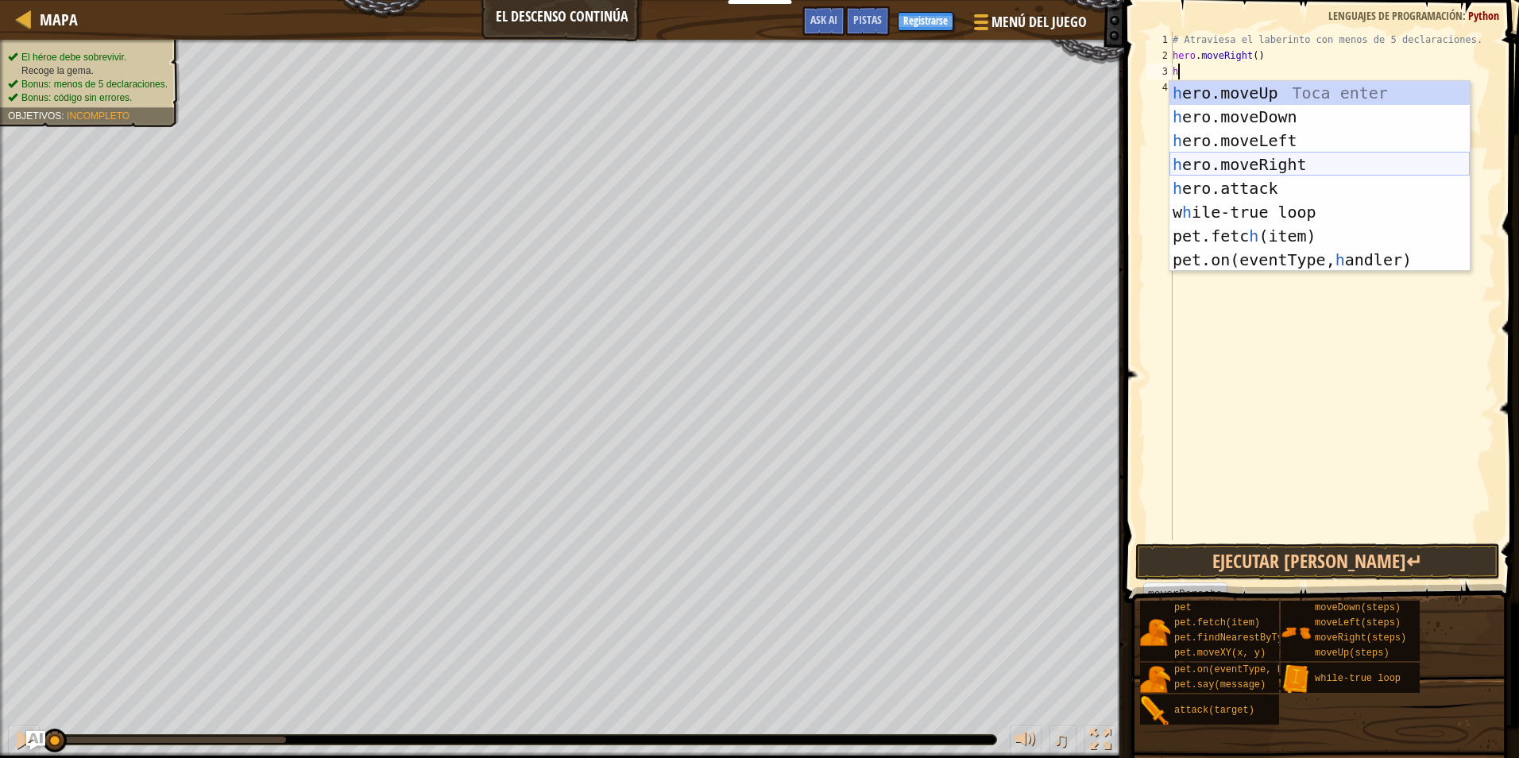
click at [1213, 157] on div "h ero.moveUp Toca enter h ero.moveDown Toca enter h ero.moveLeft Toca enter h e…" at bounding box center [1320, 200] width 300 height 238
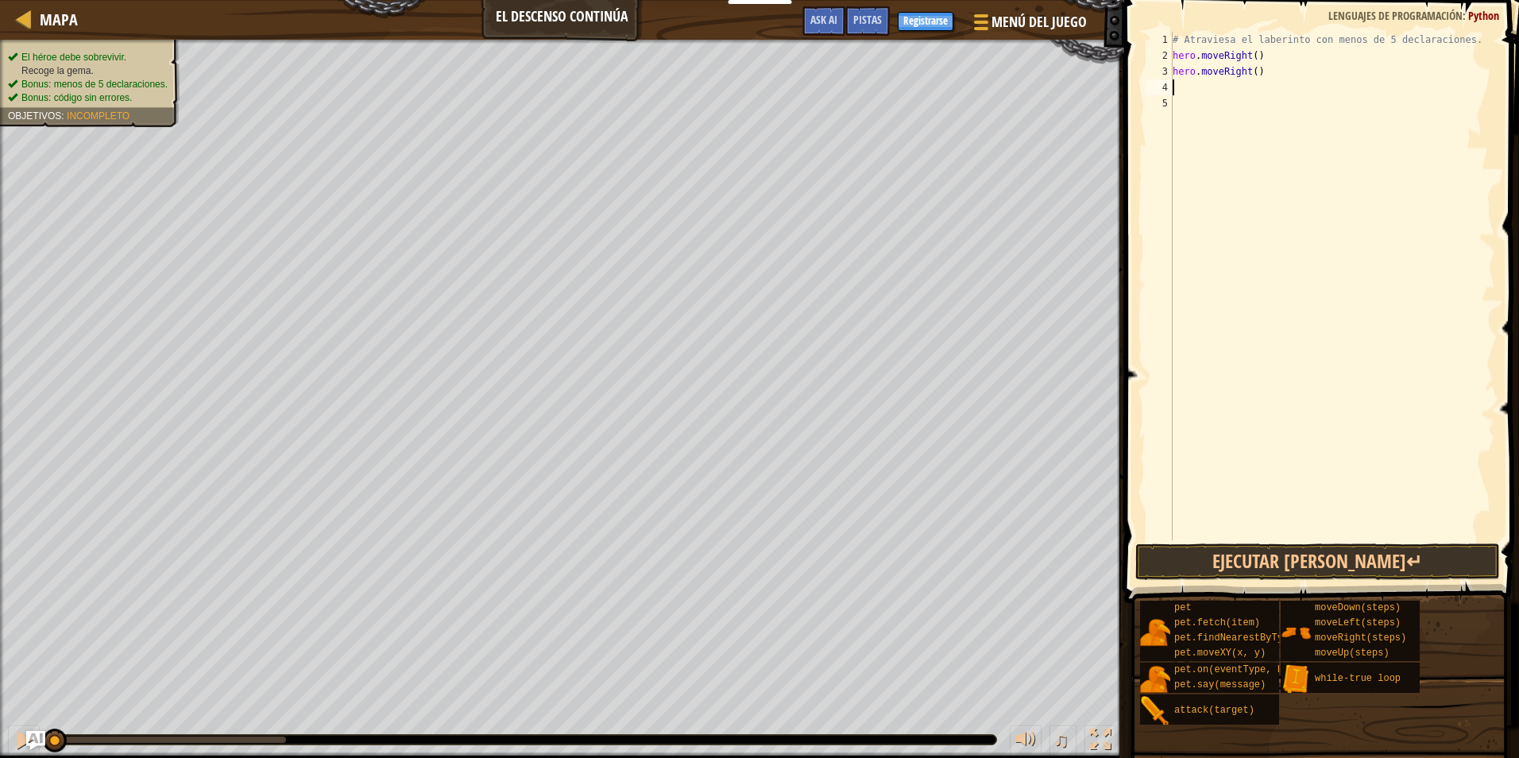
type textarea "h"
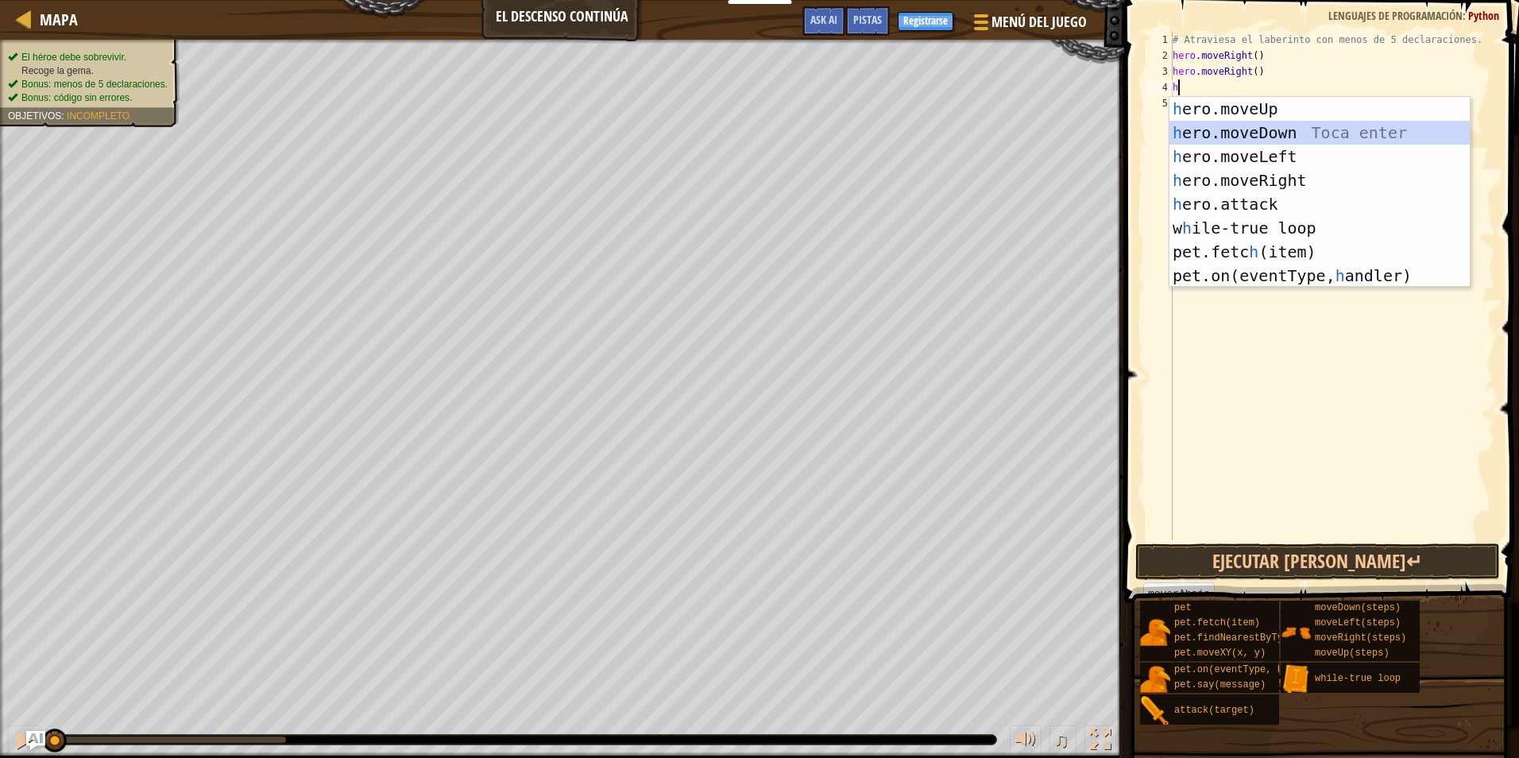
click at [1221, 133] on div "h ero.moveUp Toca enter h ero.moveDown Toca enter h ero.moveLeft Toca enter h e…" at bounding box center [1320, 216] width 300 height 238
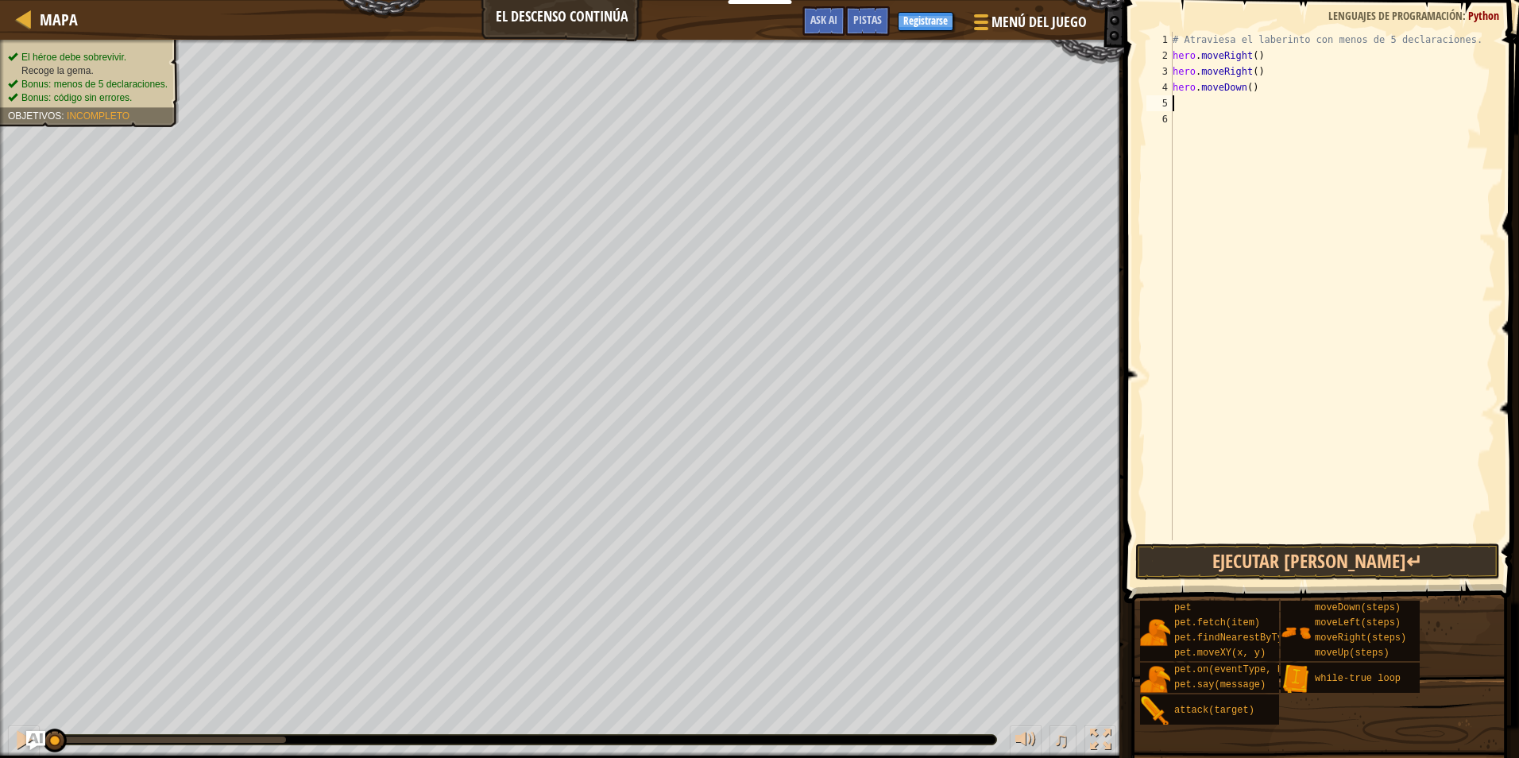
type textarea "h"
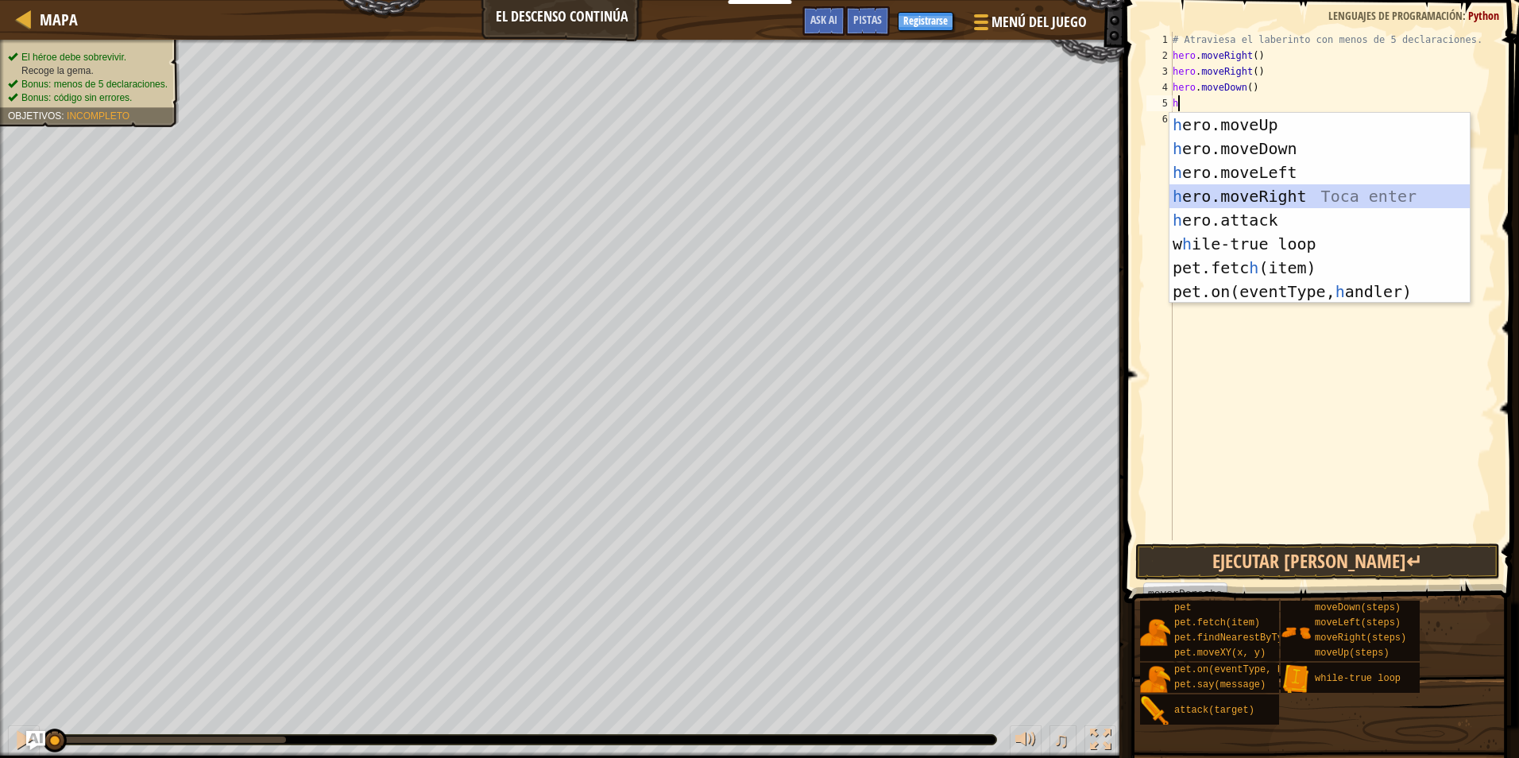
click at [1221, 190] on div "h ero.moveUp Toca enter h ero.moveDown Toca enter h ero.moveLeft Toca enter h e…" at bounding box center [1320, 232] width 300 height 238
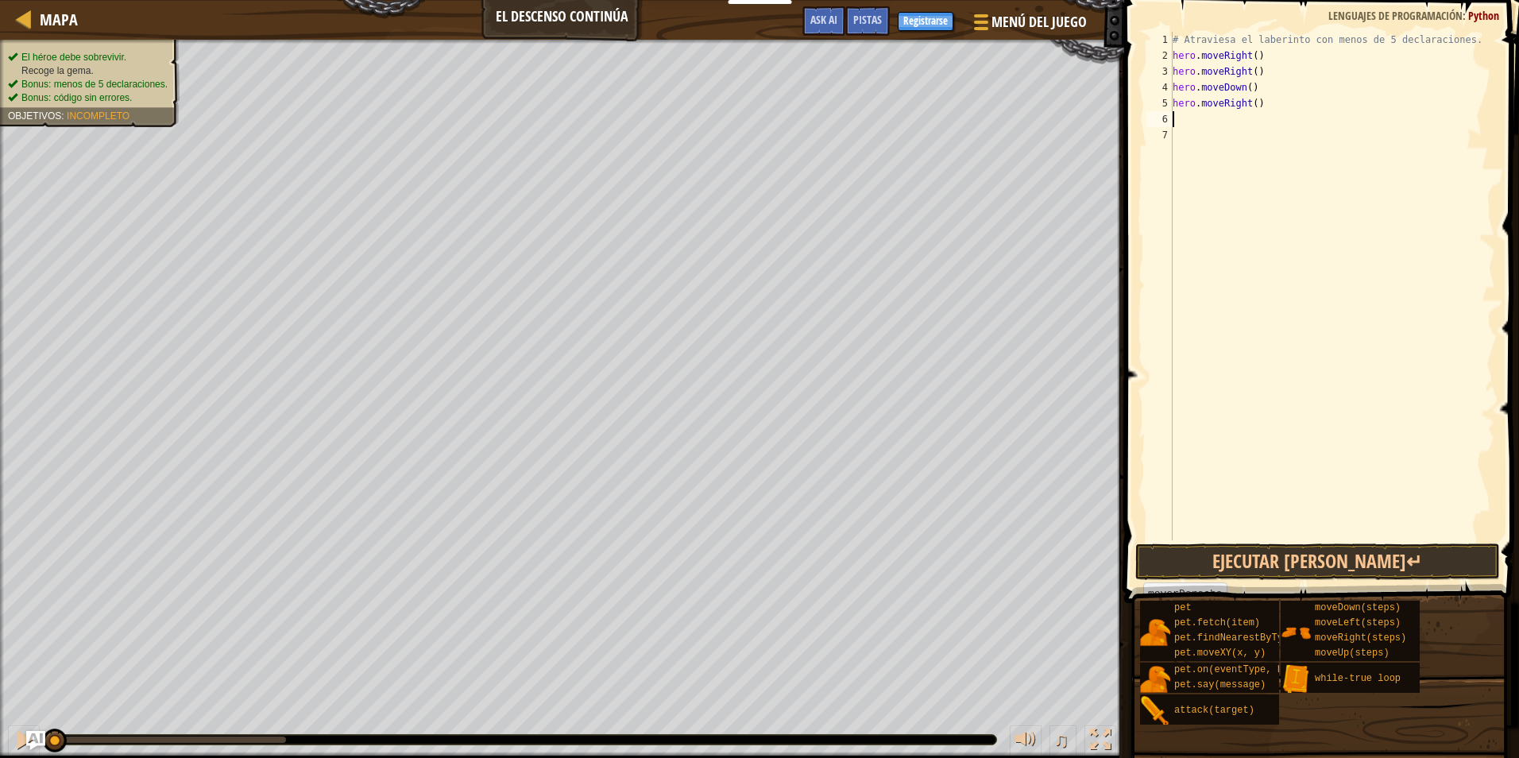
type textarea "h"
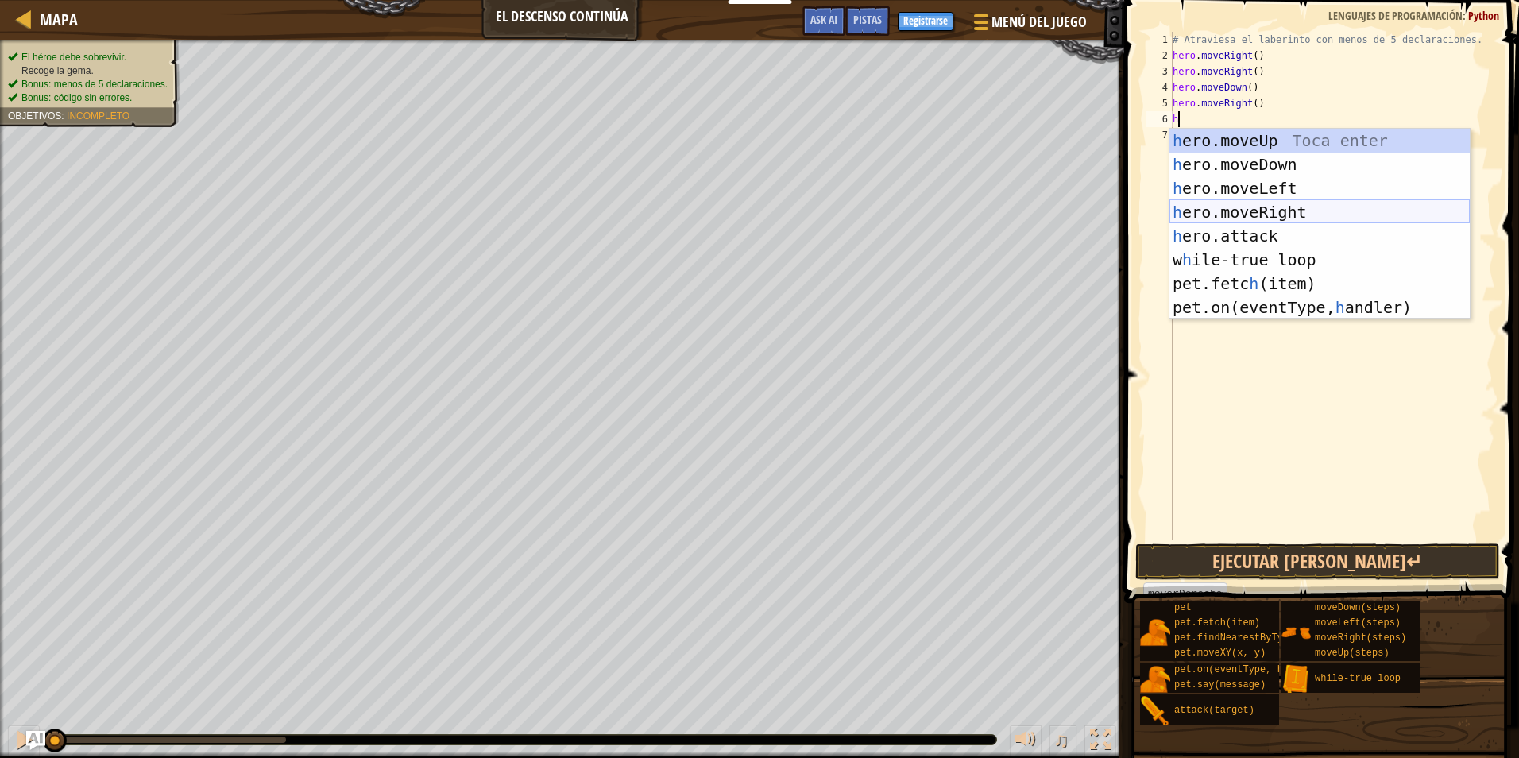
click at [1217, 215] on div "h ero.moveUp Toca enter h ero.moveDown Toca enter h ero.moveLeft Toca enter h e…" at bounding box center [1320, 248] width 300 height 238
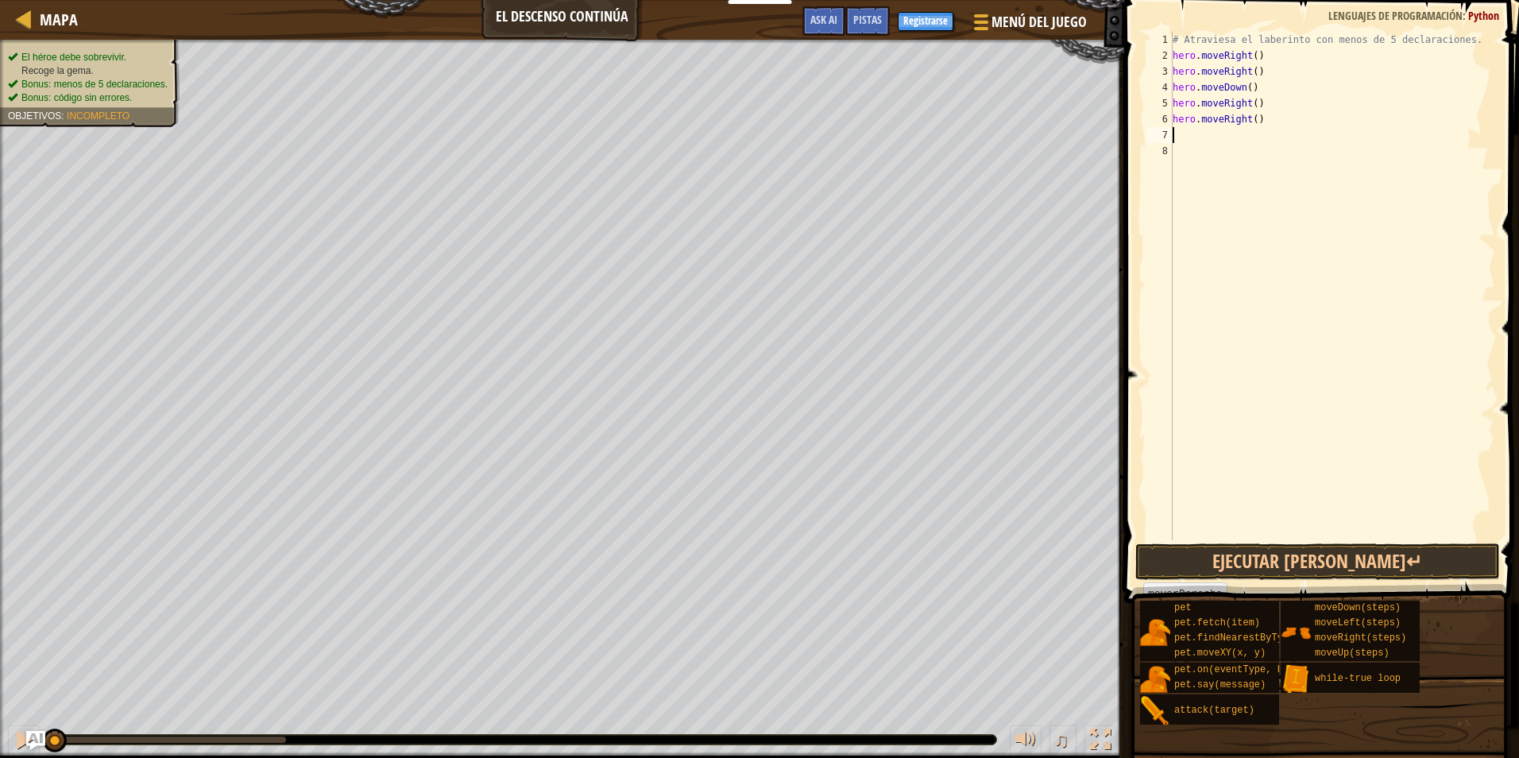
type textarea "h"
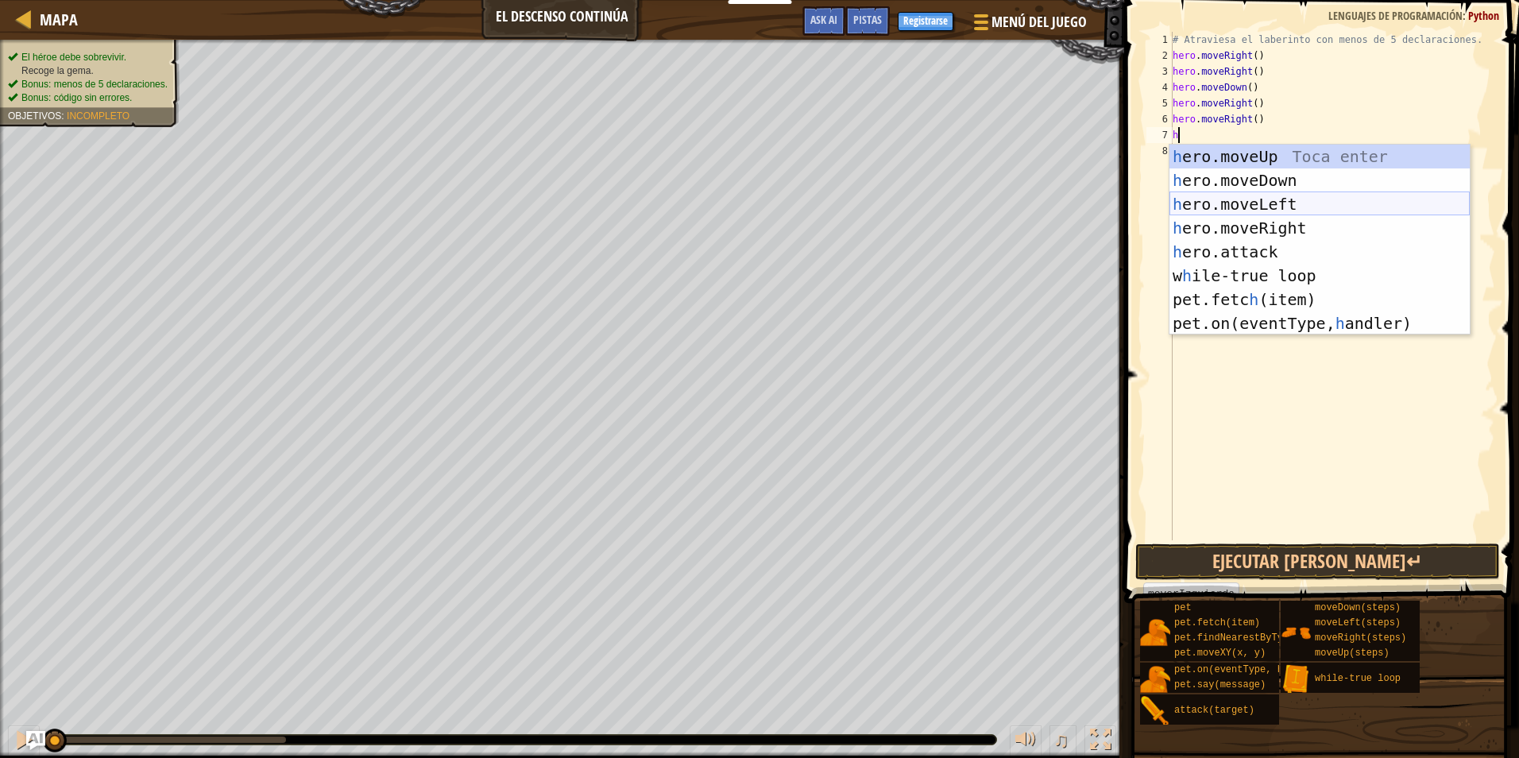
click at [1208, 203] on div "h ero.moveUp Toca enter h ero.moveDown Toca enter h ero.moveLeft Toca enter h e…" at bounding box center [1320, 264] width 300 height 238
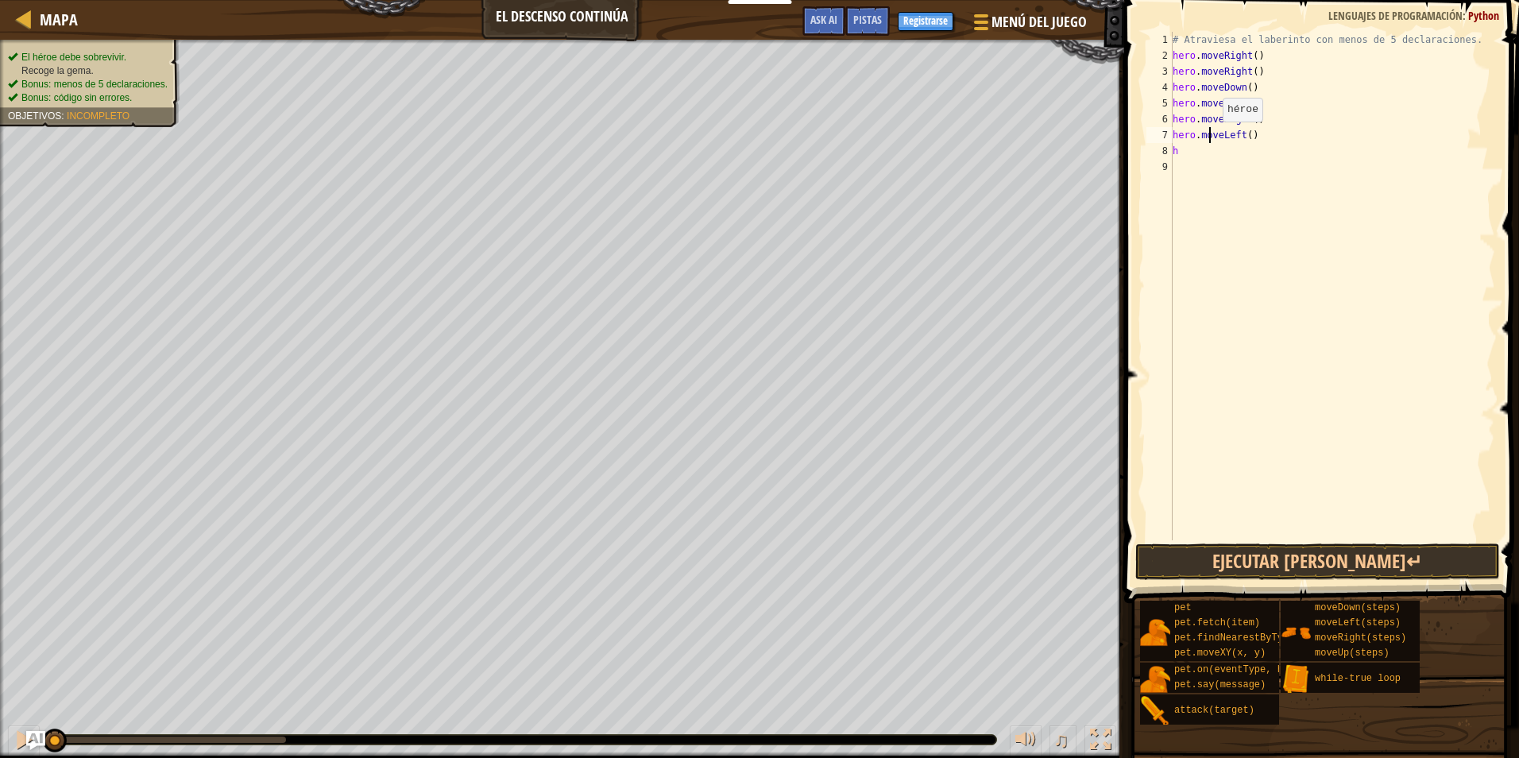
drag, startPoint x: 1209, startPoint y: 137, endPoint x: 1229, endPoint y: 143, distance: 19.9
click at [1210, 139] on div "# Atraviesa el laberinto con menos de 5 declaraciones. hero . moveRight ( ) her…" at bounding box center [1333, 302] width 326 height 540
click at [1234, 141] on div "# Atraviesa el laberinto con menos de 5 declaraciones. hero . moveRight ( ) her…" at bounding box center [1333, 302] width 326 height 540
type textarea "hero.moveDows()"
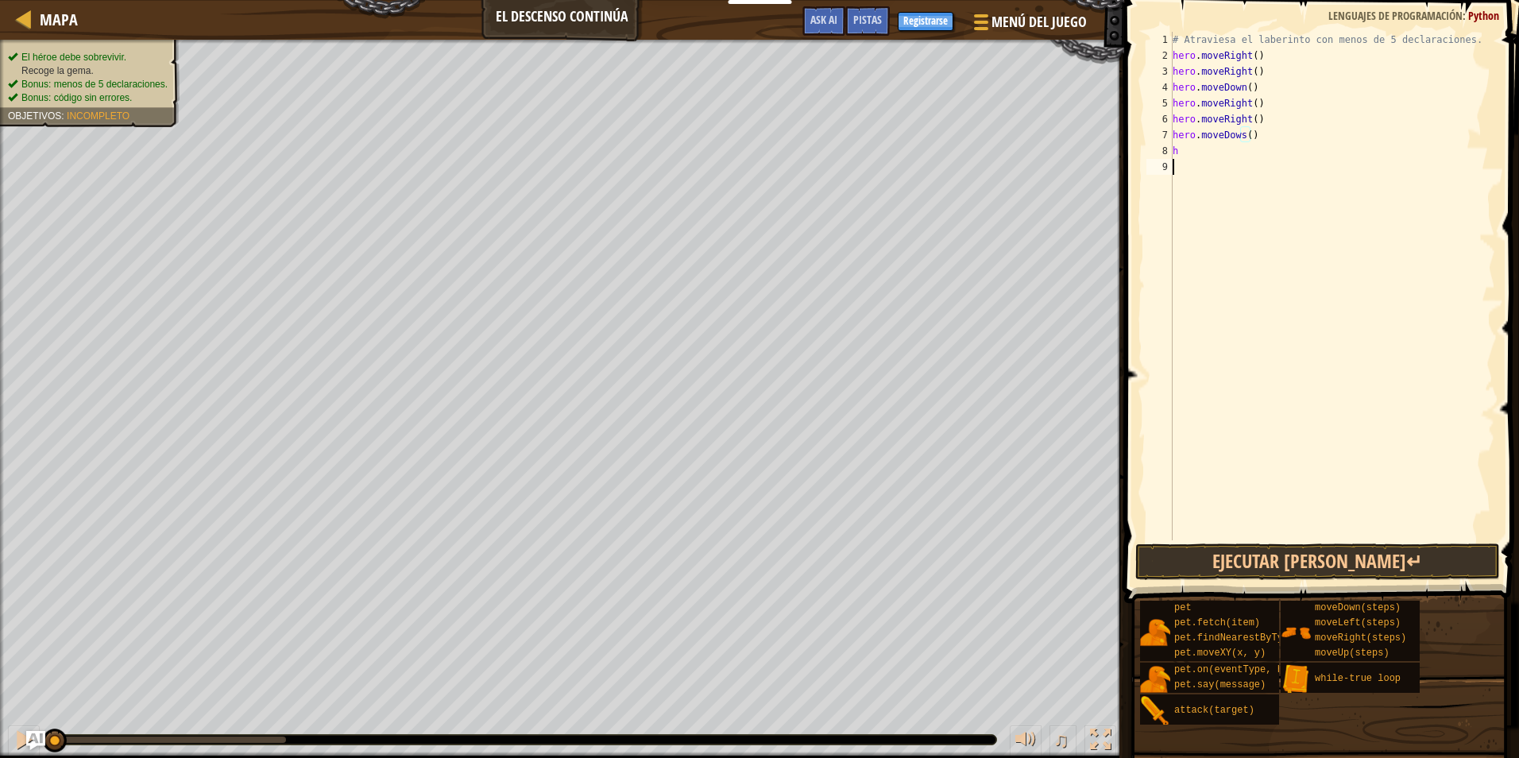
click at [1240, 201] on div "# Atraviesa el laberinto con menos de 5 declaraciones. hero . moveRight ( ) her…" at bounding box center [1333, 302] width 326 height 540
click at [1243, 141] on div "# Atraviesa el laberinto con menos de 5 declaraciones. hero . moveRight ( ) her…" at bounding box center [1333, 302] width 326 height 540
type textarea "hero.moveDown()"
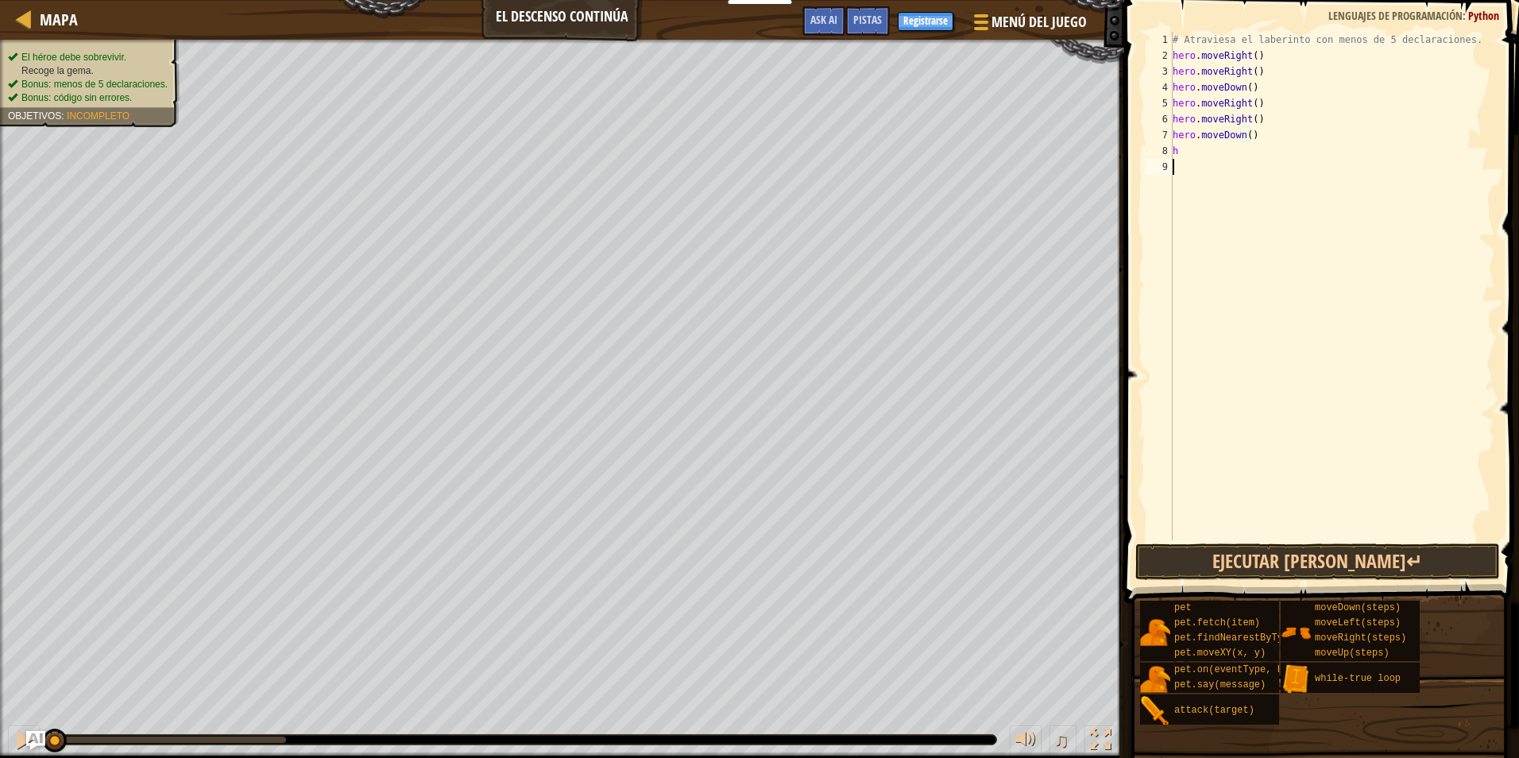
drag, startPoint x: 1205, startPoint y: 176, endPoint x: 1206, endPoint y: 153, distance: 23.1
click at [1205, 173] on div "# Atraviesa el laberinto con menos de 5 declaraciones. hero . moveRight ( ) her…" at bounding box center [1333, 302] width 326 height 540
click at [1191, 150] on div "# Atraviesa el laberinto con menos de 5 declaraciones. hero . moveRight ( ) her…" at bounding box center [1333, 302] width 326 height 540
type textarea "h"
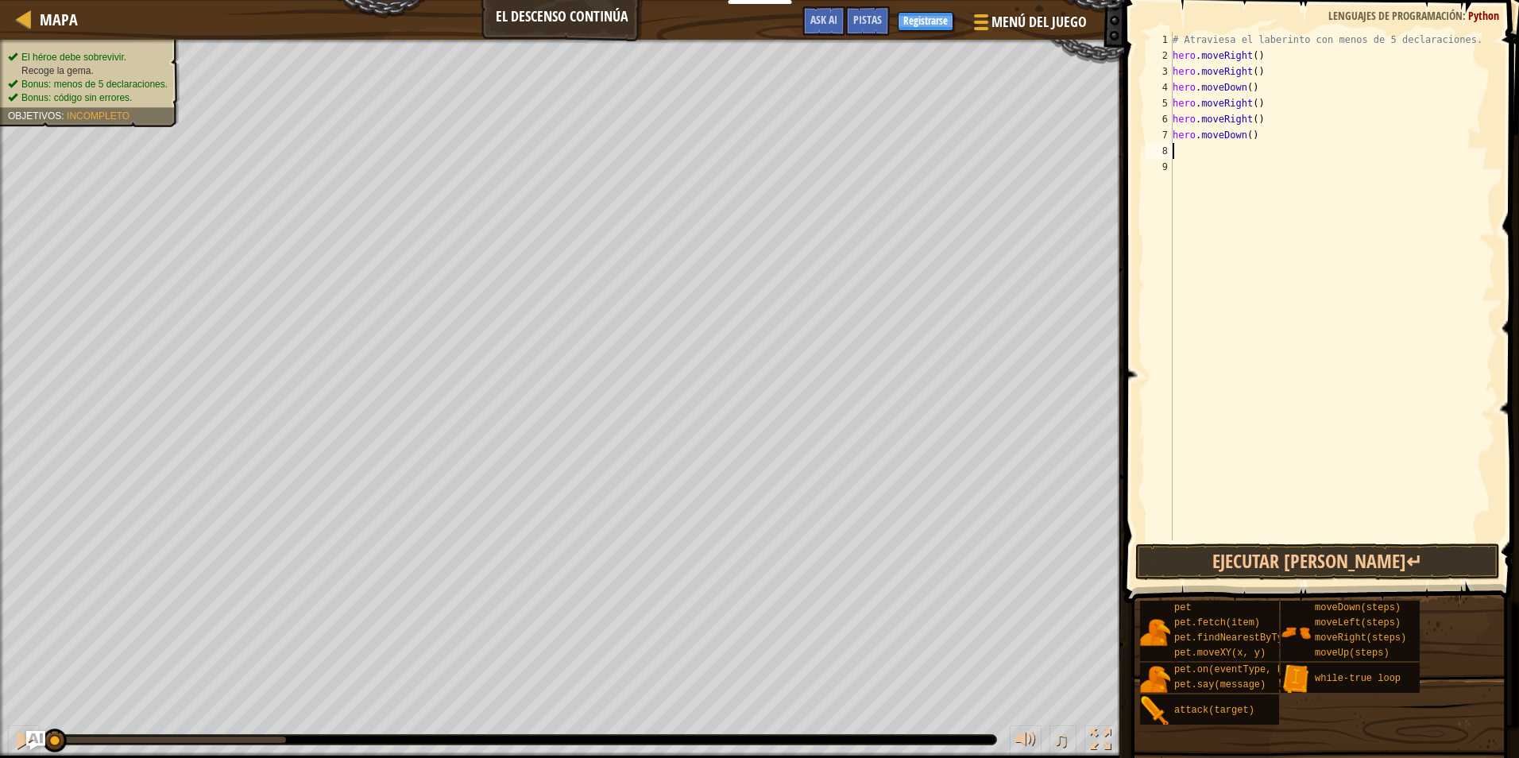
type textarea "h"
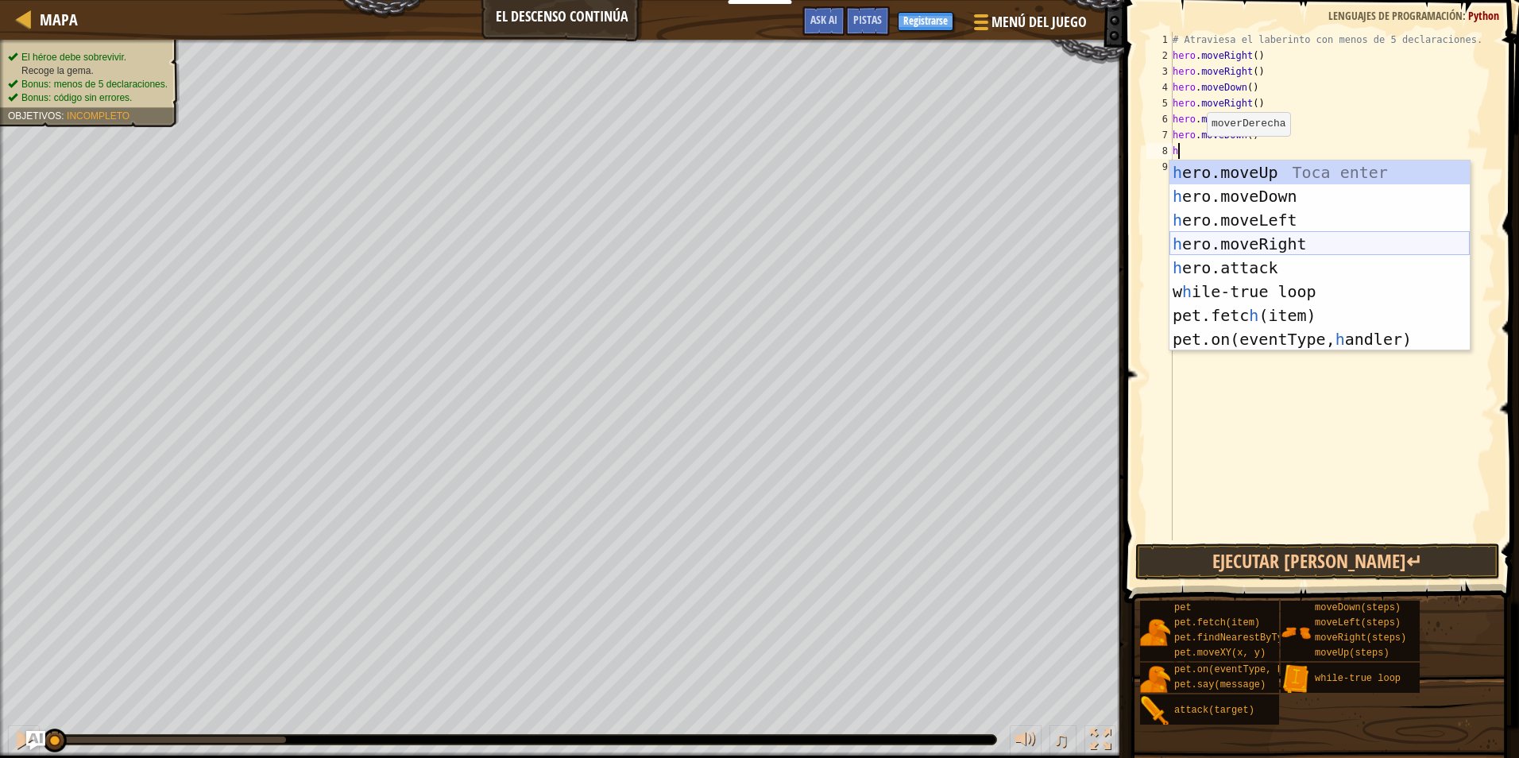
click at [1217, 245] on div "h ero.moveUp Toca enter h ero.moveDown Toca enter h ero.moveLeft Toca enter h e…" at bounding box center [1320, 280] width 300 height 238
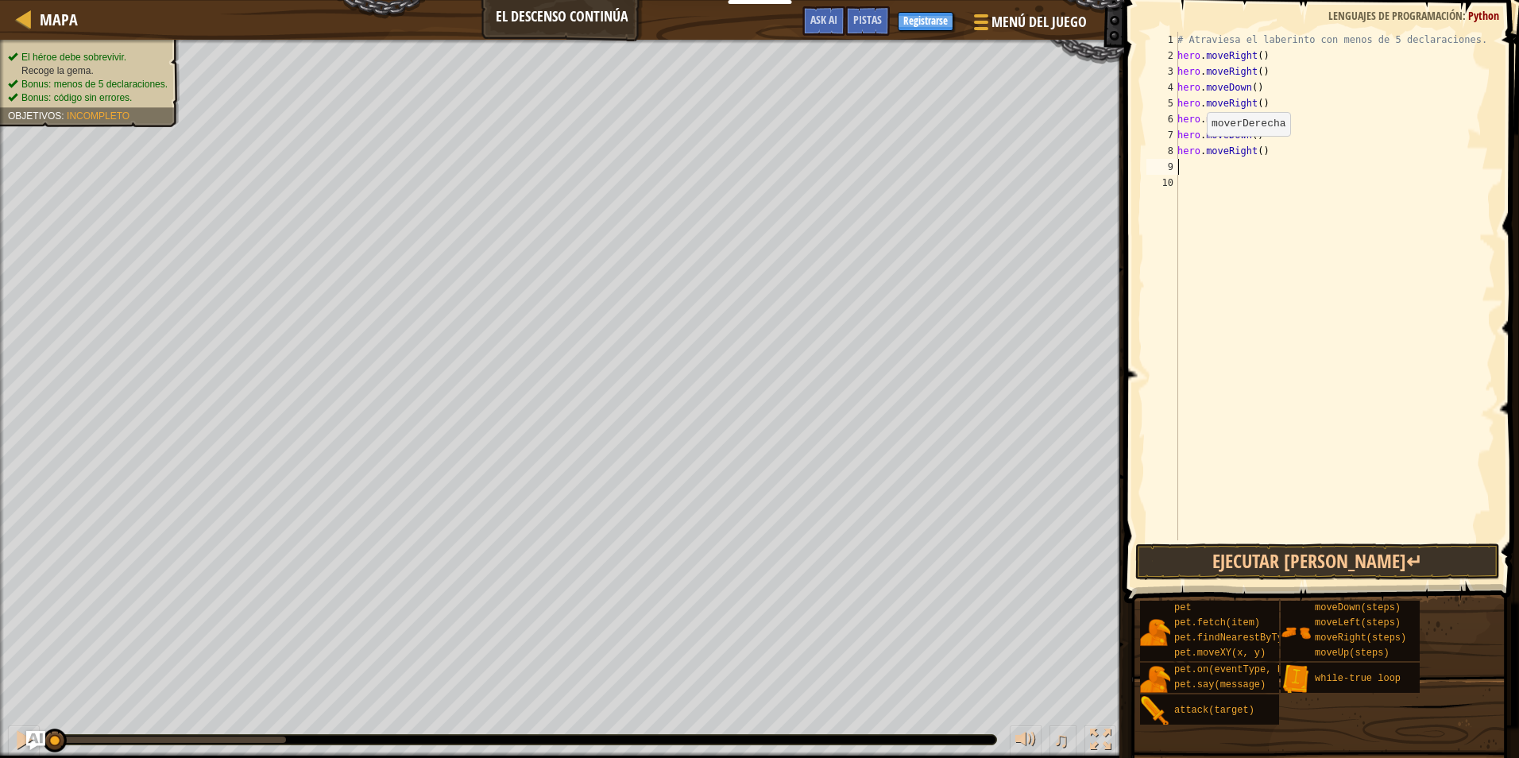
type textarea "h"
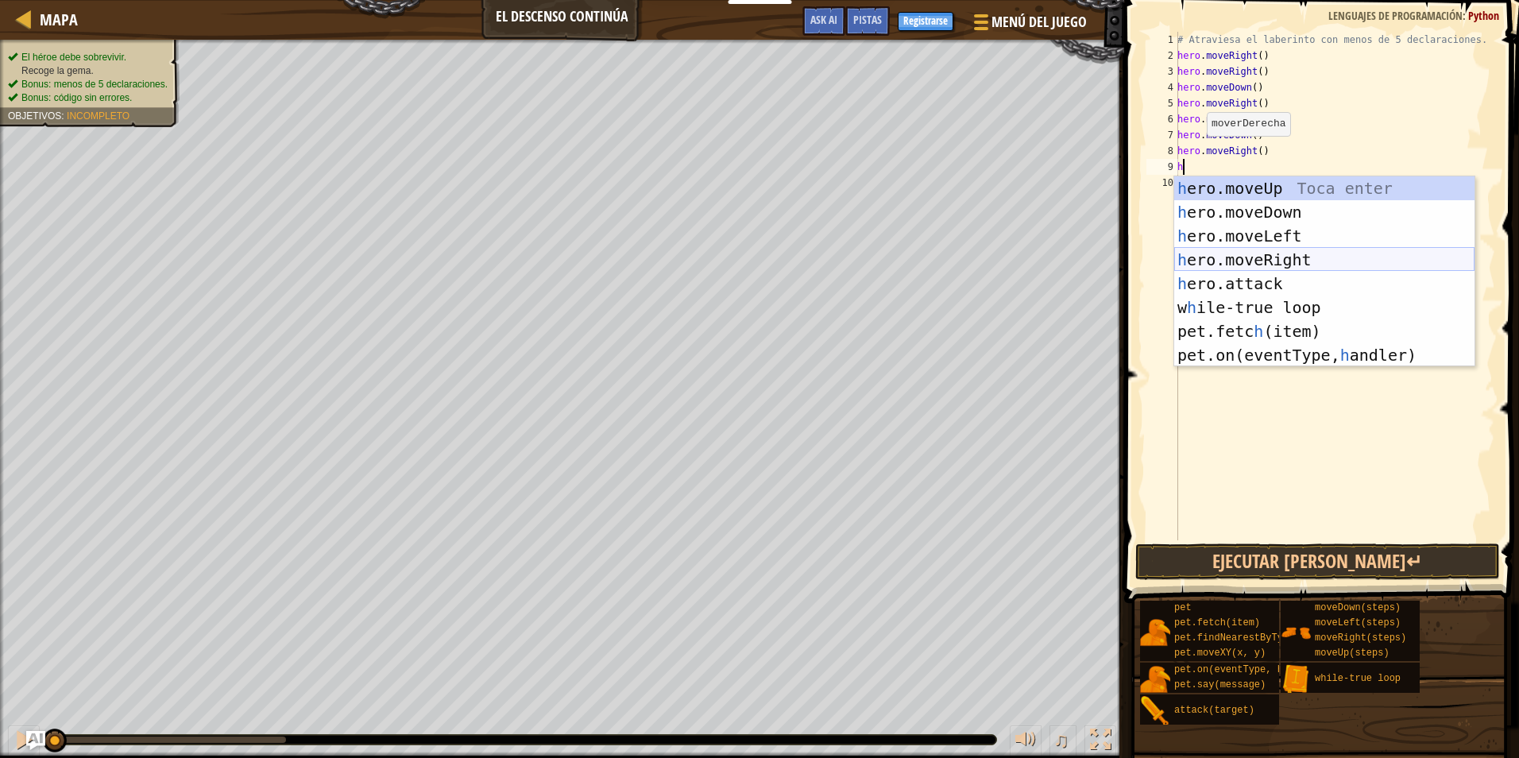
drag, startPoint x: 1217, startPoint y: 253, endPoint x: 1214, endPoint y: 244, distance: 9.3
click at [1216, 248] on div "h ero.moveUp Toca enter h ero.moveDown Toca enter h ero.moveLeft Toca enter h e…" at bounding box center [1324, 295] width 300 height 238
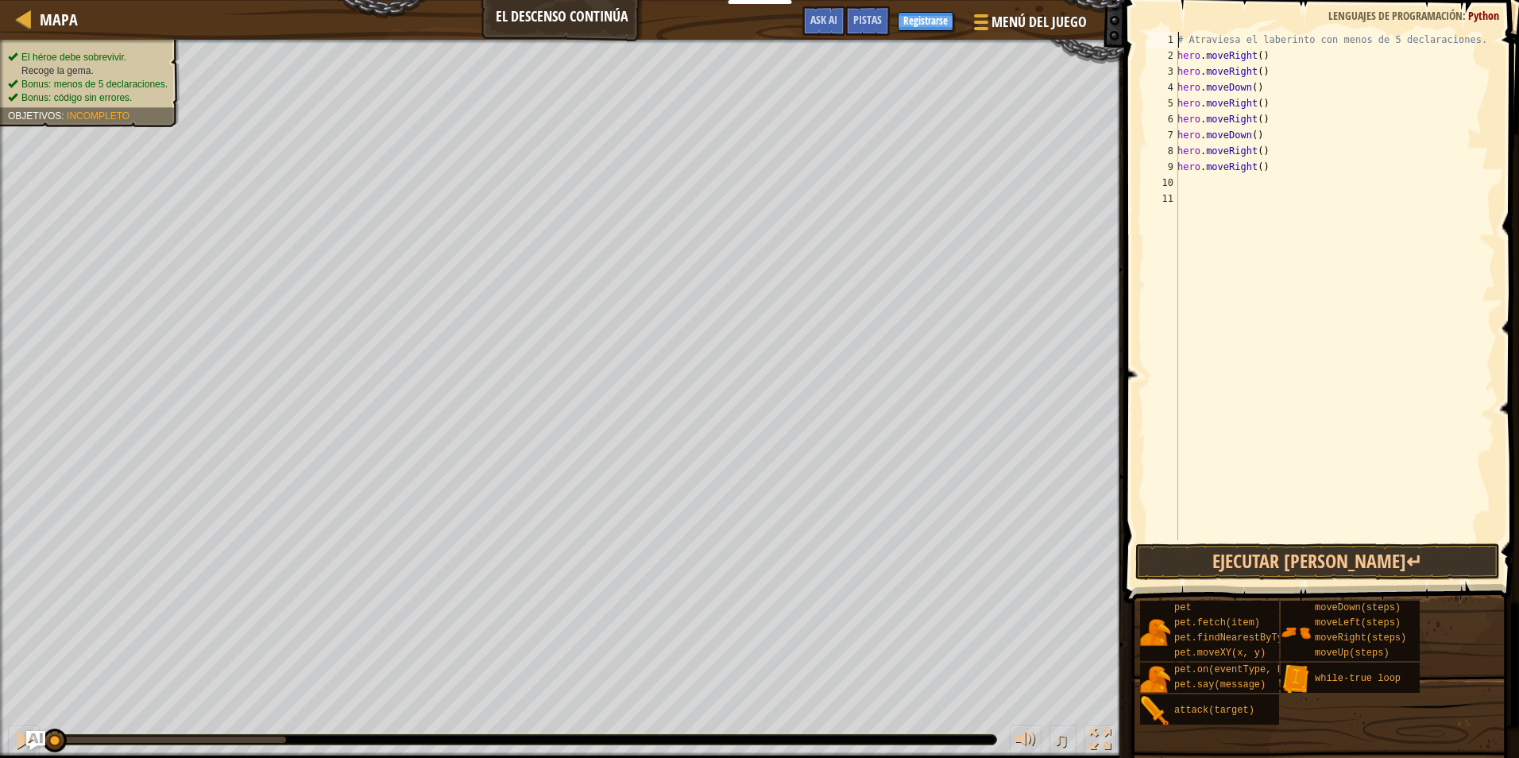
click at [1179, 45] on div "# Atraviesa el laberinto con menos de 5 declaraciones. hero . moveRight ( ) her…" at bounding box center [1334, 302] width 321 height 540
click at [1184, 43] on div "# Atraviesa el laberinto con menos de 5 declaraciones. hero . moveRight ( ) her…" at bounding box center [1334, 302] width 321 height 540
type textarea "hero.moveRight()"
drag, startPoint x: 1231, startPoint y: 377, endPoint x: 1226, endPoint y: 304, distance: 74.1
click at [1227, 352] on div "# Atraviesa el laberinto con menos de 5 declaraciones. hero . moveRight ( ) her…" at bounding box center [1334, 302] width 321 height 540
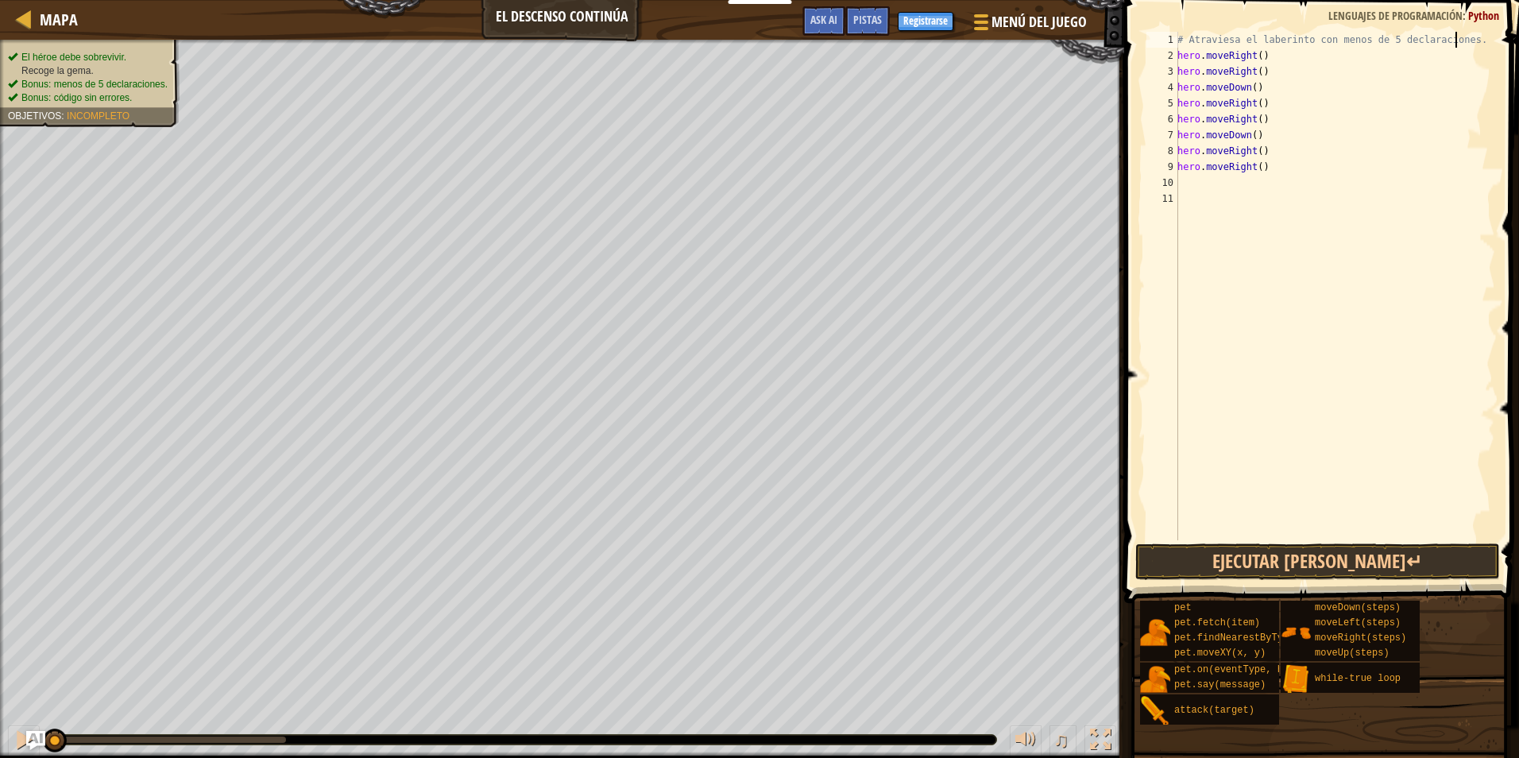
click at [1458, 44] on div "# Atraviesa el laberinto con menos de 5 declaraciones. hero . moveRight ( ) her…" at bounding box center [1334, 302] width 321 height 540
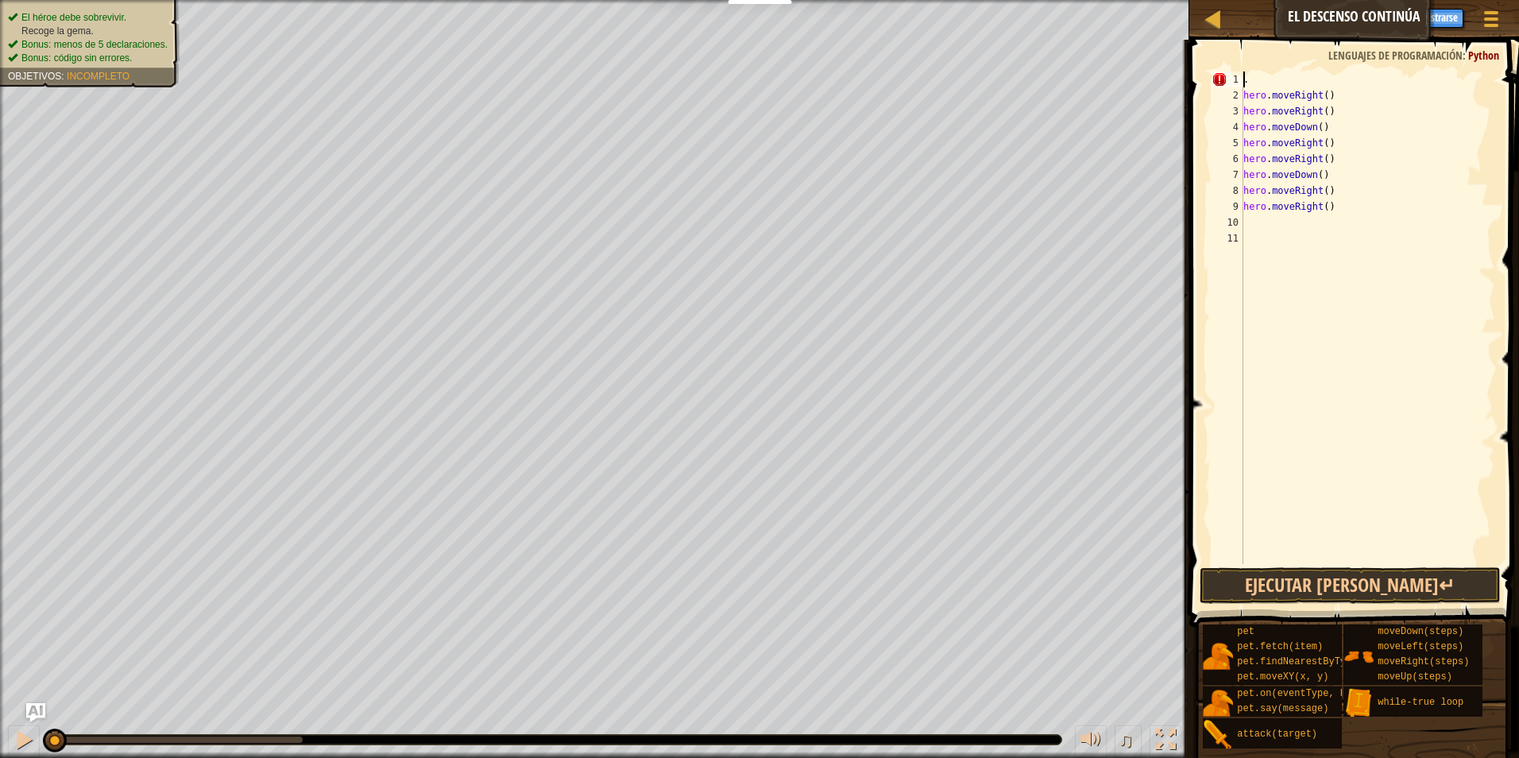
type textarea "."
click at [1254, 61] on span at bounding box center [1356, 311] width 342 height 634
click at [1249, 74] on div ". hero . moveRight ( ) hero . moveRight ( ) hero . moveDown ( ) hero . moveRigh…" at bounding box center [1367, 334] width 255 height 524
type textarea "h"
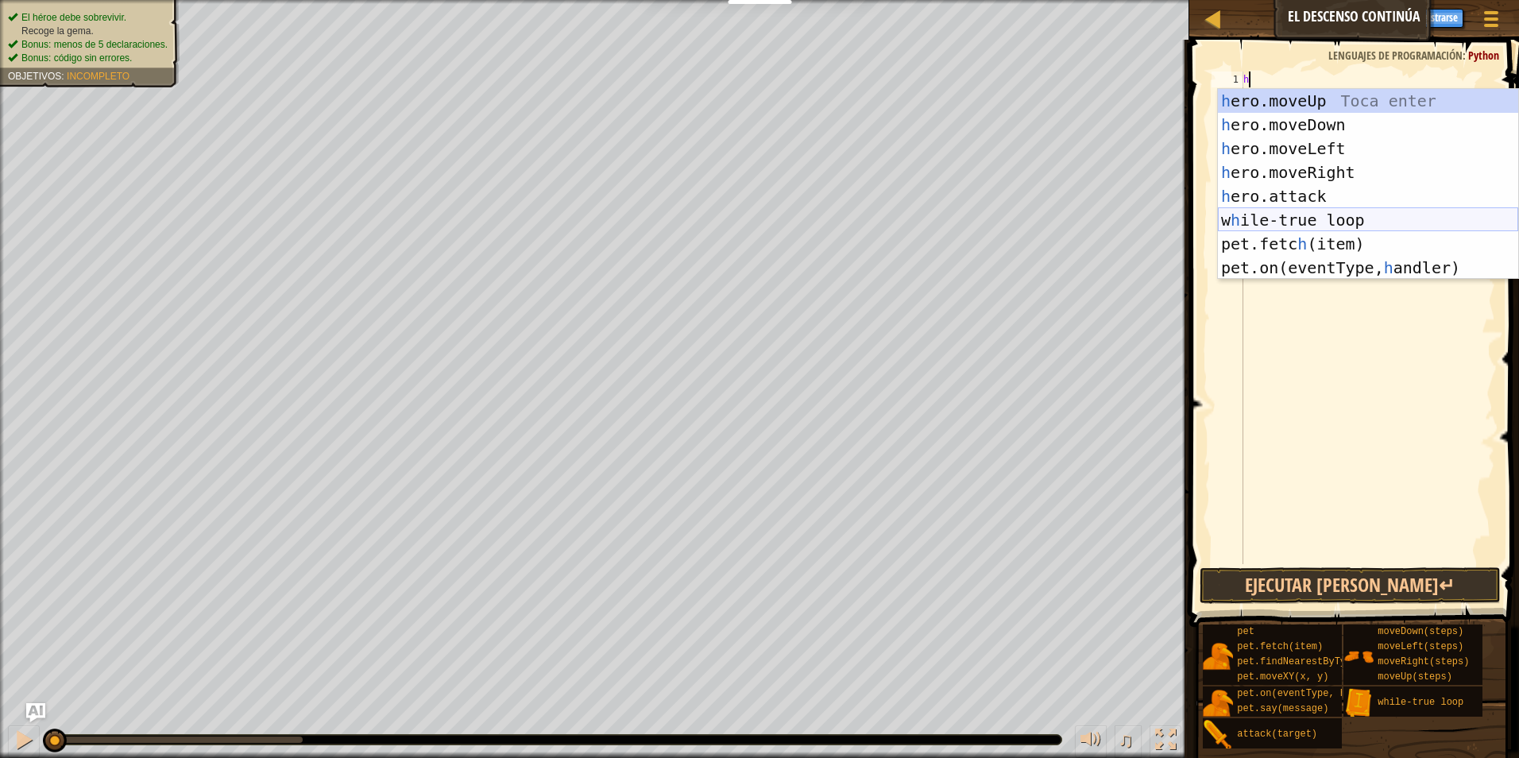
click at [1247, 210] on div "h ero.moveUp Toca enter h ero.moveDown Toca enter h ero.moveLeft Toca enter h e…" at bounding box center [1368, 208] width 300 height 238
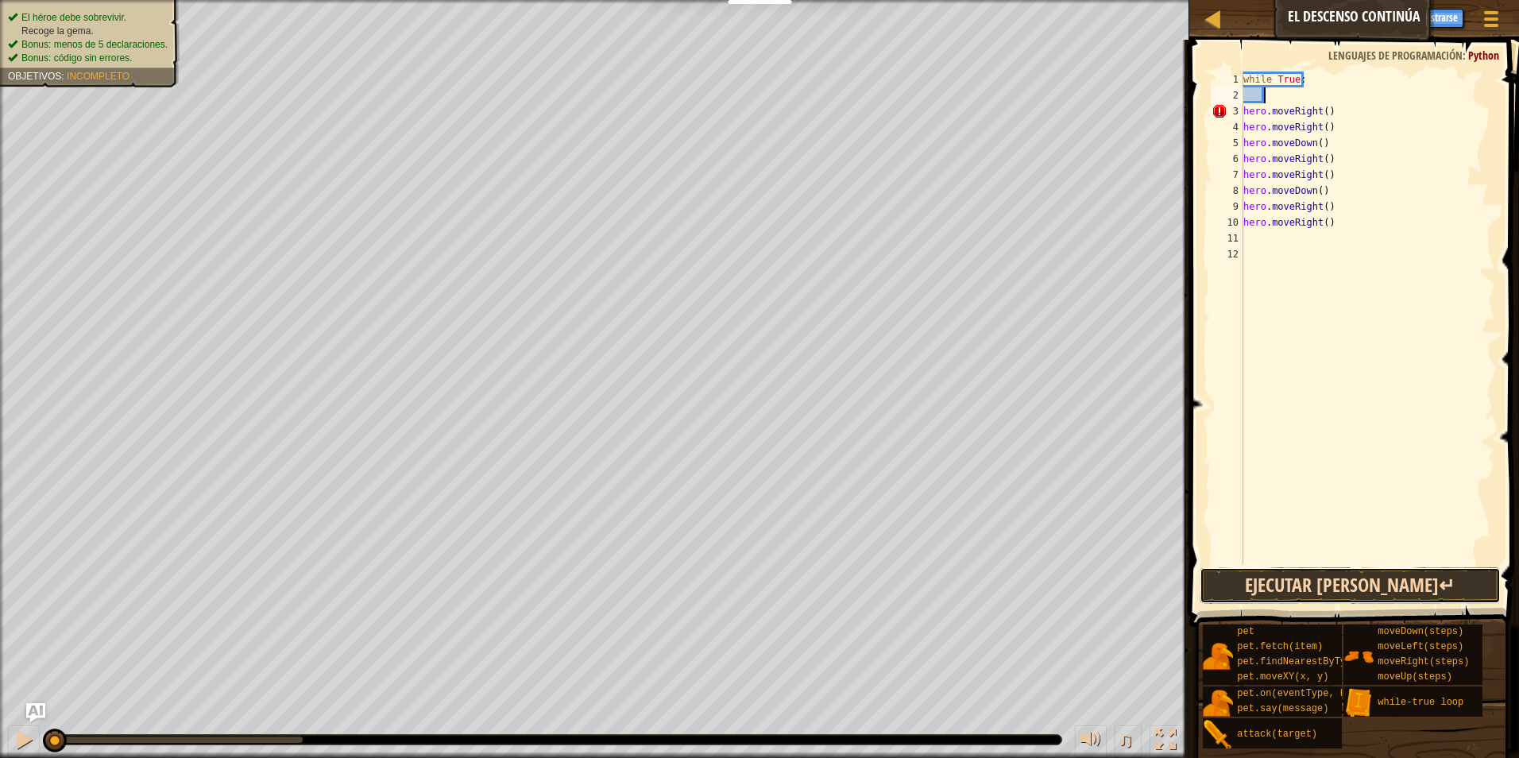
click at [1235, 582] on button "Ejecutar ⇧↵" at bounding box center [1351, 585] width 302 height 37
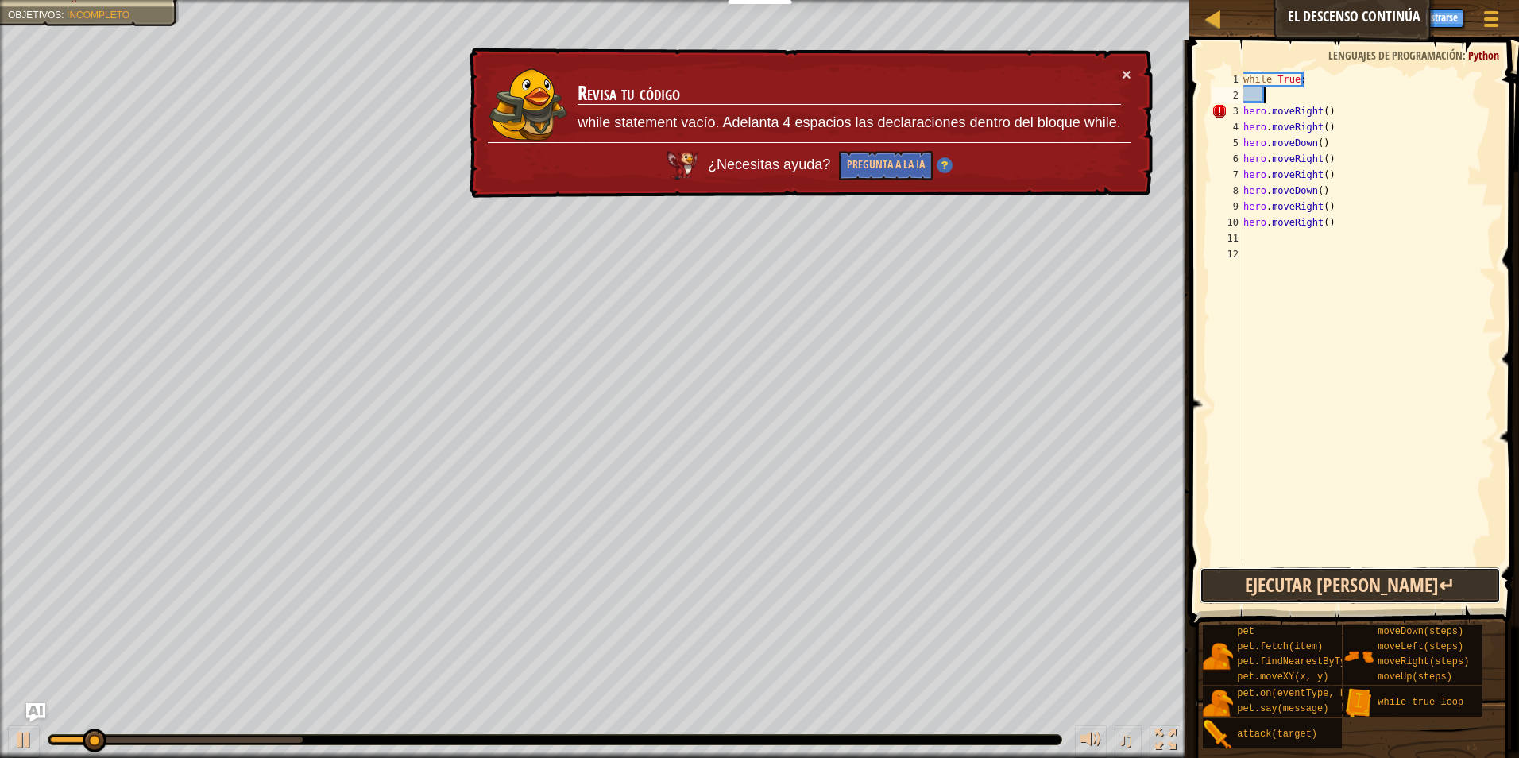
click at [1235, 582] on button "Ejecutar ⇧↵" at bounding box center [1351, 585] width 302 height 37
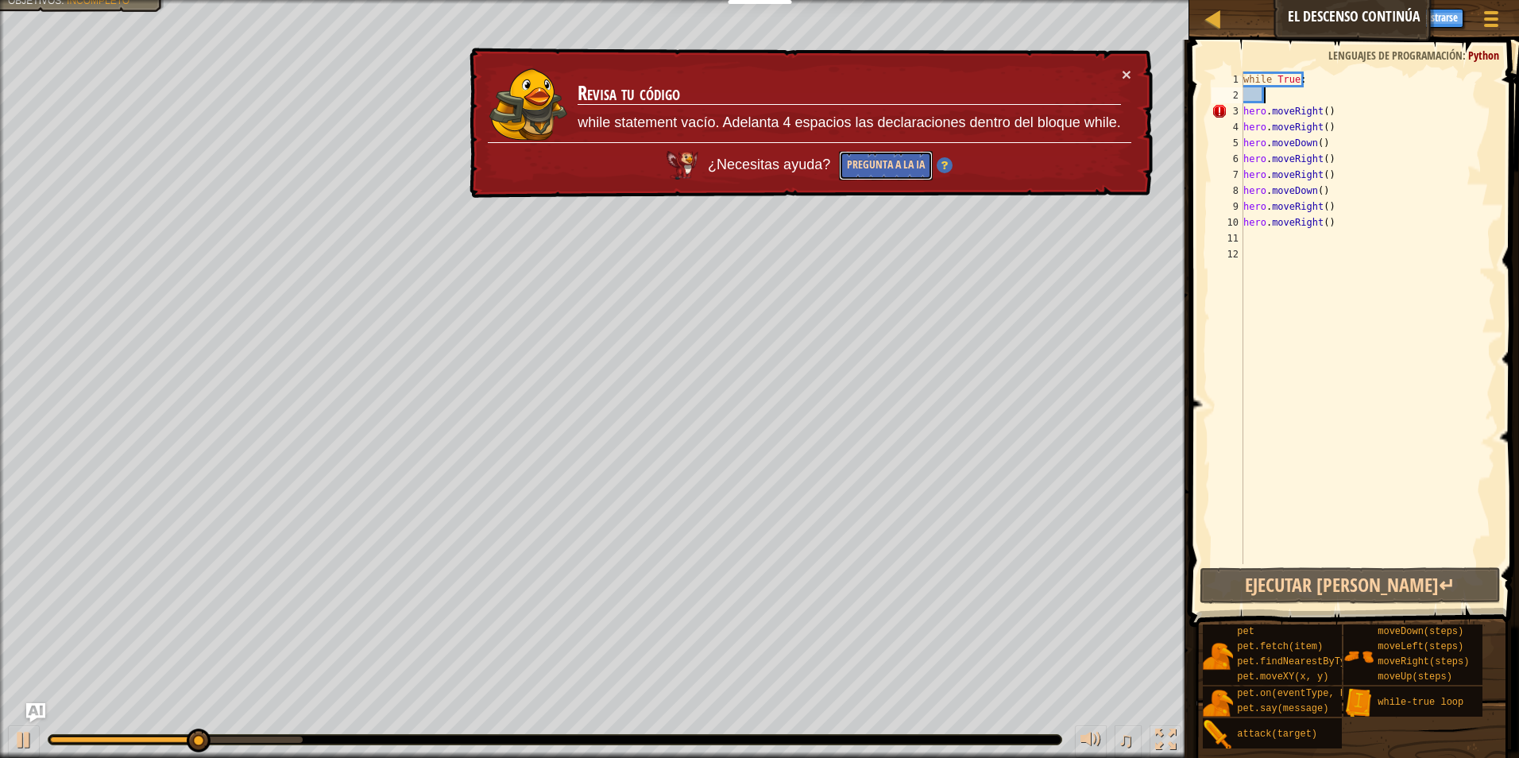
click at [896, 155] on button "Pregunta a la IA" at bounding box center [886, 165] width 94 height 29
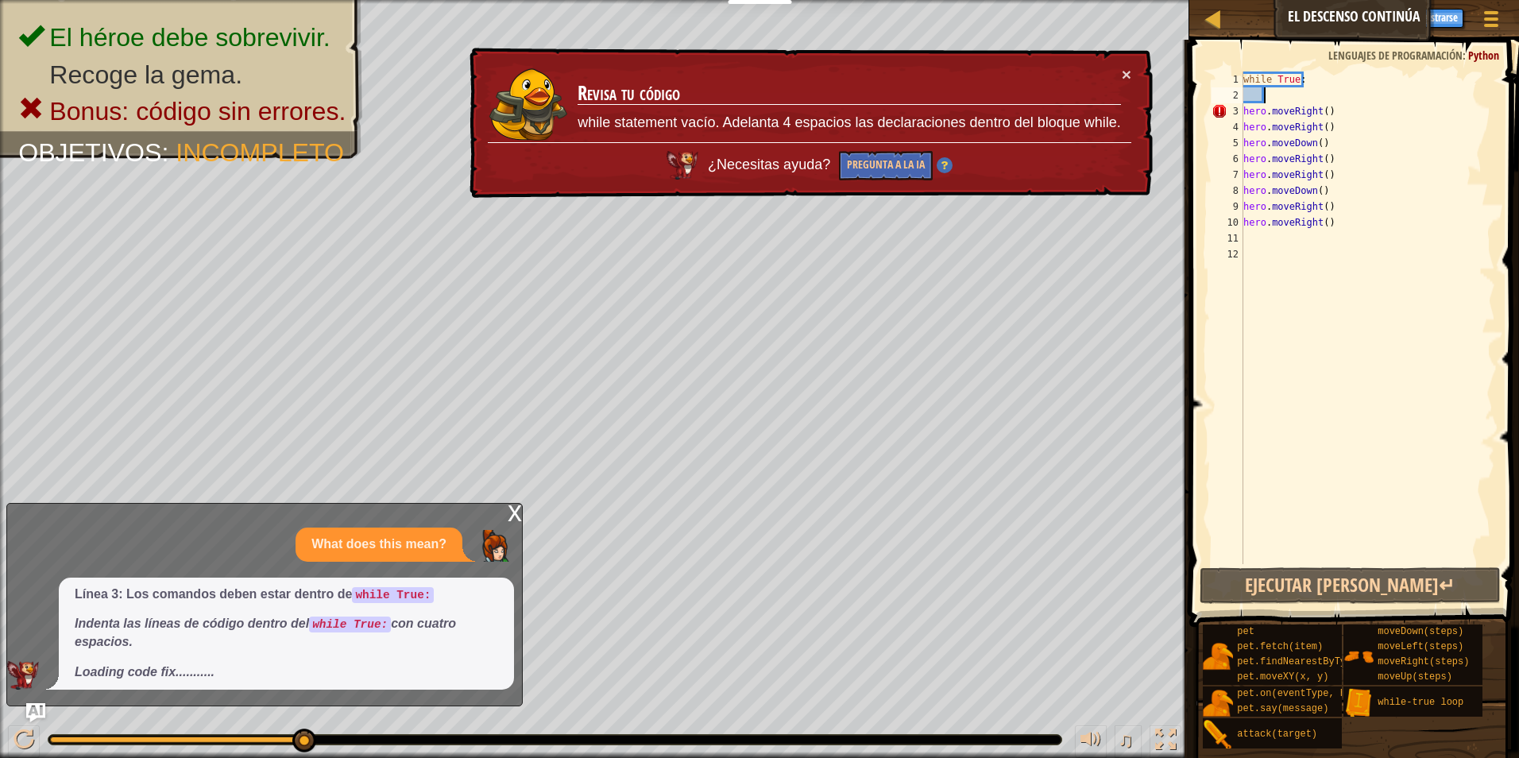
click at [1262, 101] on div "while True : hero . moveRight ( ) hero . moveRight ( ) hero . moveDown ( ) hero…" at bounding box center [1367, 334] width 255 height 524
click at [1290, 90] on div "while True : hero . moveRight ( ) hero . moveRight ( ) hero . moveDown ( ) hero…" at bounding box center [1367, 334] width 255 height 524
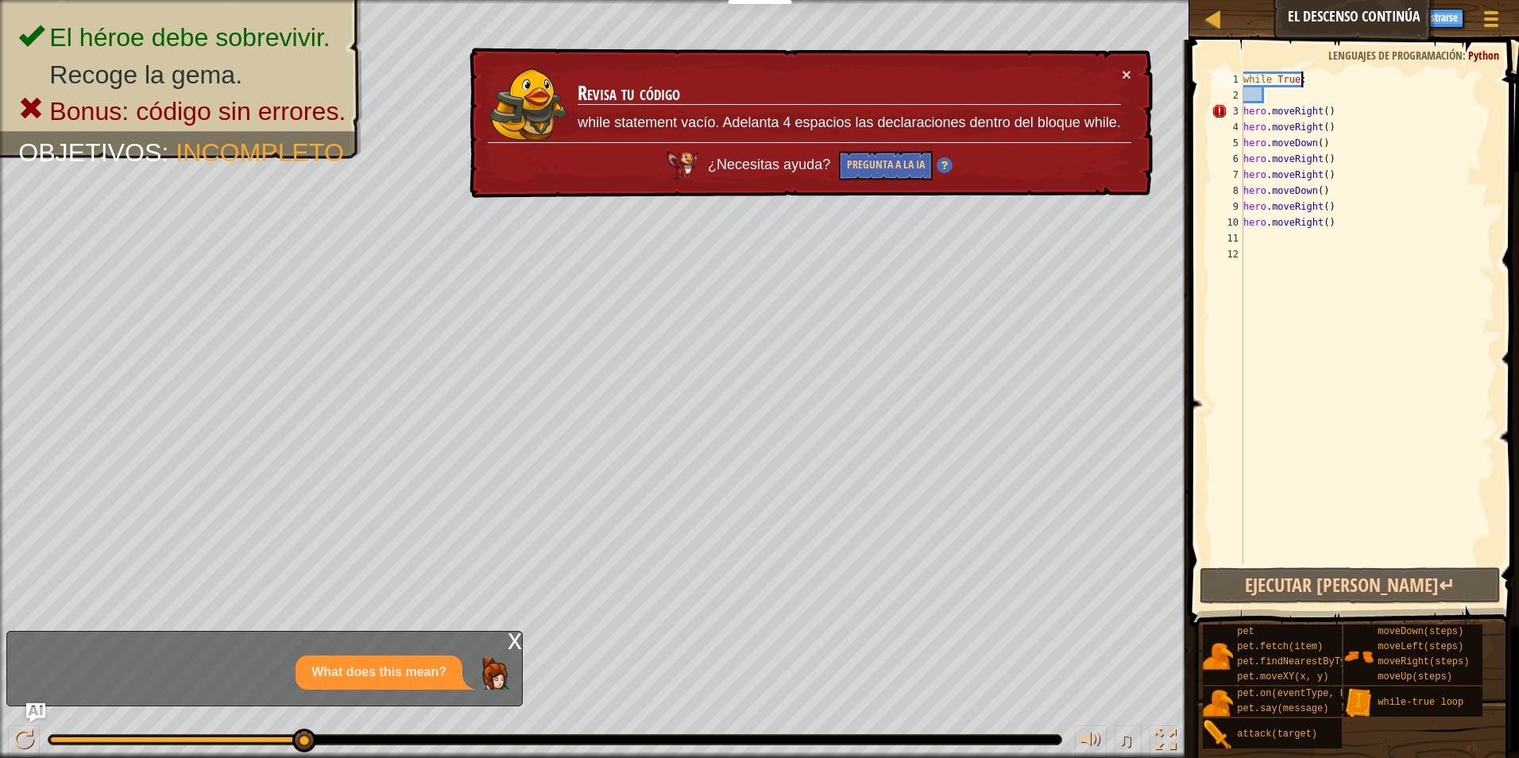
click at [1318, 81] on div "while True : hero . moveRight ( ) hero . moveRight ( ) hero . moveDown ( ) hero…" at bounding box center [1367, 334] width 255 height 524
type textarea "while True:"
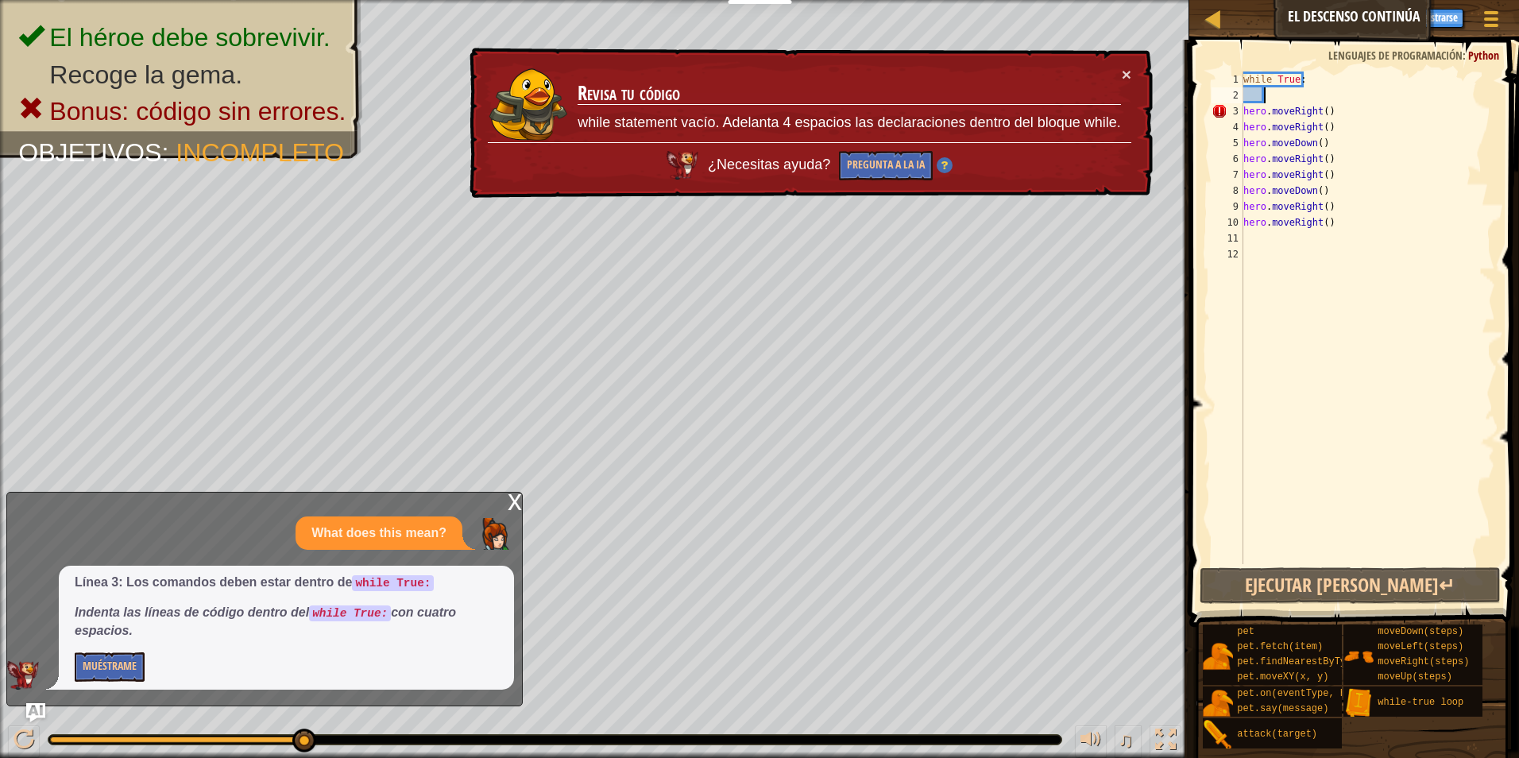
click at [1280, 99] on div "while True : hero . moveRight ( ) hero . moveRight ( ) hero . moveDown ( ) hero…" at bounding box center [1367, 334] width 255 height 524
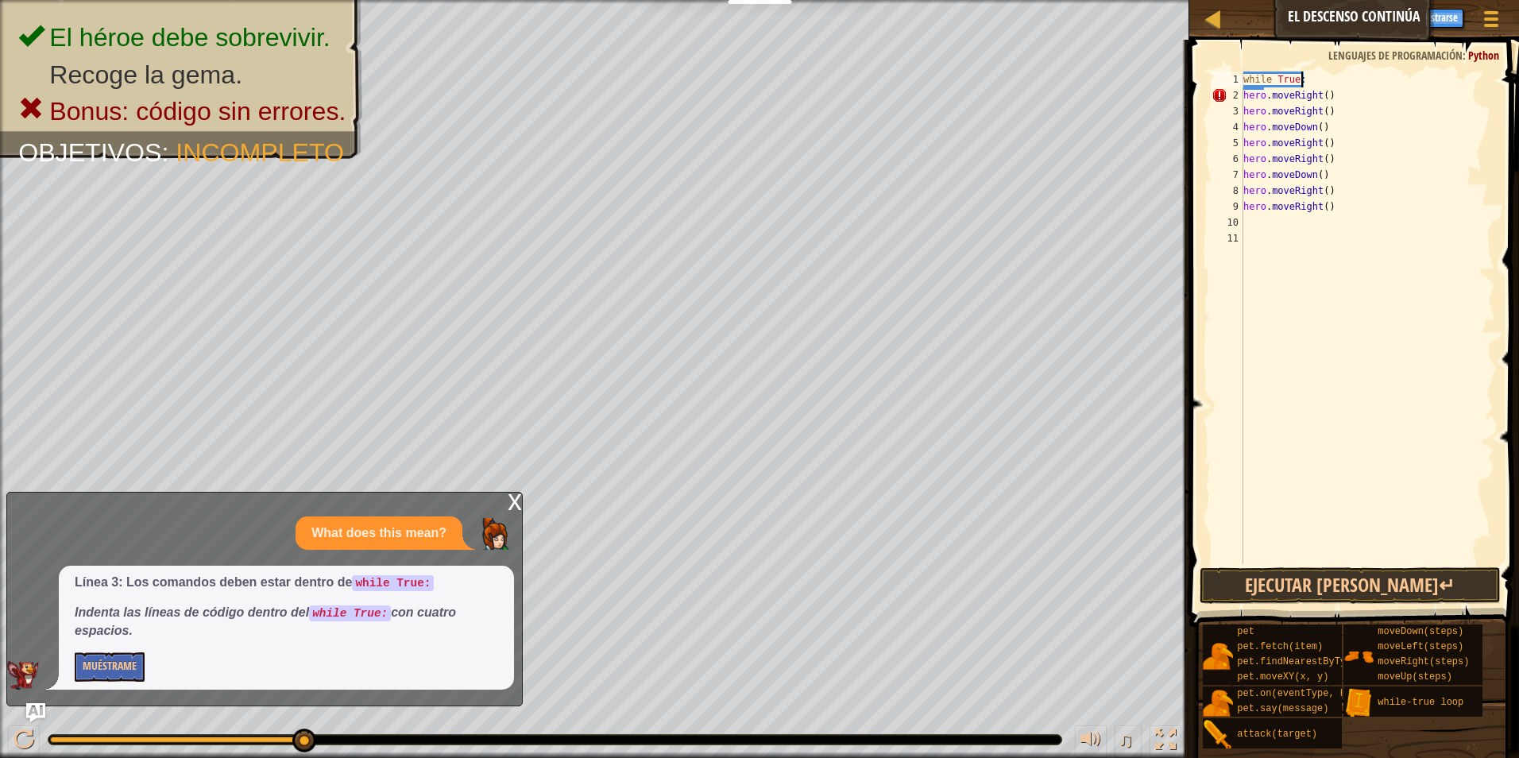
click at [1305, 72] on div "while True : hero . moveRight ( ) hero . moveRight ( ) hero . moveDown ( ) hero…" at bounding box center [1367, 334] width 255 height 524
type textarea "w"
type textarea "g"
type textarea "h"
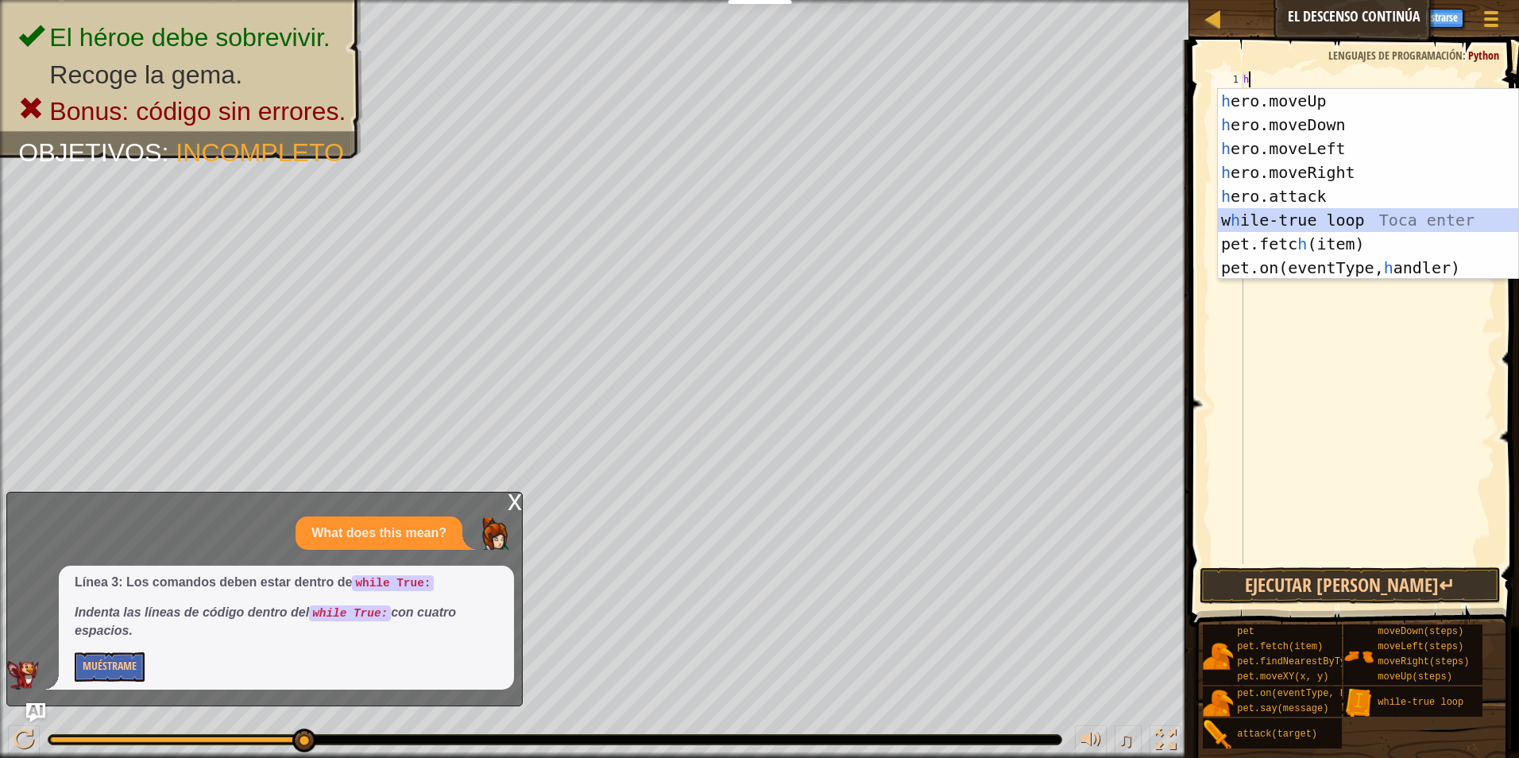
click at [1297, 225] on div "h ero.moveUp Toca enter h ero.moveDown Toca enter h ero.moveLeft Toca enter h e…" at bounding box center [1368, 208] width 300 height 238
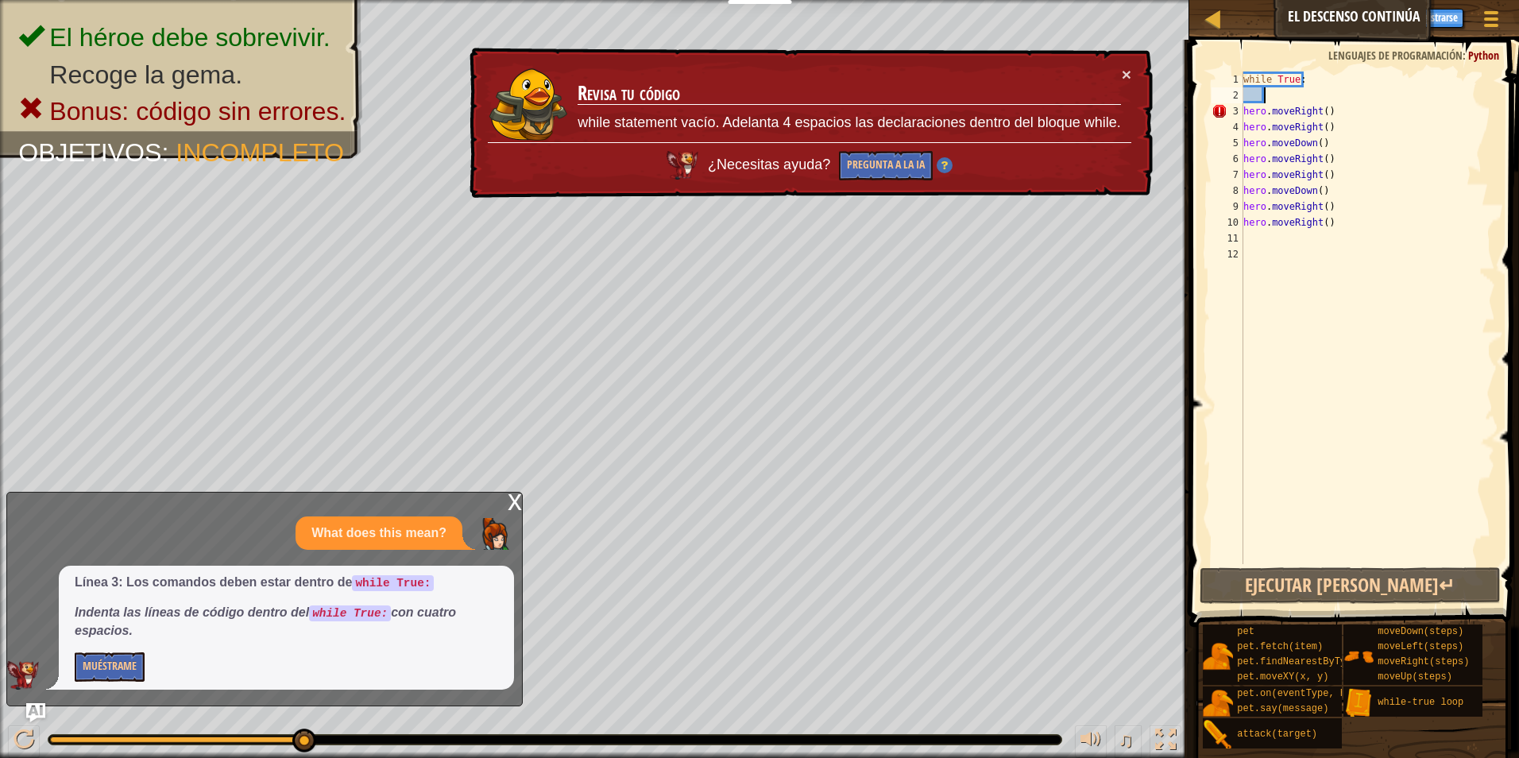
type textarea "l"
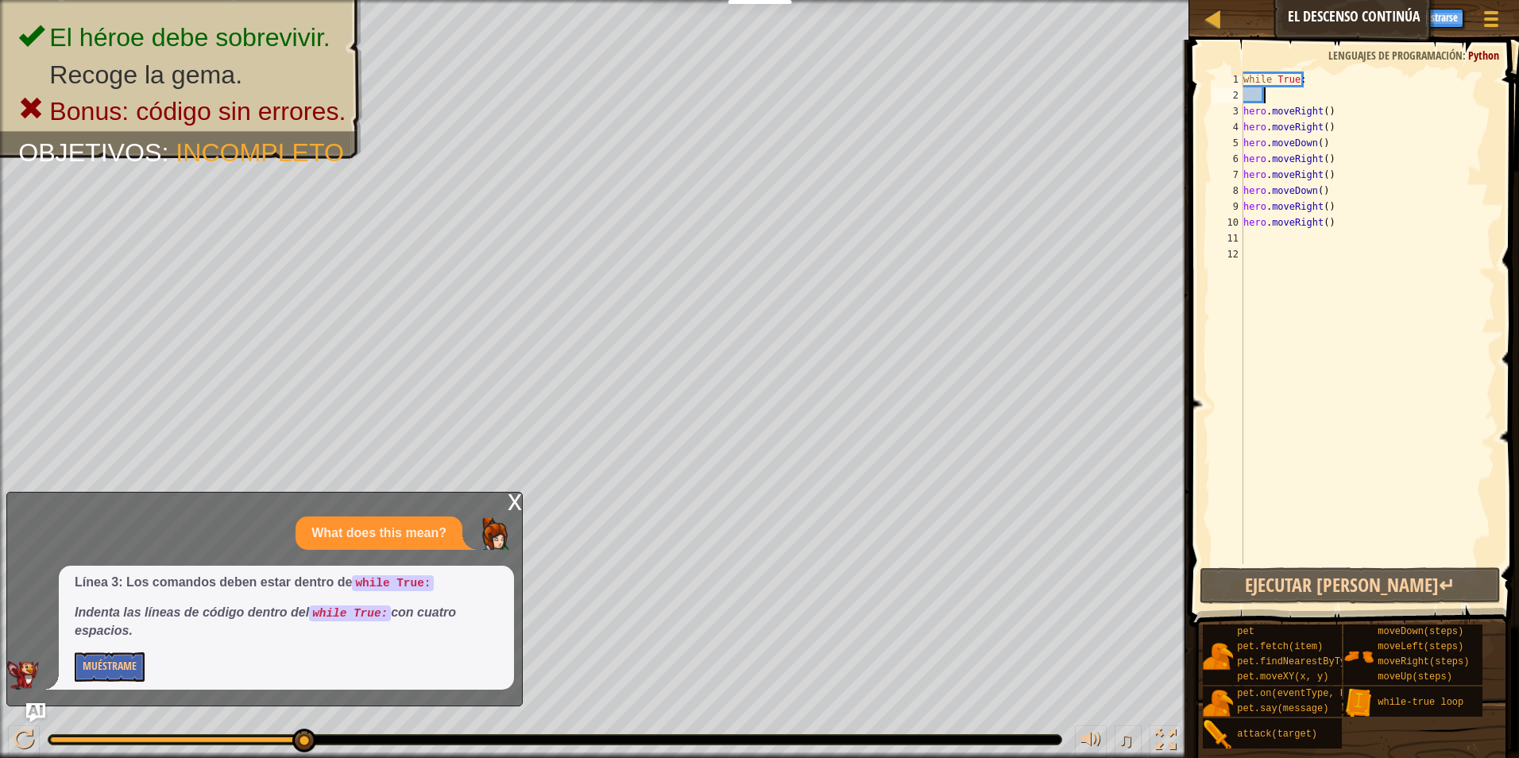
type textarea "h"
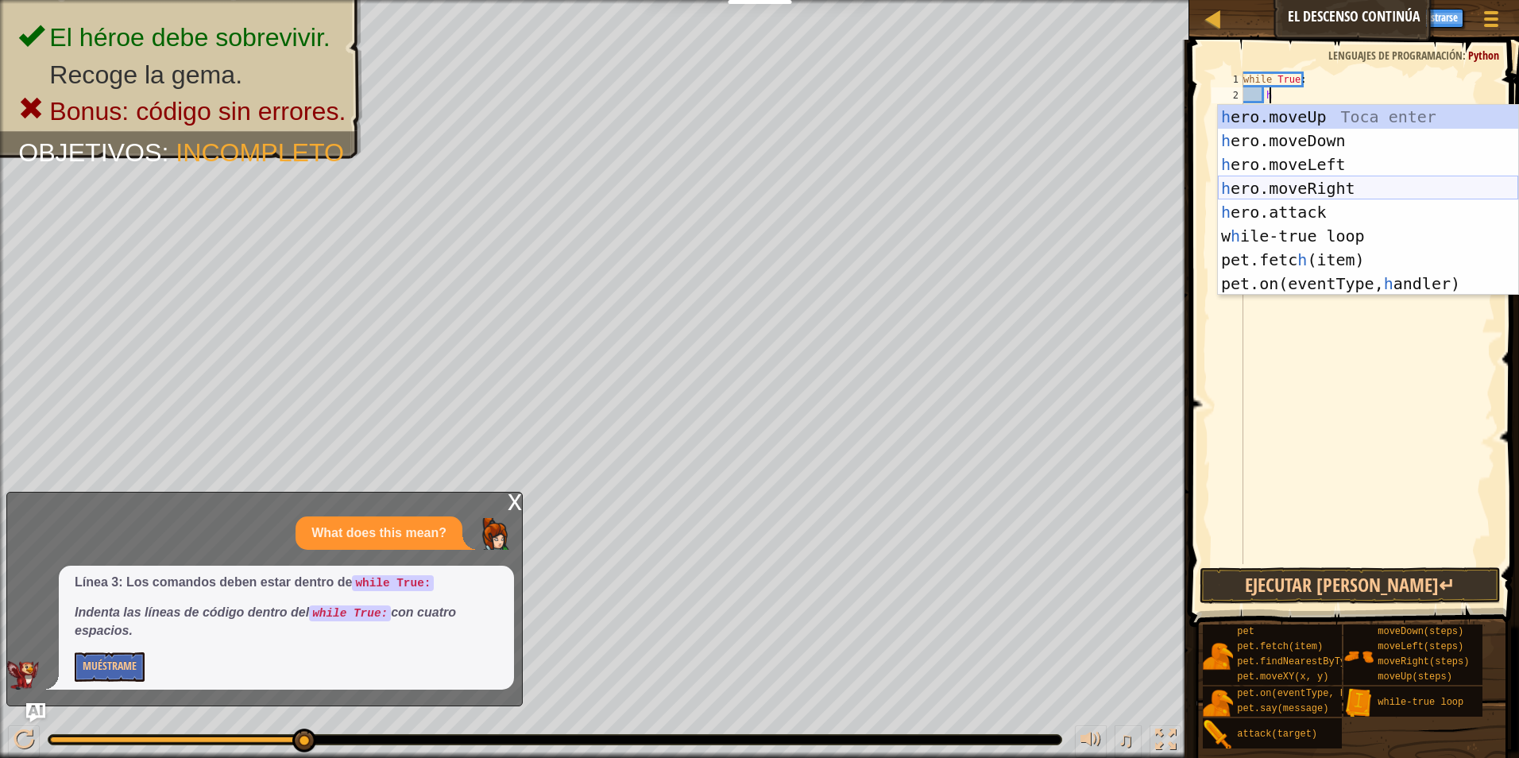
click at [1389, 194] on div "h ero.moveUp Toca enter h ero.moveDown Toca enter h ero.moveLeft Toca enter h e…" at bounding box center [1368, 224] width 300 height 238
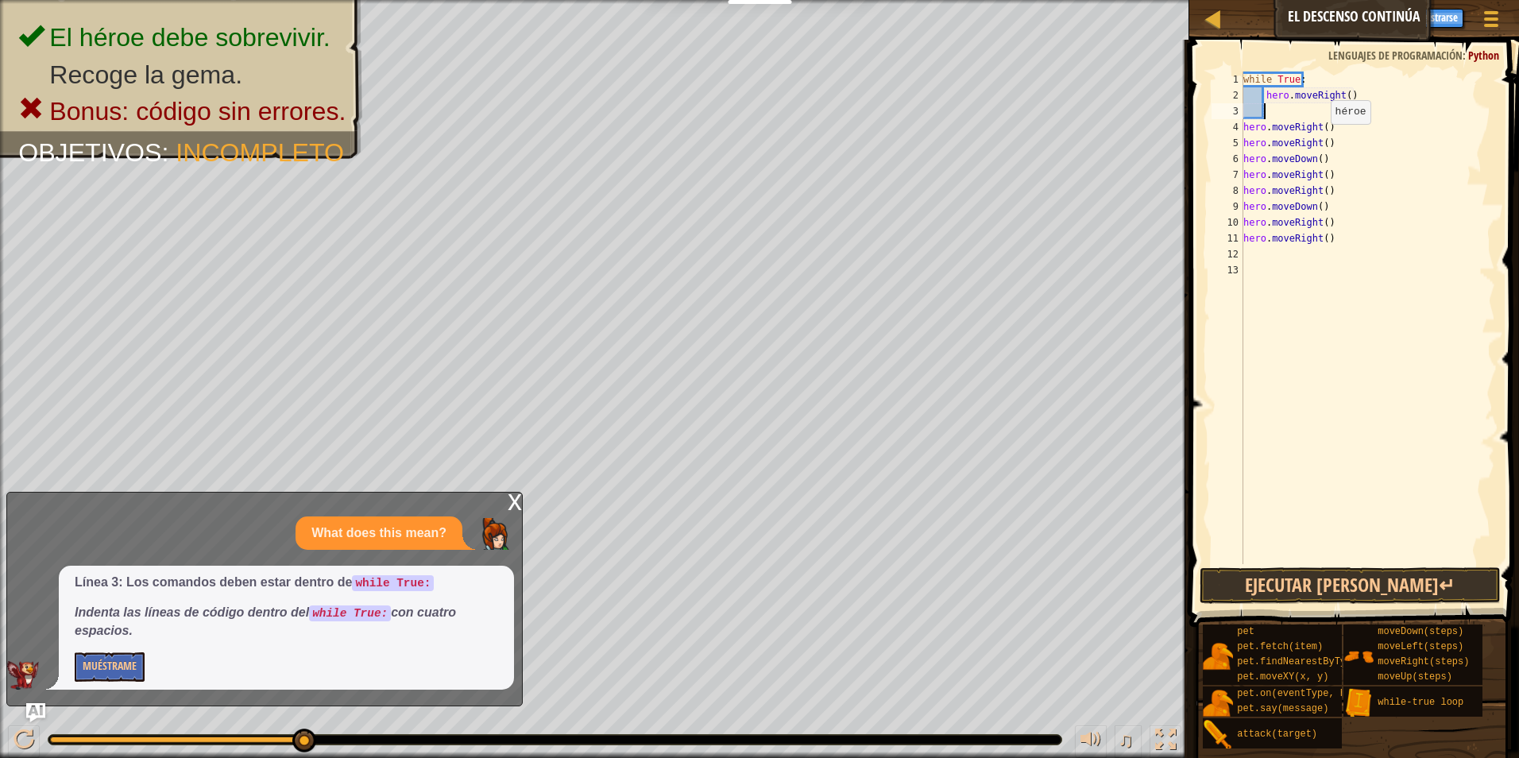
type textarea "h"
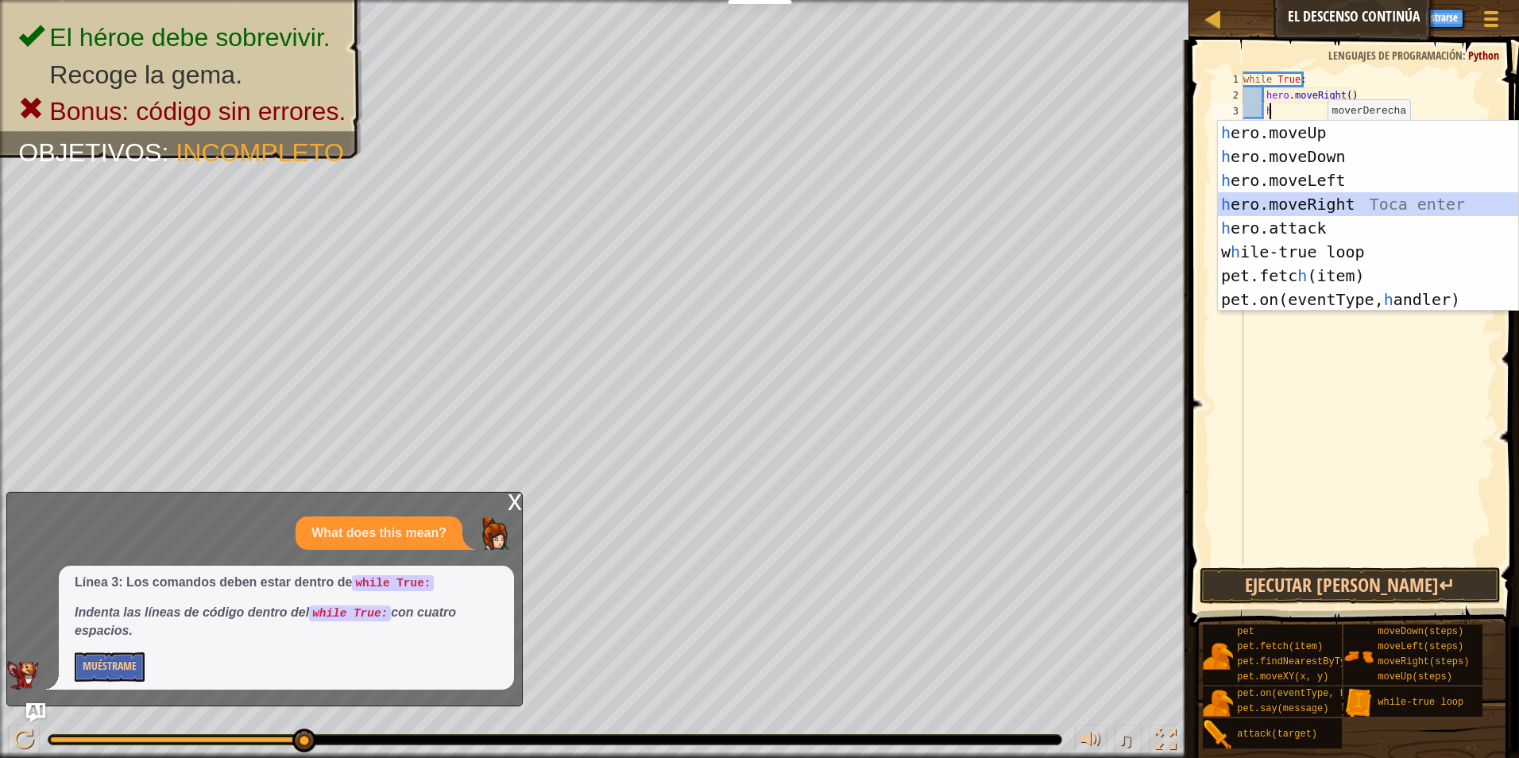
click at [1351, 193] on div "h ero.moveUp Toca enter h ero.moveDown Toca enter h ero.moveLeft Toca enter h e…" at bounding box center [1368, 240] width 300 height 238
type textarea "h"
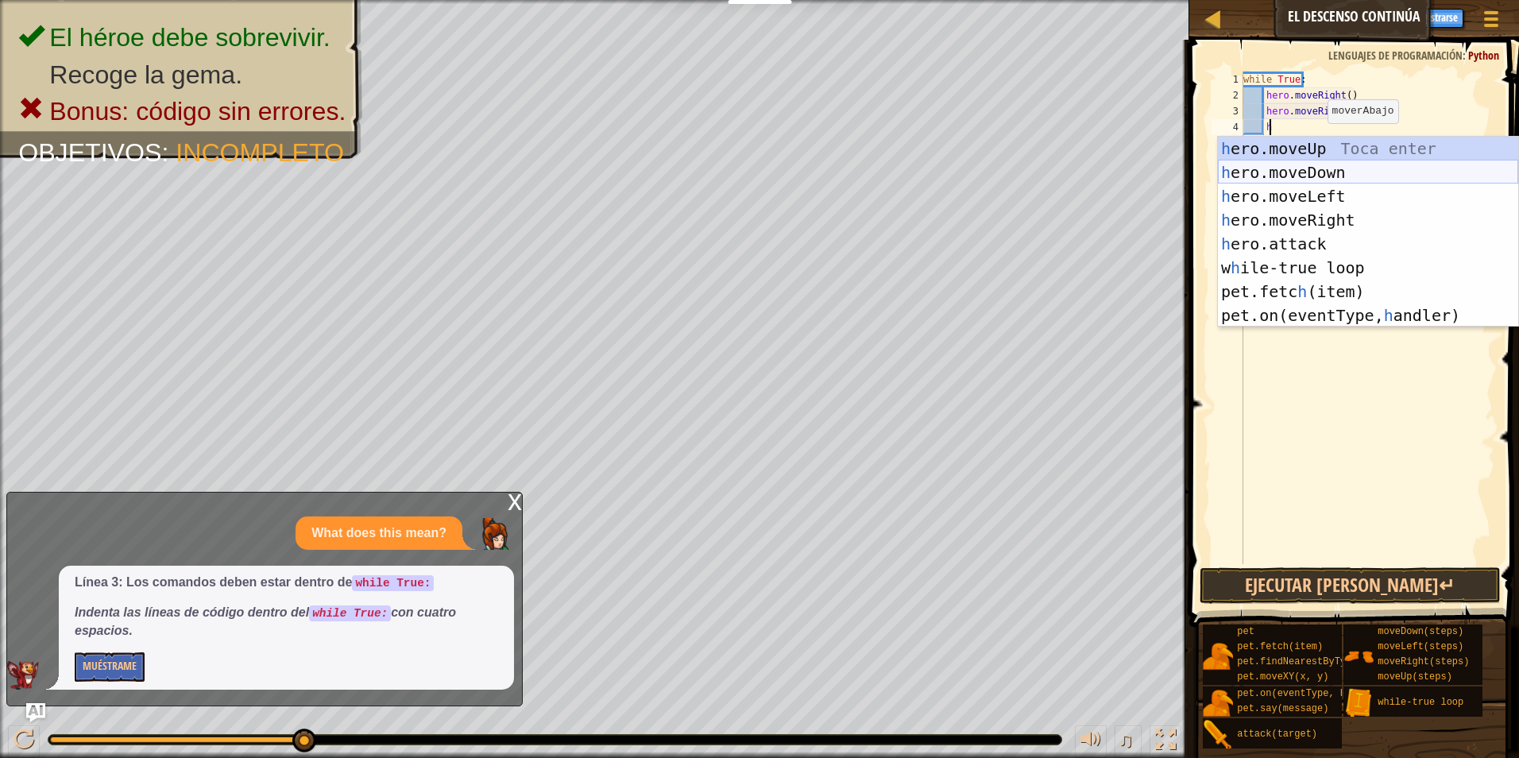
click at [1345, 168] on div "h ero.moveUp Toca enter h ero.moveDown Toca enter h ero.moveLeft Toca enter h e…" at bounding box center [1368, 256] width 300 height 238
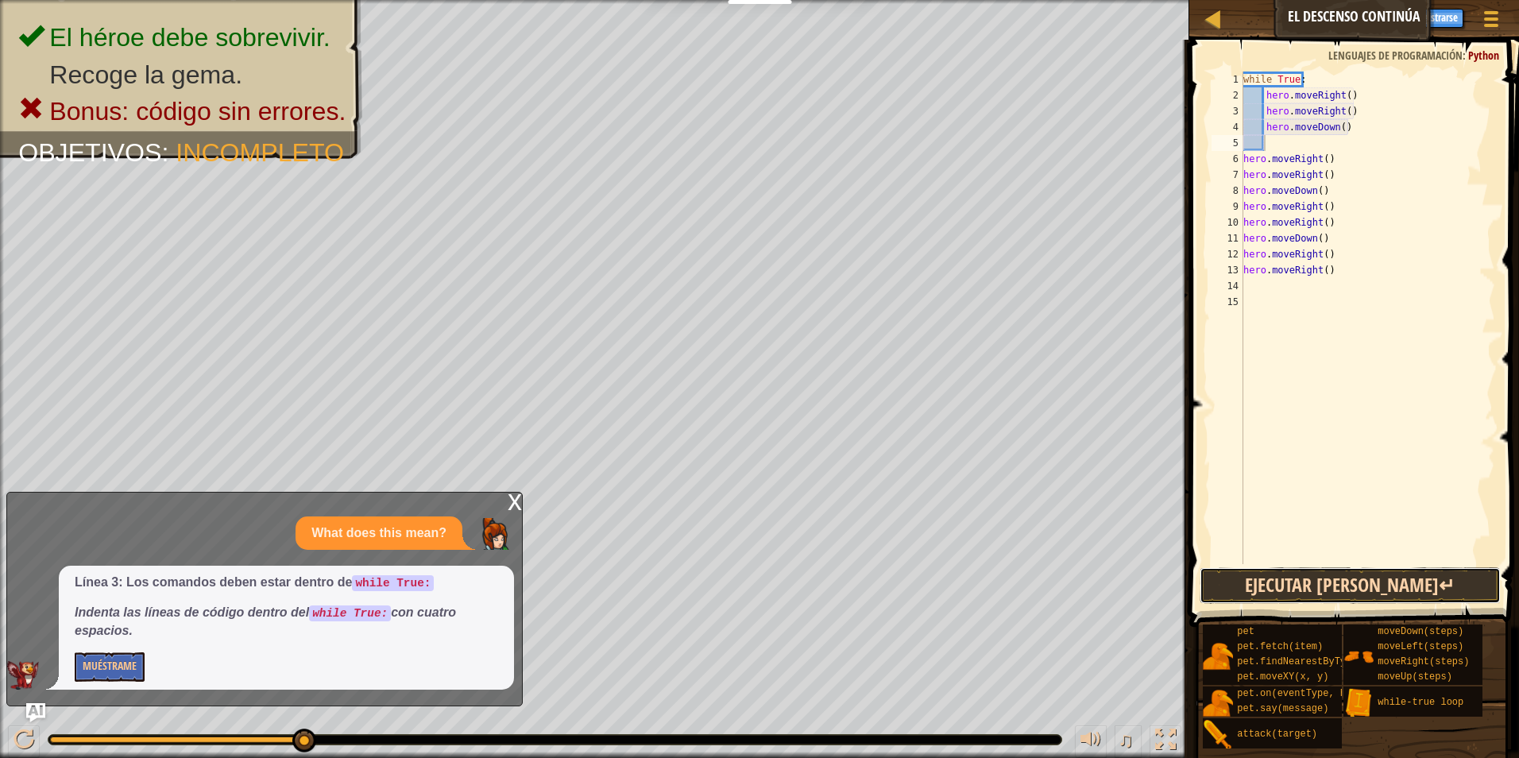
click at [1209, 571] on button "Ejecutar ⇧↵" at bounding box center [1351, 585] width 302 height 37
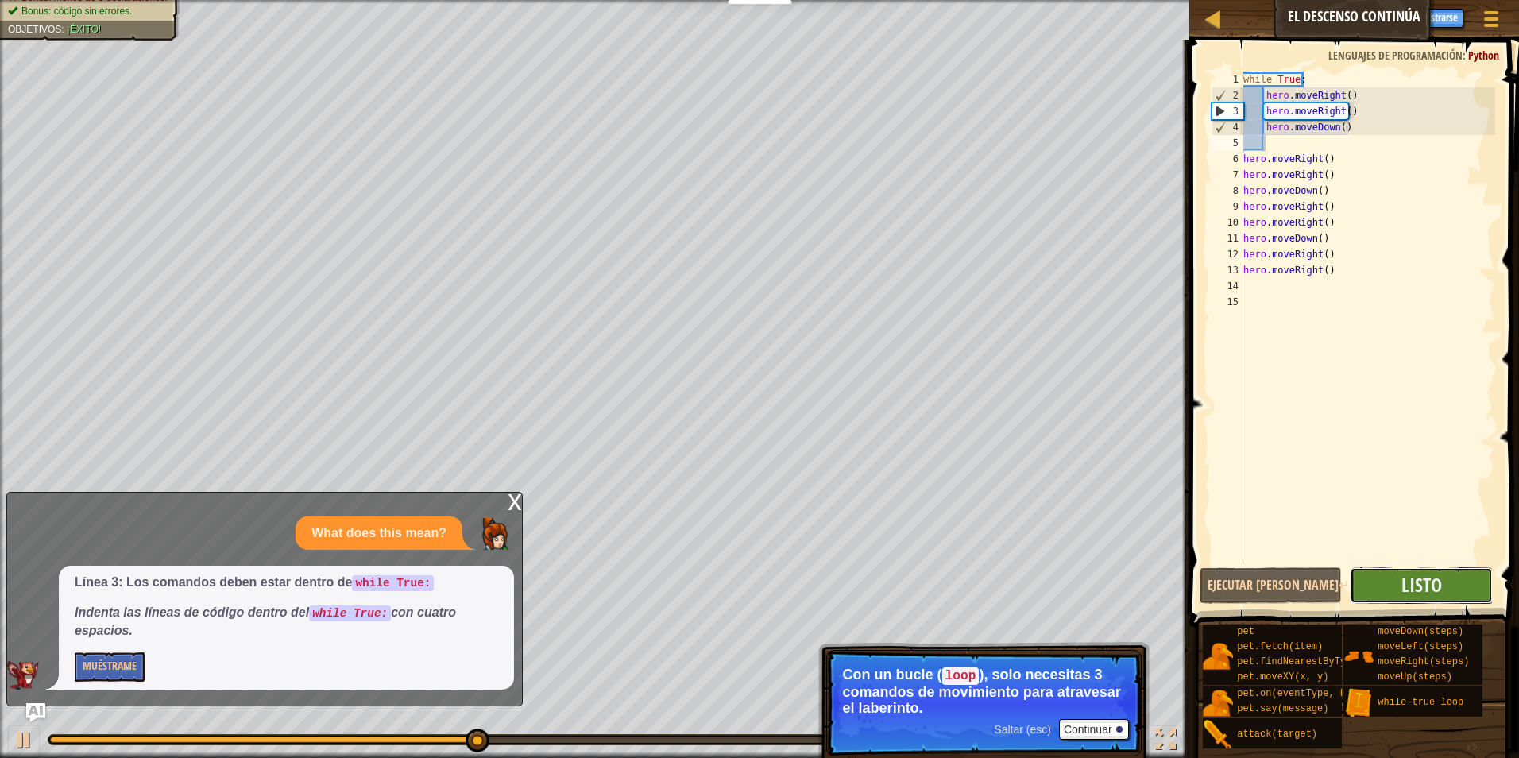
click at [1381, 575] on button "Listo" at bounding box center [1421, 585] width 143 height 37
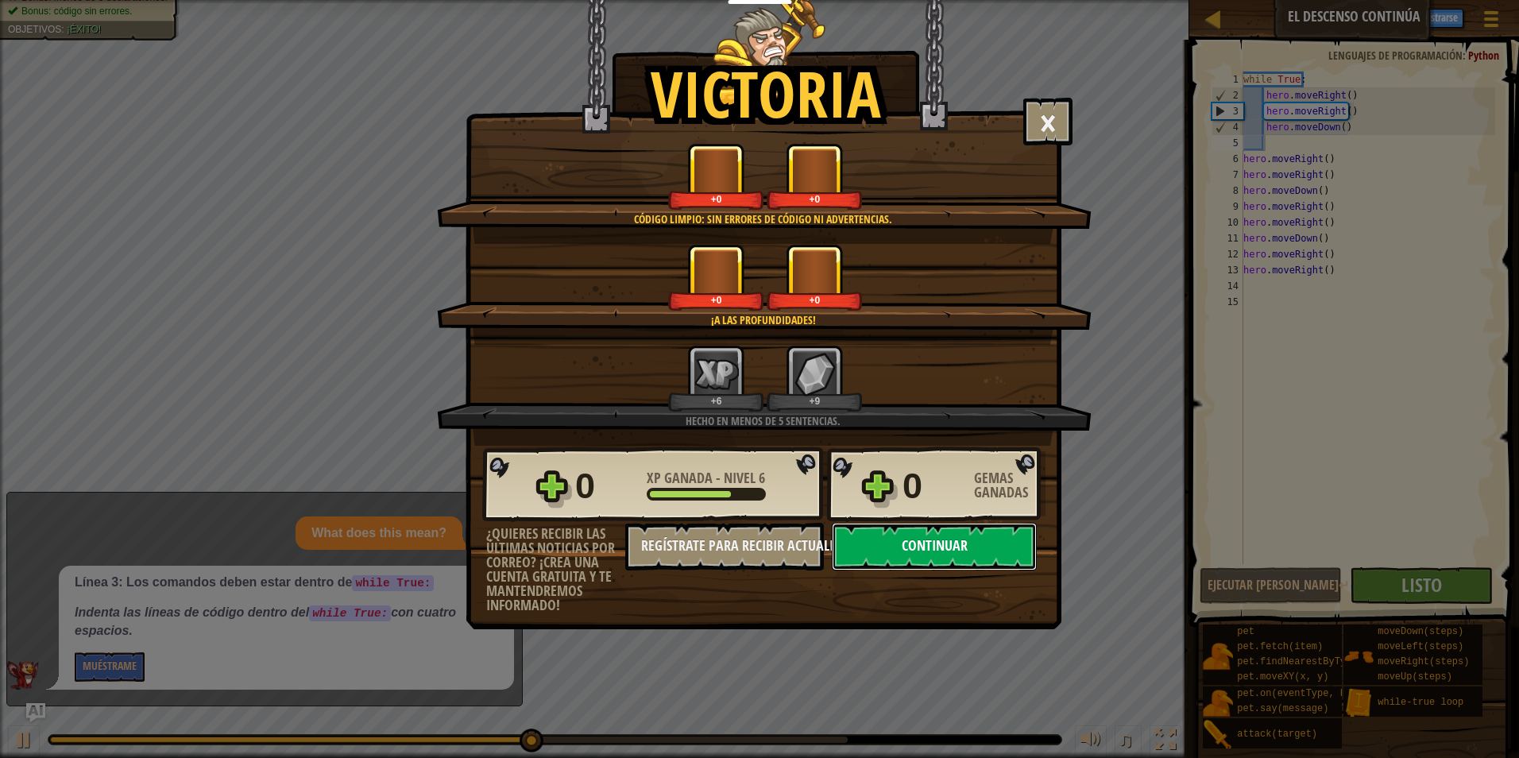
click at [955, 537] on button "Continuar" at bounding box center [934, 547] width 205 height 48
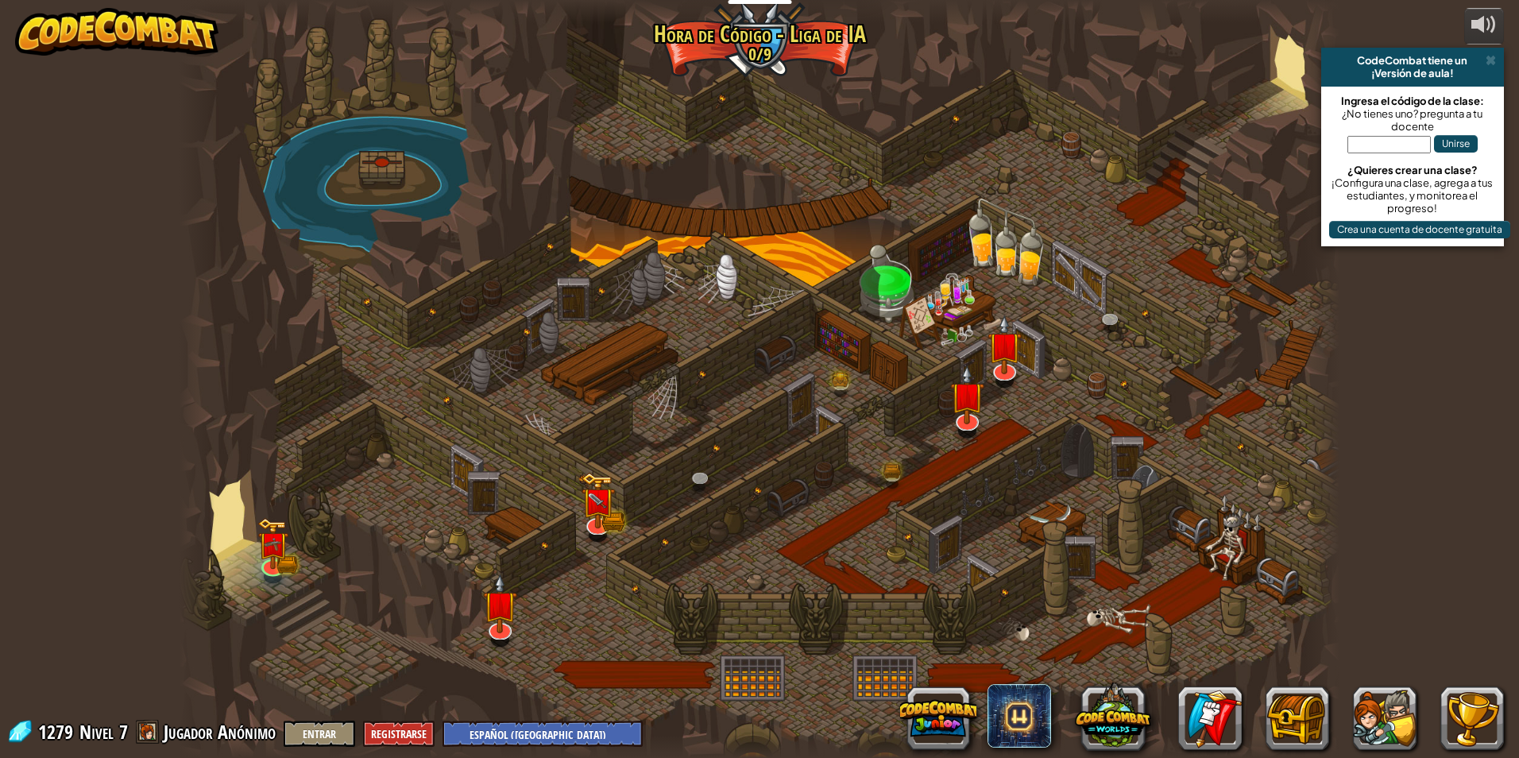
select select "es-419"
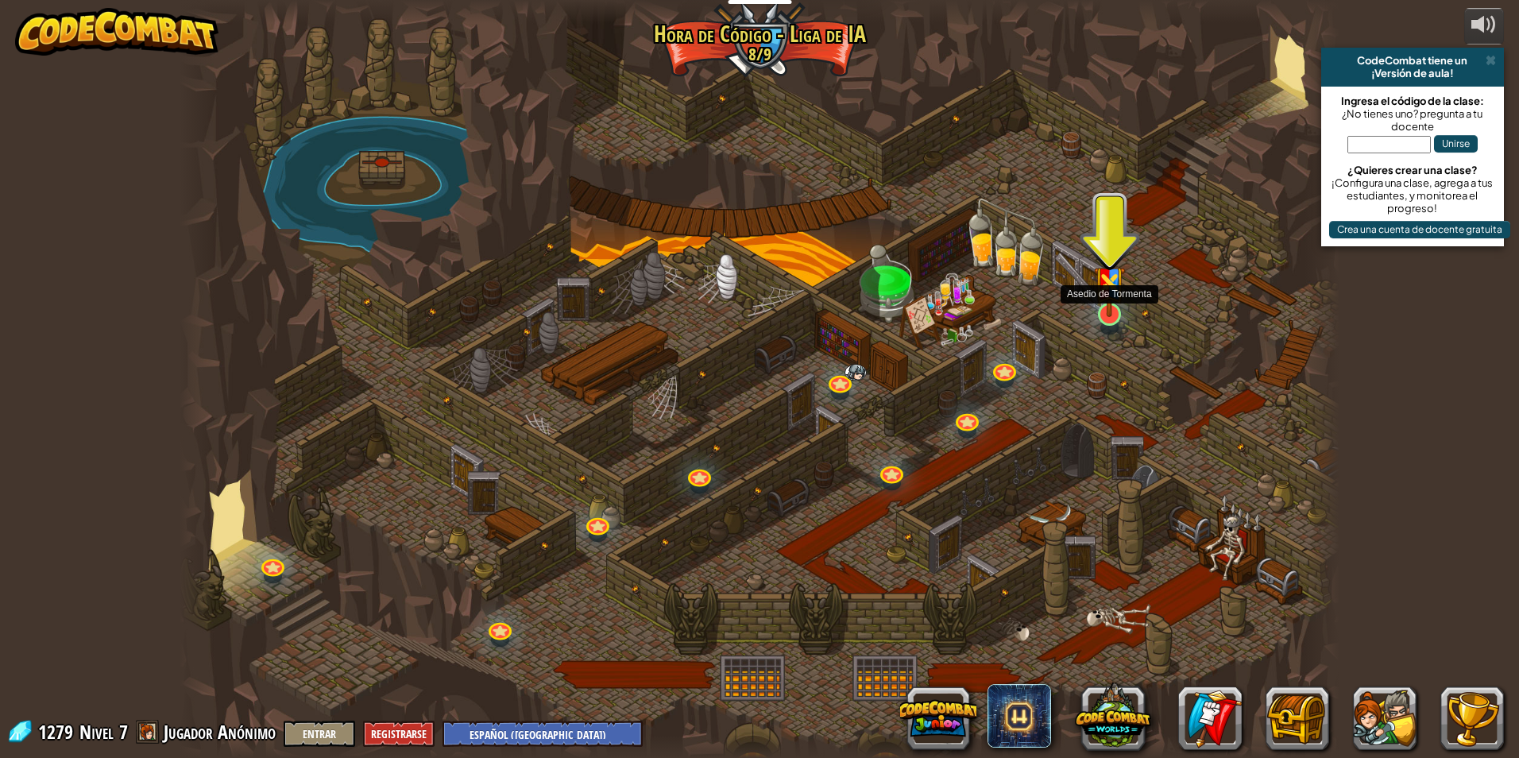
click at [1109, 315] on img at bounding box center [1109, 275] width 31 height 83
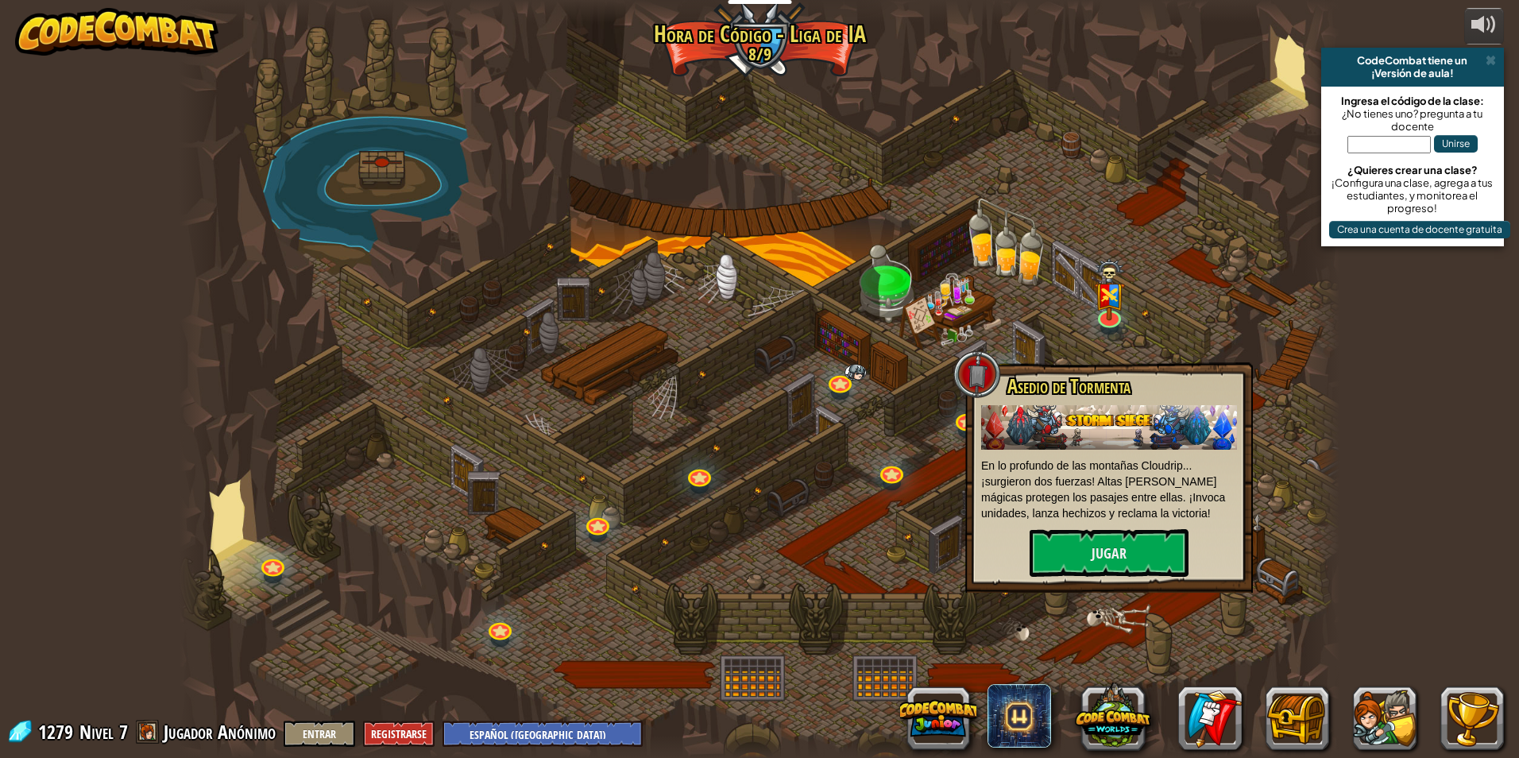
click at [1186, 310] on div at bounding box center [760, 379] width 1160 height 758
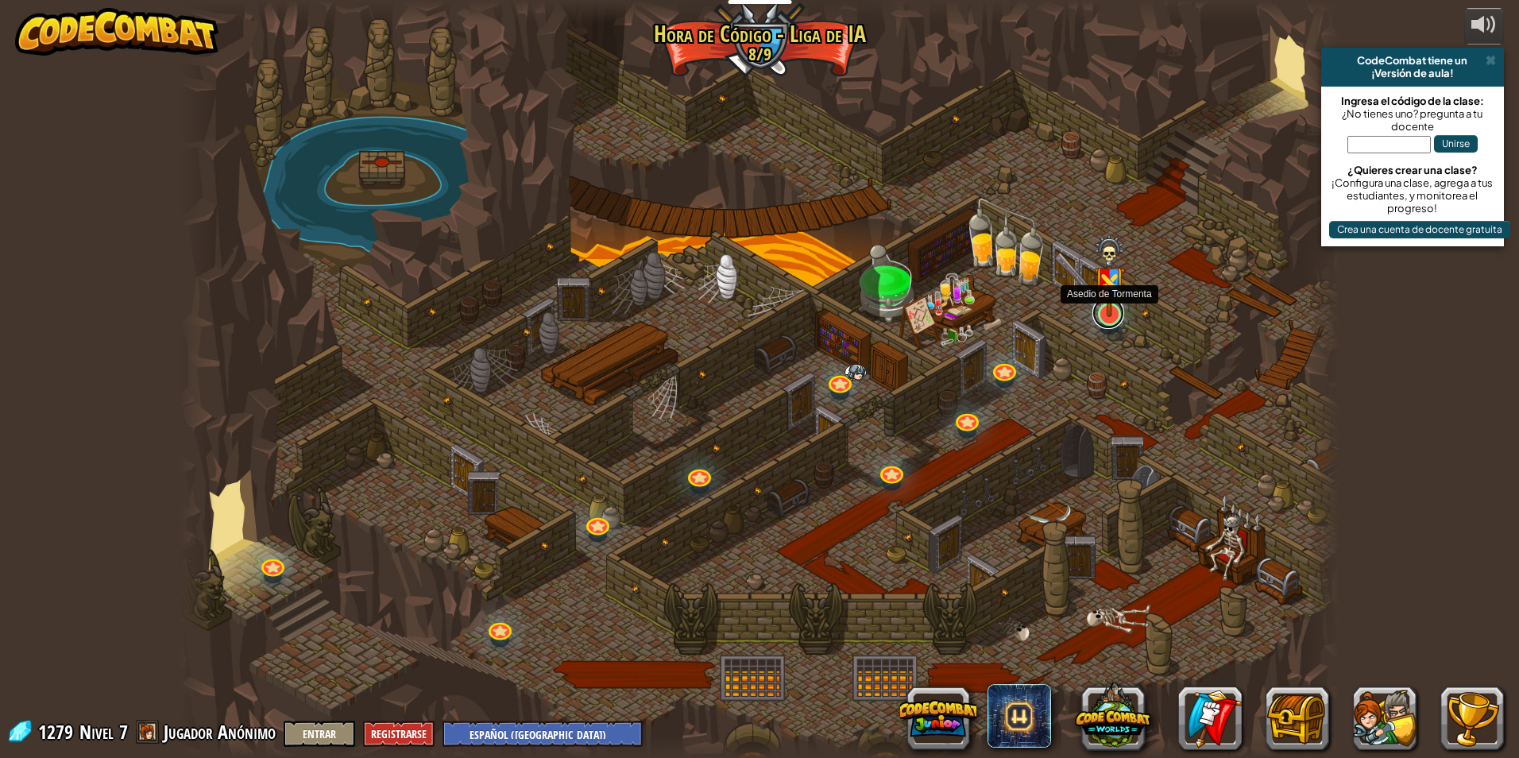
click at [1116, 316] on link at bounding box center [1109, 313] width 32 height 32
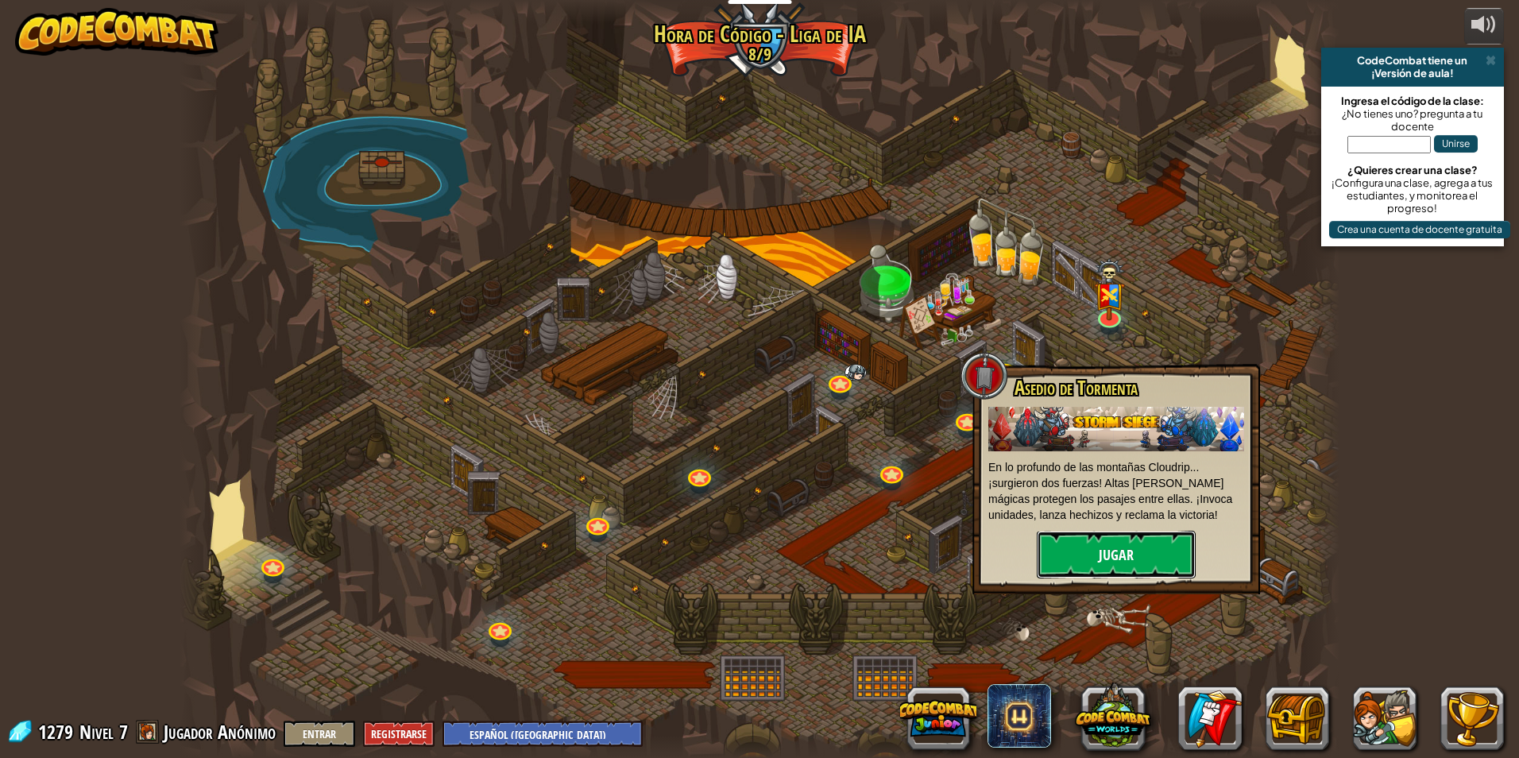
click at [1147, 536] on button "Jugar" at bounding box center [1116, 555] width 159 height 48
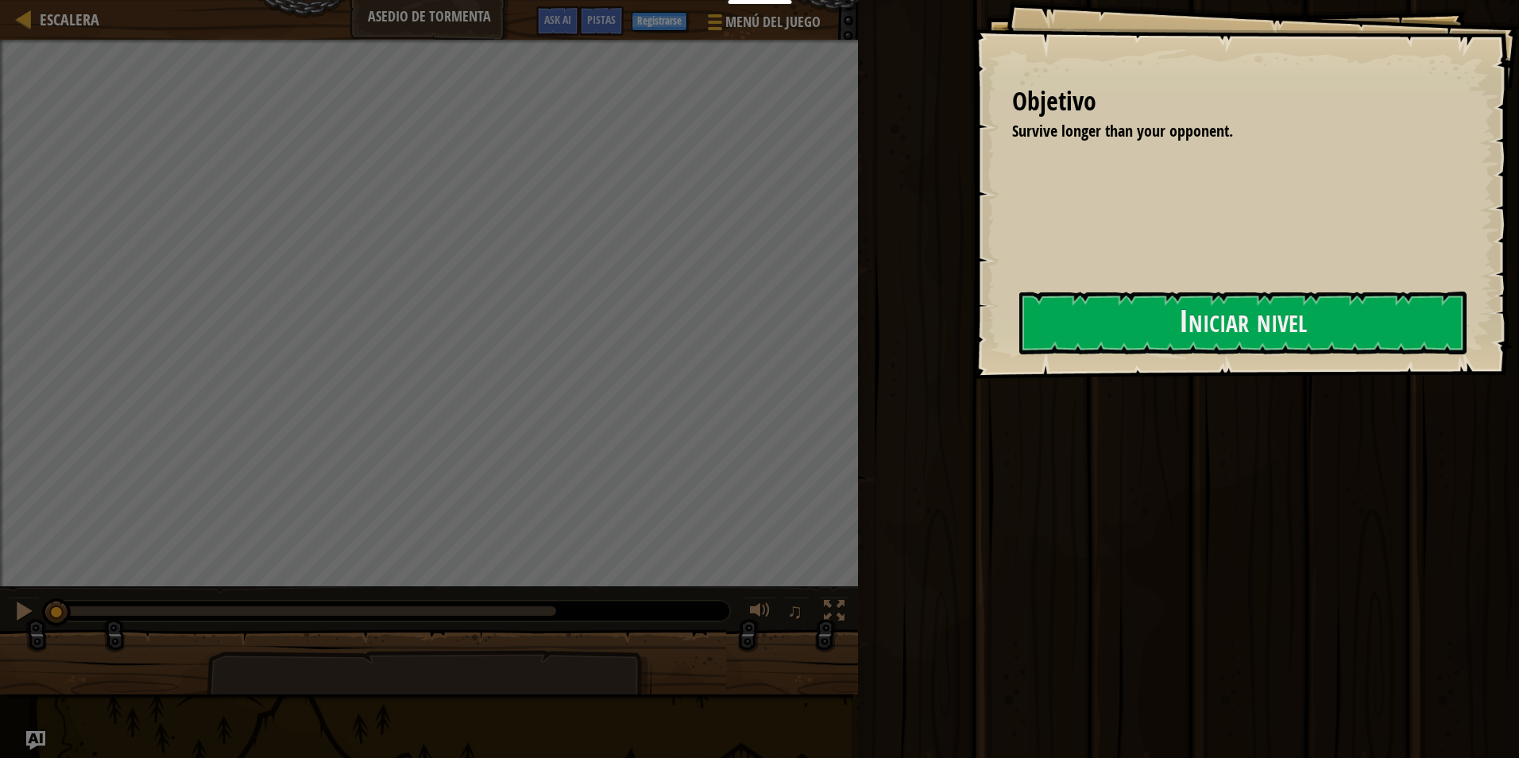
click at [931, 359] on div "Ejecutar ⇧↵ Enviar Listo" at bounding box center [1186, 375] width 666 height 750
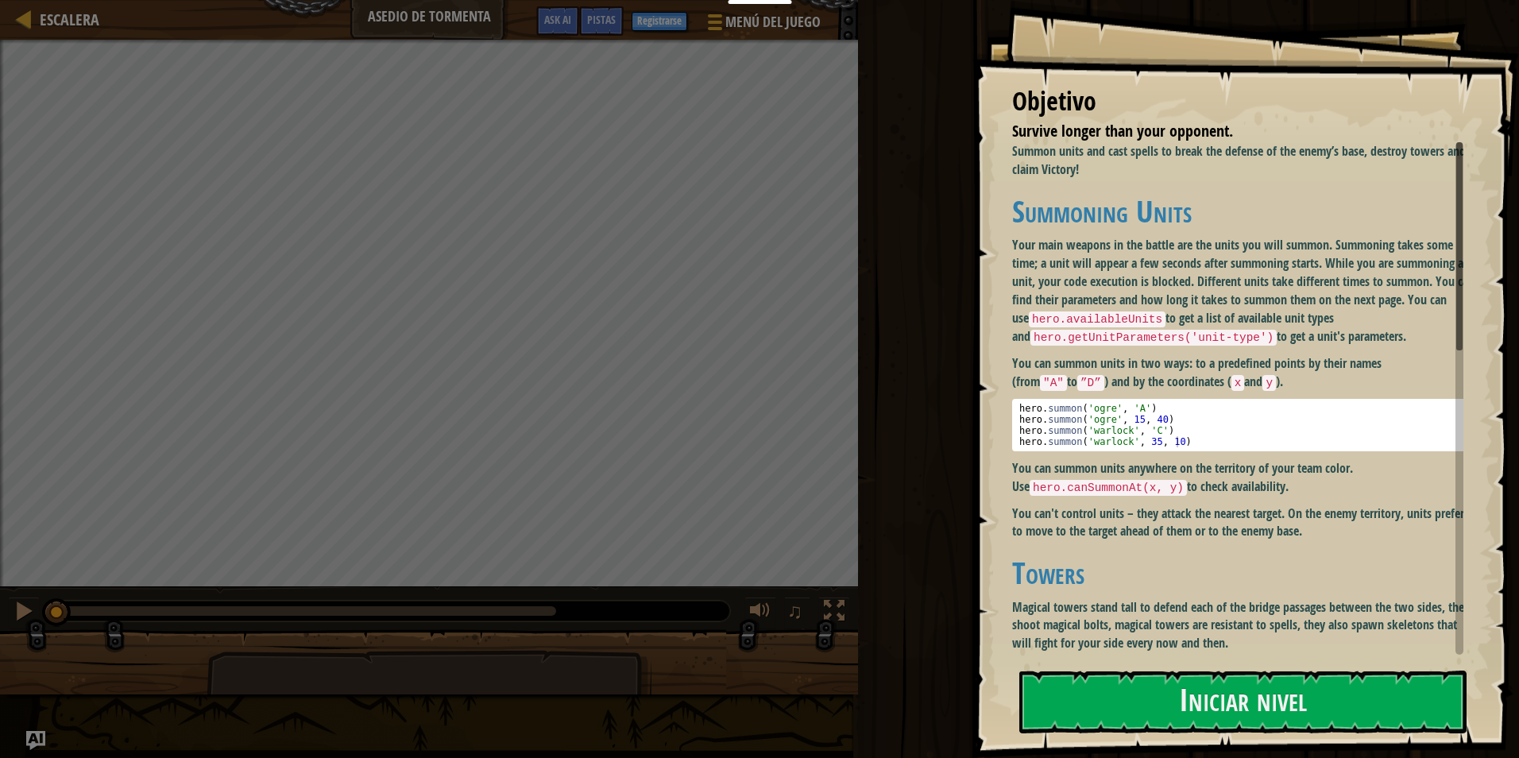
click at [938, 346] on div "Ejecutar ⇧↵ Enviar Listo" at bounding box center [1186, 375] width 666 height 750
click at [1035, 325] on p "Your main weapons in the battle are the units you will summon. Summoning takes …" at bounding box center [1243, 291] width 463 height 110
click at [1036, 685] on button "Iniciar nivel" at bounding box center [1243, 702] width 447 height 63
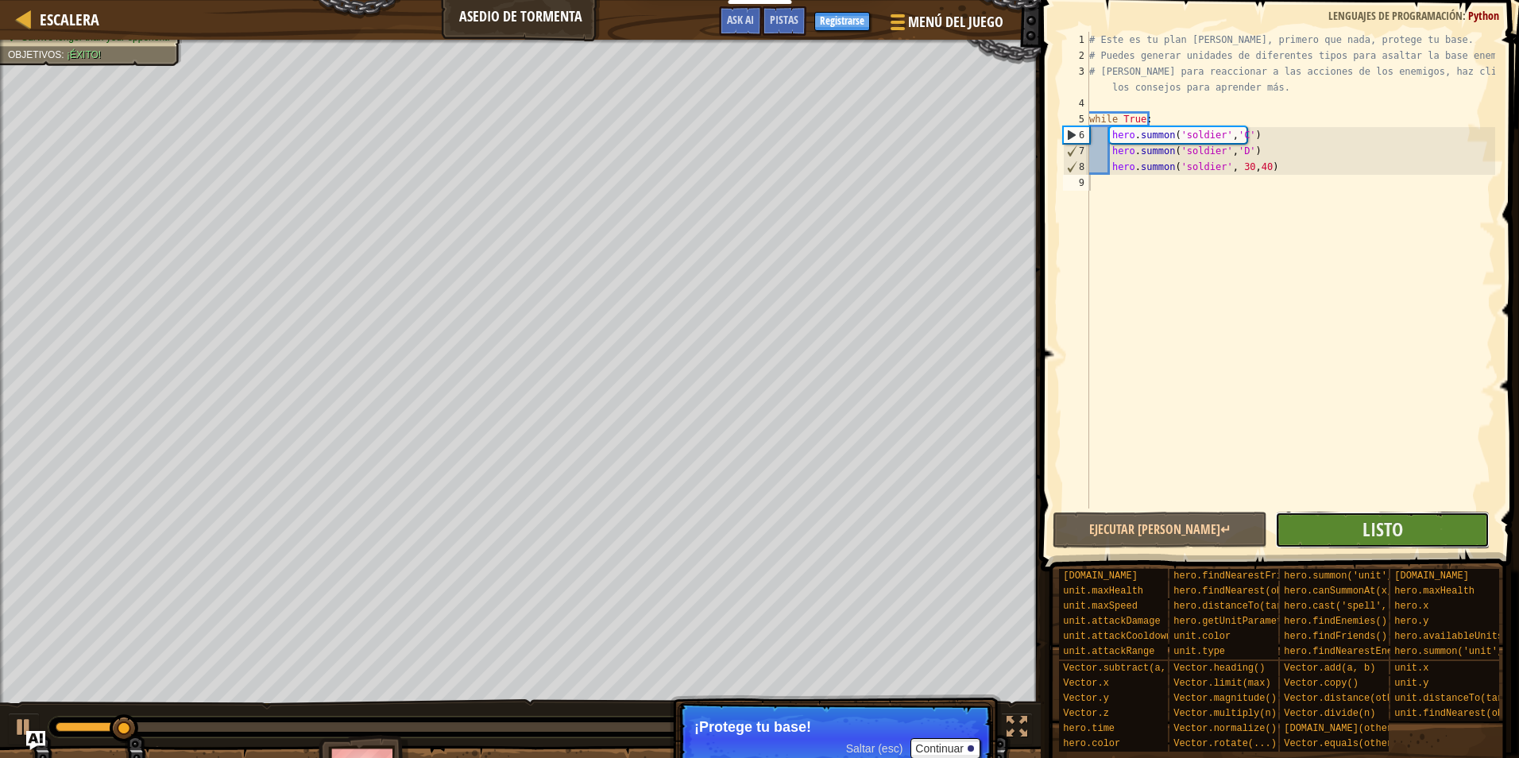
click at [1348, 524] on button "Listo" at bounding box center [1382, 530] width 215 height 37
